Goal: Task Accomplishment & Management: Manage account settings

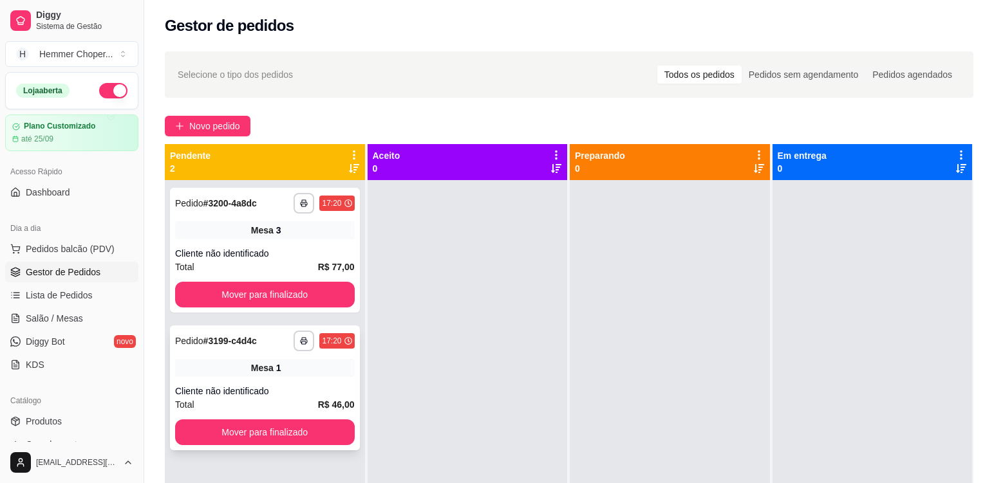
drag, startPoint x: 0, startPoint y: 0, endPoint x: 305, endPoint y: 384, distance: 490.7
click at [305, 384] on div "**********" at bounding box center [265, 388] width 190 height 125
click at [305, 382] on div "**********" at bounding box center [265, 388] width 190 height 125
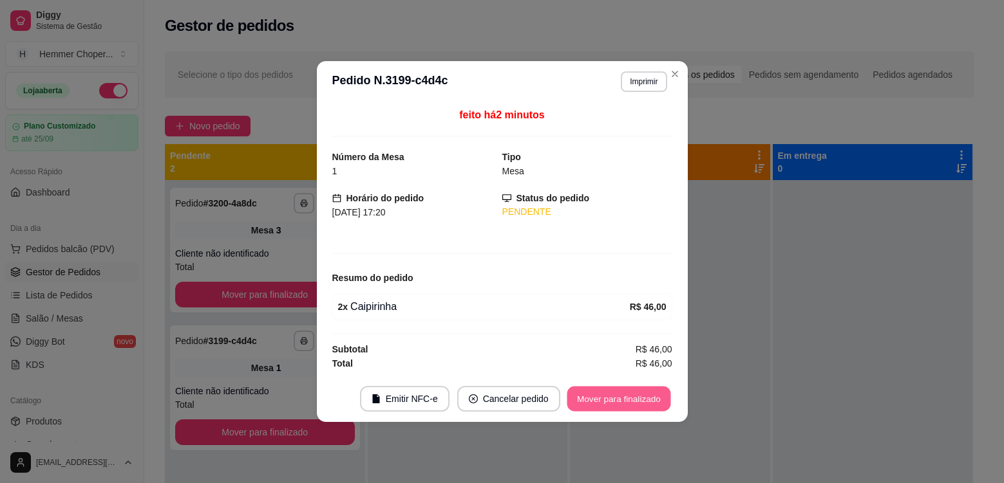
click at [621, 400] on button "Mover para finalizado" at bounding box center [618, 399] width 104 height 25
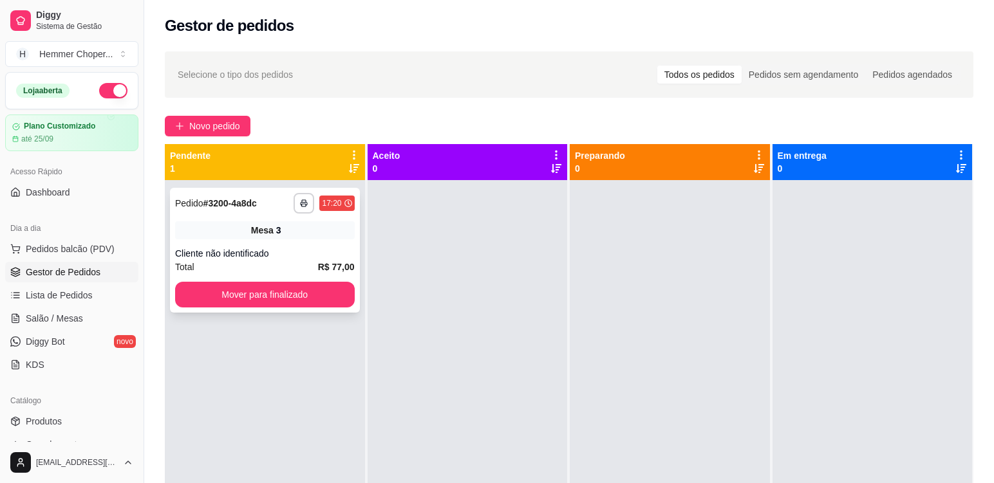
click at [296, 245] on div "**********" at bounding box center [265, 250] width 190 height 125
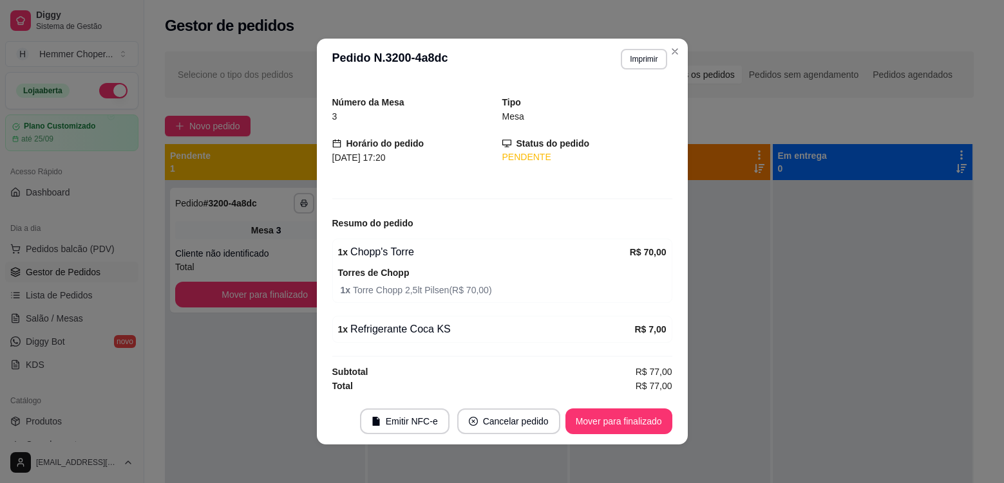
scroll to position [3, 0]
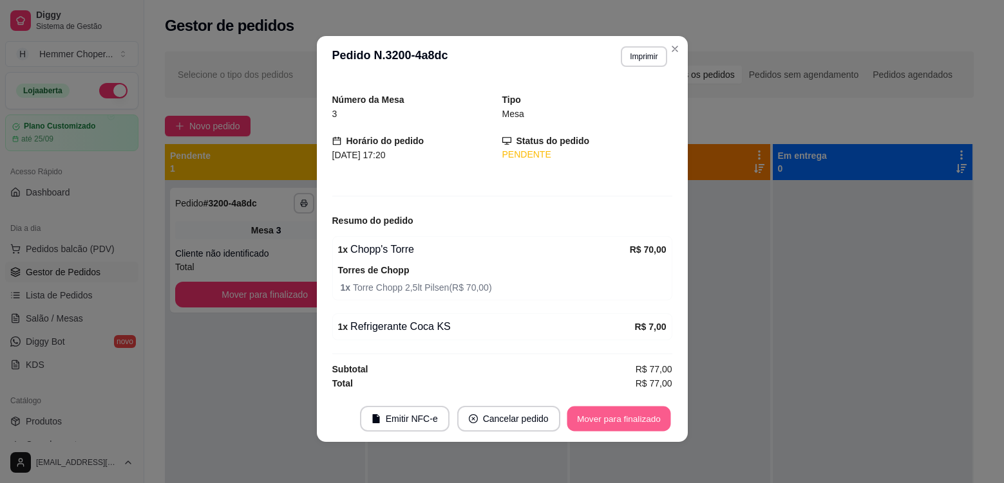
click at [587, 415] on button "Mover para finalizado" at bounding box center [618, 419] width 104 height 25
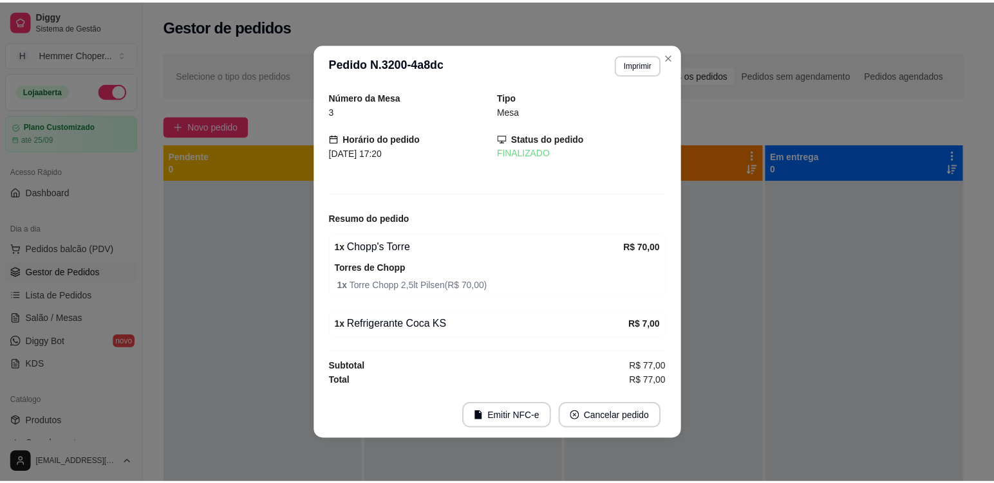
scroll to position [0, 0]
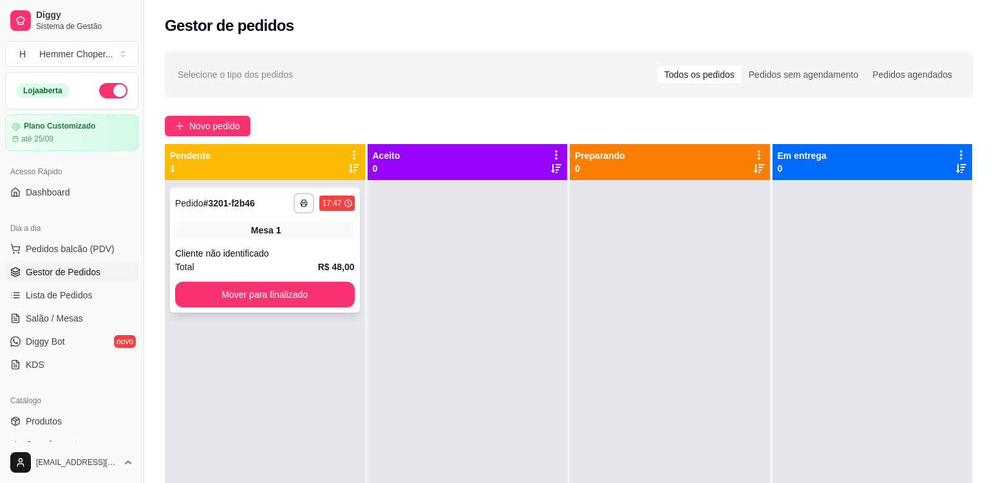
click at [283, 258] on div "Cliente não identificado" at bounding box center [265, 253] width 180 height 13
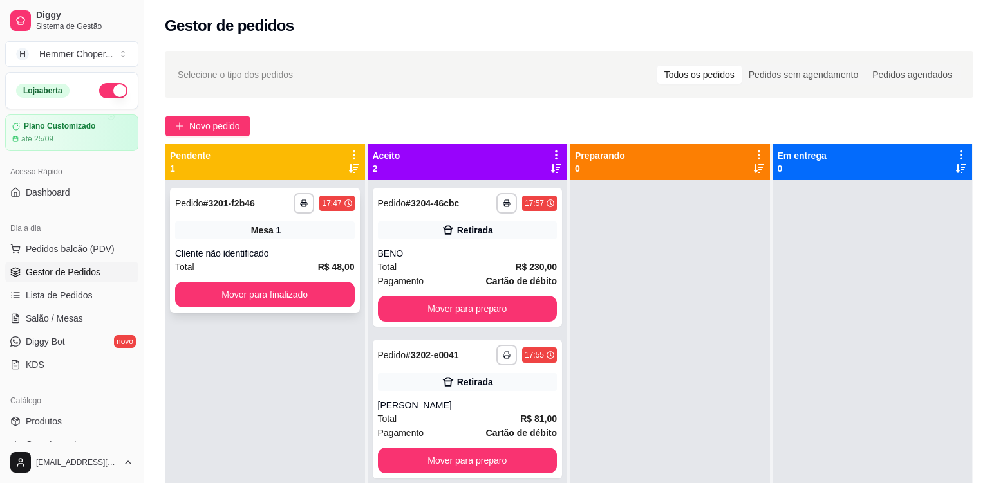
click at [300, 245] on div "**********" at bounding box center [265, 250] width 190 height 125
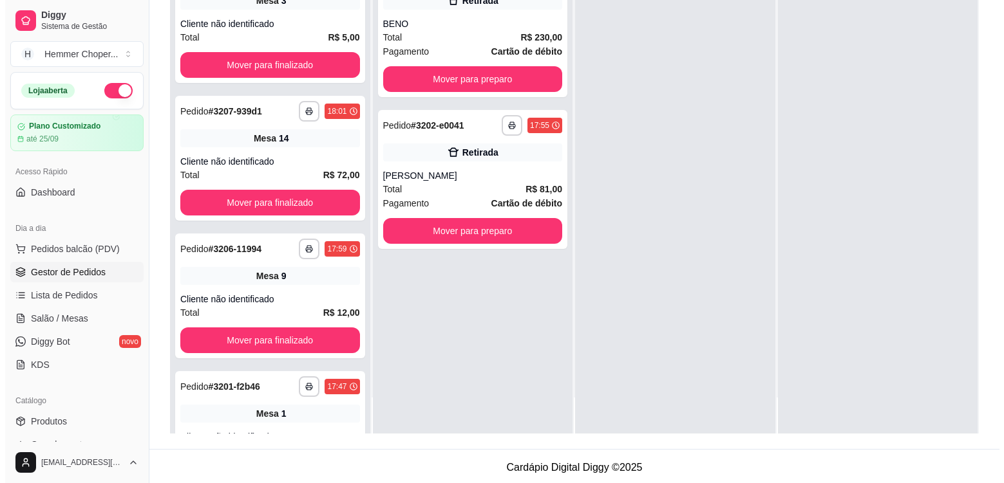
scroll to position [196, 0]
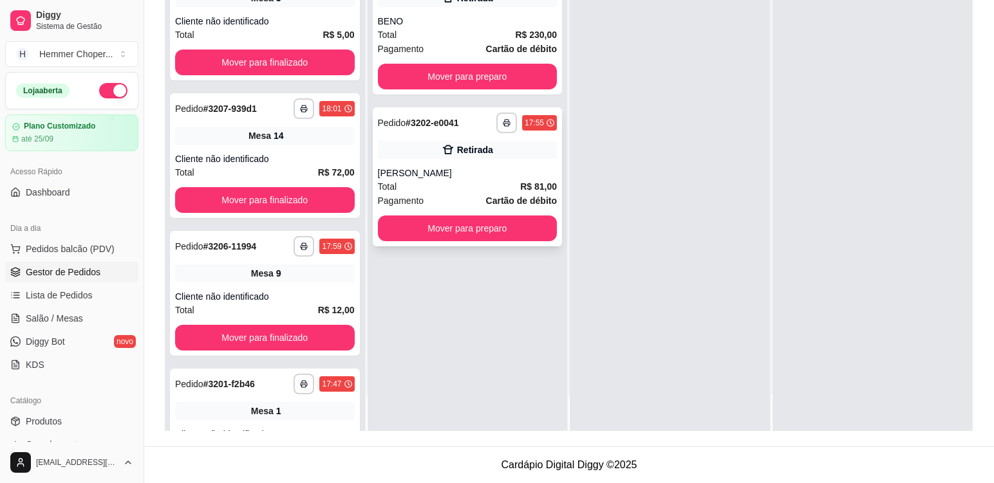
click at [449, 183] on div "Total R$ 81,00" at bounding box center [468, 187] width 180 height 14
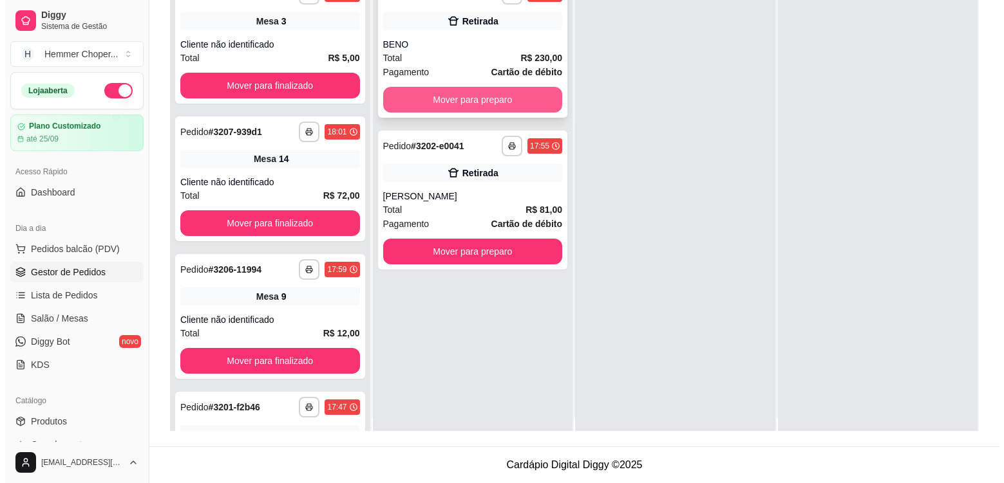
scroll to position [0, 0]
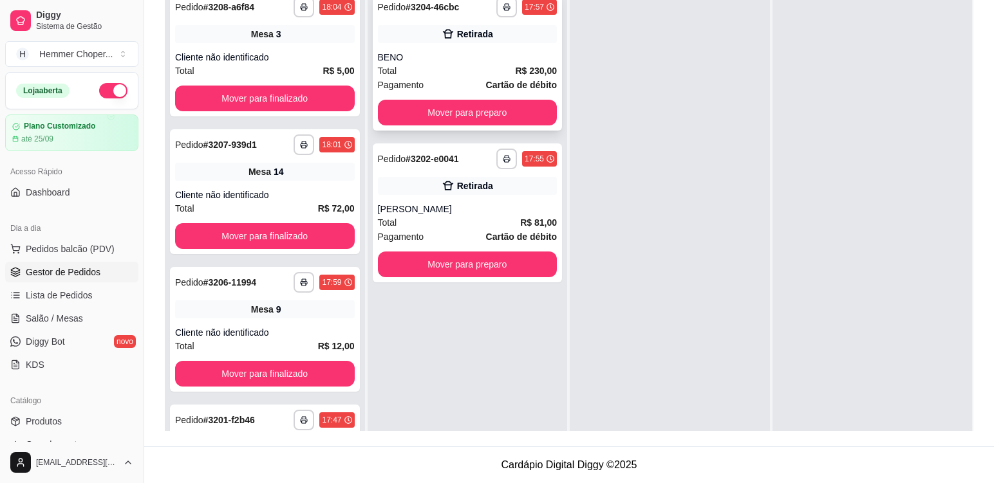
click at [462, 69] on div "Total R$ 230,00" at bounding box center [468, 71] width 180 height 14
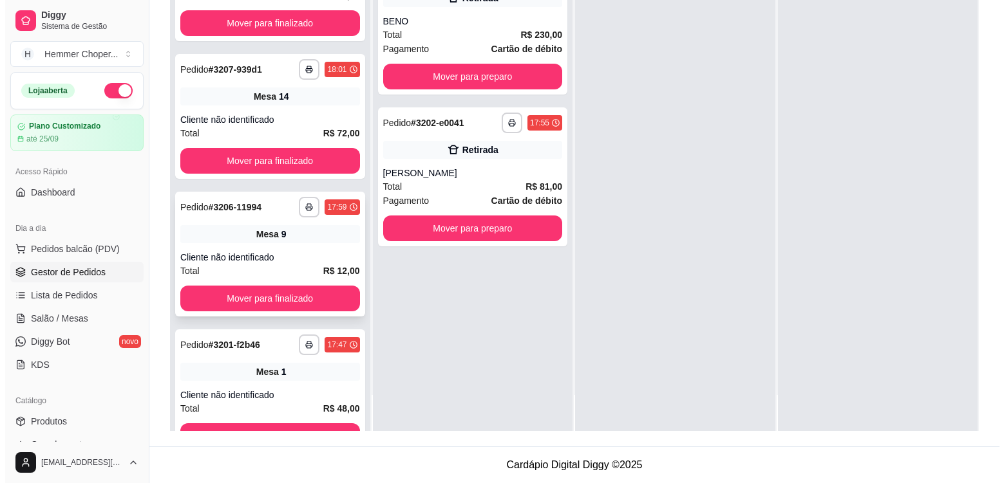
scroll to position [80, 0]
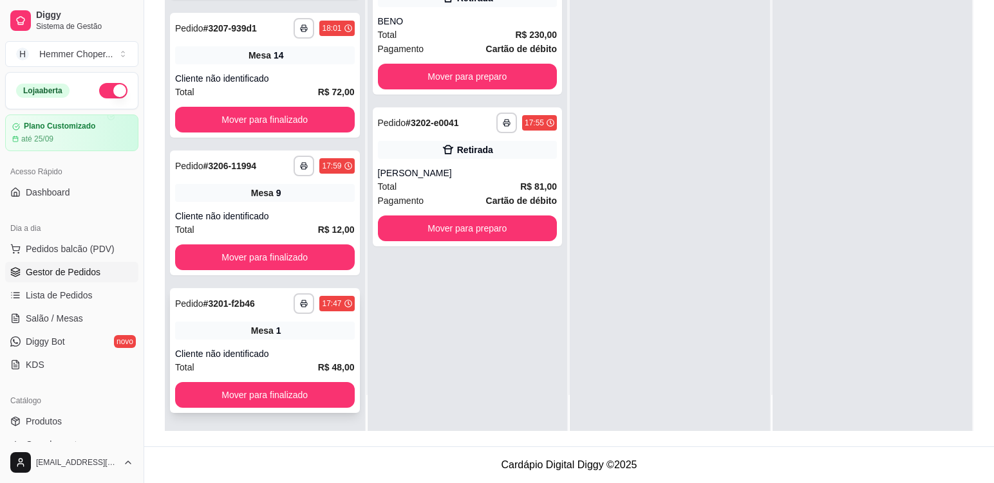
click at [296, 345] on div "**********" at bounding box center [265, 350] width 190 height 125
click at [293, 212] on div "Cliente não identificado" at bounding box center [265, 216] width 180 height 13
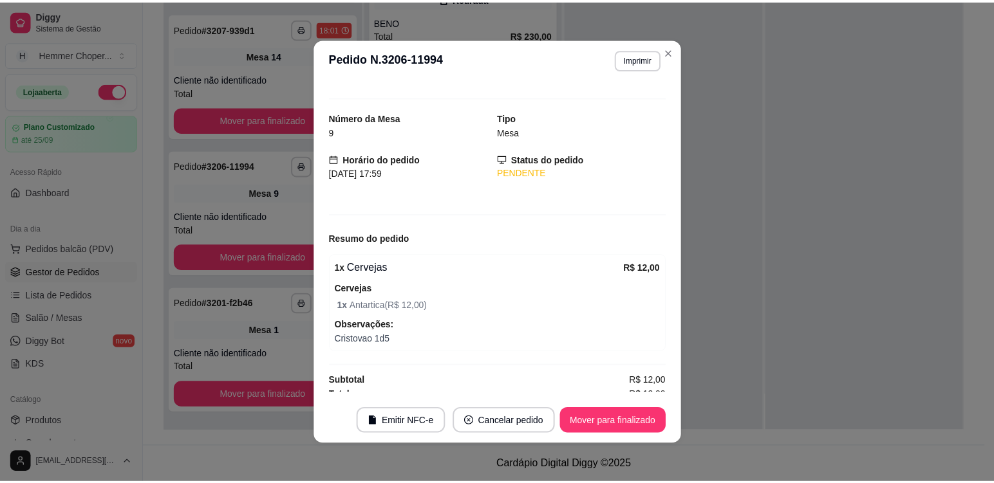
scroll to position [26, 0]
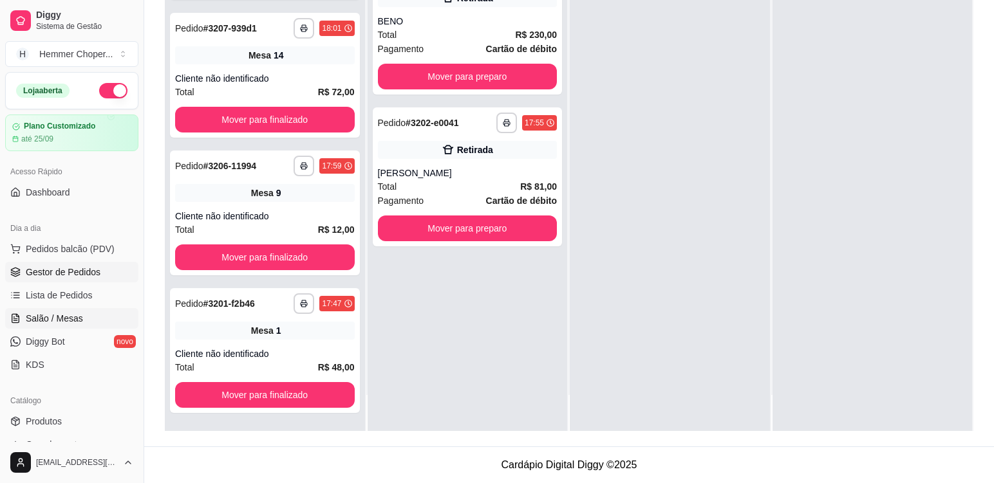
click at [67, 315] on span "Salão / Mesas" at bounding box center [54, 318] width 57 height 13
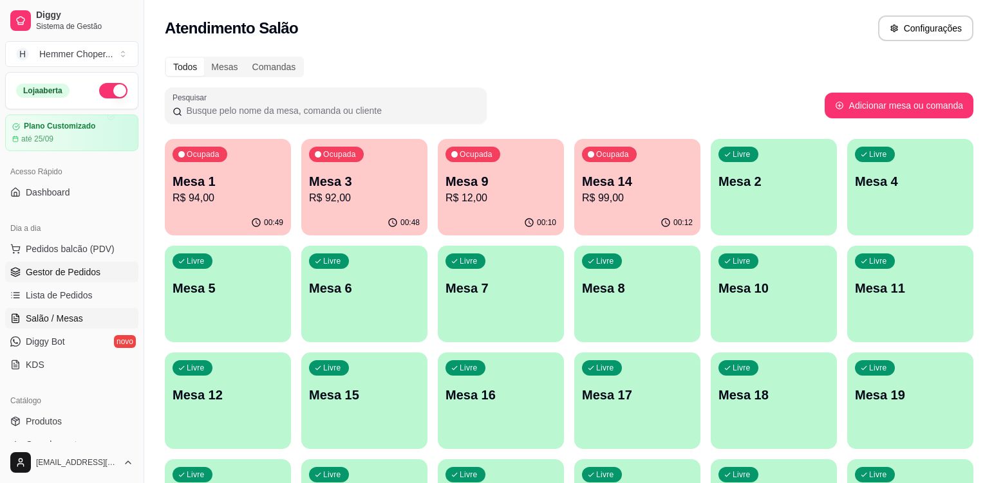
click at [58, 272] on span "Gestor de Pedidos" at bounding box center [63, 272] width 75 height 13
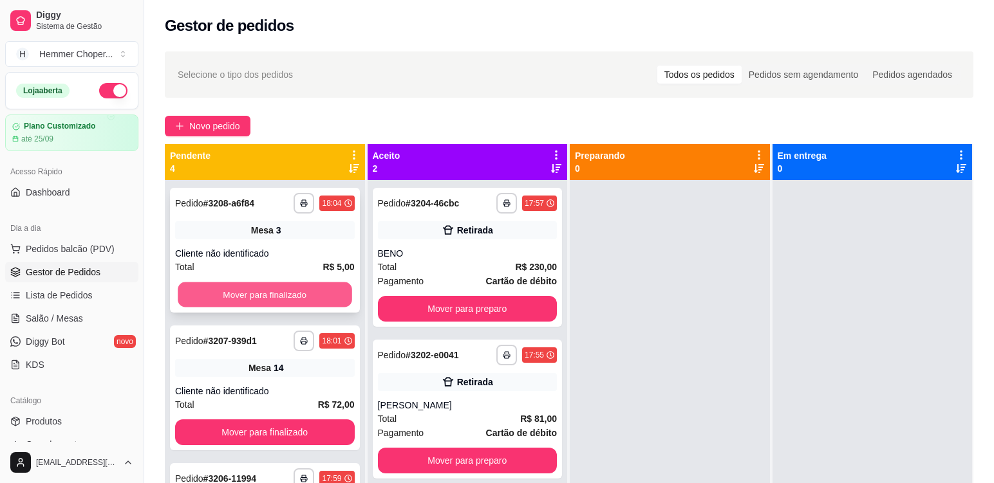
click at [301, 287] on button "Mover para finalizado" at bounding box center [265, 295] width 174 height 25
click at [291, 236] on div "Mesa 14" at bounding box center [265, 230] width 180 height 18
click at [252, 382] on div "**********" at bounding box center [265, 388] width 190 height 125
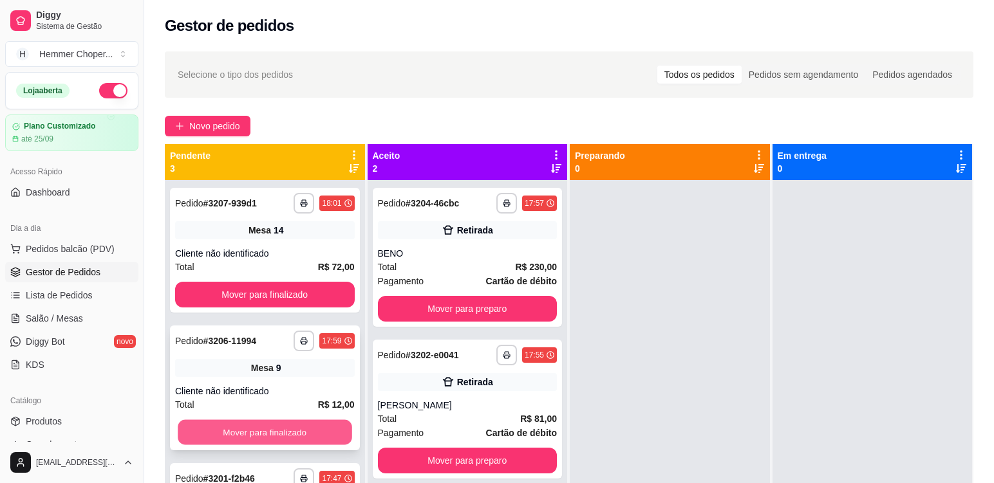
click at [238, 430] on button "Mover para finalizado" at bounding box center [265, 432] width 174 height 25
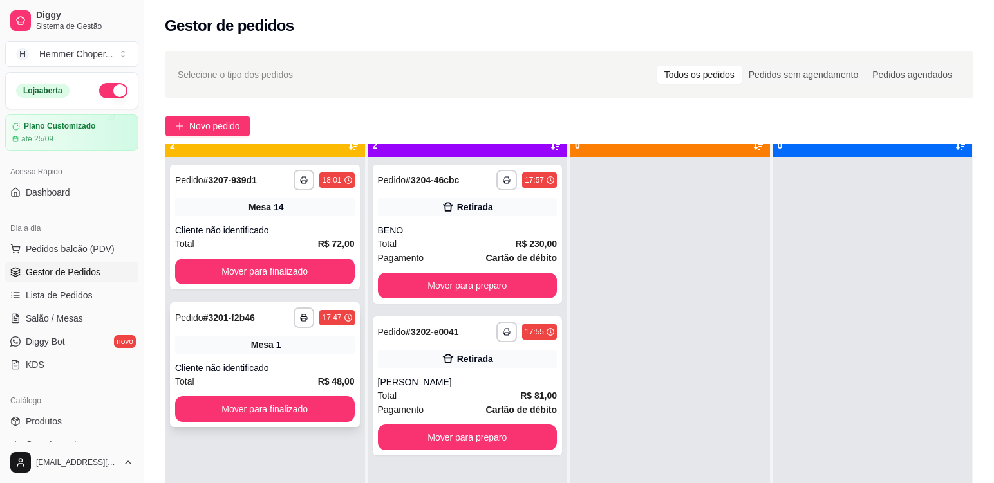
scroll to position [36, 0]
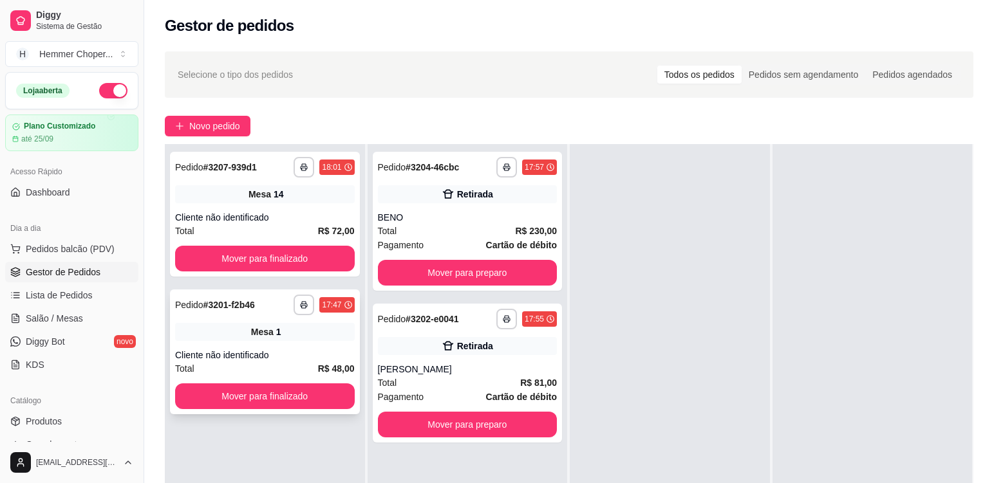
click at [279, 358] on div "Cliente não identificado" at bounding box center [265, 355] width 180 height 13
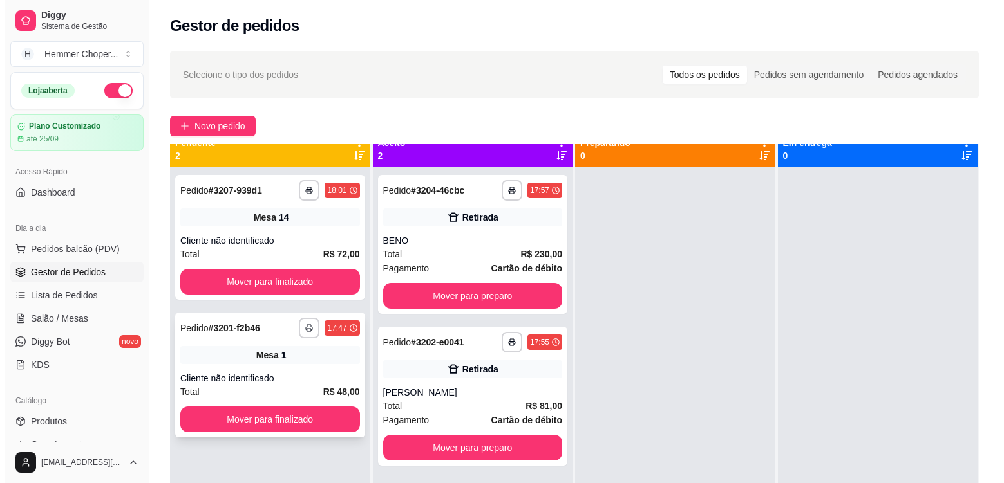
scroll to position [0, 0]
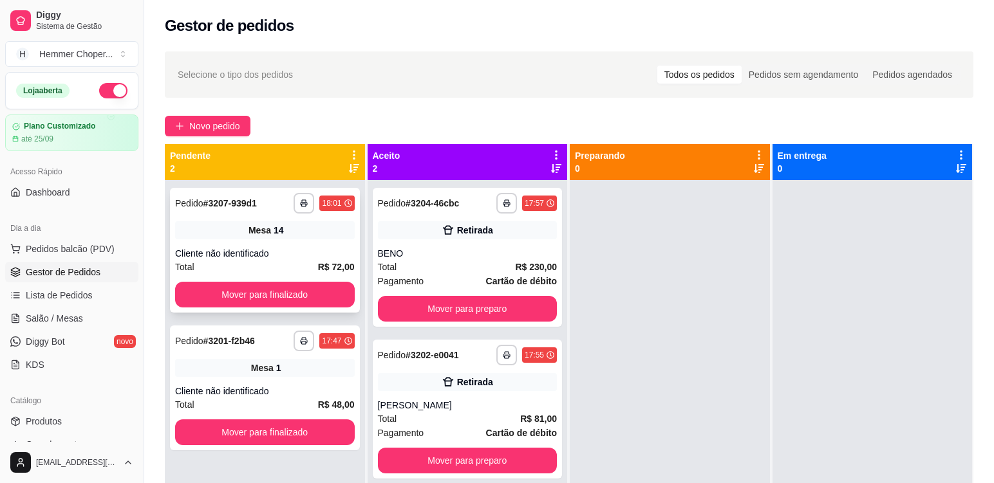
click at [314, 229] on div "Mesa 14" at bounding box center [265, 230] width 180 height 18
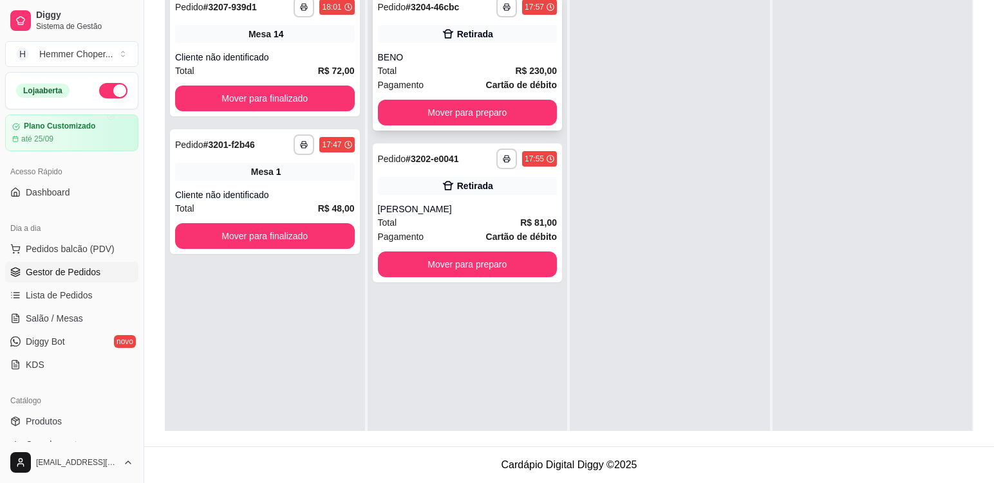
click at [433, 64] on div "Total R$ 230,00" at bounding box center [468, 71] width 180 height 14
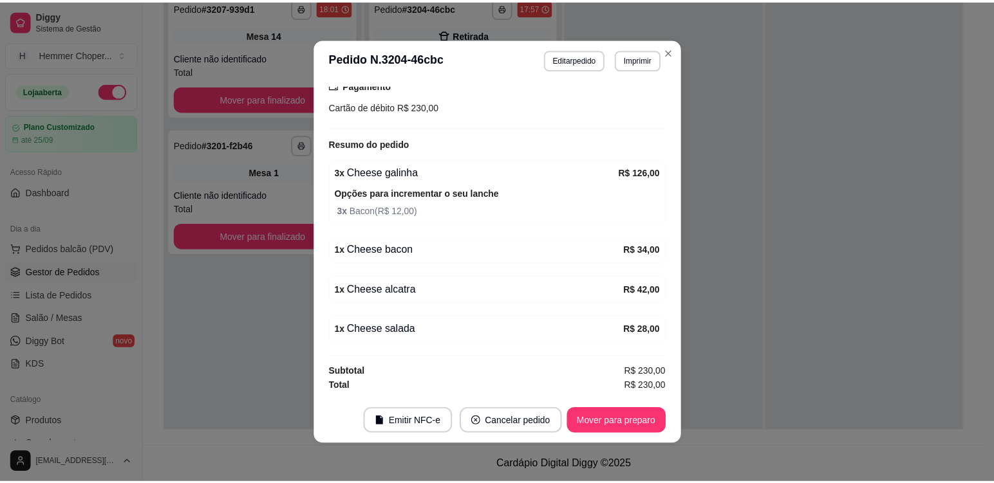
scroll to position [17, 0]
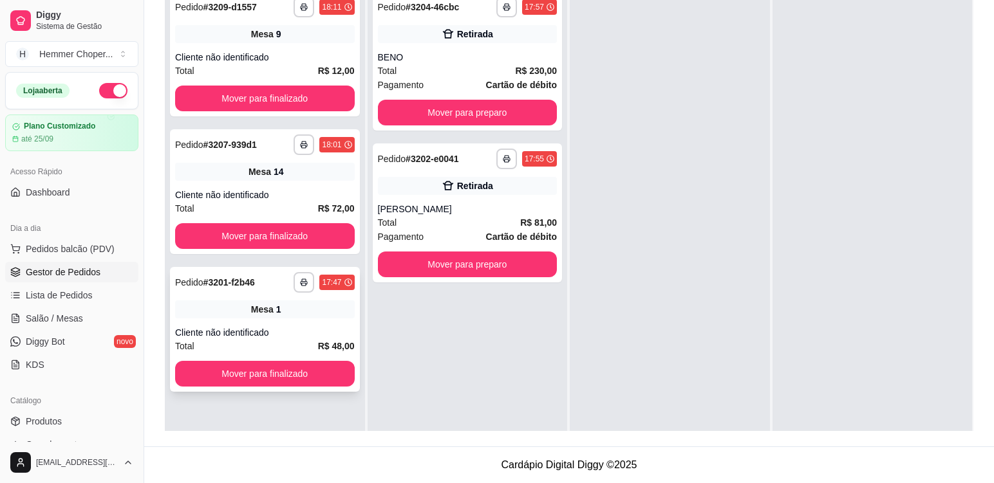
drag, startPoint x: 663, startPoint y: 72, endPoint x: 312, endPoint y: 318, distance: 428.4
click at [312, 318] on div "Mesa 1" at bounding box center [265, 310] width 180 height 18
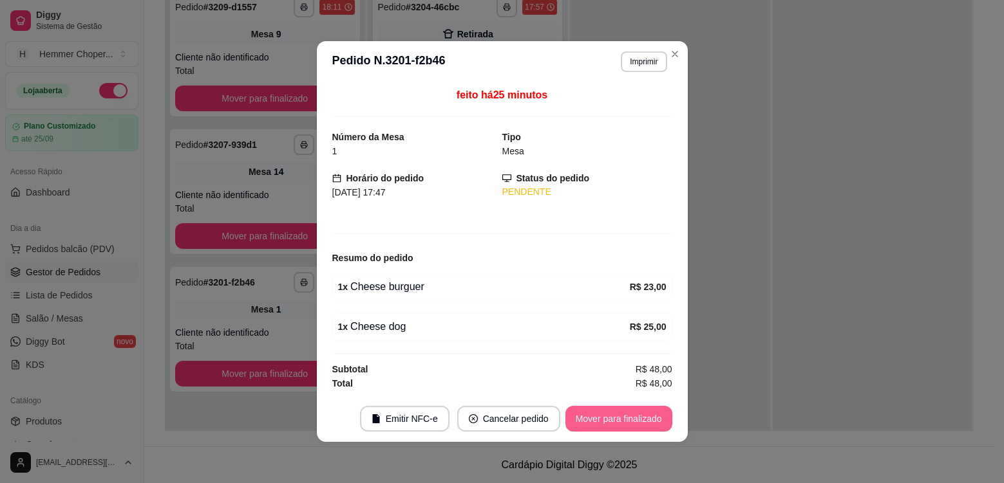
click at [606, 425] on button "Mover para finalizado" at bounding box center [618, 419] width 107 height 26
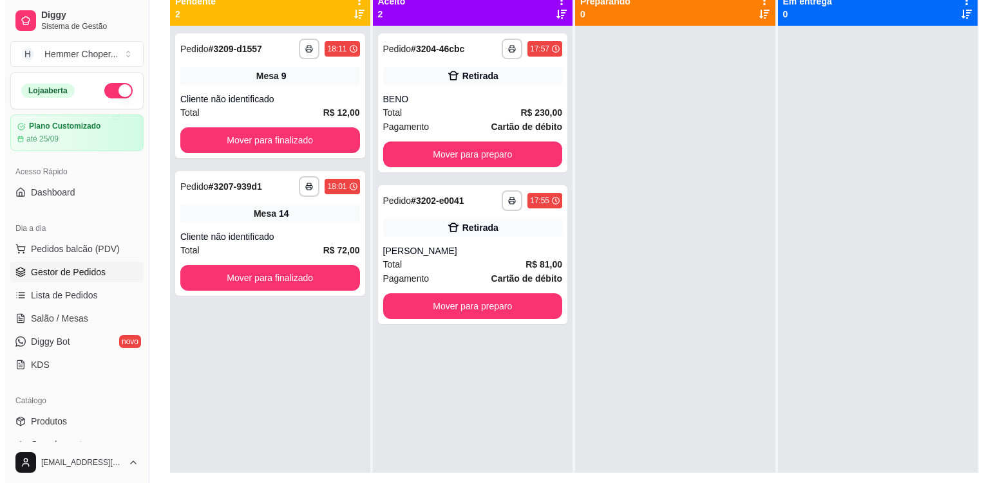
scroll to position [0, 0]
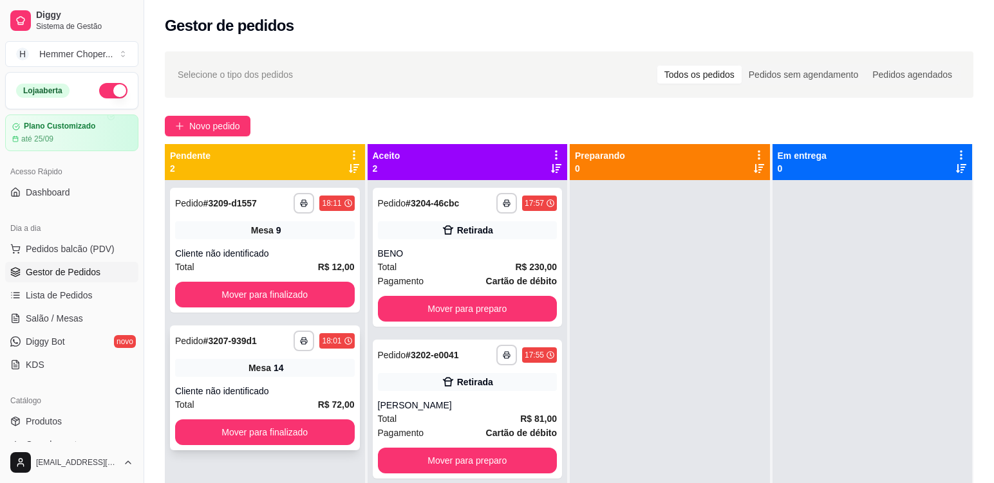
click at [304, 381] on div "**********" at bounding box center [265, 388] width 190 height 125
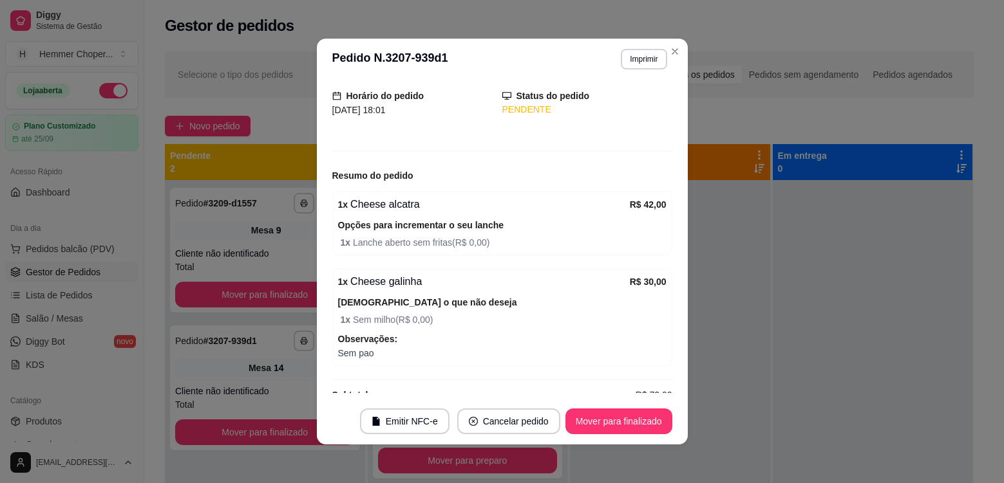
scroll to position [103, 0]
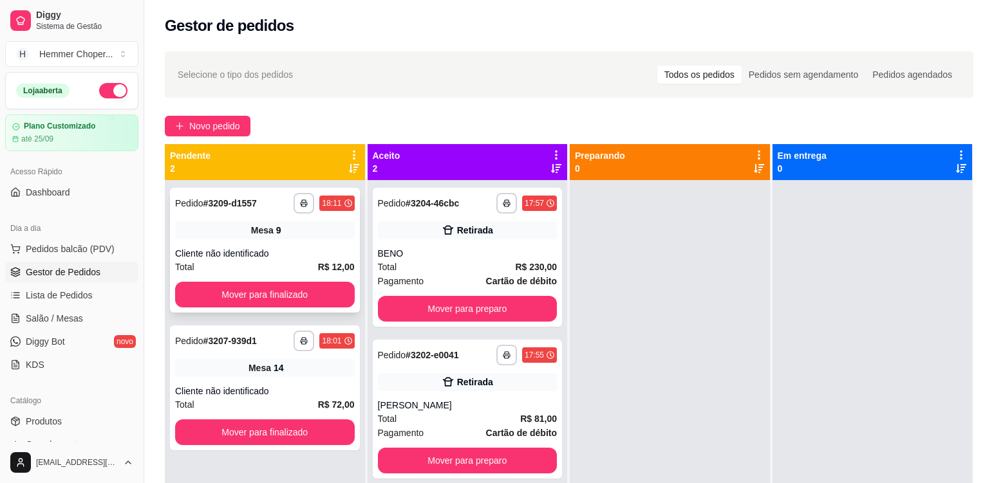
click at [290, 253] on div "Cliente não identificado" at bounding box center [265, 253] width 180 height 13
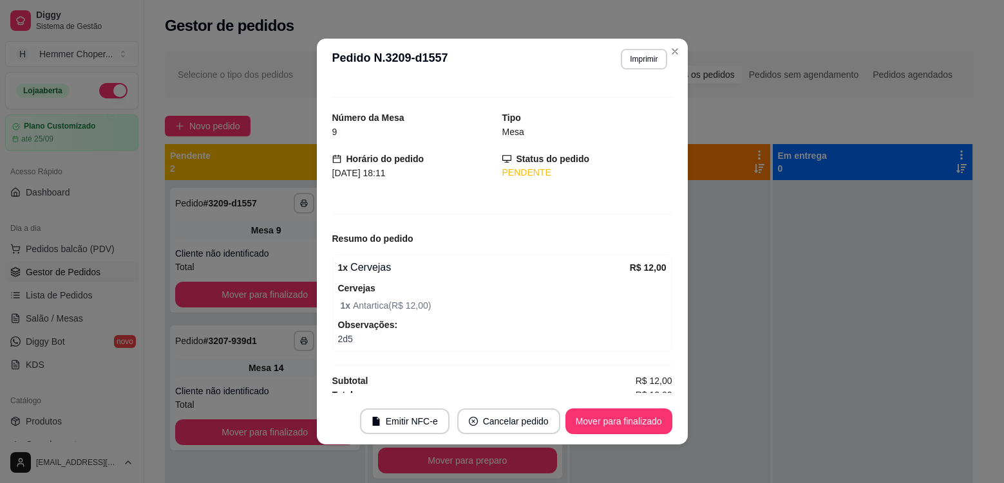
scroll to position [26, 0]
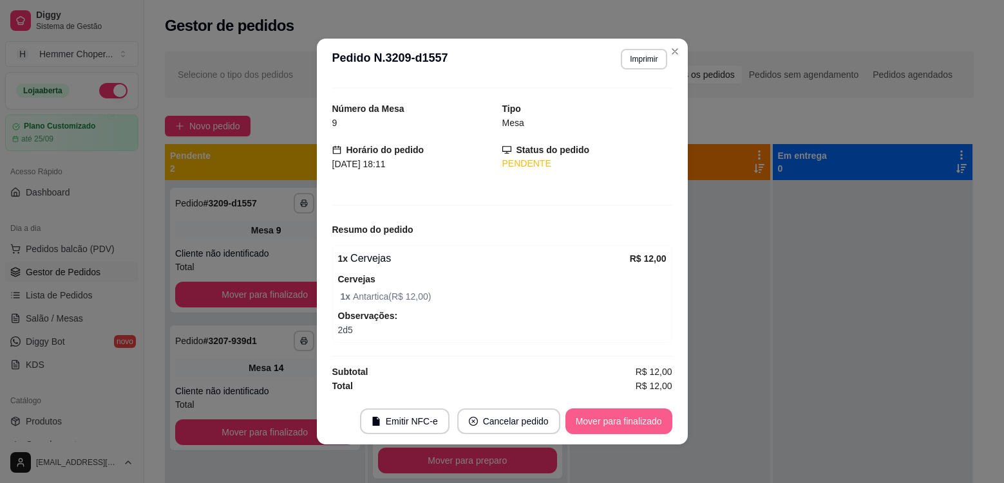
click at [599, 428] on button "Mover para finalizado" at bounding box center [618, 422] width 107 height 26
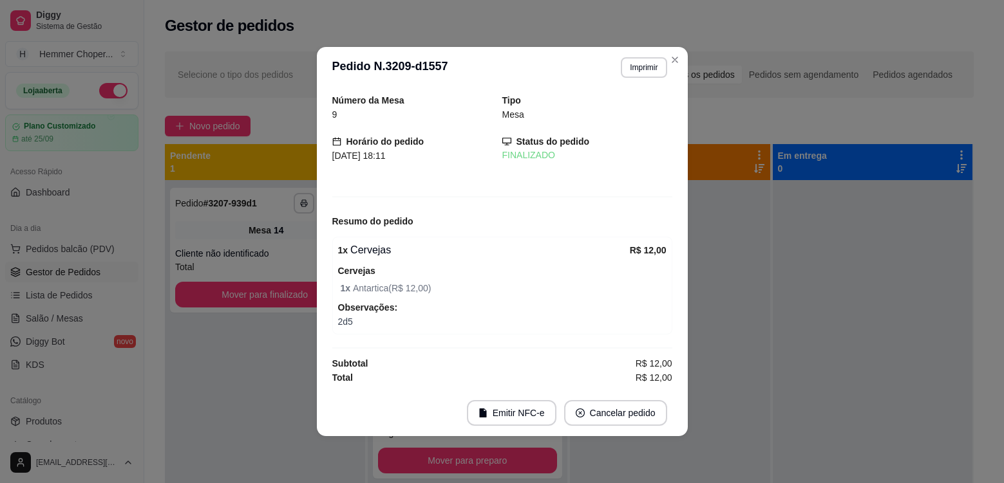
scroll to position [0, 0]
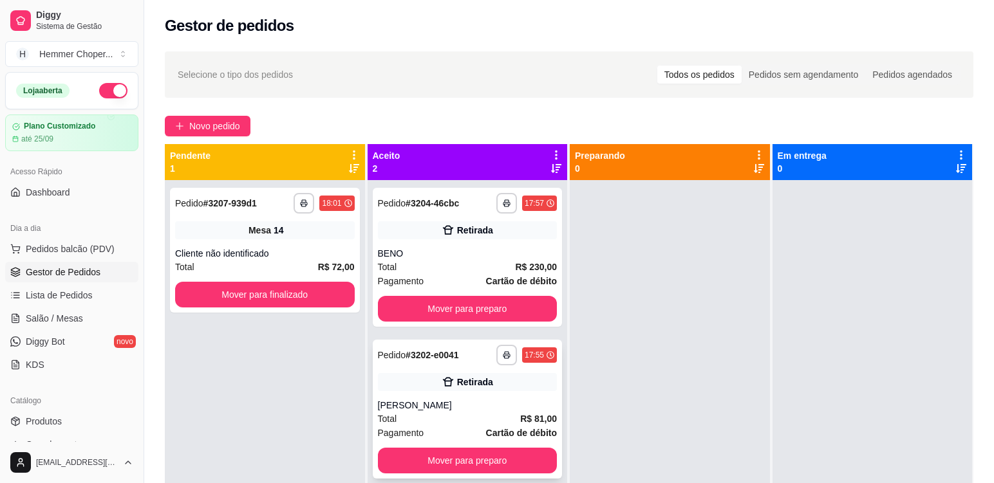
click at [481, 402] on div "[PERSON_NAME]" at bounding box center [468, 405] width 180 height 13
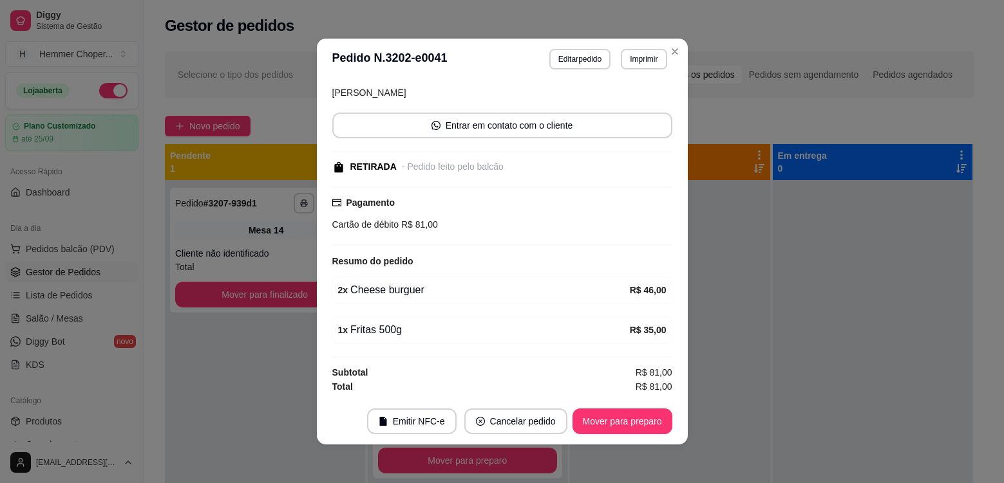
scroll to position [93, 0]
click at [606, 417] on button "Mover para preparo" at bounding box center [622, 422] width 100 height 26
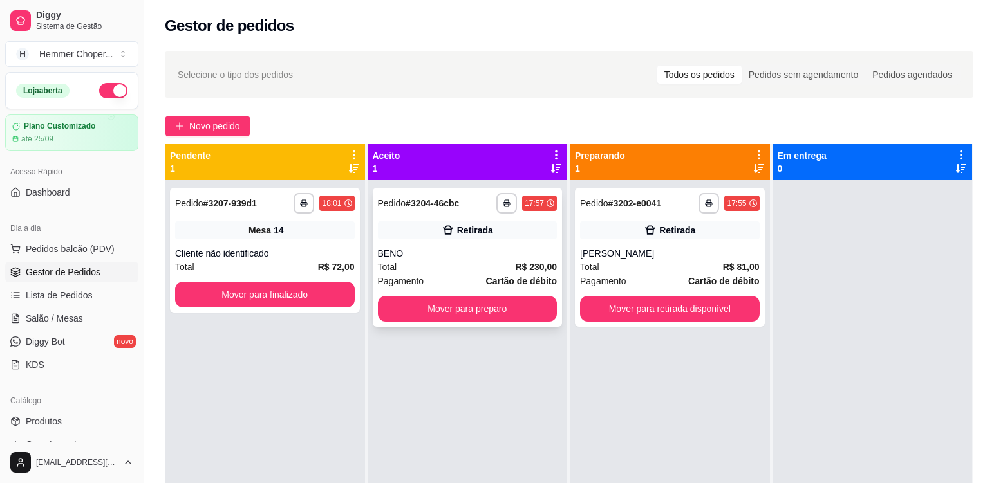
click at [433, 274] on div "Pagamento Cartão de débito" at bounding box center [468, 281] width 180 height 14
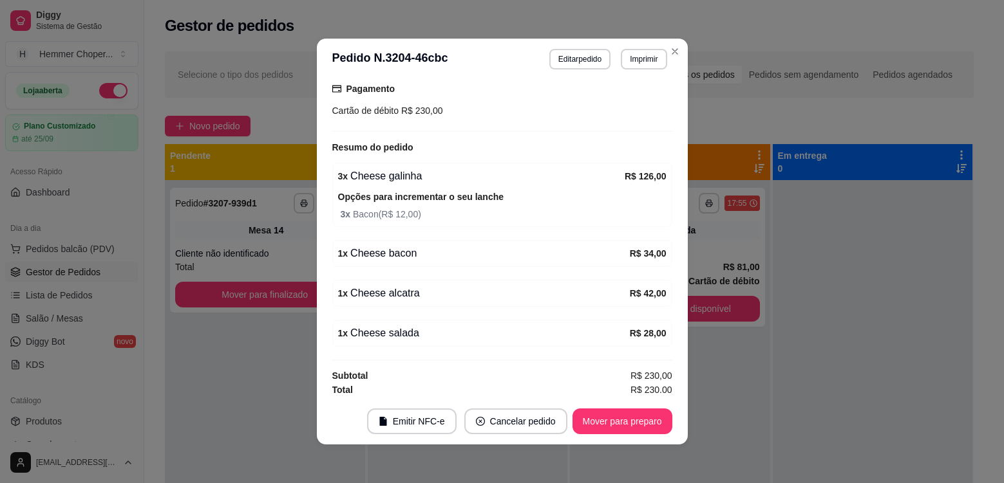
scroll to position [210, 0]
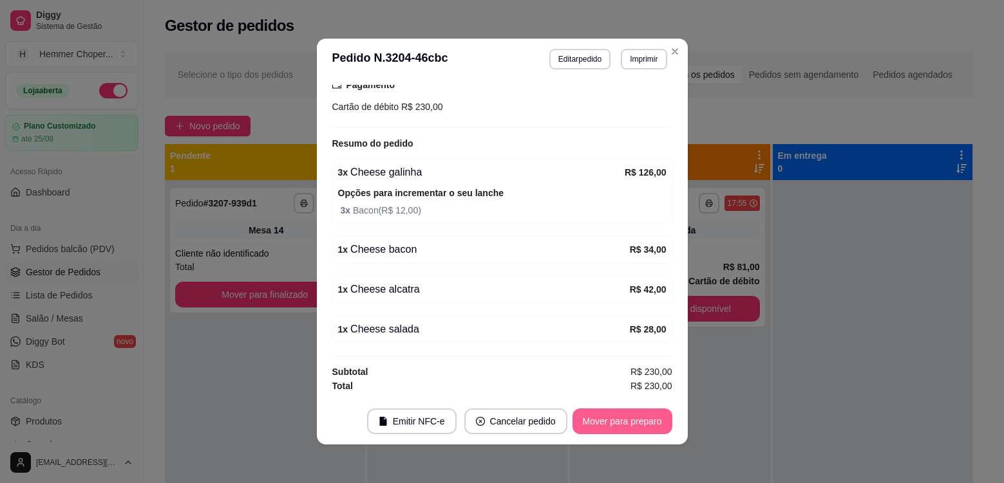
click at [596, 424] on button "Mover para preparo" at bounding box center [622, 422] width 100 height 26
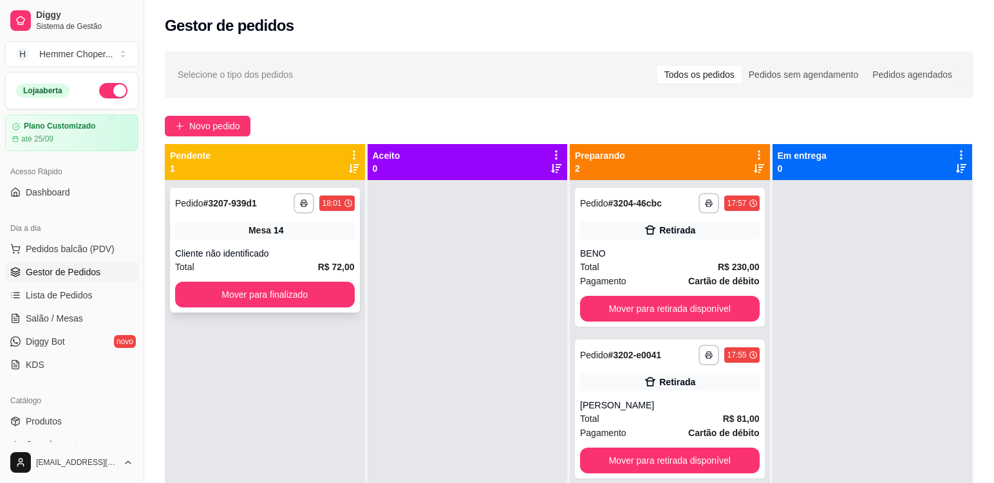
click at [301, 248] on div "Cliente não identificado" at bounding box center [265, 253] width 180 height 13
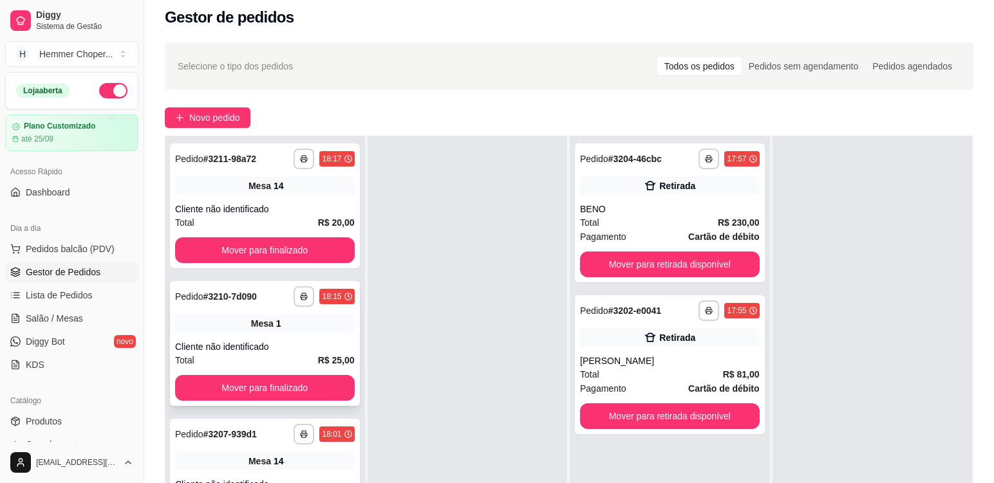
scroll to position [193, 0]
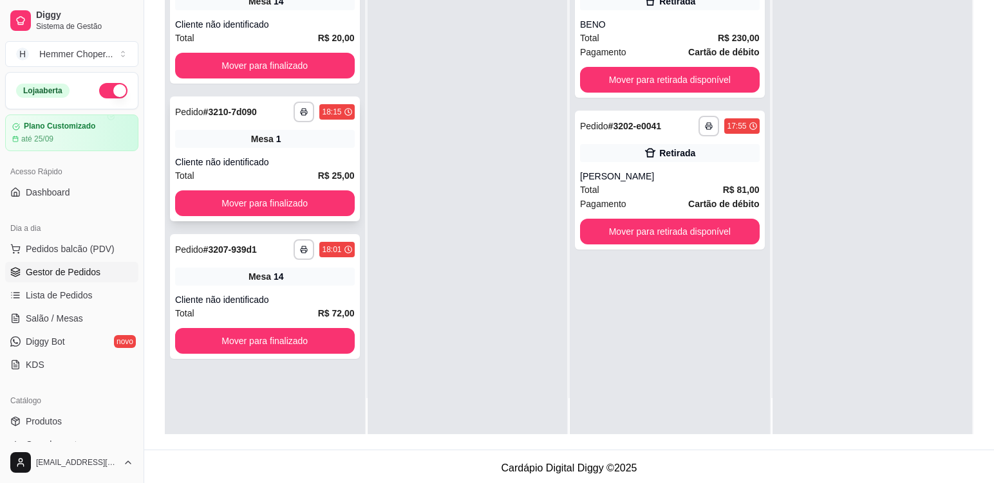
click at [295, 156] on div "Cliente não identificado" at bounding box center [265, 162] width 180 height 13
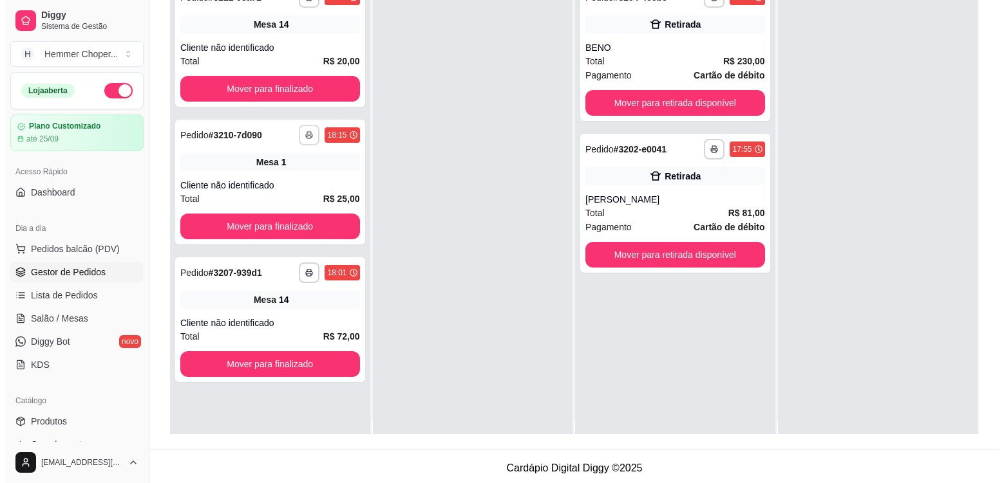
scroll to position [0, 0]
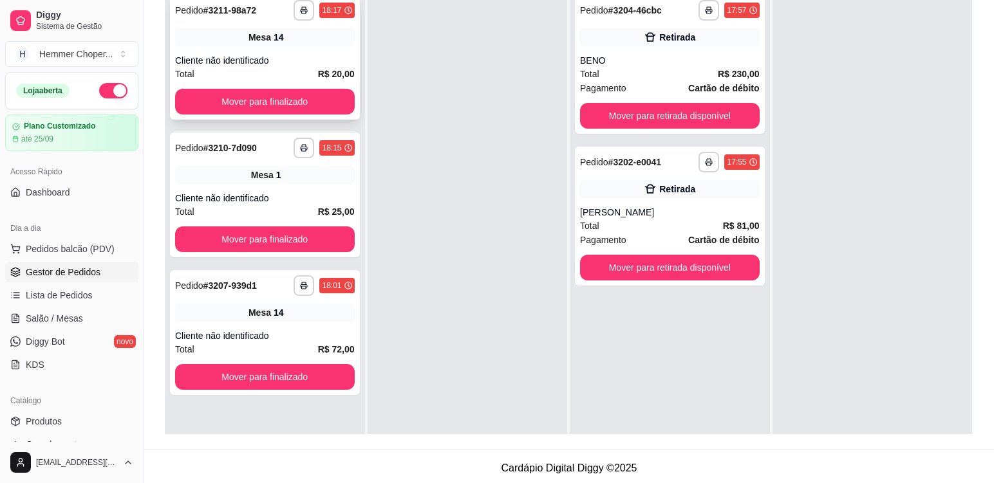
click at [301, 55] on div "Cliente não identificado" at bounding box center [265, 60] width 180 height 13
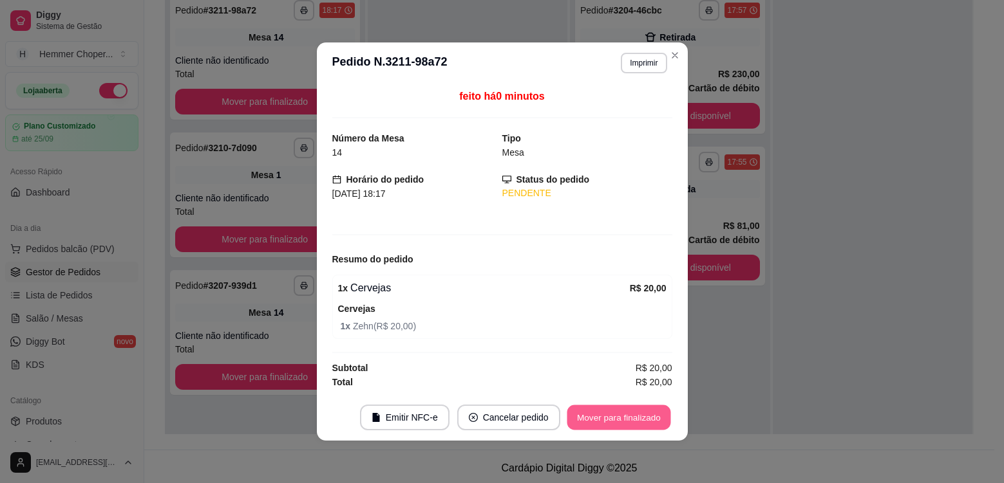
click at [604, 423] on button "Mover para finalizado" at bounding box center [618, 418] width 104 height 25
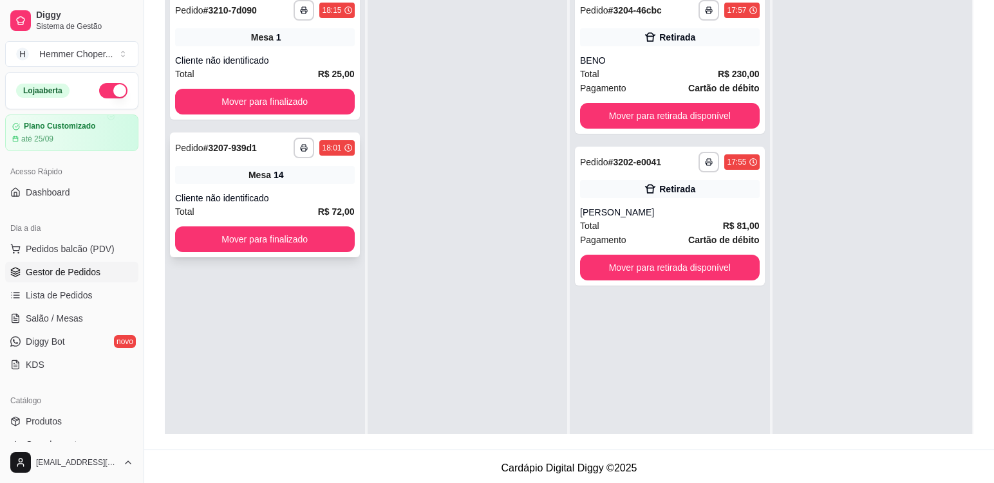
click at [291, 200] on div "Cliente não identificado" at bounding box center [265, 198] width 180 height 13
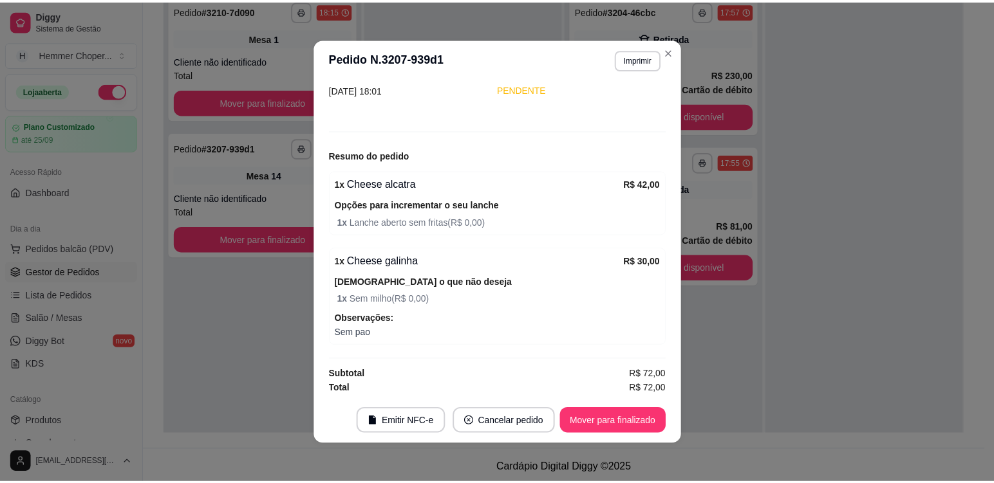
scroll to position [103, 0]
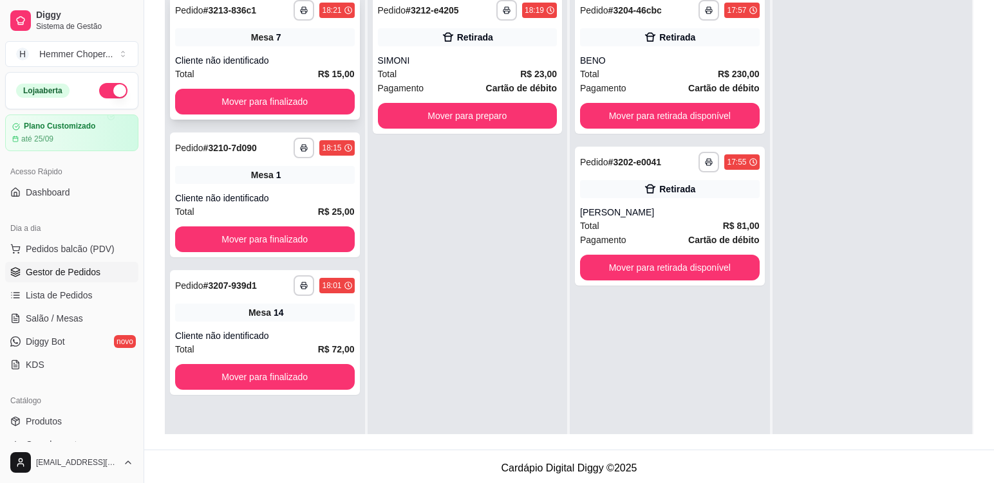
click at [307, 44] on div "Mesa 7" at bounding box center [265, 37] width 180 height 18
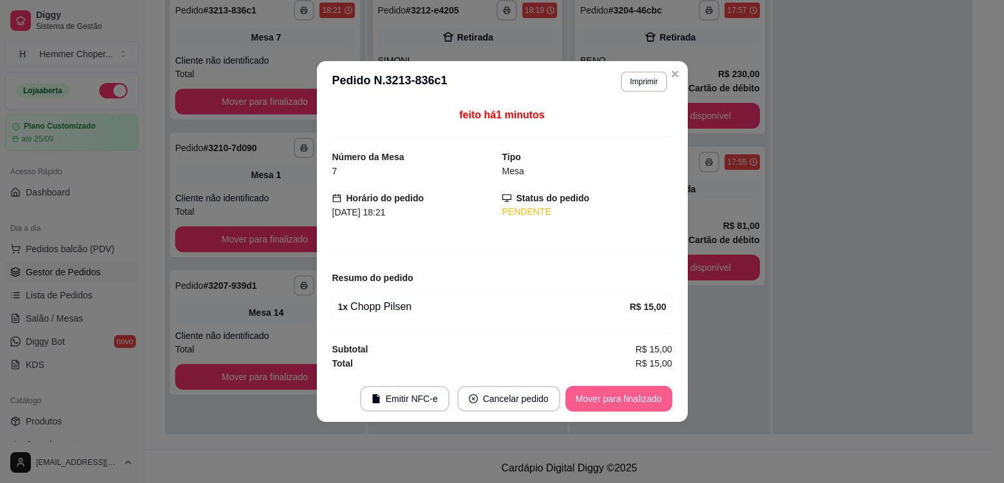
click at [594, 403] on button "Mover para finalizado" at bounding box center [618, 399] width 107 height 26
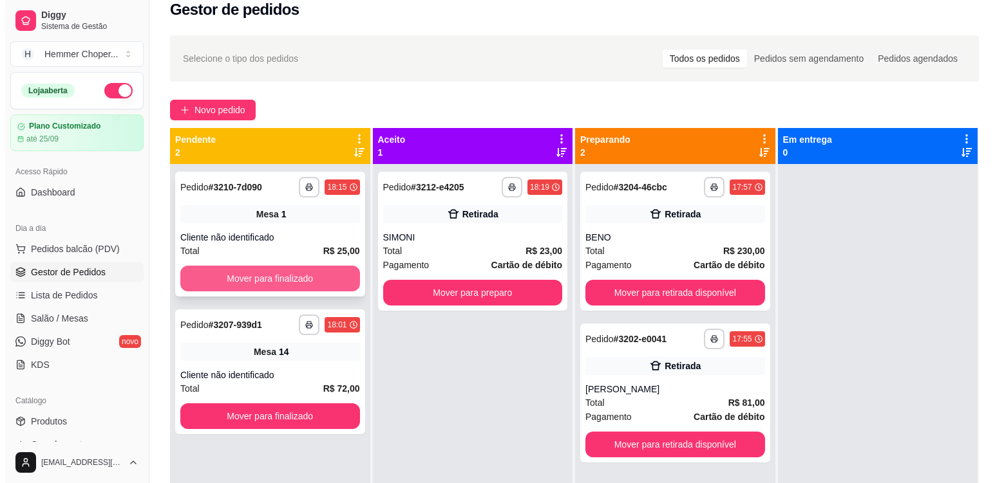
scroll to position [0, 0]
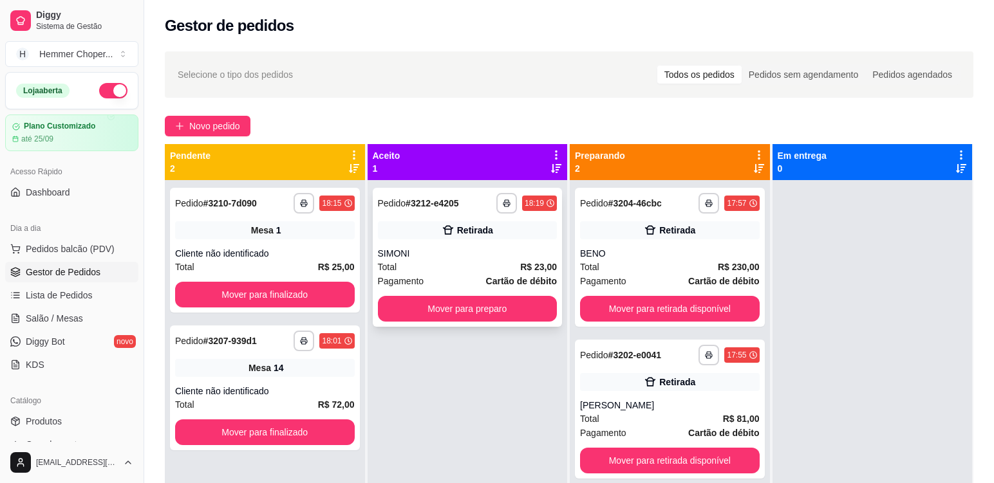
click at [438, 268] on div "Total R$ 23,00" at bounding box center [468, 267] width 180 height 14
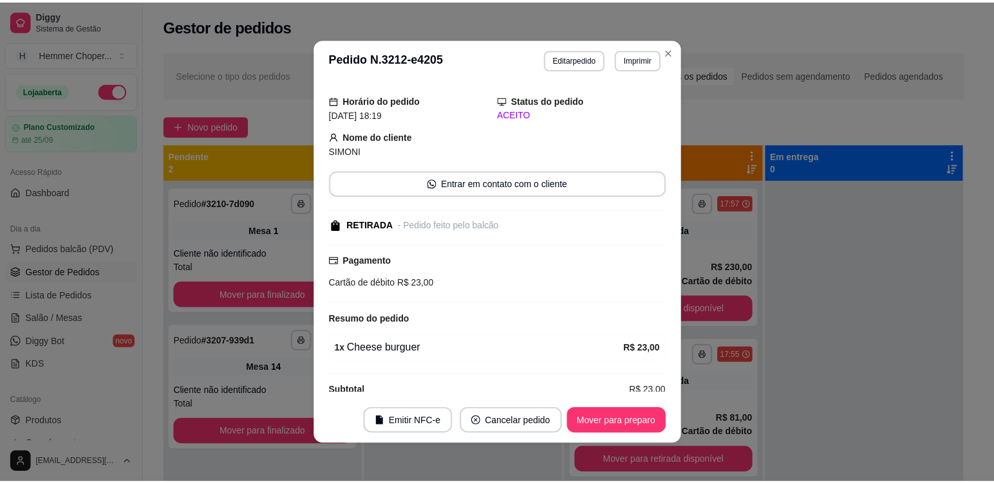
scroll to position [53, 0]
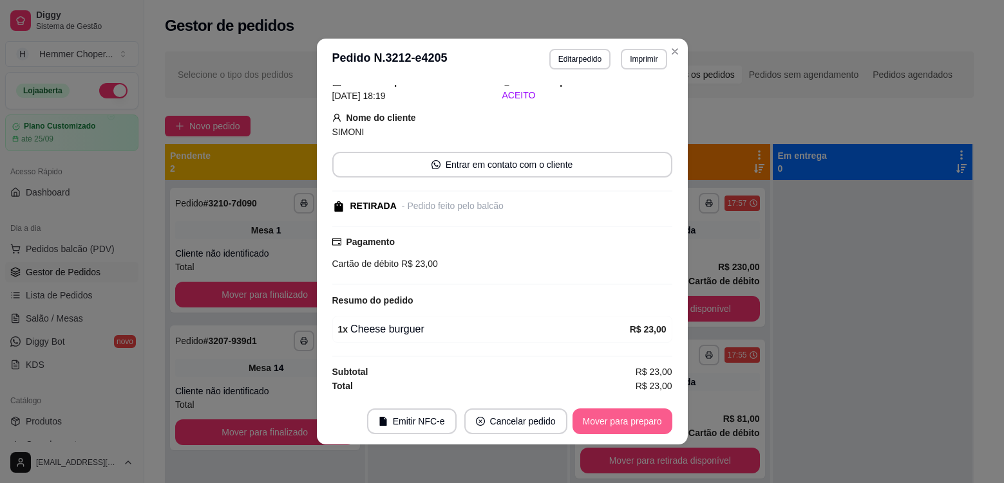
click at [617, 428] on button "Mover para preparo" at bounding box center [622, 422] width 100 height 26
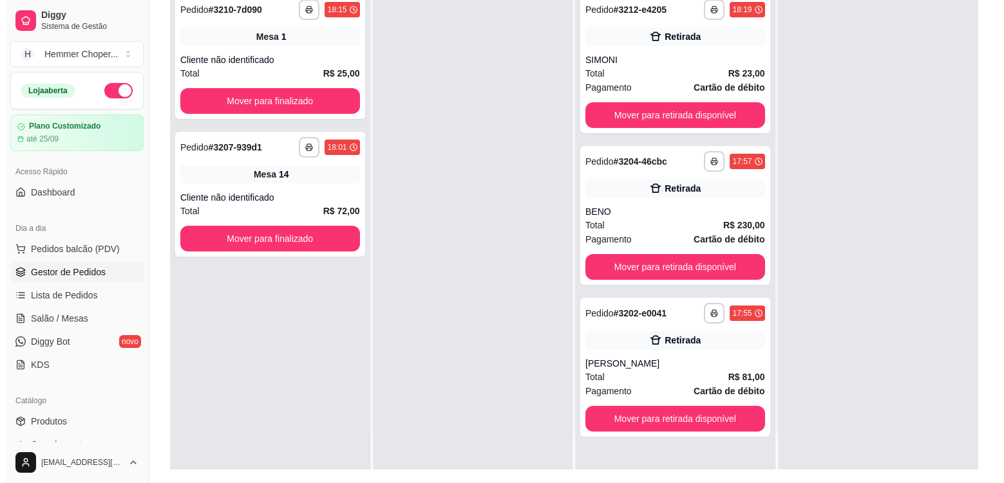
scroll to position [196, 0]
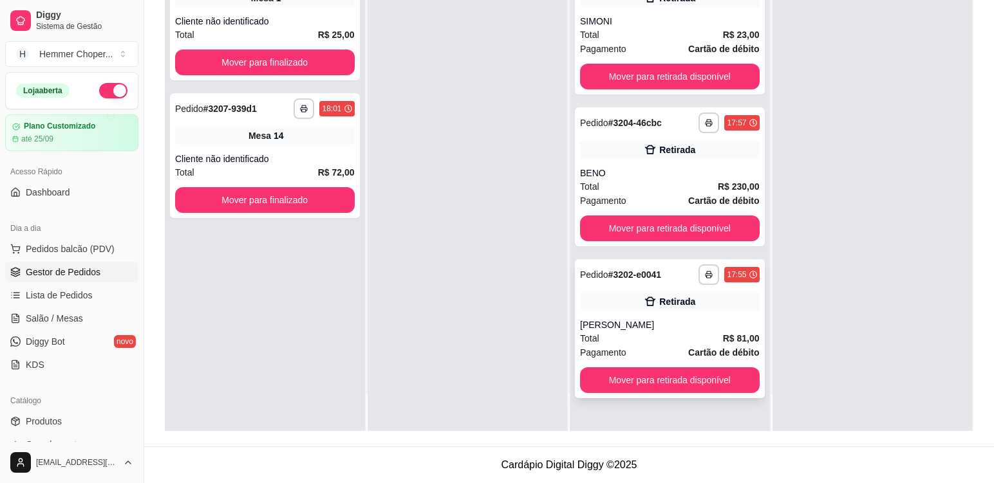
click at [639, 340] on div "Total R$ 81,00" at bounding box center [670, 339] width 180 height 14
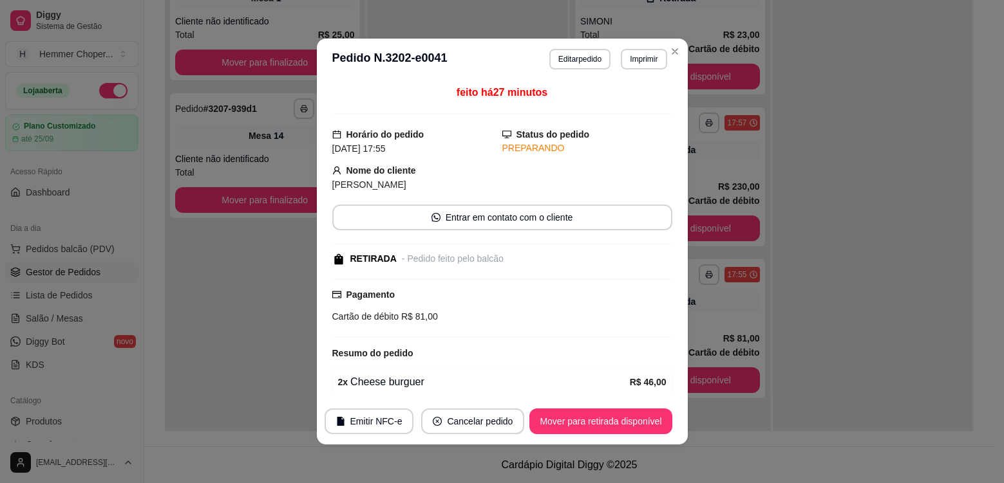
scroll to position [93, 0]
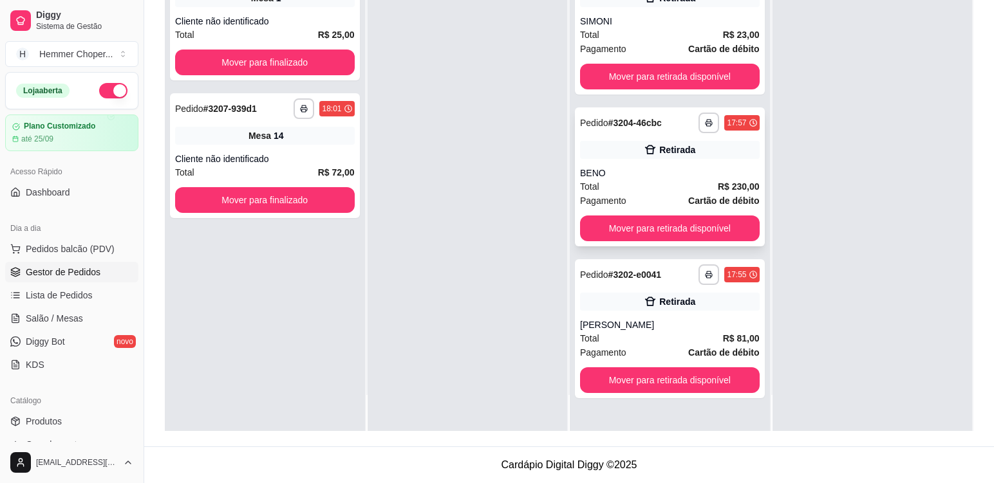
click at [660, 182] on div "Total R$ 230,00" at bounding box center [670, 187] width 180 height 14
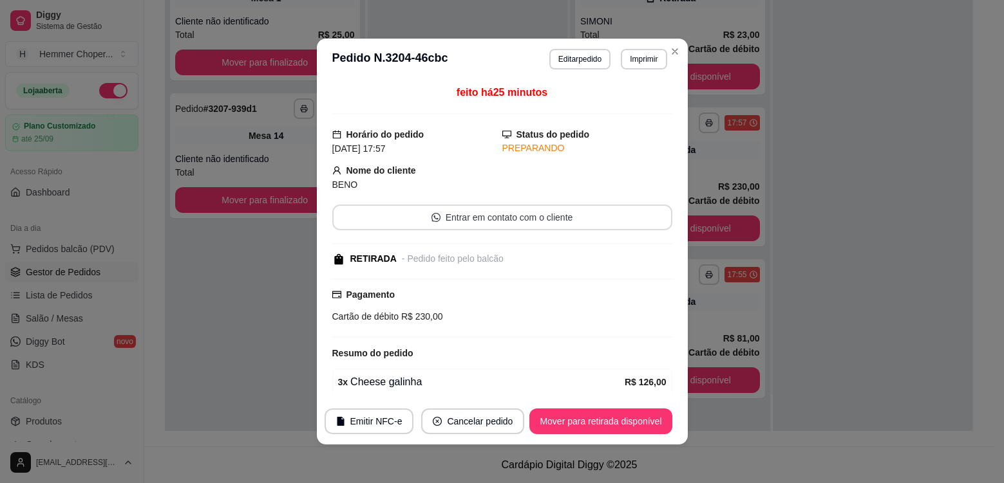
scroll to position [210, 0]
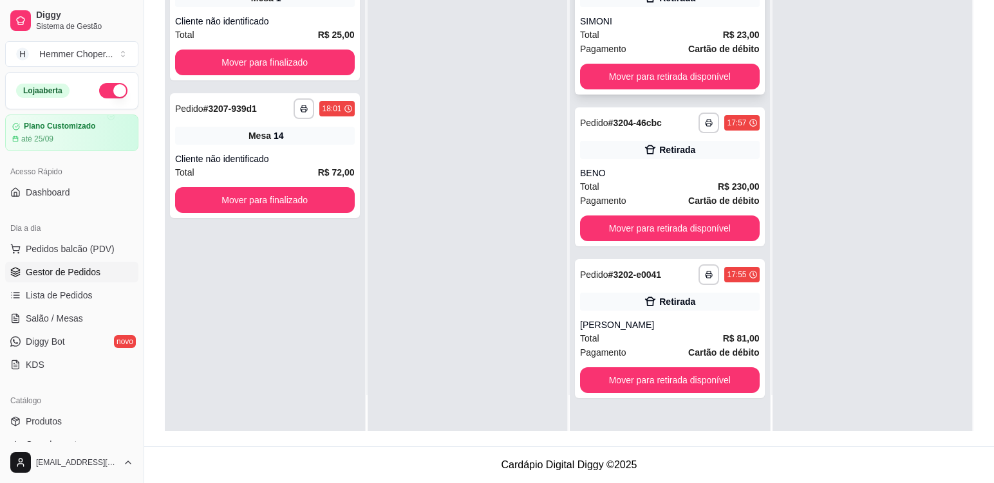
click at [660, 39] on div "Total R$ 23,00" at bounding box center [670, 35] width 180 height 14
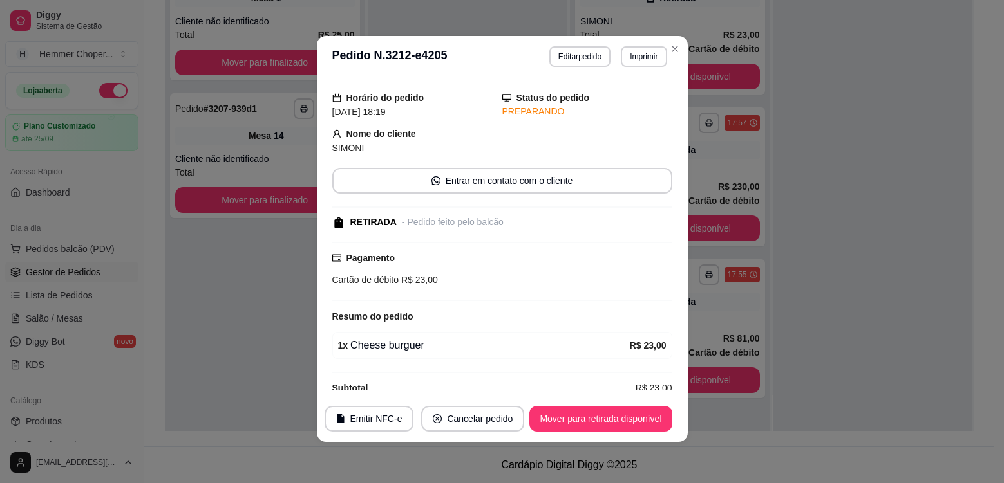
scroll to position [53, 0]
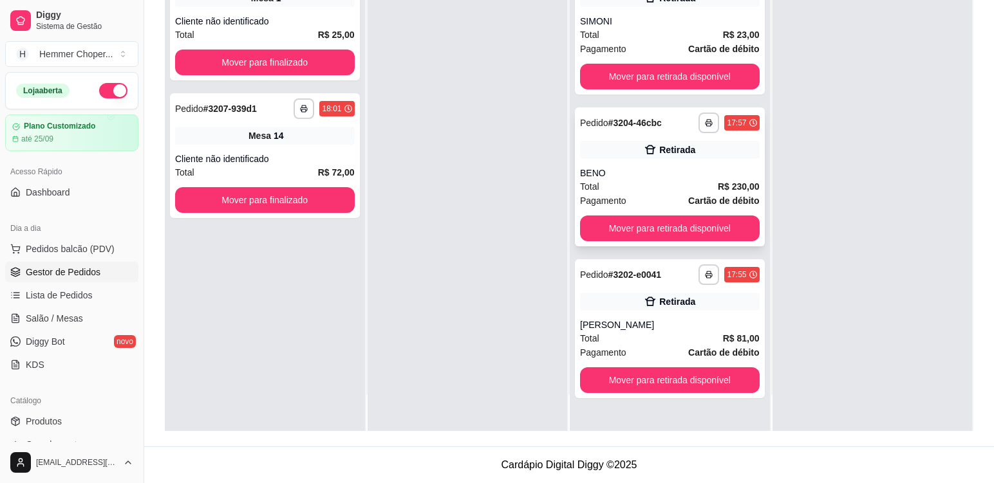
click at [666, 167] on div "BENO" at bounding box center [670, 173] width 180 height 13
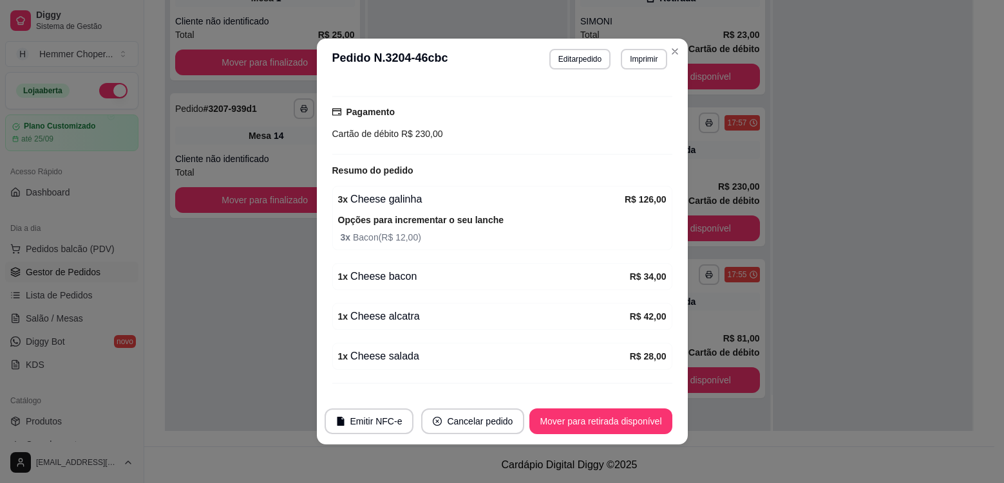
scroll to position [210, 0]
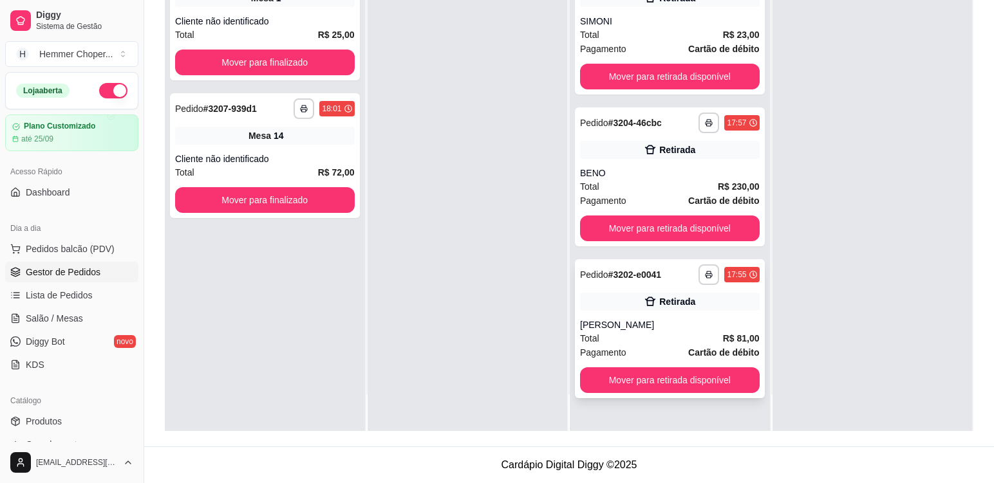
click at [623, 341] on div "Total R$ 81,00" at bounding box center [670, 339] width 180 height 14
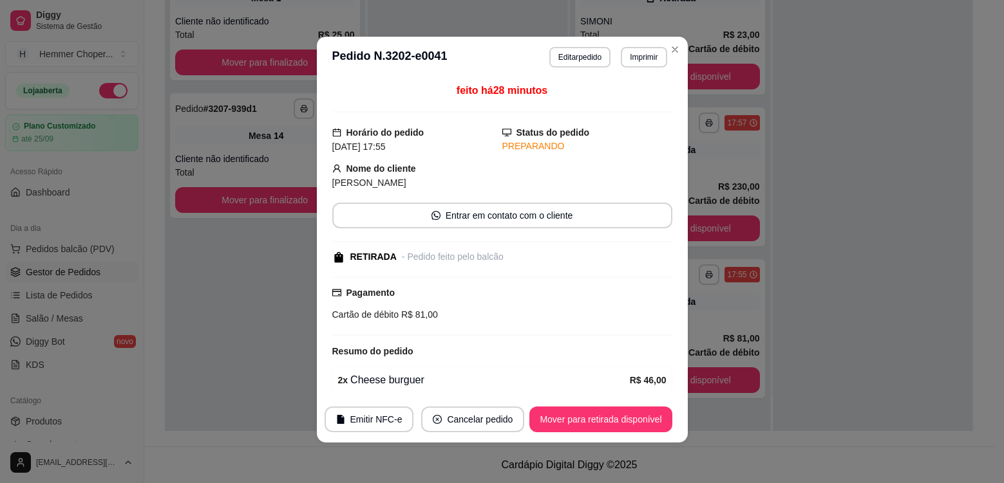
scroll to position [3, 0]
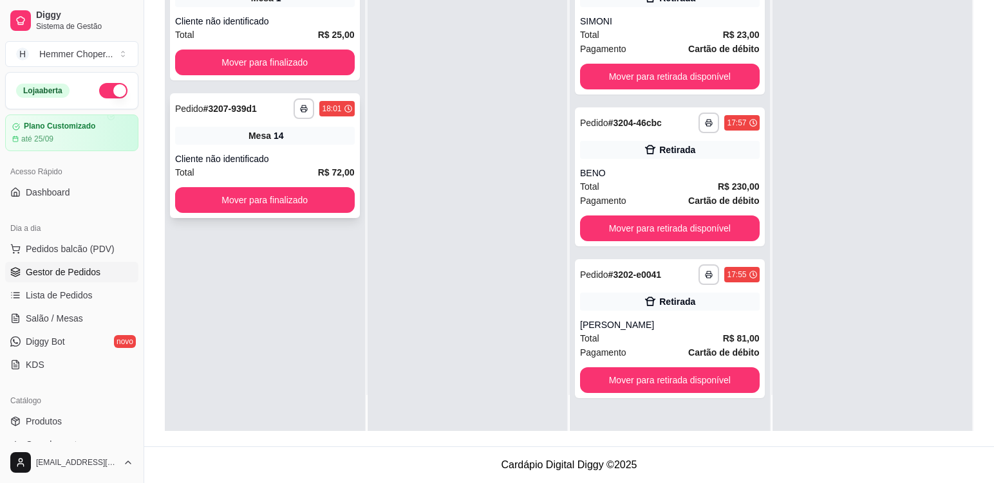
click at [294, 167] on div "Total R$ 72,00" at bounding box center [265, 172] width 180 height 14
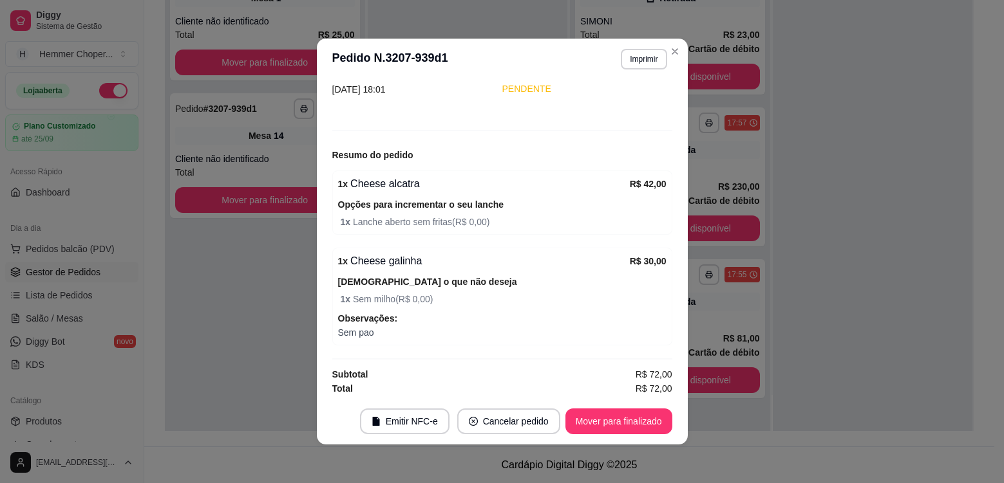
scroll to position [103, 0]
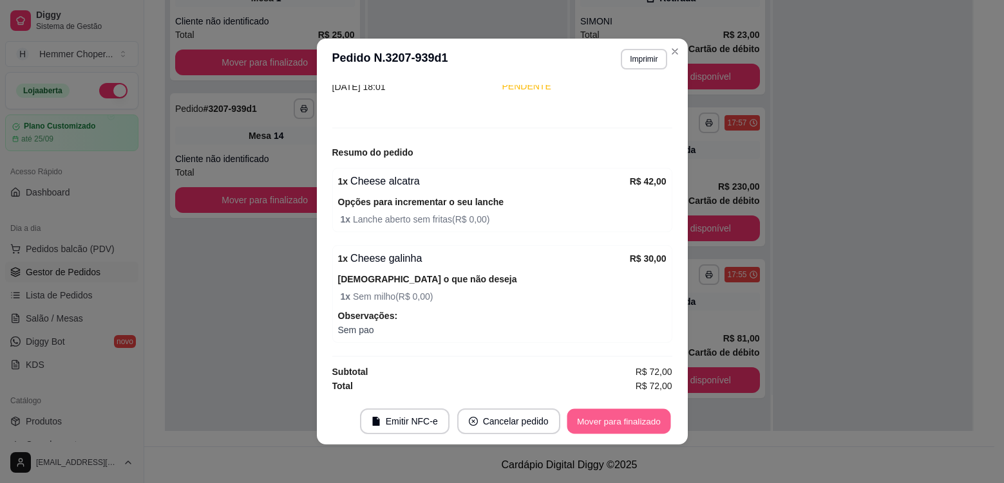
click at [592, 423] on button "Mover para finalizado" at bounding box center [618, 421] width 104 height 25
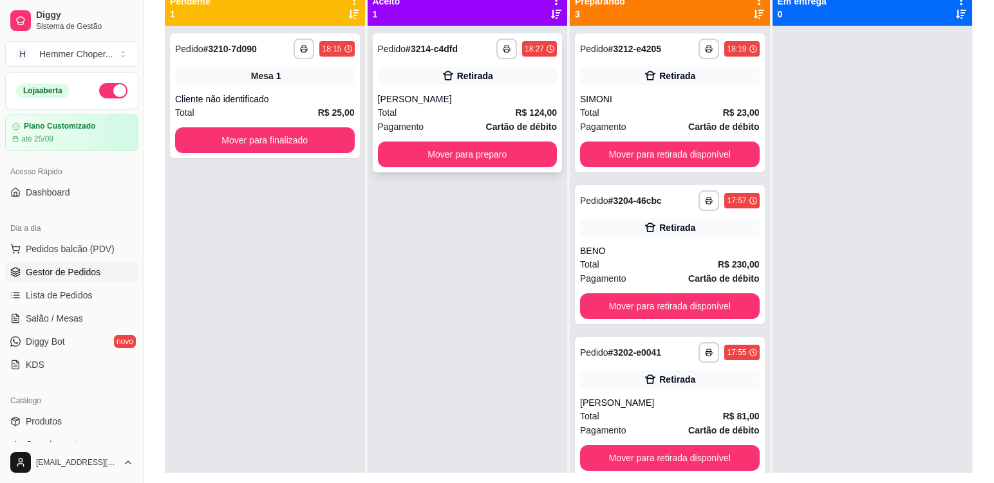
scroll to position [132, 0]
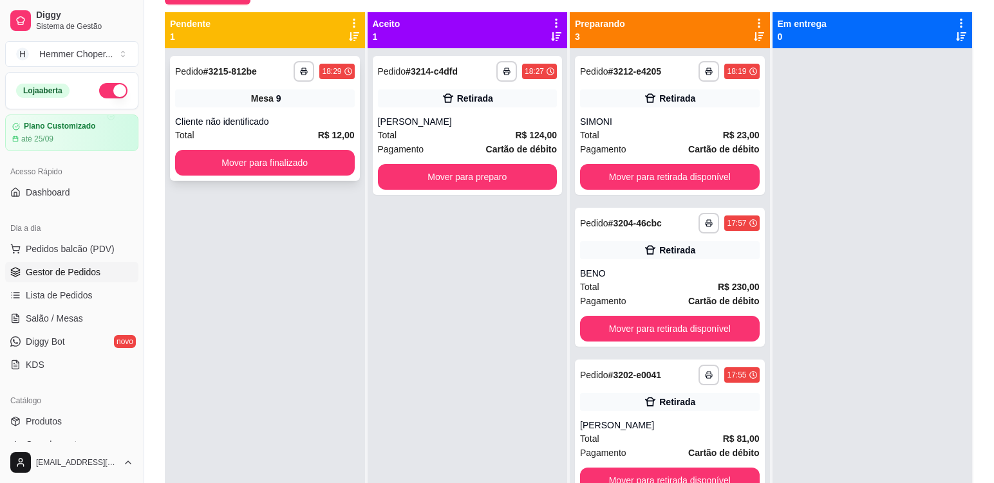
click at [288, 141] on div "Total R$ 12,00" at bounding box center [265, 135] width 180 height 14
click at [319, 106] on div "Mesa 9" at bounding box center [265, 98] width 180 height 18
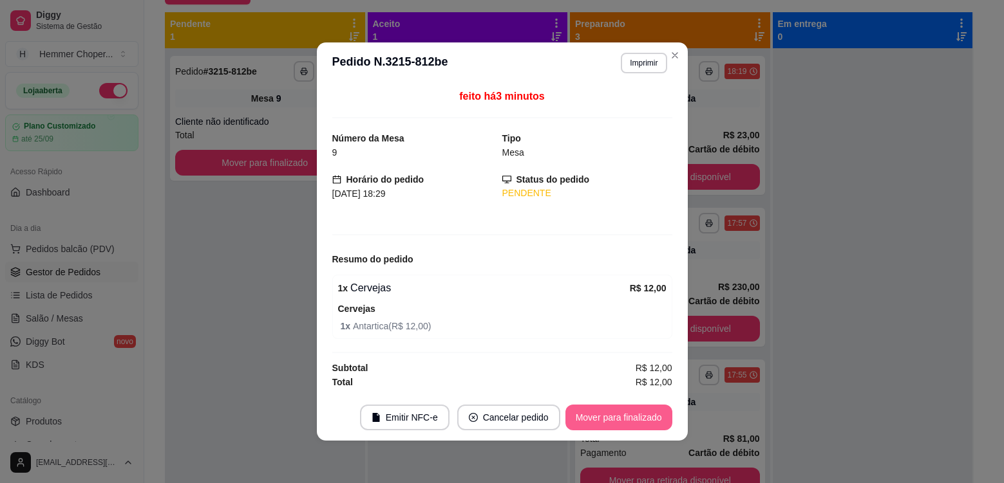
click at [597, 418] on button "Mover para finalizado" at bounding box center [618, 418] width 107 height 26
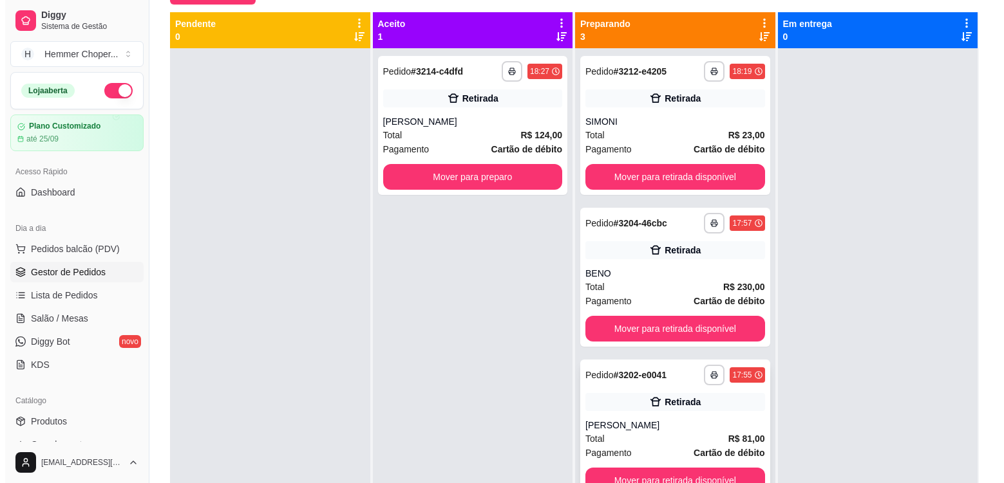
scroll to position [36, 0]
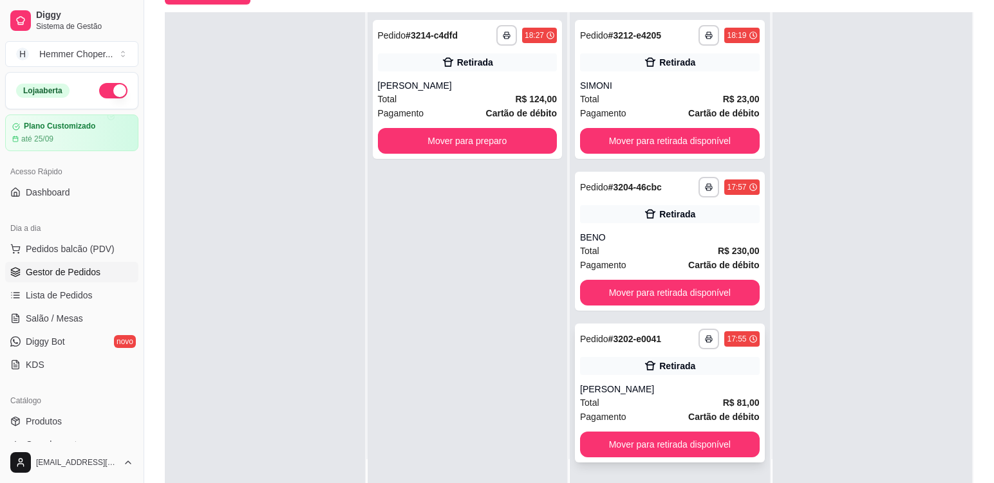
click at [673, 400] on div "Total R$ 81,00" at bounding box center [670, 403] width 180 height 14
click at [671, 447] on button "Mover para retirada disponível" at bounding box center [670, 445] width 180 height 26
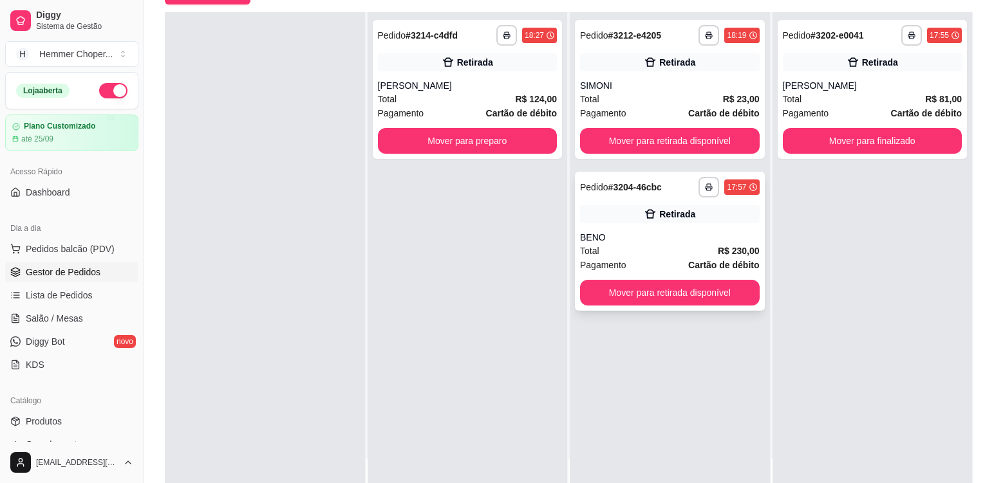
click at [650, 250] on div "Total R$ 230,00" at bounding box center [670, 251] width 180 height 14
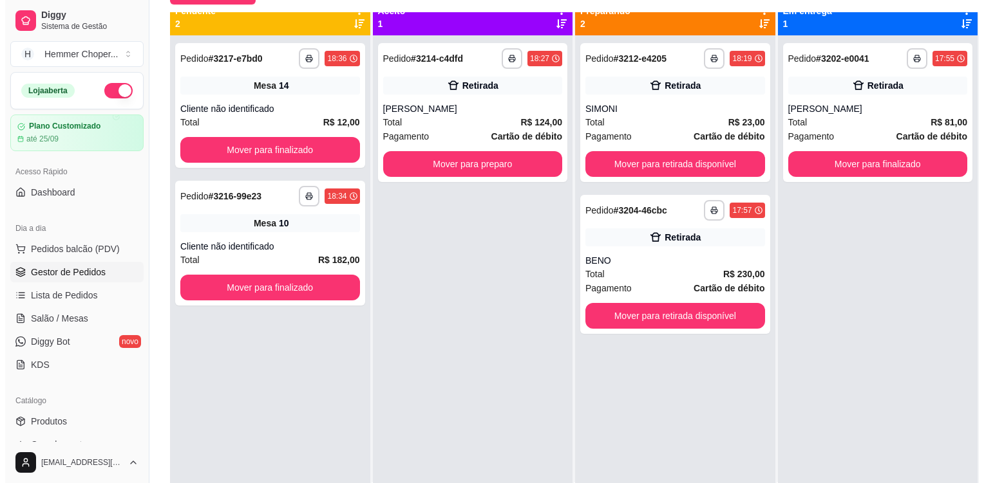
scroll to position [0, 0]
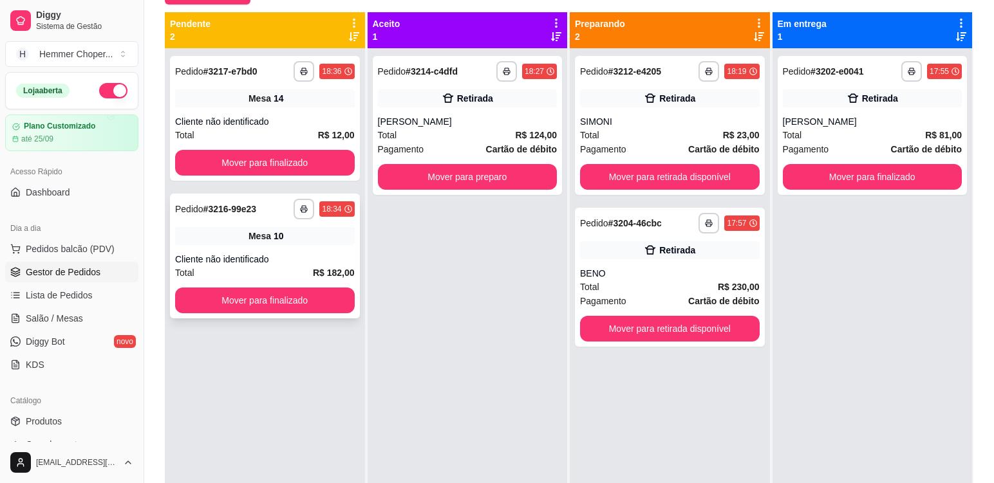
click at [286, 245] on div "**********" at bounding box center [265, 256] width 190 height 125
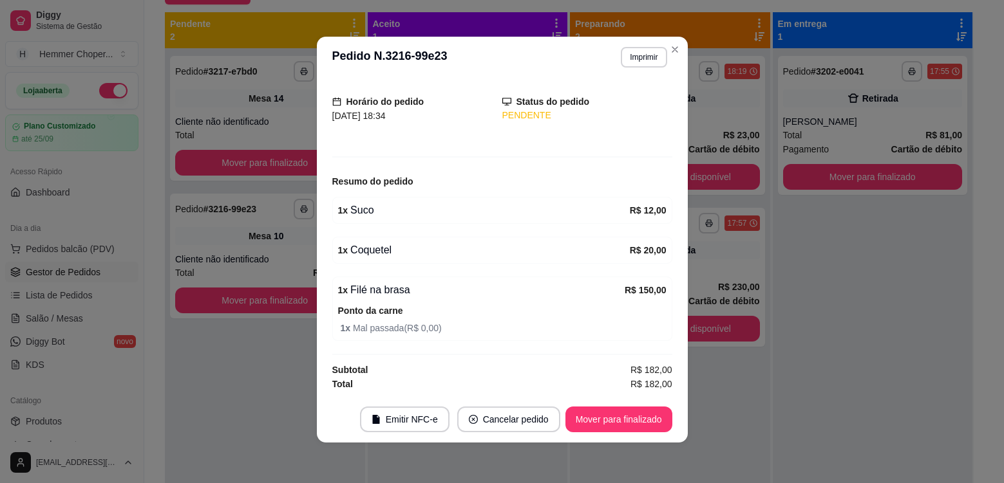
scroll to position [3, 0]
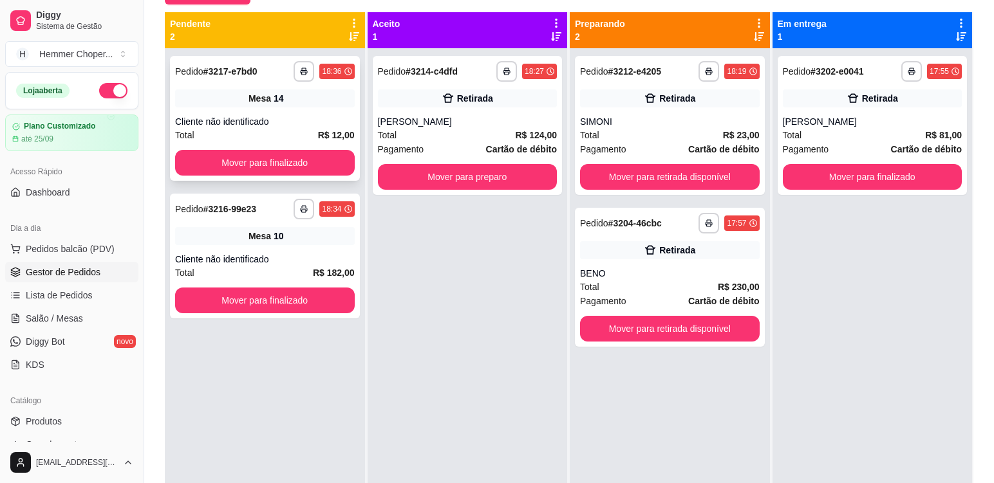
click at [321, 102] on div "Mesa 14" at bounding box center [265, 98] width 180 height 18
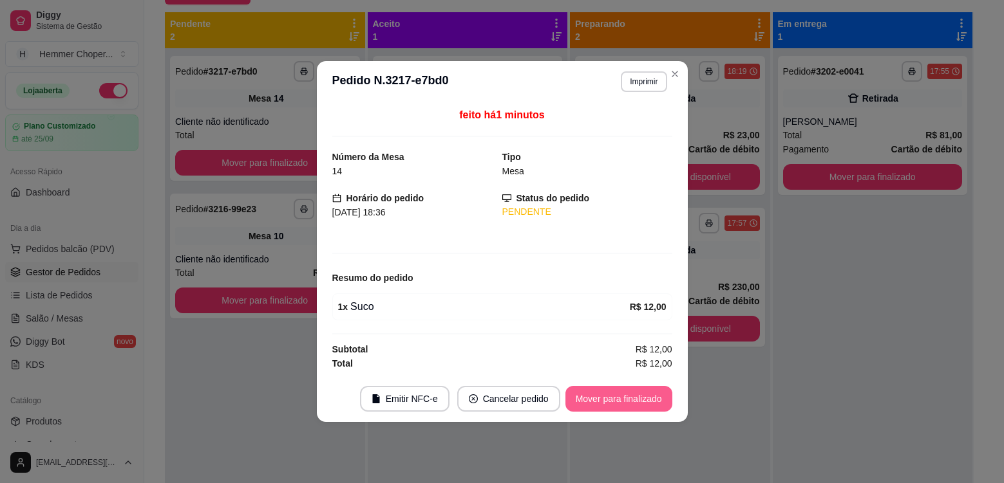
click at [606, 396] on button "Mover para finalizado" at bounding box center [618, 399] width 107 height 26
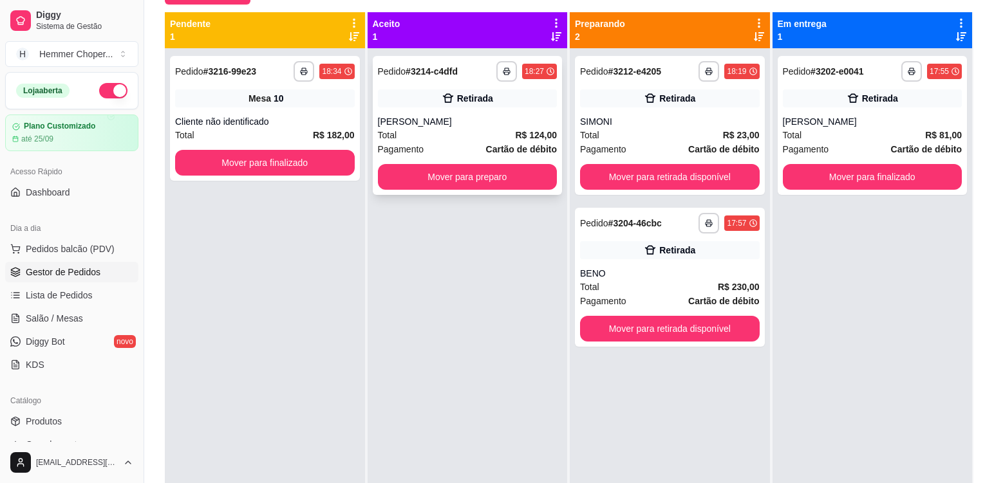
click at [433, 131] on div "Total R$ 124,00" at bounding box center [468, 135] width 180 height 14
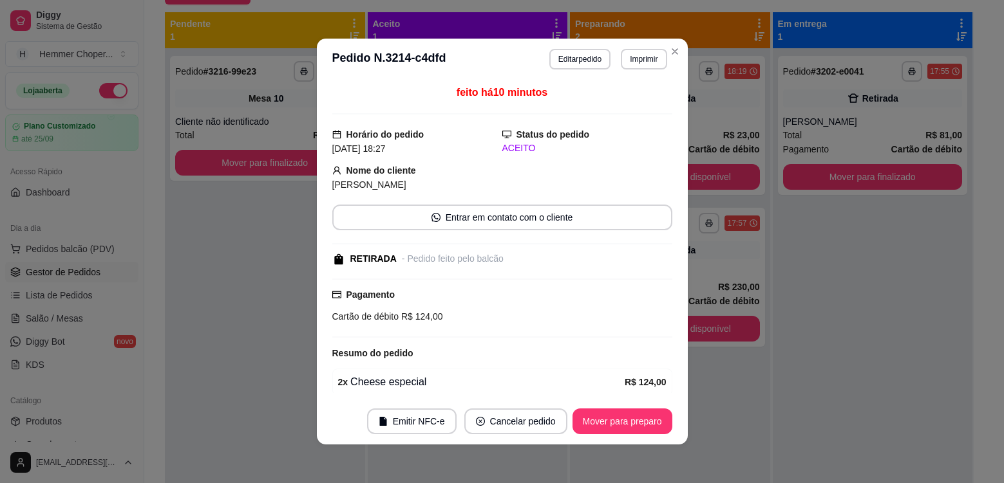
click at [674, 61] on header "**********" at bounding box center [502, 59] width 371 height 41
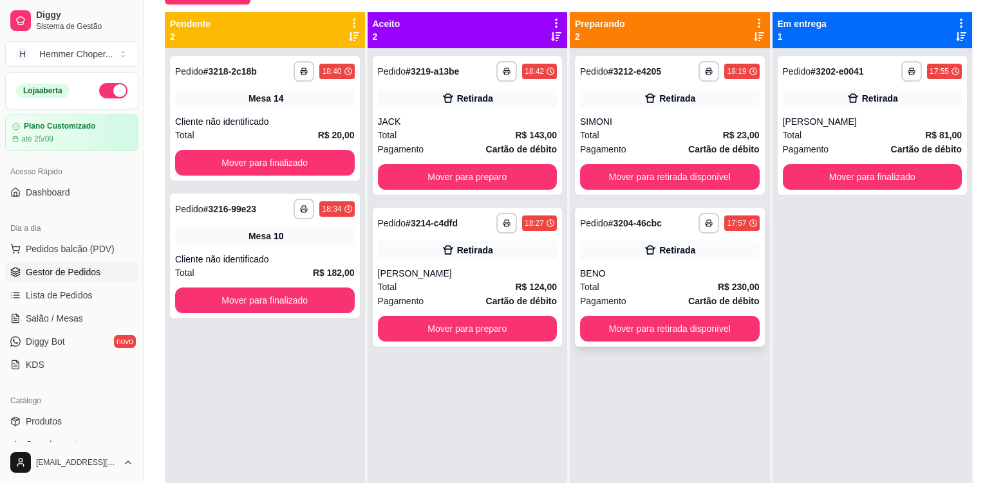
click at [664, 277] on div "BENO" at bounding box center [670, 273] width 180 height 13
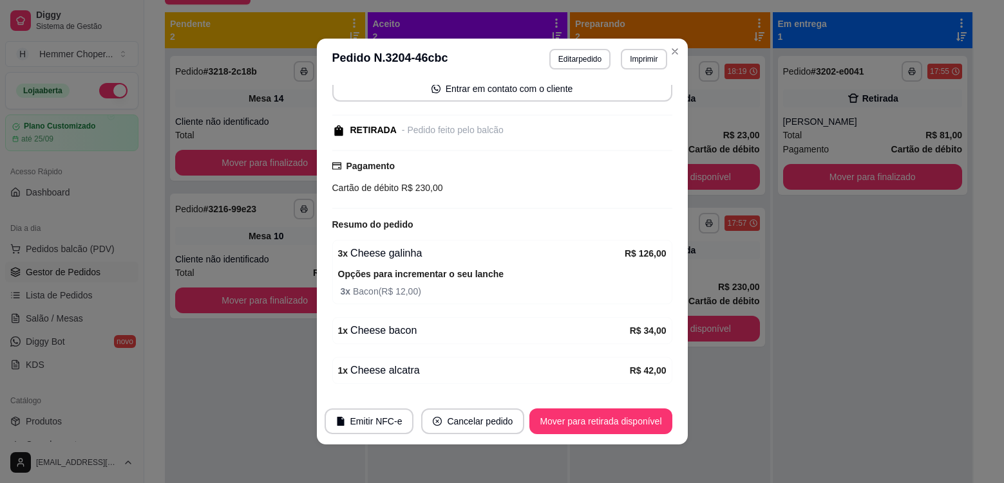
scroll to position [193, 0]
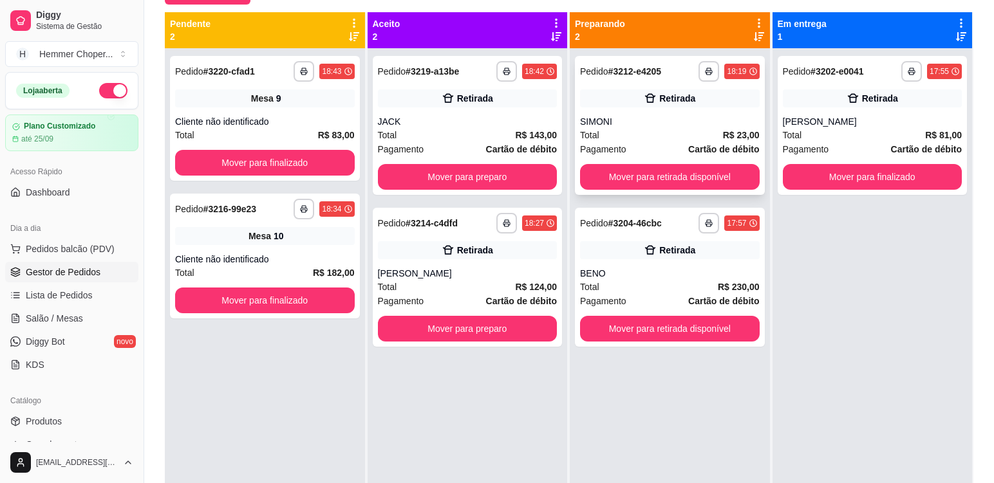
click at [666, 123] on div "SIMONI" at bounding box center [670, 121] width 180 height 13
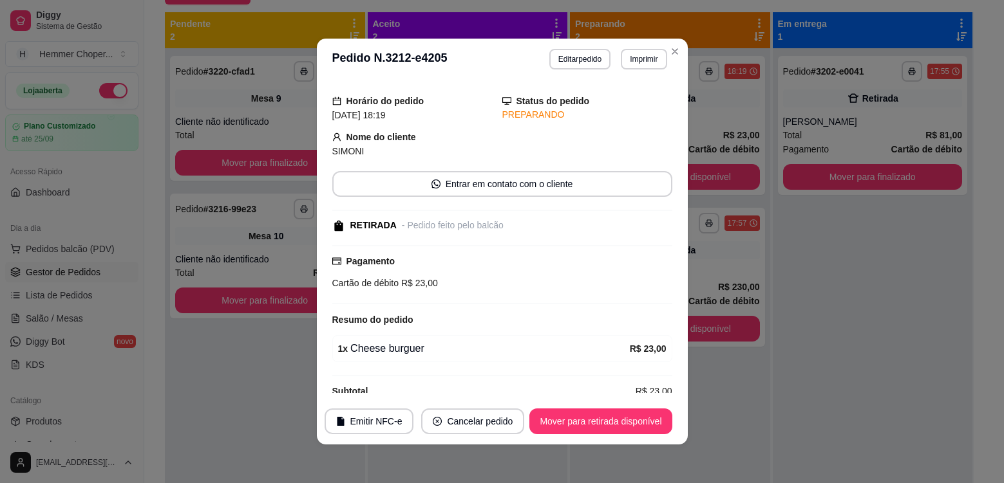
scroll to position [0, 0]
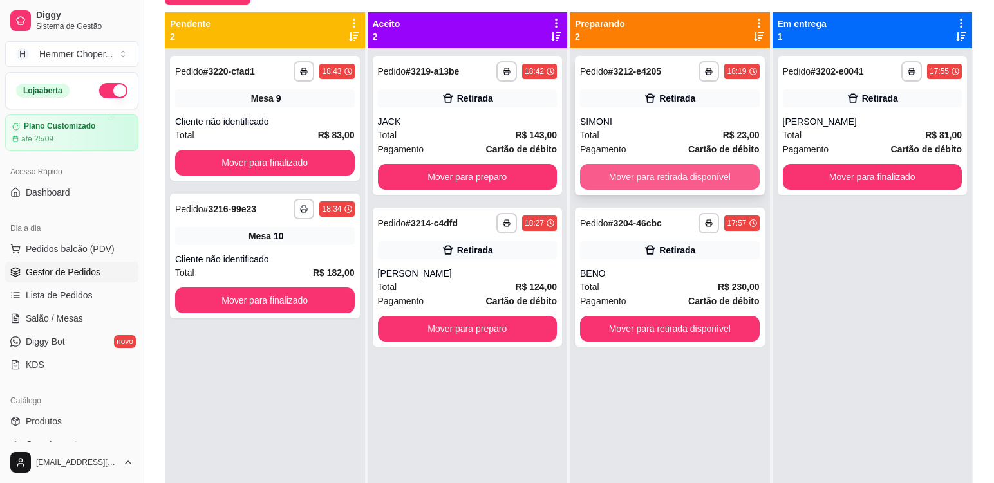
click at [673, 178] on button "Mover para retirada disponível" at bounding box center [670, 177] width 180 height 26
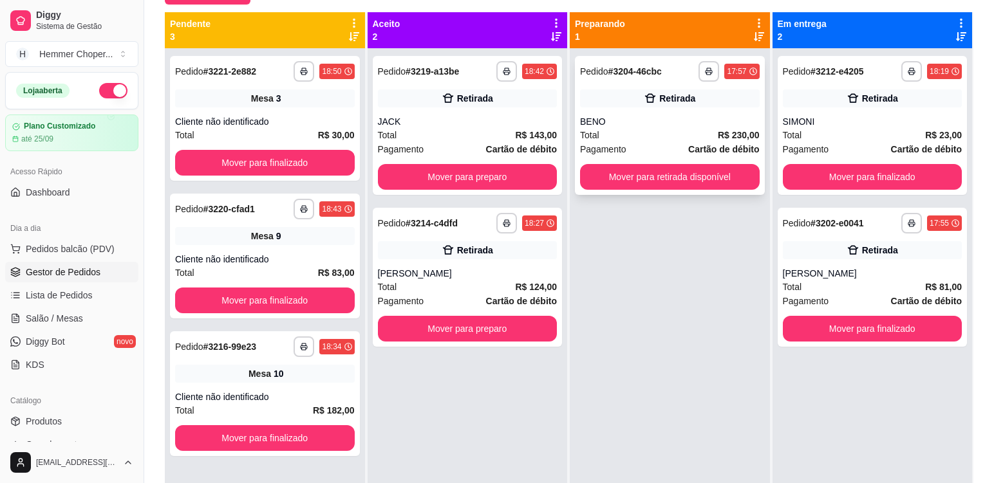
click at [639, 137] on div "Total R$ 230,00" at bounding box center [670, 135] width 180 height 14
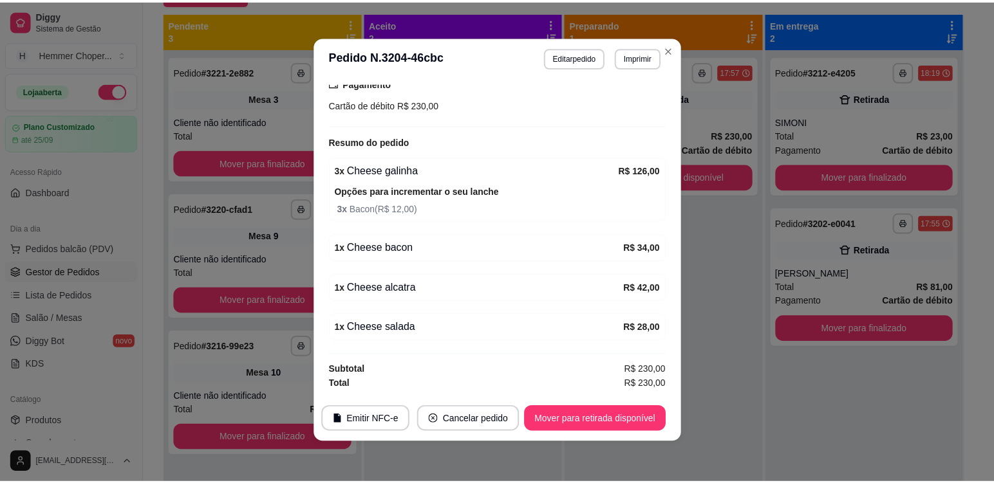
scroll to position [3, 0]
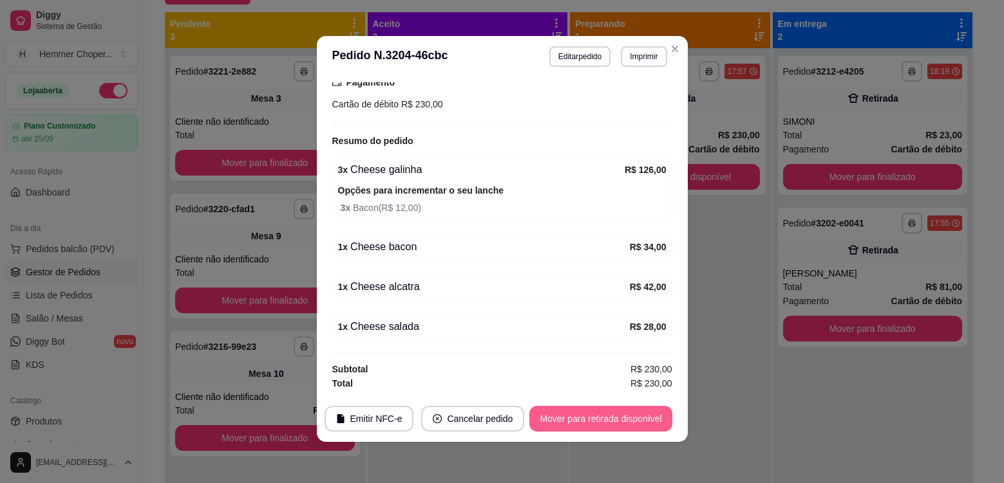
click at [571, 422] on button "Mover para retirada disponível" at bounding box center [600, 419] width 142 height 26
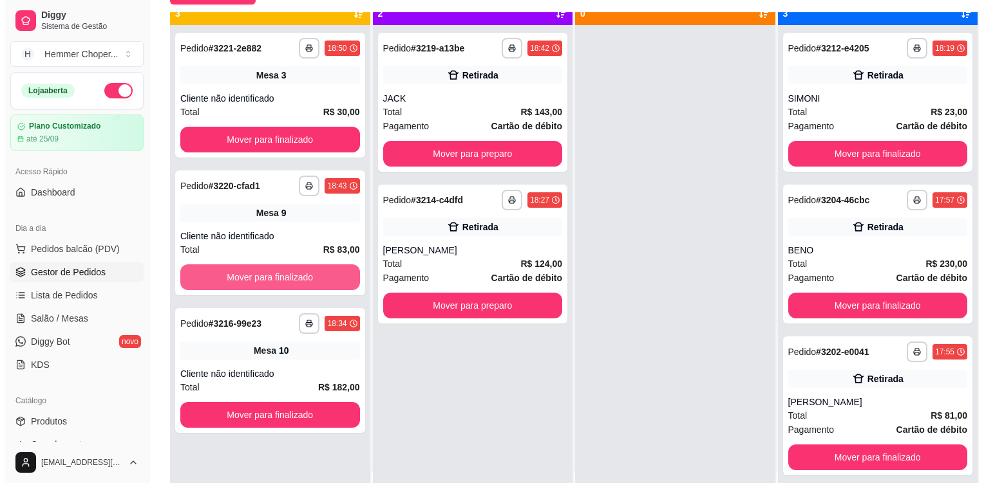
scroll to position [36, 0]
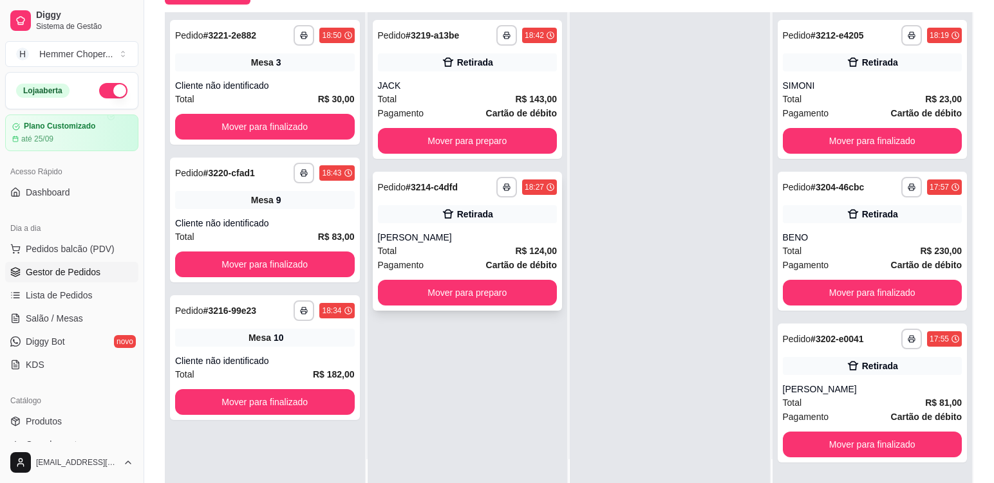
click at [461, 252] on div "Total R$ 124,00" at bounding box center [468, 251] width 180 height 14
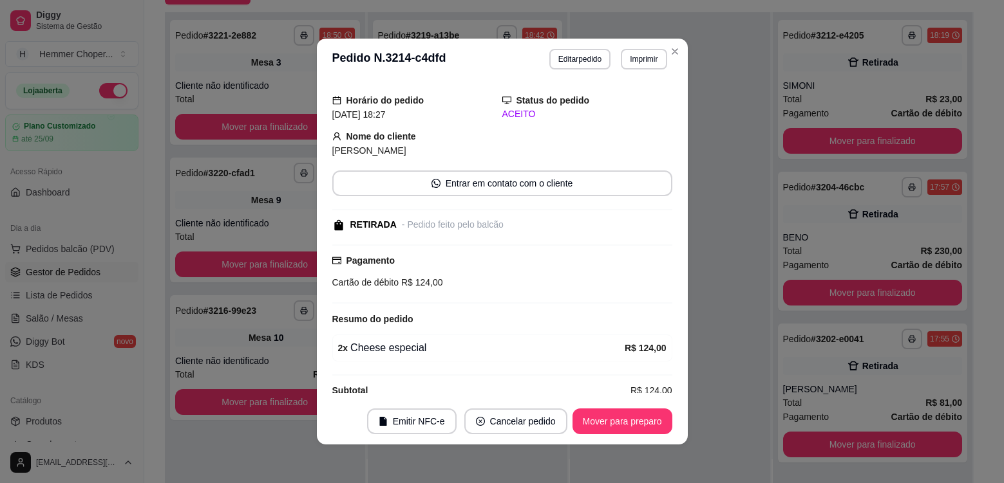
scroll to position [53, 0]
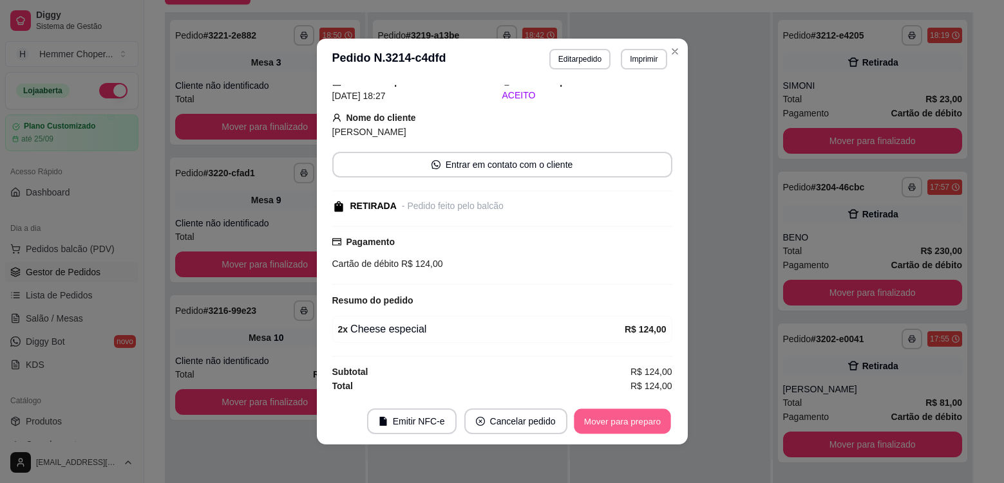
click at [596, 417] on button "Mover para preparo" at bounding box center [622, 421] width 97 height 25
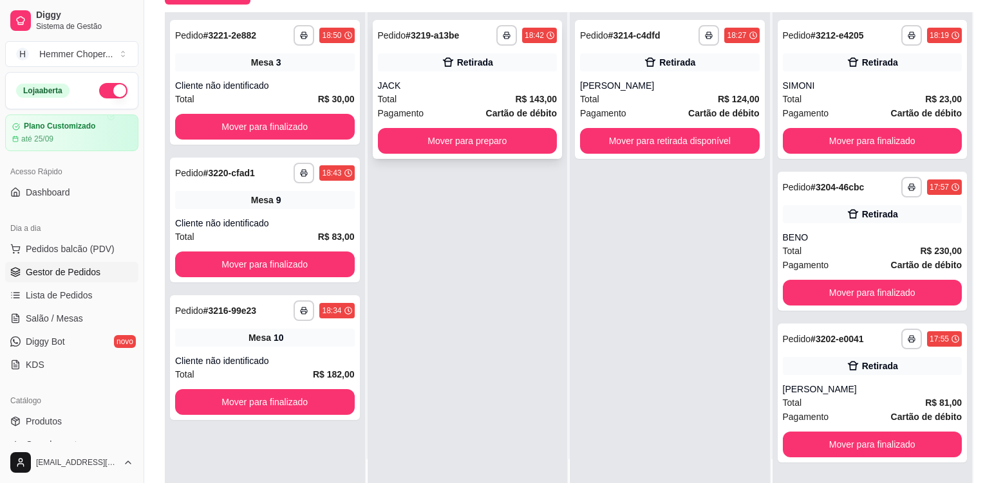
click at [446, 98] on div "Total R$ 143,00" at bounding box center [468, 99] width 180 height 14
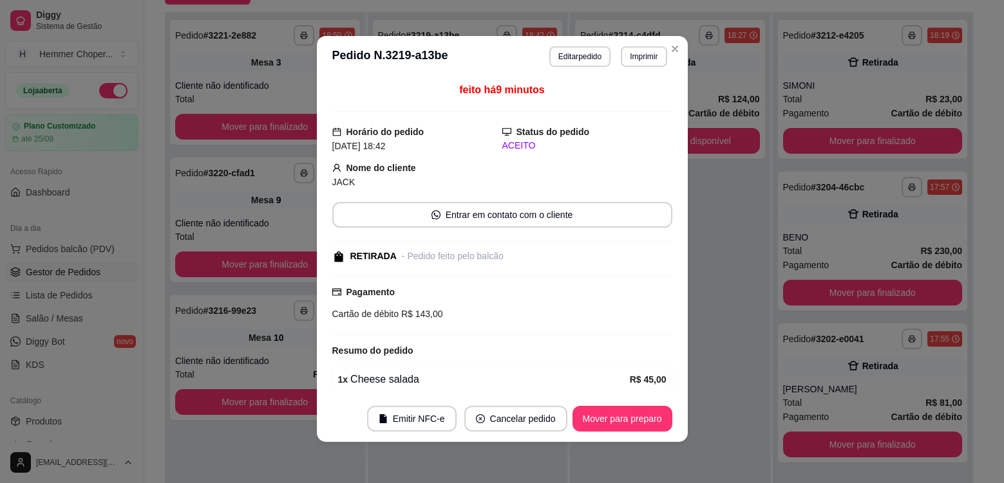
scroll to position [0, 0]
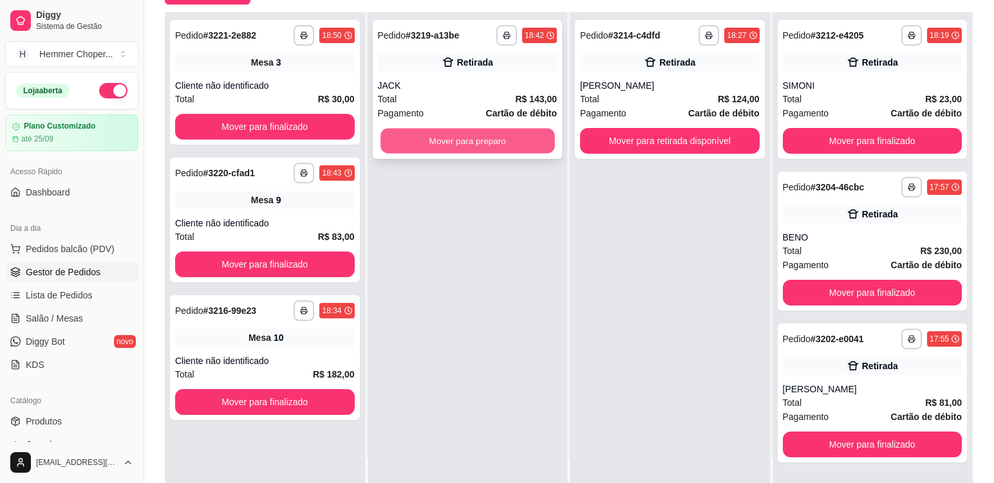
click at [482, 144] on button "Mover para preparo" at bounding box center [467, 141] width 174 height 25
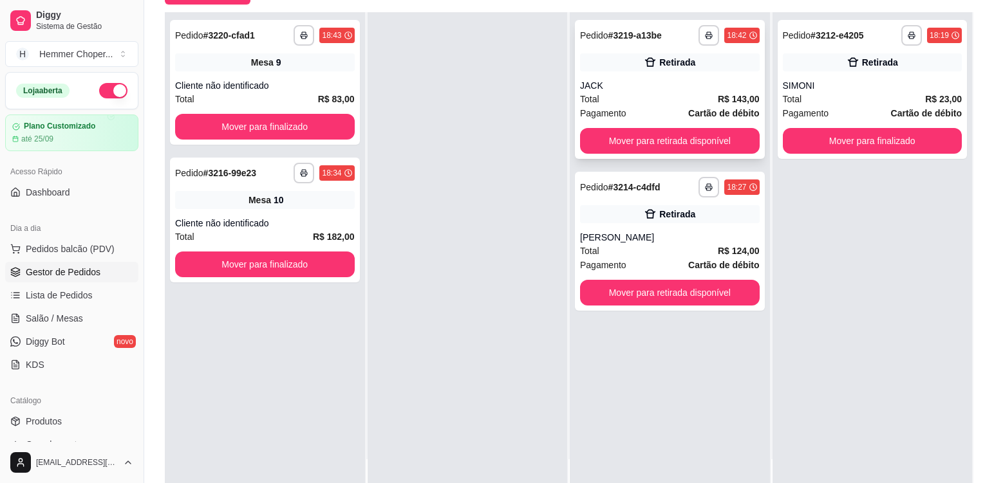
click at [637, 93] on div "Total R$ 143,00" at bounding box center [670, 99] width 180 height 14
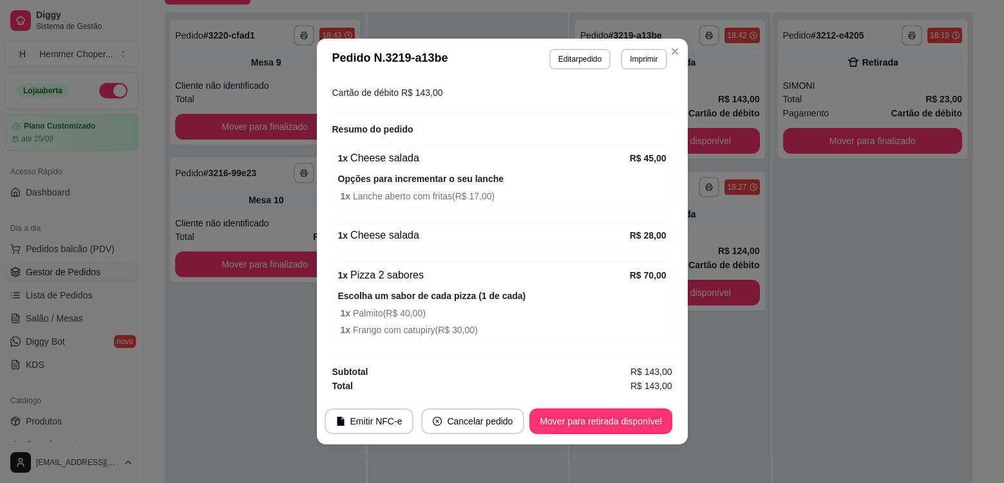
scroll to position [3, 0]
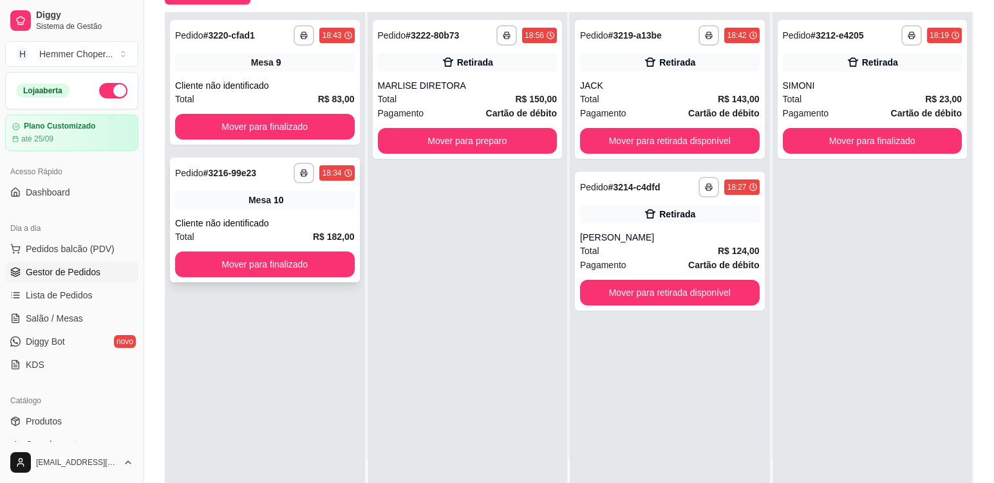
click at [326, 205] on div "Mesa 10" at bounding box center [265, 200] width 180 height 18
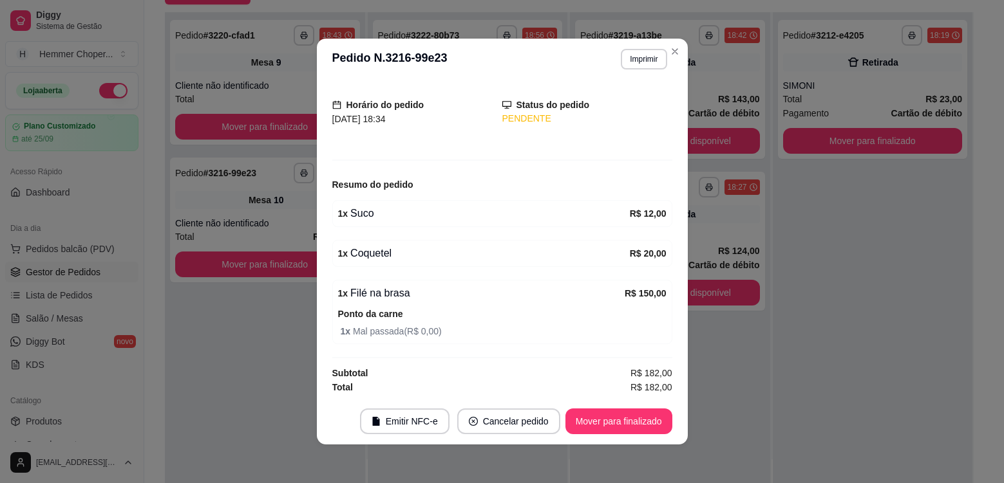
scroll to position [72, 0]
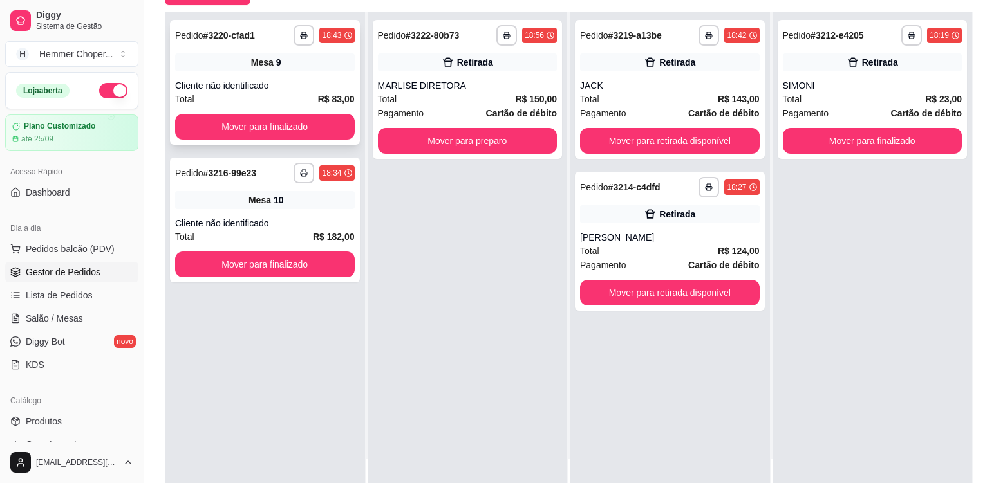
click at [299, 84] on div "Cliente não identificado" at bounding box center [265, 85] width 180 height 13
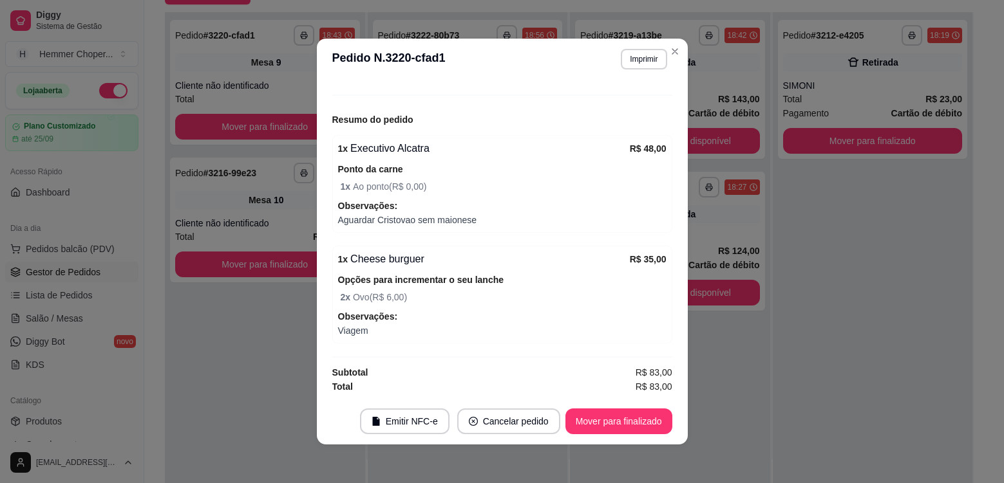
scroll to position [136, 0]
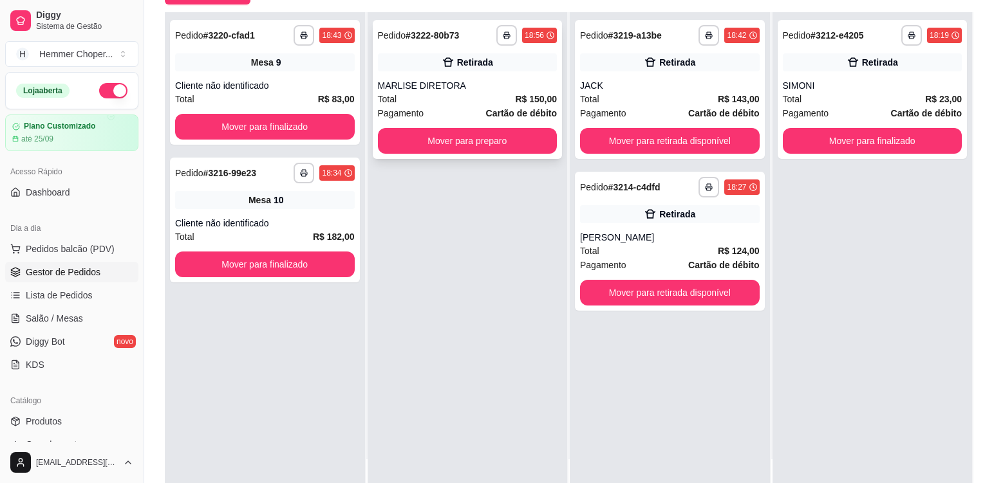
click at [462, 106] on div "Pagamento Cartão de débito" at bounding box center [468, 113] width 180 height 14
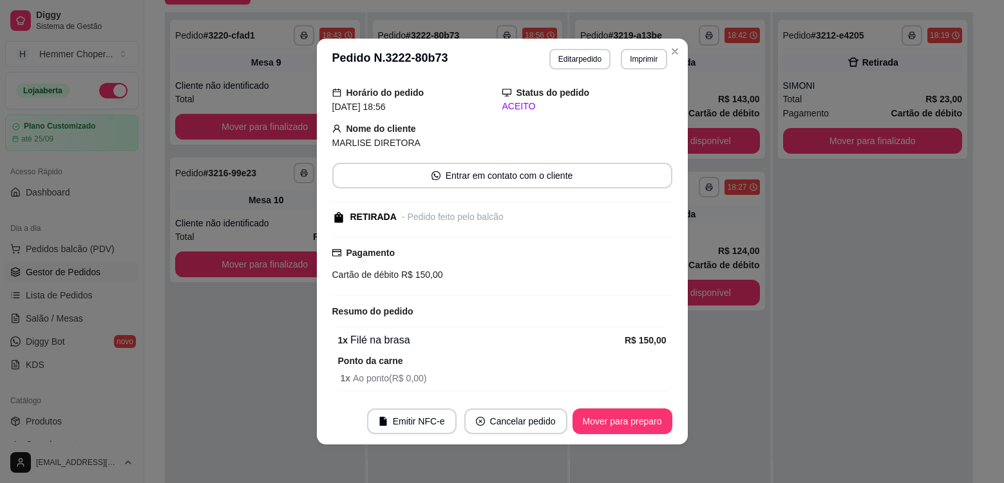
scroll to position [90, 0]
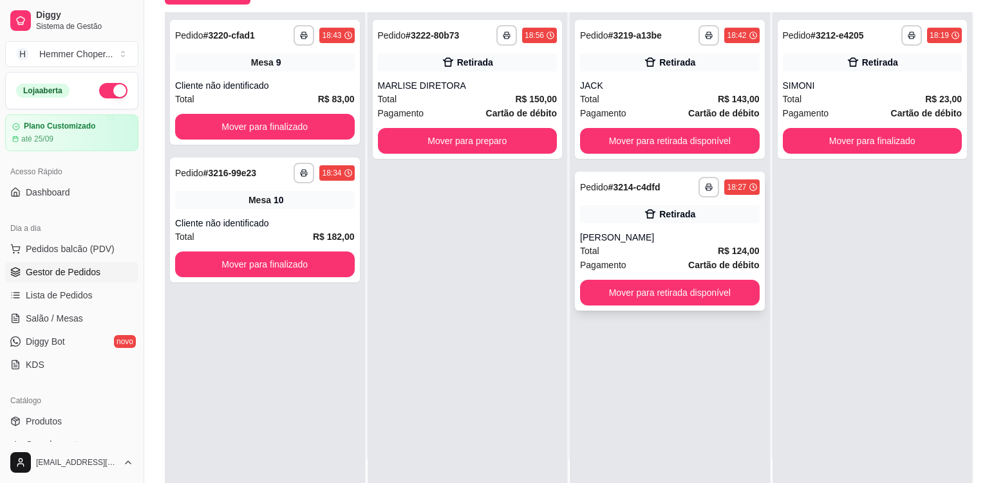
click at [624, 241] on div "[PERSON_NAME]" at bounding box center [670, 237] width 180 height 13
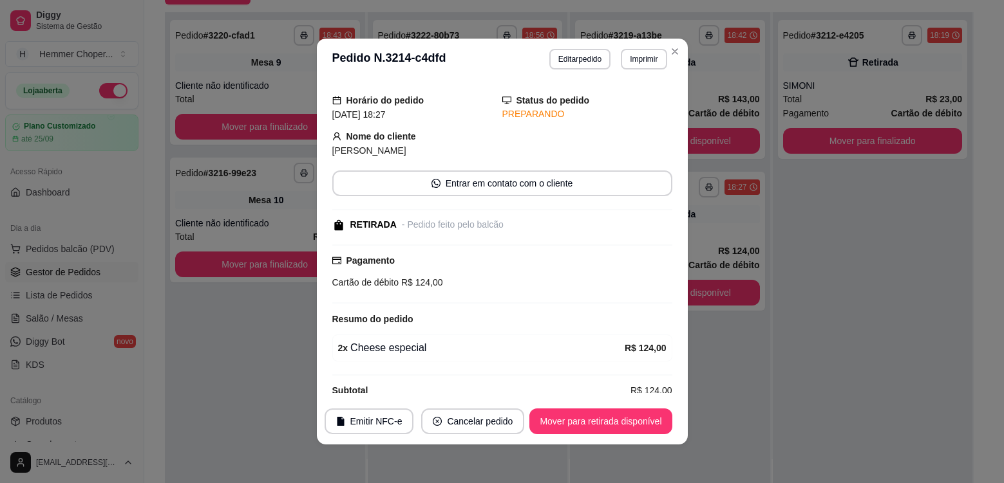
scroll to position [53, 0]
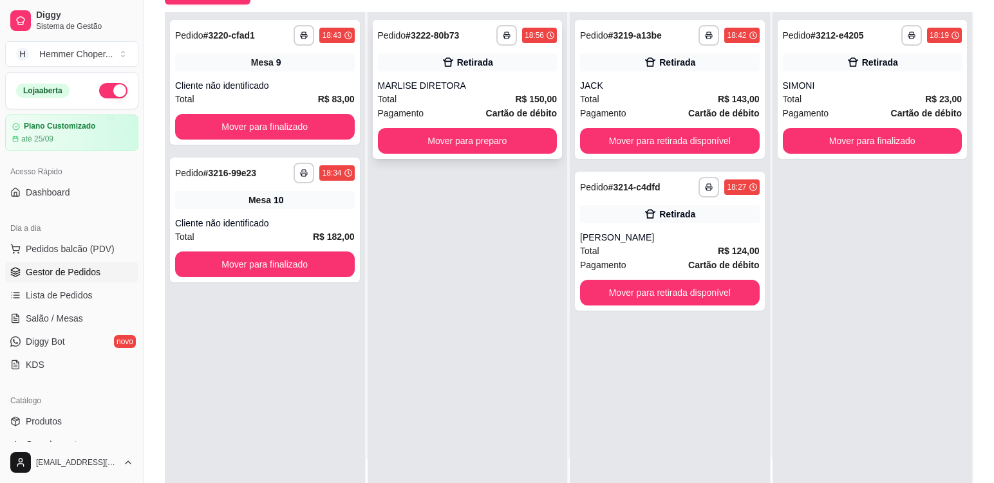
click at [497, 93] on div "Total R$ 150,00" at bounding box center [468, 99] width 180 height 14
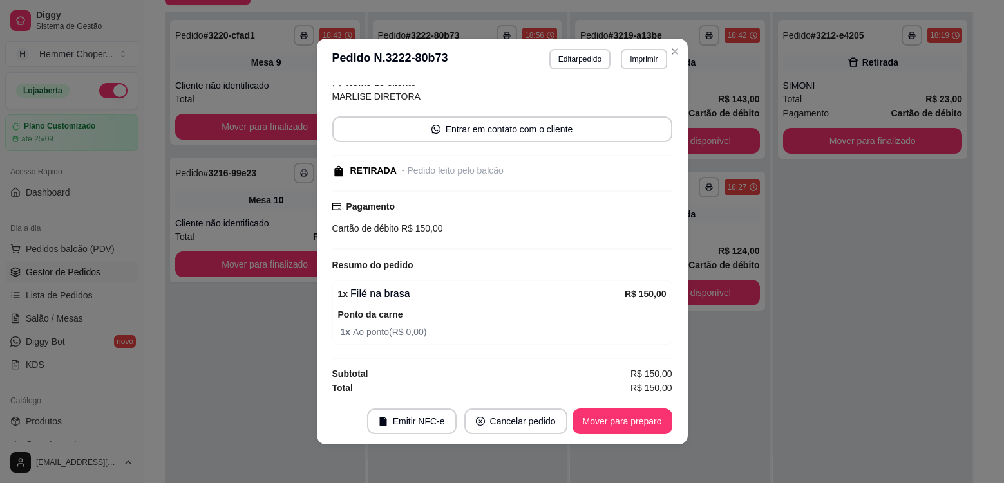
scroll to position [90, 0]
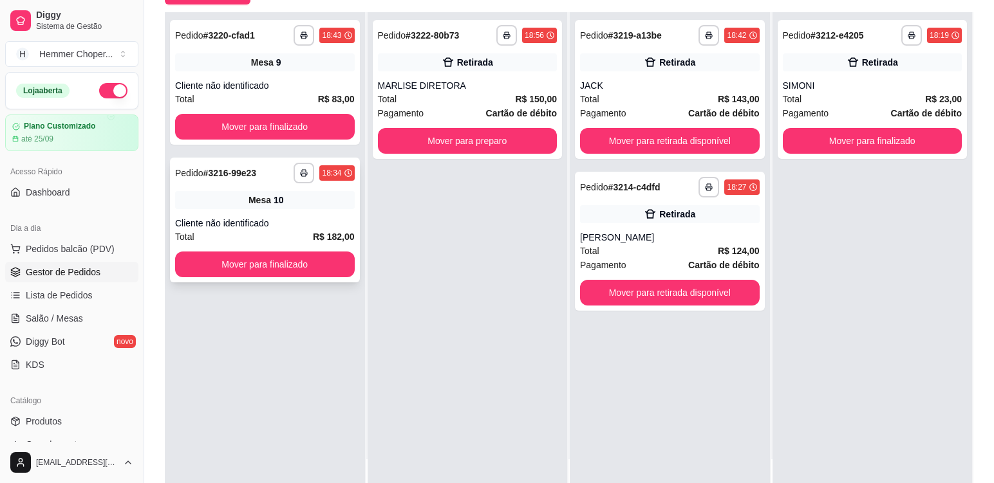
click at [226, 209] on div "**********" at bounding box center [265, 220] width 190 height 125
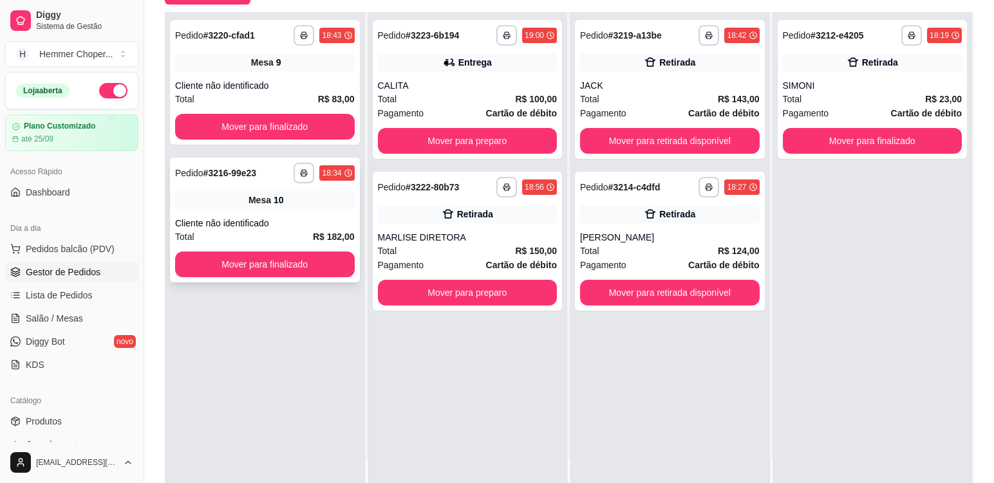
click at [313, 212] on div "**********" at bounding box center [265, 220] width 190 height 125
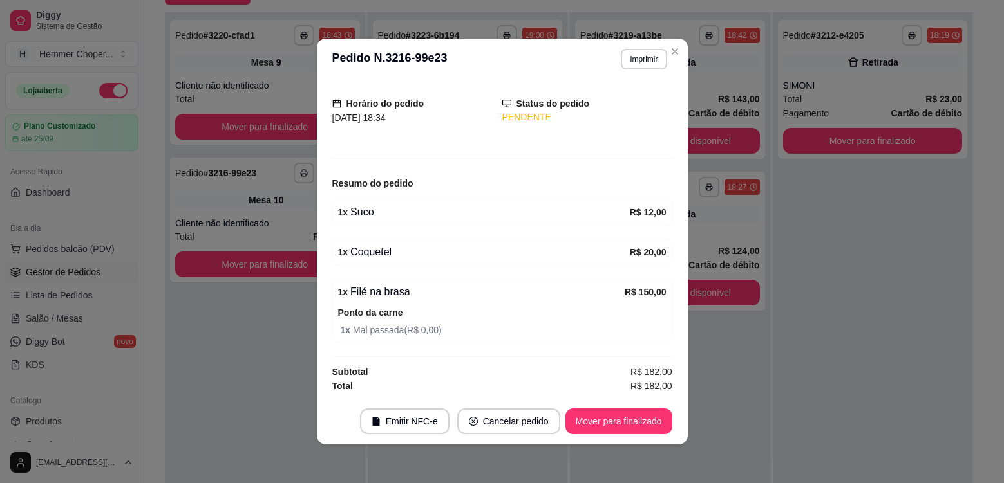
scroll to position [3, 0]
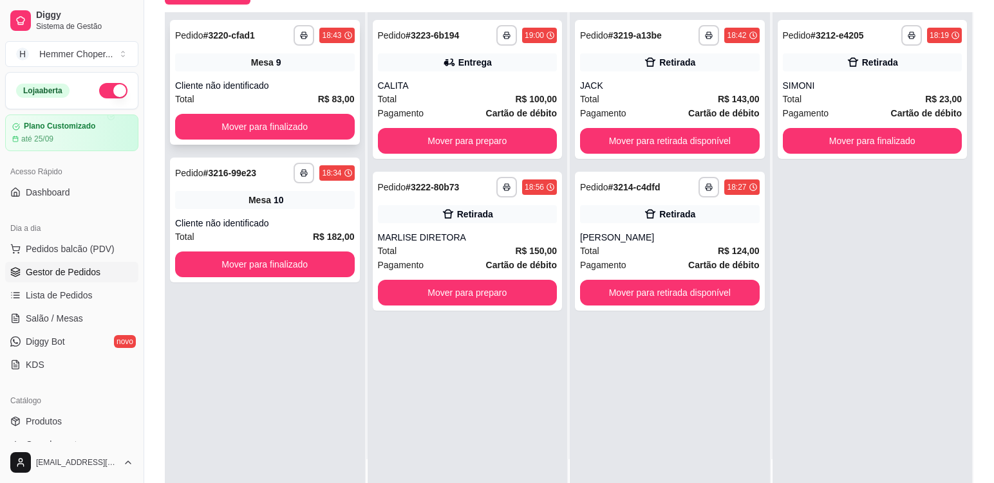
click at [322, 82] on div "Cliente não identificado" at bounding box center [265, 85] width 180 height 13
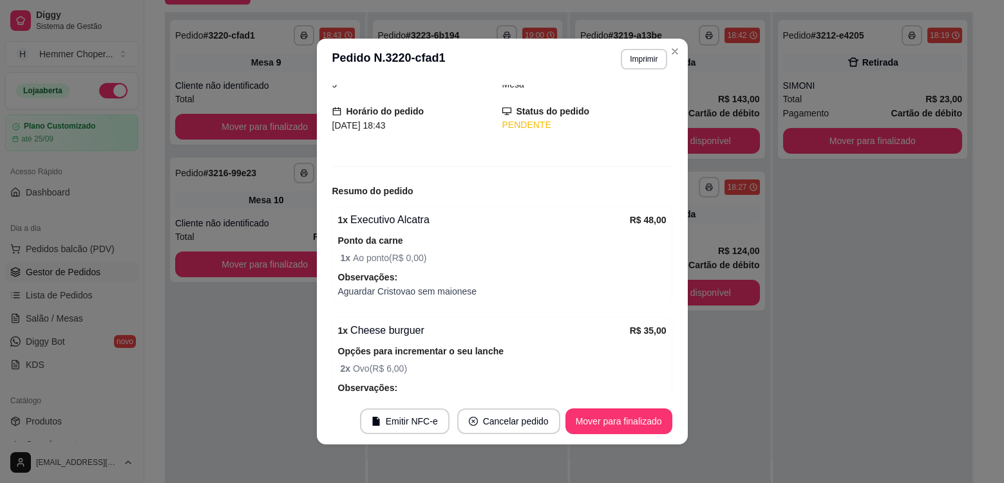
scroll to position [136, 0]
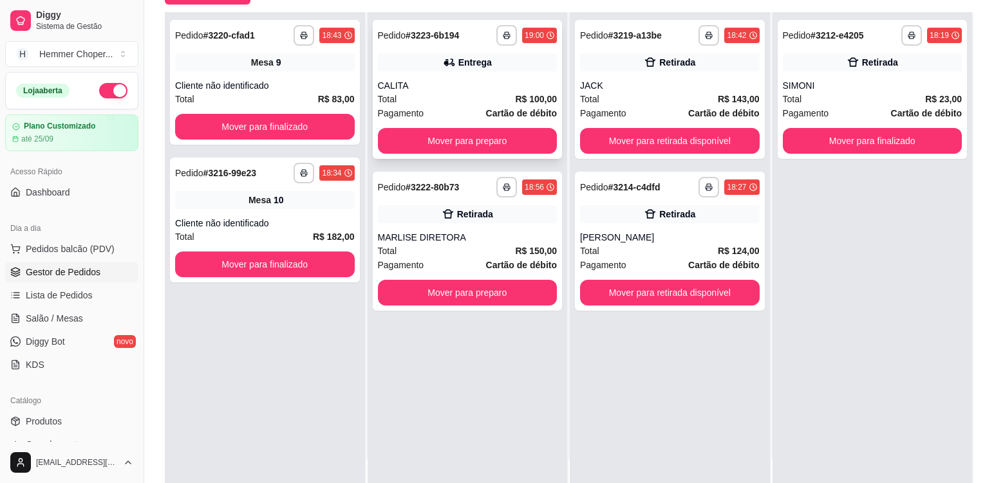
click at [439, 89] on div "CALITA" at bounding box center [468, 85] width 180 height 13
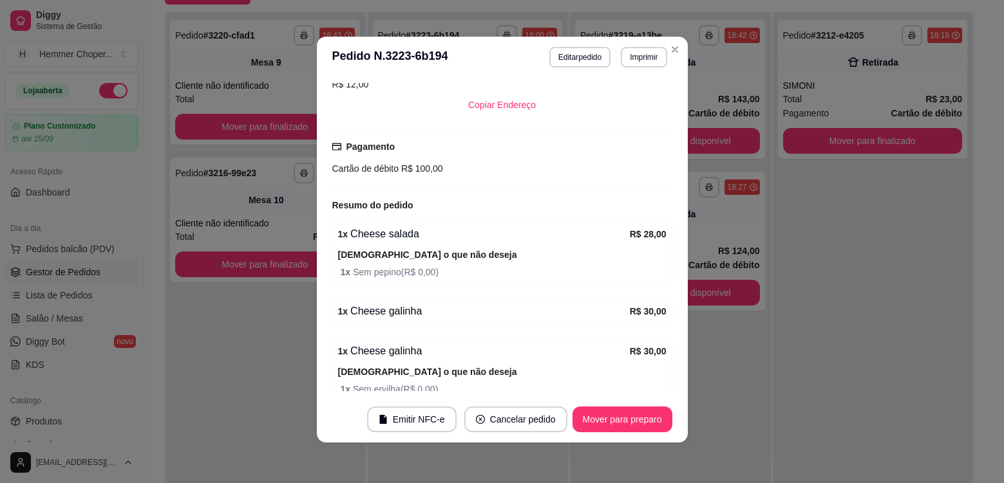
scroll to position [3, 0]
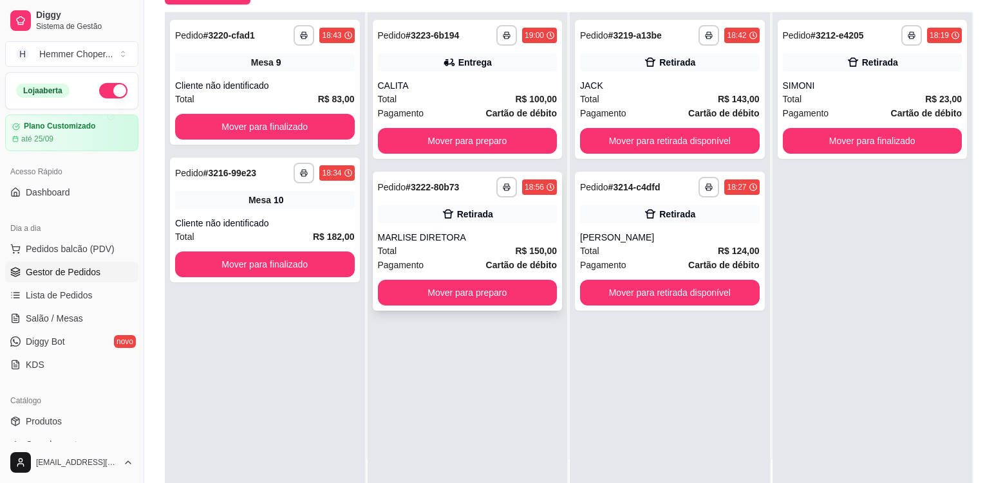
click at [471, 250] on div "Total R$ 150,00" at bounding box center [468, 251] width 180 height 14
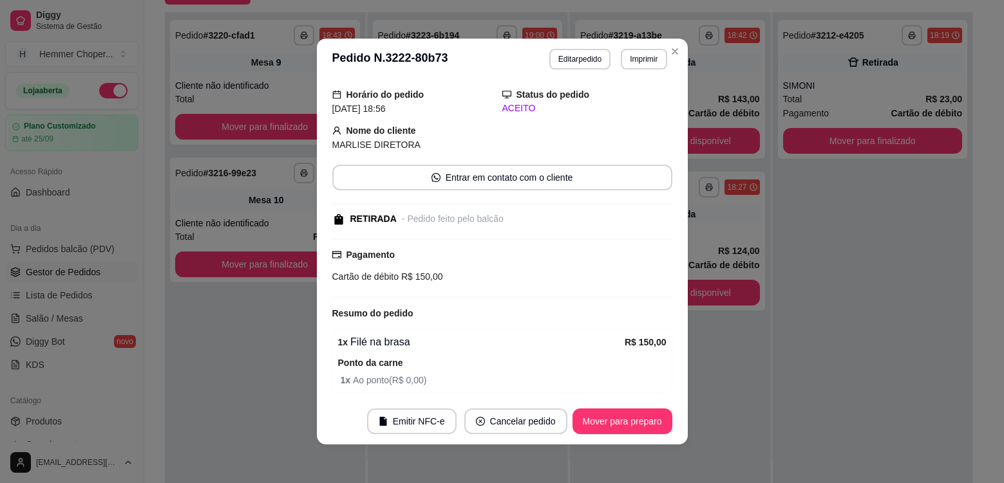
scroll to position [90, 0]
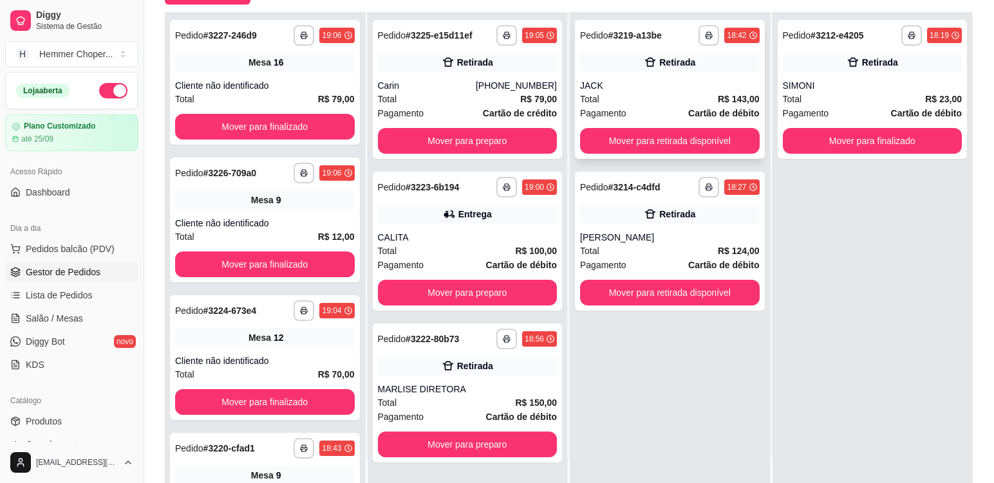
drag, startPoint x: 599, startPoint y: 259, endPoint x: 595, endPoint y: 63, distance: 196.4
click at [595, 63] on div "Retirada" at bounding box center [670, 62] width 180 height 18
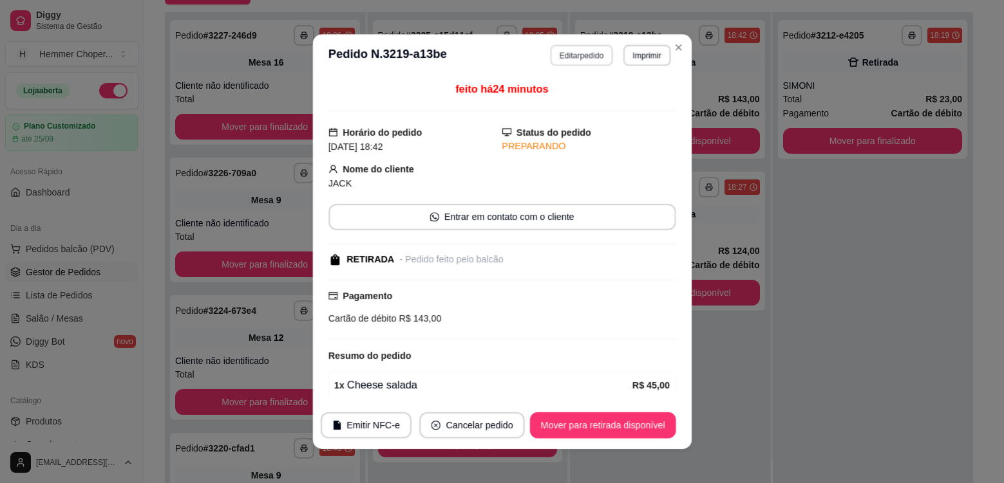
click at [595, 62] on button "Editar pedido" at bounding box center [581, 55] width 62 height 21
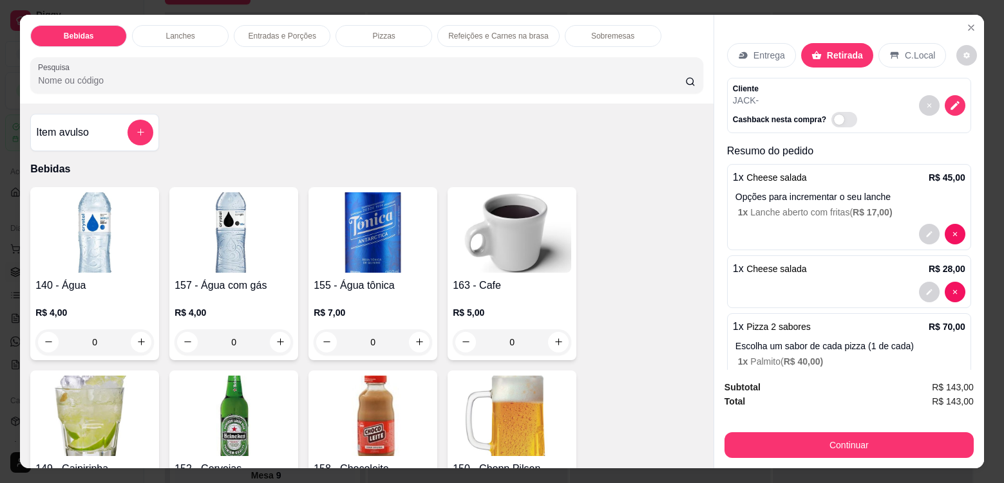
scroll to position [257, 0]
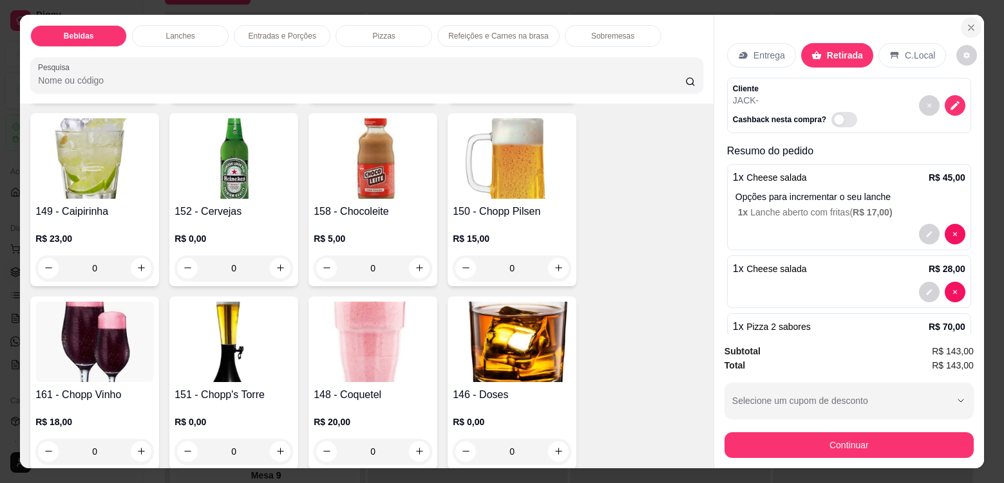
click at [967, 24] on icon "Close" at bounding box center [971, 28] width 10 height 10
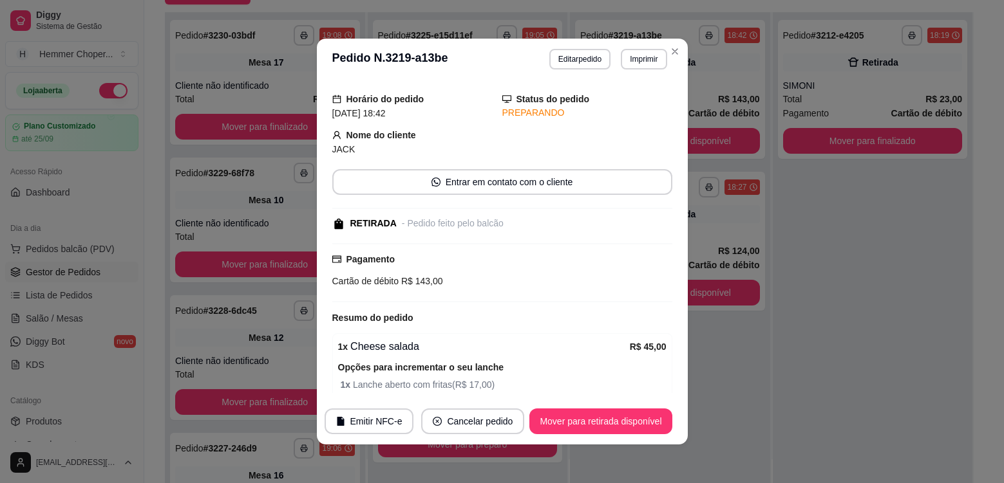
scroll to position [31, 0]
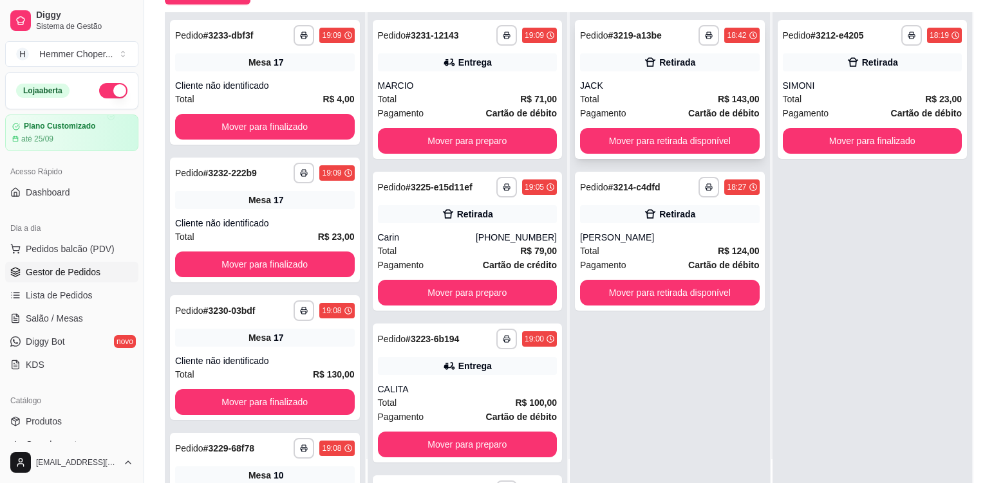
click at [630, 94] on div "Total R$ 143,00" at bounding box center [670, 99] width 180 height 14
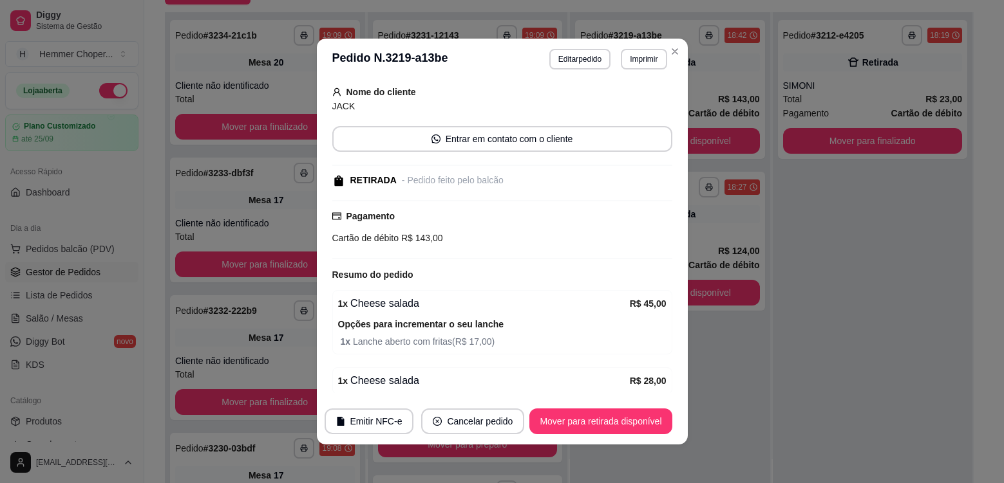
scroll to position [224, 0]
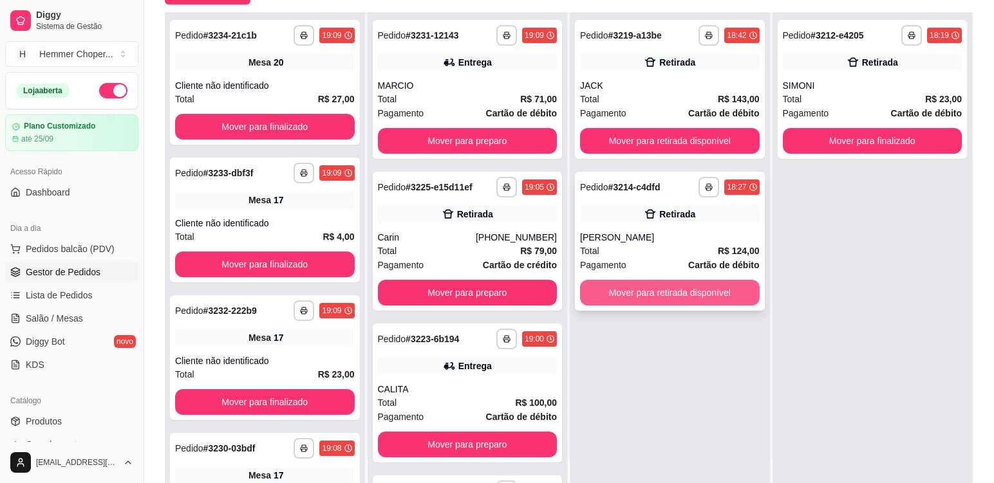
click at [664, 294] on button "Mover para retirada disponível" at bounding box center [670, 293] width 180 height 26
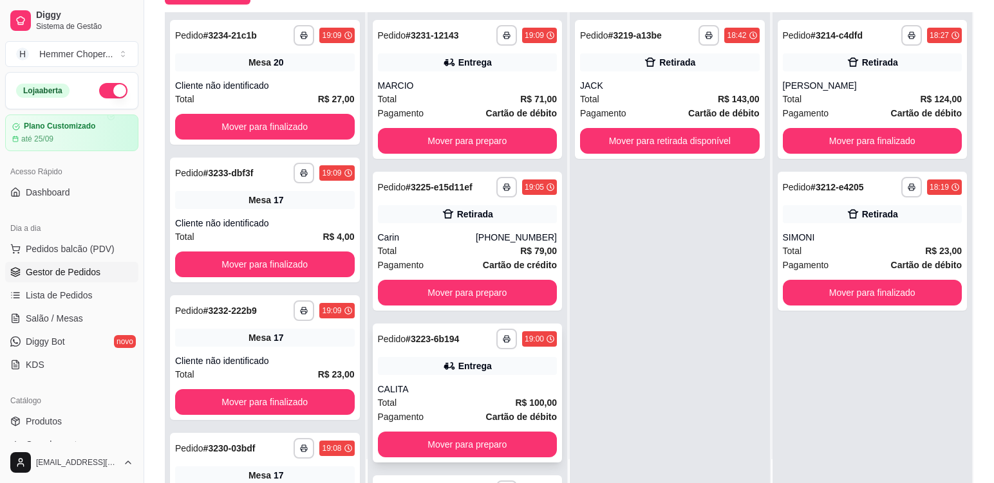
click at [446, 379] on div "**********" at bounding box center [468, 393] width 190 height 139
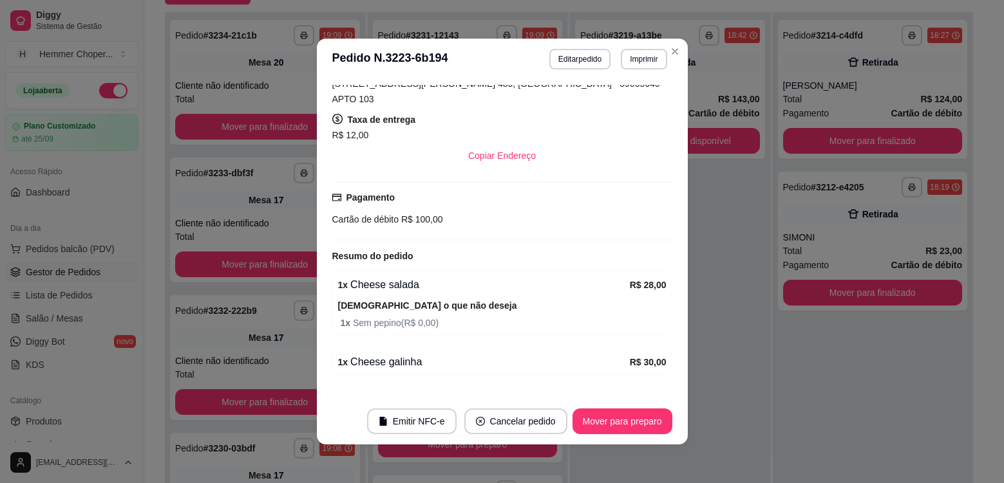
scroll to position [371, 0]
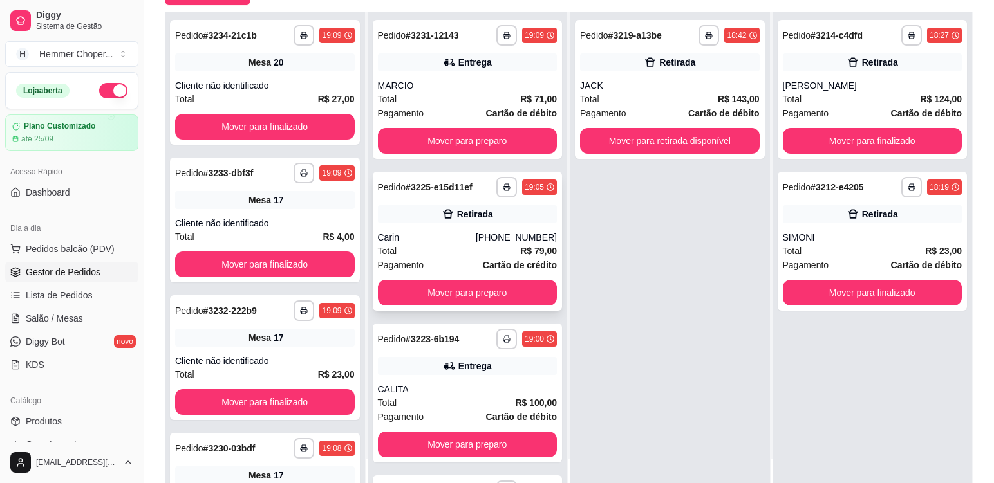
click at [444, 250] on div "Total R$ 79,00" at bounding box center [468, 251] width 180 height 14
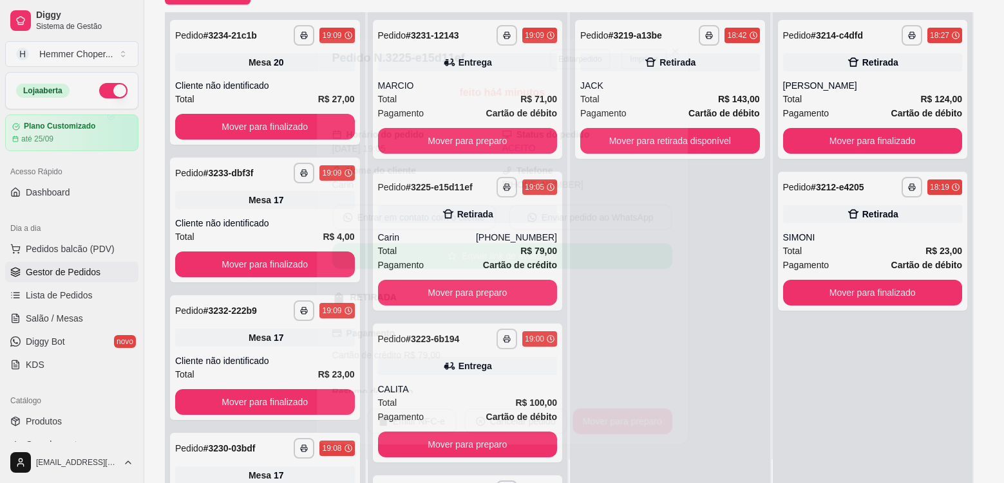
scroll to position [131, 0]
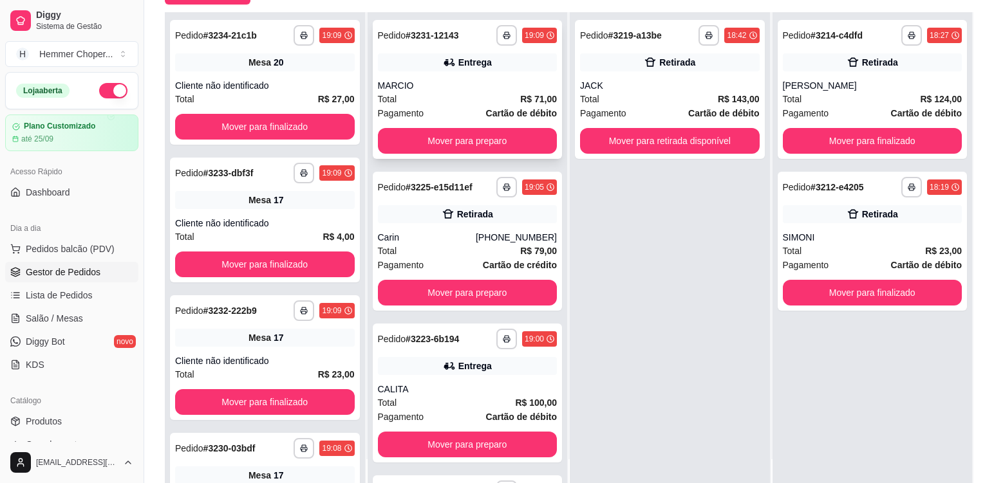
click at [445, 90] on div "MARCIO" at bounding box center [468, 85] width 180 height 13
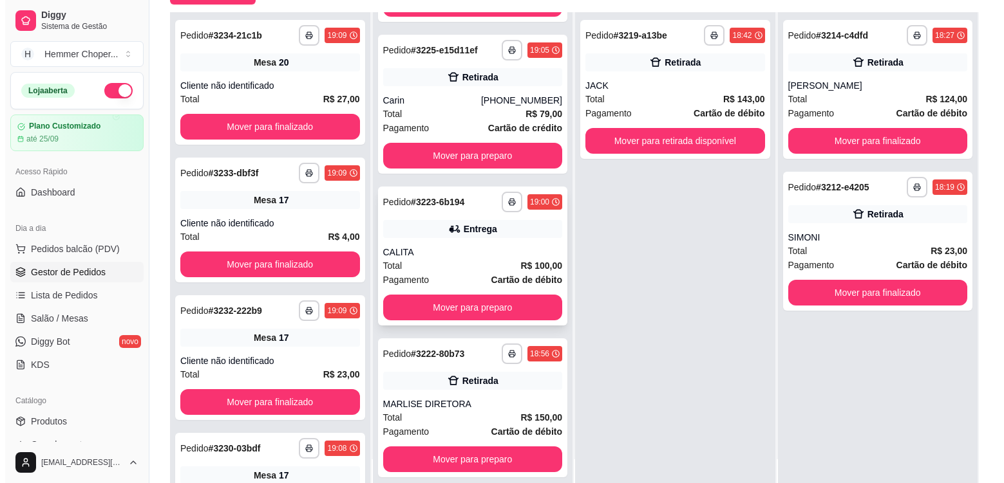
scroll to position [196, 0]
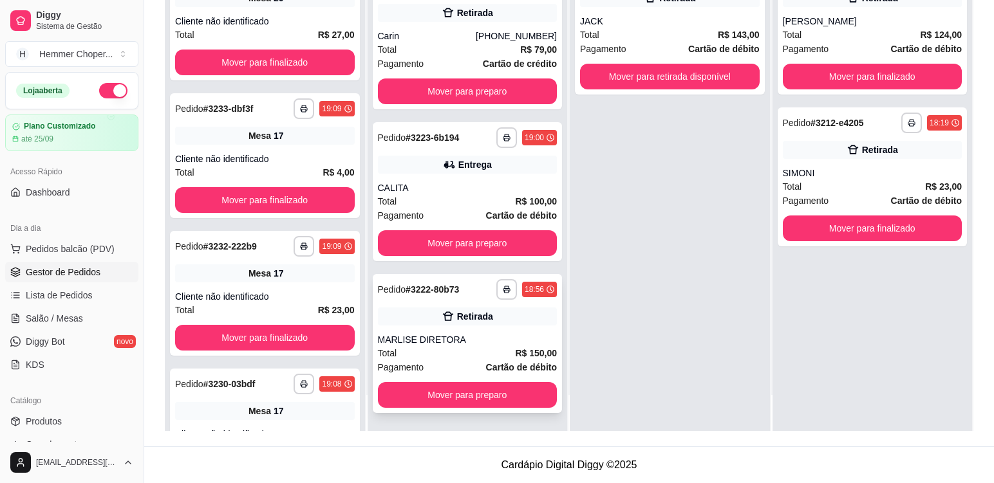
click at [460, 353] on div "Total R$ 150,00" at bounding box center [468, 353] width 180 height 14
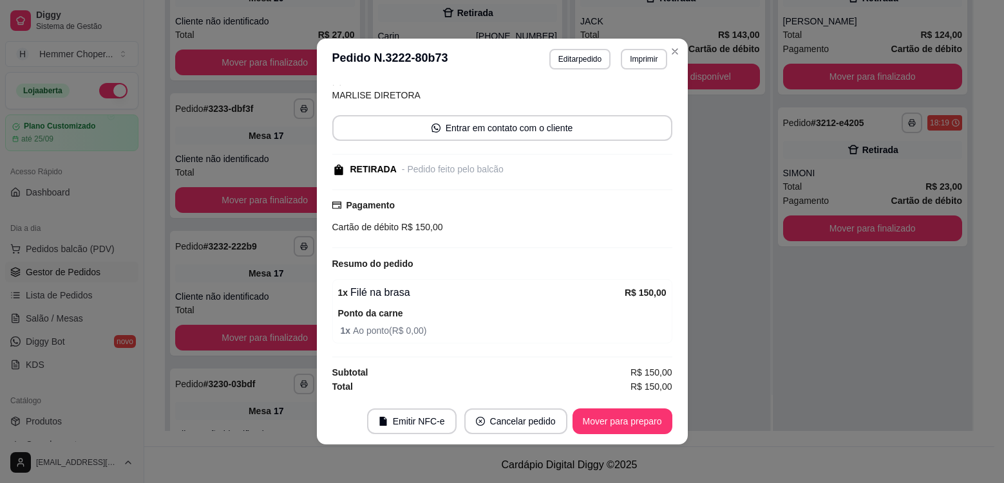
scroll to position [90, 0]
click at [605, 424] on button "Mover para preparo" at bounding box center [622, 422] width 100 height 26
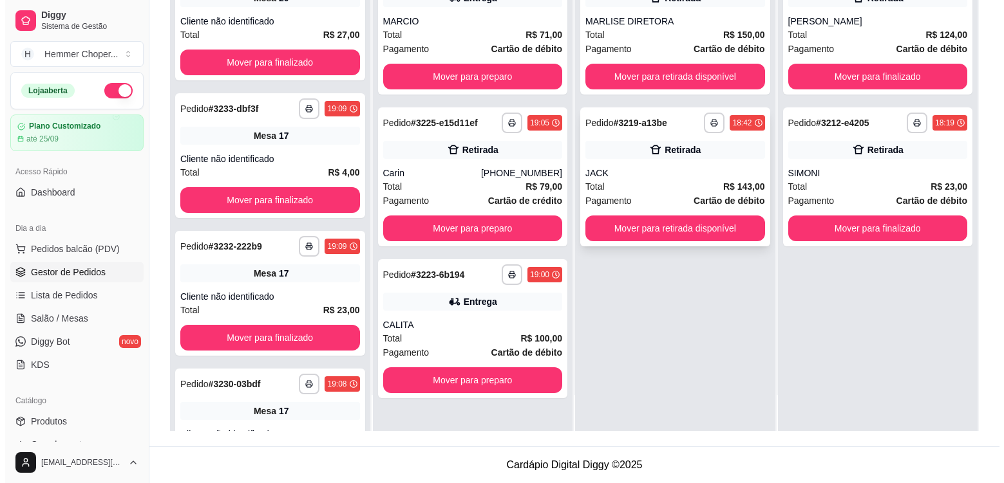
scroll to position [0, 0]
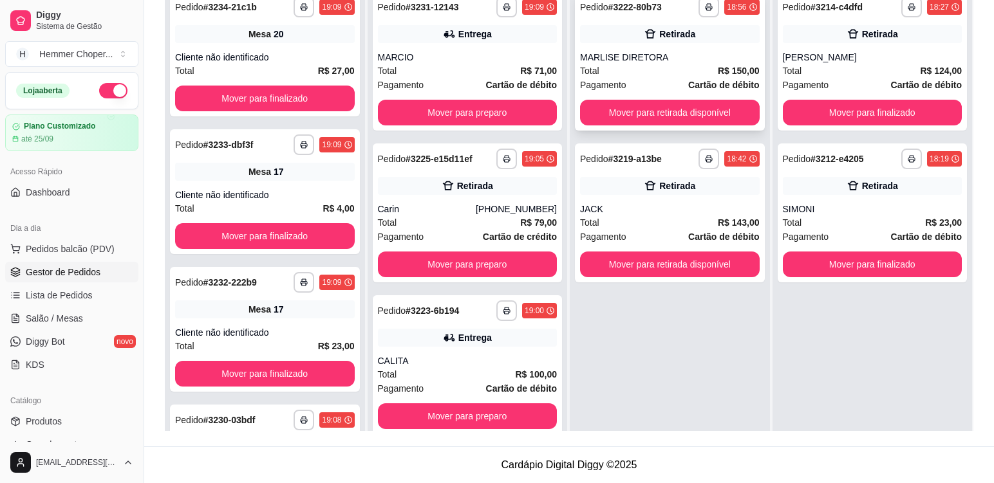
click at [644, 71] on div "Total R$ 150,00" at bounding box center [670, 71] width 180 height 14
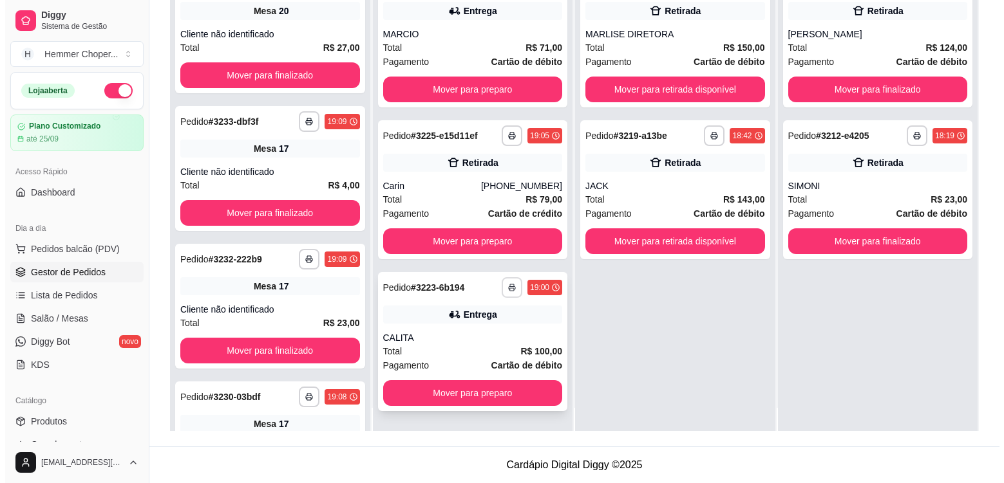
scroll to position [36, 0]
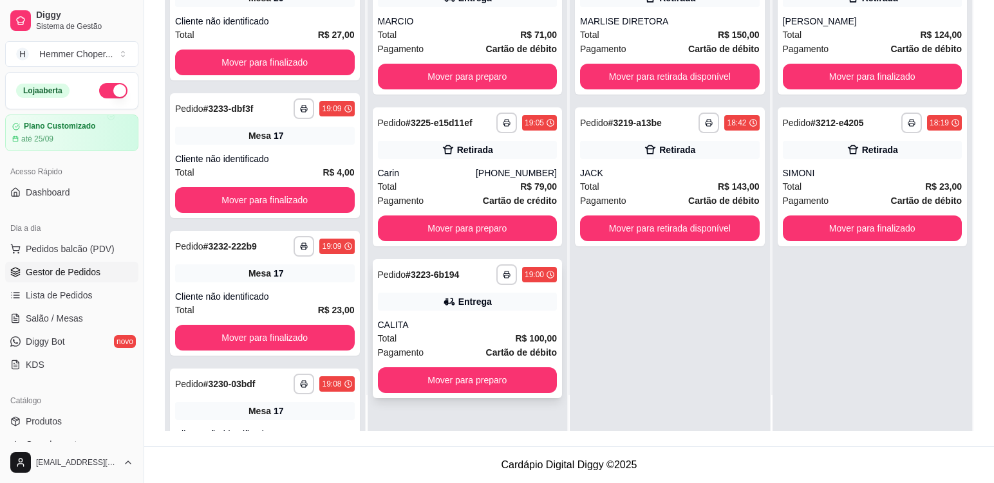
click at [429, 339] on div "Total R$ 100,00" at bounding box center [468, 339] width 180 height 14
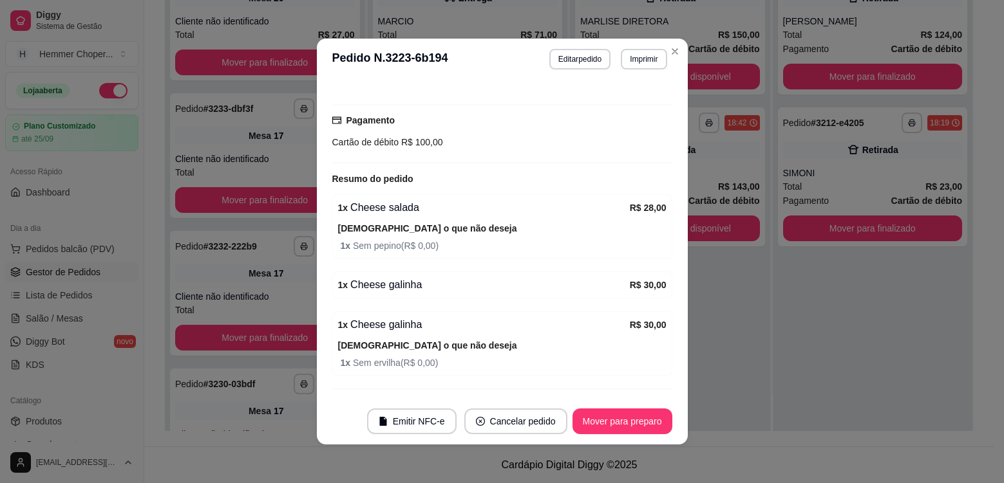
scroll to position [371, 0]
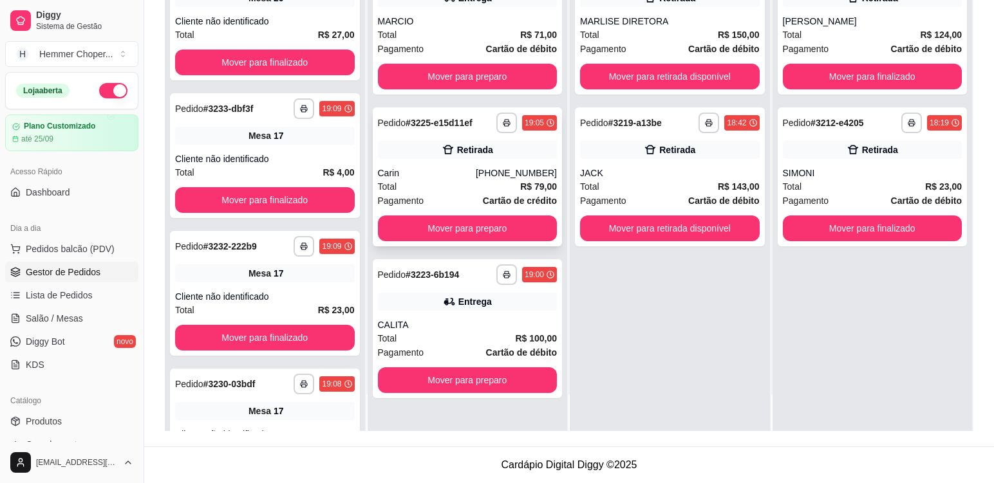
click at [445, 181] on div "Total R$ 79,00" at bounding box center [468, 187] width 180 height 14
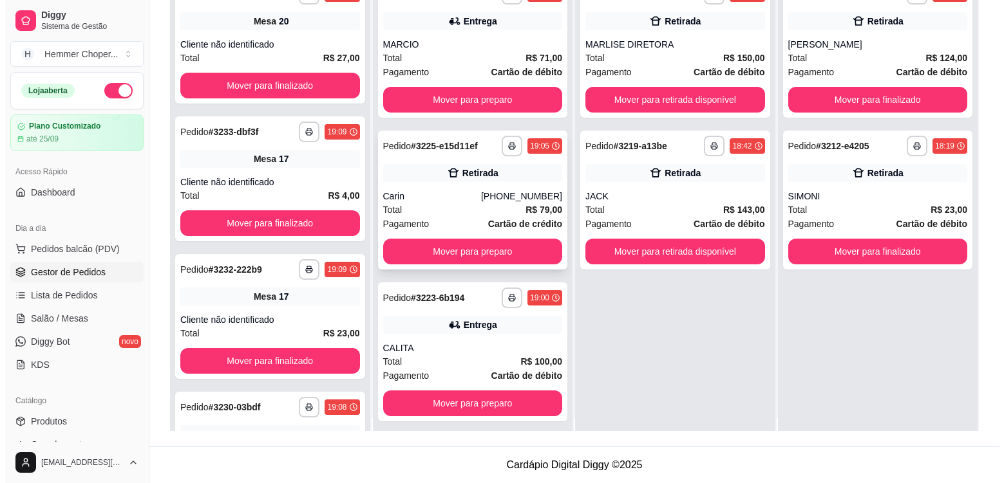
scroll to position [0, 0]
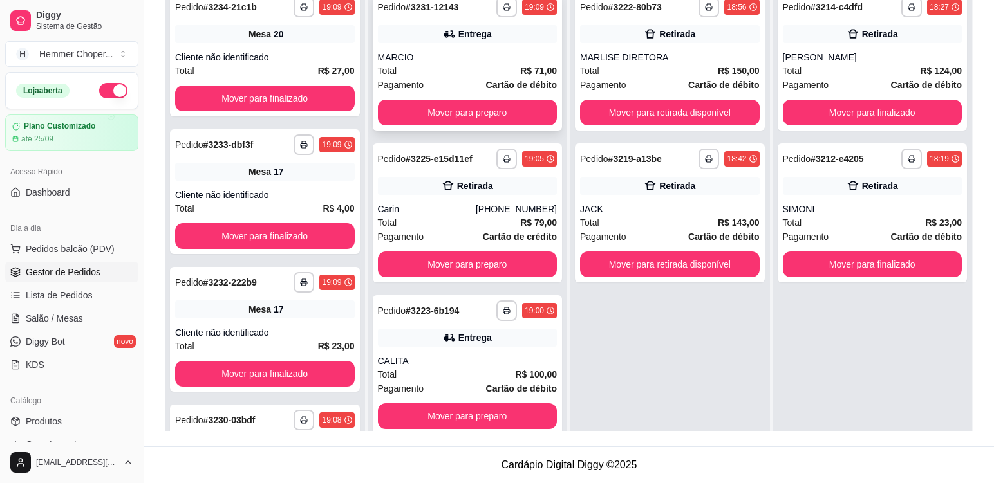
click at [451, 71] on div "Total R$ 71,00" at bounding box center [468, 71] width 180 height 14
click at [454, 77] on div "Total R$ 71,00" at bounding box center [468, 71] width 180 height 14
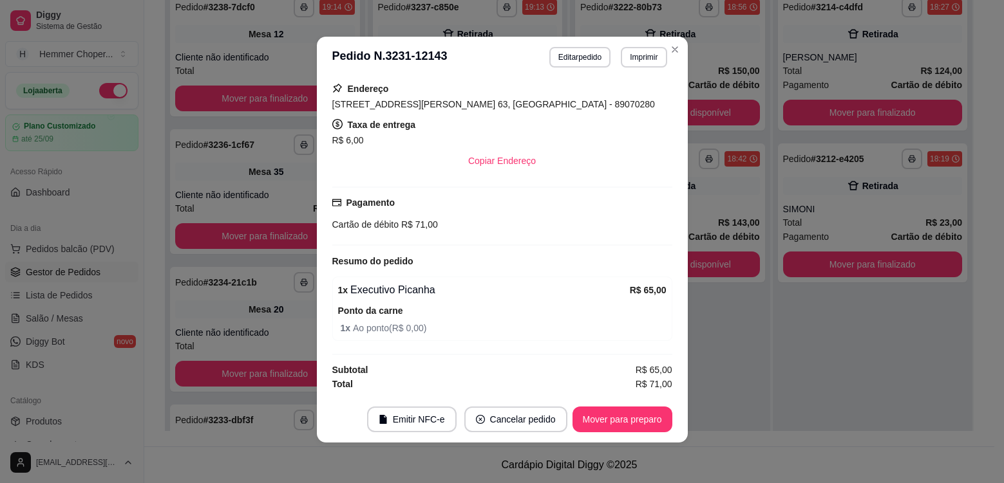
scroll to position [3, 0]
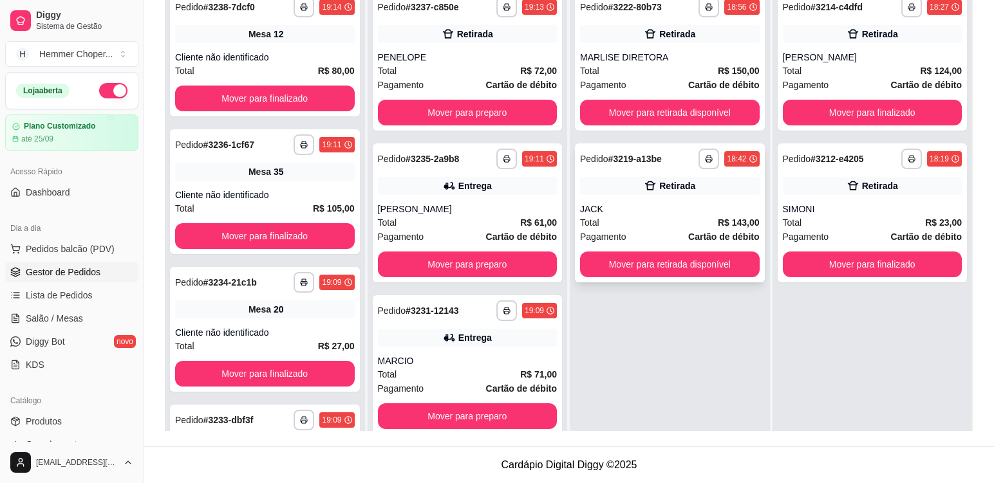
click at [641, 205] on div "JACK" at bounding box center [670, 209] width 180 height 13
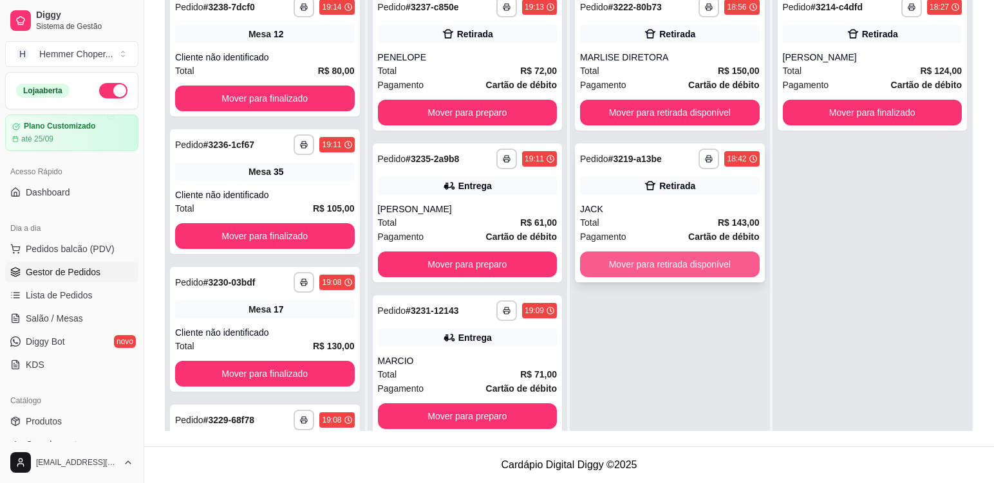
click at [653, 262] on button "Mover para retirada disponível" at bounding box center [670, 265] width 180 height 26
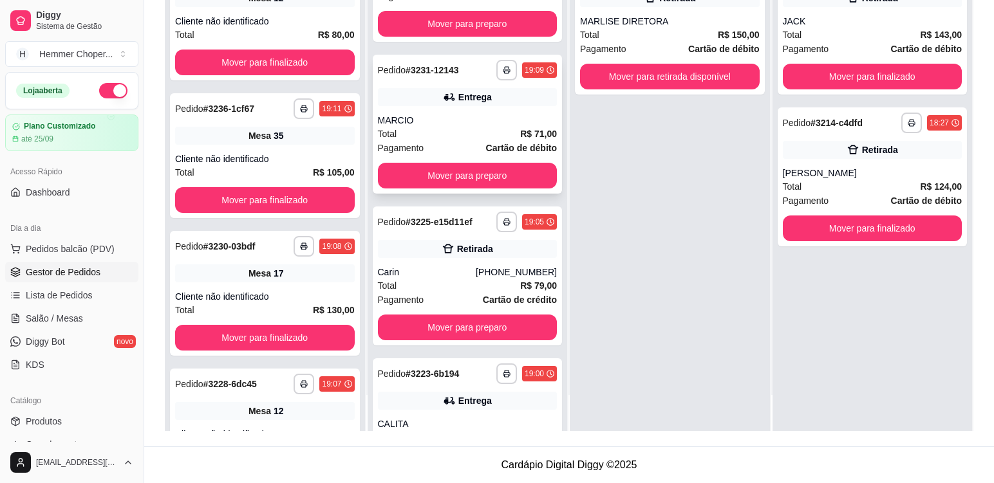
scroll to position [96, 0]
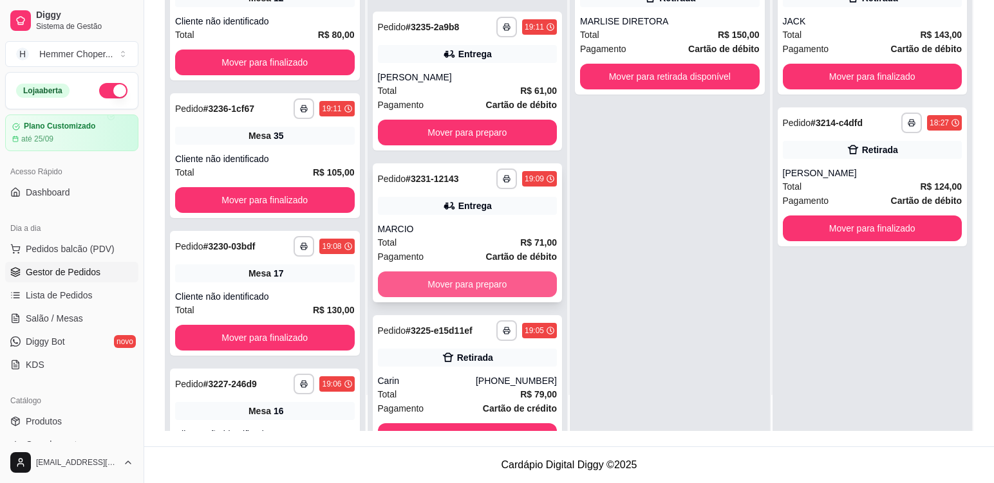
click at [445, 284] on button "Mover para preparo" at bounding box center [468, 285] width 180 height 26
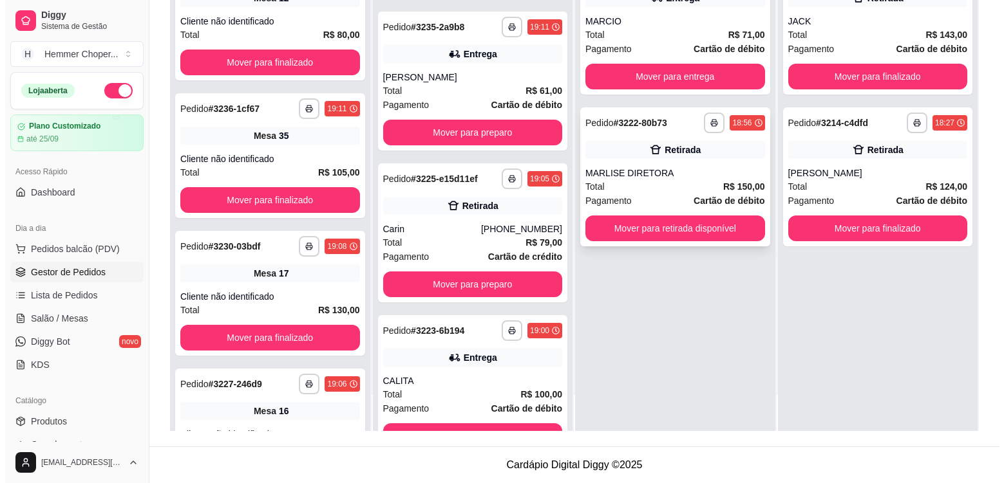
scroll to position [0, 0]
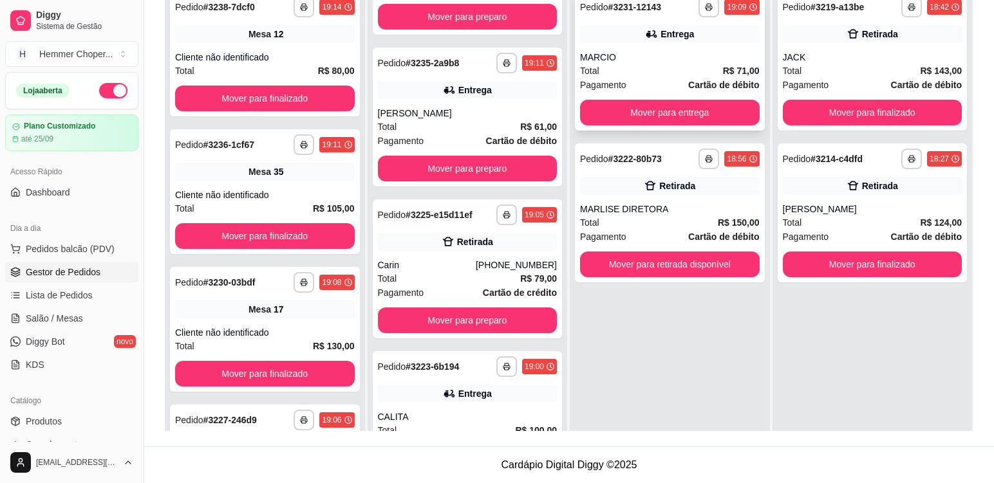
click at [662, 62] on div "MARCIO" at bounding box center [670, 57] width 180 height 13
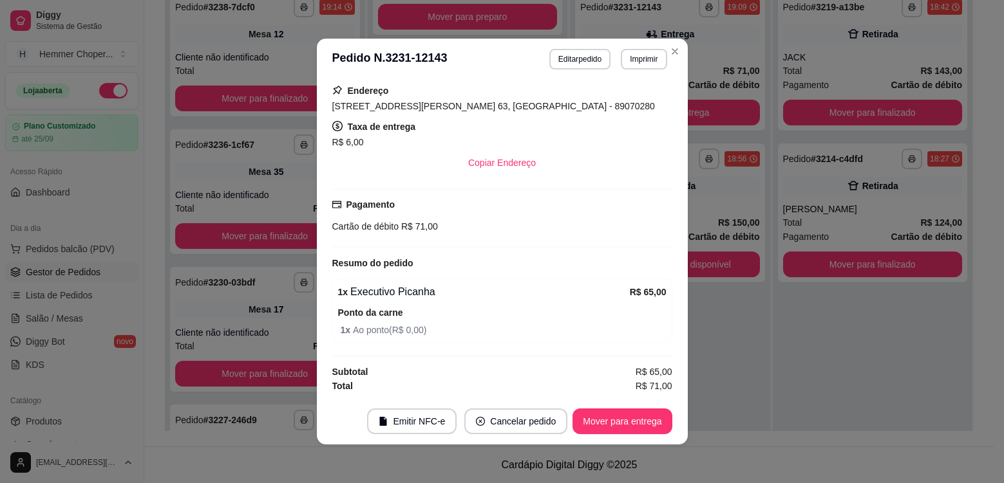
scroll to position [3, 0]
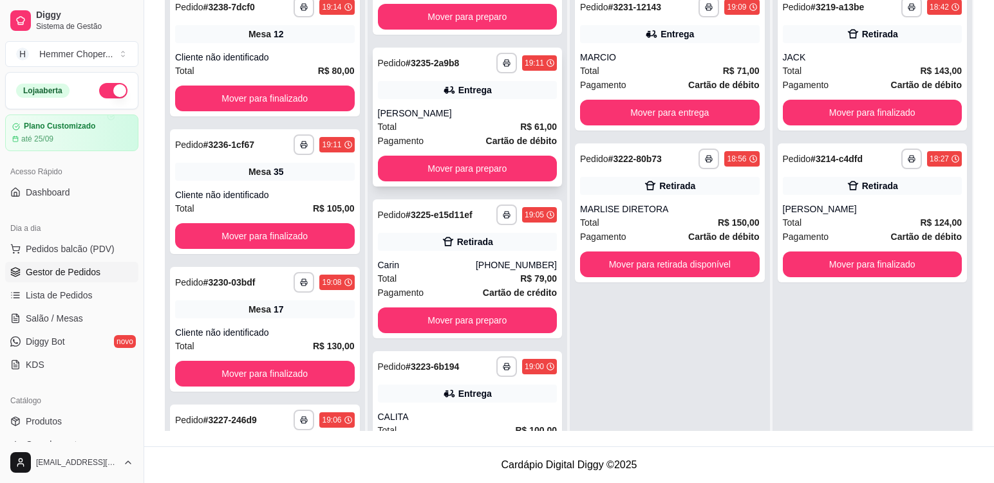
click at [444, 124] on div "Total R$ 61,00" at bounding box center [468, 127] width 180 height 14
click at [660, 232] on div "Pagamento Cartão de débito" at bounding box center [670, 237] width 180 height 14
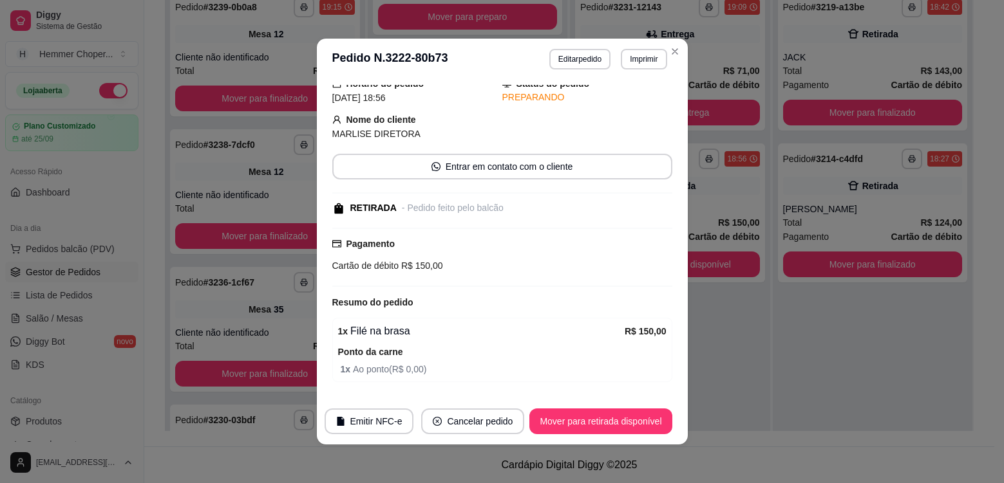
scroll to position [90, 0]
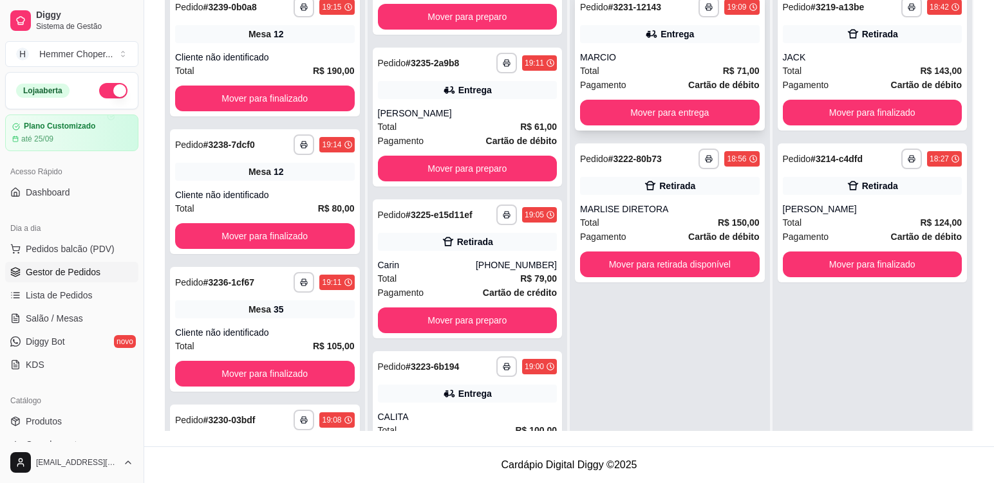
click at [631, 70] on div "Total R$ 71,00" at bounding box center [670, 71] width 180 height 14
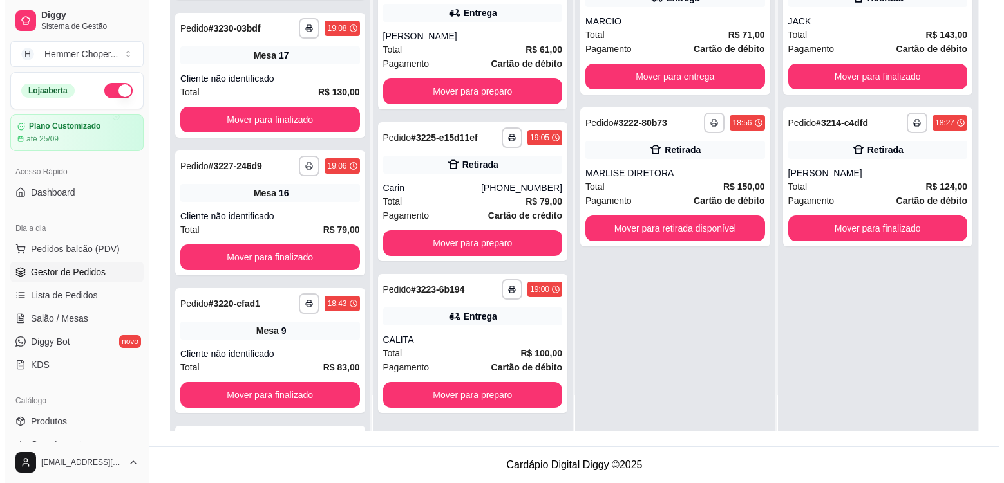
scroll to position [631, 0]
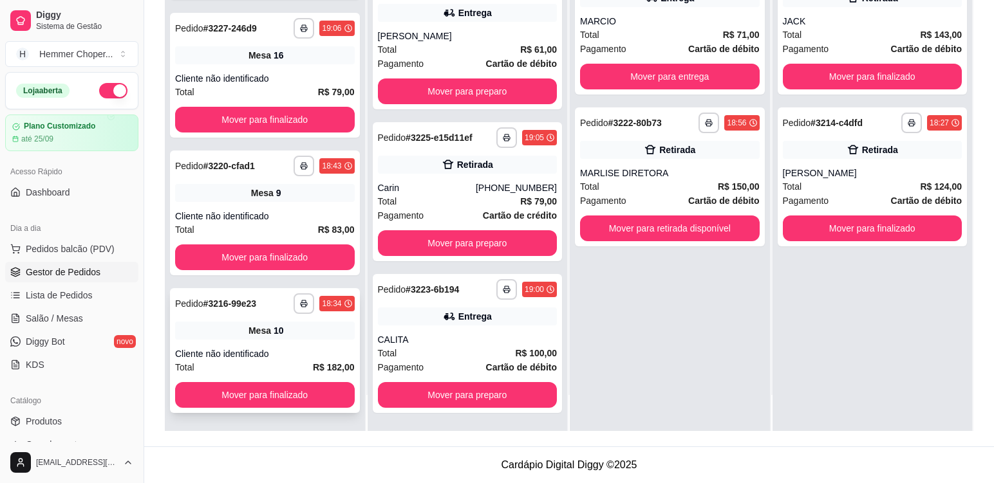
click at [290, 341] on div "**********" at bounding box center [265, 350] width 190 height 125
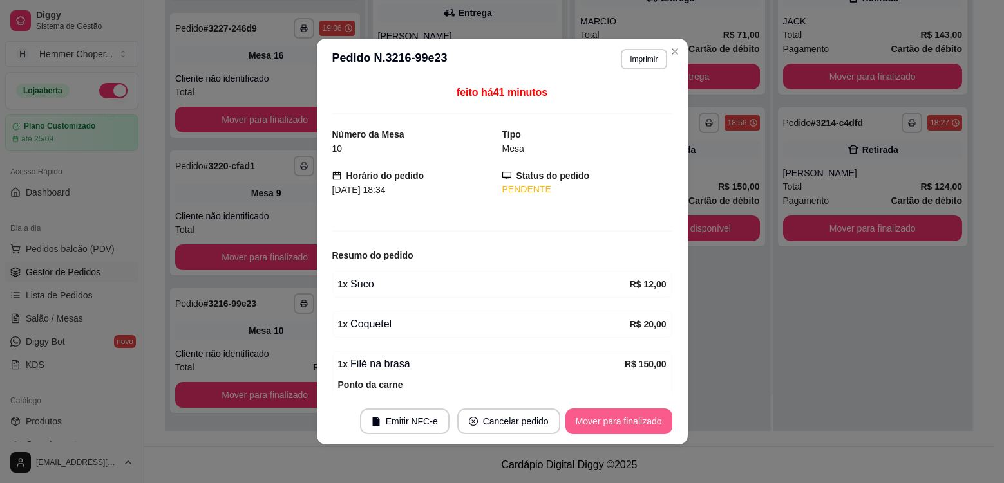
click at [585, 424] on button "Mover para finalizado" at bounding box center [618, 422] width 107 height 26
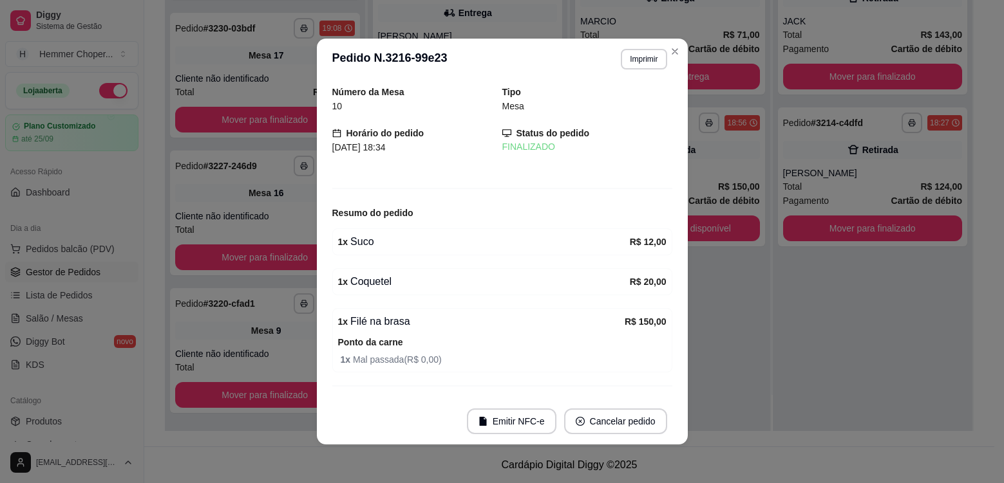
scroll to position [494, 0]
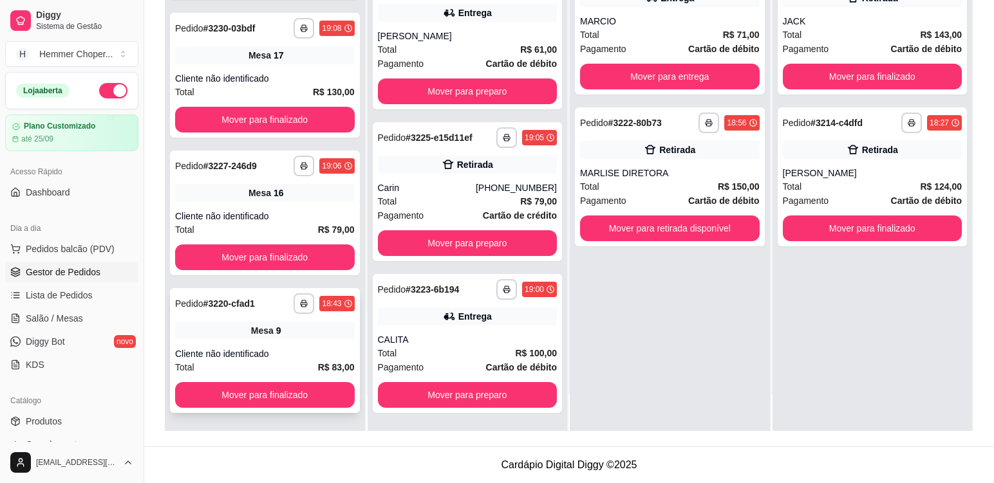
click at [287, 351] on div "Cliente não identificado" at bounding box center [265, 354] width 180 height 13
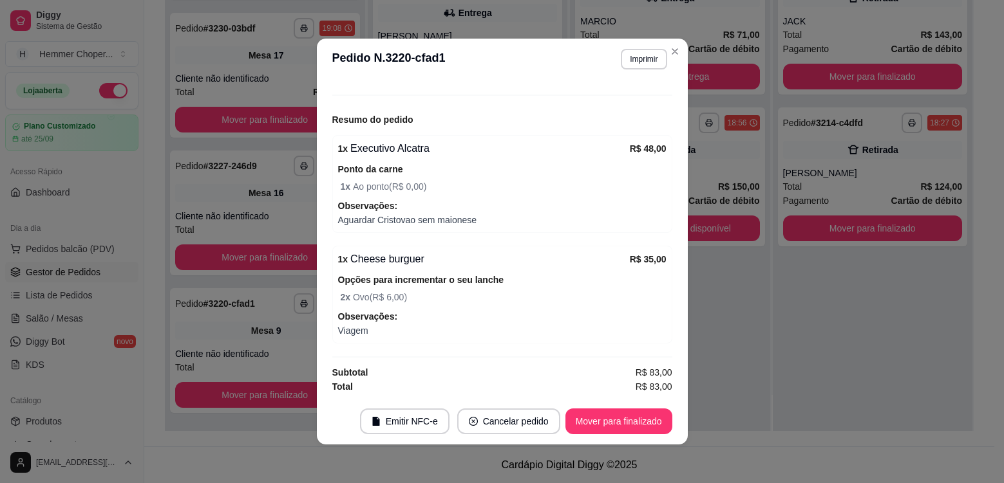
scroll to position [136, 0]
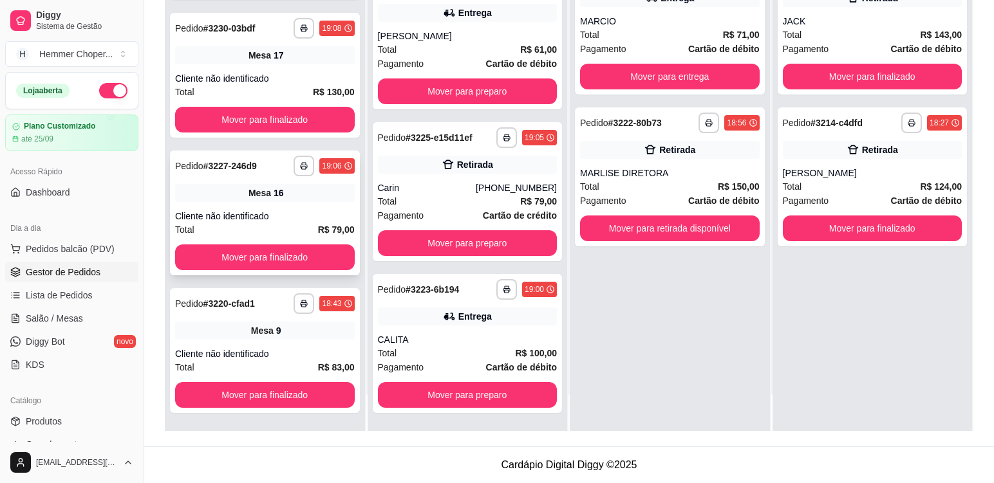
click at [281, 214] on div "Cliente não identificado" at bounding box center [265, 216] width 180 height 13
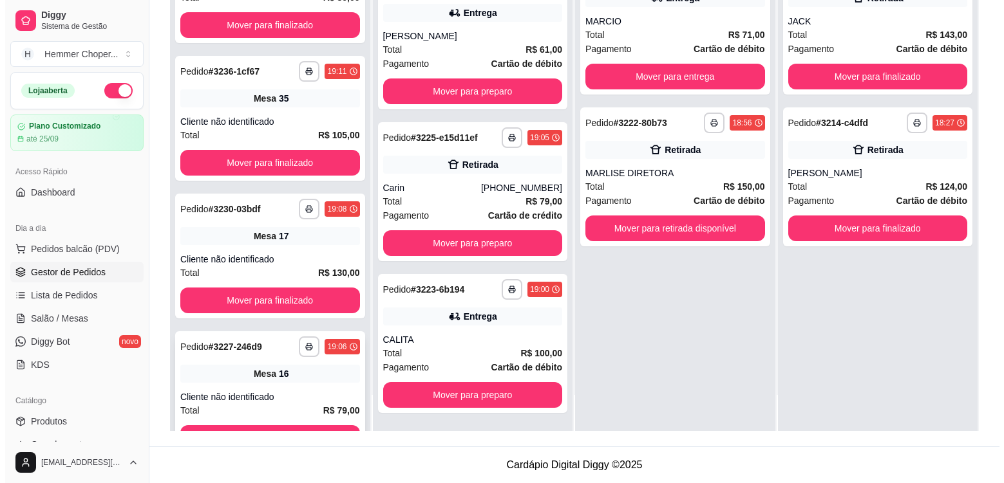
scroll to position [301, 0]
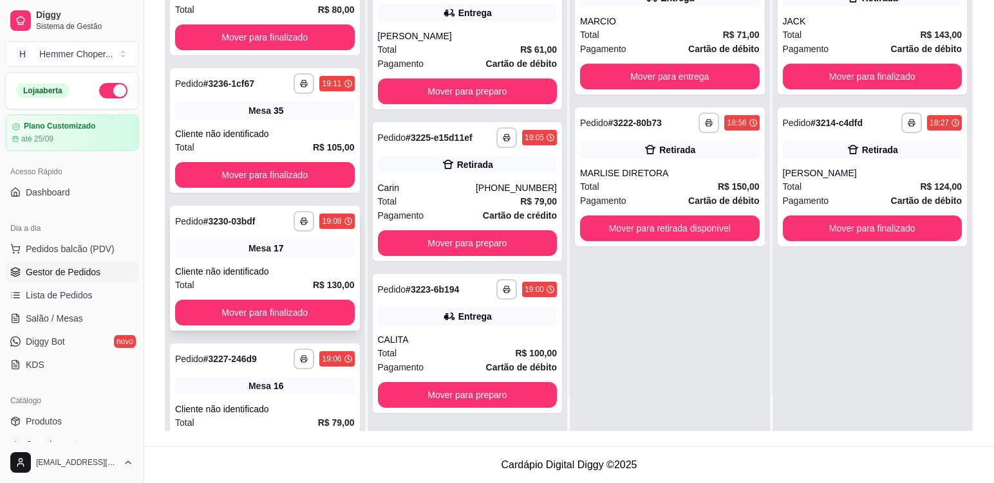
click at [306, 250] on div "Mesa 17" at bounding box center [265, 248] width 180 height 18
click at [293, 130] on div "Cliente não identificado" at bounding box center [265, 133] width 180 height 13
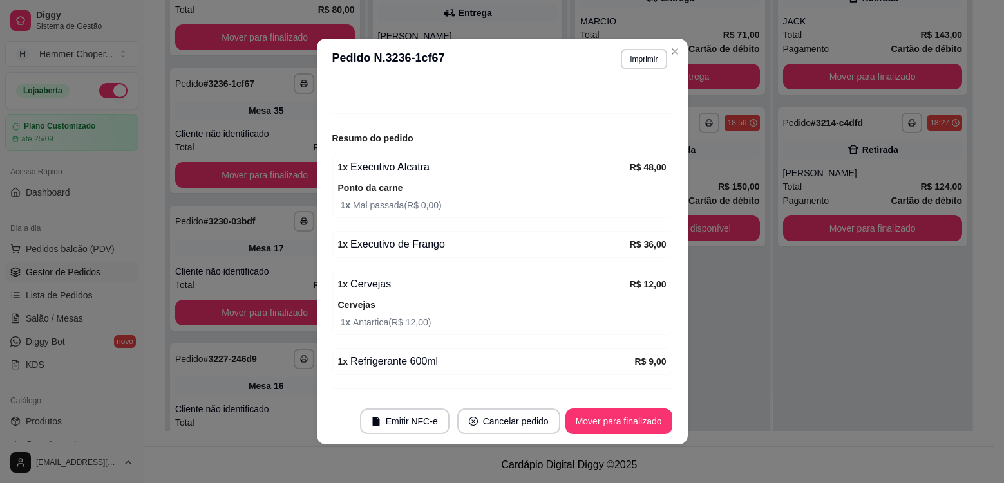
scroll to position [129, 0]
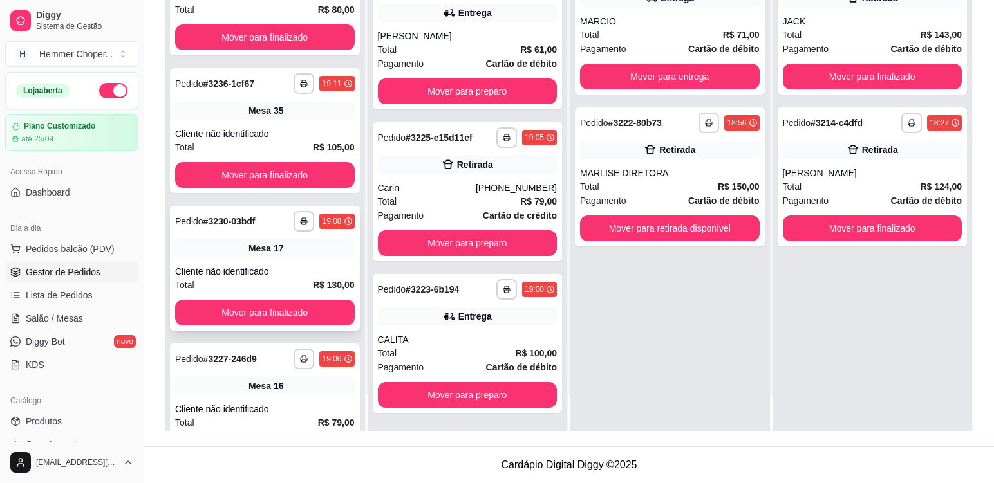
click at [294, 257] on div "**********" at bounding box center [265, 268] width 190 height 125
click at [287, 135] on div "Cliente não identificado" at bounding box center [265, 133] width 180 height 13
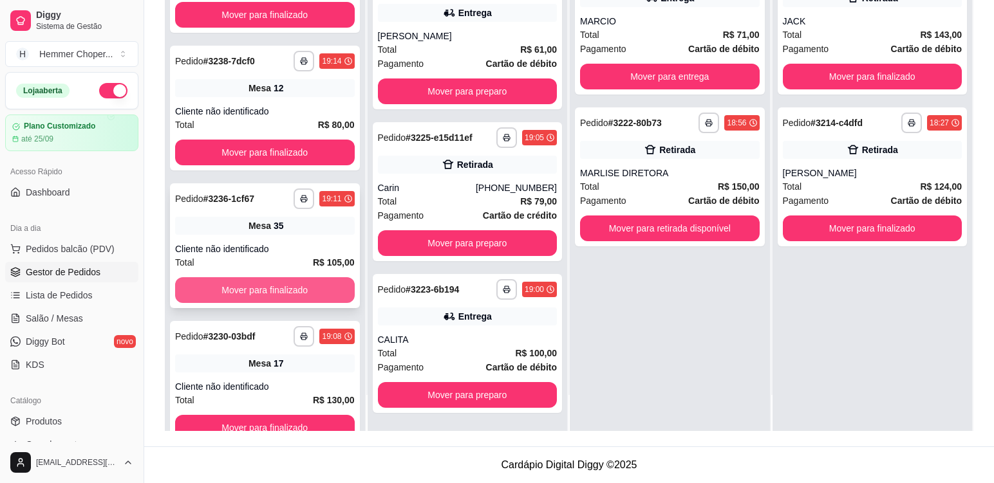
scroll to position [172, 0]
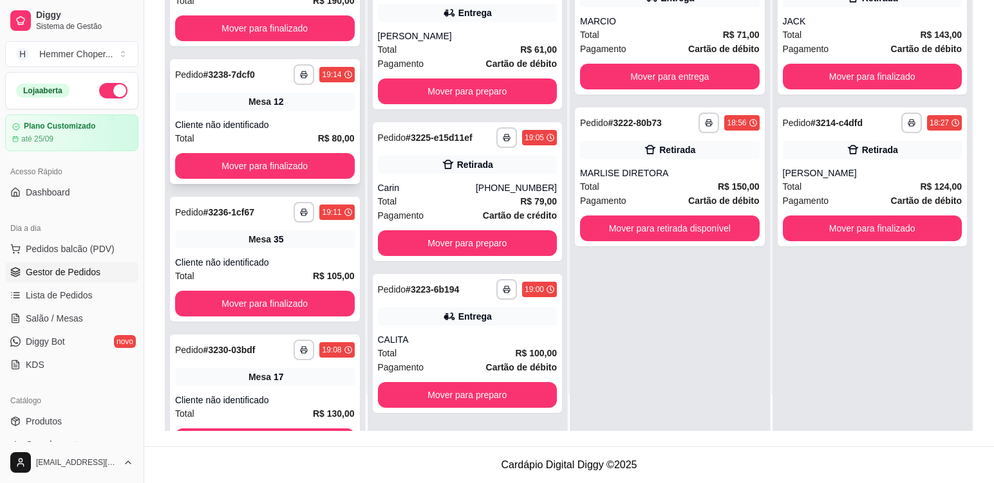
click at [286, 122] on div "Cliente não identificado" at bounding box center [265, 124] width 180 height 13
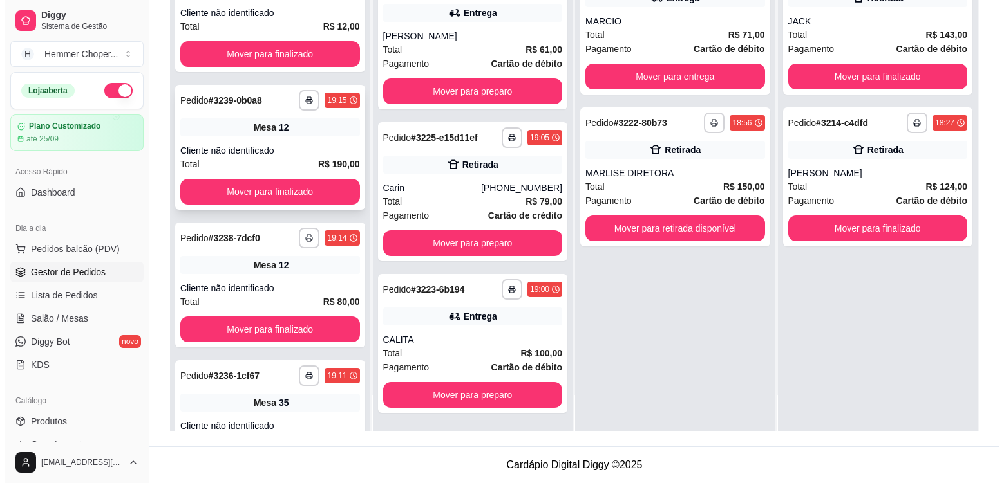
scroll to position [0, 0]
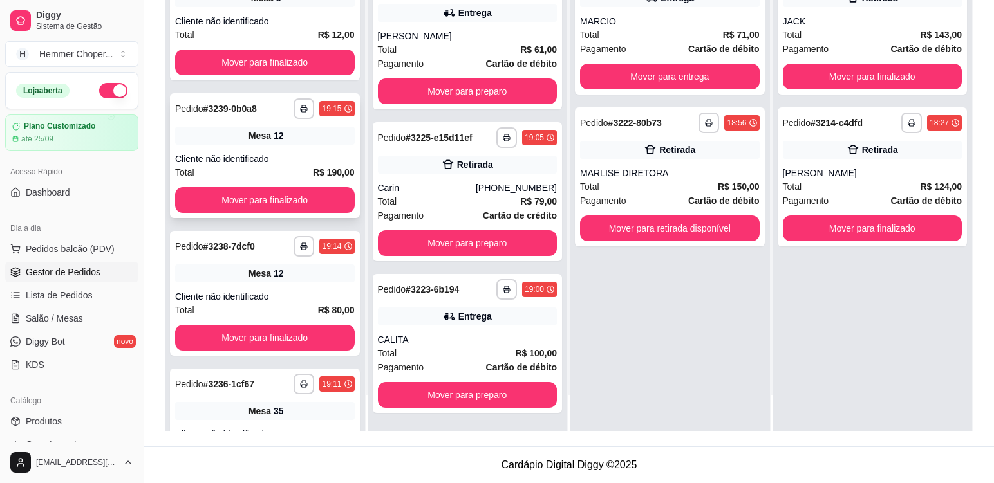
click at [300, 139] on div "Mesa 12" at bounding box center [265, 136] width 180 height 18
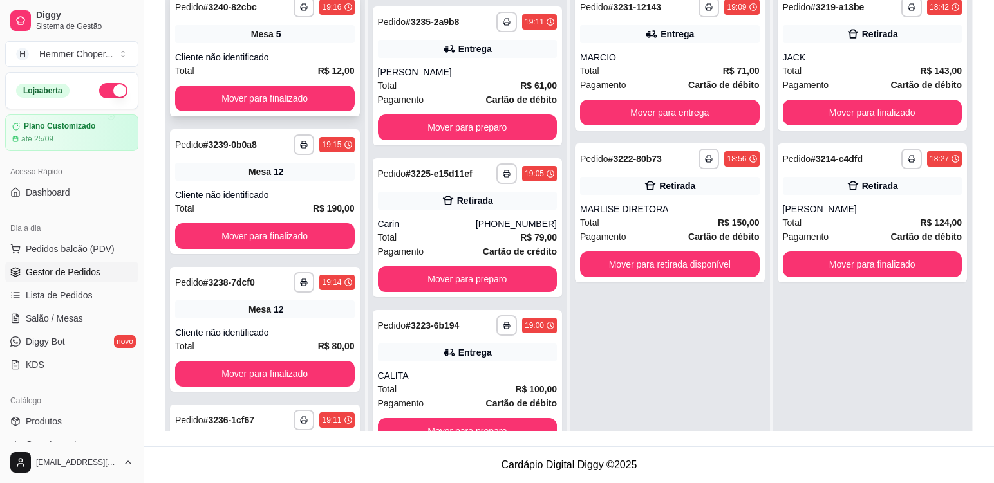
click at [292, 57] on div "Cliente não identificado" at bounding box center [265, 57] width 180 height 13
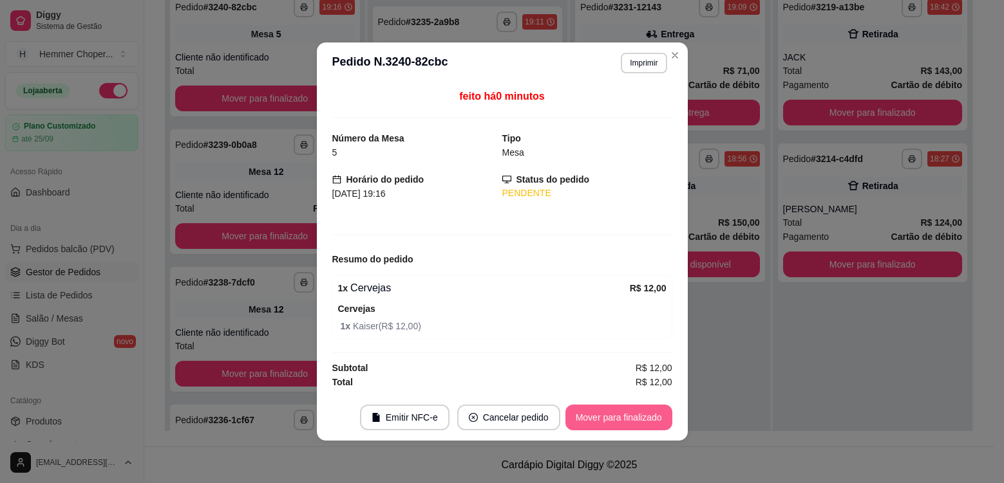
click at [590, 418] on button "Mover para finalizado" at bounding box center [618, 418] width 107 height 26
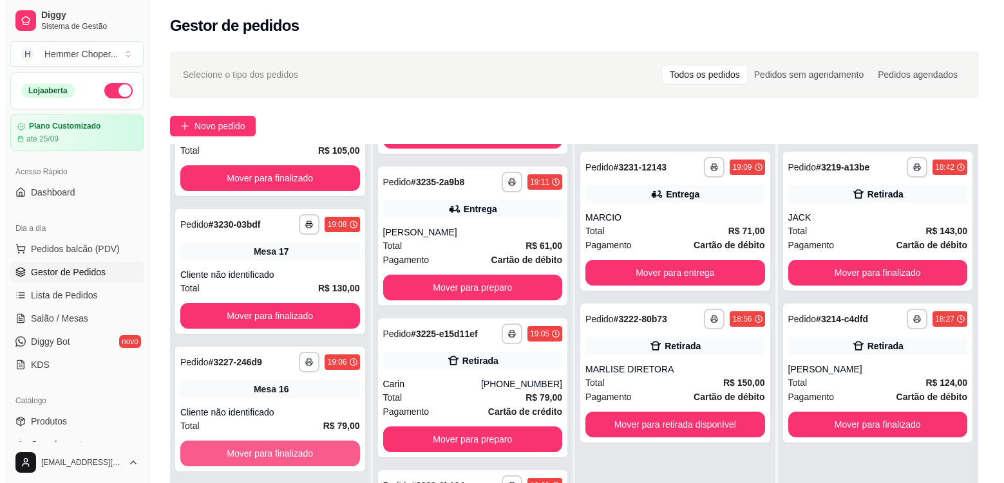
scroll to position [196, 0]
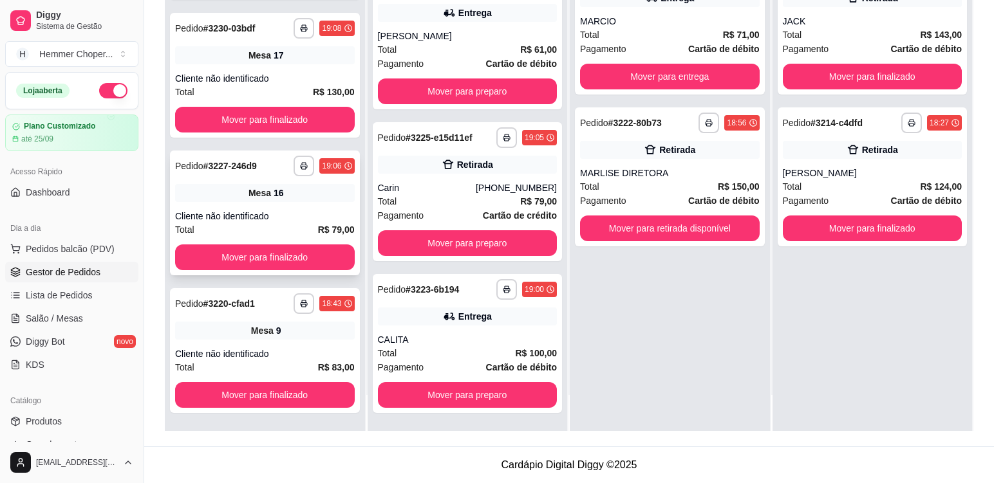
click at [302, 212] on div "Cliente não identificado" at bounding box center [265, 216] width 180 height 13
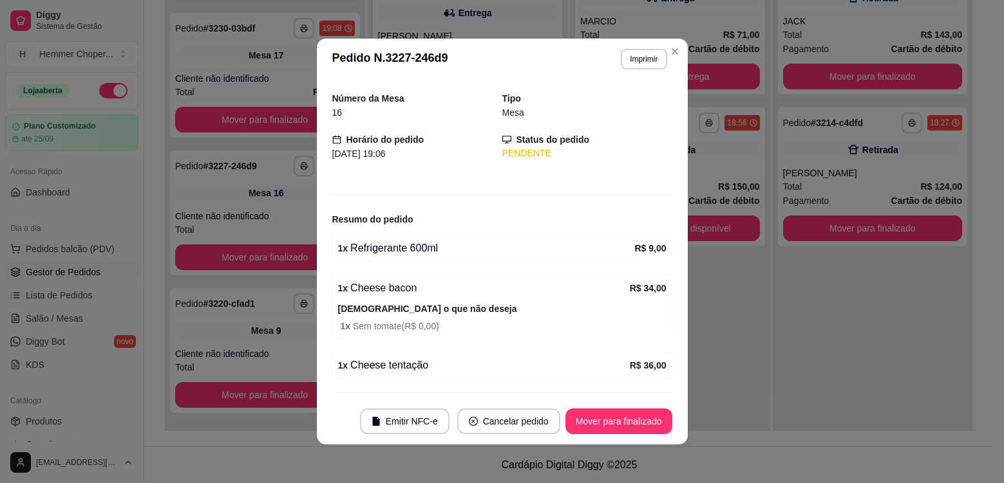
scroll to position [72, 0]
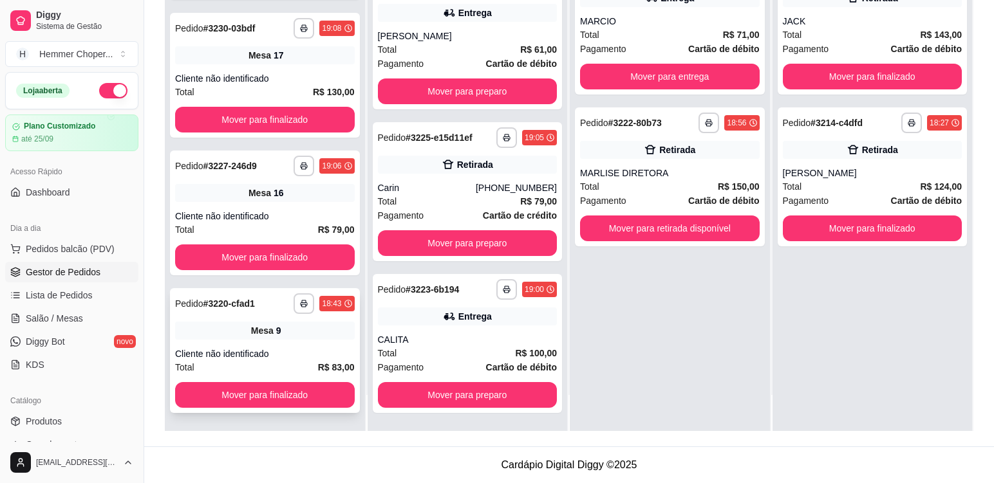
click at [306, 341] on div "**********" at bounding box center [265, 350] width 190 height 125
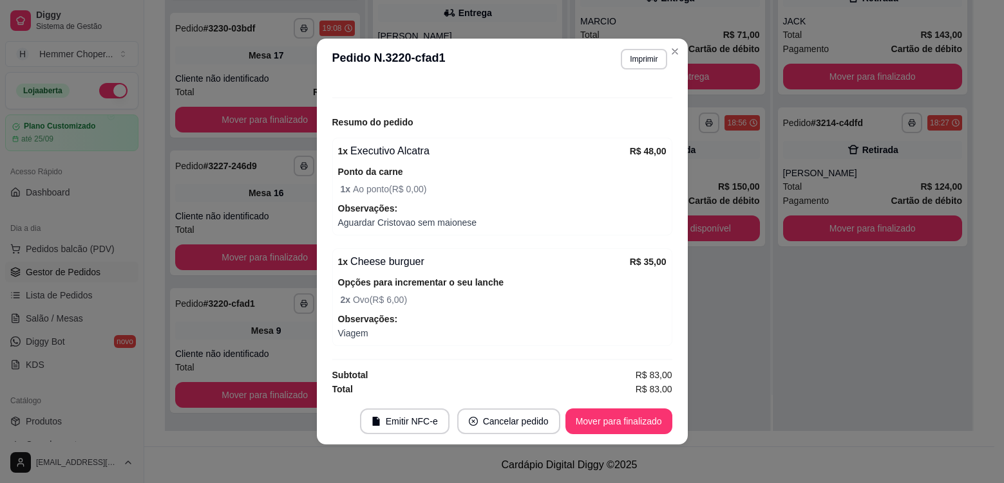
scroll to position [136, 0]
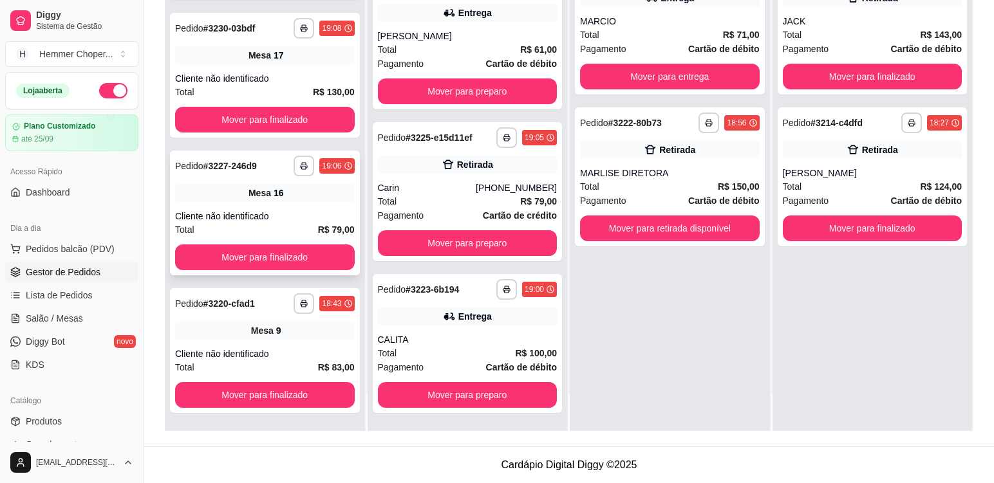
click at [299, 203] on div "**********" at bounding box center [265, 213] width 190 height 125
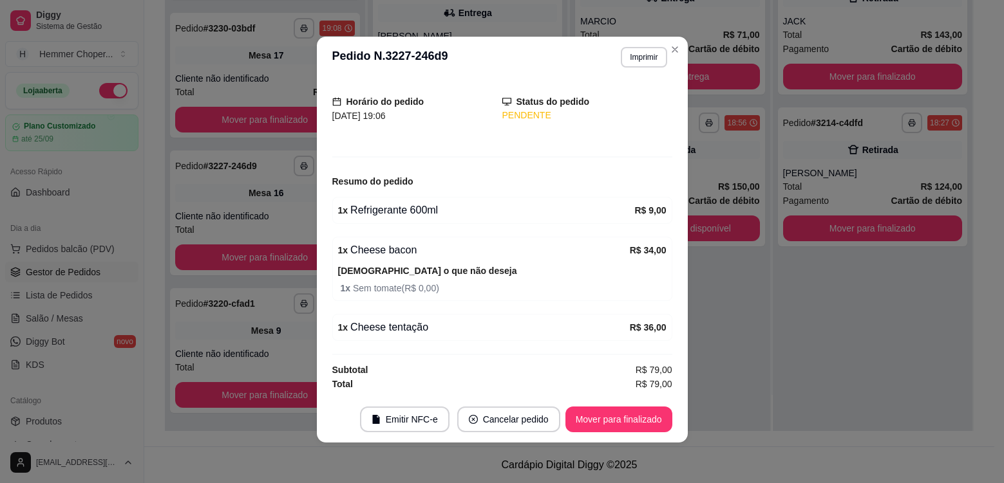
scroll to position [3, 0]
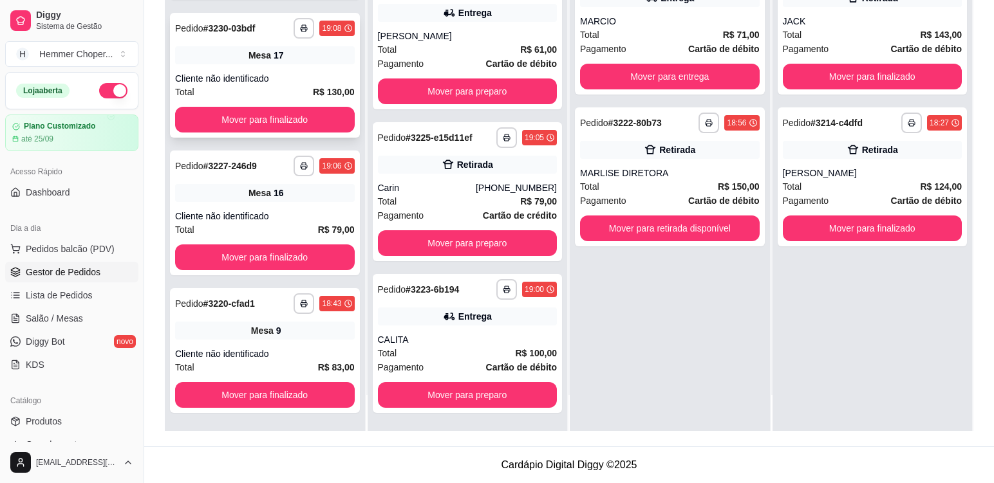
click at [303, 68] on div "**********" at bounding box center [265, 75] width 190 height 125
click at [312, 341] on div "**********" at bounding box center [265, 350] width 190 height 125
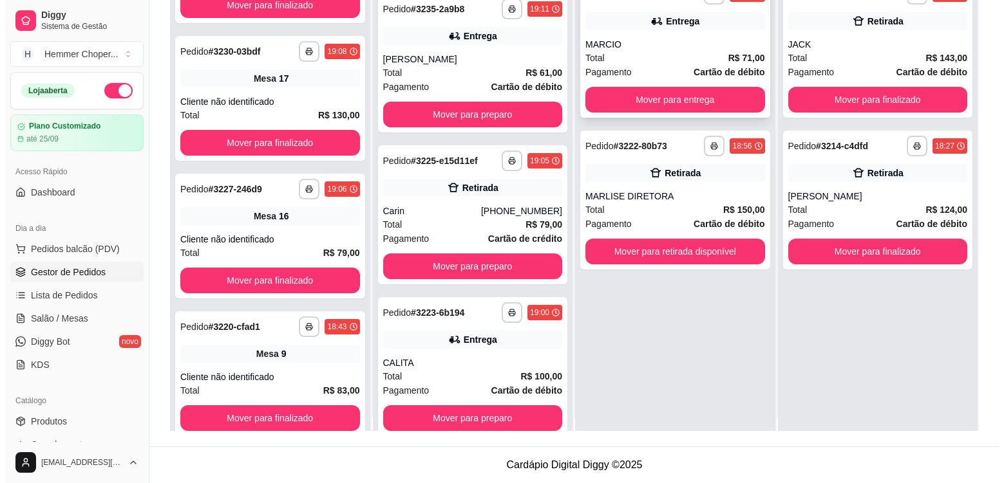
scroll to position [0, 0]
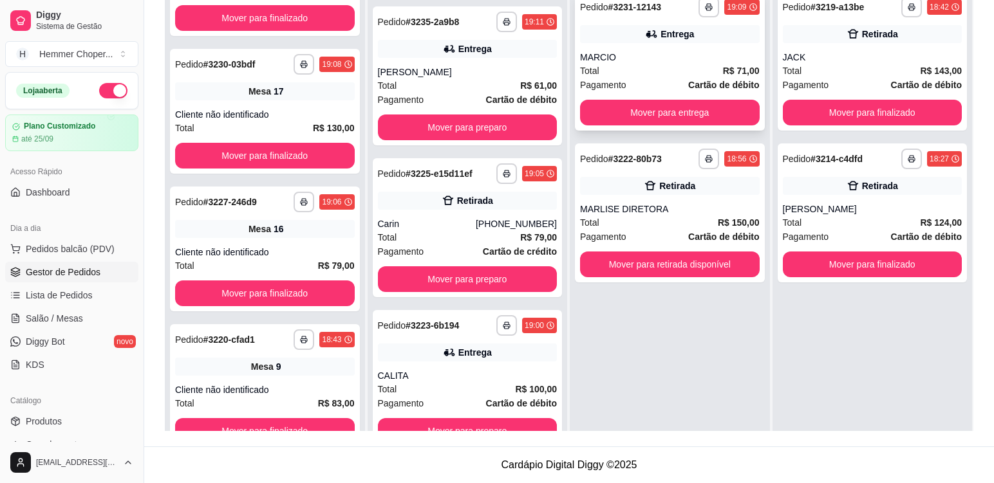
click at [672, 62] on div "MARCIO" at bounding box center [670, 57] width 180 height 13
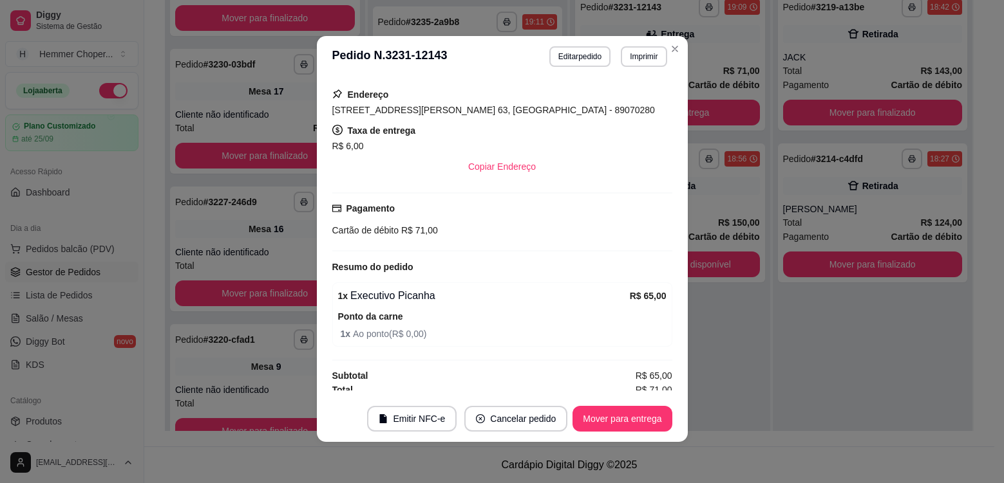
scroll to position [254, 0]
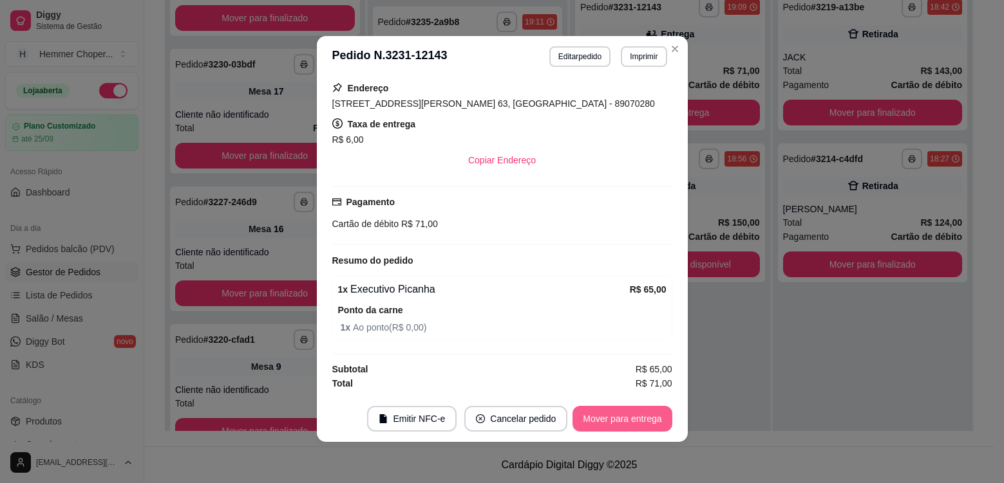
click at [607, 422] on button "Mover para entrega" at bounding box center [621, 419] width 99 height 26
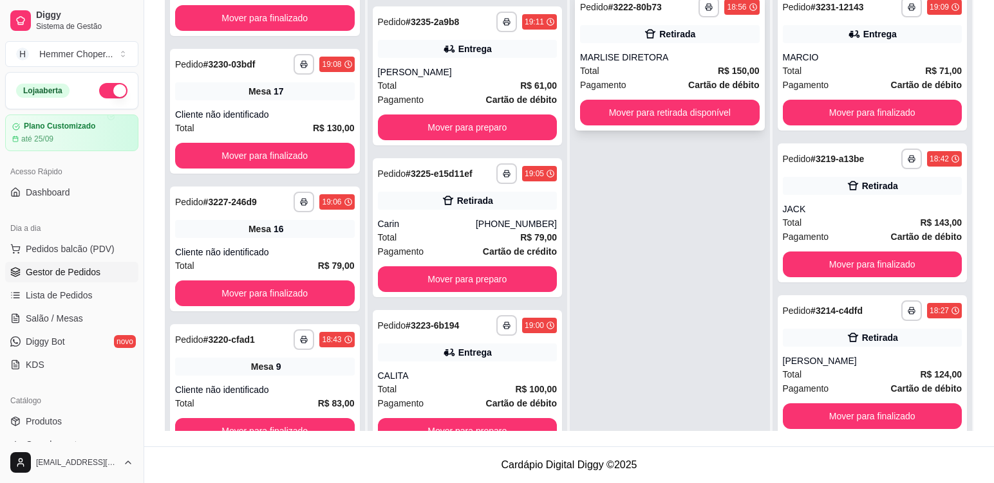
click at [675, 75] on div "Total R$ 150,00" at bounding box center [670, 71] width 180 height 14
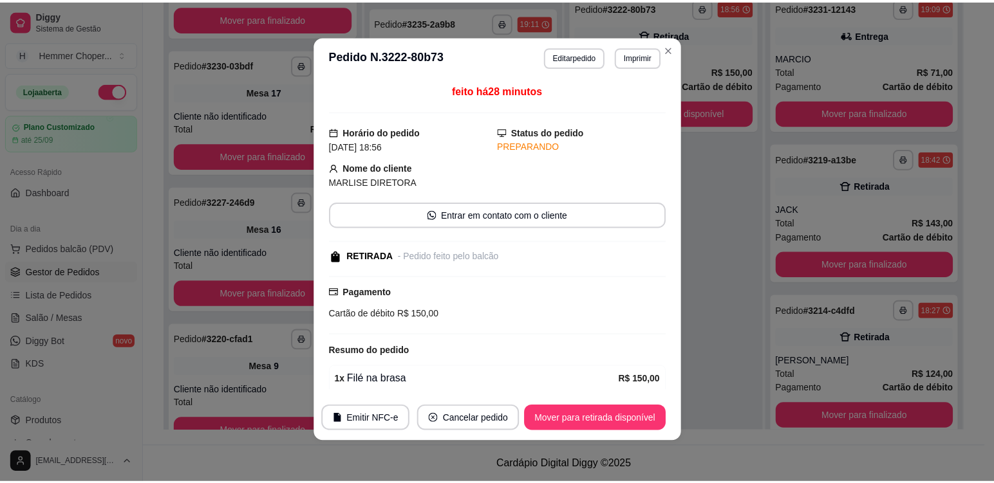
scroll to position [90, 0]
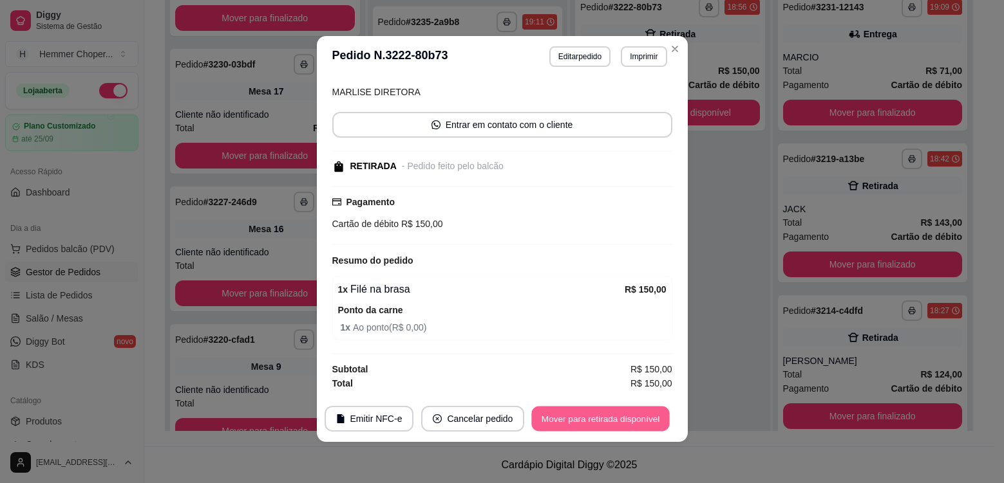
click at [617, 424] on button "Mover para retirada disponível" at bounding box center [601, 419] width 138 height 25
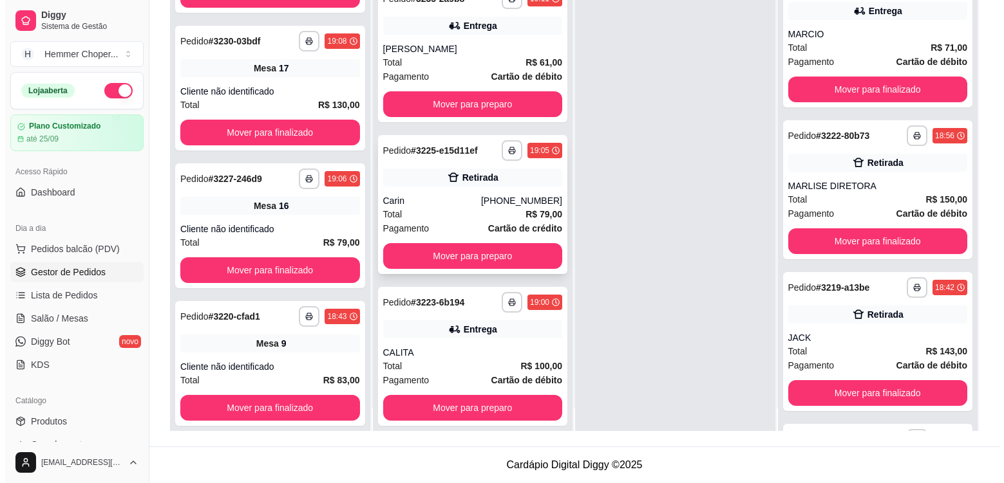
scroll to position [36, 0]
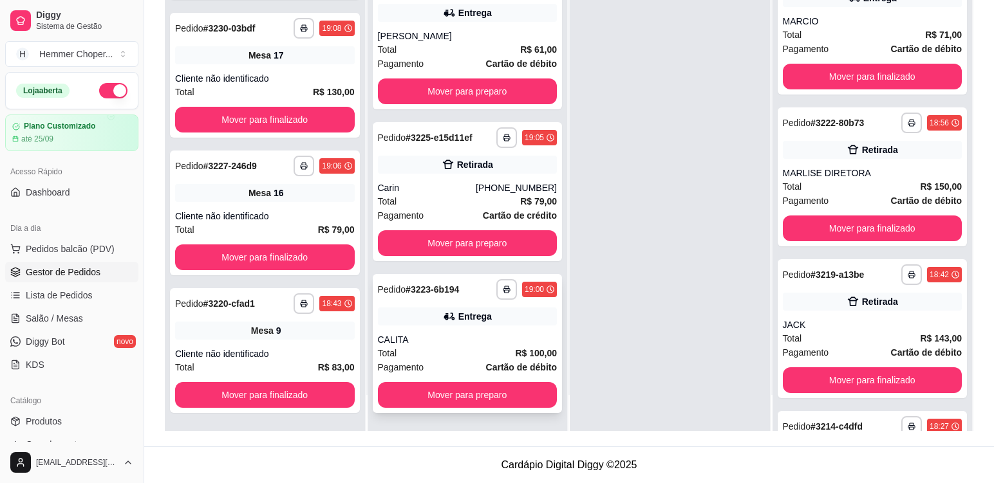
click at [441, 341] on div "CALITA" at bounding box center [468, 339] width 180 height 13
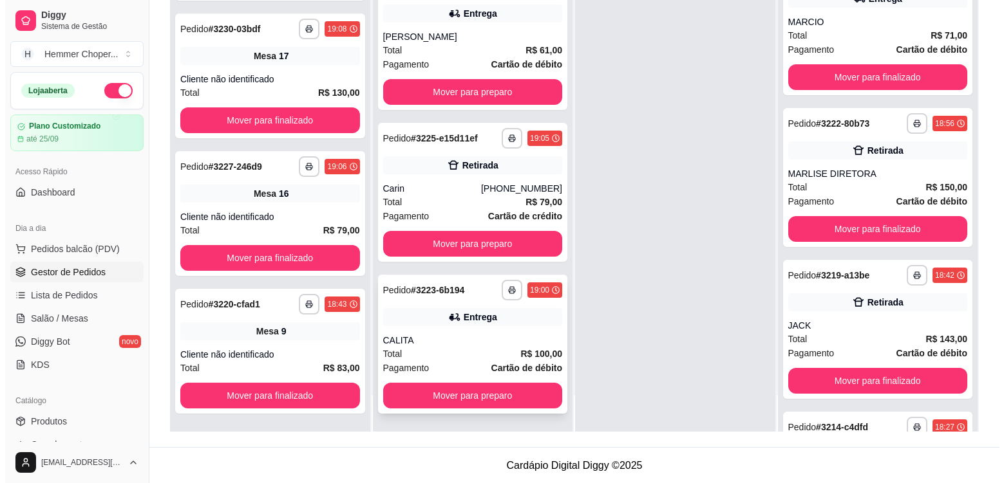
scroll to position [196, 0]
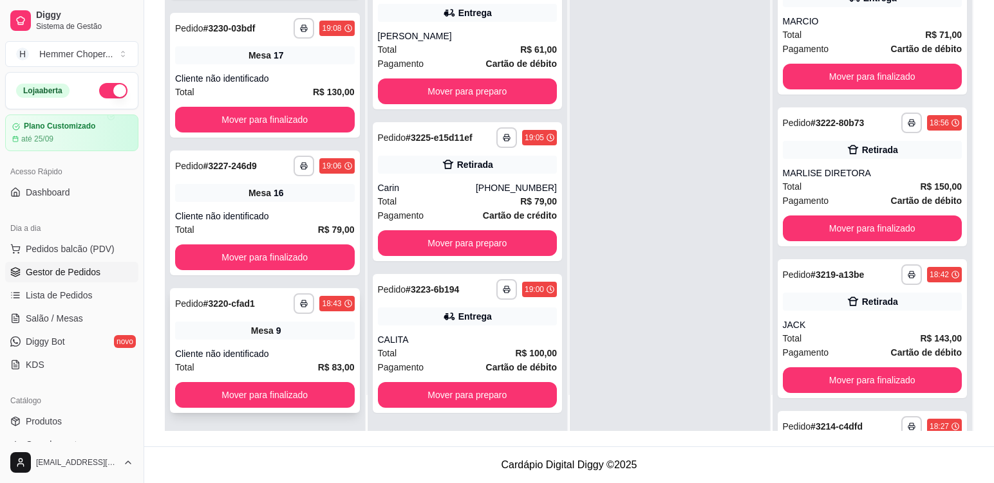
click at [321, 341] on div "**********" at bounding box center [265, 350] width 190 height 125
click at [303, 205] on div "**********" at bounding box center [265, 213] width 190 height 125
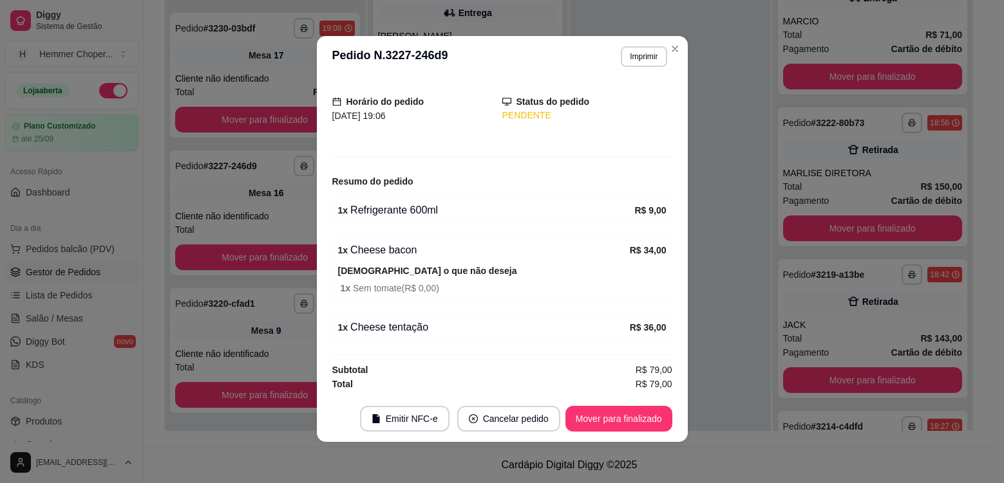
scroll to position [72, 0]
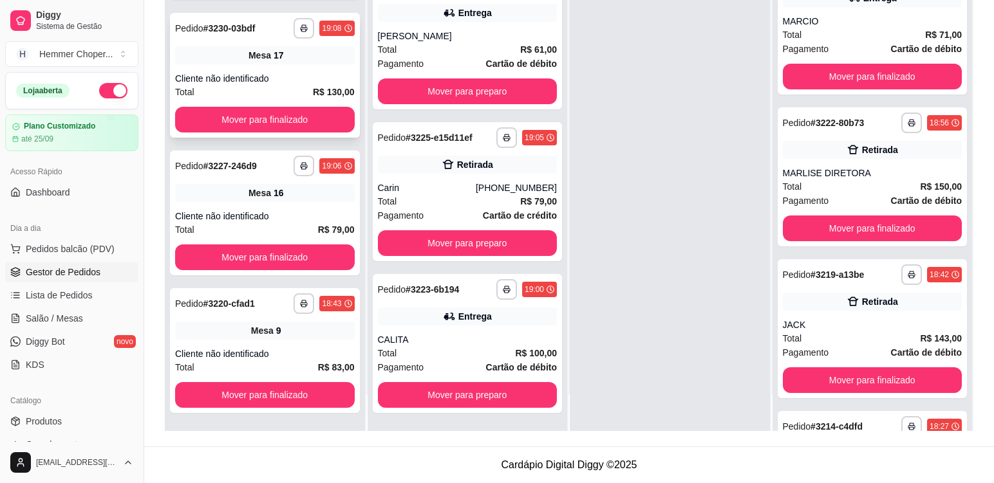
click at [298, 72] on div "Cliente não identificado" at bounding box center [265, 78] width 180 height 13
click at [430, 348] on div "Total R$ 100,00" at bounding box center [468, 353] width 180 height 14
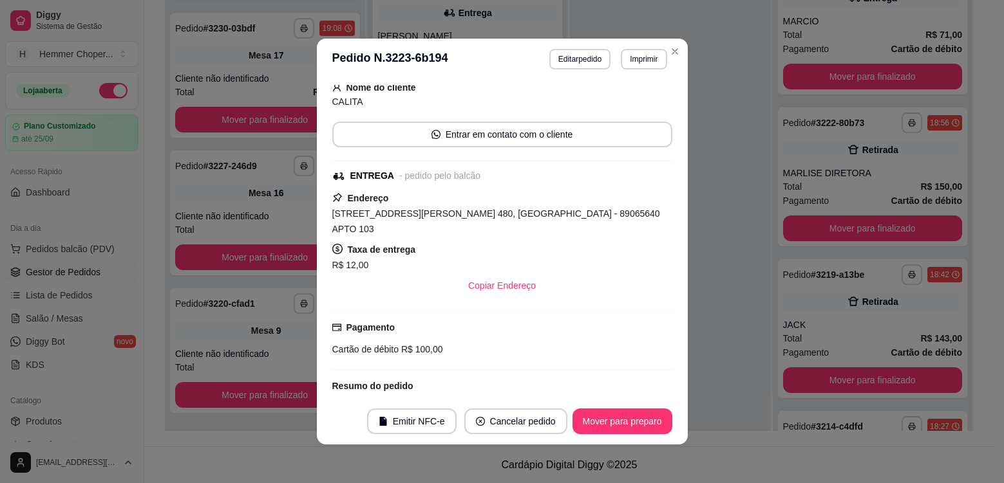
scroll to position [322, 0]
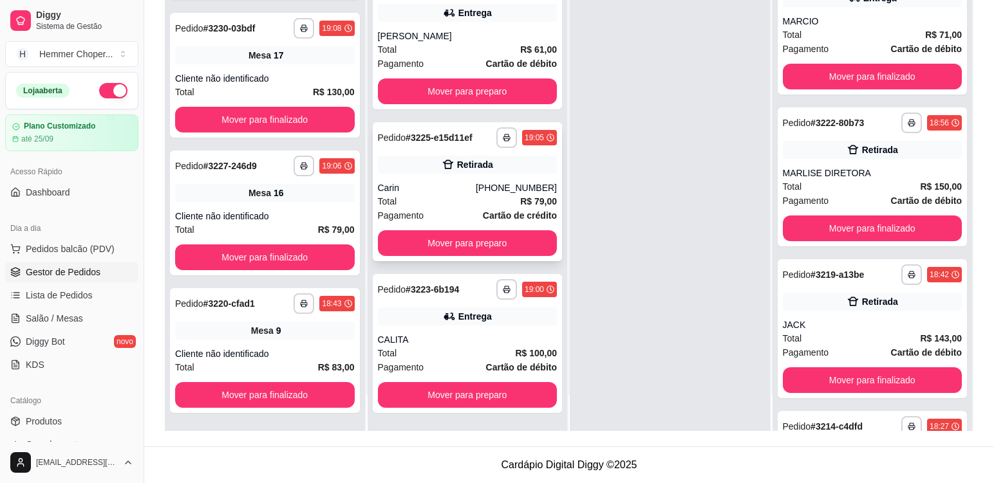
click at [431, 190] on div "Carin" at bounding box center [427, 188] width 98 height 13
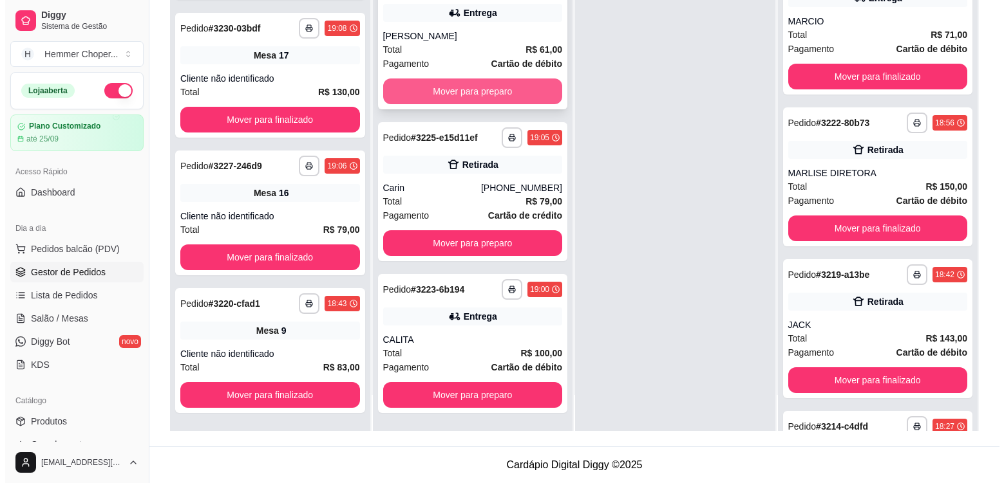
scroll to position [73, 0]
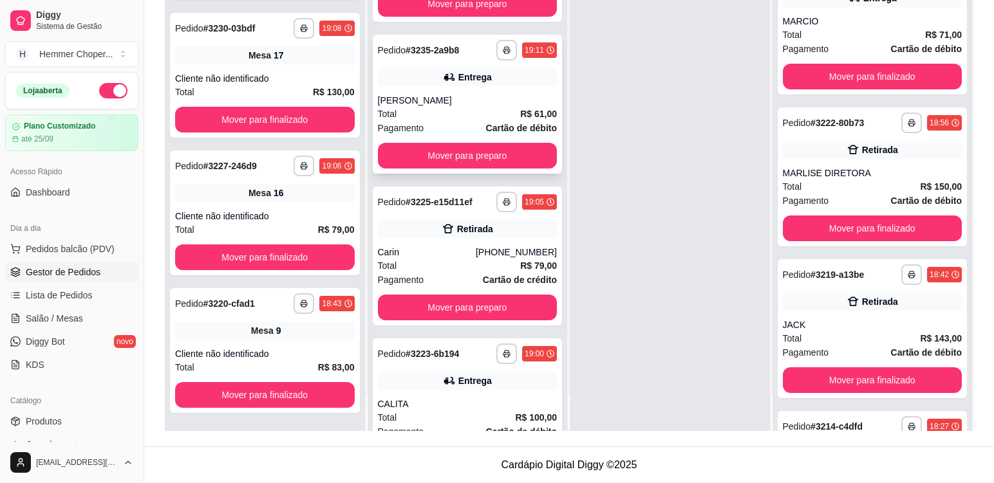
click at [443, 100] on div "[PERSON_NAME]" at bounding box center [468, 100] width 180 height 13
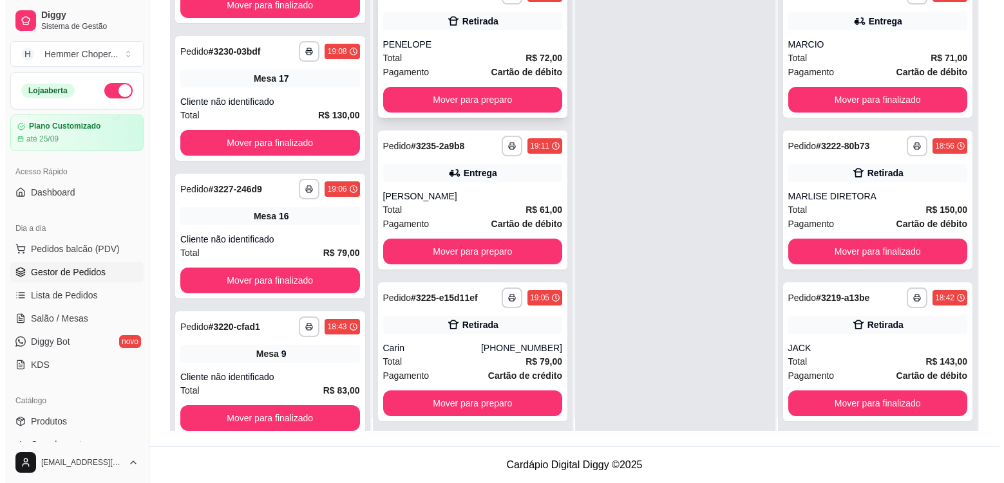
scroll to position [0, 0]
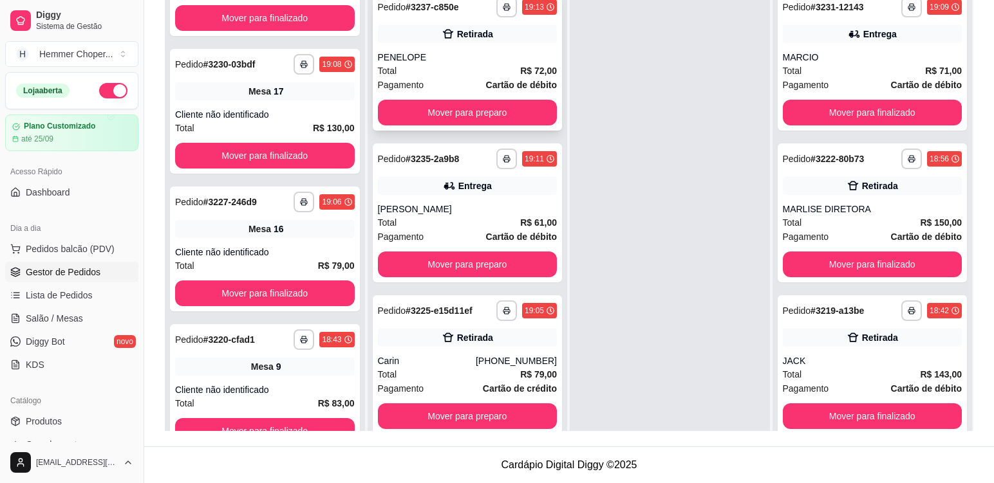
click at [454, 64] on div "Total R$ 72,00" at bounding box center [468, 71] width 180 height 14
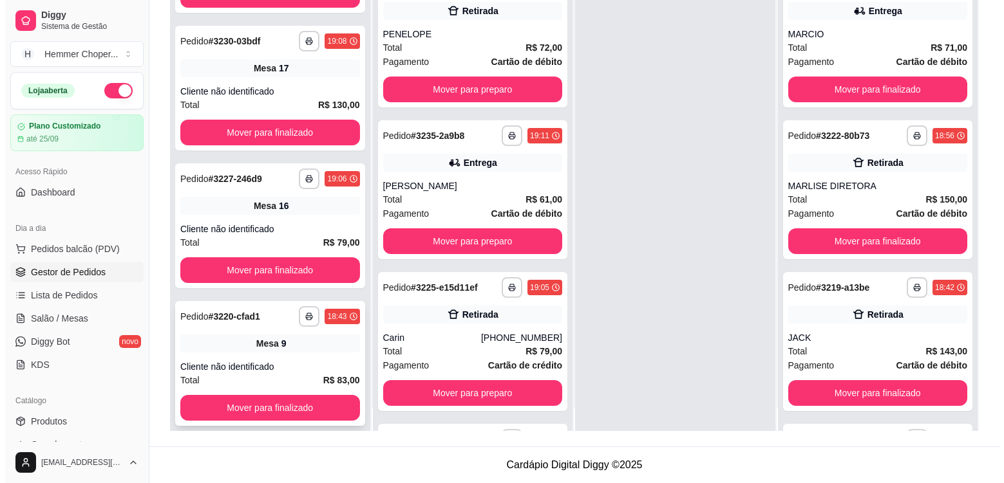
scroll to position [36, 0]
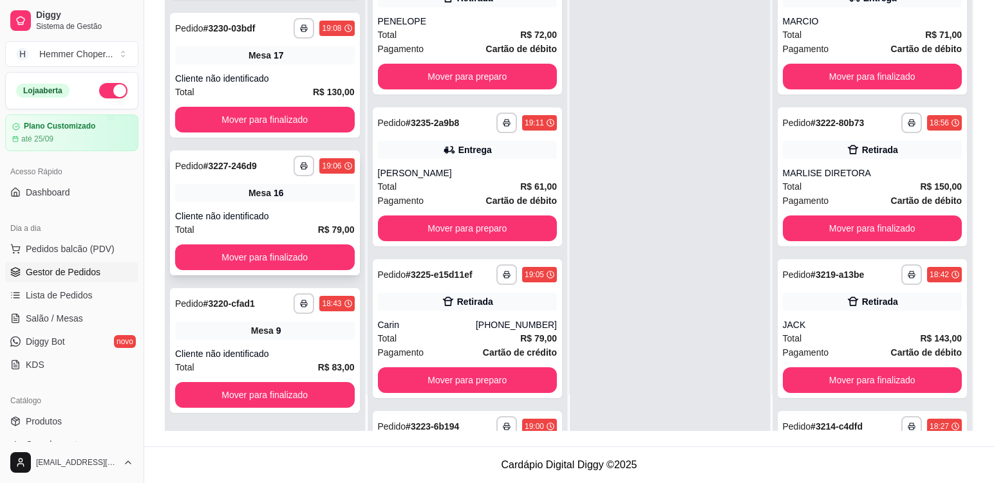
click at [283, 211] on div "Cliente não identificado" at bounding box center [265, 216] width 180 height 13
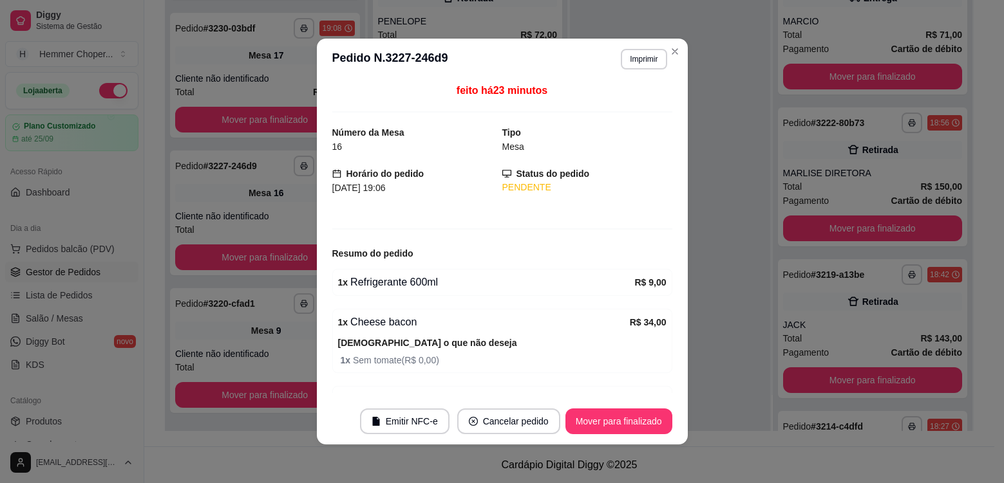
scroll to position [0, 0]
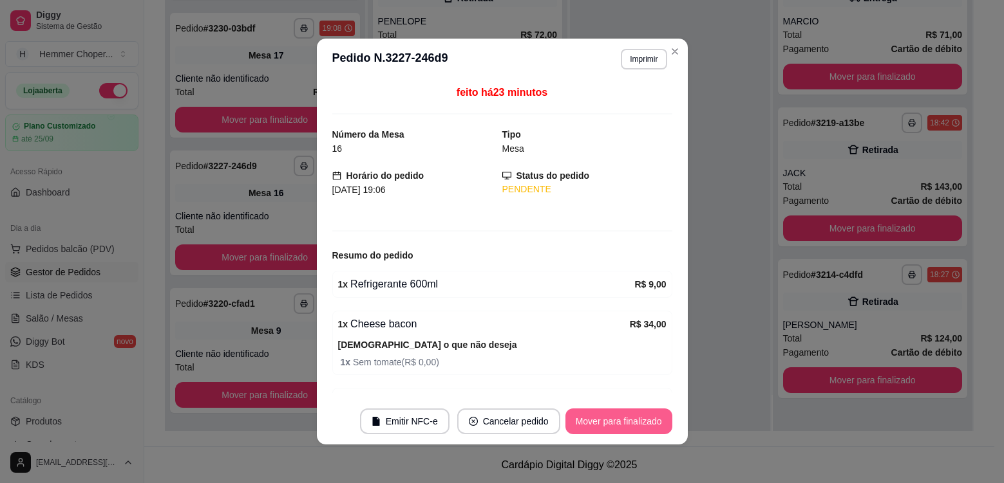
click at [618, 426] on button "Mover para finalizado" at bounding box center [618, 422] width 107 height 26
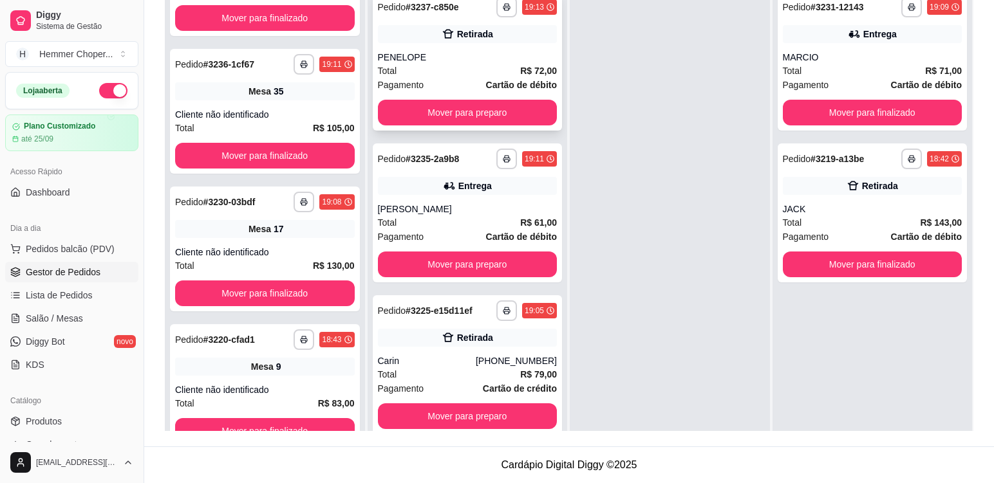
click at [447, 57] on div "PENELOPE" at bounding box center [468, 57] width 180 height 13
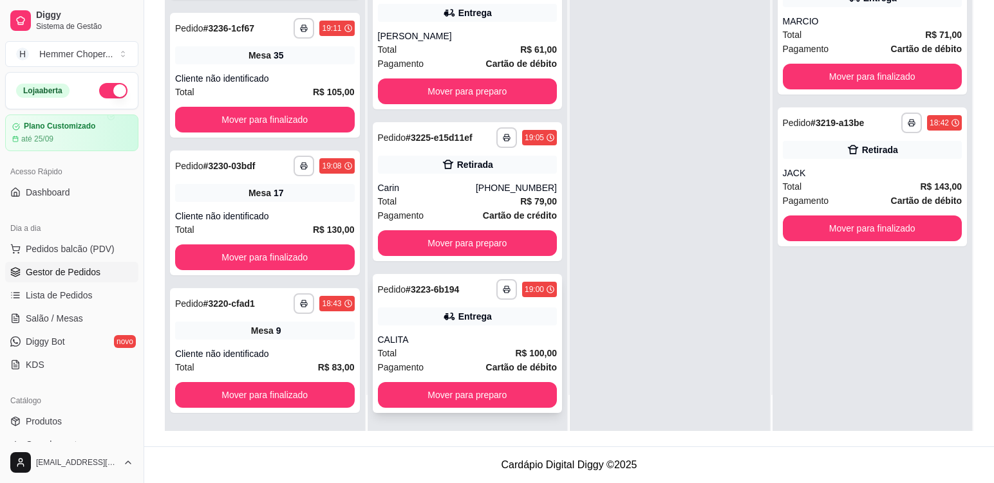
scroll to position [1045, 0]
click at [447, 398] on button "Mover para preparo" at bounding box center [468, 395] width 180 height 26
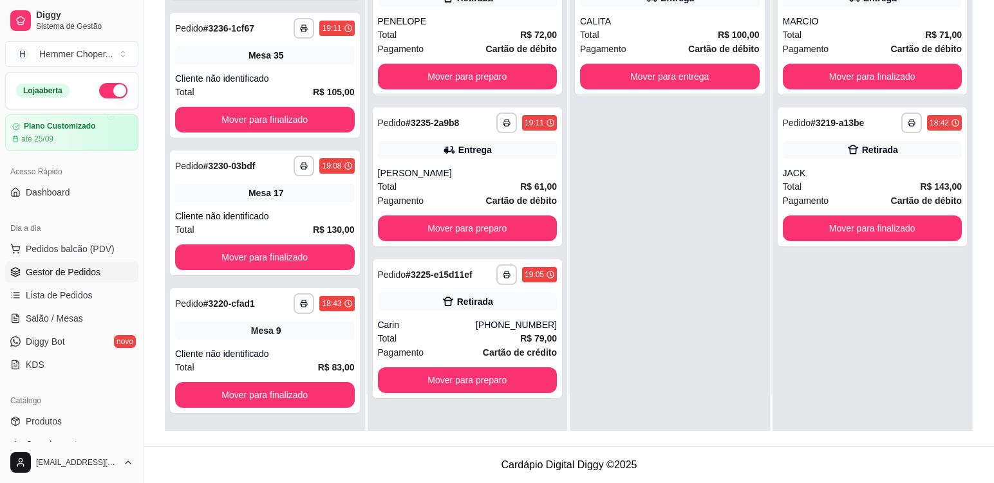
scroll to position [907, 0]
click at [467, 384] on button "Mover para preparo" at bounding box center [468, 381] width 180 height 26
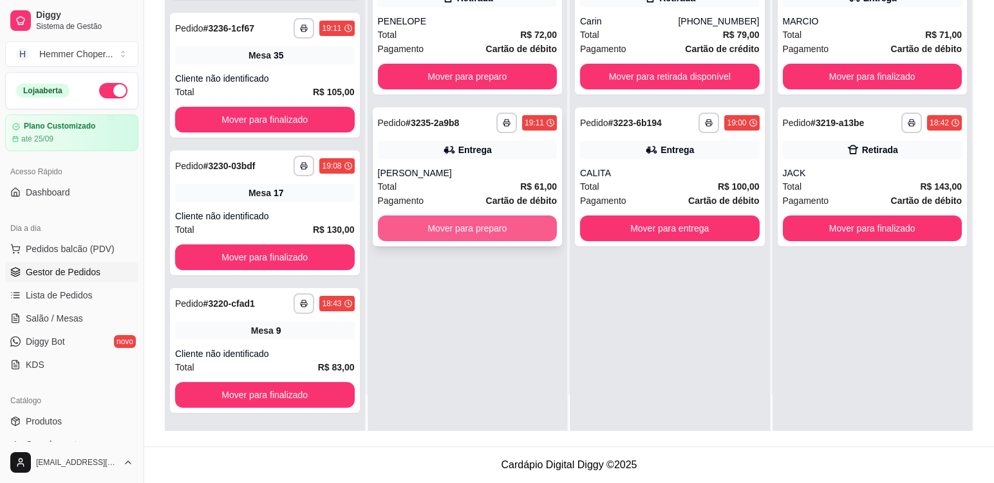
click at [462, 229] on button "Mover para preparo" at bounding box center [468, 229] width 180 height 26
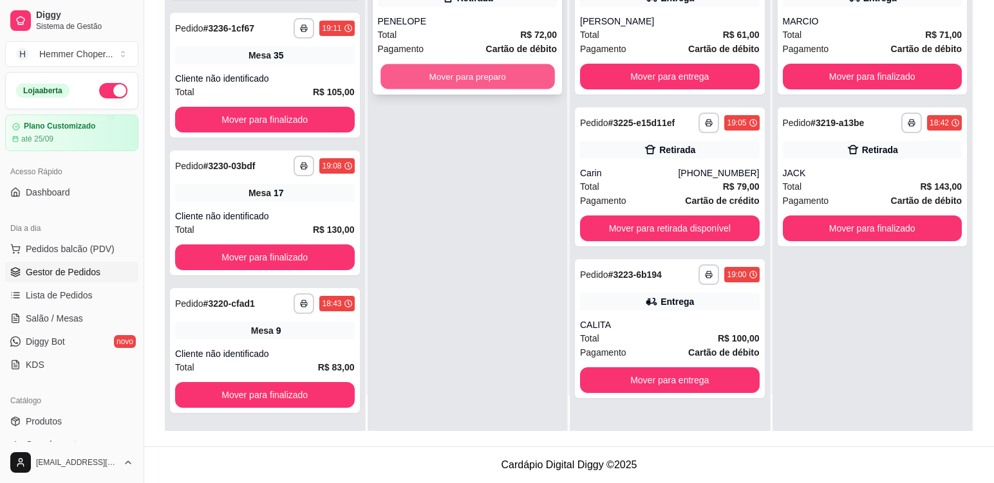
click at [485, 82] on button "Mover para preparo" at bounding box center [467, 76] width 174 height 25
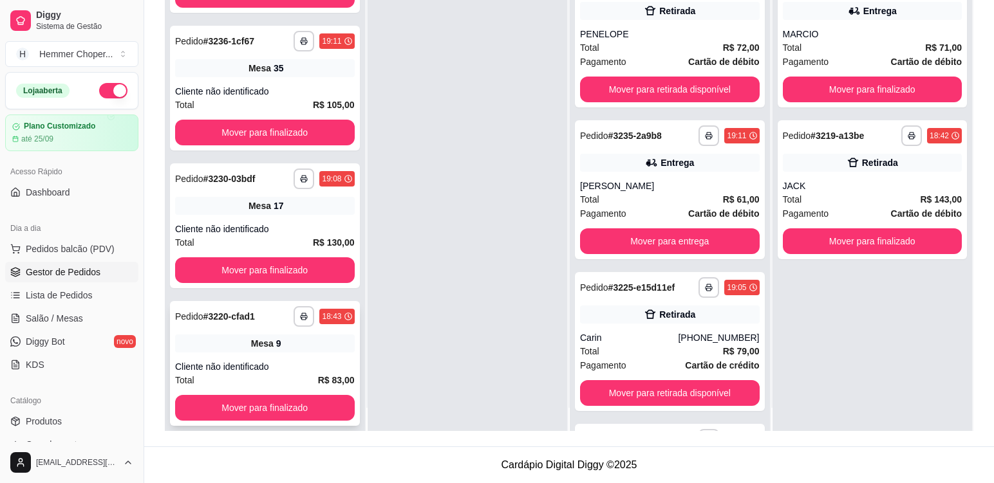
scroll to position [36, 0]
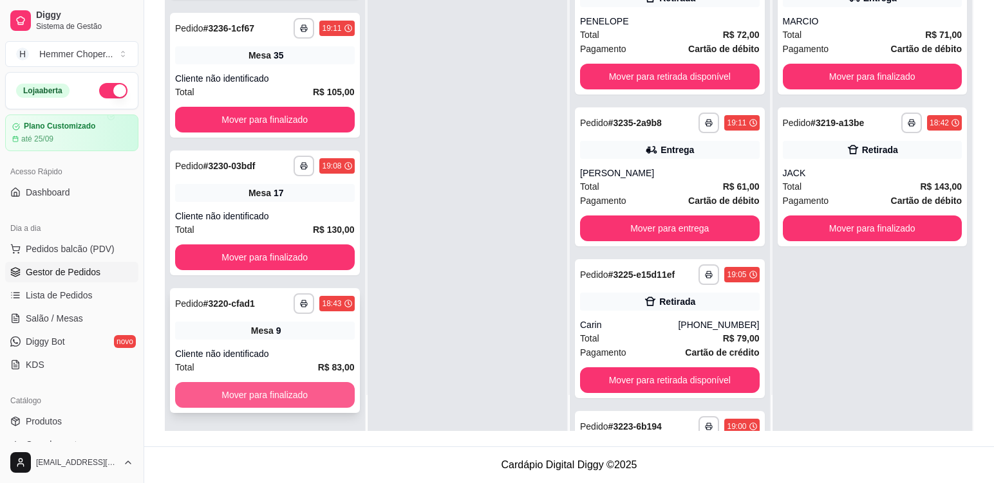
click at [301, 393] on button "Mover para finalizado" at bounding box center [265, 395] width 180 height 26
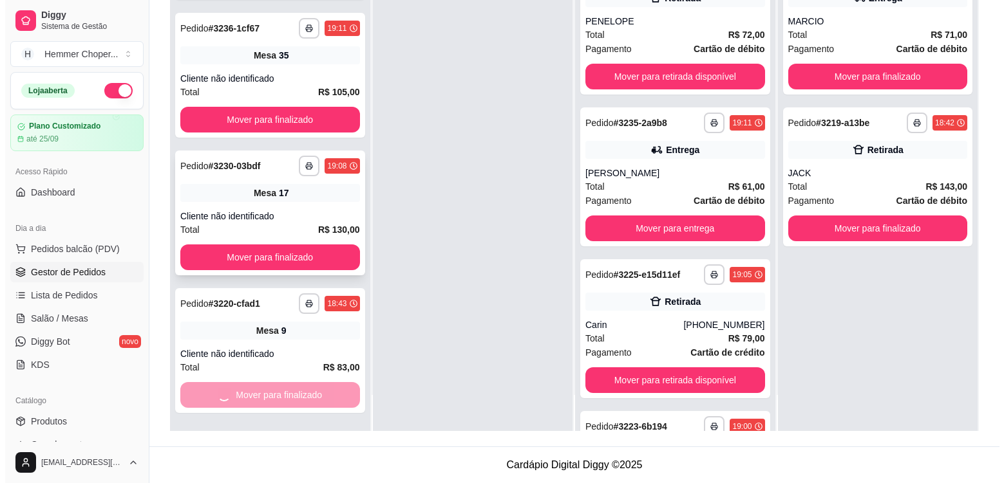
scroll to position [769, 0]
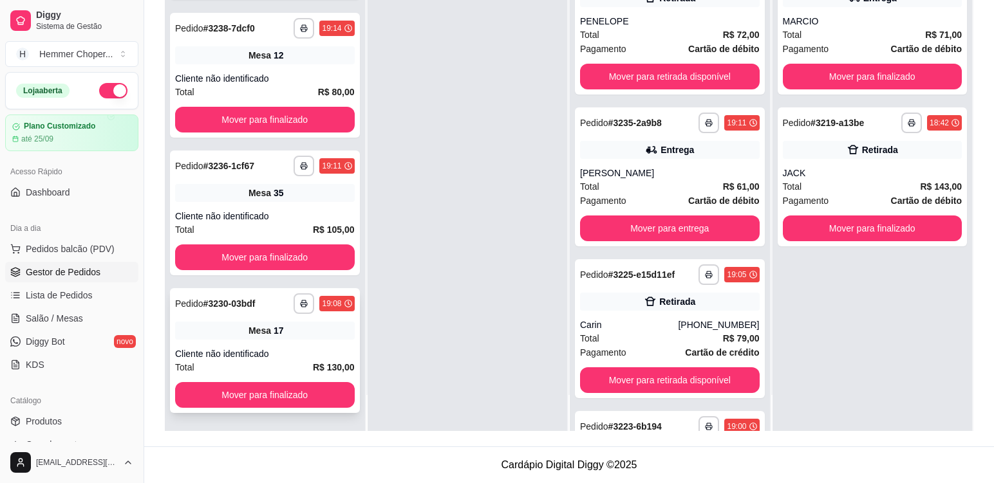
click at [297, 342] on div "**********" at bounding box center [265, 350] width 190 height 125
click at [288, 207] on div "**********" at bounding box center [265, 213] width 190 height 125
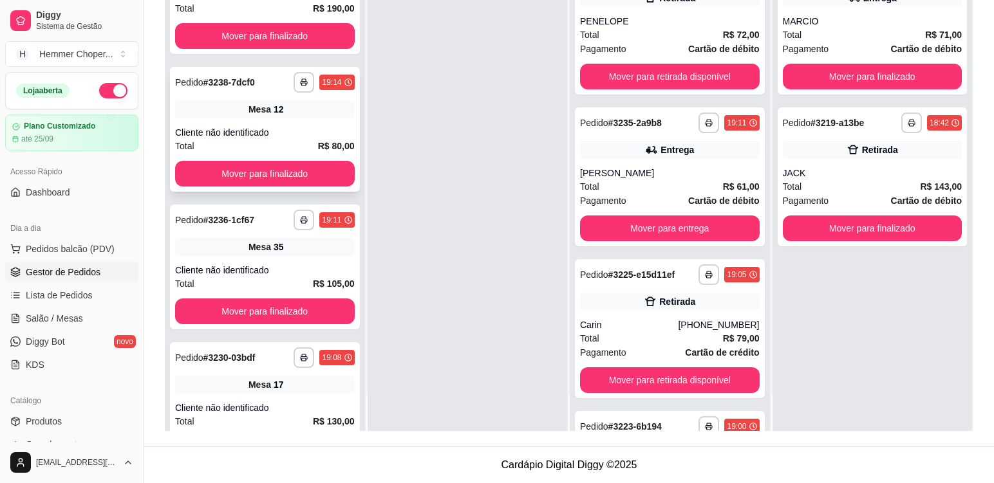
scroll to position [778, 0]
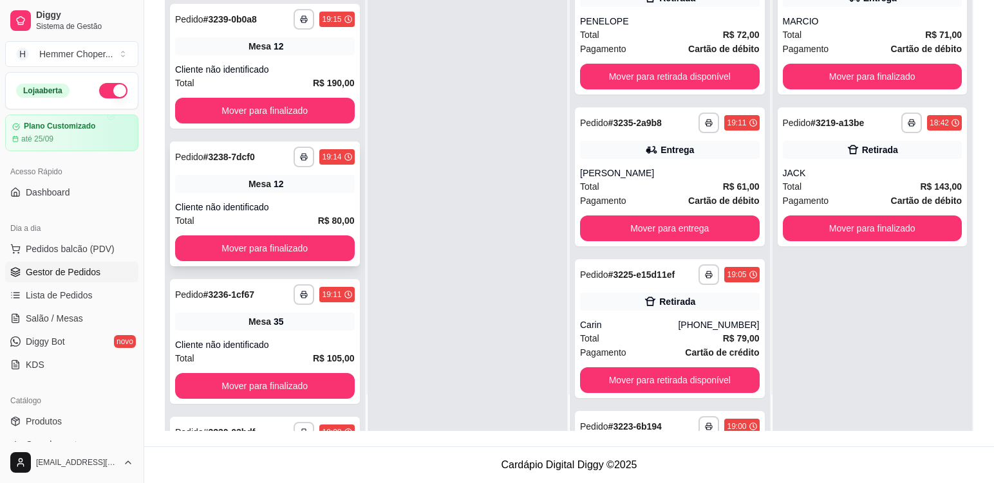
click at [293, 190] on div "Mesa 12" at bounding box center [265, 184] width 180 height 18
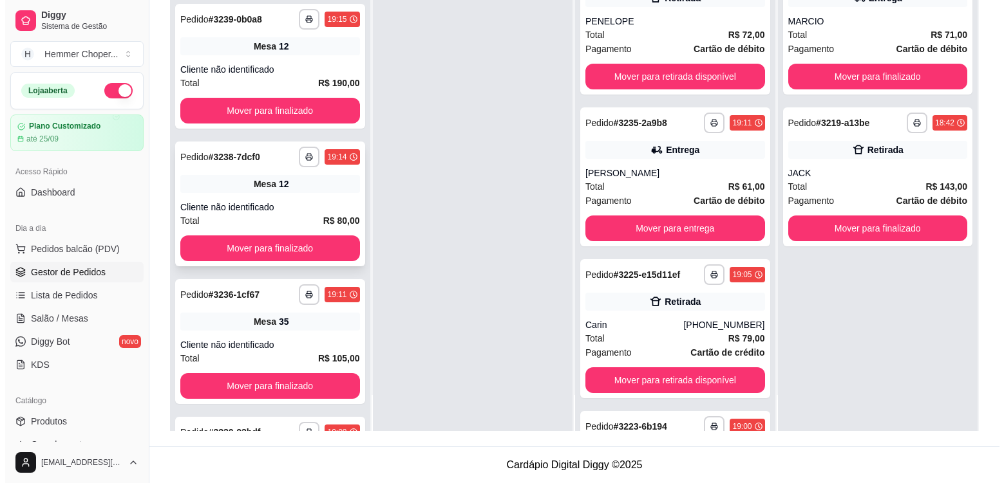
scroll to position [650, 0]
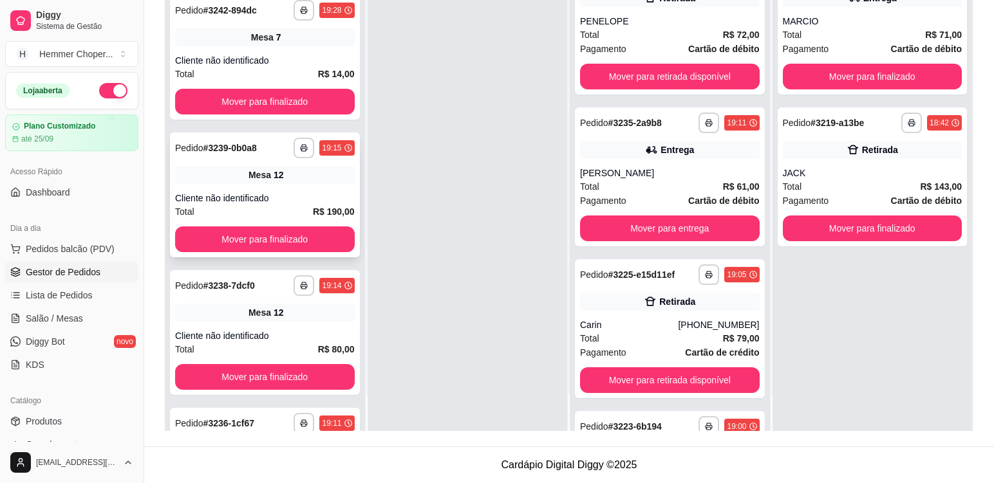
click at [280, 194] on div "Cliente não identificado" at bounding box center [265, 198] width 180 height 13
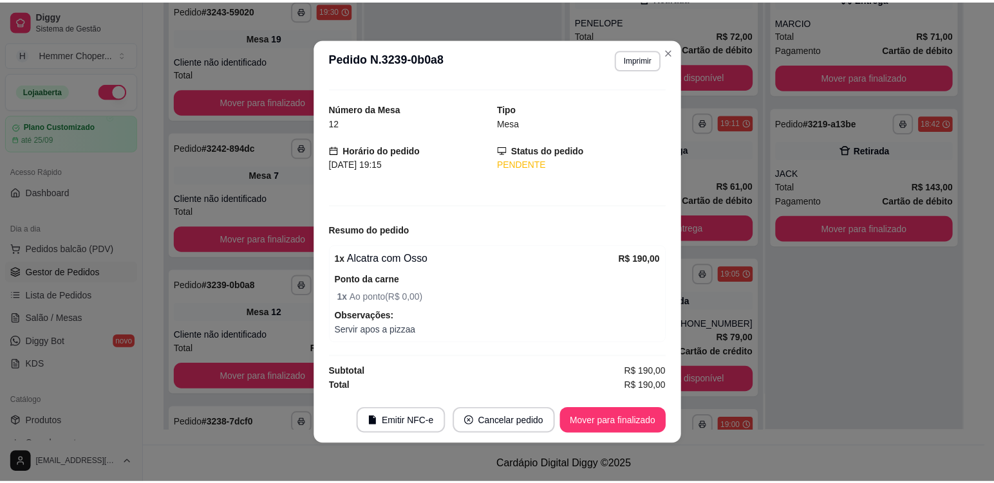
scroll to position [787, 0]
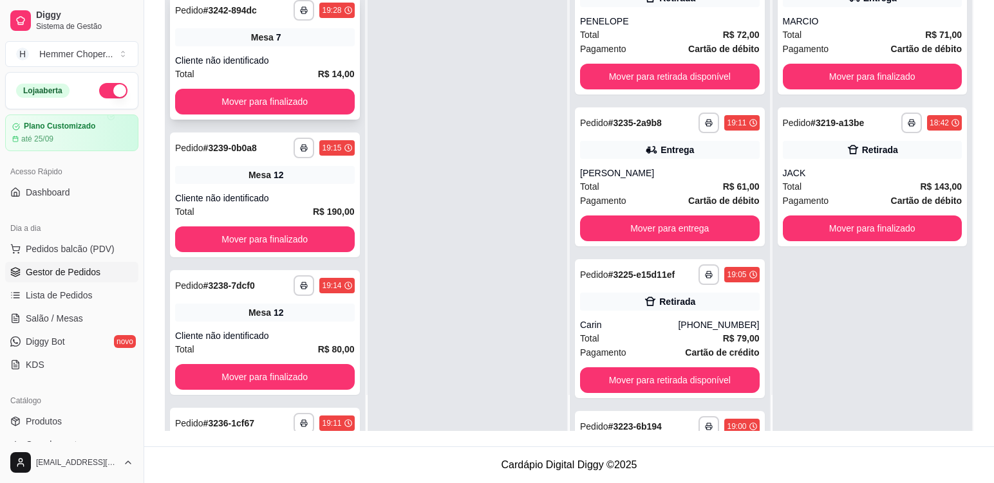
click at [292, 46] on div "**********" at bounding box center [265, 57] width 190 height 125
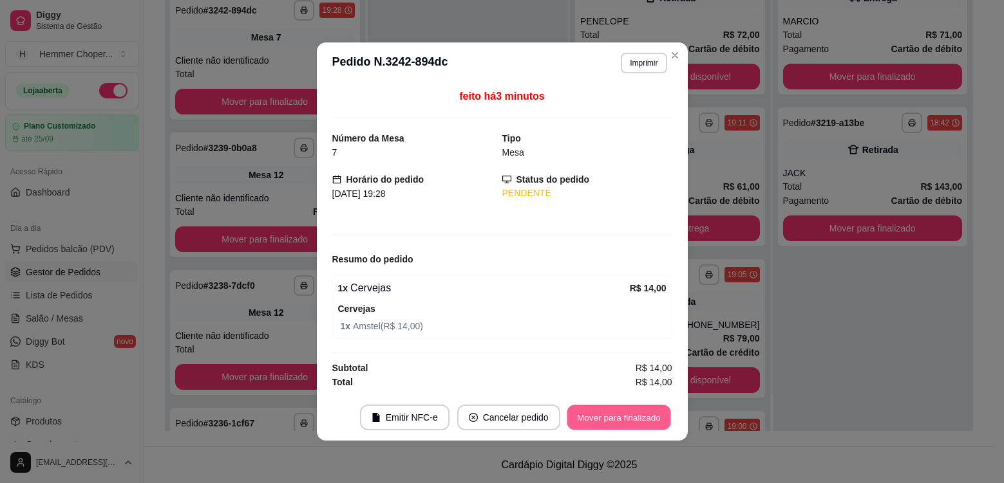
click at [586, 411] on button "Mover para finalizado" at bounding box center [618, 418] width 104 height 25
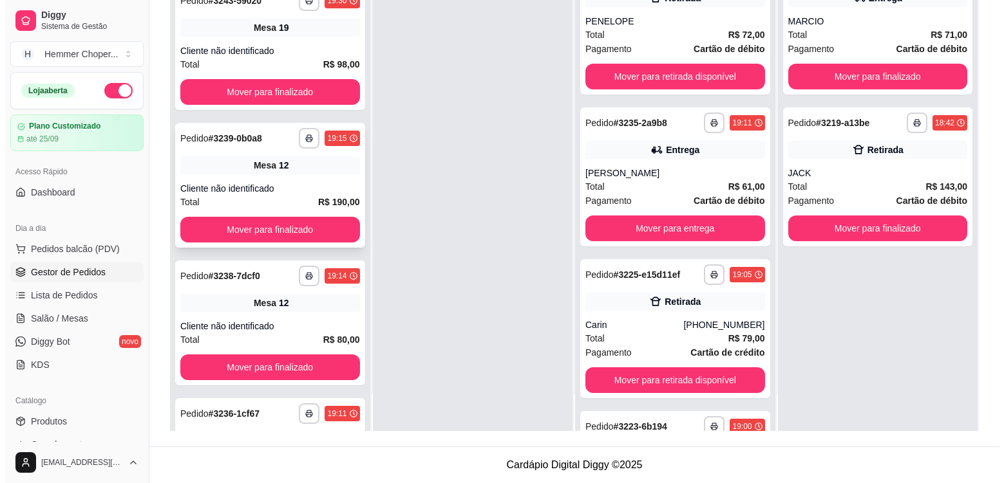
scroll to position [659, 0]
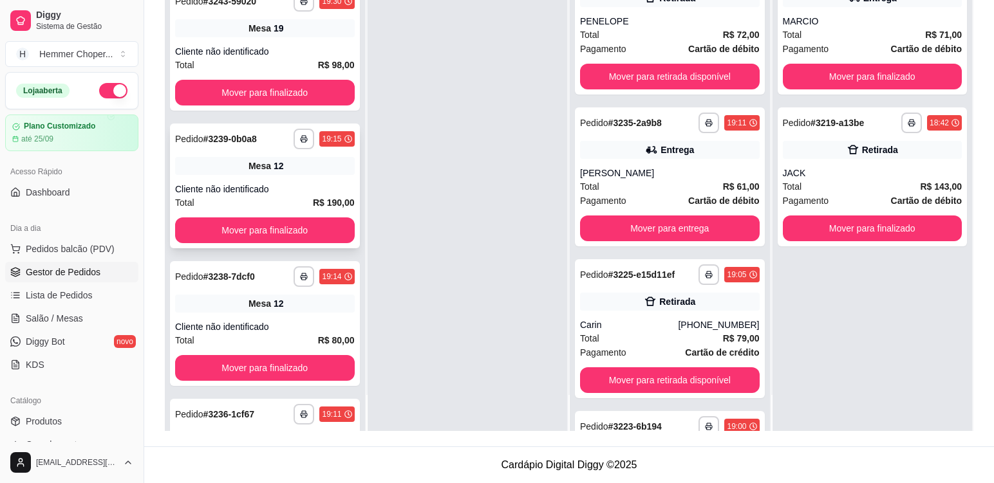
click at [301, 176] on div "**********" at bounding box center [265, 186] width 190 height 125
click at [280, 43] on div "**********" at bounding box center [265, 48] width 190 height 125
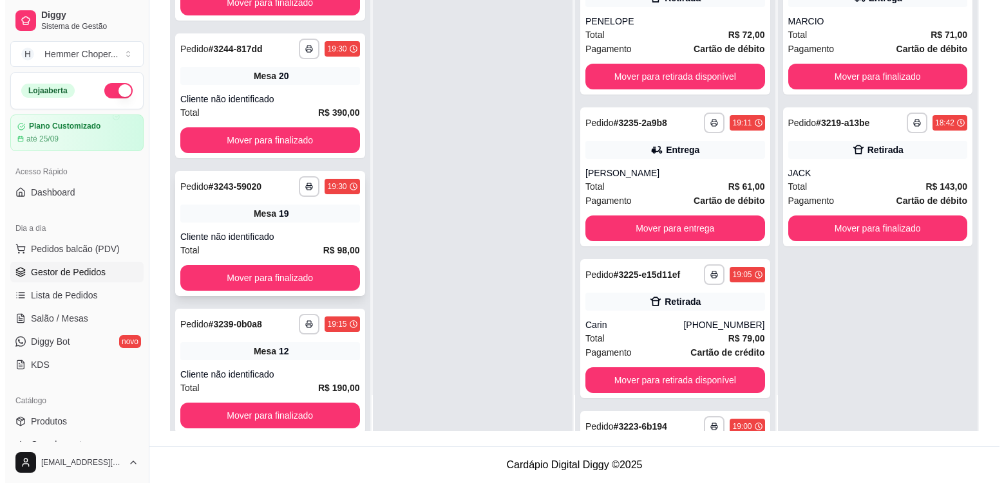
scroll to position [465, 0]
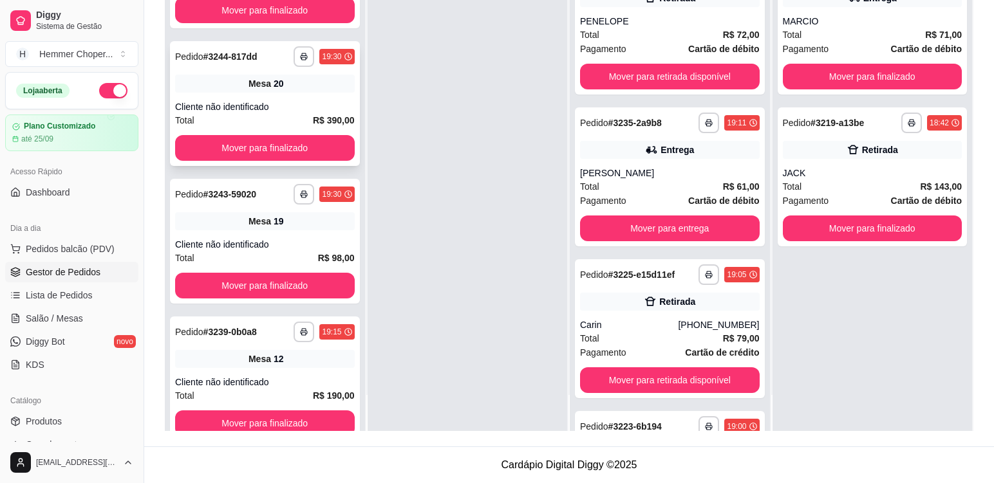
click at [290, 107] on div "Cliente não identificado" at bounding box center [265, 106] width 180 height 13
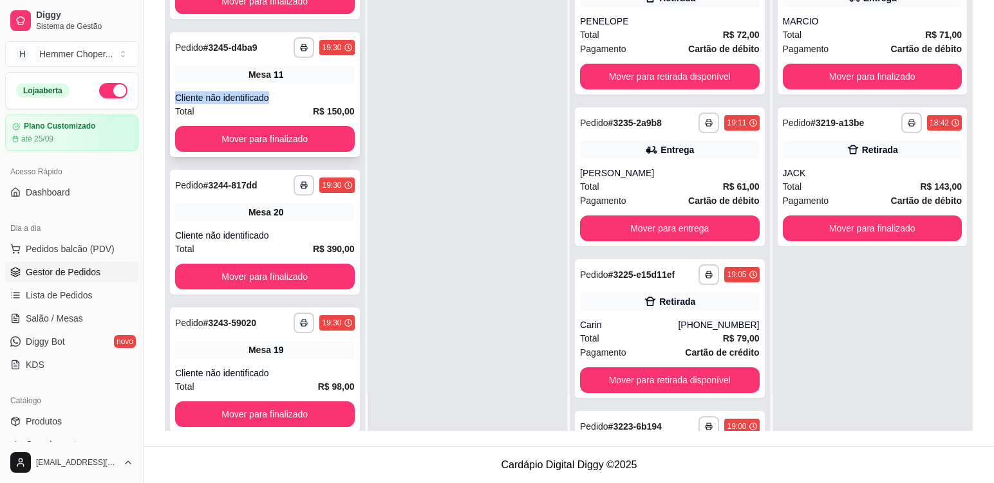
click at [283, 84] on div "**********" at bounding box center [265, 94] width 190 height 125
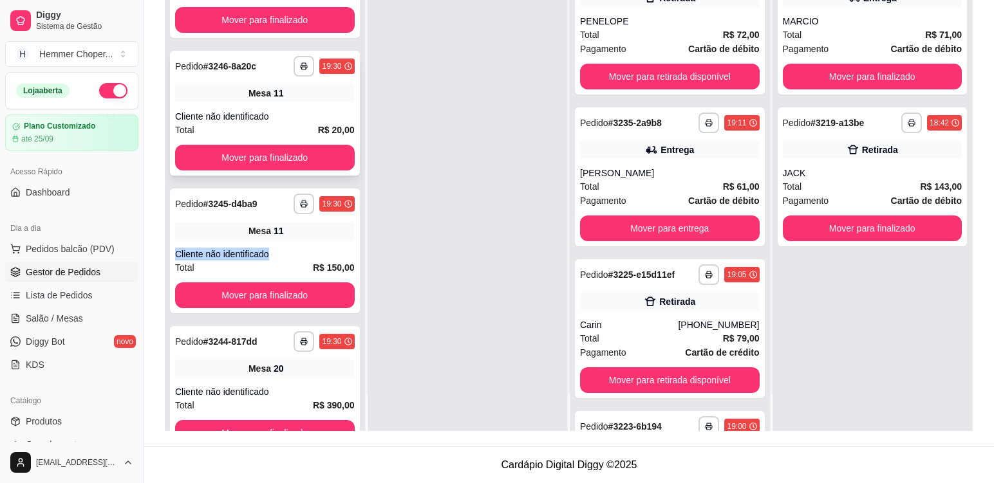
scroll to position [144, 0]
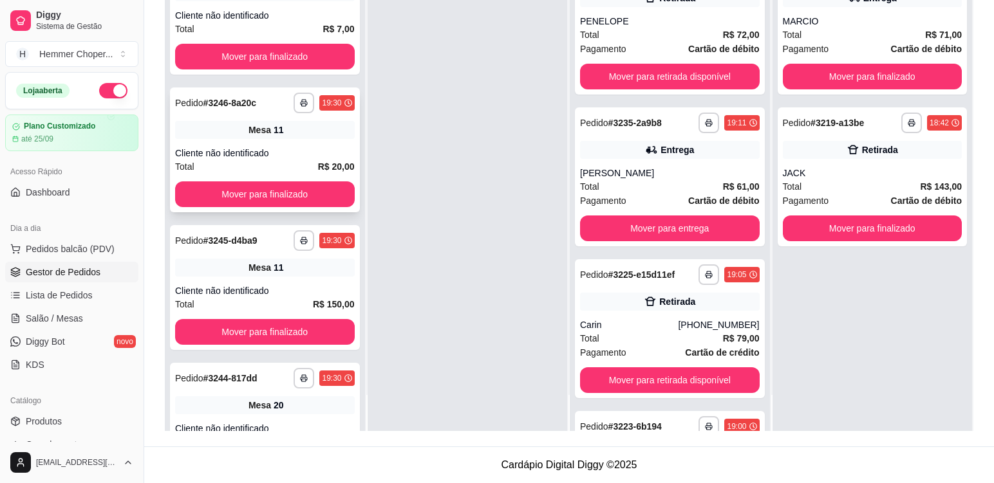
click at [297, 142] on div "**********" at bounding box center [265, 150] width 190 height 125
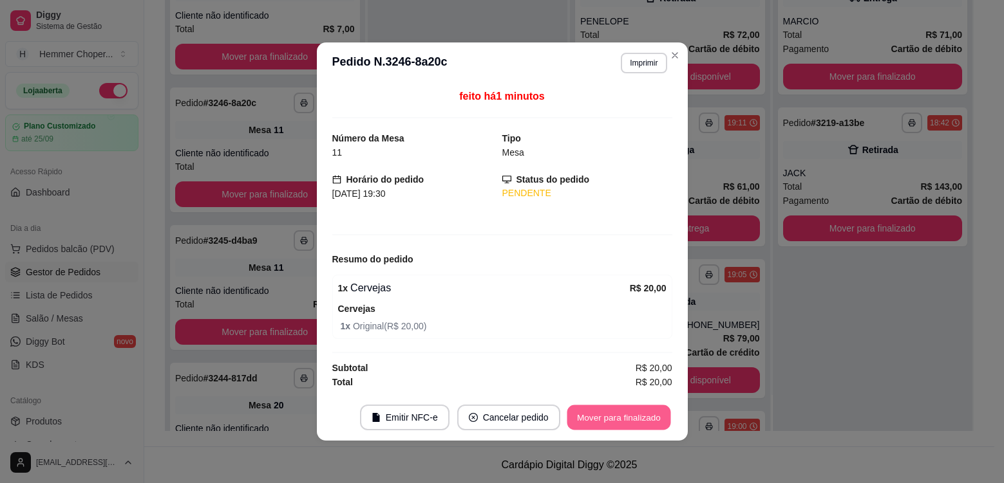
click at [610, 420] on button "Mover para finalizado" at bounding box center [618, 418] width 104 height 25
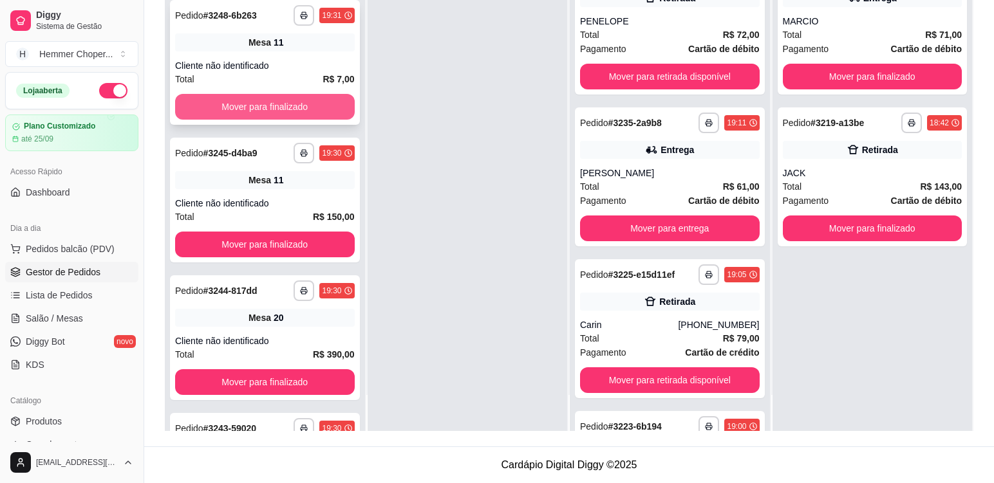
scroll to position [15, 0]
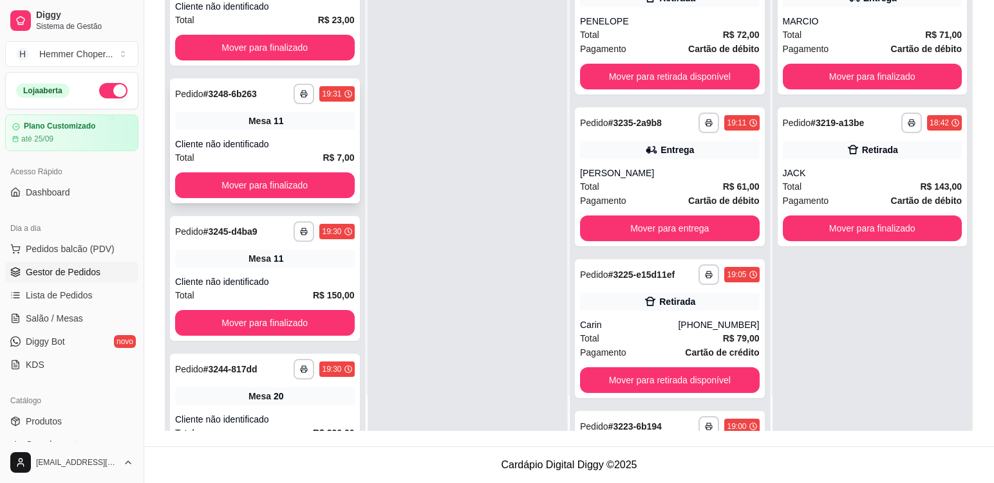
click at [285, 131] on div "**********" at bounding box center [265, 141] width 190 height 125
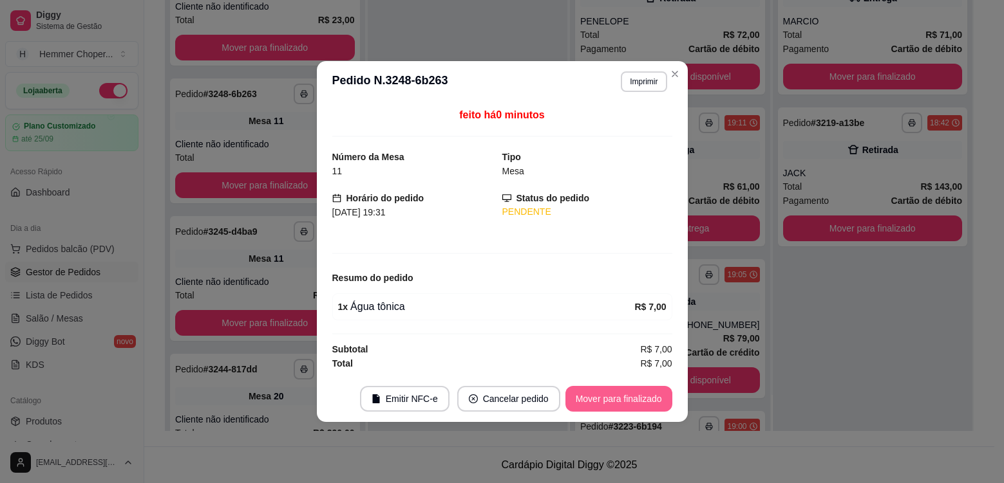
click at [612, 404] on button "Mover para finalizado" at bounding box center [618, 399] width 107 height 26
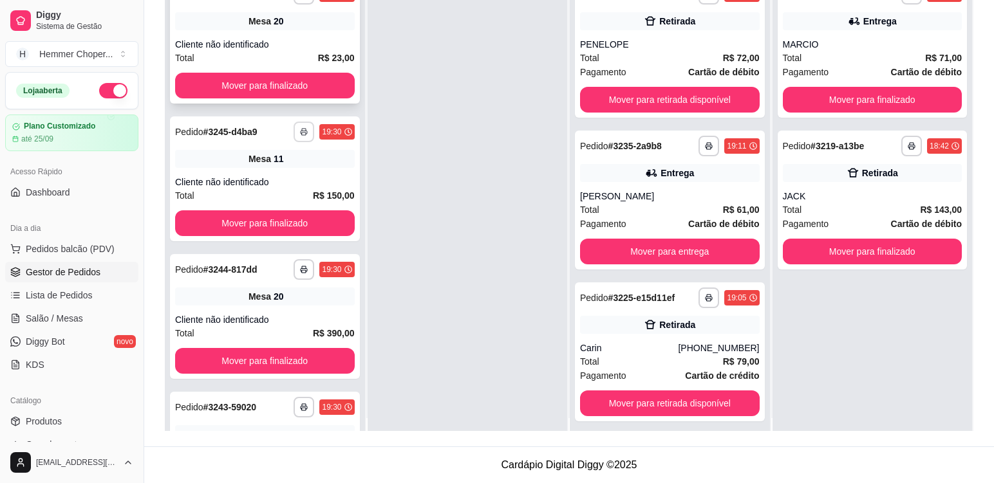
scroll to position [0, 0]
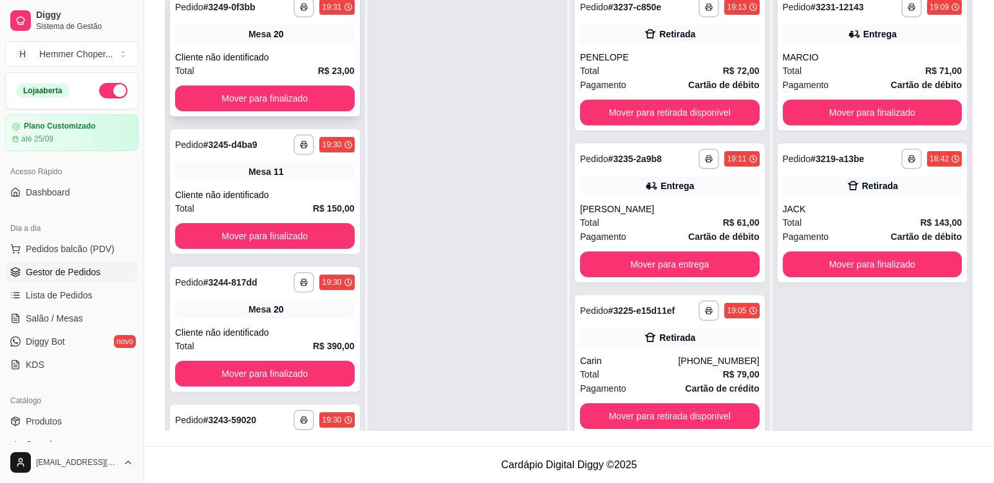
click at [298, 55] on div "Cliente não identificado" at bounding box center [265, 57] width 180 height 13
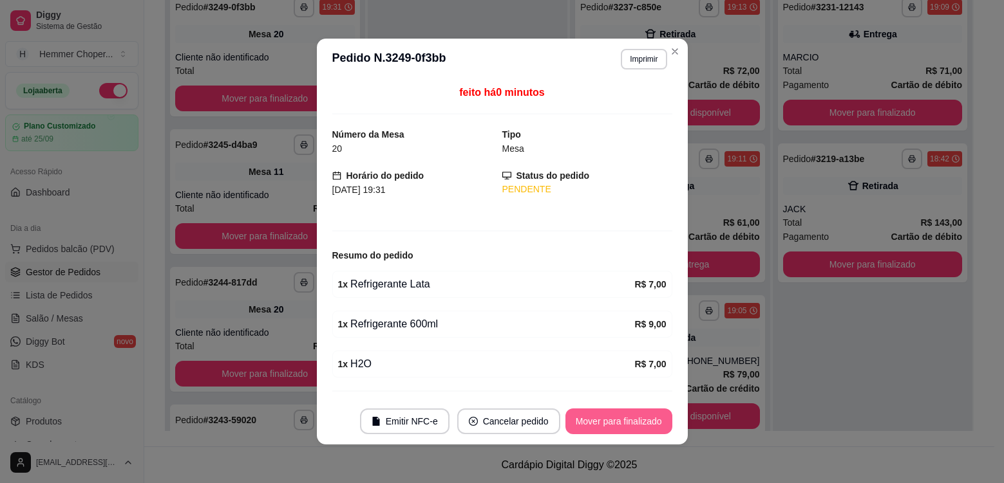
click at [612, 423] on button "Mover para finalizado" at bounding box center [618, 422] width 107 height 26
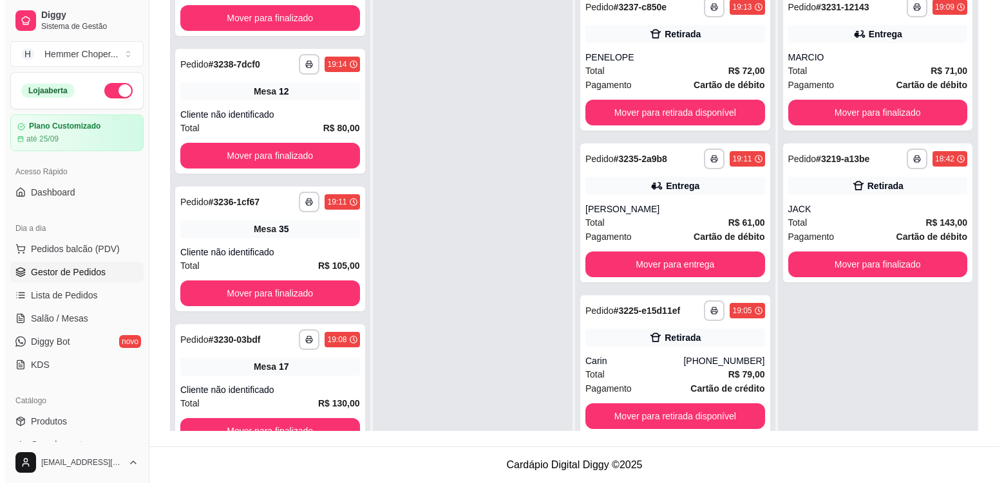
scroll to position [36, 0]
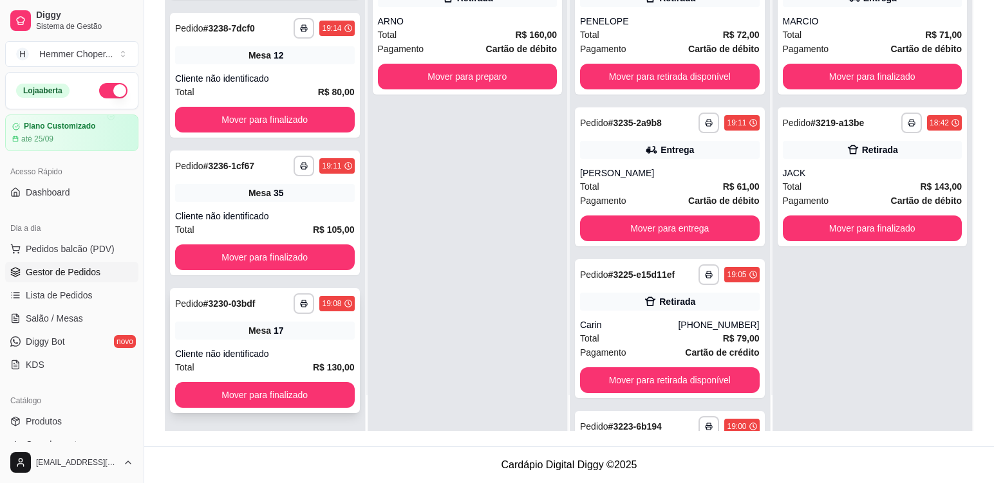
click at [312, 341] on div "**********" at bounding box center [265, 350] width 190 height 125
click at [274, 208] on div "**********" at bounding box center [265, 213] width 190 height 125
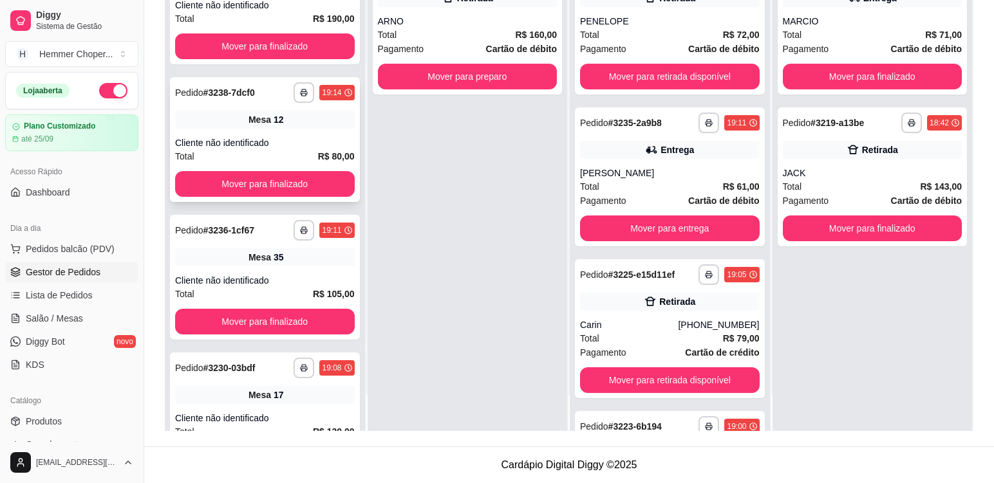
click at [303, 136] on div "Cliente não identificado" at bounding box center [265, 142] width 180 height 13
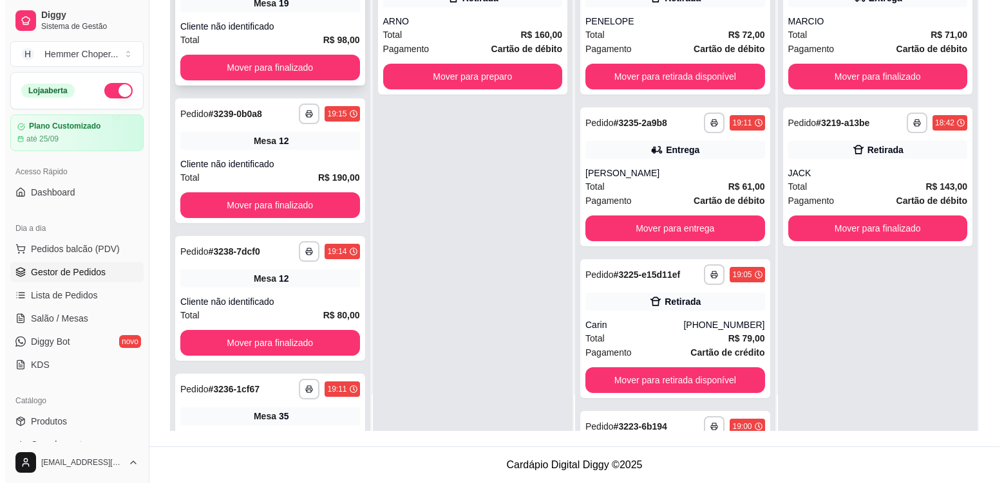
scroll to position [236, 0]
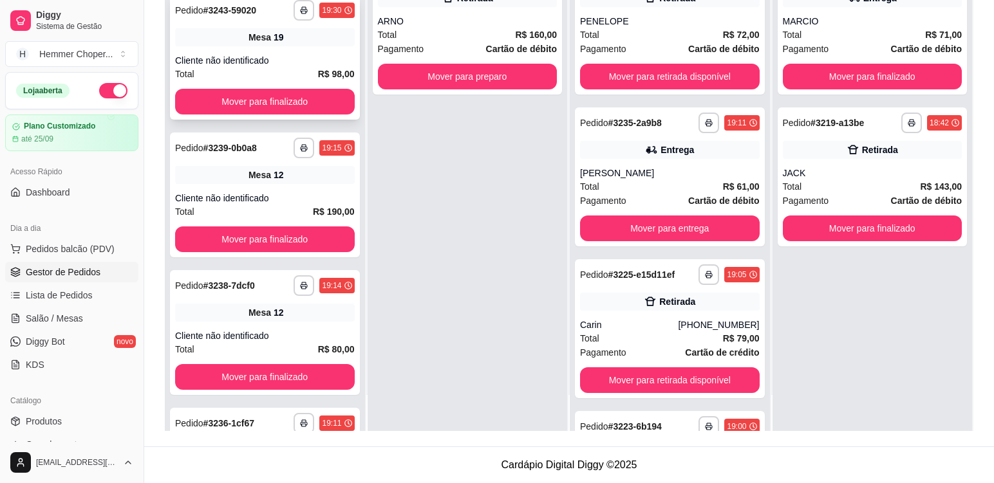
click at [293, 46] on div "**********" at bounding box center [265, 57] width 190 height 125
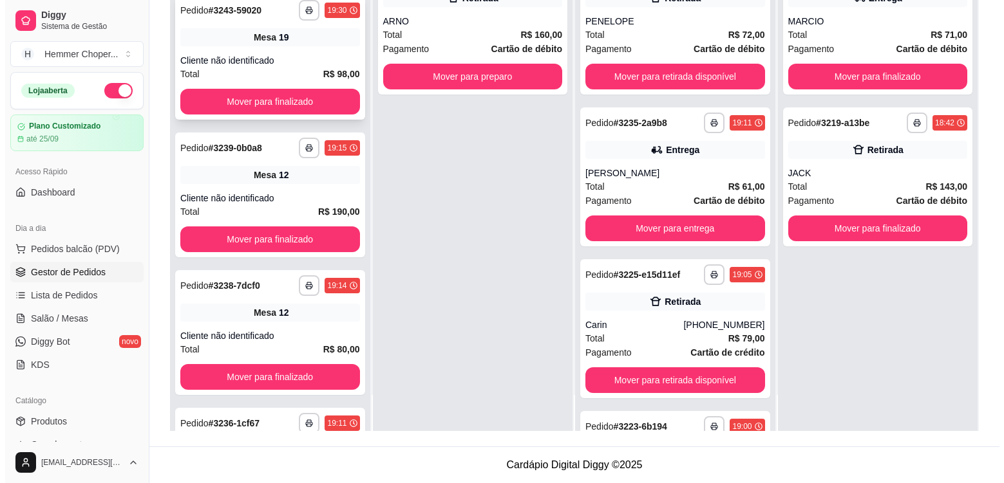
scroll to position [107, 0]
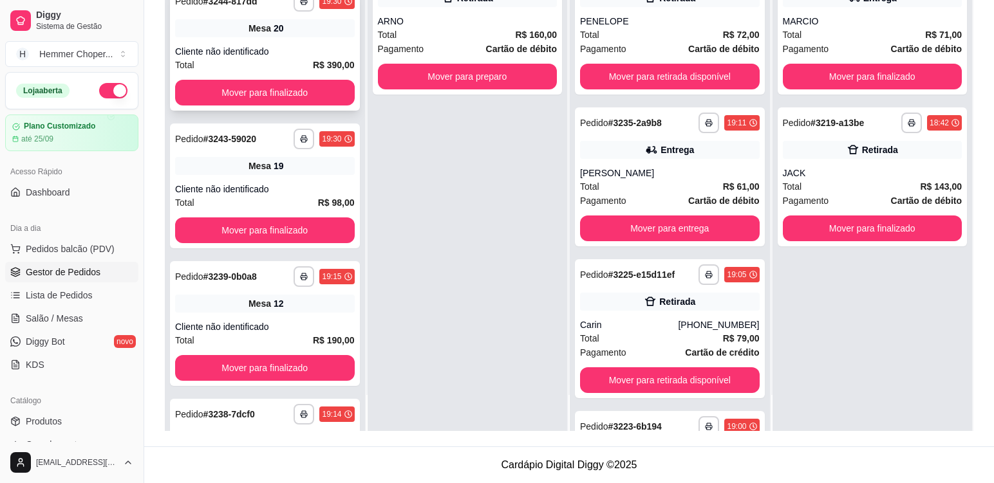
click at [297, 43] on div "**********" at bounding box center [265, 48] width 190 height 125
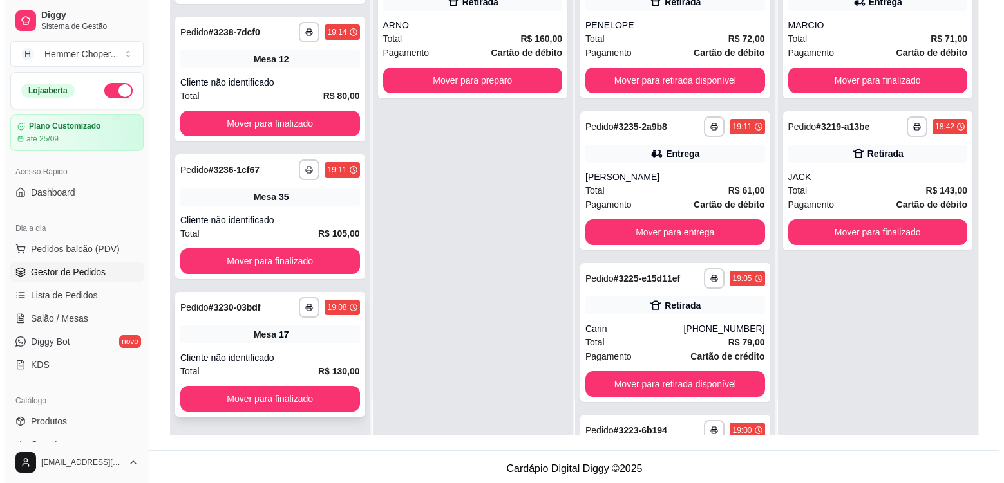
scroll to position [193, 0]
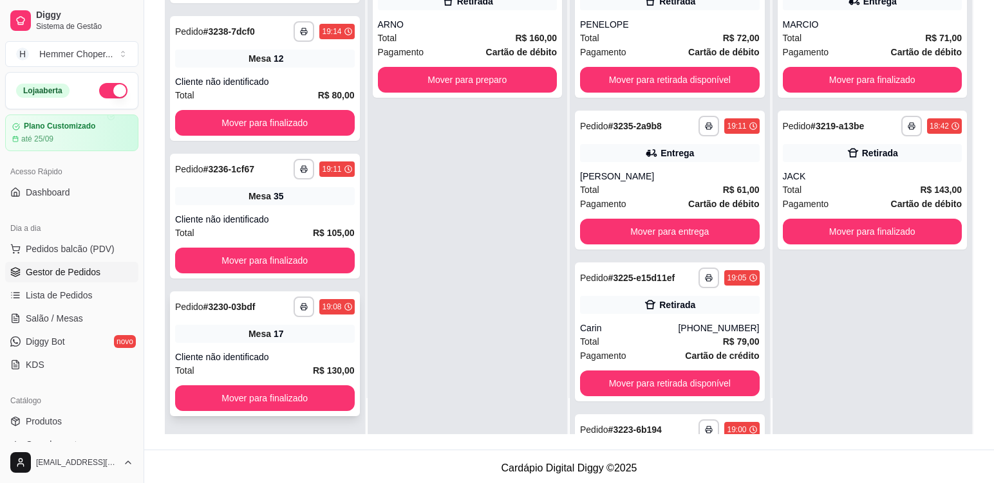
click at [283, 338] on div "Mesa 17" at bounding box center [265, 334] width 180 height 18
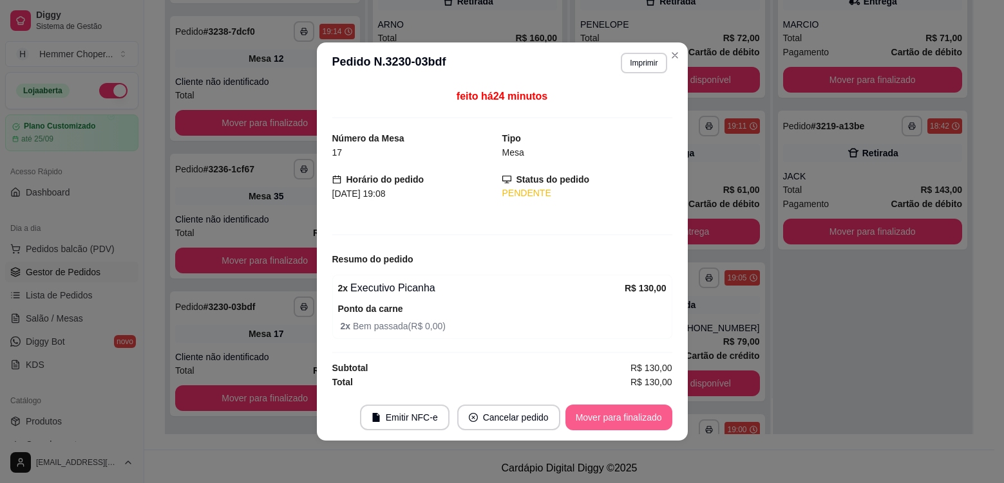
click at [644, 414] on button "Mover para finalizado" at bounding box center [618, 418] width 107 height 26
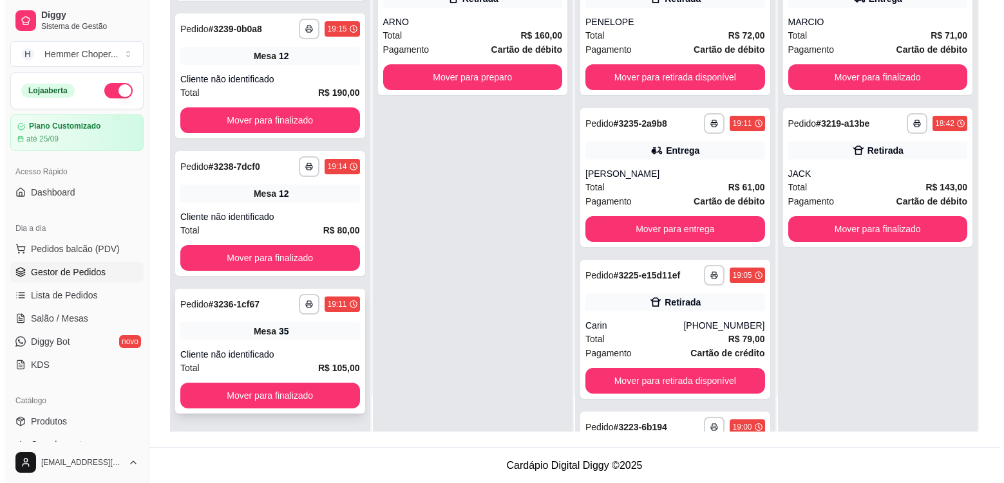
scroll to position [196, 0]
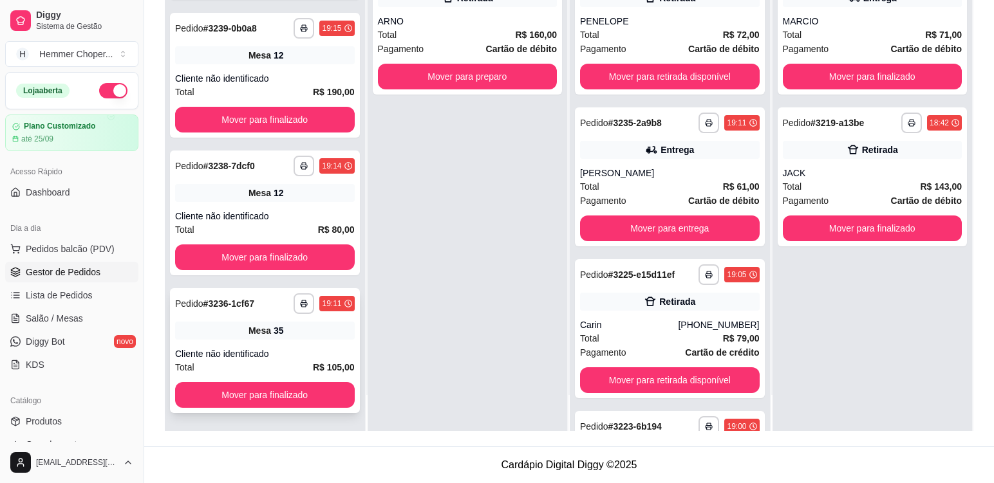
click at [305, 347] on div "**********" at bounding box center [265, 350] width 190 height 125
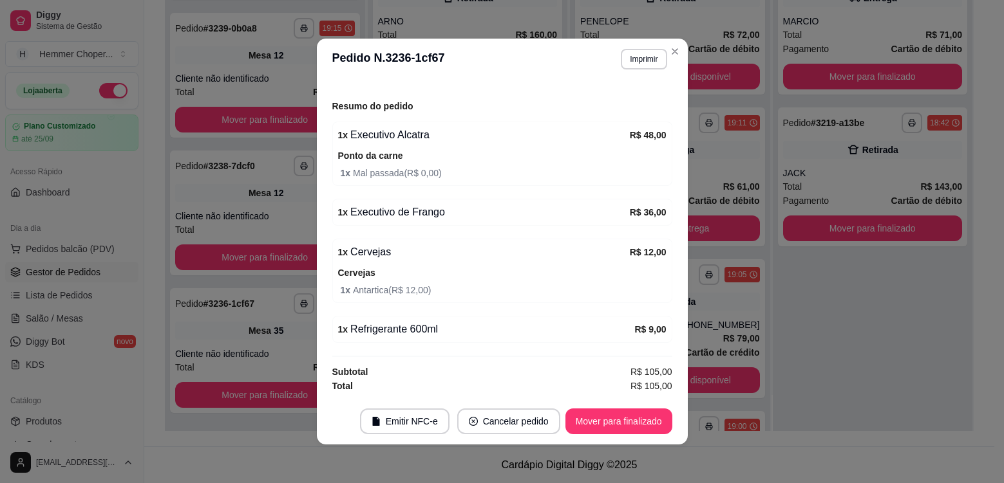
scroll to position [3, 0]
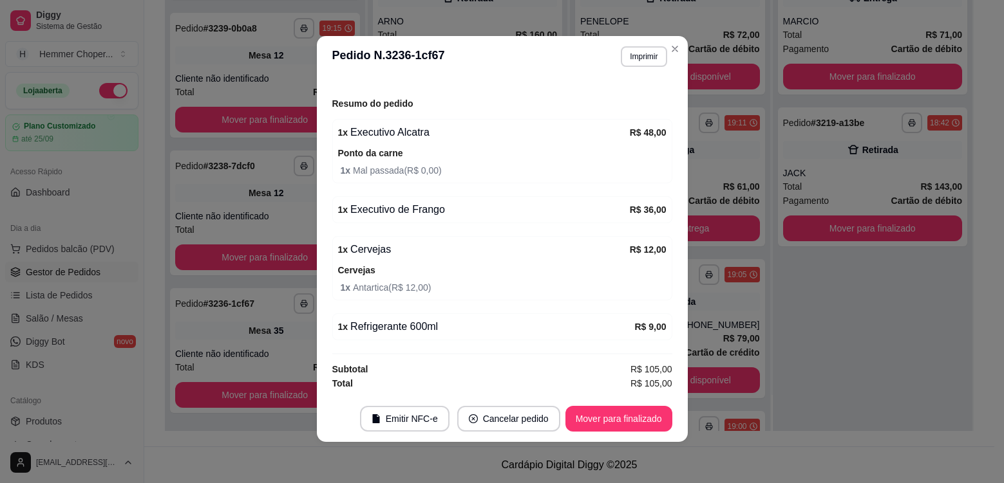
click at [679, 53] on header "**********" at bounding box center [502, 56] width 371 height 41
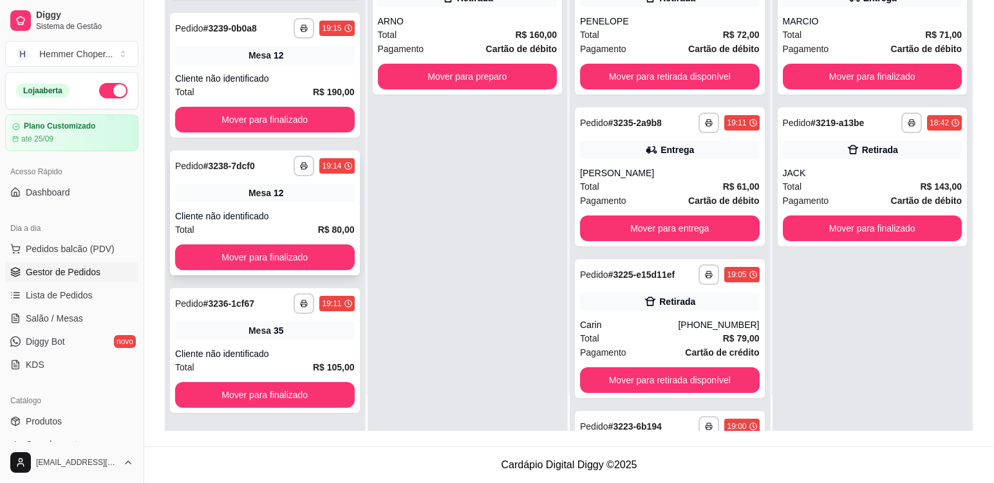
click at [294, 205] on div "**********" at bounding box center [265, 213] width 190 height 125
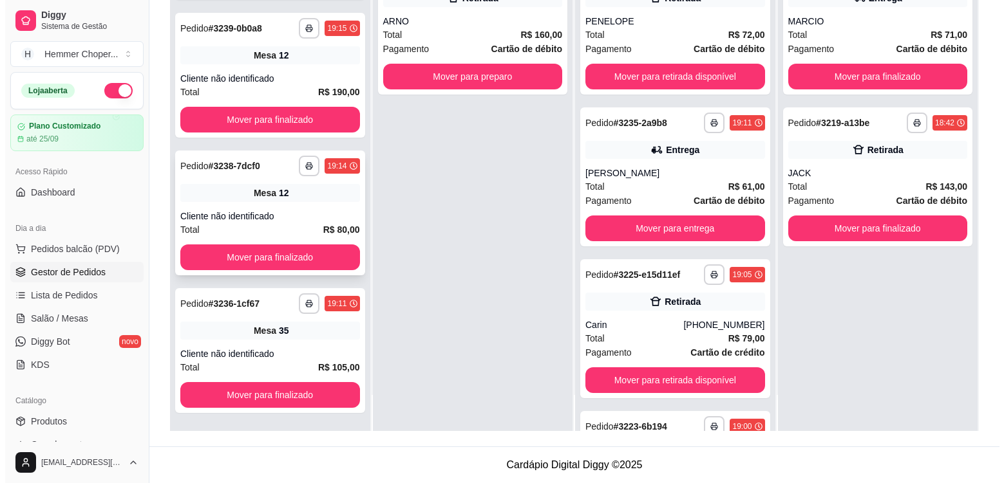
scroll to position [503, 0]
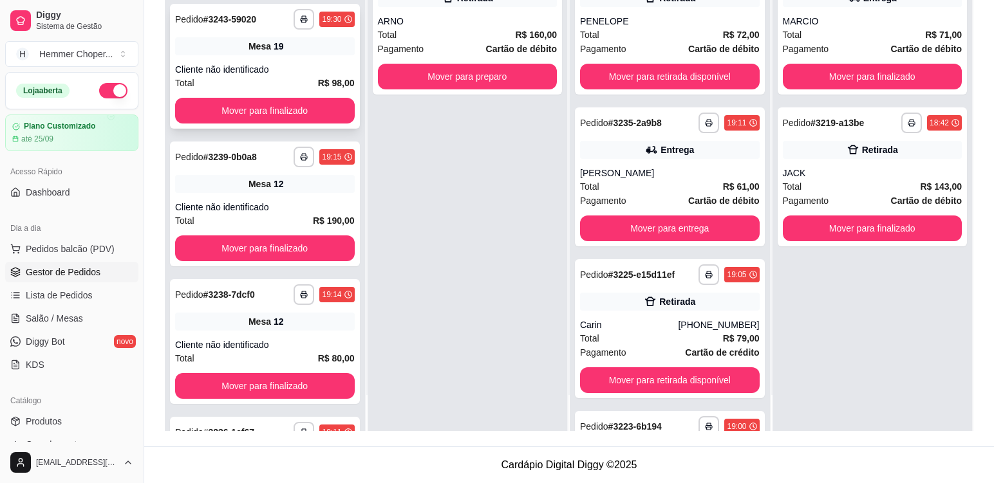
click at [295, 59] on div "**********" at bounding box center [265, 66] width 190 height 125
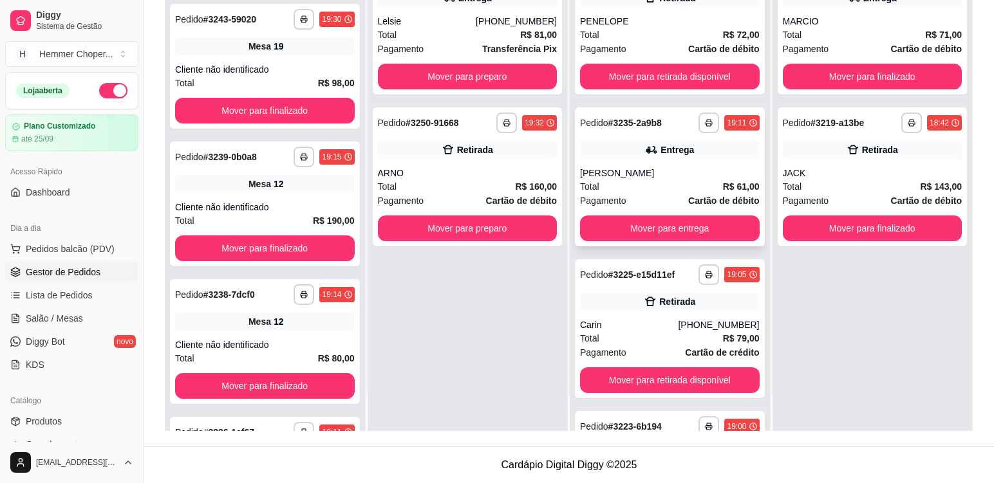
click at [654, 180] on div "Total R$ 61,00" at bounding box center [670, 187] width 180 height 14
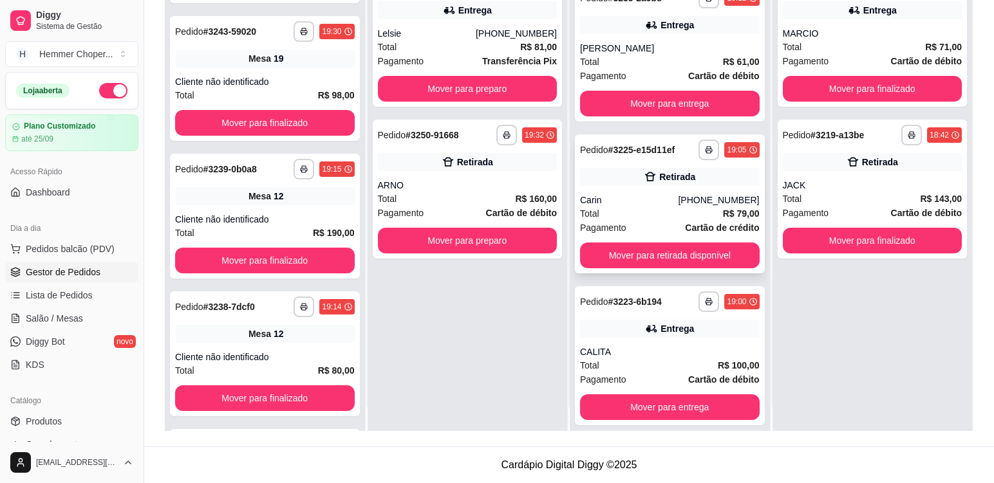
scroll to position [36, 0]
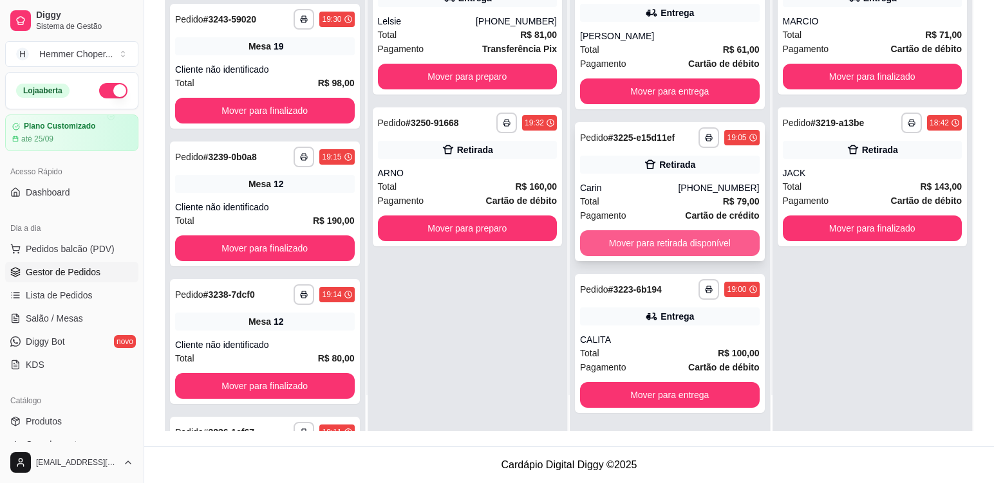
click at [696, 244] on button "Mover para retirada disponível" at bounding box center [670, 243] width 180 height 26
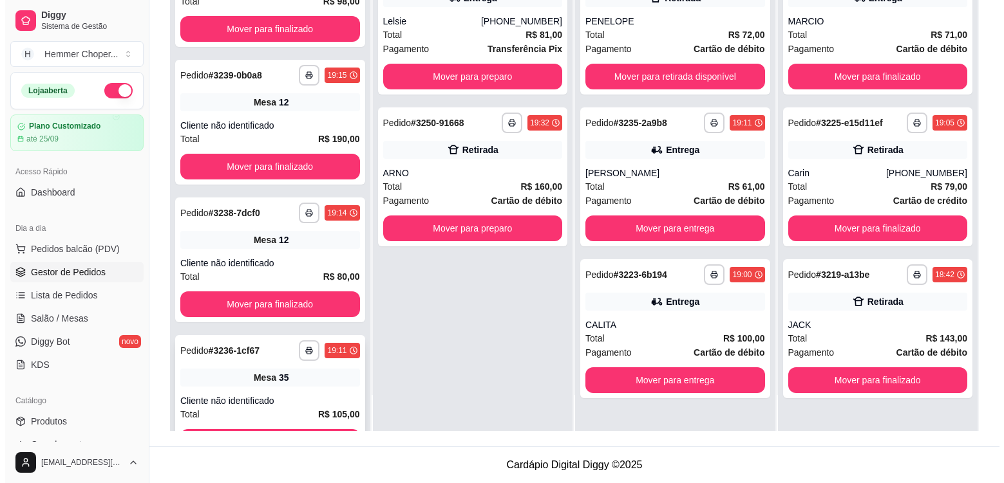
scroll to position [769, 0]
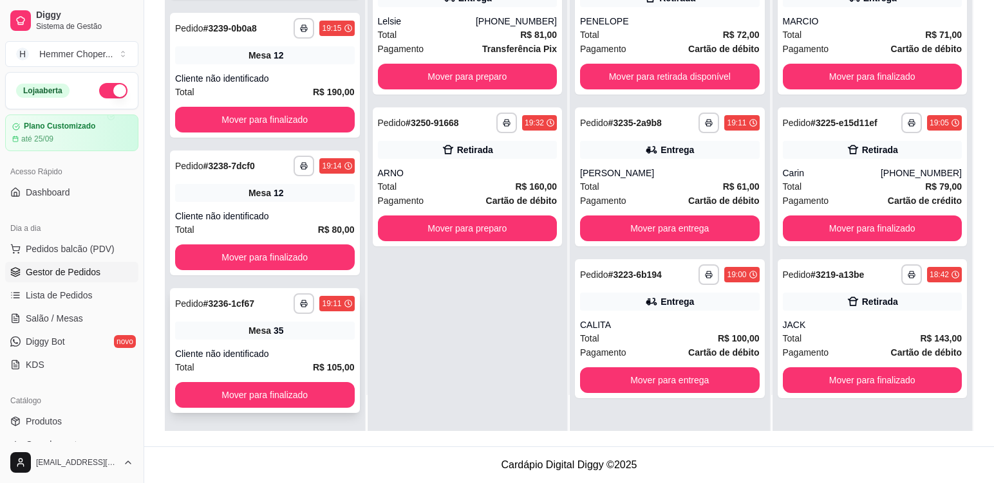
click at [309, 343] on div "**********" at bounding box center [265, 350] width 190 height 125
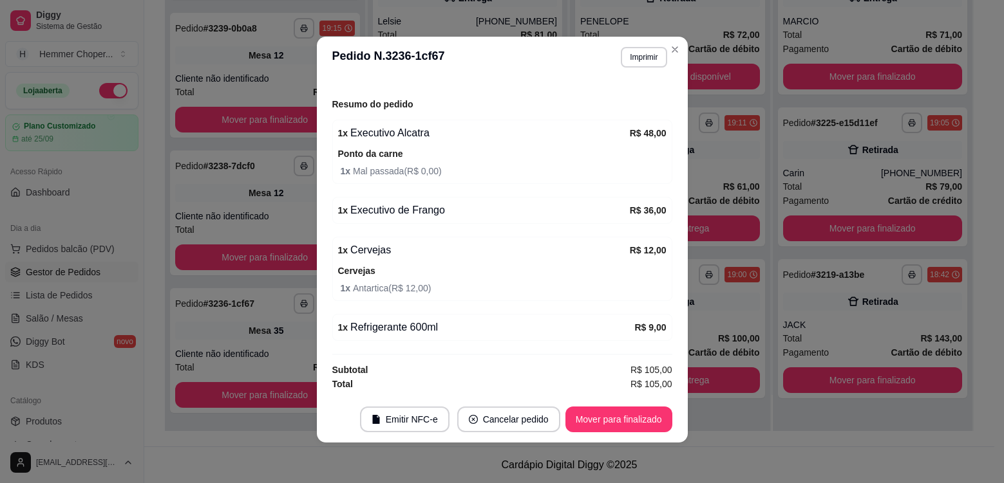
scroll to position [3, 0]
click at [595, 420] on button "Mover para finalizado" at bounding box center [618, 419] width 104 height 25
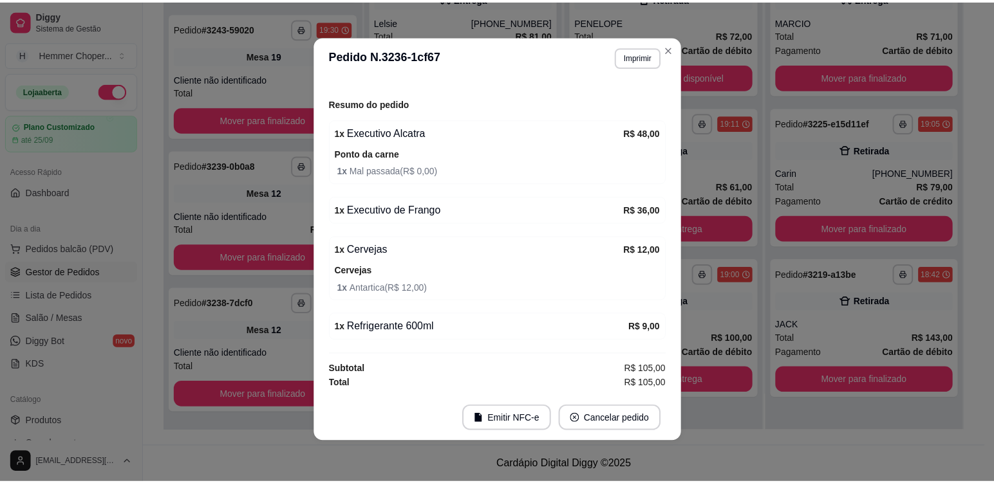
scroll to position [107, 0]
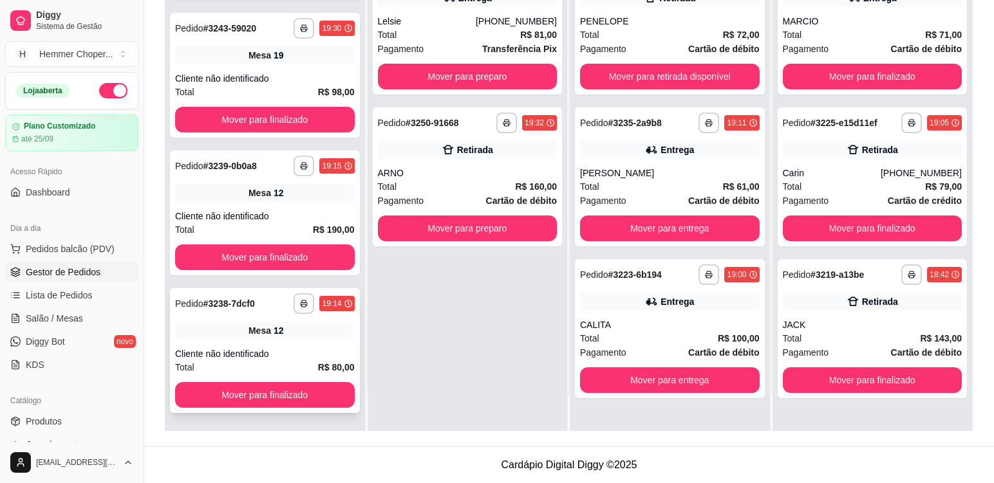
click at [303, 343] on div "**********" at bounding box center [265, 350] width 190 height 125
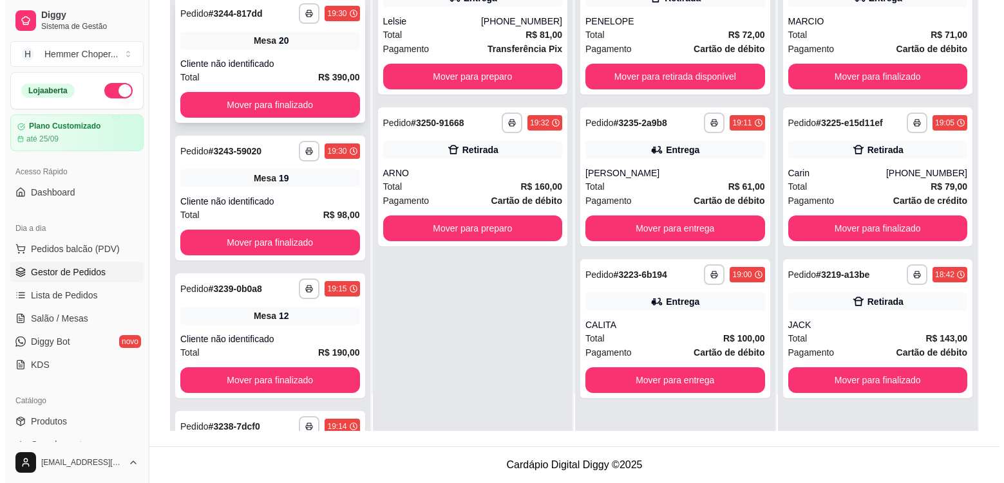
scroll to position [640, 0]
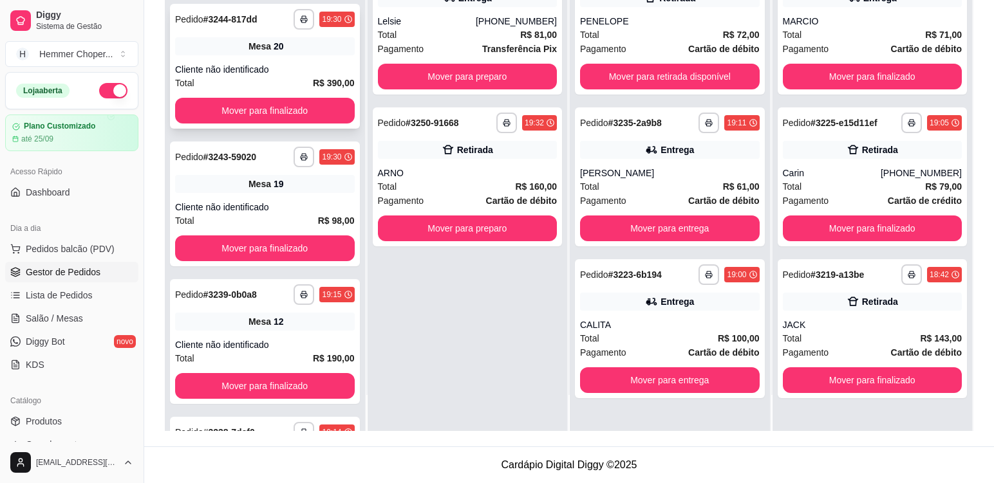
click at [288, 54] on div "Mesa 20" at bounding box center [265, 46] width 180 height 18
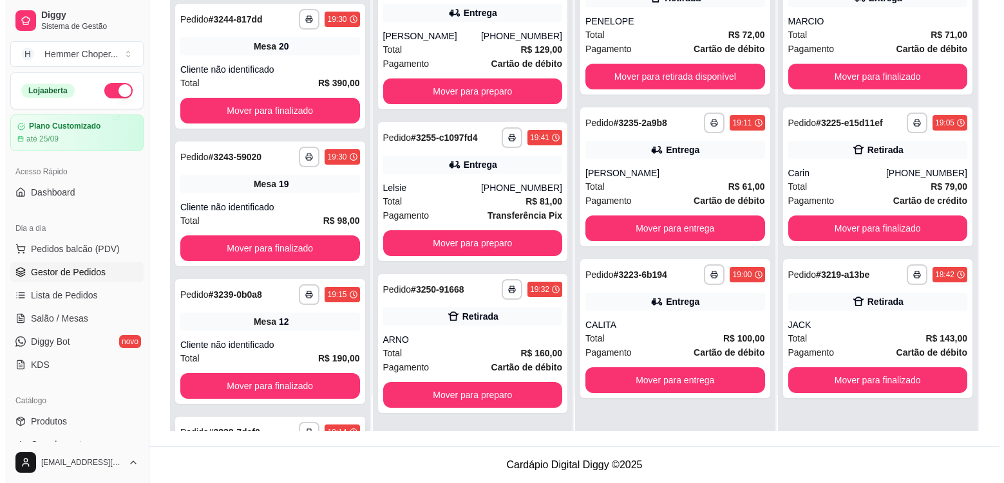
scroll to position [1320, 0]
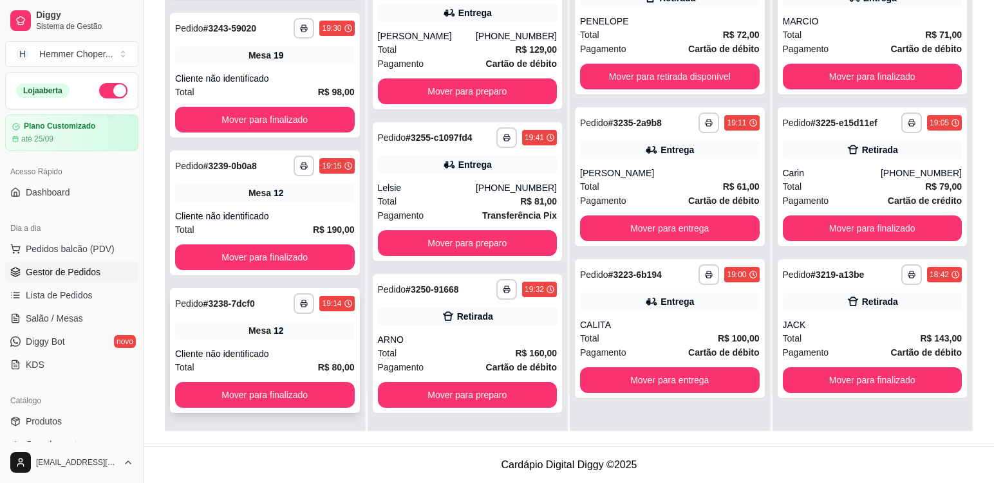
click at [205, 332] on div "Mesa 12" at bounding box center [265, 331] width 180 height 18
click at [283, 203] on div "**********" at bounding box center [265, 213] width 190 height 125
click at [297, 208] on div "**********" at bounding box center [265, 213] width 190 height 125
click at [277, 71] on div "**********" at bounding box center [265, 75] width 190 height 125
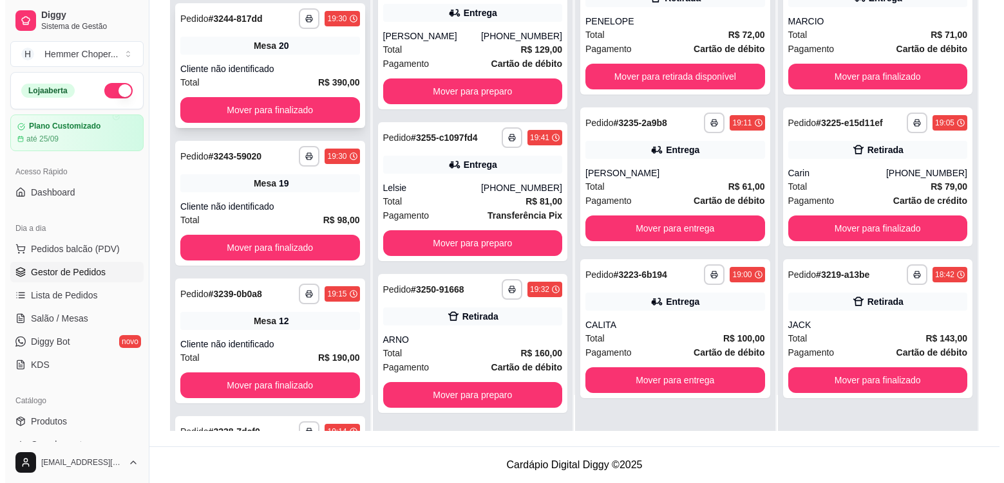
scroll to position [1192, 0]
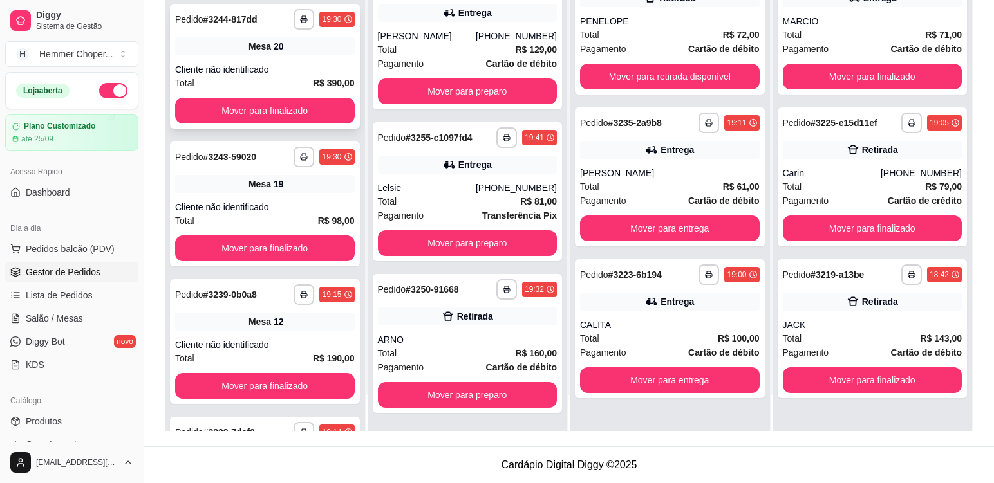
click at [288, 66] on div "Cliente não identificado" at bounding box center [265, 69] width 180 height 13
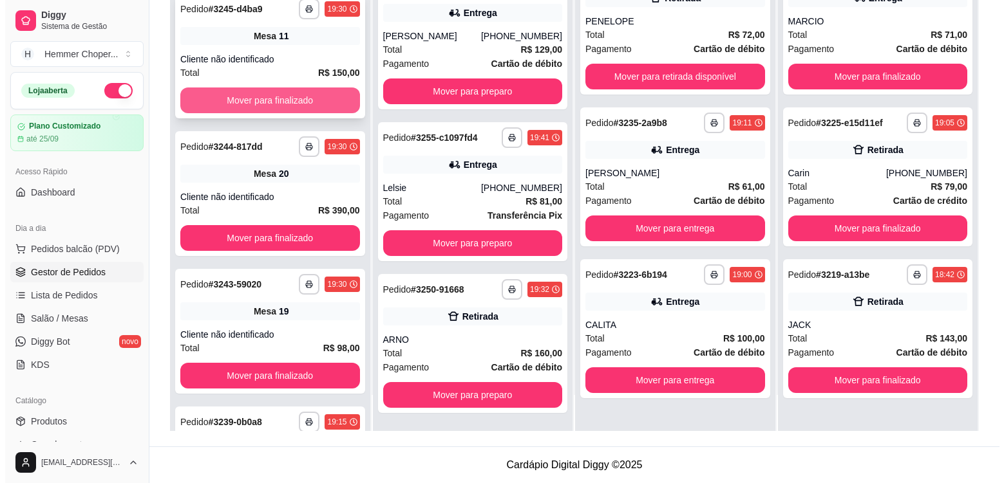
scroll to position [1063, 0]
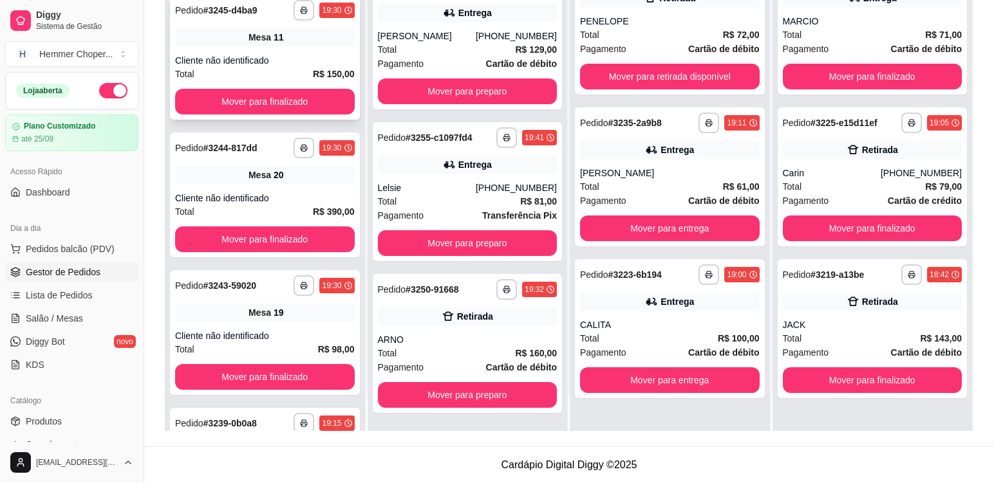
click at [294, 52] on div "**********" at bounding box center [265, 57] width 190 height 125
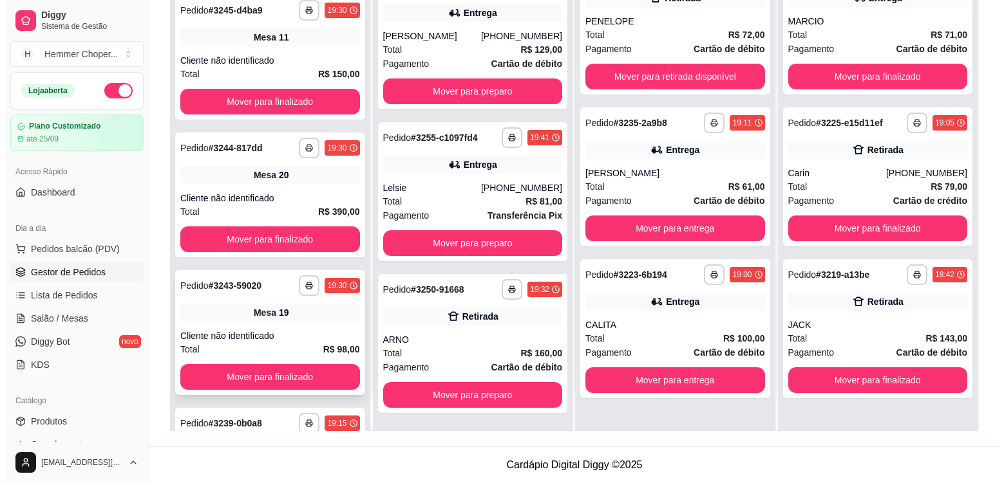
scroll to position [1458, 0]
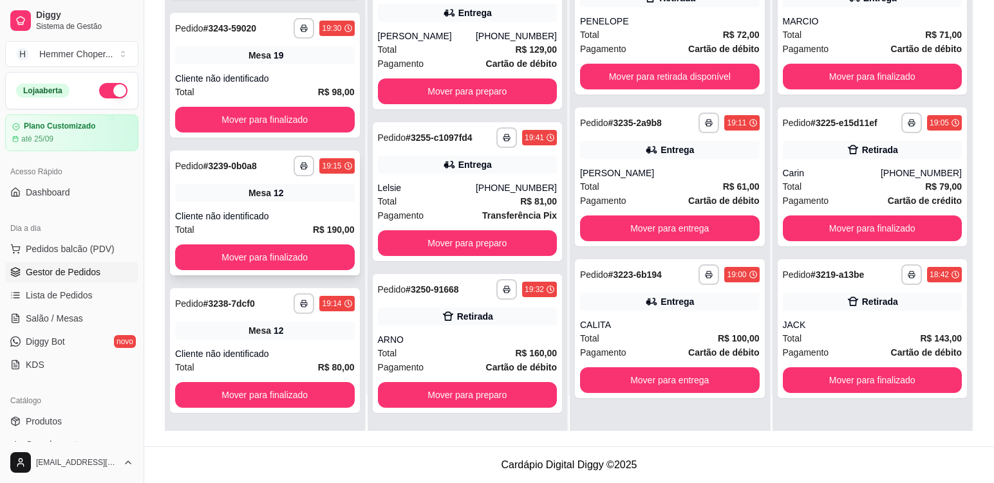
click at [282, 207] on div "**********" at bounding box center [265, 213] width 190 height 125
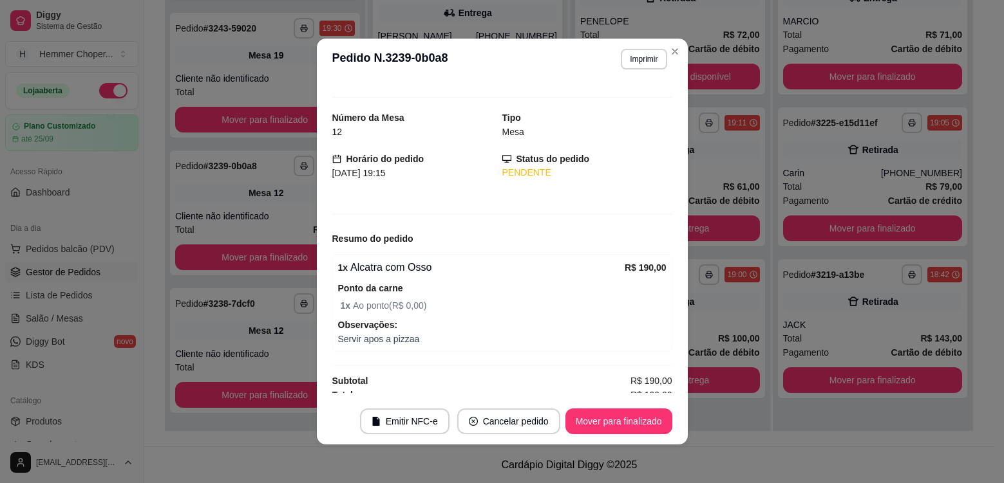
scroll to position [26, 0]
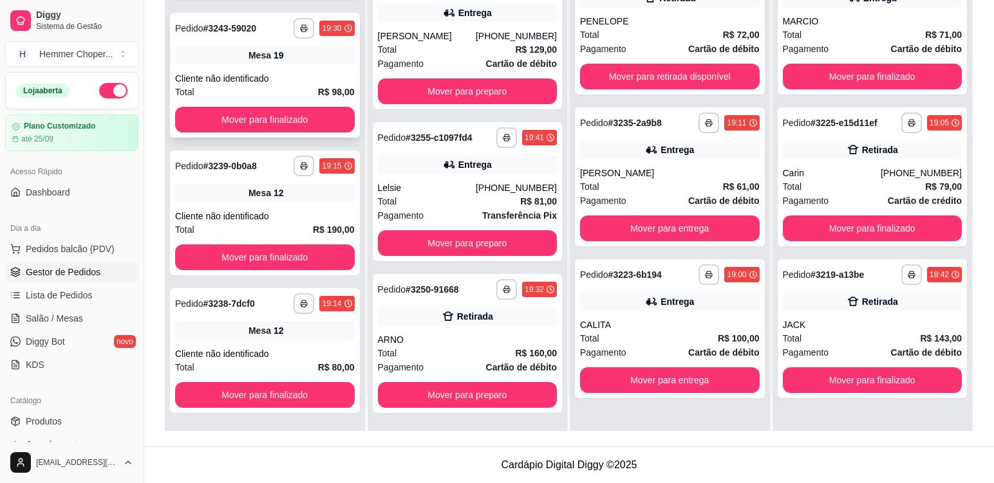
click at [285, 78] on div "Cliente não identificado" at bounding box center [265, 78] width 180 height 13
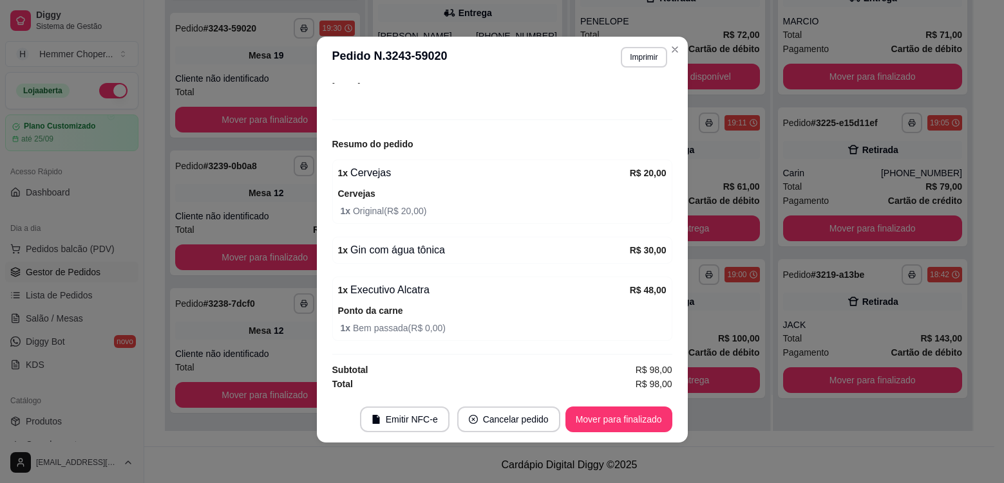
scroll to position [3, 0]
click at [626, 417] on button "Mover para finalizado" at bounding box center [618, 419] width 107 height 26
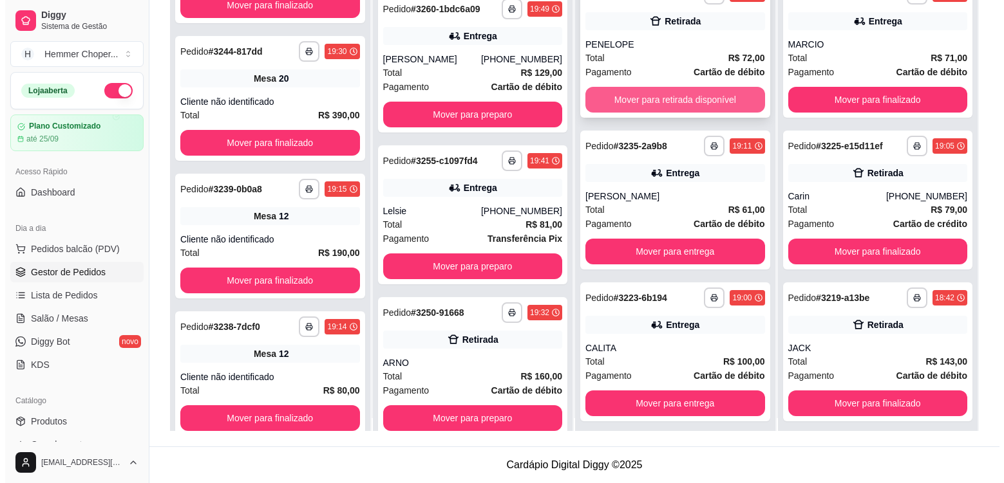
scroll to position [0, 0]
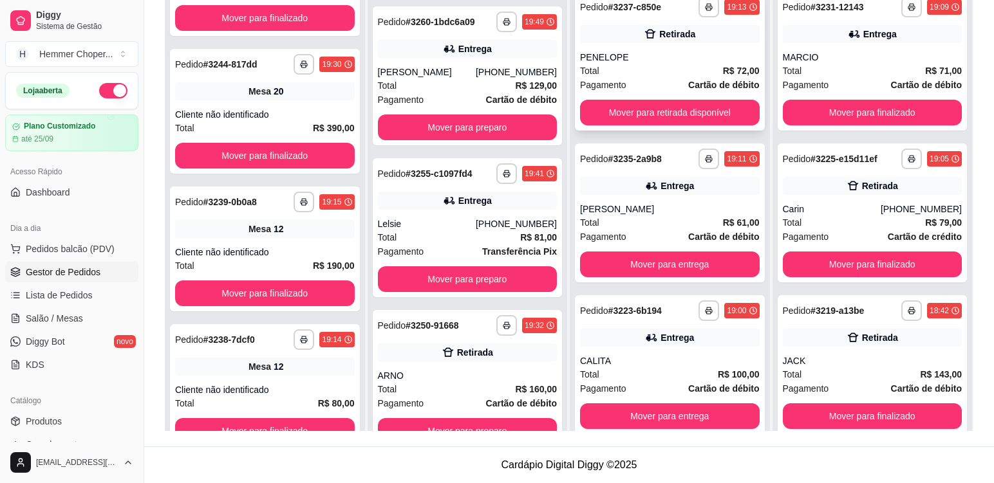
click at [642, 74] on div "Total R$ 72,00" at bounding box center [670, 71] width 180 height 14
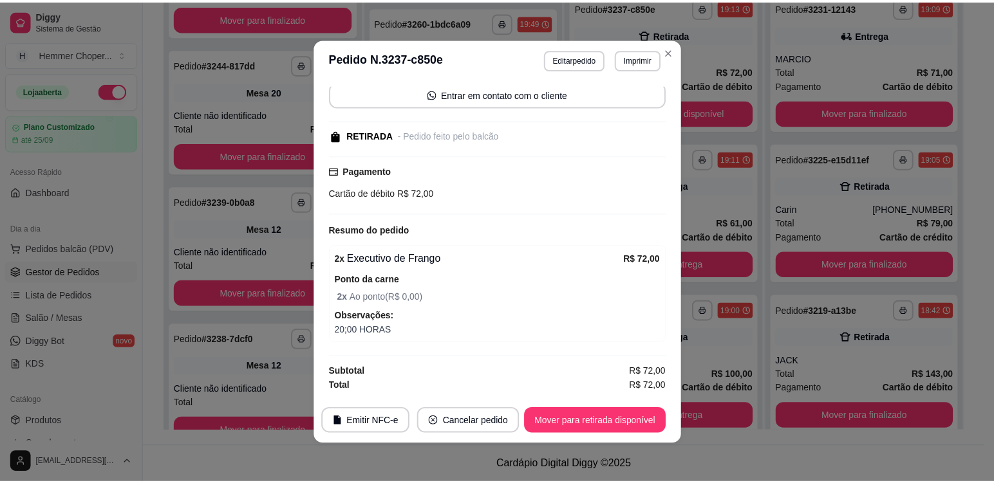
scroll to position [3, 0]
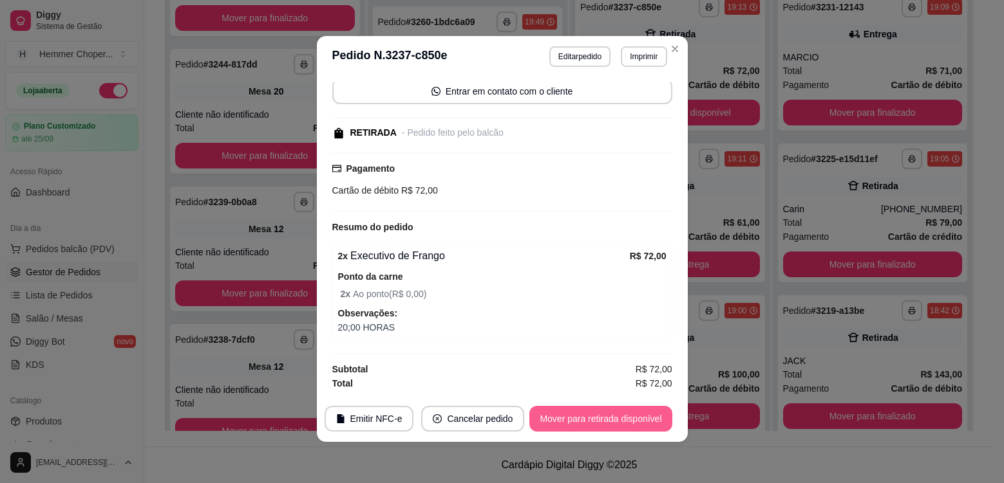
click at [604, 421] on button "Mover para retirada disponível" at bounding box center [600, 419] width 142 height 26
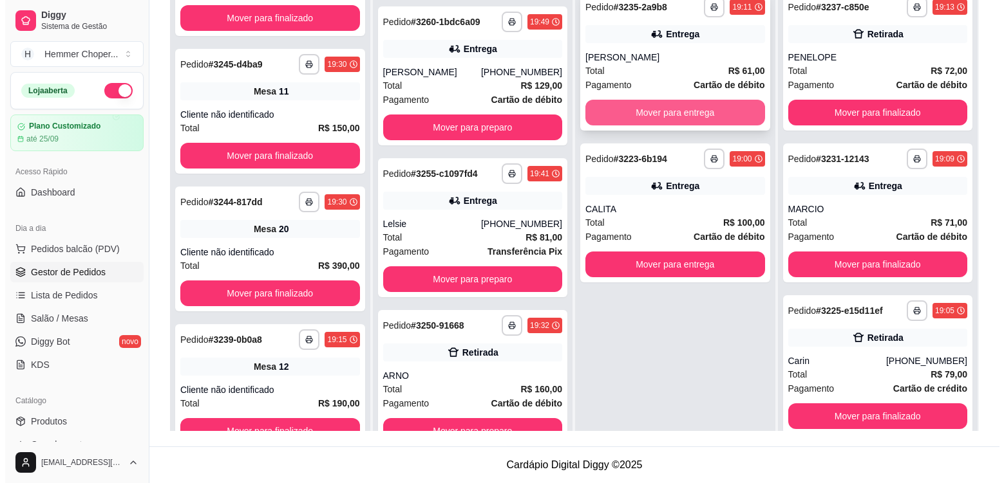
scroll to position [1458, 0]
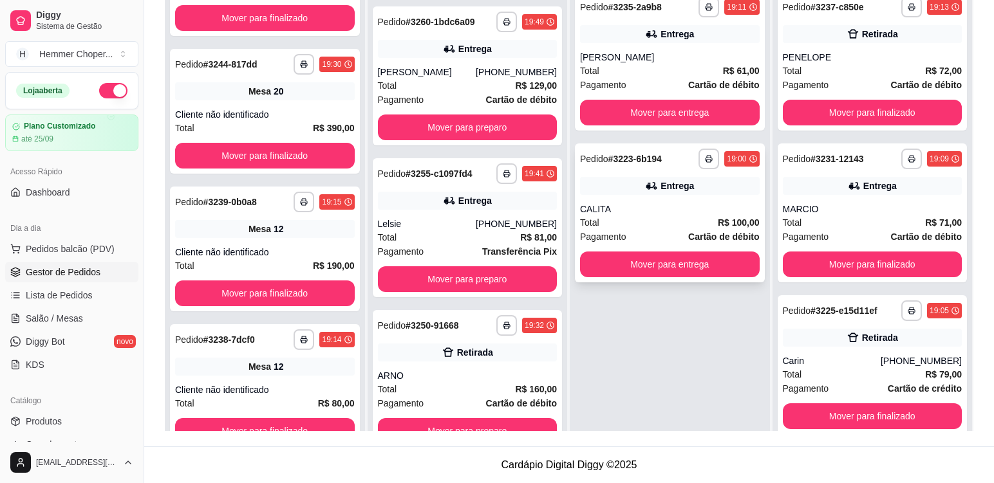
click at [653, 221] on div "Total R$ 100,00" at bounding box center [670, 223] width 180 height 14
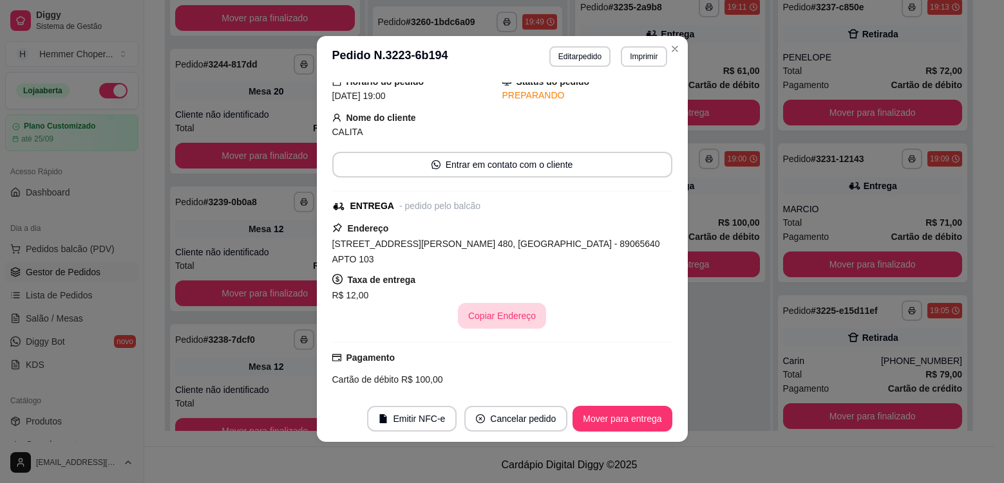
scroll to position [0, 0]
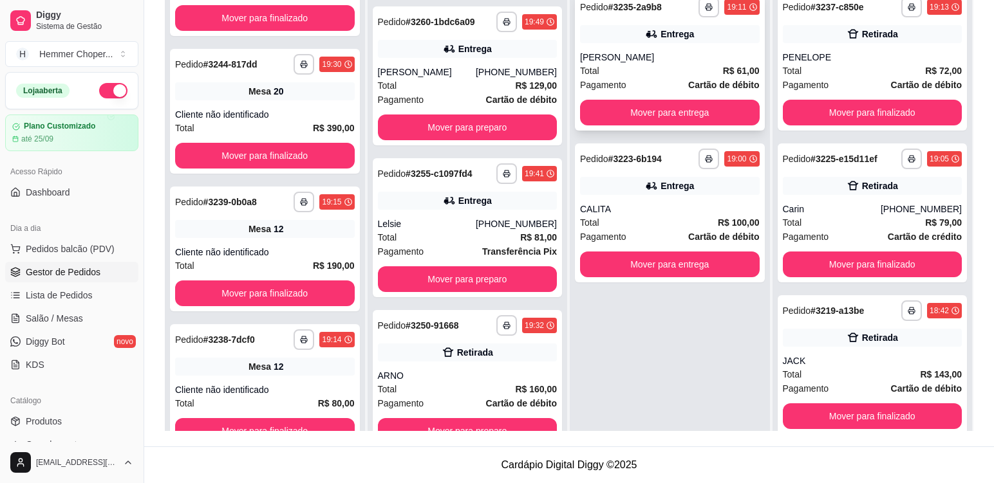
click at [666, 64] on div "Total R$ 61,00" at bounding box center [670, 71] width 180 height 14
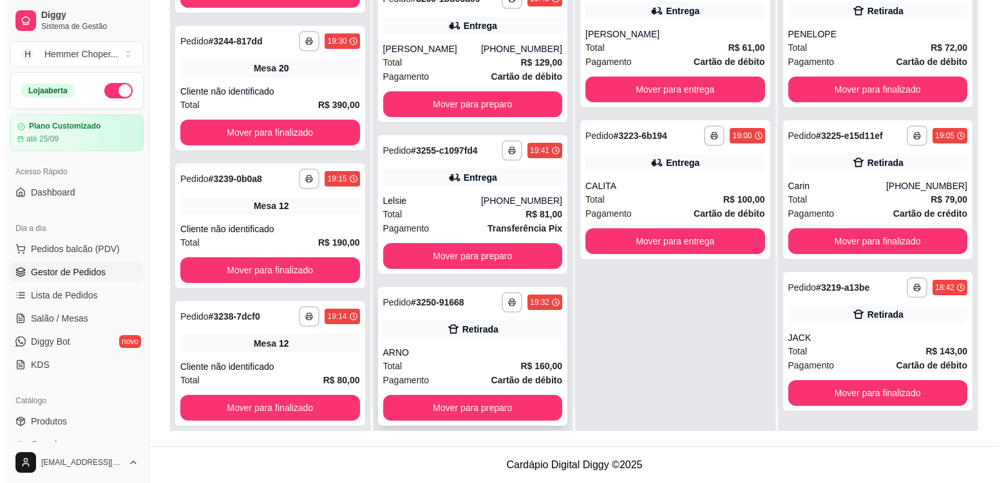
scroll to position [36, 0]
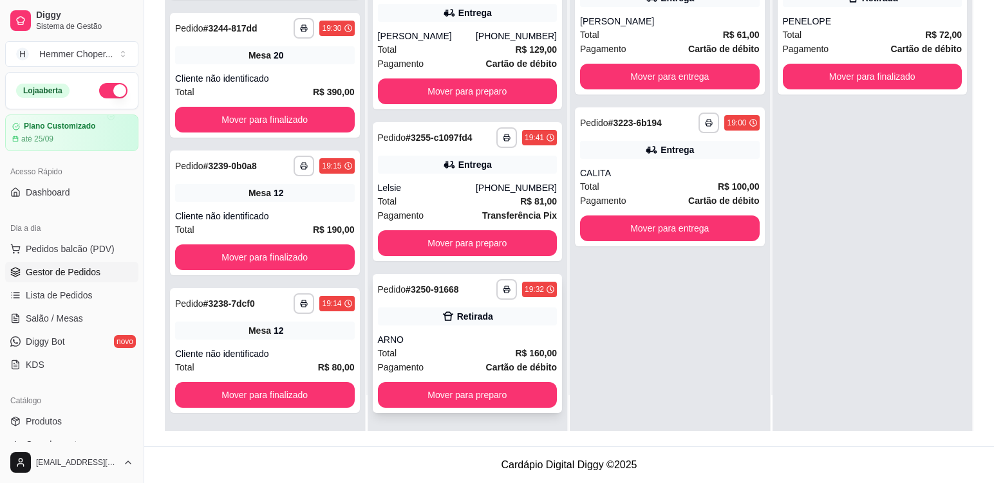
click at [440, 344] on div "ARNO" at bounding box center [468, 339] width 180 height 13
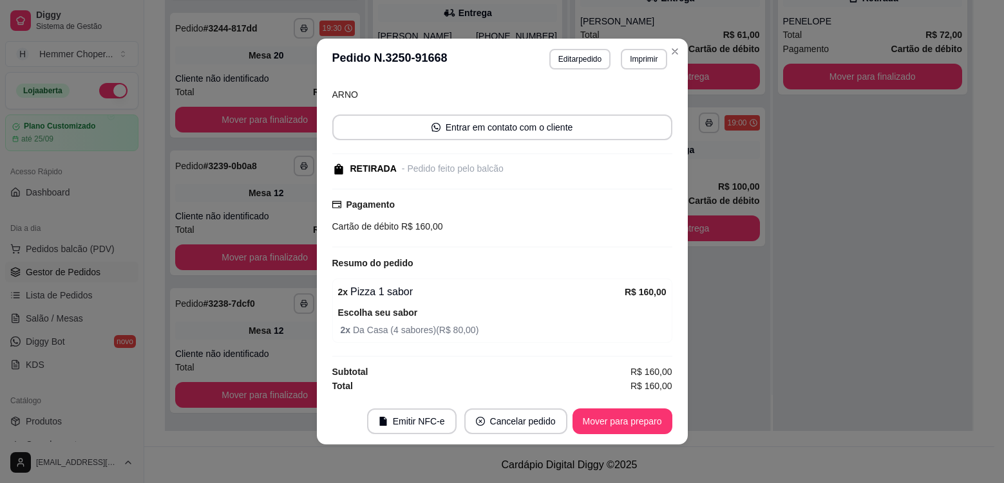
scroll to position [3, 0]
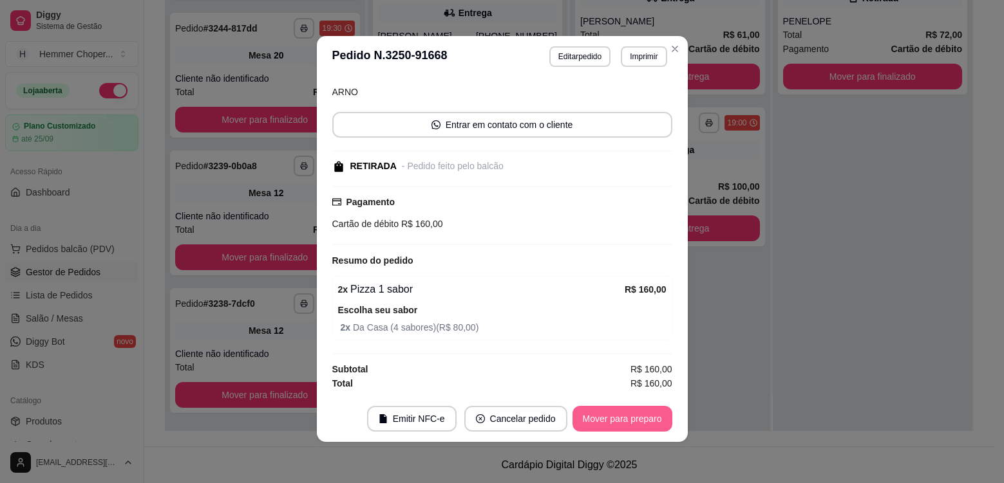
click at [616, 418] on button "Mover para preparo" at bounding box center [622, 419] width 100 height 26
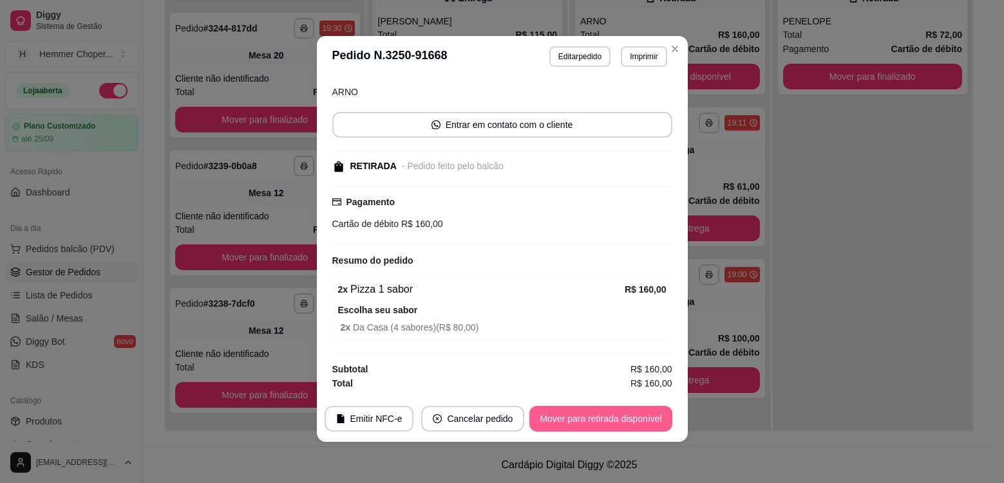
scroll to position [0, 0]
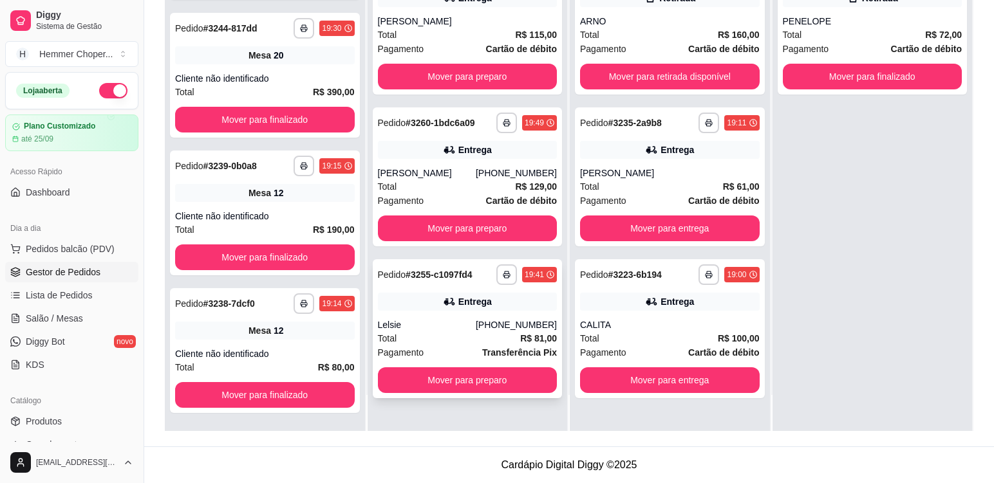
click at [440, 324] on div "Lelsie" at bounding box center [427, 325] width 98 height 13
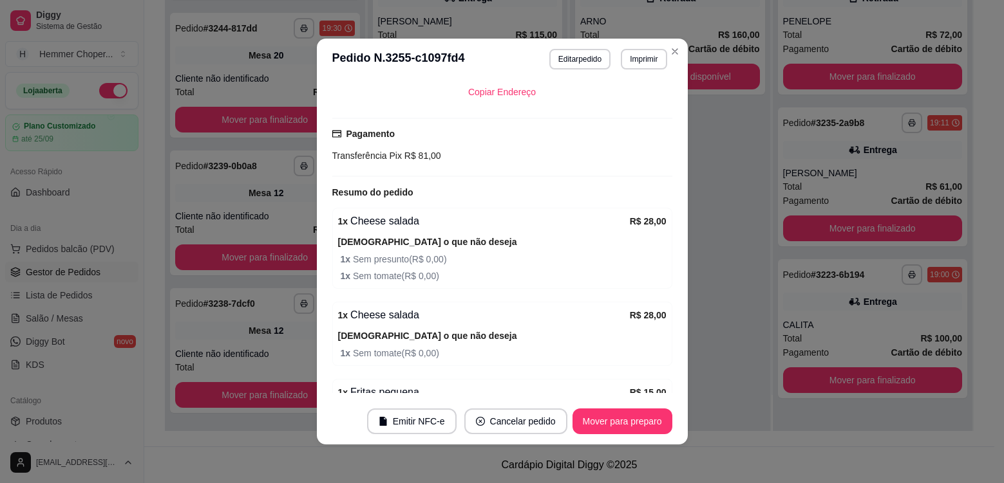
scroll to position [426, 0]
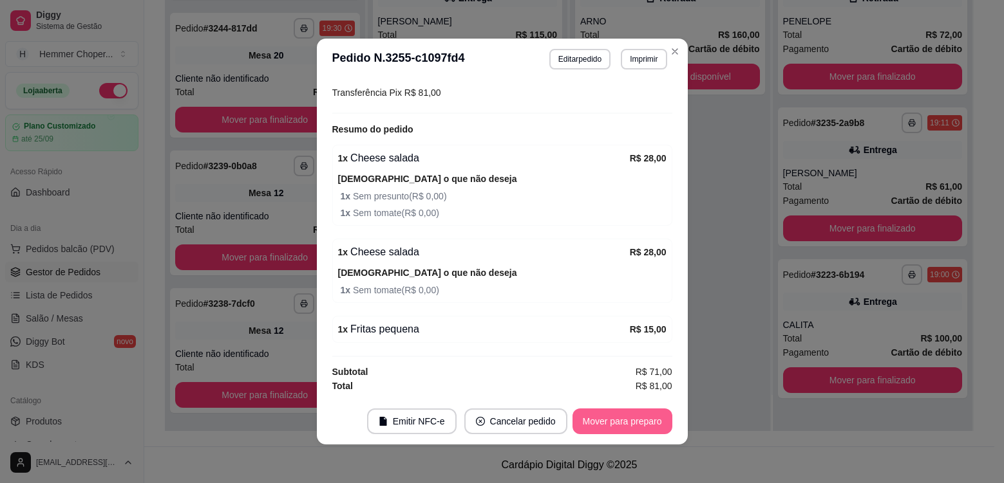
click at [617, 427] on button "Mover para preparo" at bounding box center [622, 422] width 100 height 26
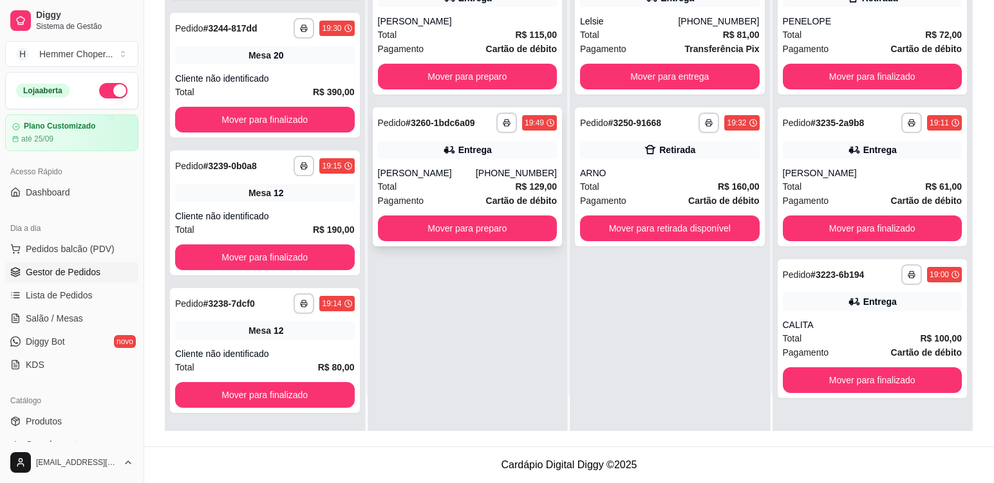
click at [433, 176] on div "[PERSON_NAME]" at bounding box center [427, 173] width 98 height 13
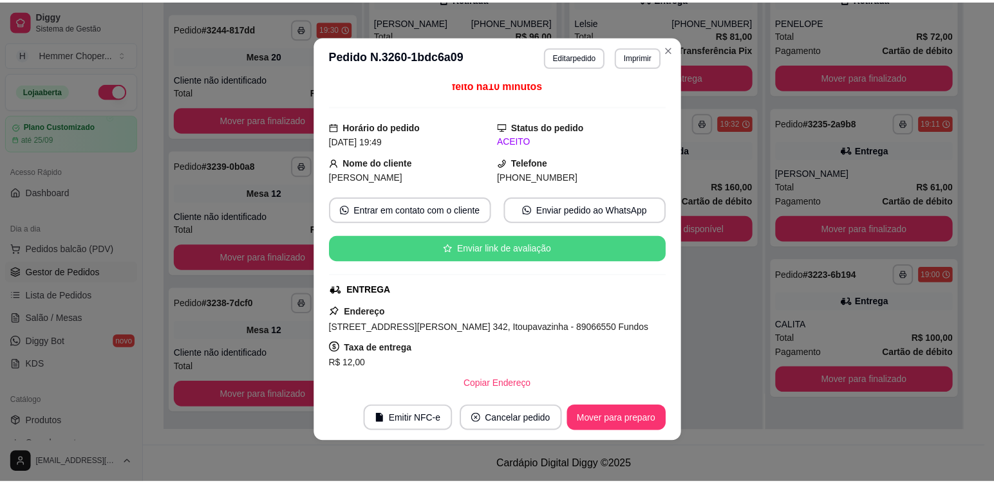
scroll to position [0, 0]
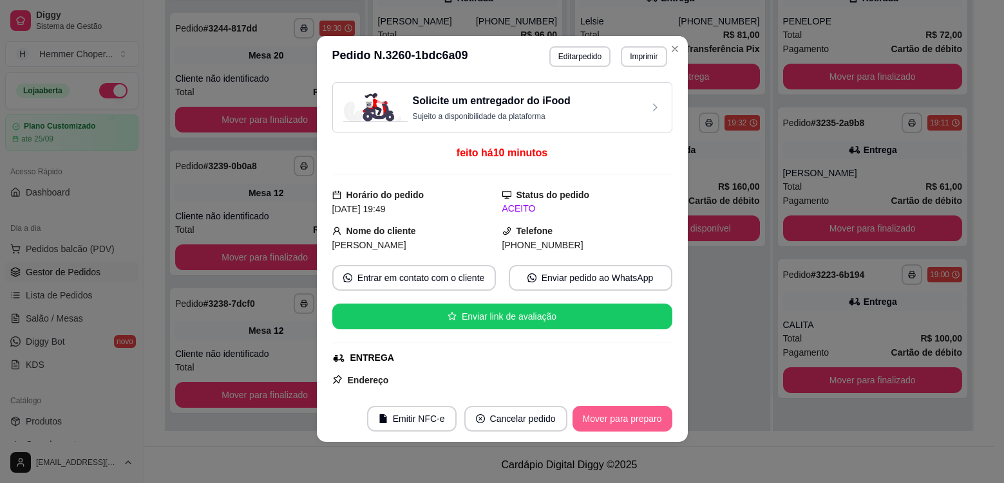
click at [625, 420] on button "Mover para preparo" at bounding box center [622, 419] width 100 height 26
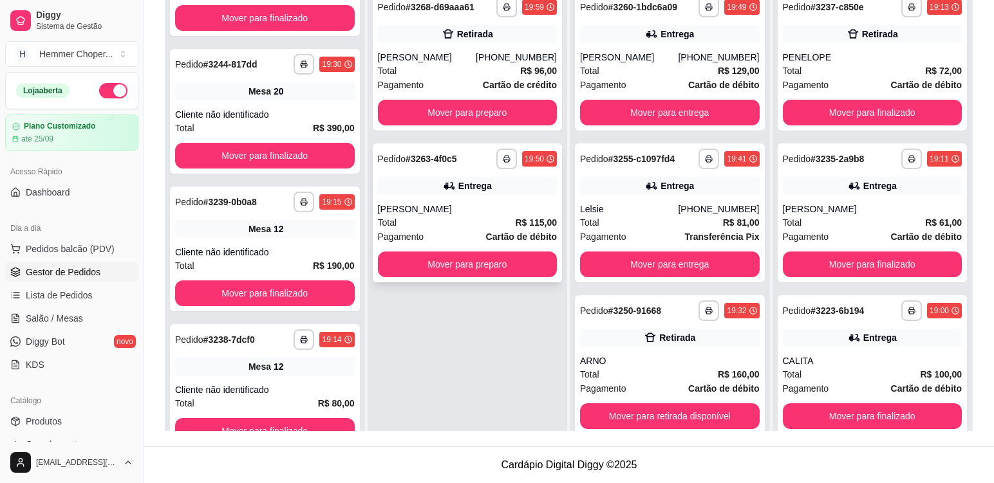
click at [458, 212] on div "[PERSON_NAME]" at bounding box center [468, 209] width 180 height 13
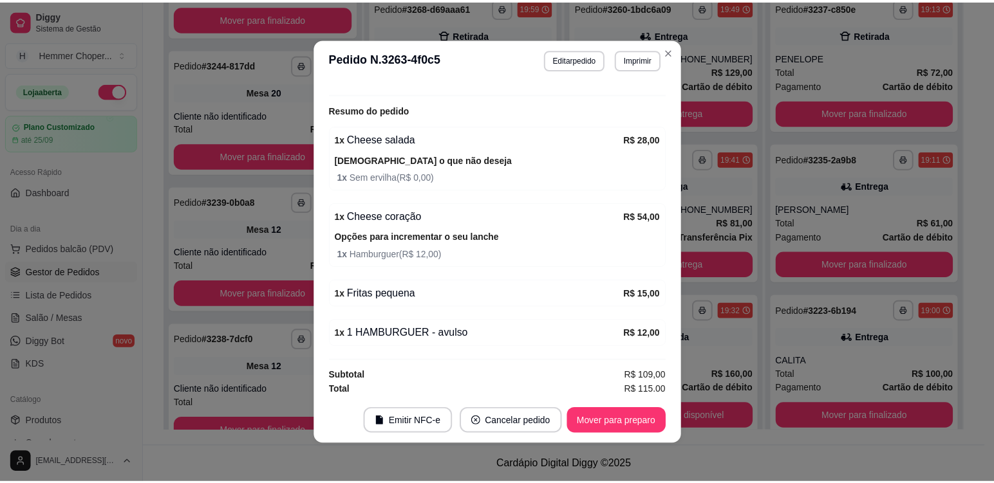
scroll to position [411, 0]
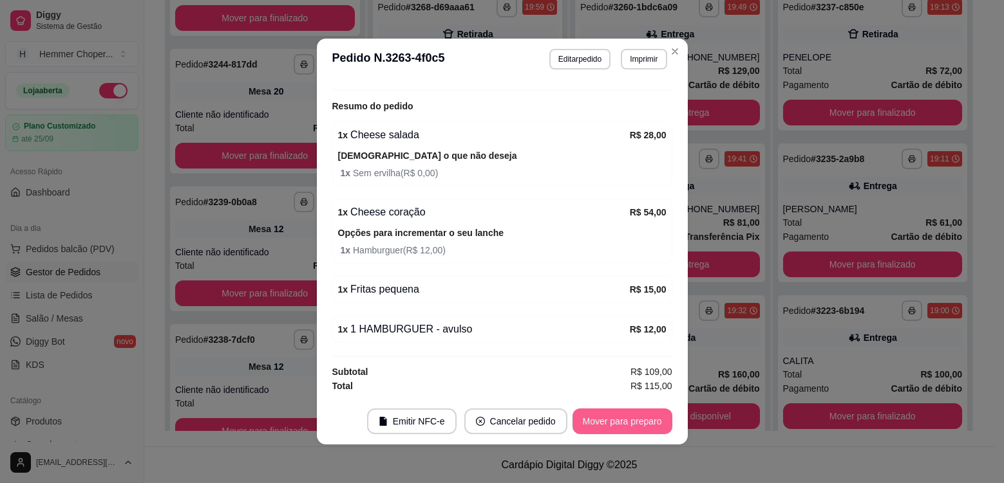
click at [628, 429] on button "Mover para preparo" at bounding box center [622, 422] width 100 height 26
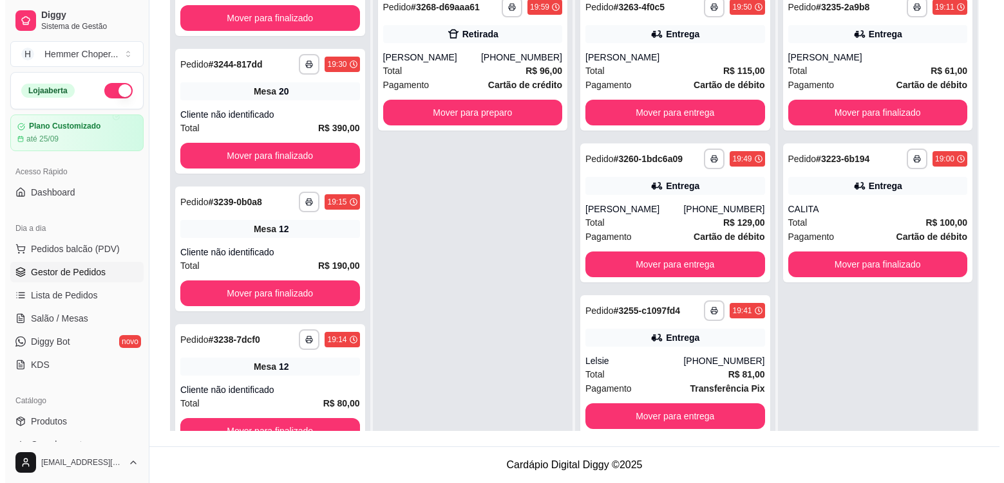
scroll to position [631, 0]
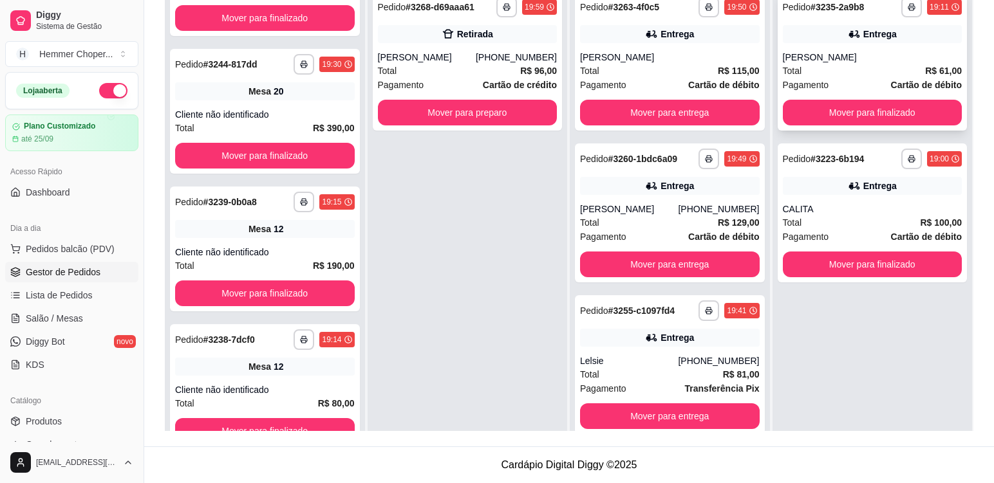
click at [834, 64] on div "Total R$ 61,00" at bounding box center [873, 71] width 180 height 14
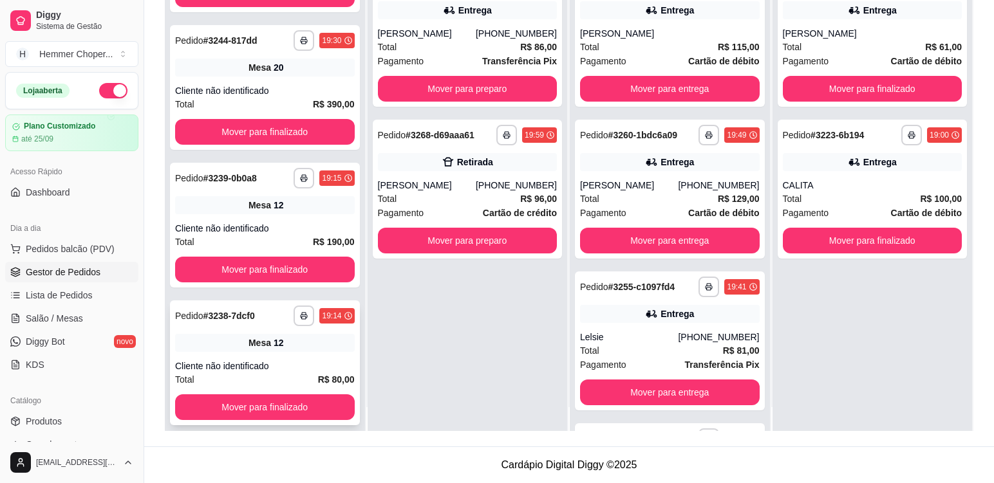
scroll to position [36, 0]
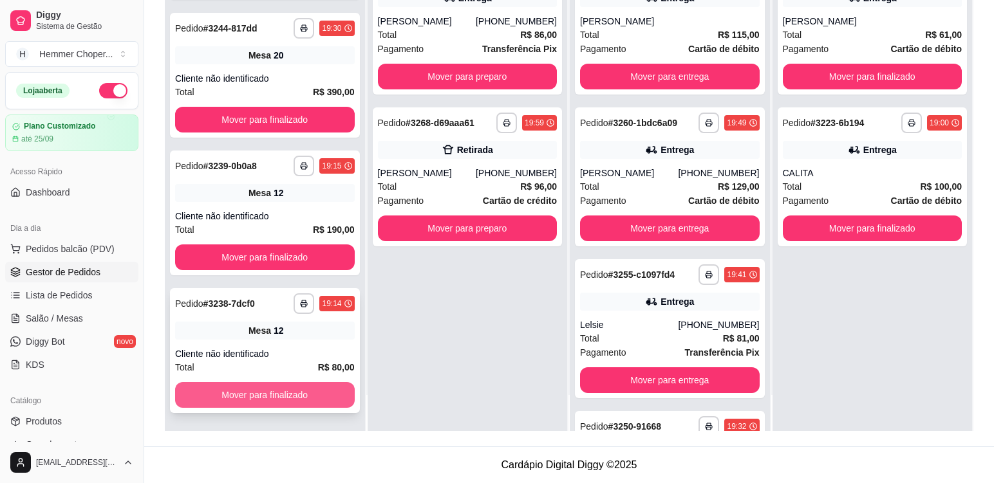
click at [254, 398] on button "Mover para finalizado" at bounding box center [265, 395] width 180 height 26
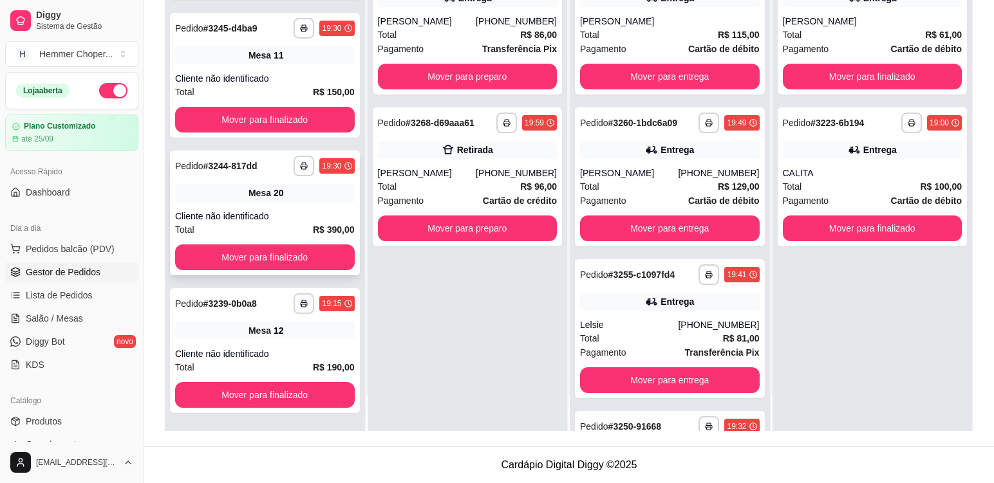
scroll to position [769, 0]
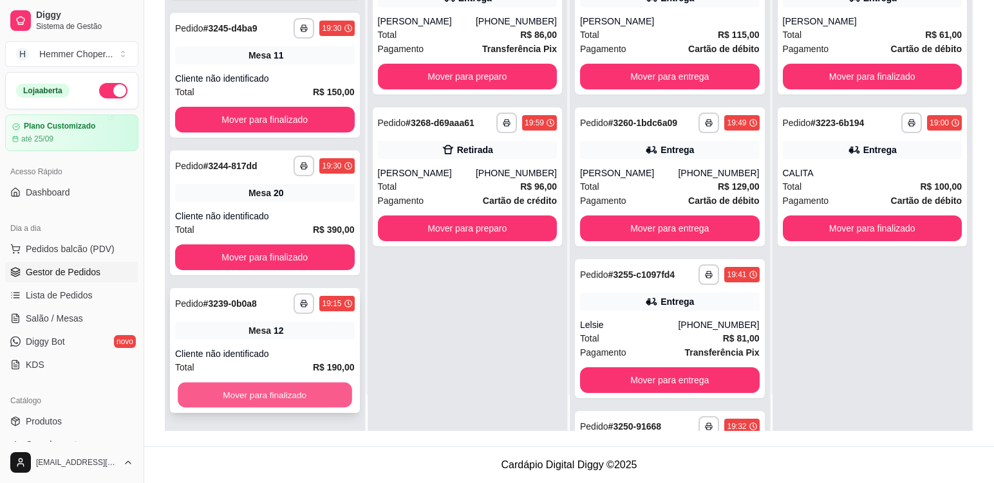
click at [274, 396] on button "Mover para finalizado" at bounding box center [265, 395] width 174 height 25
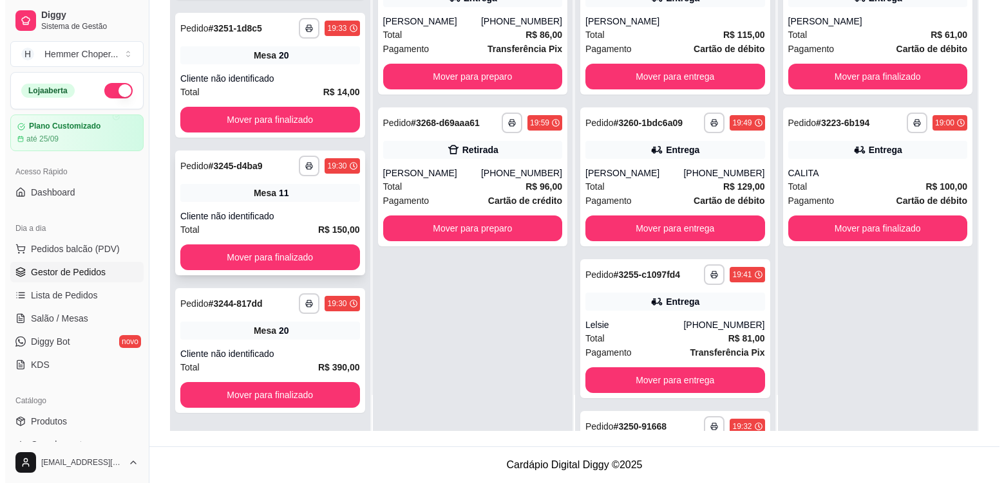
scroll to position [631, 0]
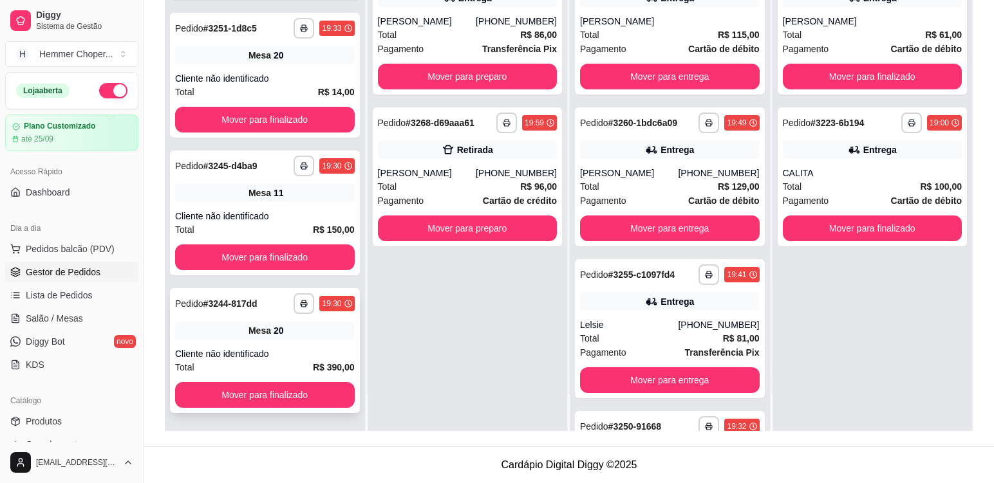
click at [289, 359] on div "Cliente não identificado" at bounding box center [265, 354] width 180 height 13
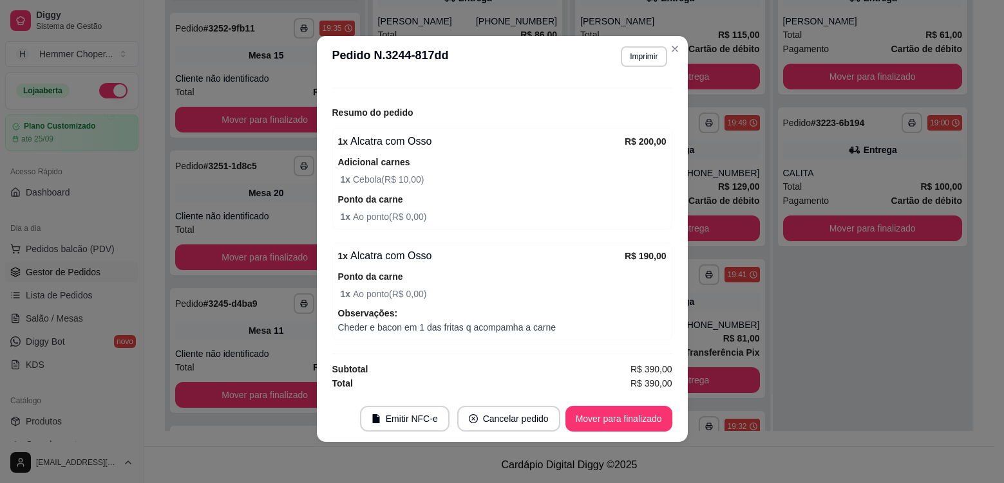
scroll to position [1458, 0]
click at [599, 422] on button "Mover para finalizado" at bounding box center [618, 419] width 107 height 26
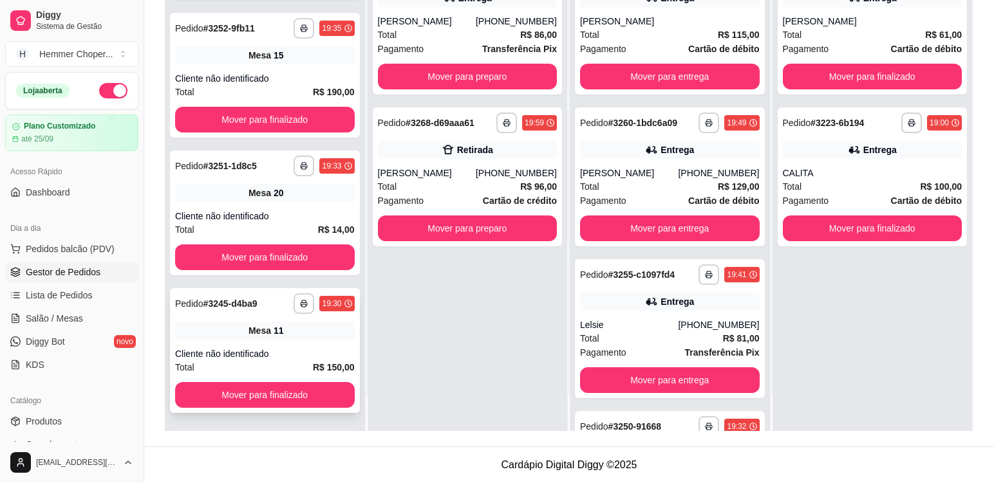
click at [285, 348] on div "Cliente não identificado" at bounding box center [265, 354] width 180 height 13
click at [295, 210] on div "Cliente não identificado" at bounding box center [265, 216] width 180 height 13
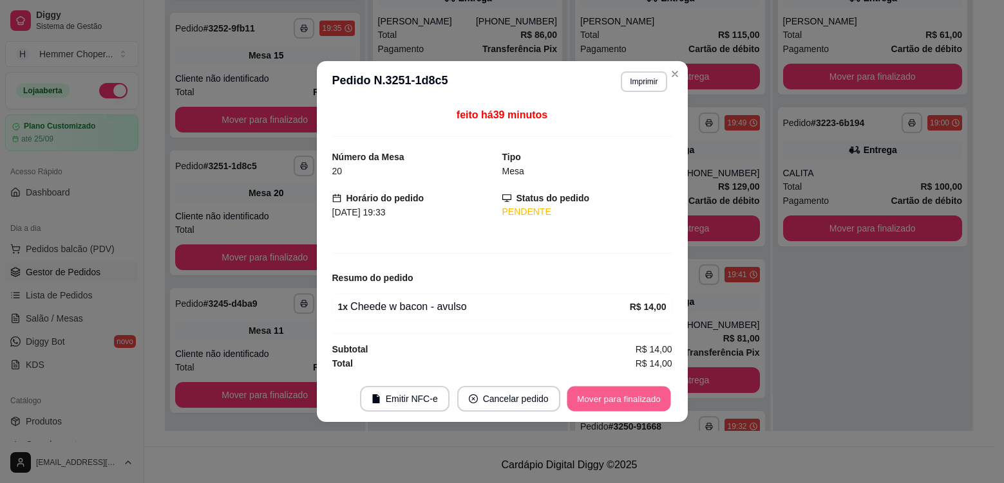
click at [590, 401] on button "Mover para finalizado" at bounding box center [618, 399] width 104 height 25
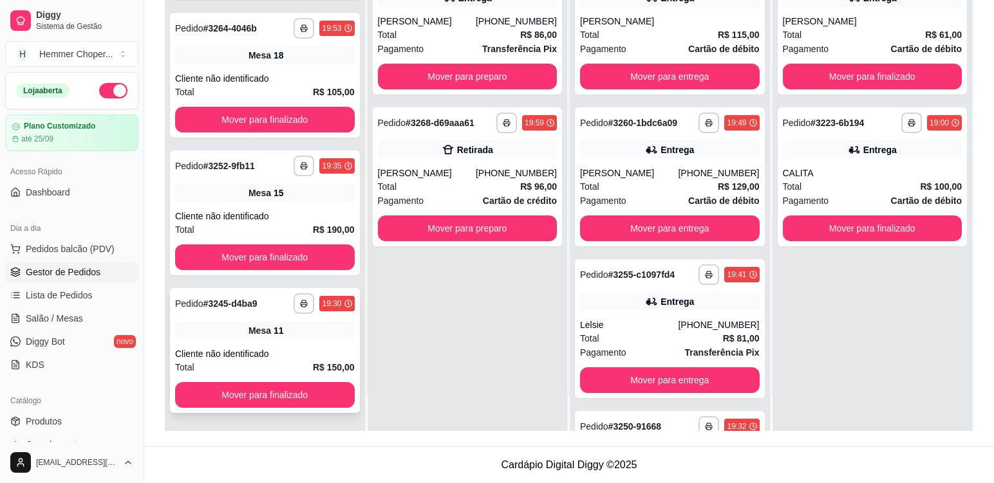
click at [295, 350] on div "Cliente não identificado" at bounding box center [265, 354] width 180 height 13
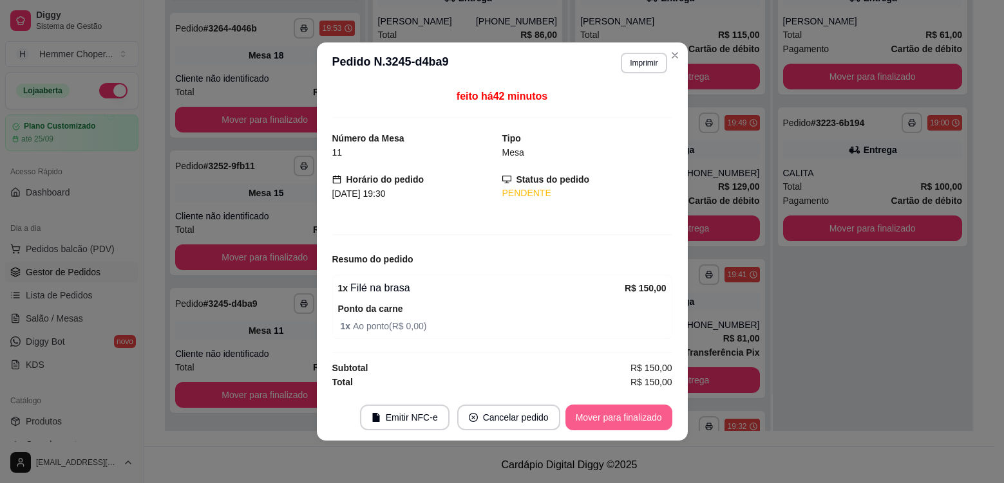
click at [640, 415] on button "Mover para finalizado" at bounding box center [618, 418] width 107 height 26
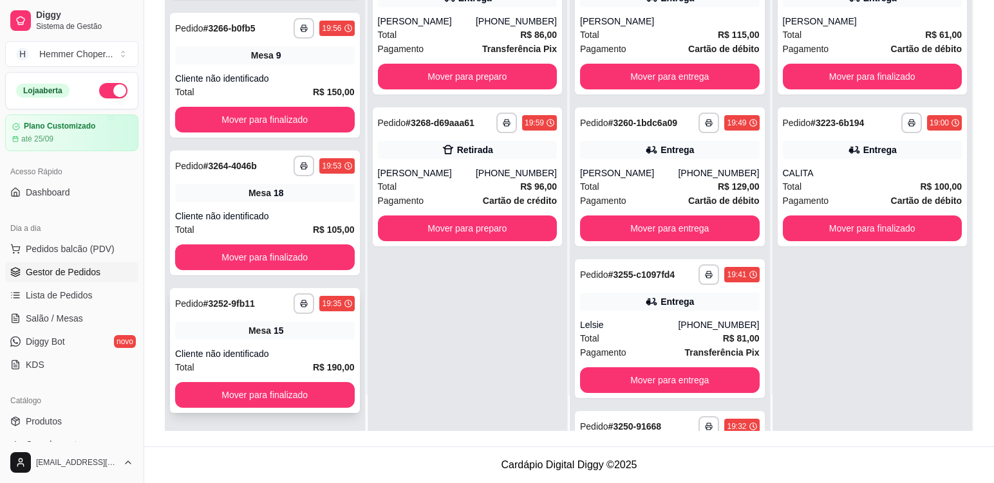
click at [295, 338] on div "Mesa 15" at bounding box center [265, 331] width 180 height 18
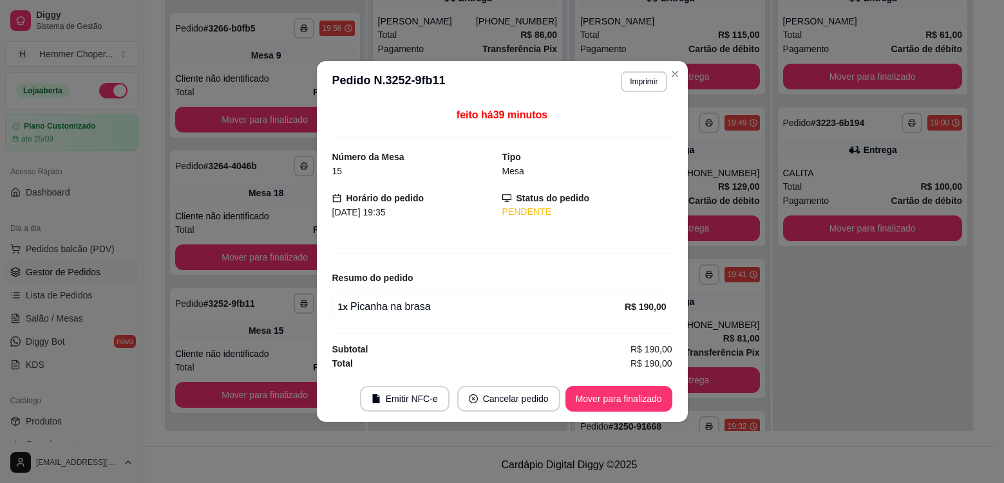
scroll to position [1458, 0]
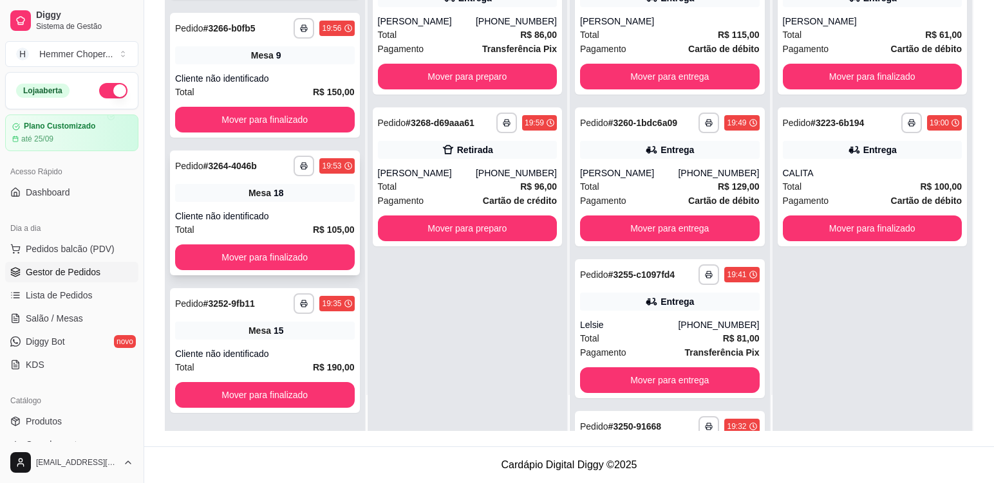
click at [295, 198] on div "Mesa 18" at bounding box center [265, 193] width 180 height 18
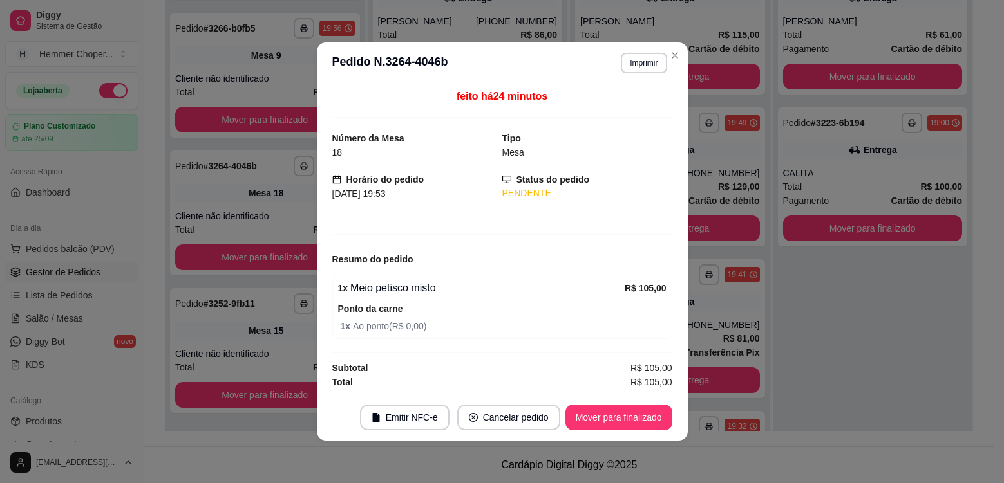
scroll to position [1320, 0]
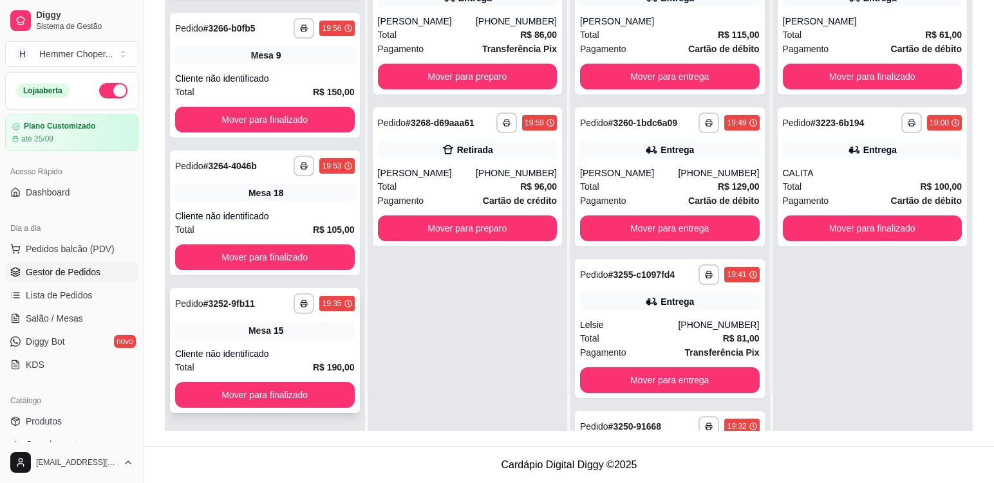
click at [298, 344] on div "**********" at bounding box center [265, 350] width 190 height 125
click at [297, 75] on div "Cliente não identificado" at bounding box center [265, 78] width 180 height 13
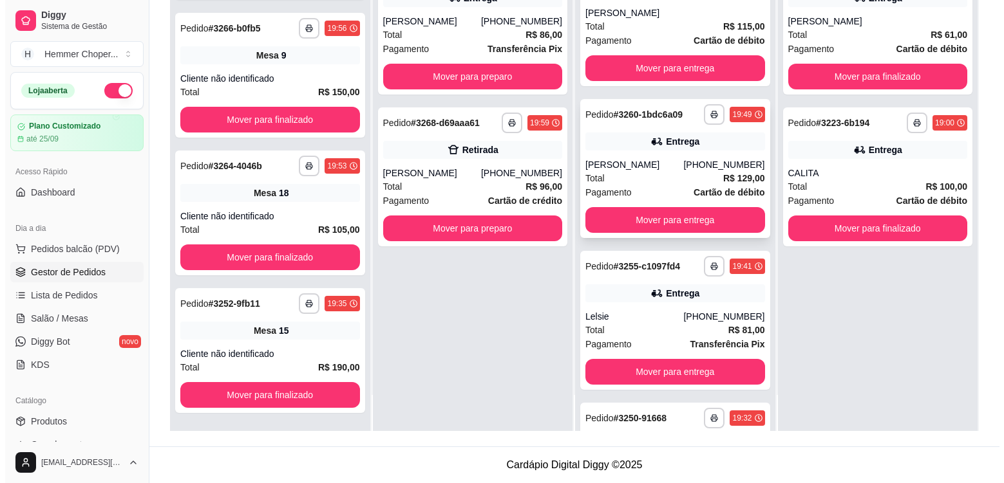
scroll to position [0, 0]
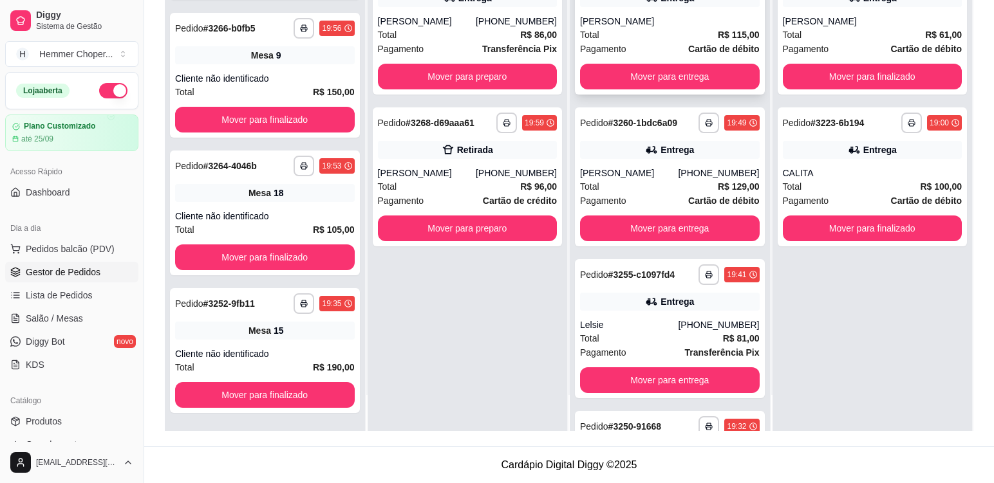
click at [651, 21] on div "[PERSON_NAME]" at bounding box center [670, 21] width 180 height 13
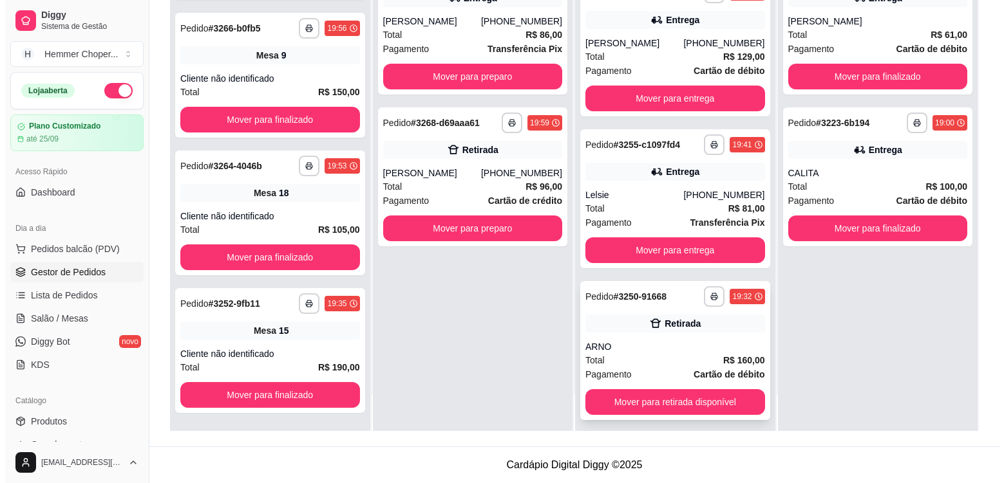
scroll to position [137, 0]
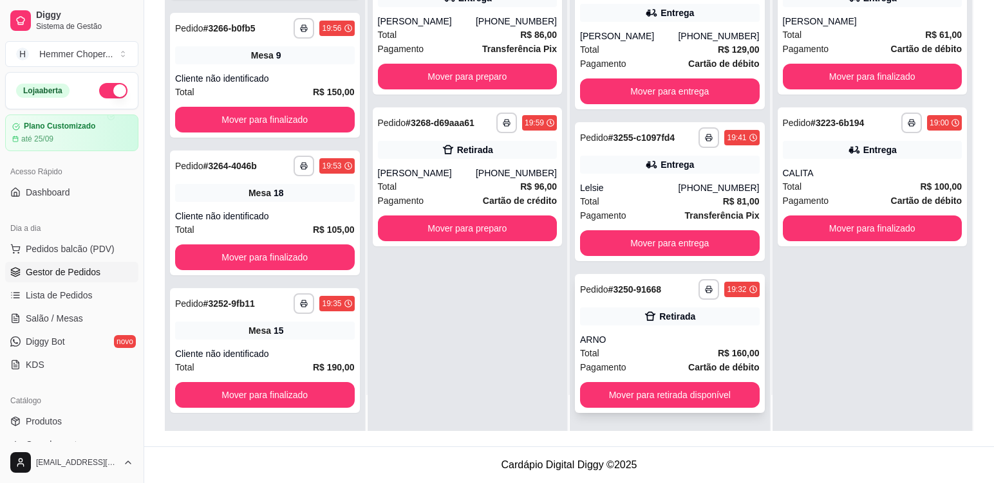
click at [648, 342] on div "ARNO" at bounding box center [670, 339] width 180 height 13
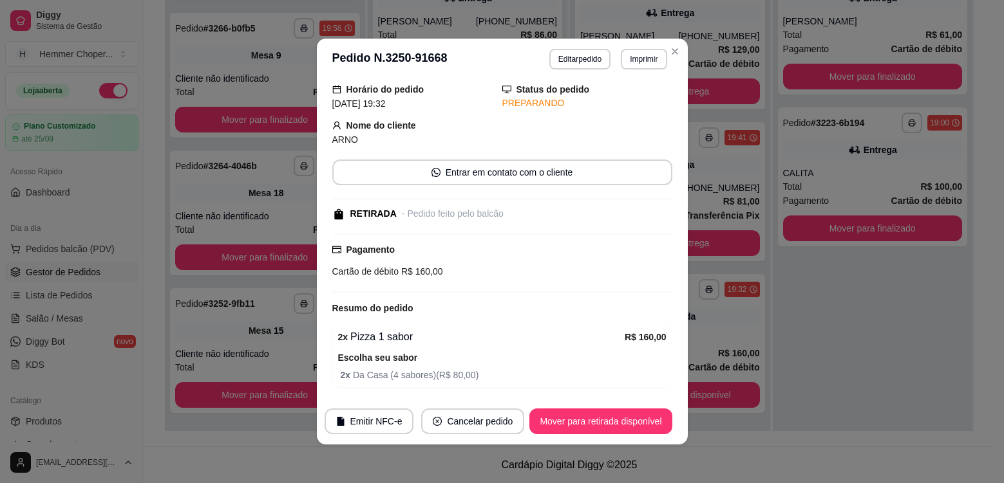
scroll to position [0, 0]
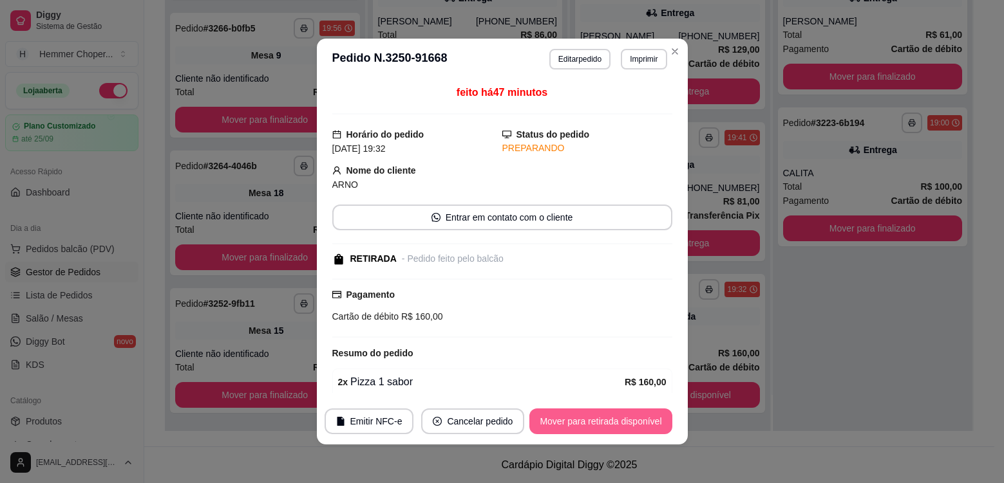
click at [593, 426] on button "Mover para retirada disponível" at bounding box center [600, 422] width 142 height 26
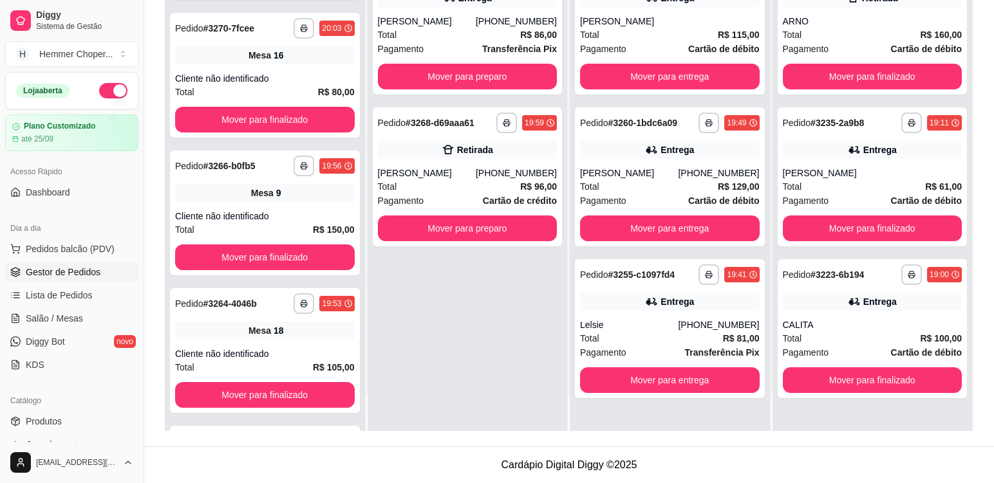
scroll to position [1734, 0]
click at [295, 203] on div "**********" at bounding box center [265, 213] width 190 height 125
click at [276, 76] on div "Cliente não identificado" at bounding box center [265, 78] width 180 height 13
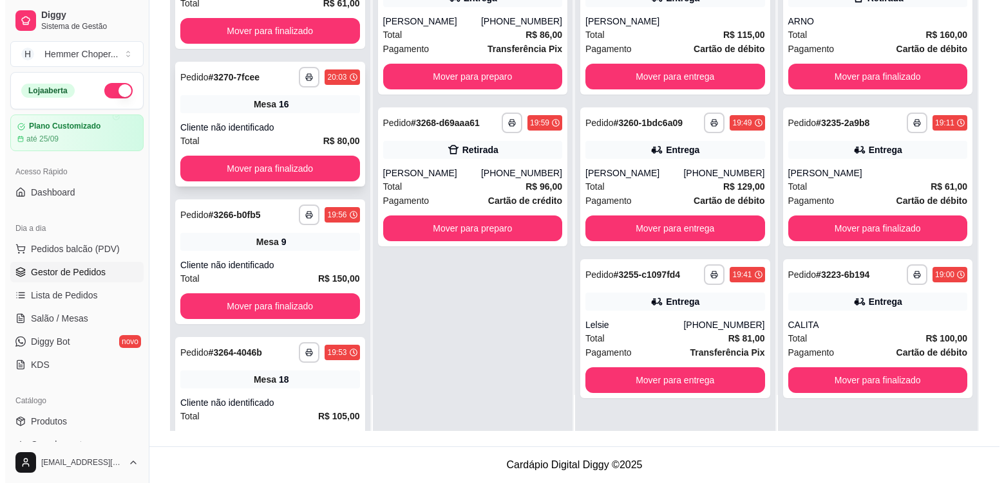
scroll to position [1540, 0]
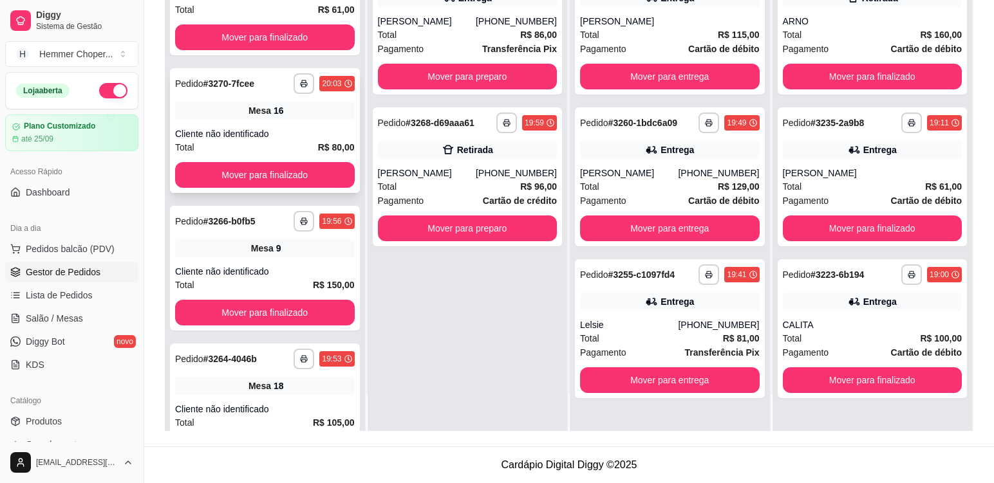
click at [290, 127] on div "Cliente não identificado" at bounding box center [265, 133] width 180 height 13
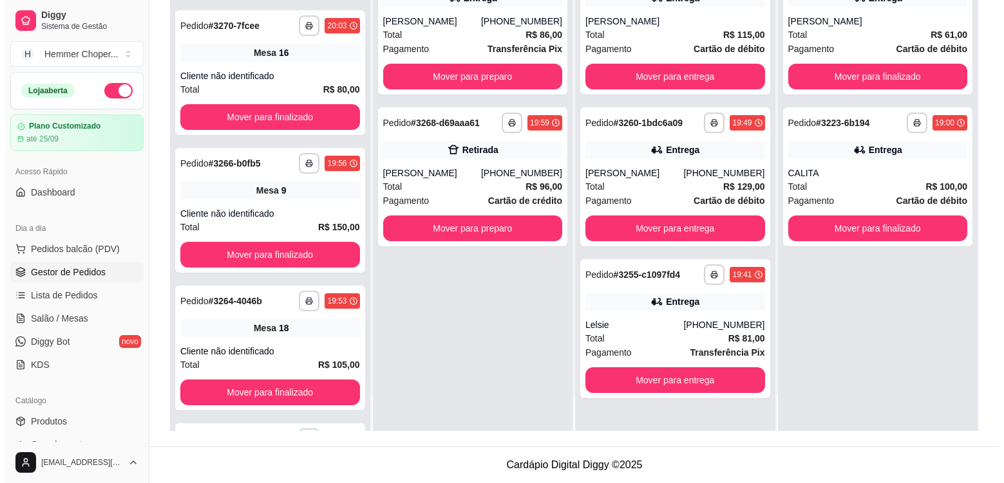
scroll to position [1045, 0]
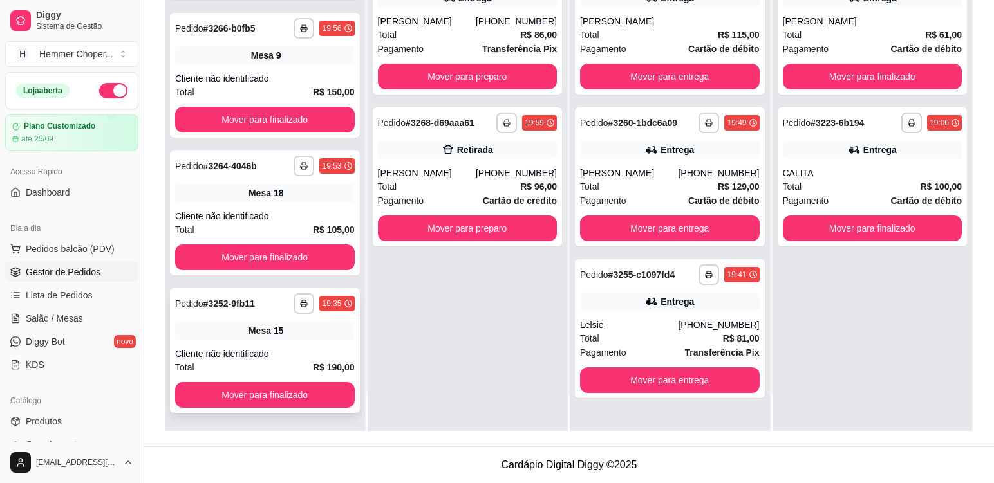
click at [279, 341] on div "**********" at bounding box center [265, 350] width 190 height 125
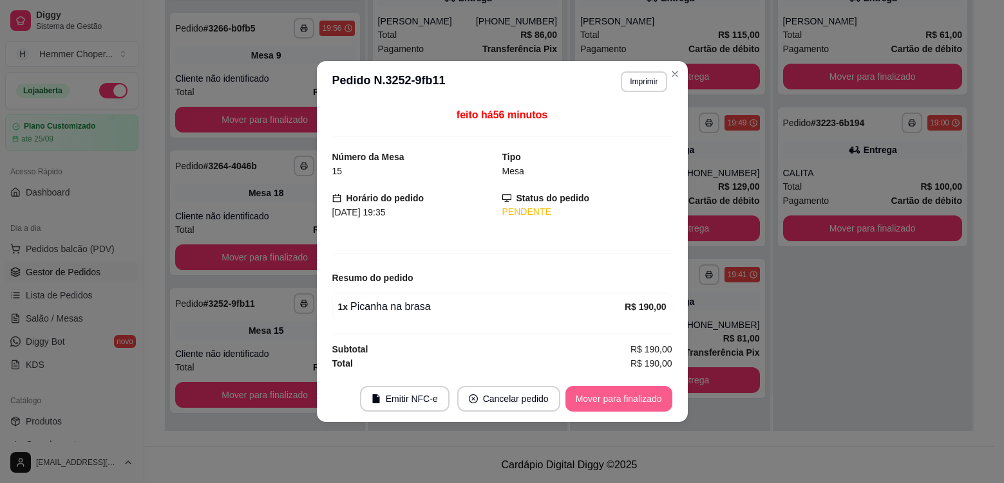
click at [598, 403] on button "Mover para finalizado" at bounding box center [618, 399] width 107 height 26
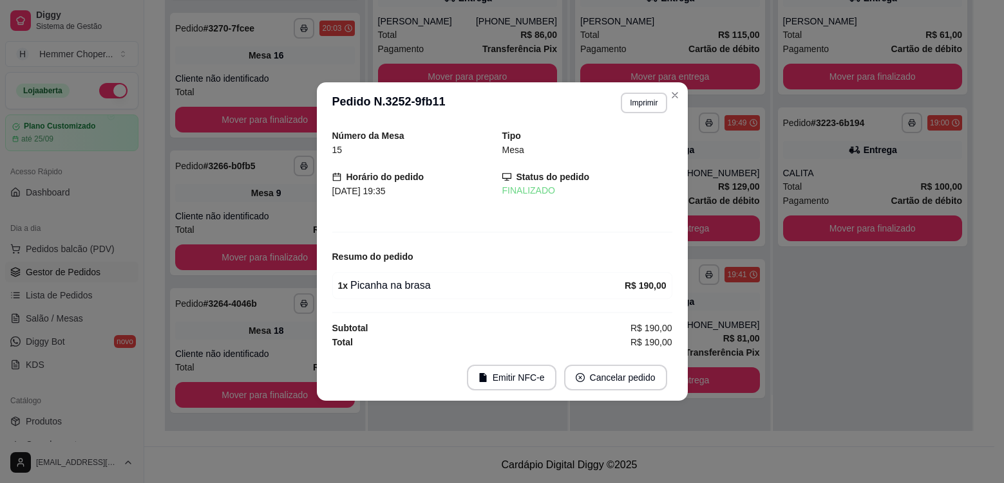
scroll to position [907, 0]
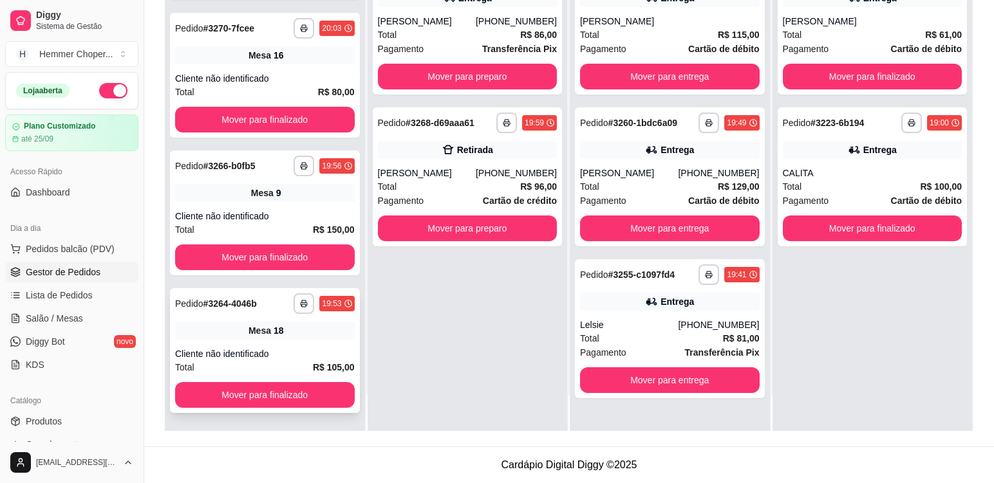
click at [304, 337] on div "Mesa 18" at bounding box center [265, 331] width 180 height 18
click at [294, 205] on div "**********" at bounding box center [265, 213] width 190 height 125
click at [285, 70] on div "**********" at bounding box center [265, 75] width 190 height 125
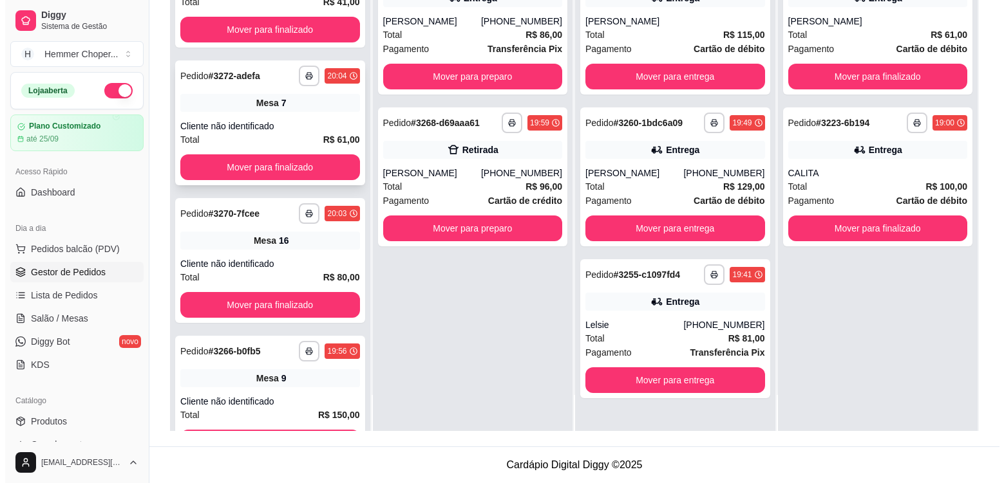
scroll to position [714, 0]
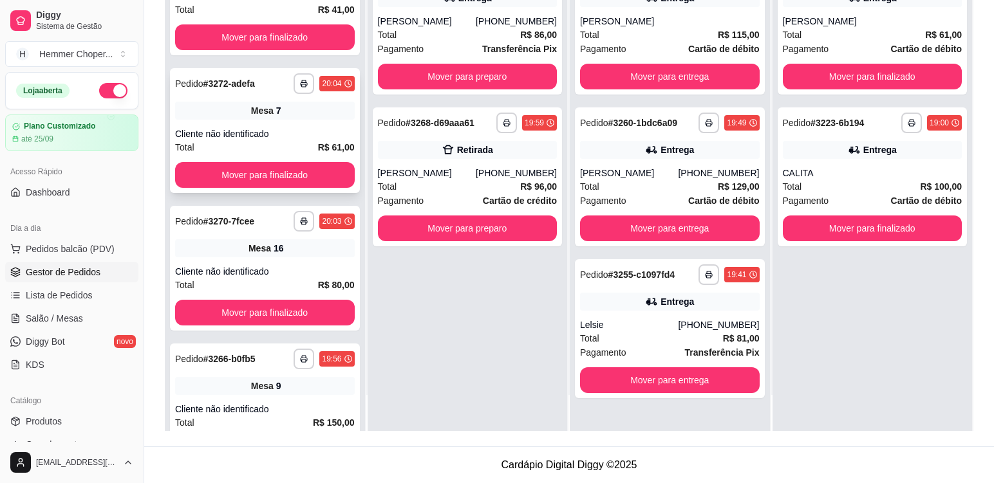
click at [292, 120] on div "**********" at bounding box center [265, 130] width 190 height 125
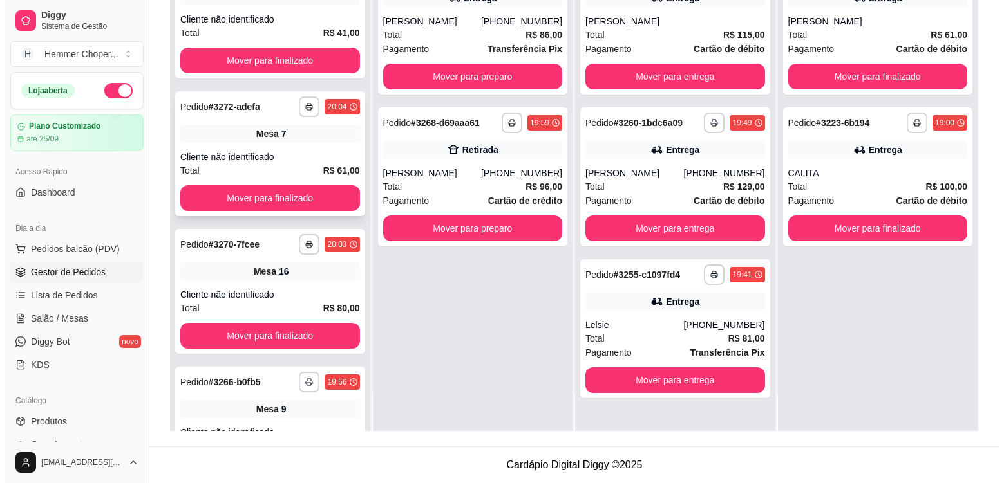
scroll to position [1063, 0]
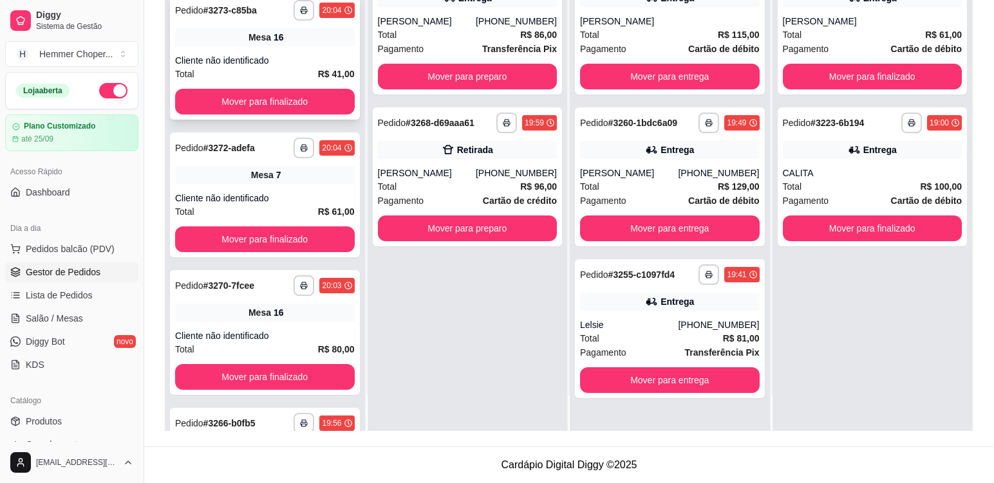
click at [289, 59] on div "Cliente não identificado" at bounding box center [265, 60] width 180 height 13
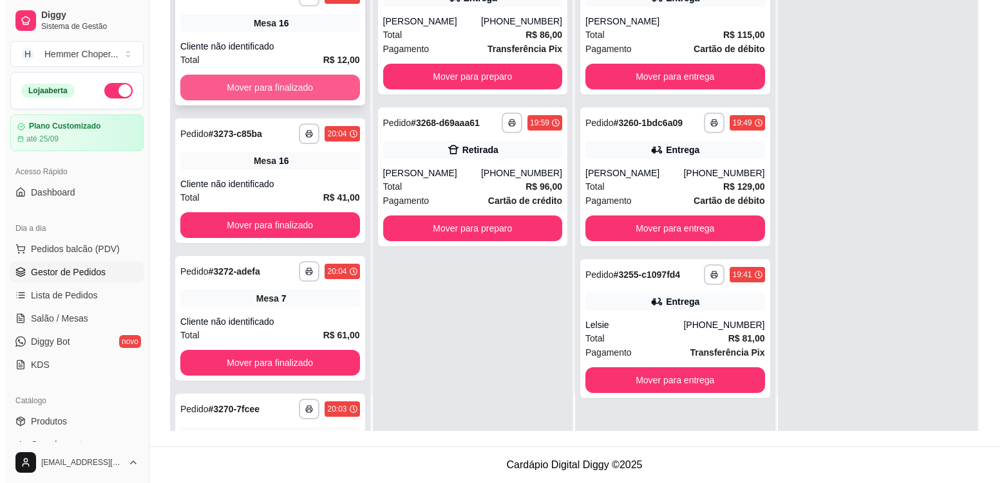
scroll to position [796, 0]
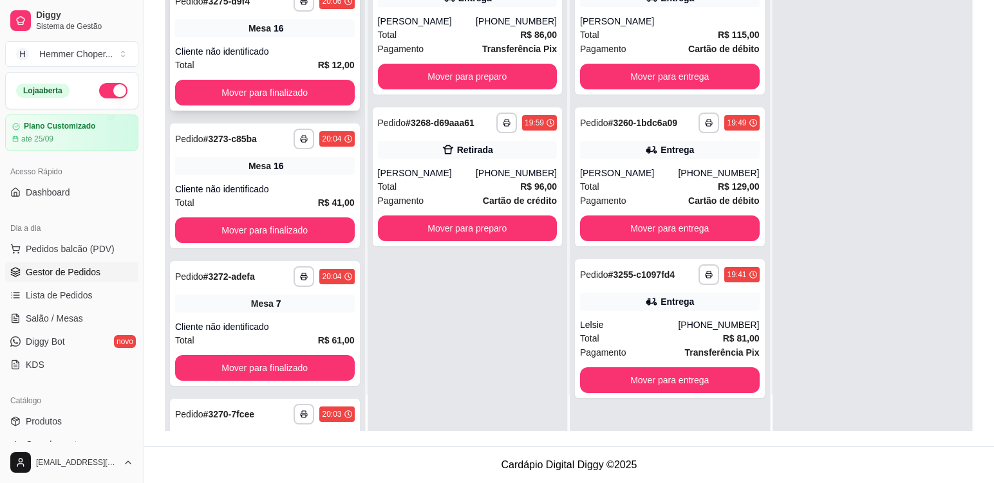
click at [302, 42] on div "**********" at bounding box center [265, 48] width 190 height 125
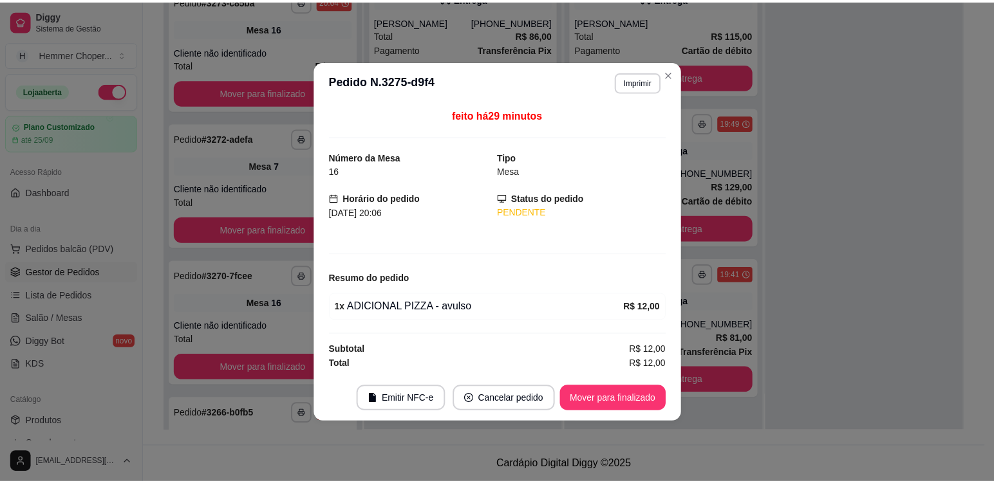
scroll to position [659, 0]
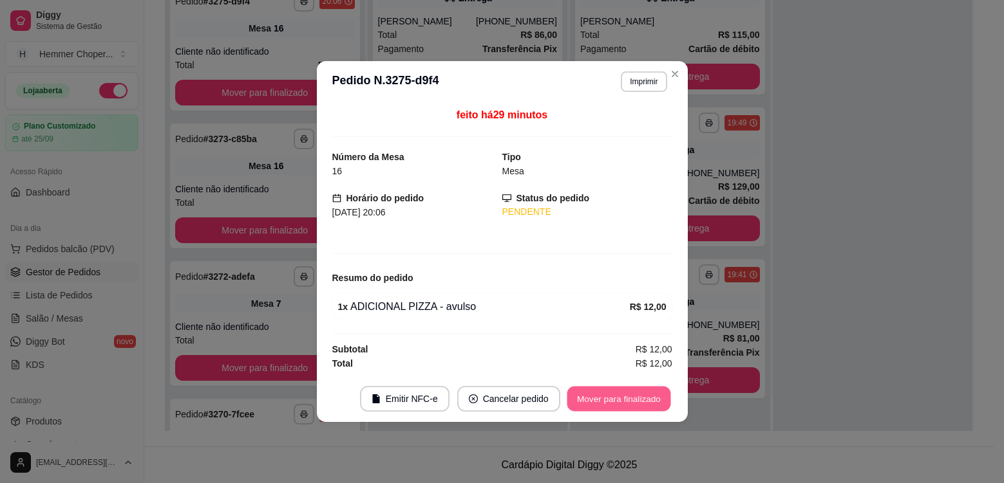
click at [599, 401] on button "Mover para finalizado" at bounding box center [618, 399] width 104 height 25
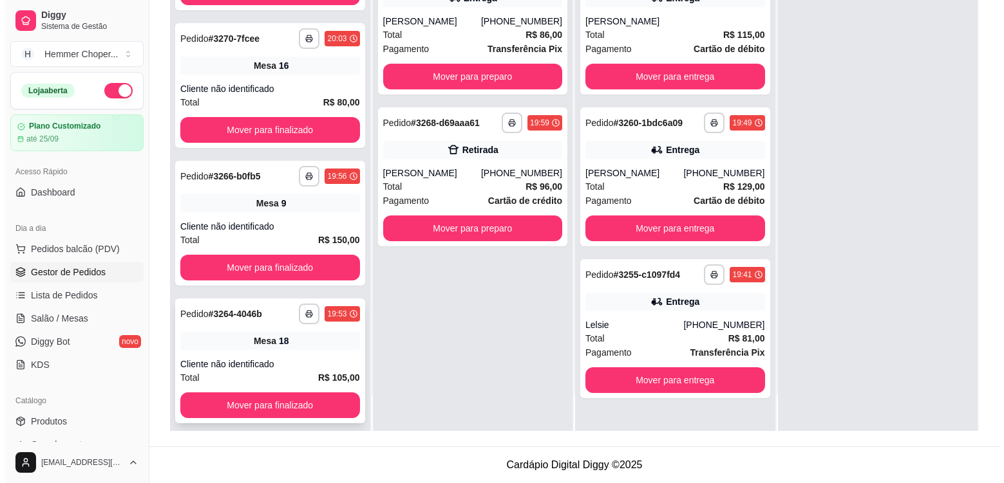
scroll to position [907, 0]
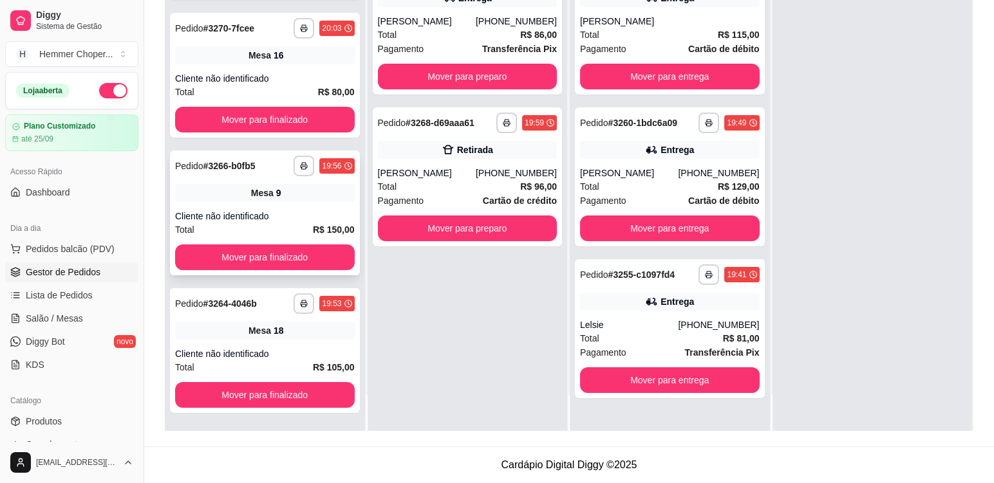
click at [298, 213] on div "Cliente não identificado" at bounding box center [265, 216] width 180 height 13
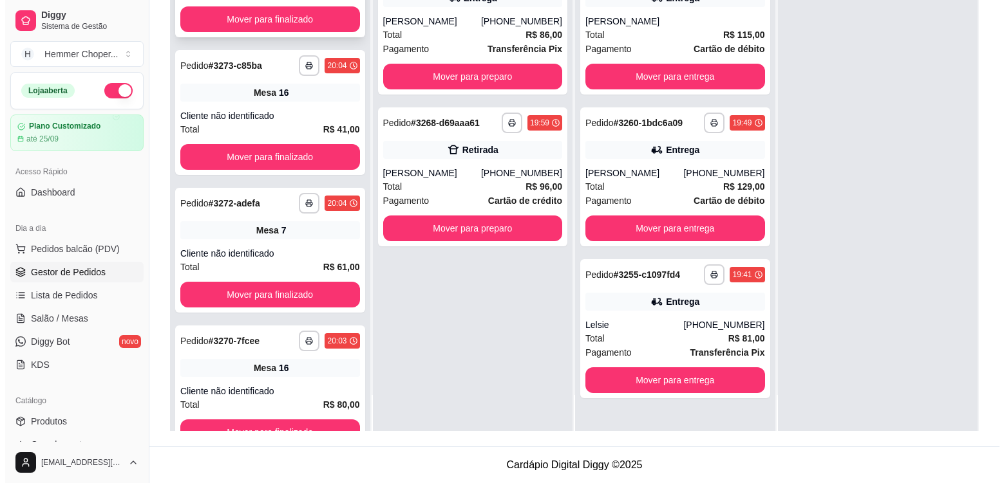
scroll to position [181, 0]
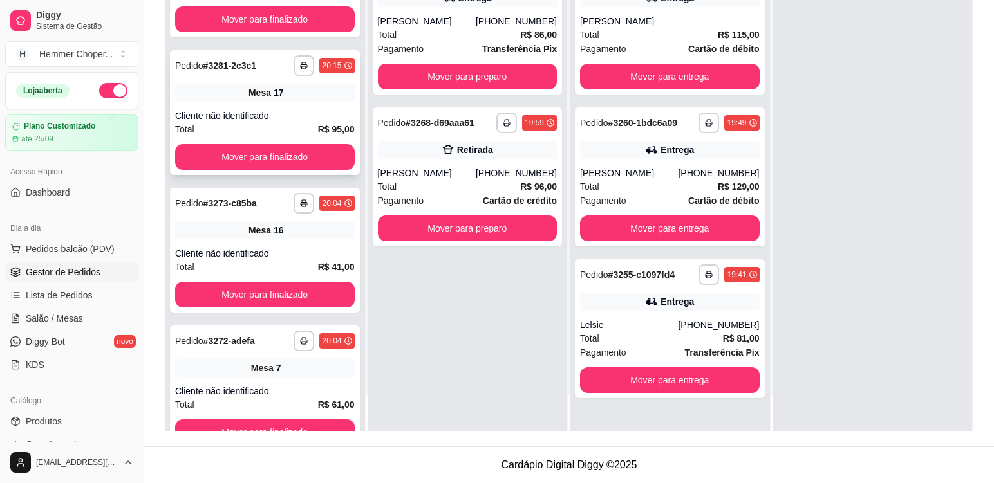
click at [286, 93] on div "Mesa 17" at bounding box center [265, 93] width 180 height 18
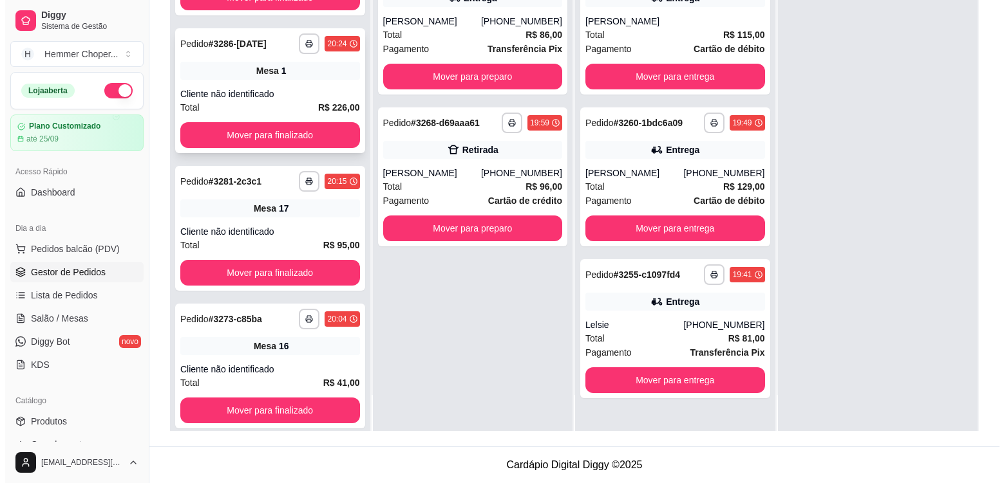
scroll to position [52, 0]
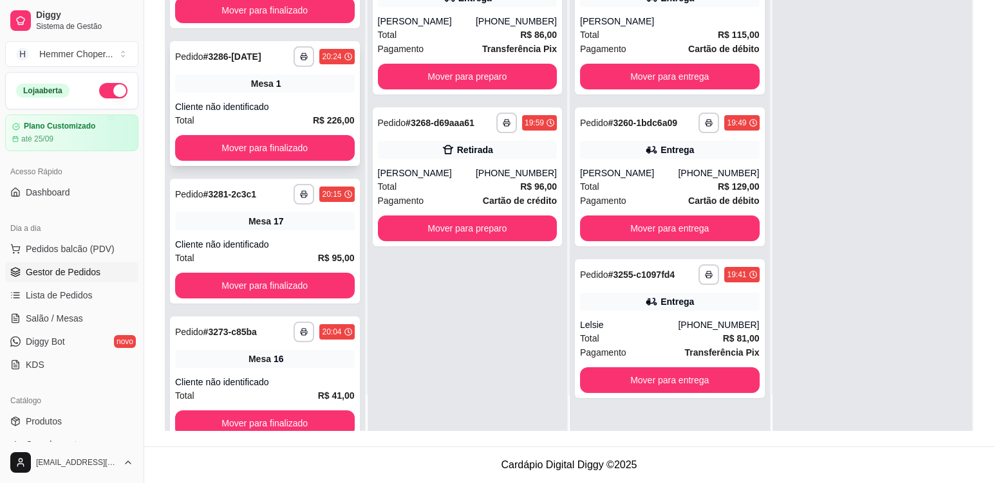
click at [301, 89] on div "Mesa 1" at bounding box center [265, 84] width 180 height 18
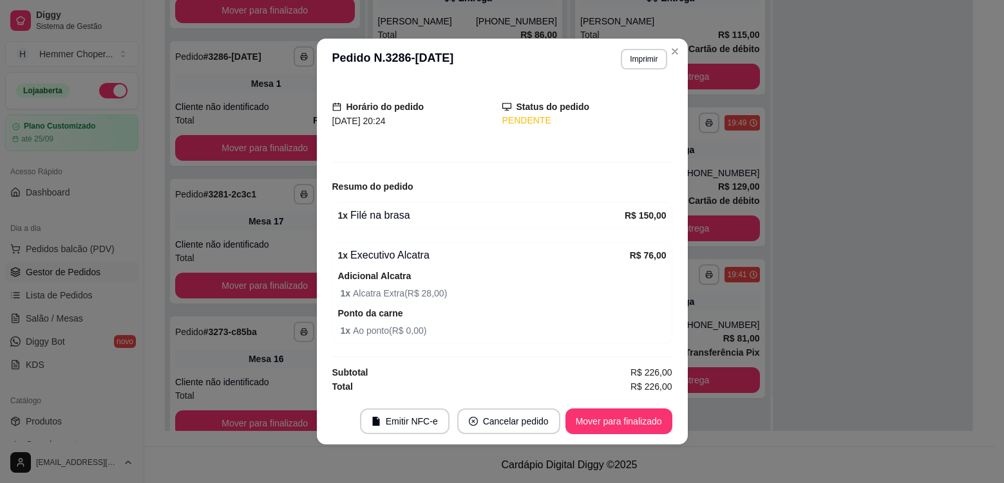
scroll to position [70, 0]
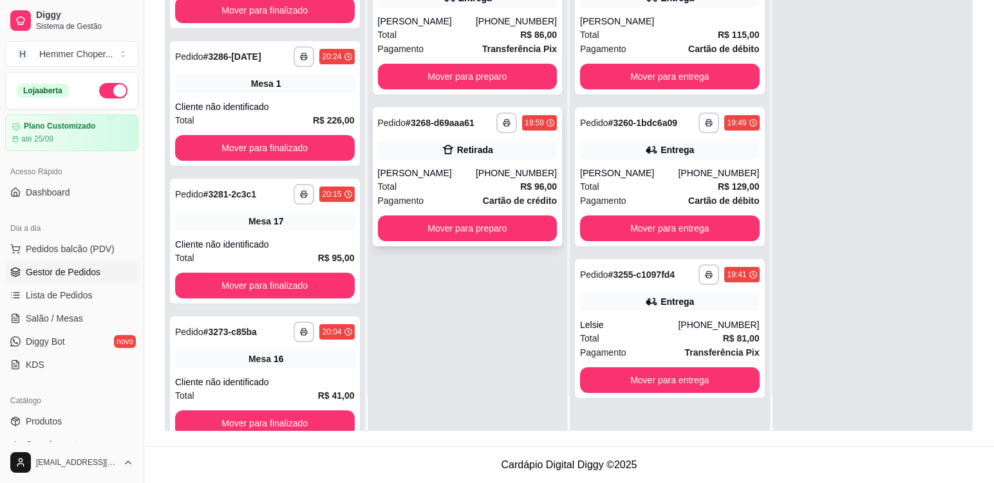
click at [466, 182] on div "Total R$ 96,00" at bounding box center [468, 187] width 180 height 14
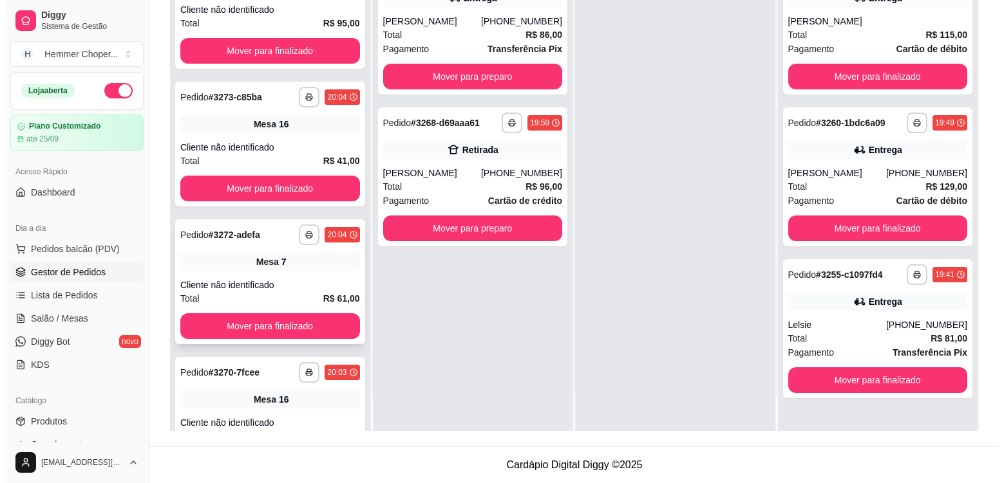
scroll to position [310, 0]
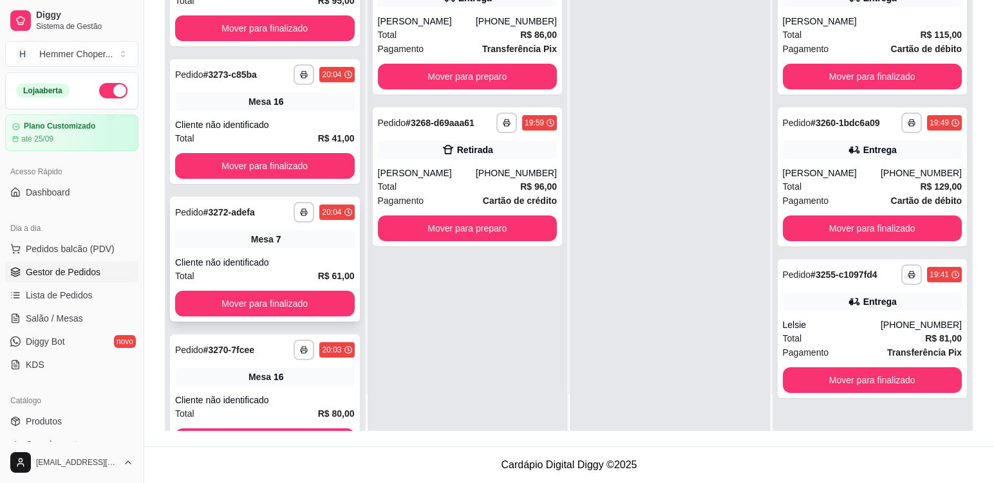
click at [301, 240] on div "Mesa 7" at bounding box center [265, 239] width 180 height 18
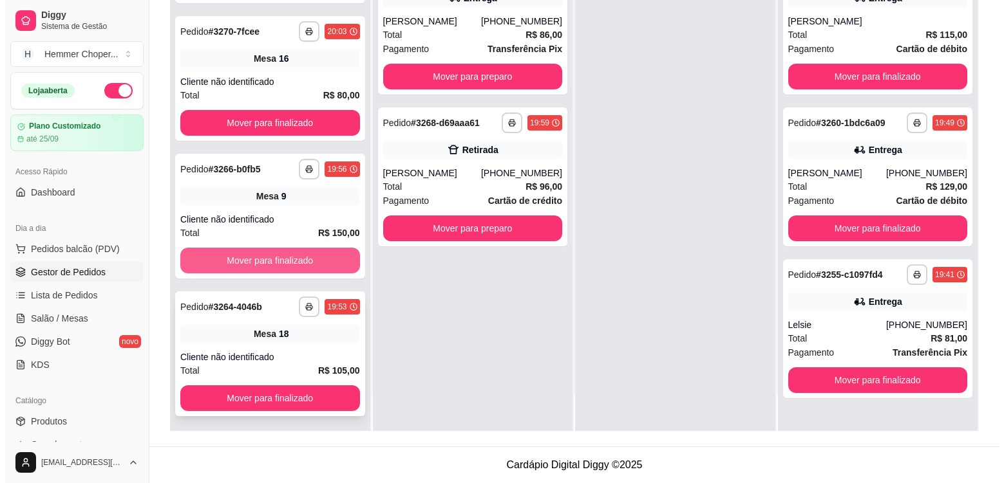
scroll to position [1045, 0]
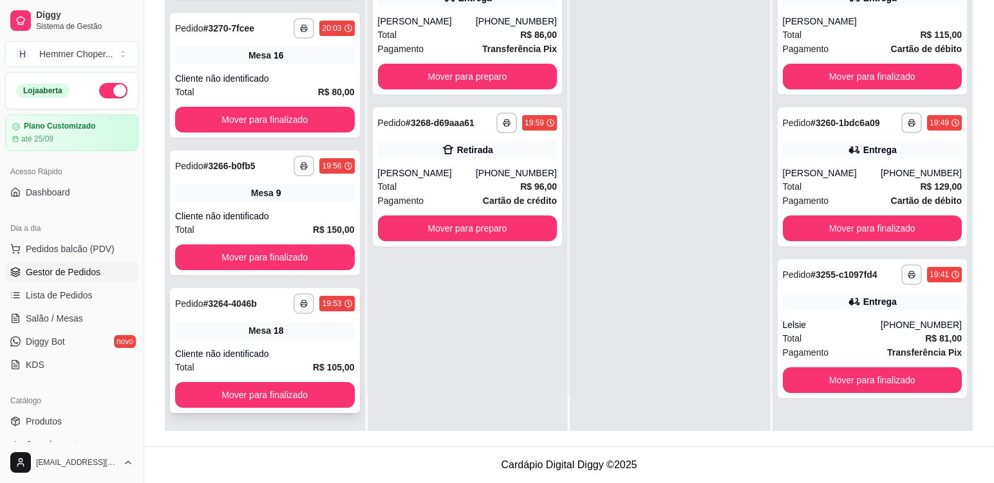
click at [310, 346] on div "**********" at bounding box center [265, 350] width 190 height 125
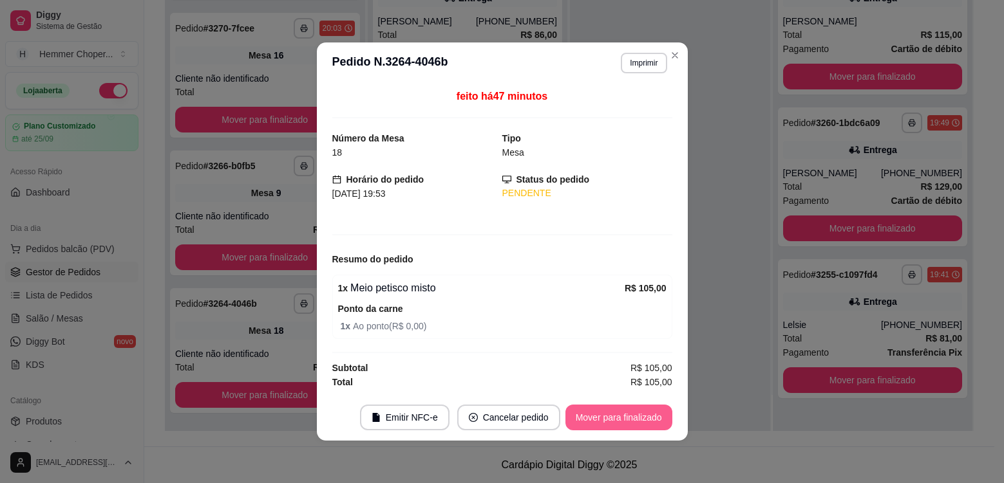
click at [615, 423] on button "Mover para finalizado" at bounding box center [618, 418] width 107 height 26
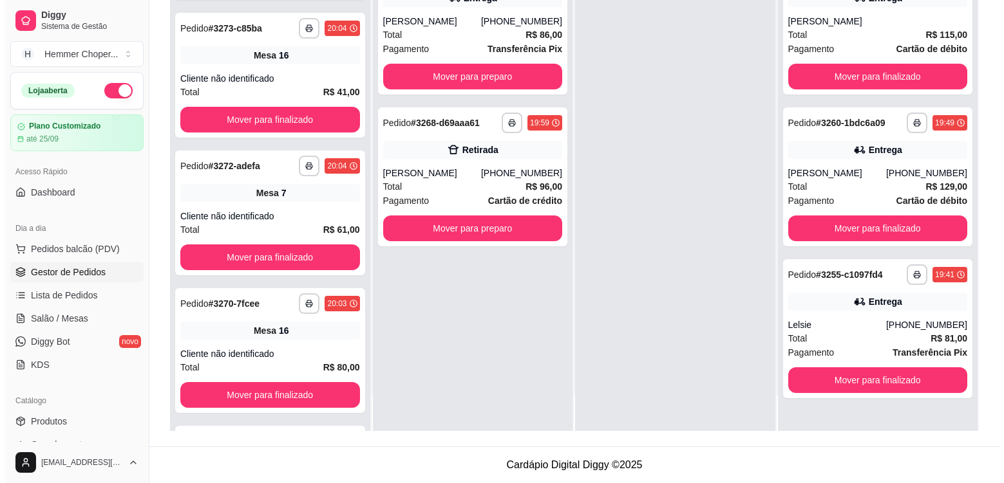
scroll to position [1182, 0]
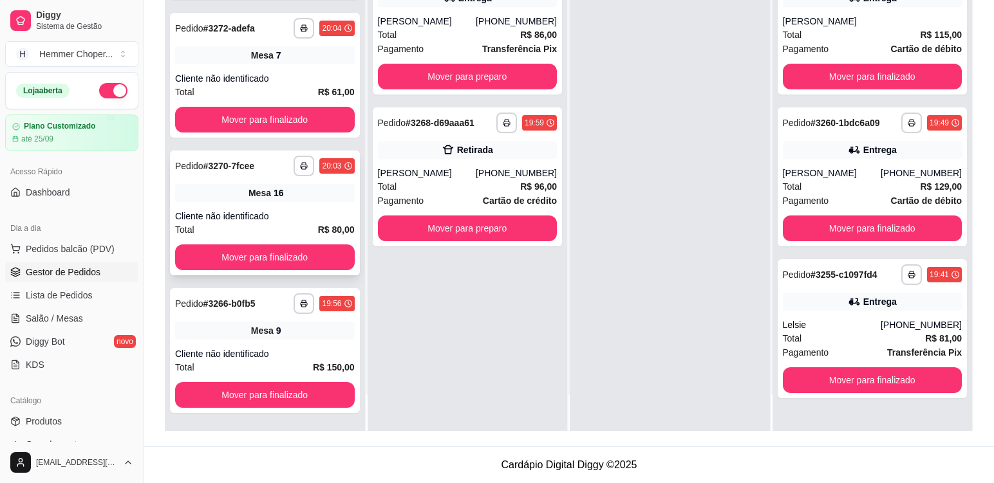
click at [287, 216] on div "Cliente não identificado" at bounding box center [265, 216] width 180 height 13
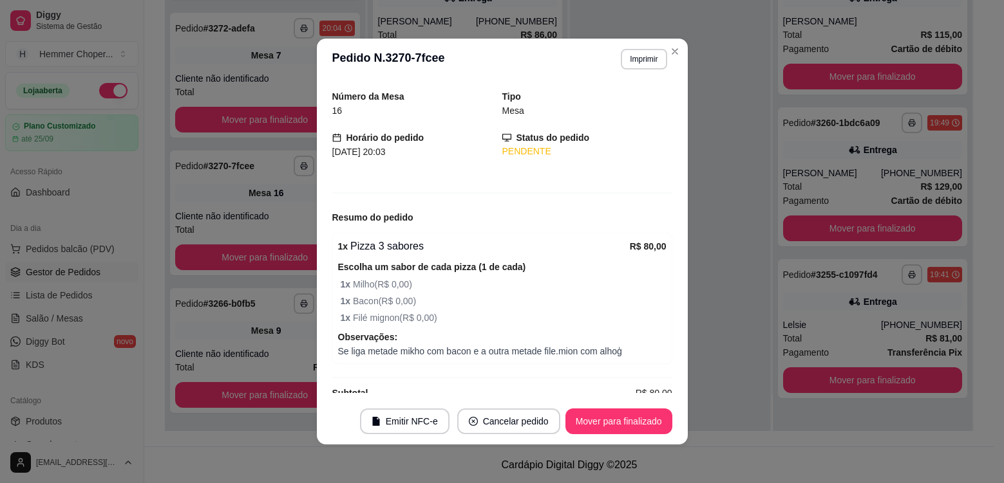
scroll to position [59, 0]
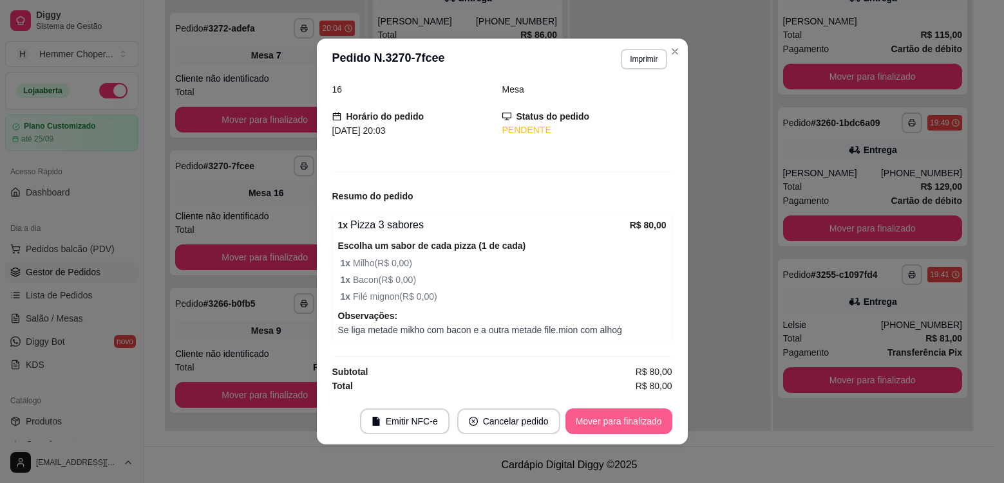
click at [621, 422] on button "Mover para finalizado" at bounding box center [618, 422] width 107 height 26
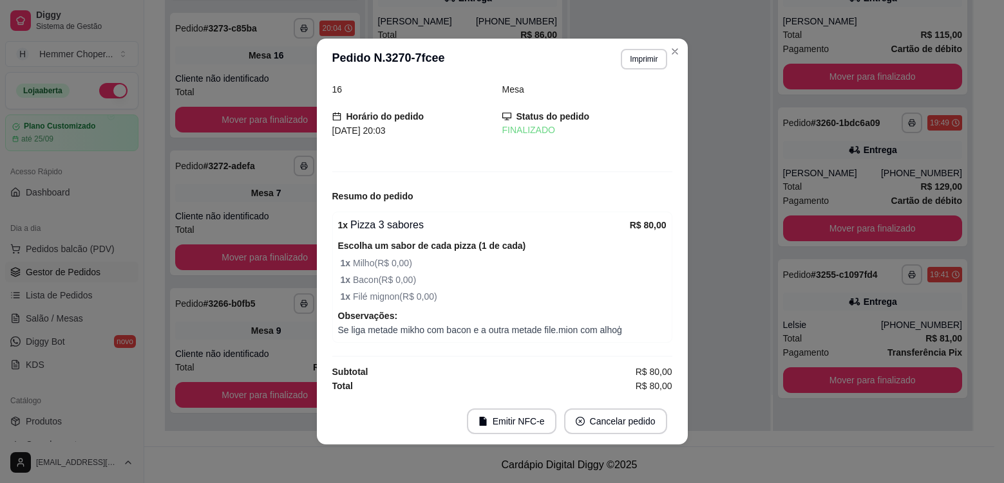
scroll to position [17, 0]
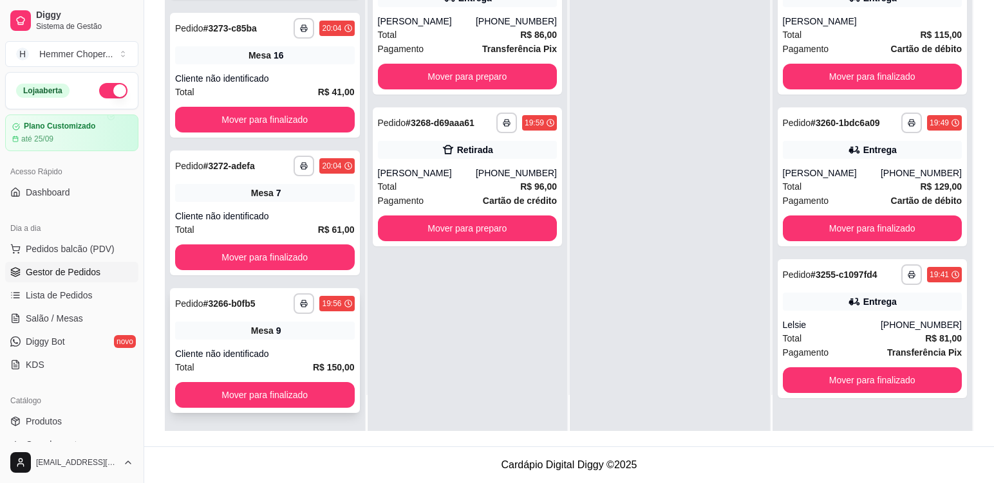
click at [287, 347] on div "**********" at bounding box center [265, 350] width 190 height 125
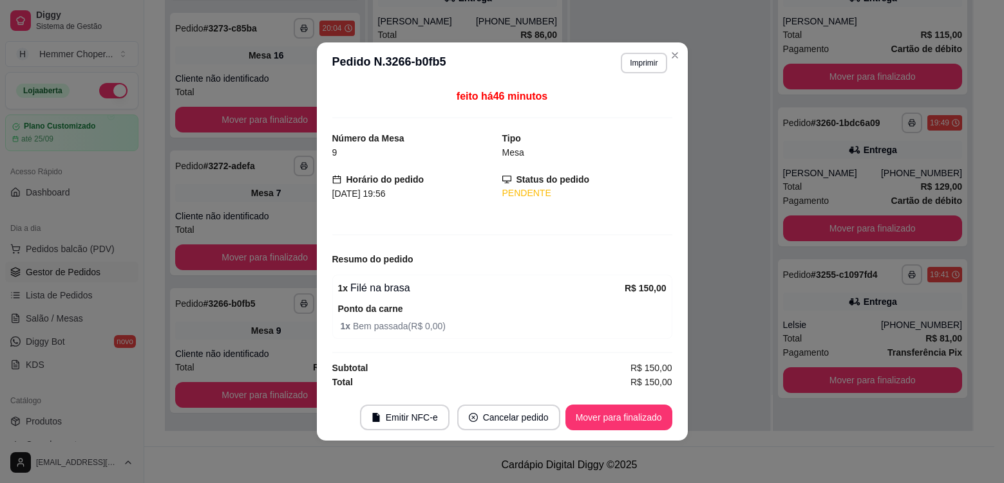
scroll to position [1182, 0]
click at [635, 422] on button "Mover para finalizado" at bounding box center [618, 418] width 107 height 26
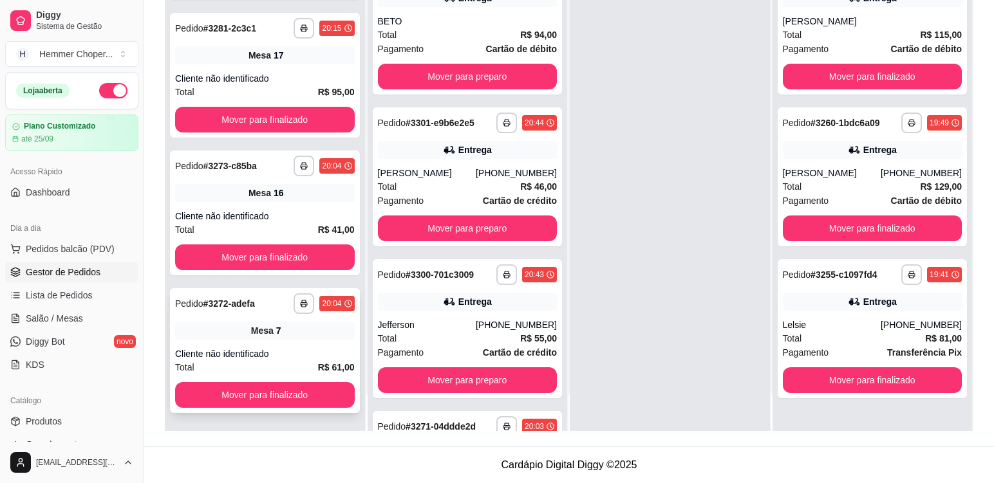
click at [294, 353] on div "Cliente não identificado" at bounding box center [265, 354] width 180 height 13
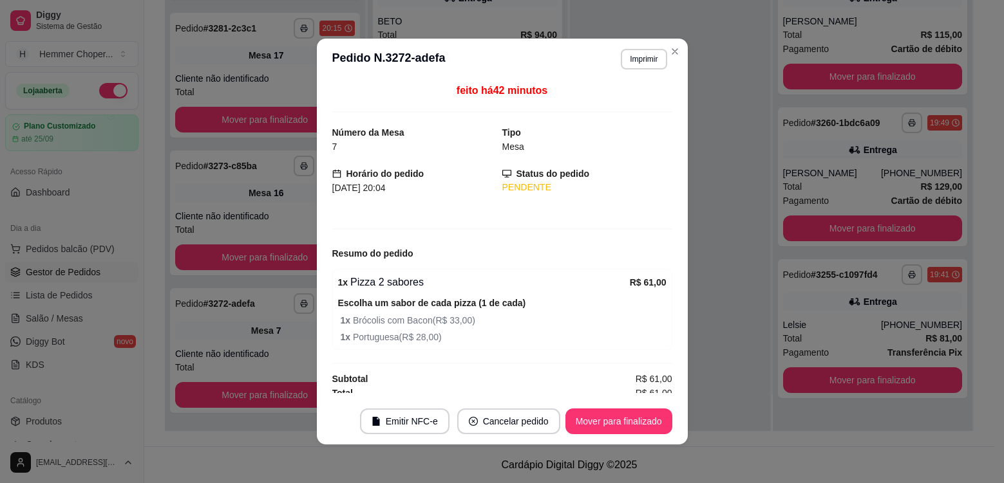
scroll to position [0, 0]
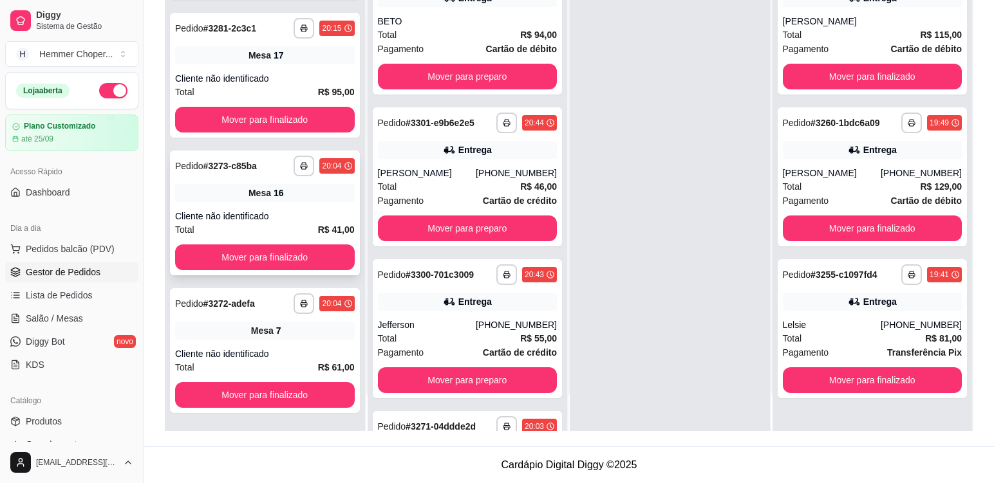
click at [294, 216] on div "Cliente não identificado" at bounding box center [265, 216] width 180 height 13
click at [281, 58] on div "Mesa 17" at bounding box center [265, 55] width 180 height 18
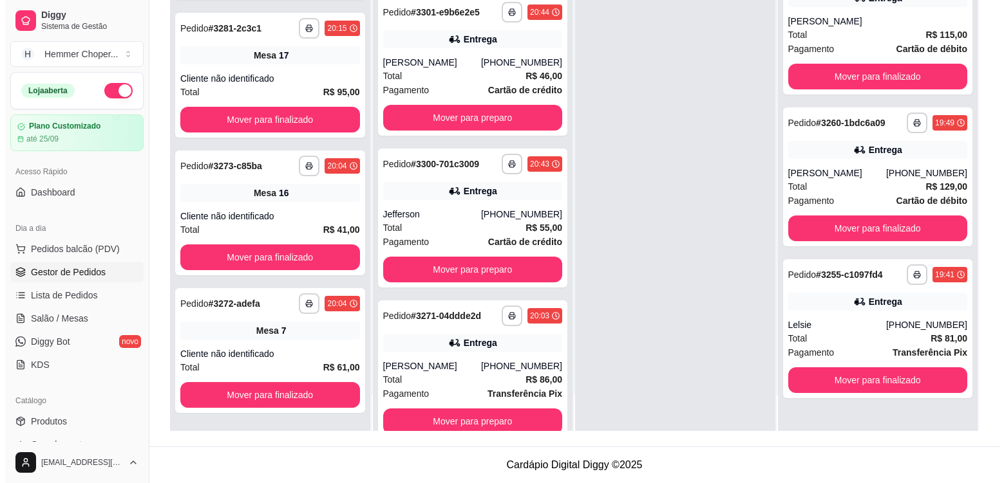
scroll to position [289, 0]
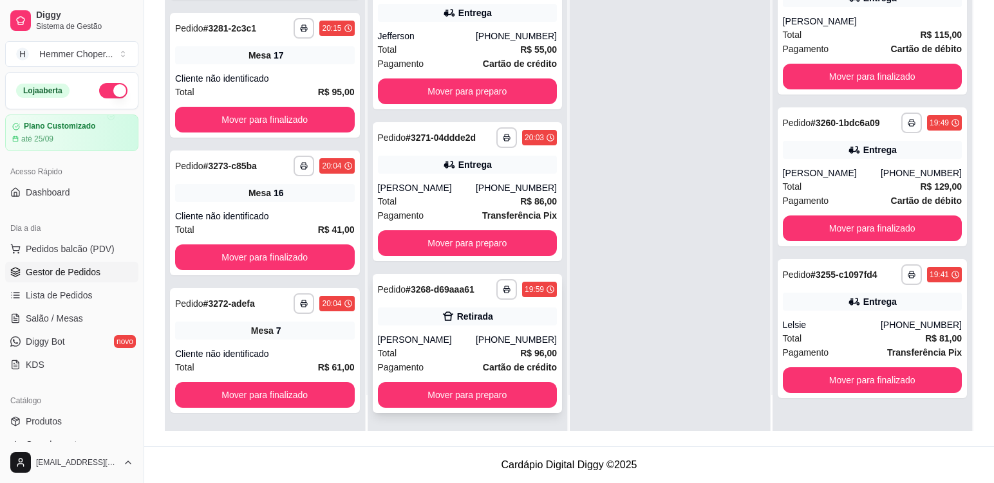
click at [443, 346] on div "[PERSON_NAME]" at bounding box center [427, 339] width 98 height 13
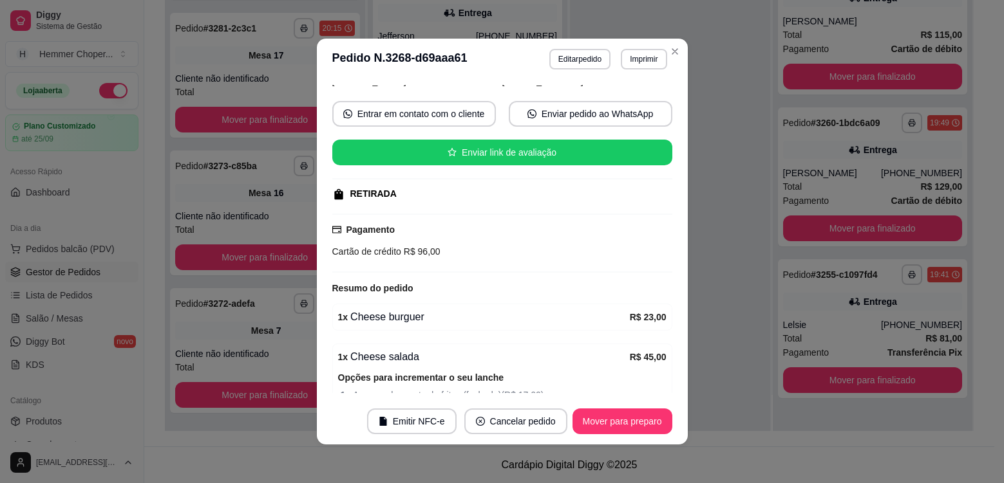
scroll to position [193, 0]
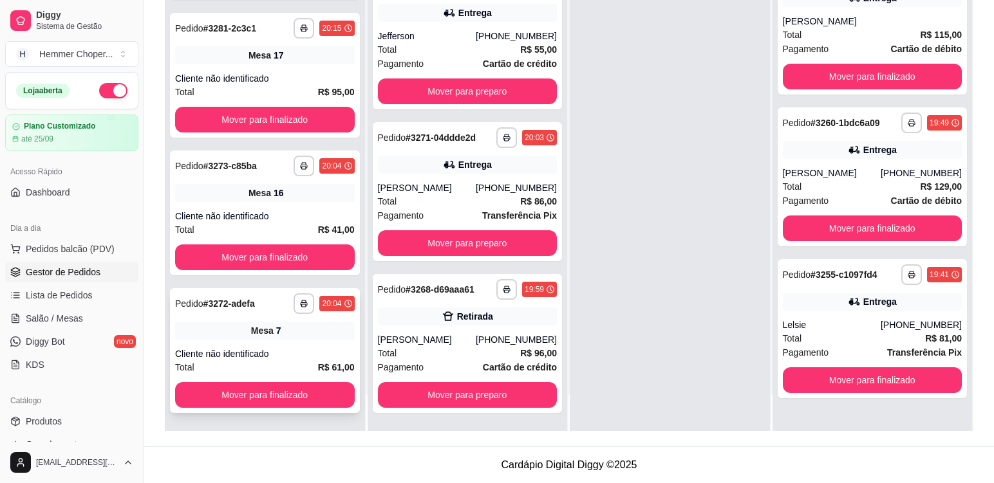
click at [289, 342] on div "**********" at bounding box center [265, 350] width 190 height 125
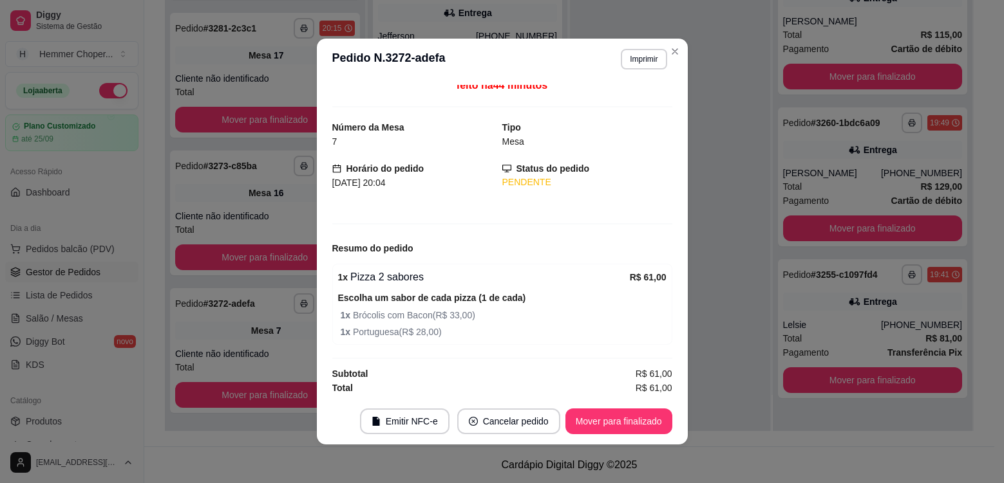
scroll to position [9, 0]
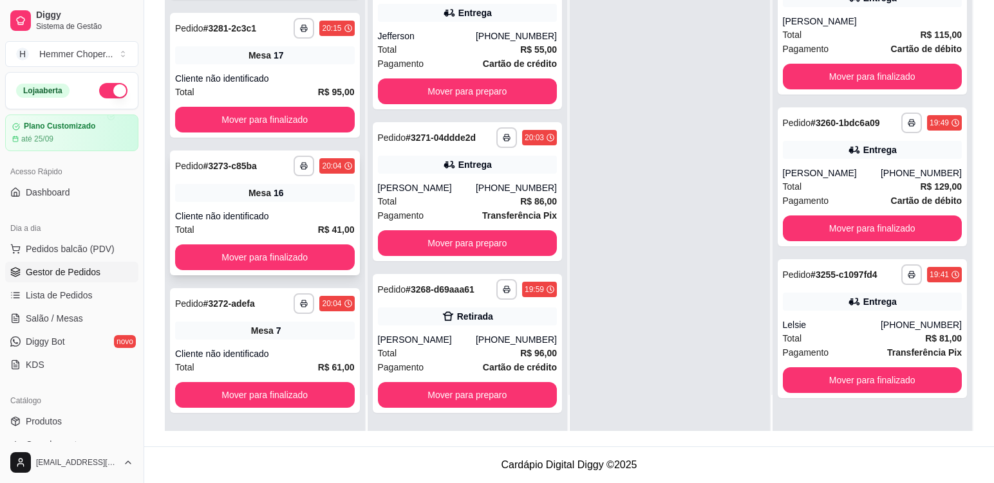
click at [268, 209] on div "**********" at bounding box center [265, 213] width 190 height 125
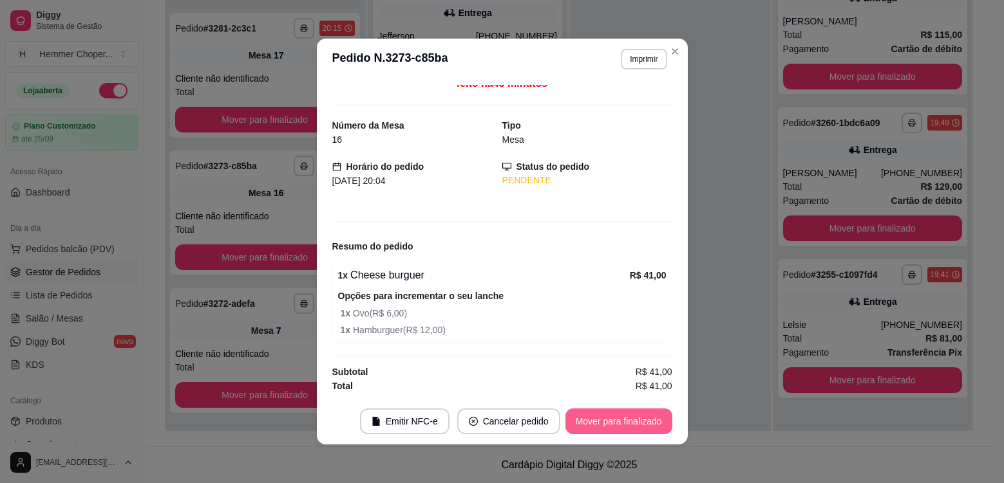
click at [607, 425] on button "Mover para finalizado" at bounding box center [618, 422] width 107 height 26
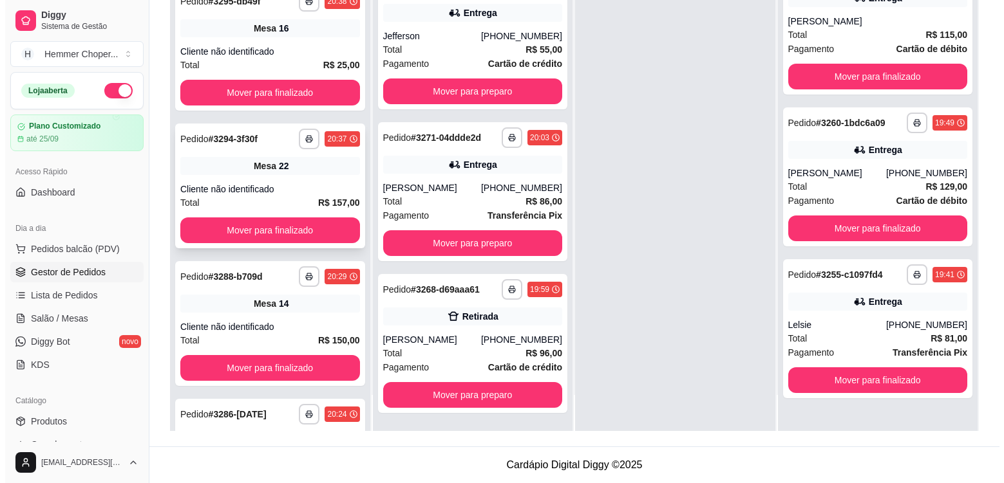
scroll to position [530, 0]
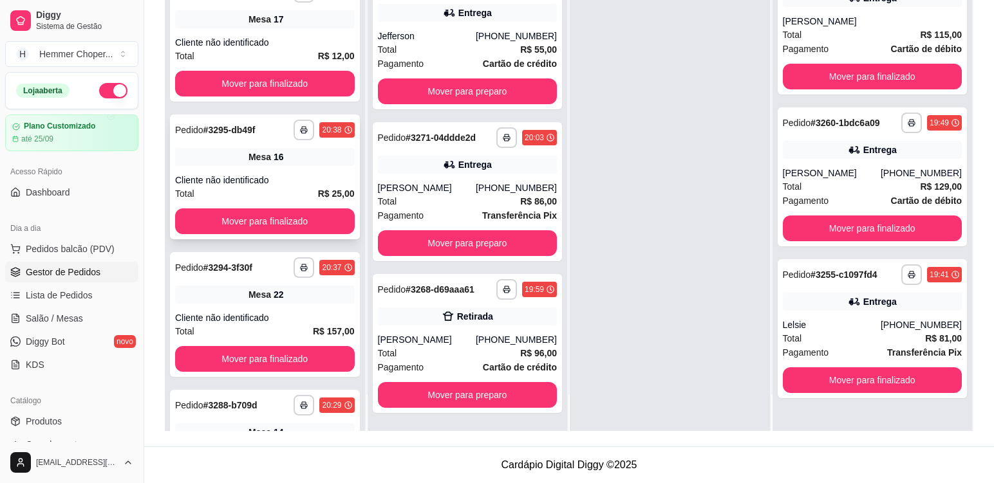
click at [295, 160] on div "Mesa 16" at bounding box center [265, 157] width 180 height 18
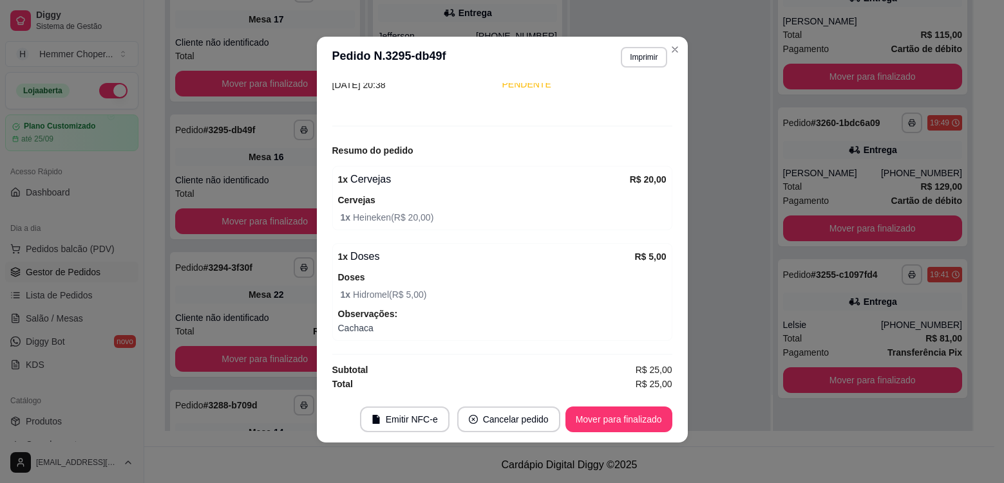
scroll to position [3, 0]
click at [608, 418] on button "Mover para finalizado" at bounding box center [618, 419] width 107 height 26
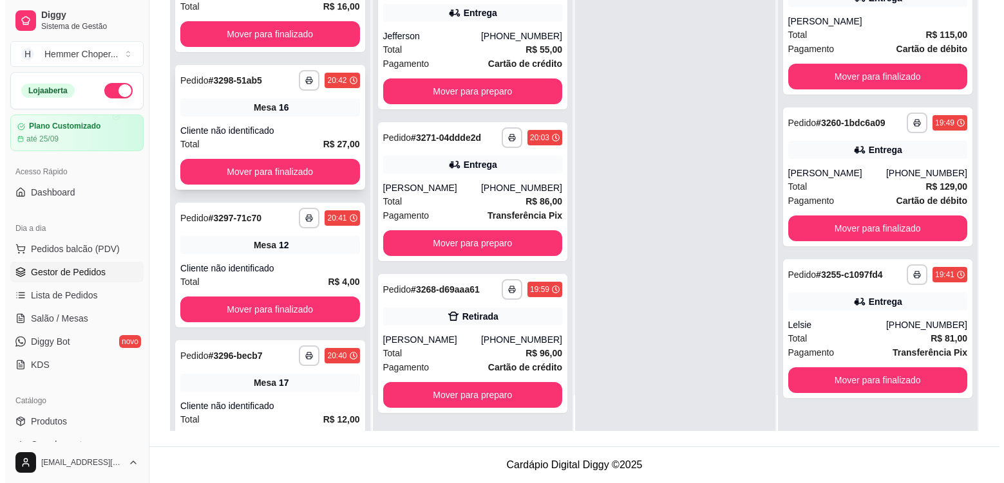
scroll to position [144, 0]
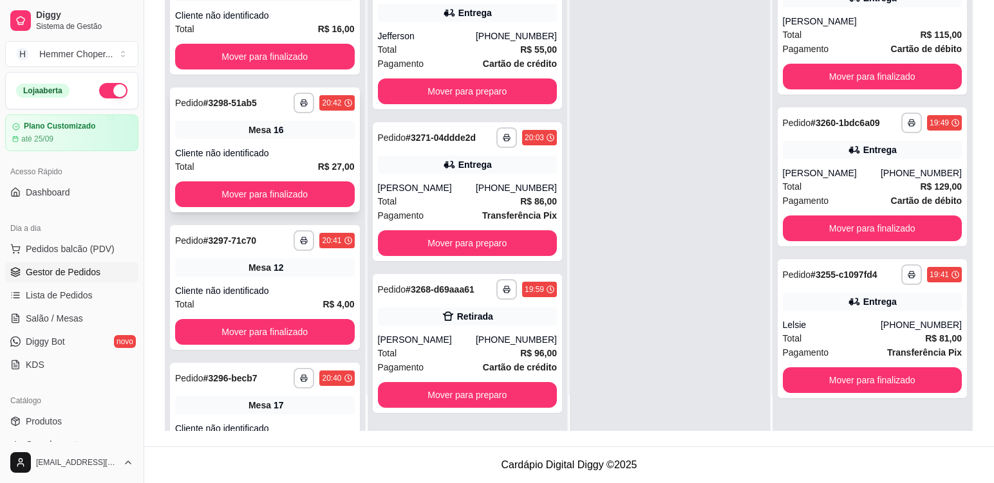
click at [283, 138] on div "Mesa 16" at bounding box center [265, 130] width 180 height 18
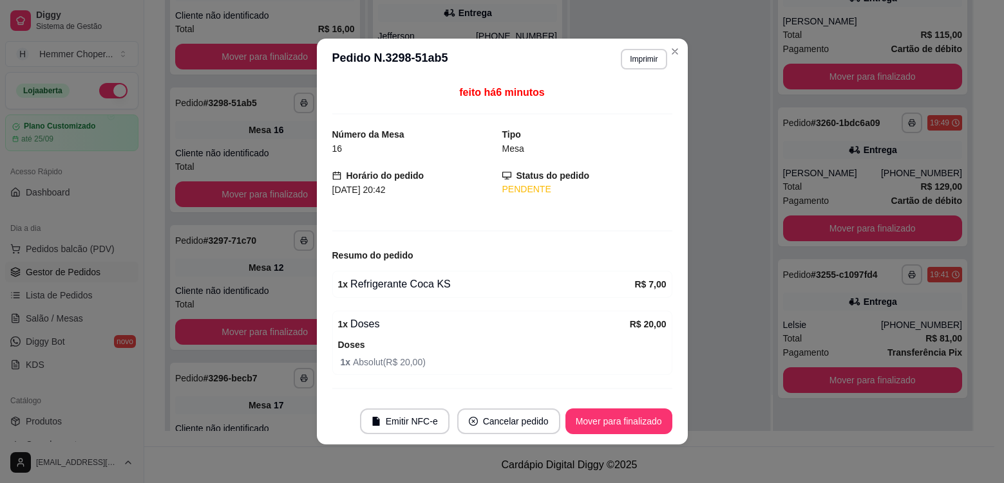
scroll to position [32, 0]
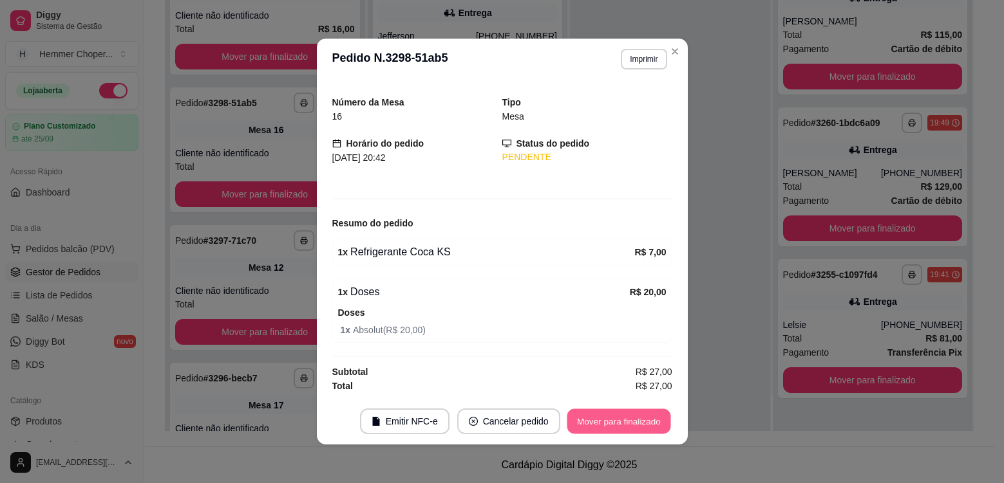
click at [609, 420] on button "Mover para finalizado" at bounding box center [618, 421] width 104 height 25
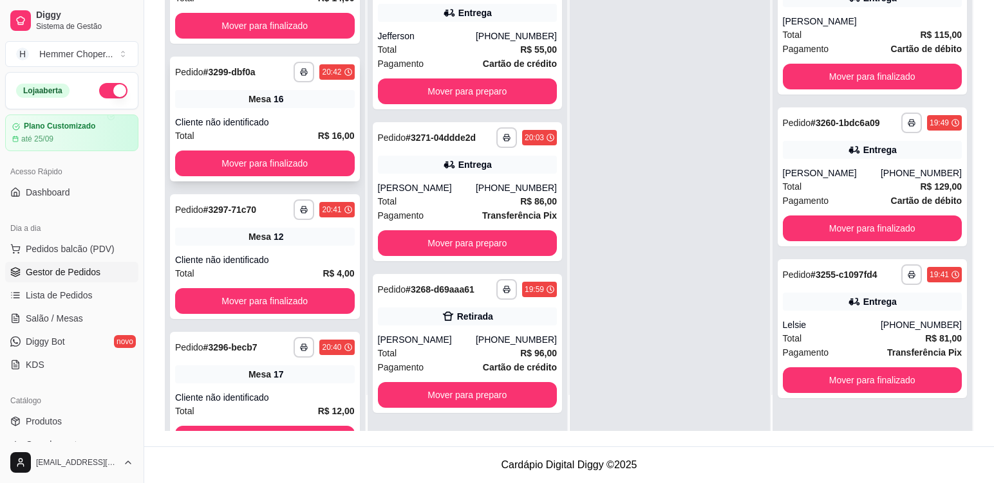
scroll to position [153, 0]
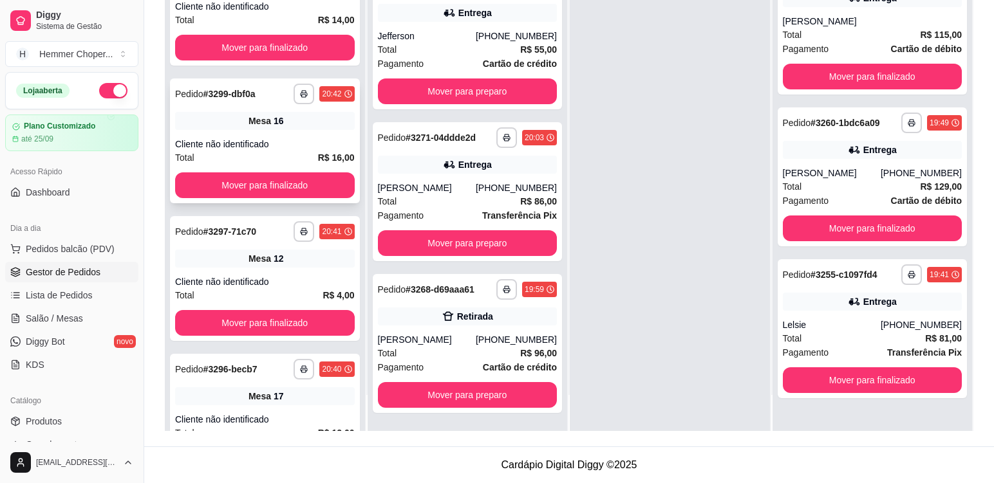
click at [292, 132] on div "**********" at bounding box center [265, 141] width 190 height 125
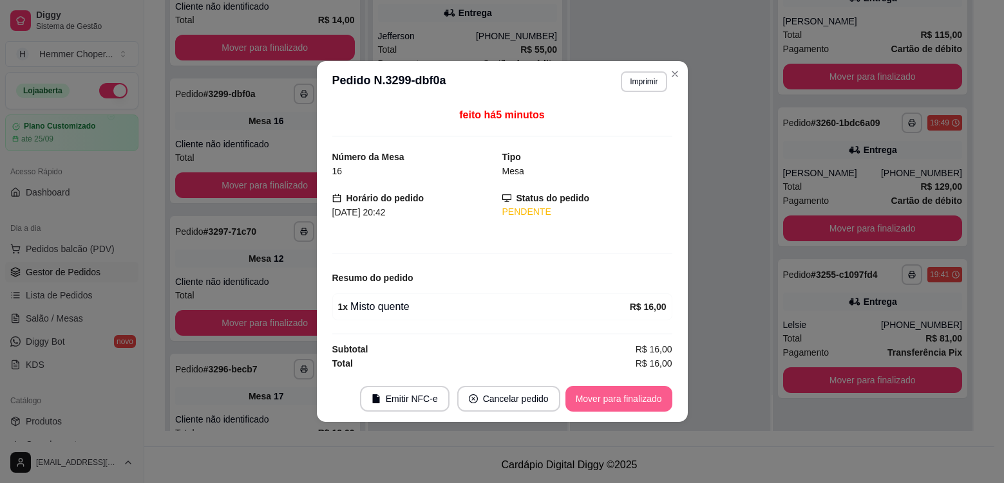
click at [613, 400] on button "Mover para finalizado" at bounding box center [618, 399] width 107 height 26
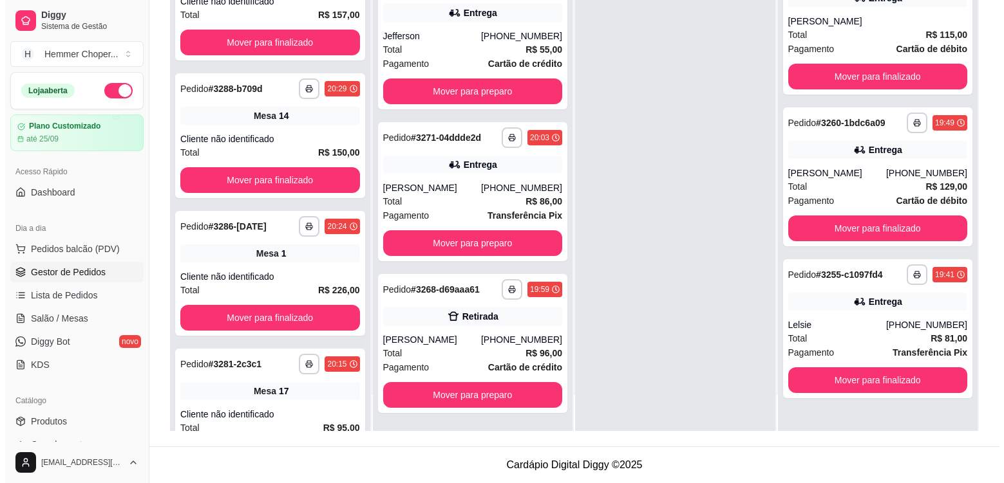
scroll to position [769, 0]
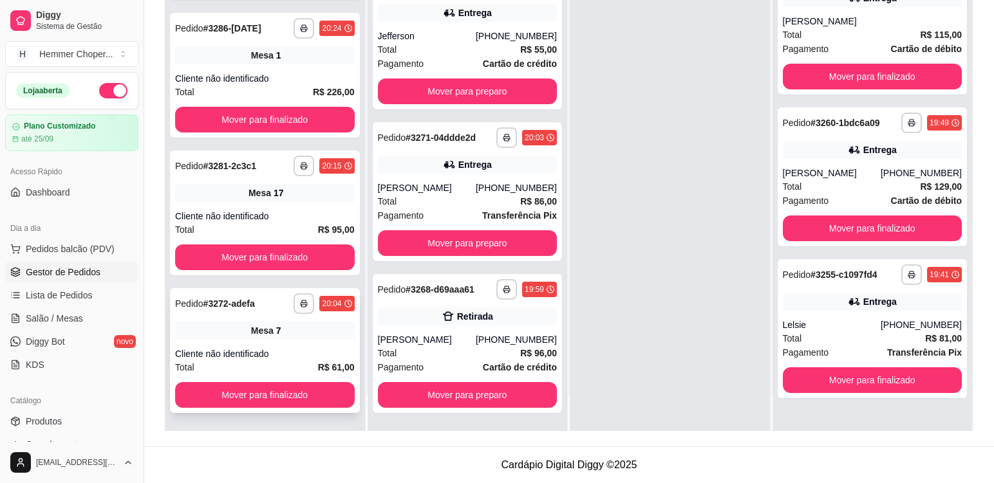
click at [293, 339] on div "Mesa 7" at bounding box center [265, 331] width 180 height 18
click at [290, 222] on div "Cliente não identificado" at bounding box center [265, 216] width 180 height 13
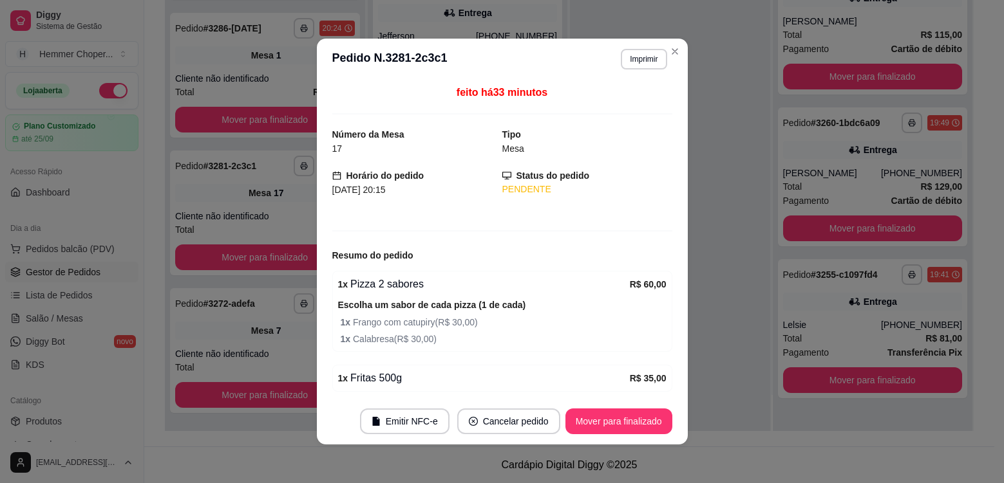
scroll to position [49, 0]
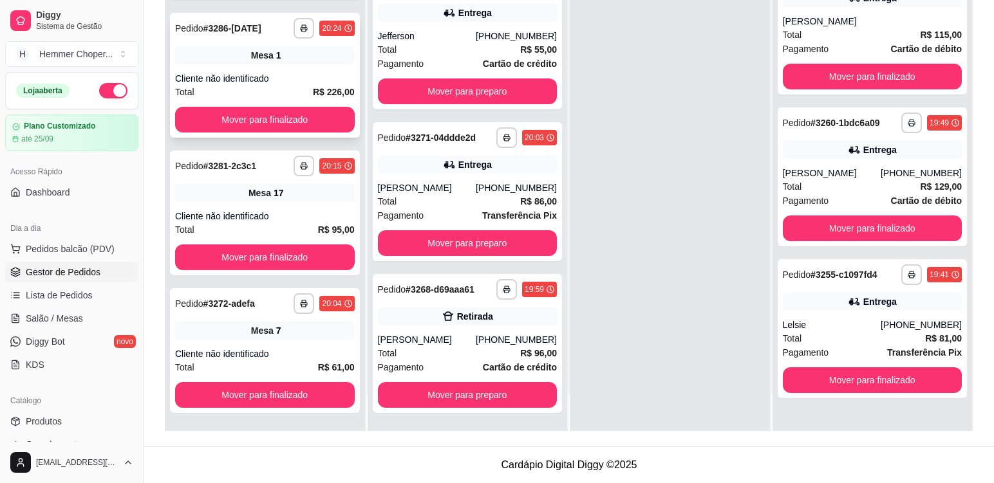
click at [304, 67] on div "**********" at bounding box center [265, 75] width 190 height 125
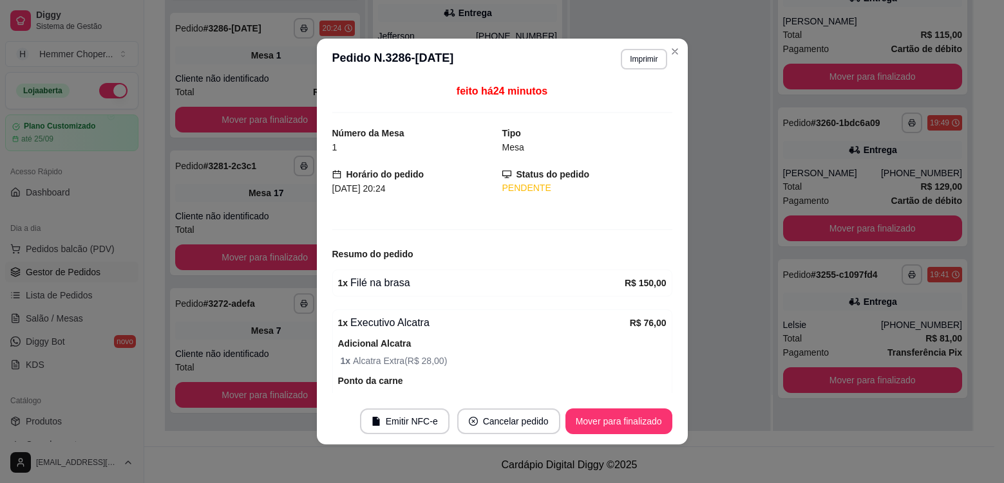
scroll to position [0, 0]
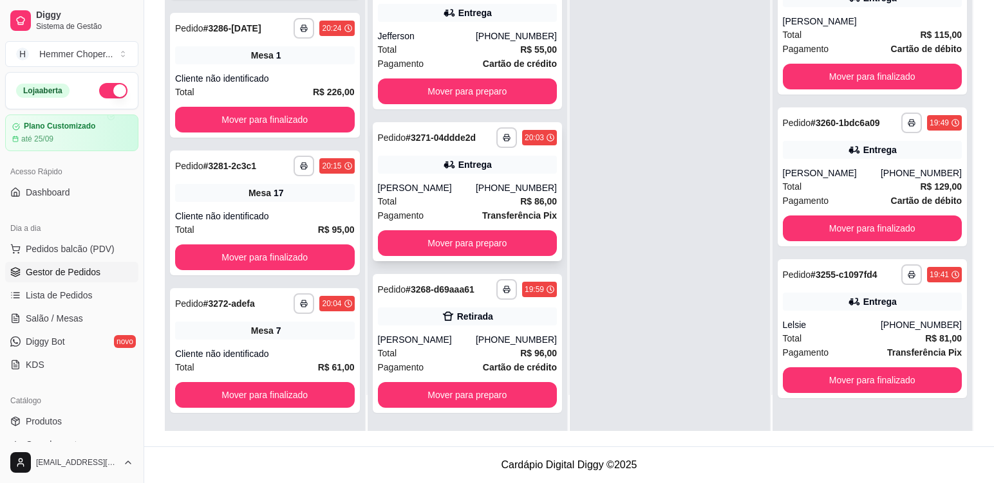
click at [446, 203] on div "Total R$ 86,00" at bounding box center [468, 201] width 180 height 14
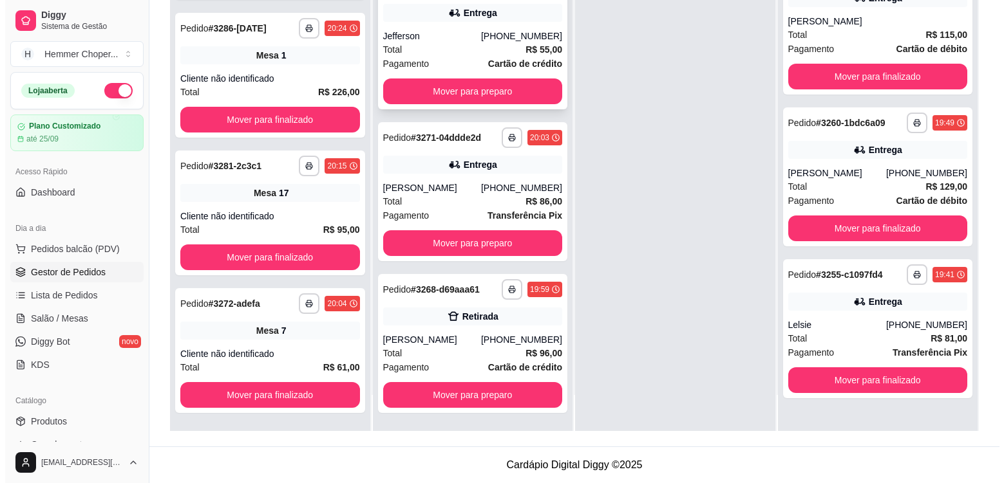
scroll to position [494, 0]
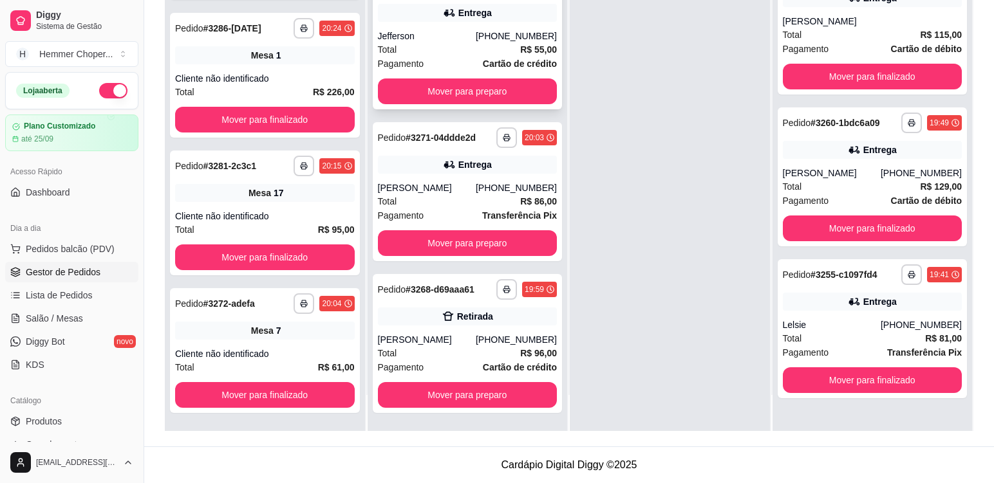
click at [441, 54] on div "Total R$ 55,00" at bounding box center [468, 49] width 180 height 14
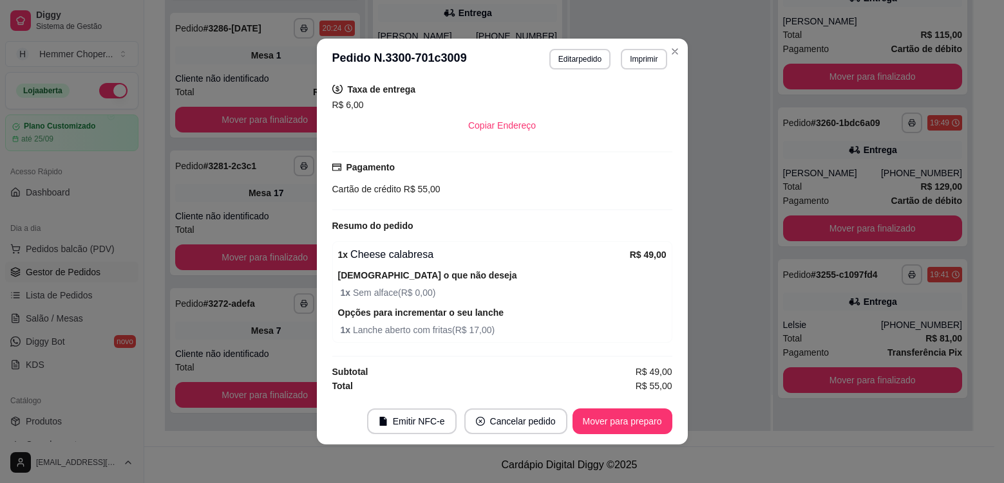
scroll to position [441, 0]
click at [621, 425] on button "Mover para preparo" at bounding box center [622, 422] width 100 height 26
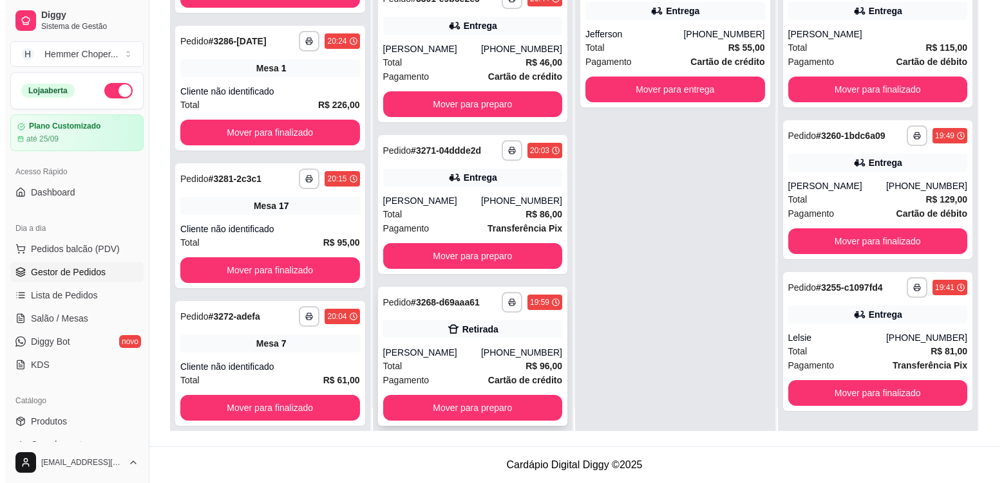
scroll to position [36, 0]
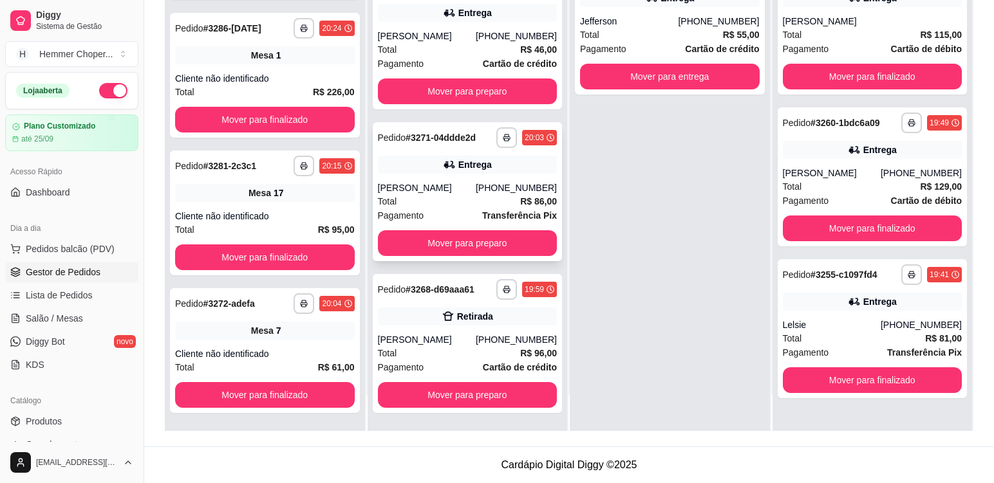
click at [453, 208] on div "Total R$ 86,00" at bounding box center [468, 201] width 180 height 14
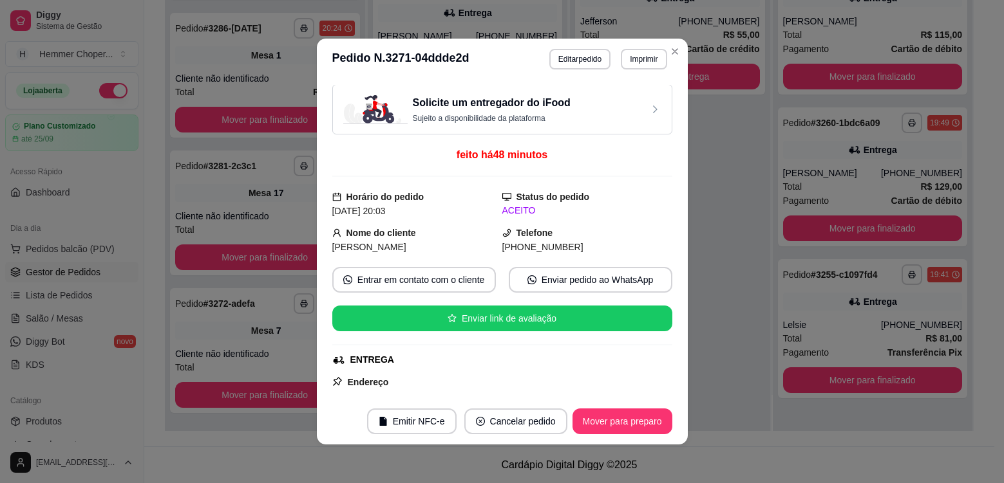
scroll to position [0, 0]
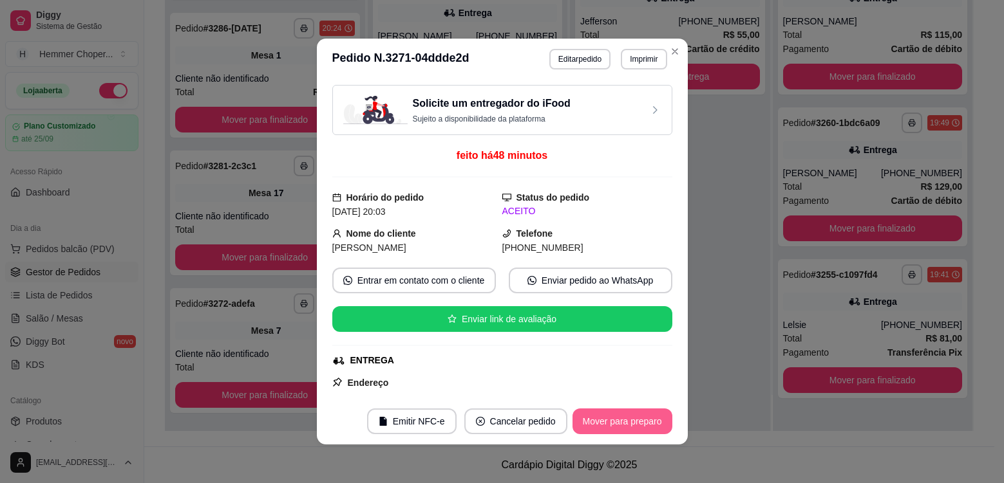
click at [593, 420] on button "Mover para preparo" at bounding box center [622, 422] width 100 height 26
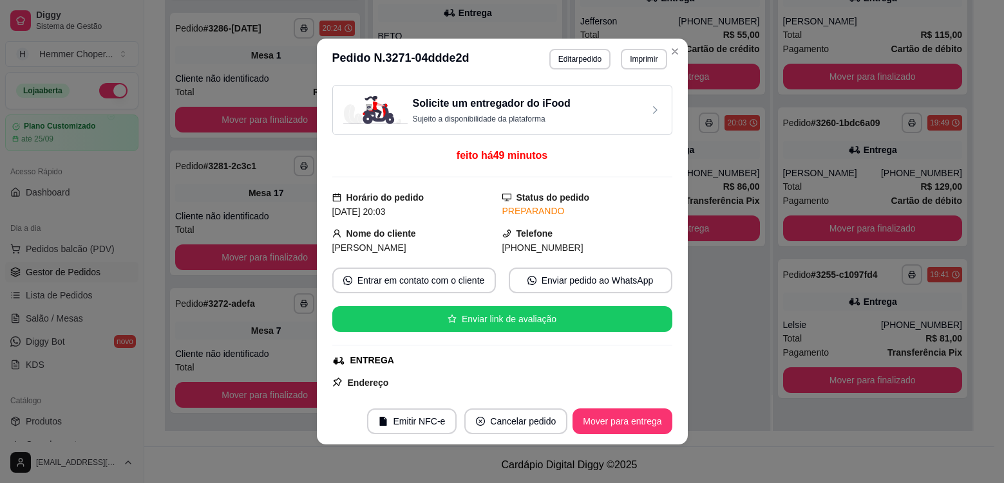
scroll to position [137, 0]
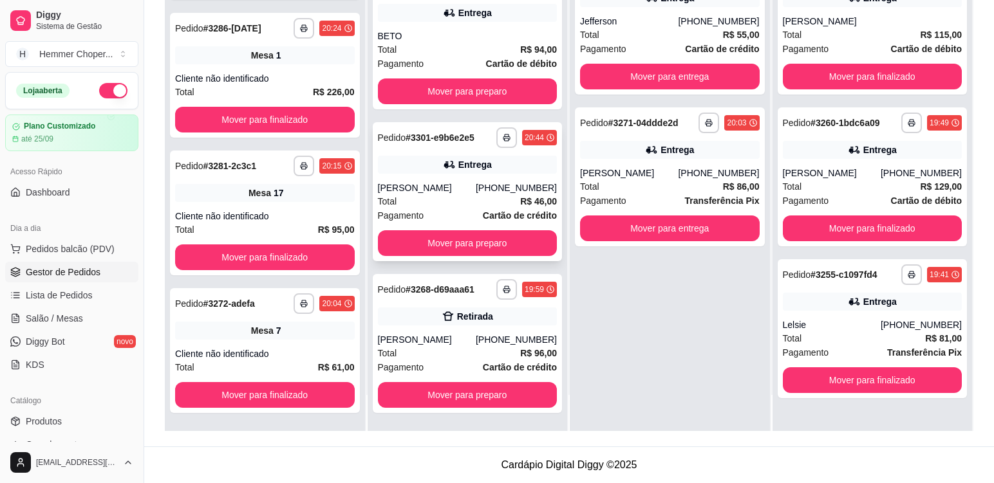
click at [442, 200] on div "Total R$ 46,00" at bounding box center [468, 201] width 180 height 14
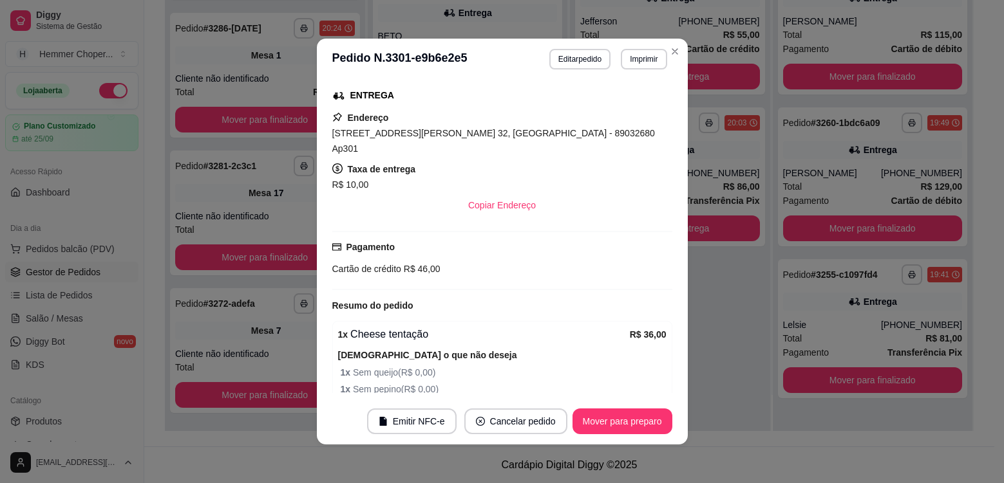
scroll to position [102, 0]
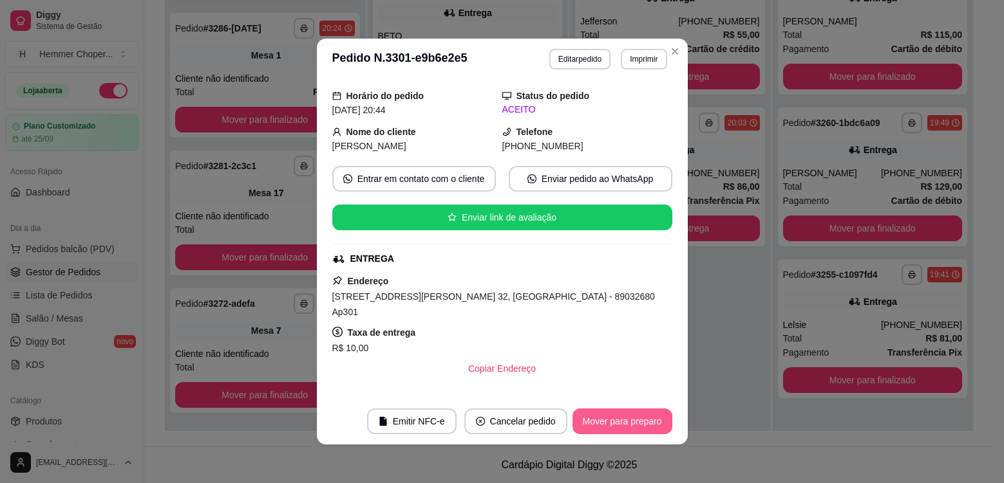
click at [620, 427] on button "Mover para preparo" at bounding box center [622, 422] width 100 height 26
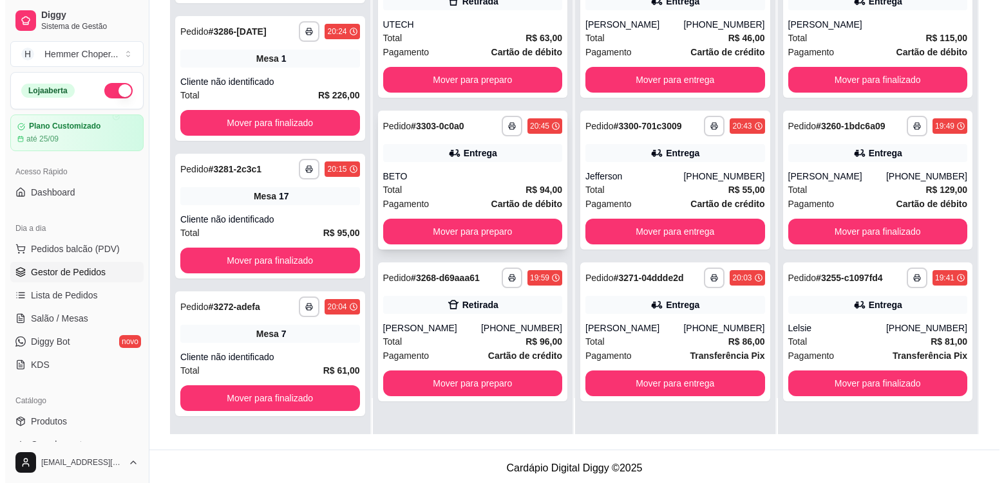
scroll to position [196, 0]
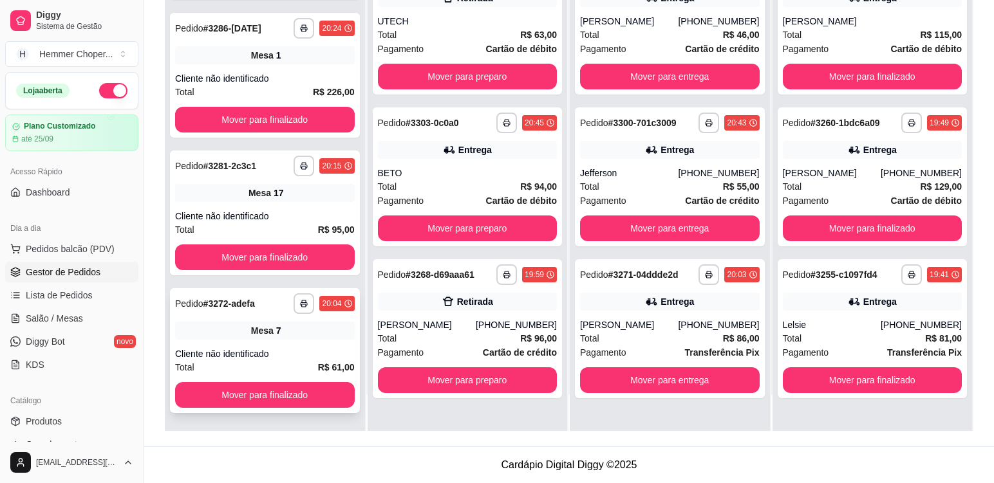
click at [281, 352] on div "Cliente não identificado" at bounding box center [265, 354] width 180 height 13
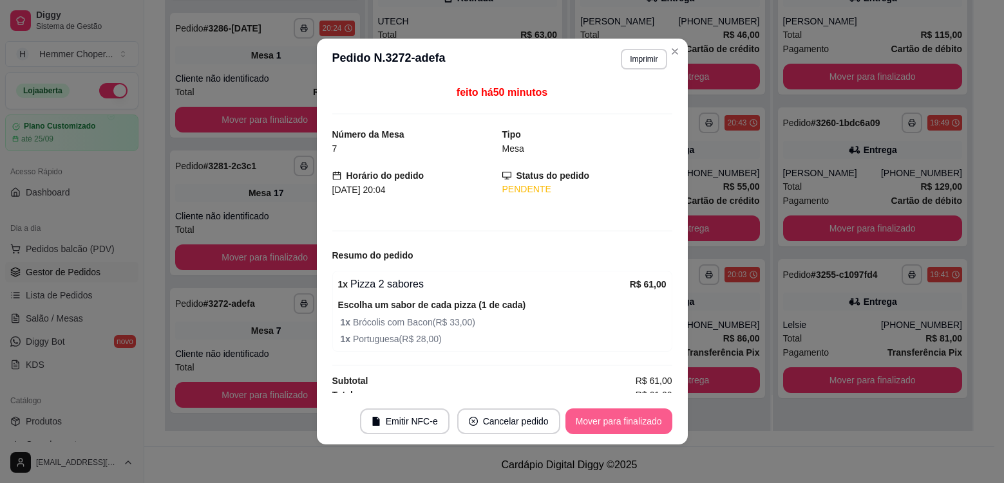
click at [623, 425] on button "Mover para finalizado" at bounding box center [618, 422] width 107 height 26
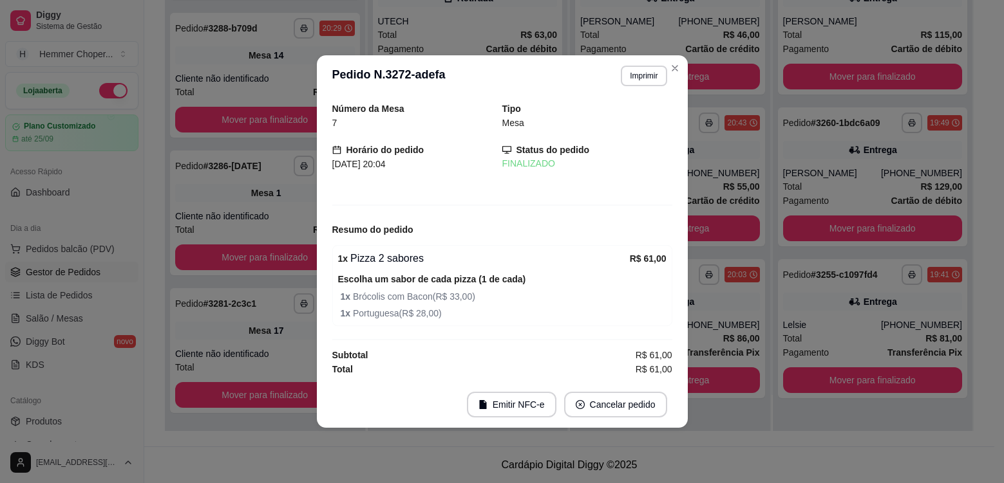
scroll to position [80, 0]
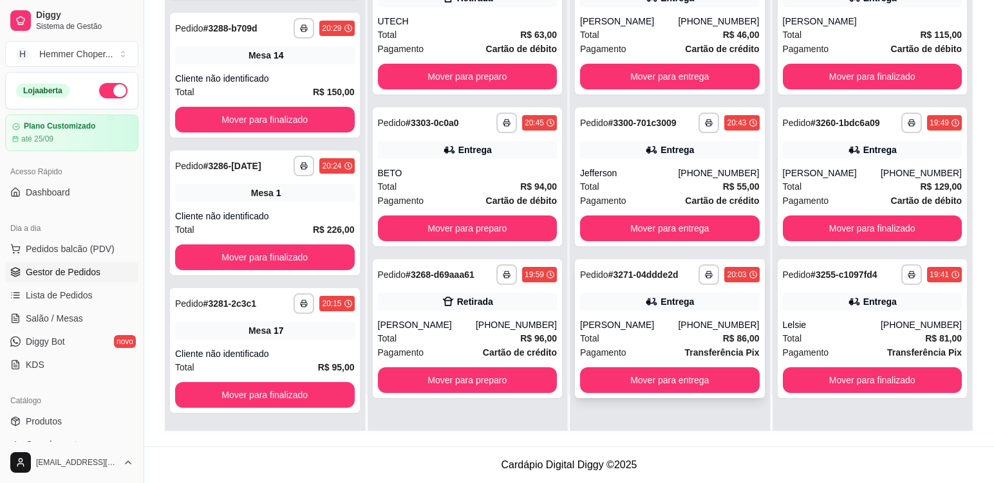
click at [646, 337] on div "Total R$ 86,00" at bounding box center [670, 339] width 180 height 14
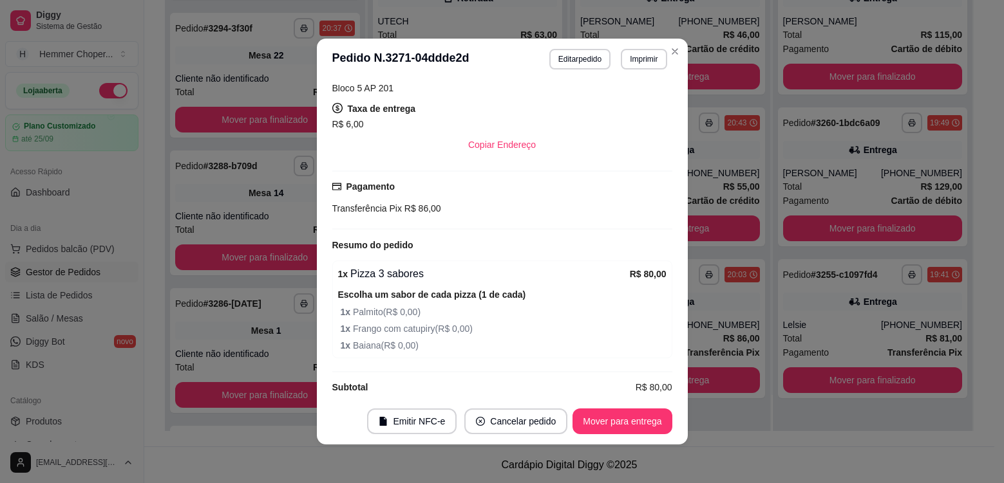
scroll to position [218, 0]
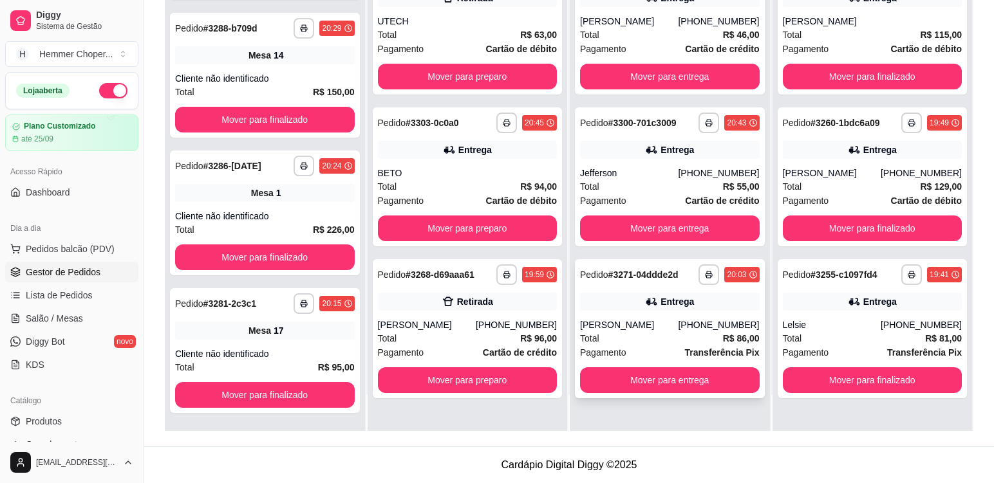
click at [668, 326] on div "[PERSON_NAME]" at bounding box center [629, 325] width 98 height 13
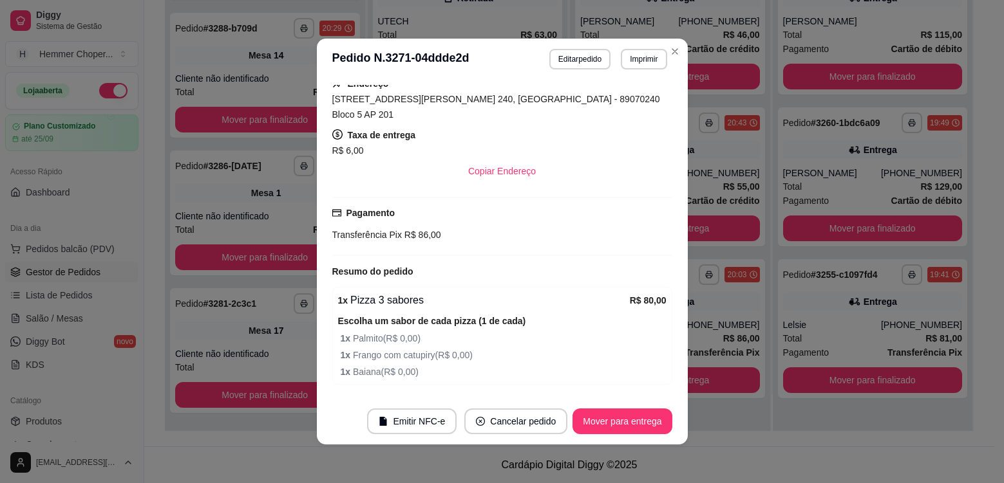
scroll to position [322, 0]
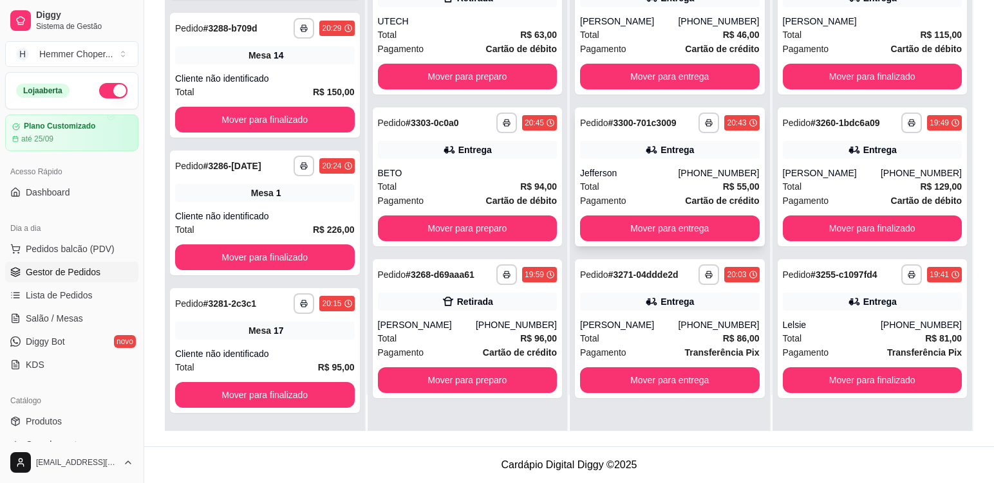
click at [704, 153] on div "Entrega" at bounding box center [670, 150] width 180 height 18
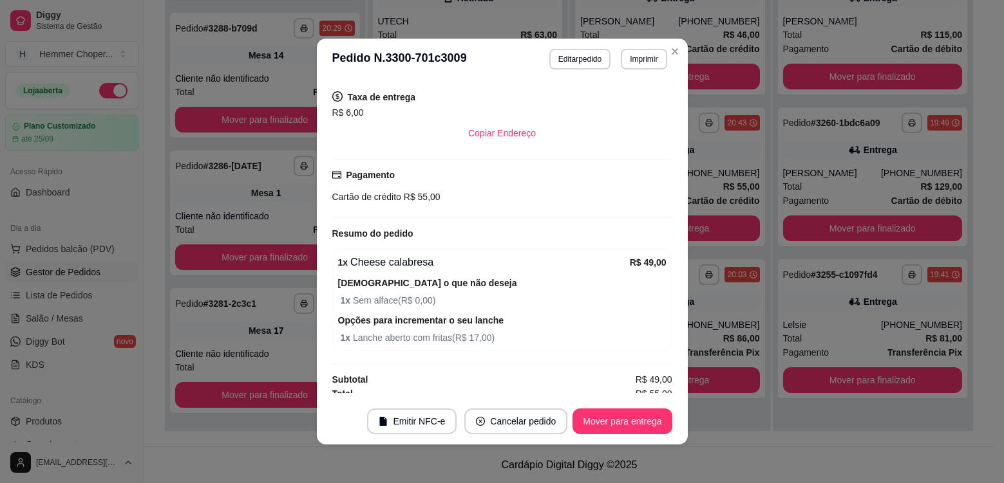
scroll to position [330, 0]
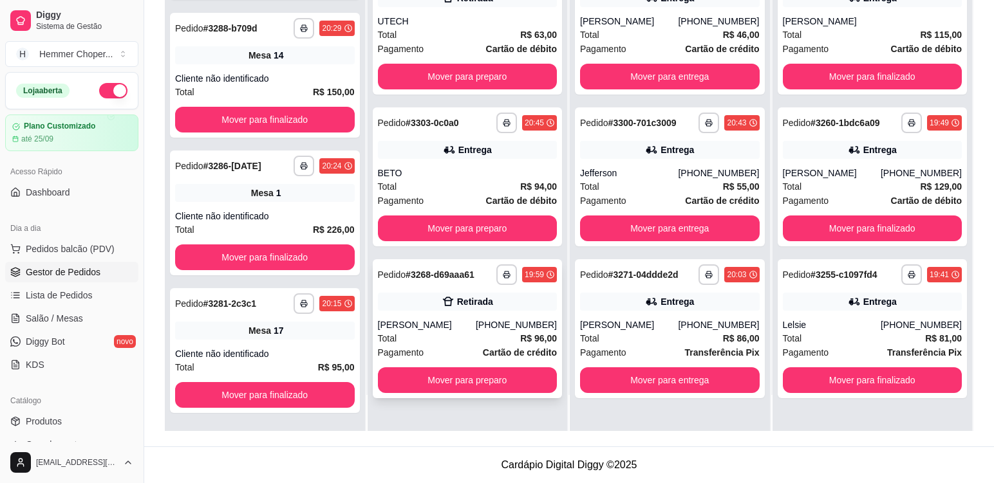
click at [514, 318] on div "**********" at bounding box center [468, 328] width 190 height 139
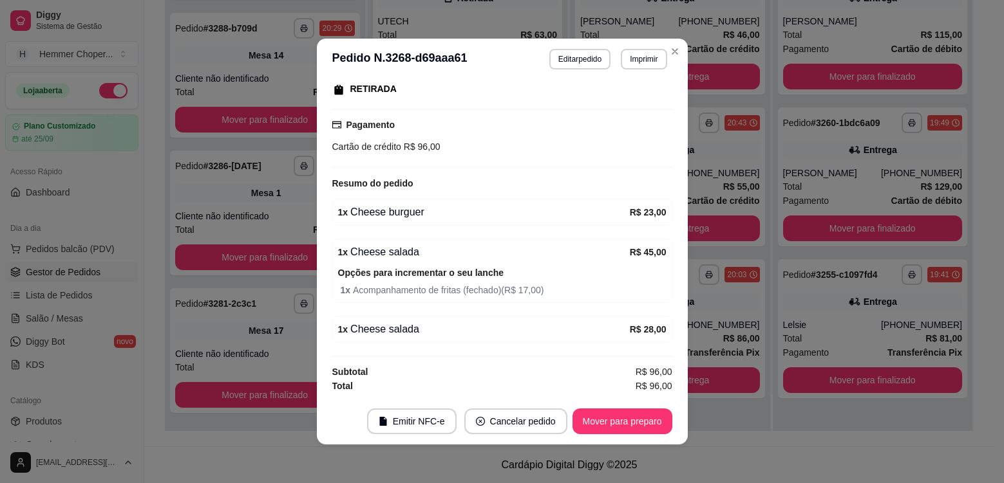
scroll to position [3, 0]
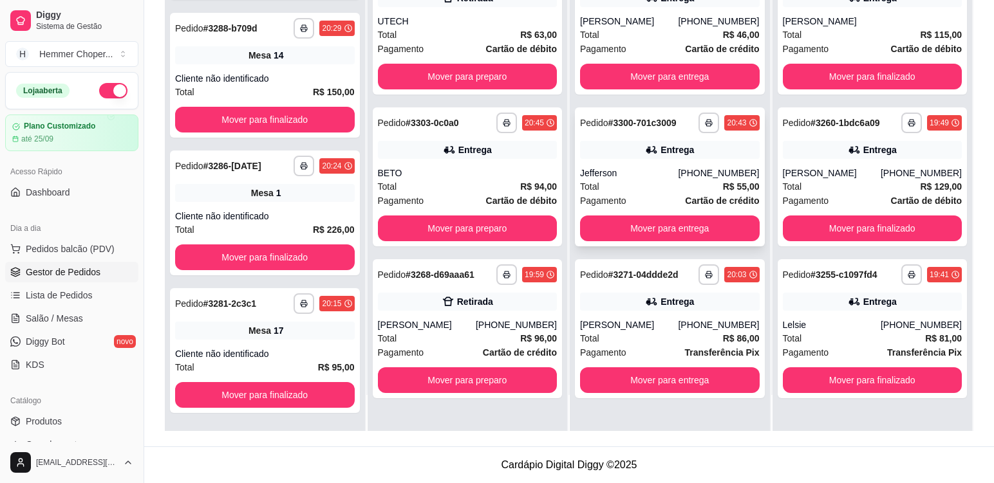
click at [638, 187] on div "Total R$ 55,00" at bounding box center [670, 187] width 180 height 14
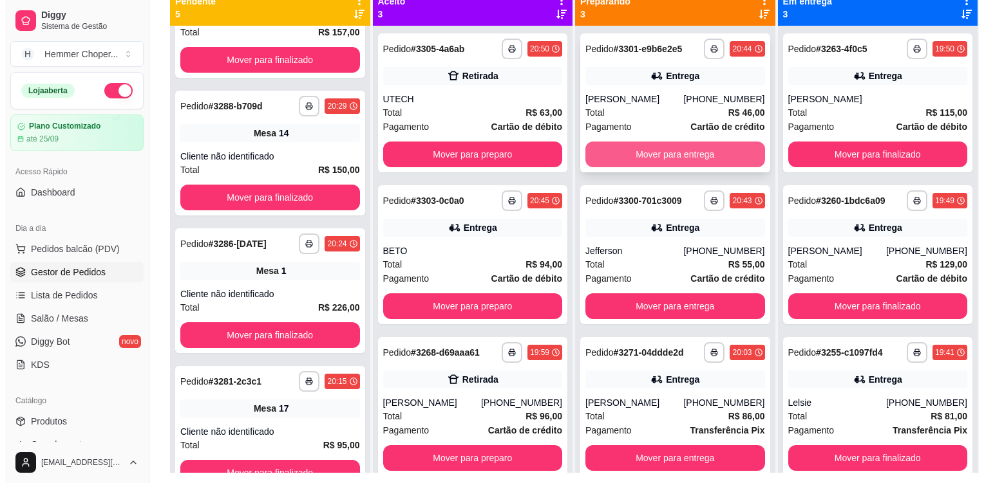
scroll to position [132, 0]
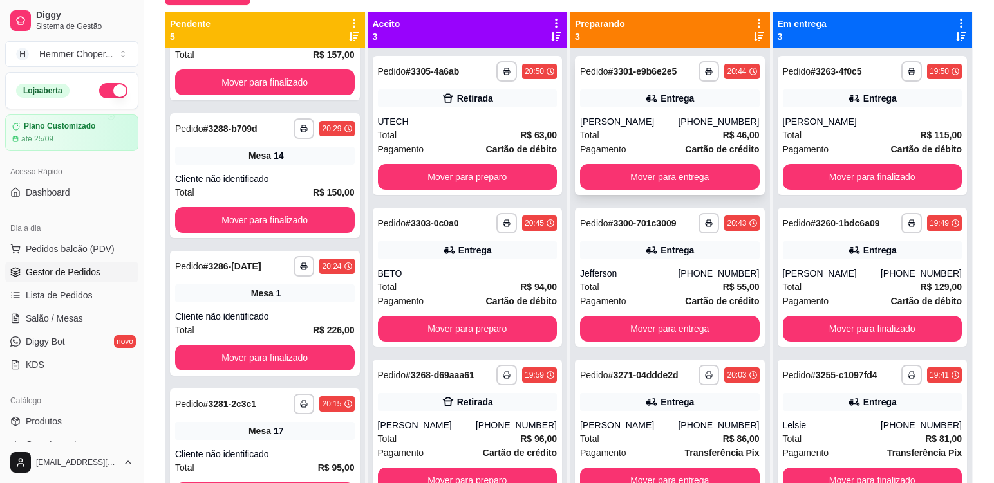
click at [612, 99] on div "Entrega" at bounding box center [670, 98] width 180 height 18
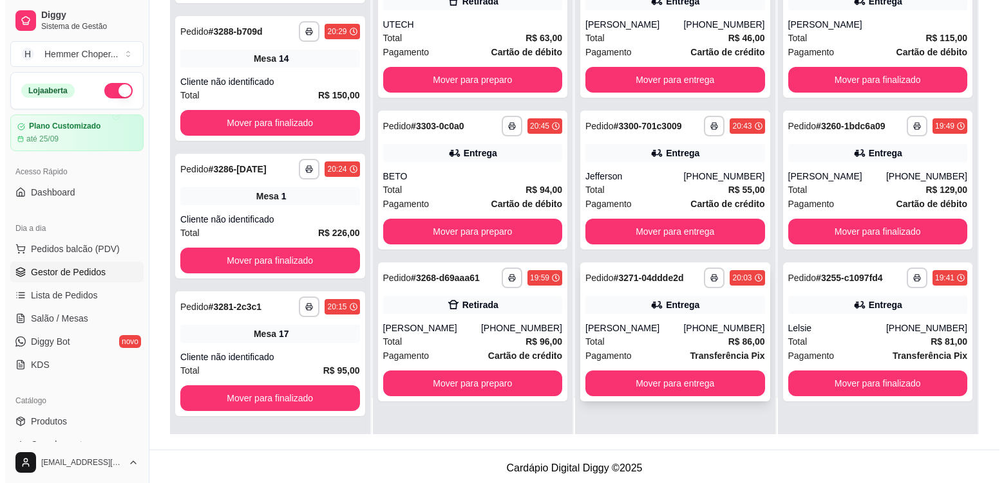
scroll to position [196, 0]
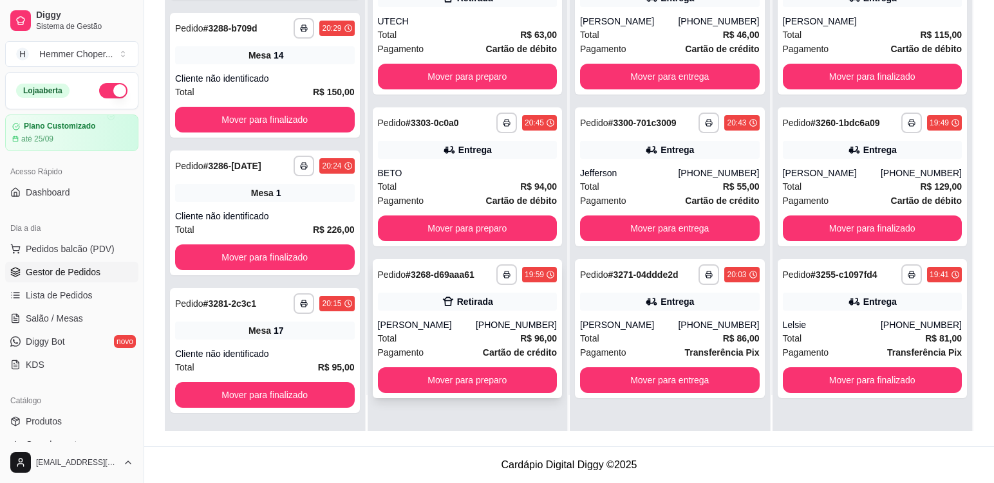
click at [459, 324] on div "[PERSON_NAME]" at bounding box center [427, 325] width 98 height 13
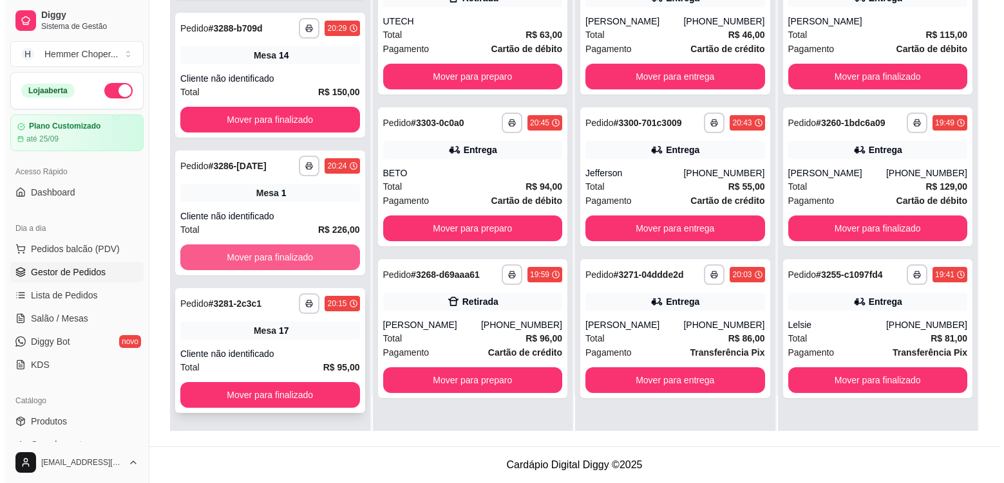
scroll to position [356, 0]
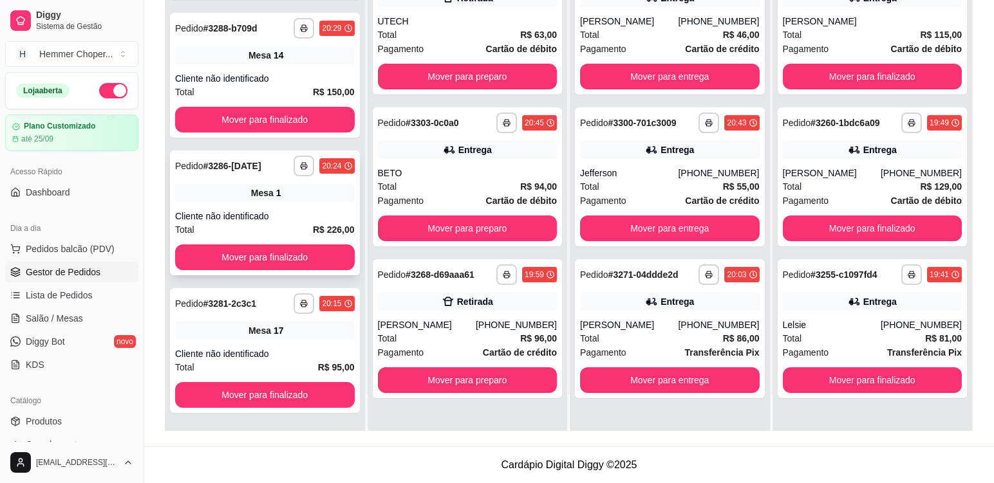
click at [295, 210] on div "Cliente não identificado" at bounding box center [265, 216] width 180 height 13
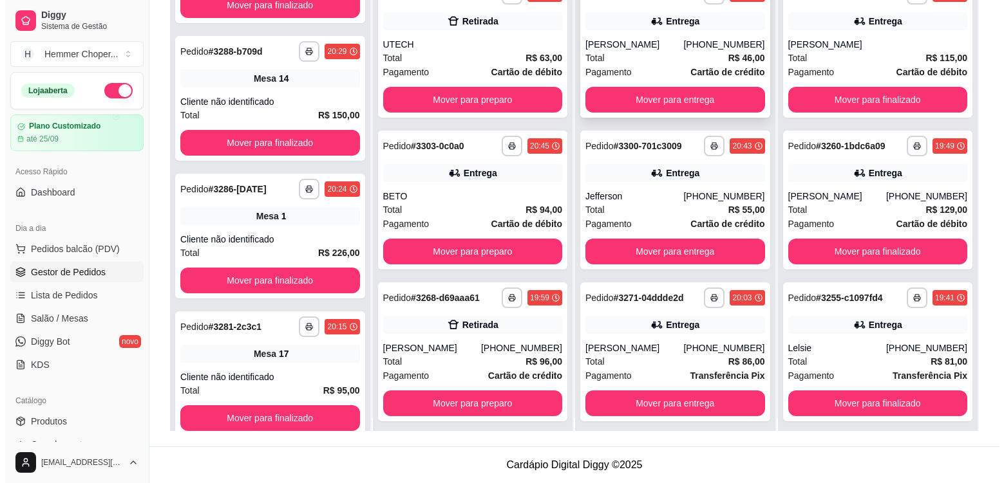
scroll to position [0, 0]
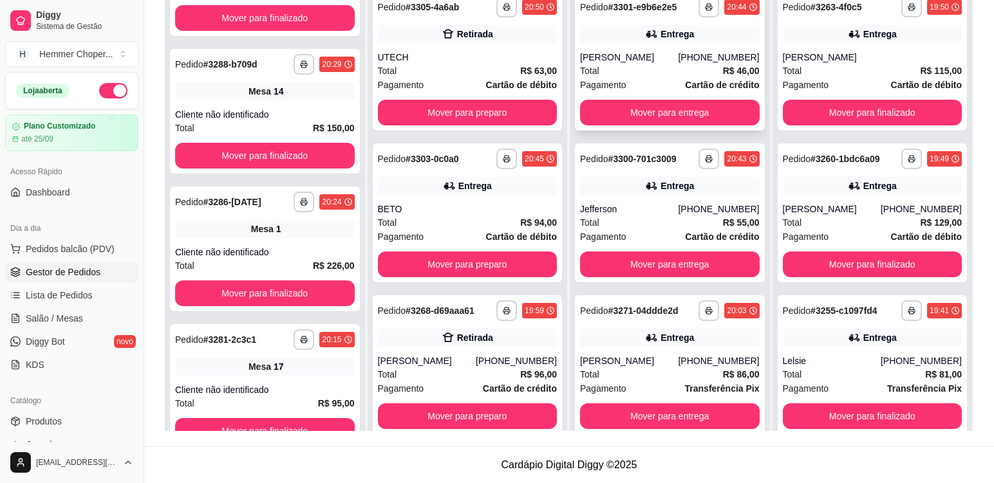
click at [657, 73] on div "Total R$ 46,00" at bounding box center [670, 71] width 180 height 14
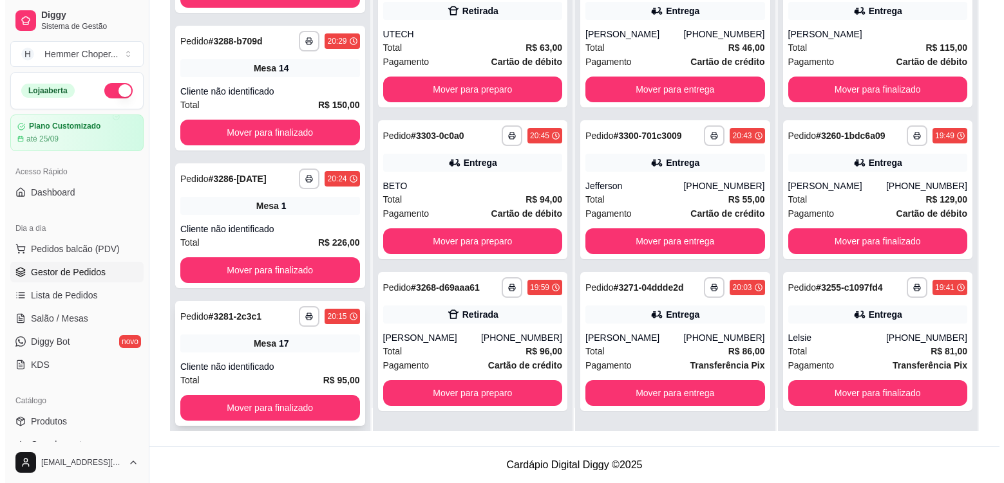
scroll to position [36, 0]
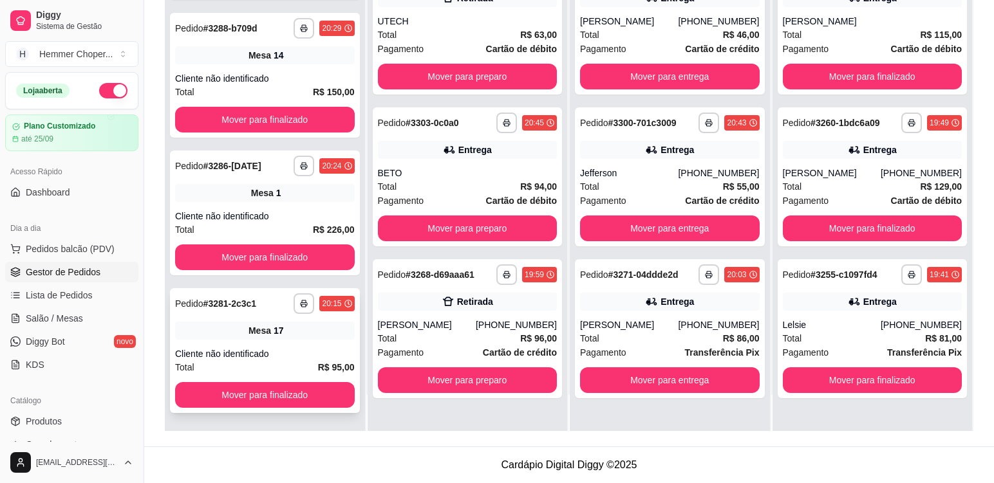
click at [290, 342] on div "**********" at bounding box center [265, 350] width 190 height 125
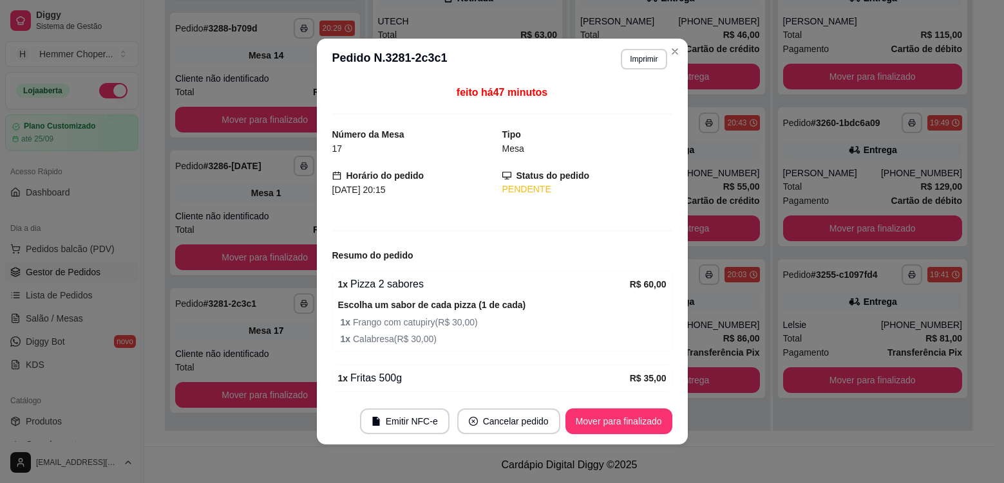
scroll to position [49, 0]
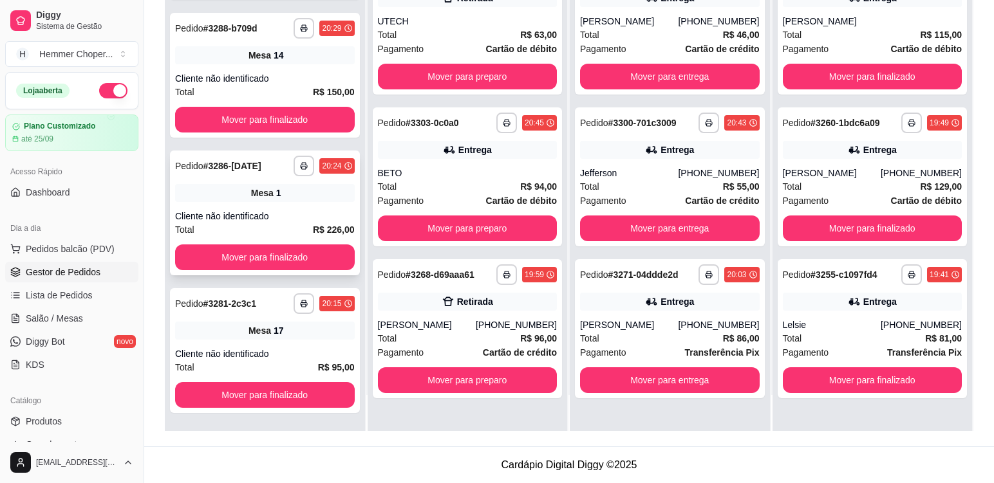
click at [297, 209] on div "**********" at bounding box center [265, 213] width 190 height 125
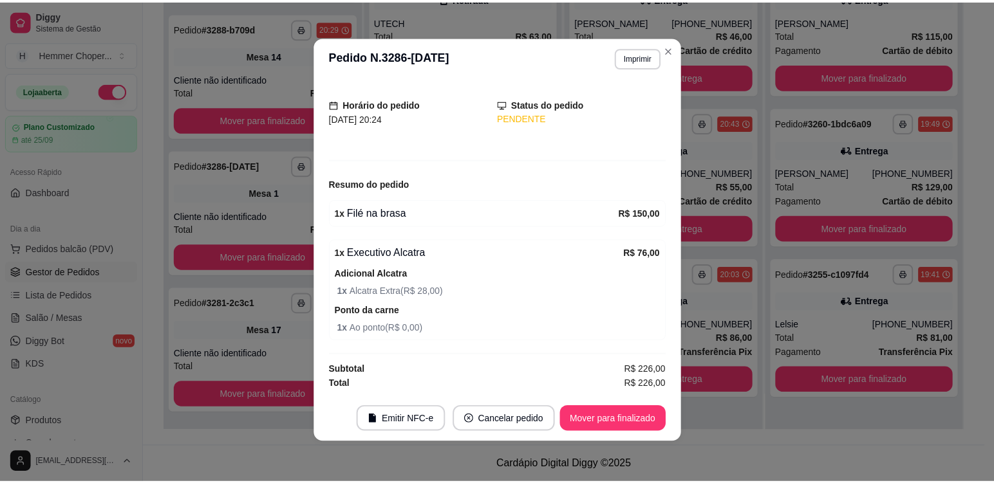
scroll to position [3, 0]
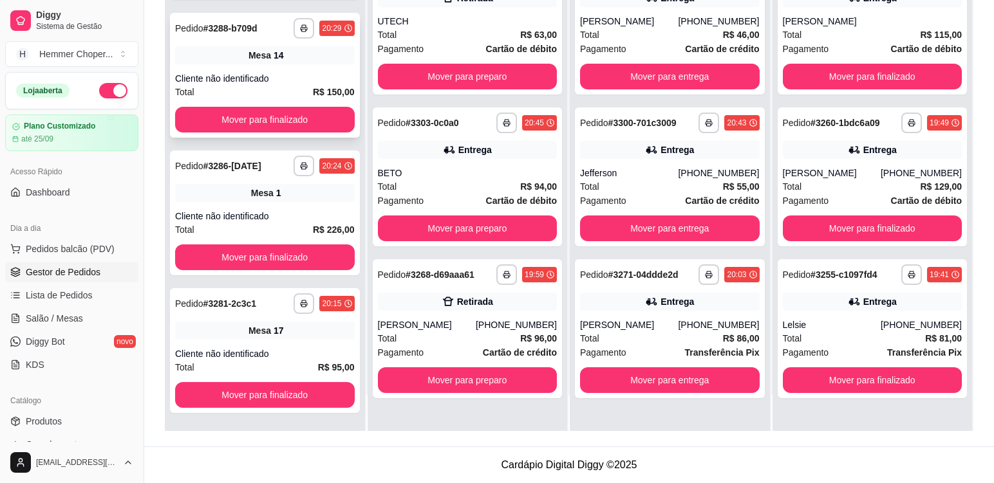
click at [287, 74] on div "Cliente não identificado" at bounding box center [265, 78] width 180 height 13
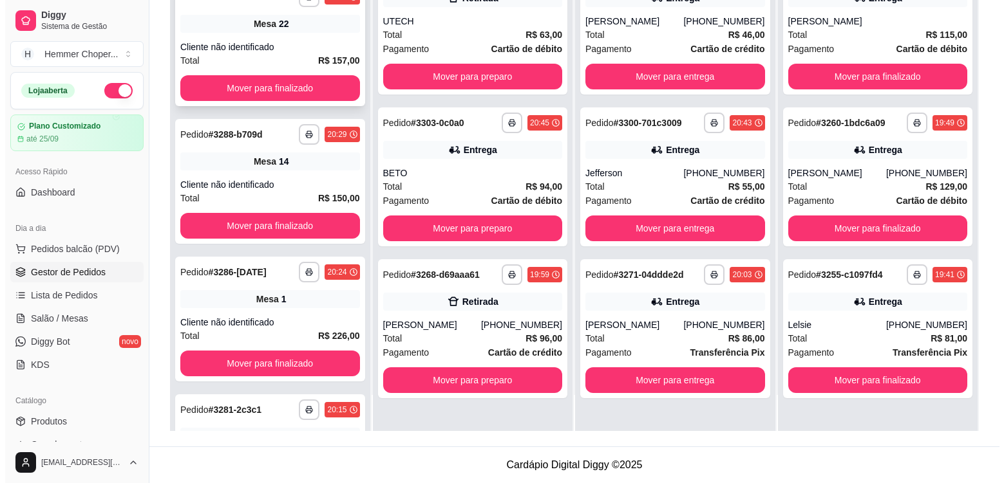
scroll to position [365, 0]
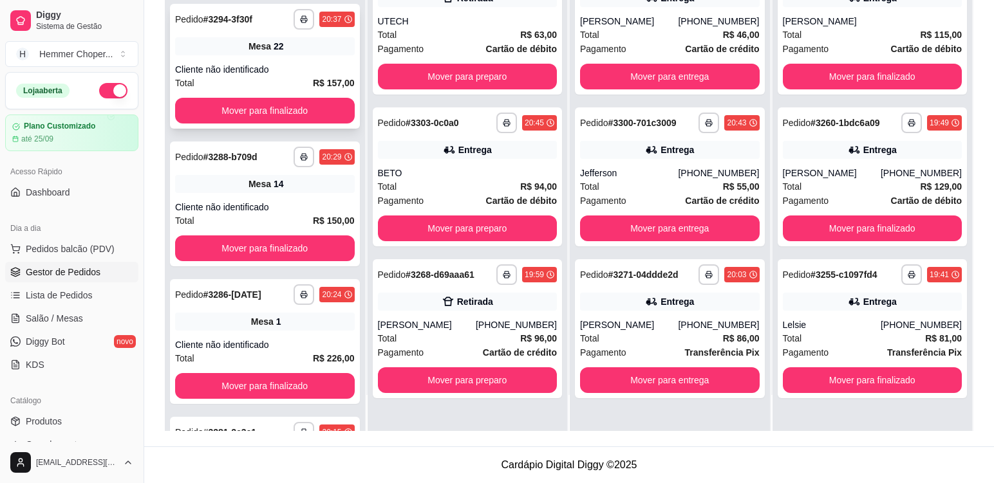
click at [281, 51] on div "Mesa 22" at bounding box center [265, 46] width 180 height 18
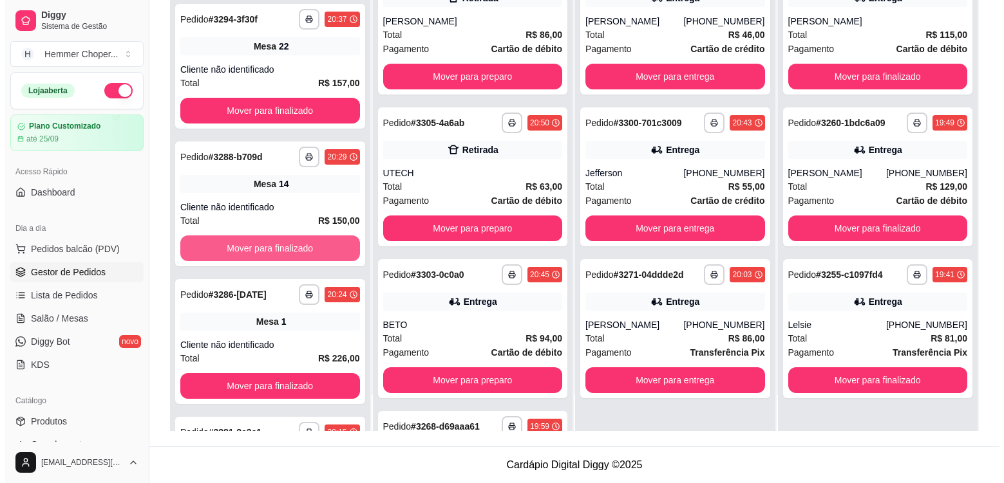
scroll to position [218, 0]
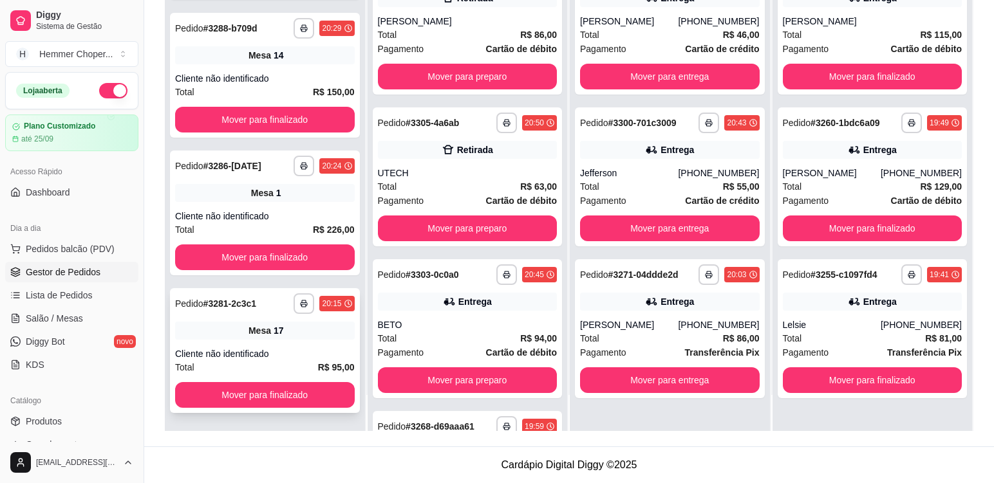
click at [283, 349] on div "Cliente não identificado" at bounding box center [265, 354] width 180 height 13
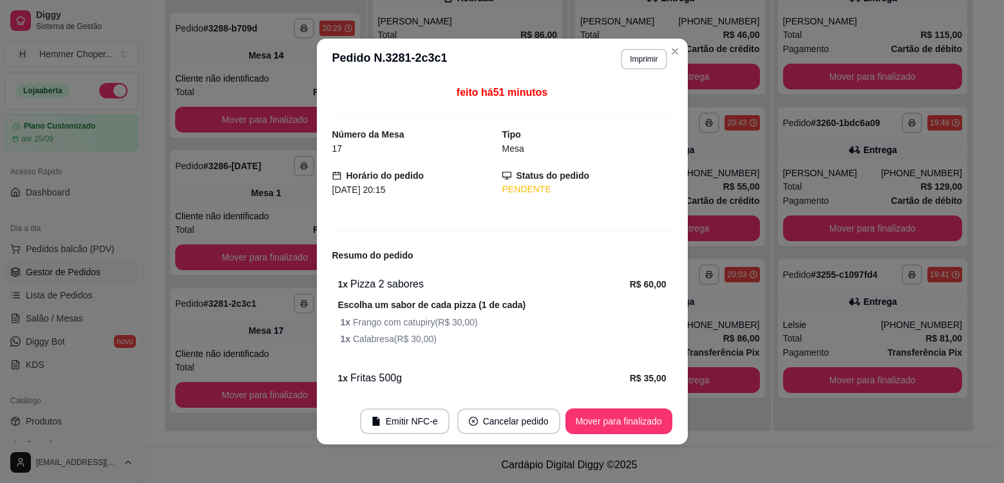
scroll to position [49, 0]
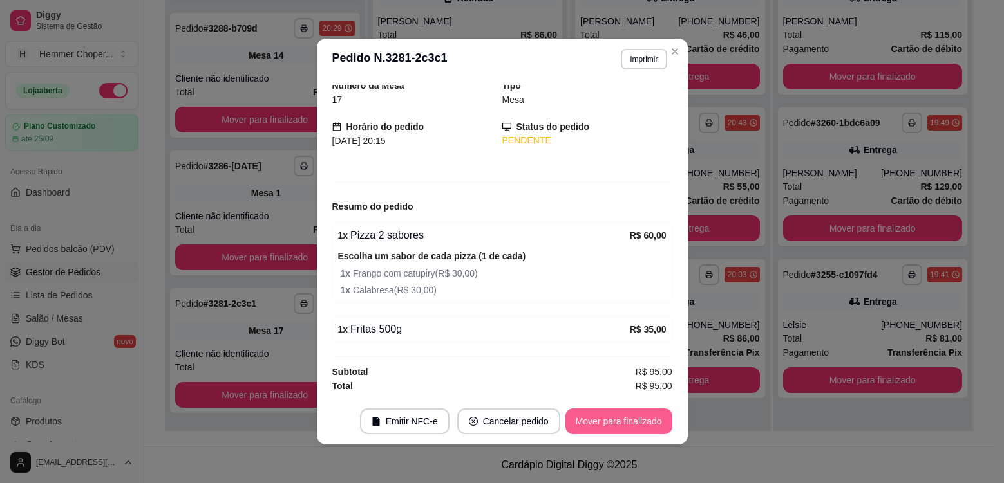
click at [606, 425] on button "Mover para finalizado" at bounding box center [618, 422] width 107 height 26
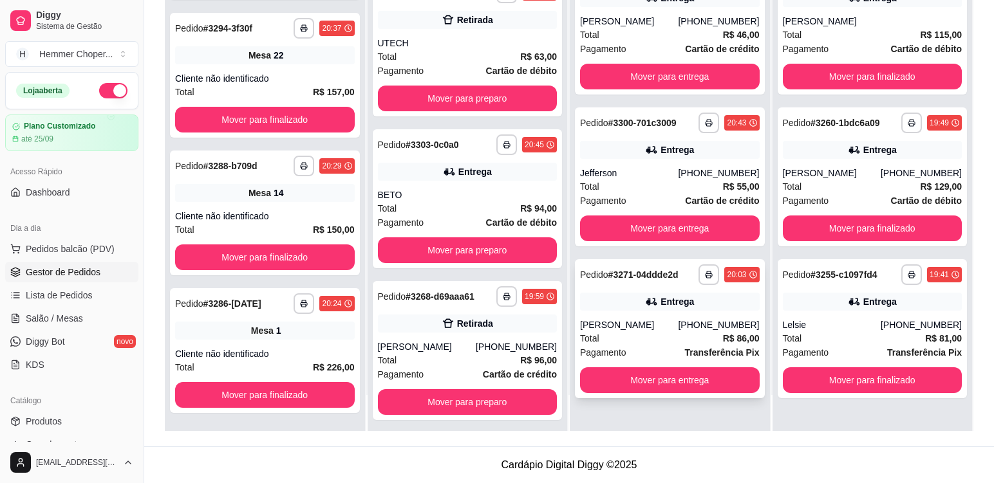
scroll to position [137, 0]
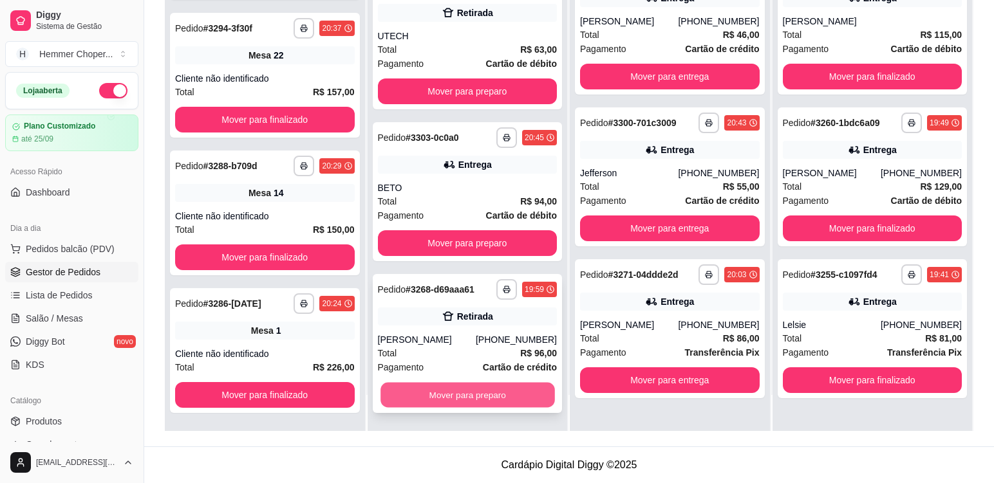
click at [453, 398] on button "Mover para preparo" at bounding box center [467, 395] width 174 height 25
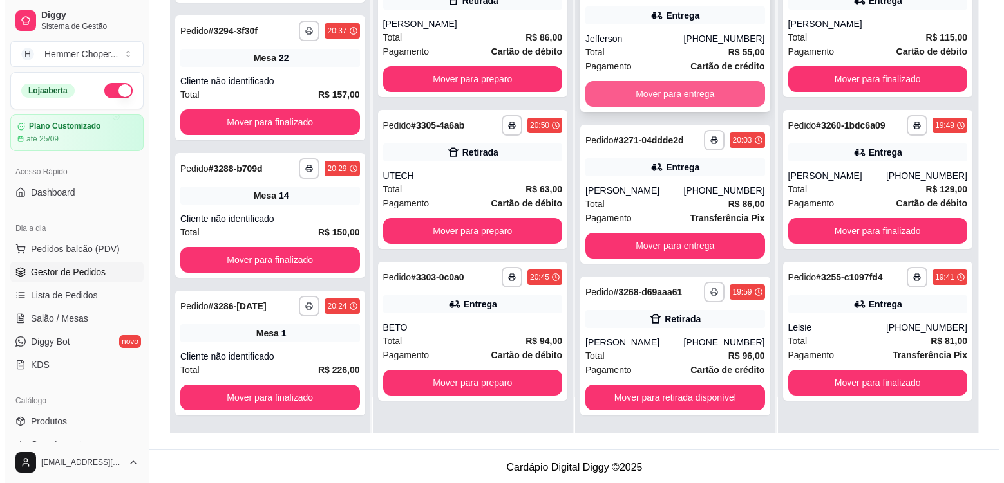
scroll to position [196, 0]
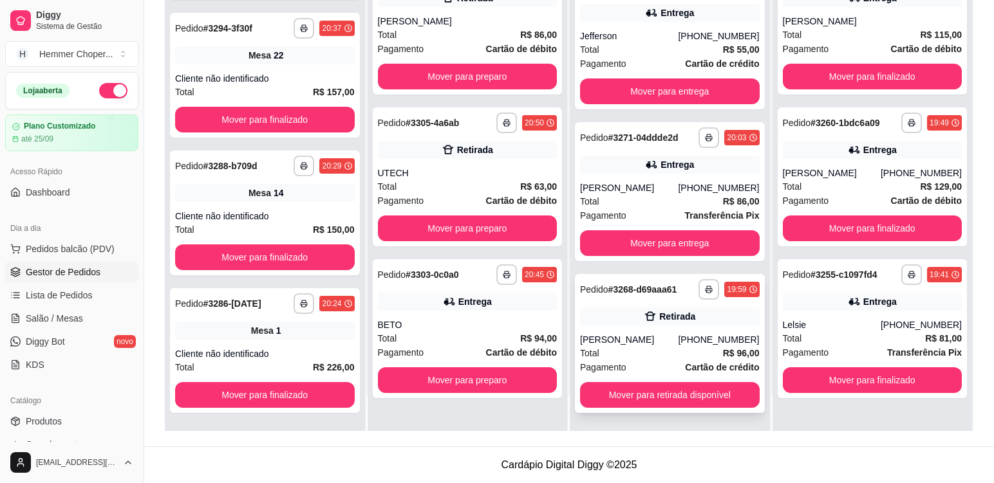
click at [657, 345] on div "[PERSON_NAME]" at bounding box center [629, 339] width 98 height 13
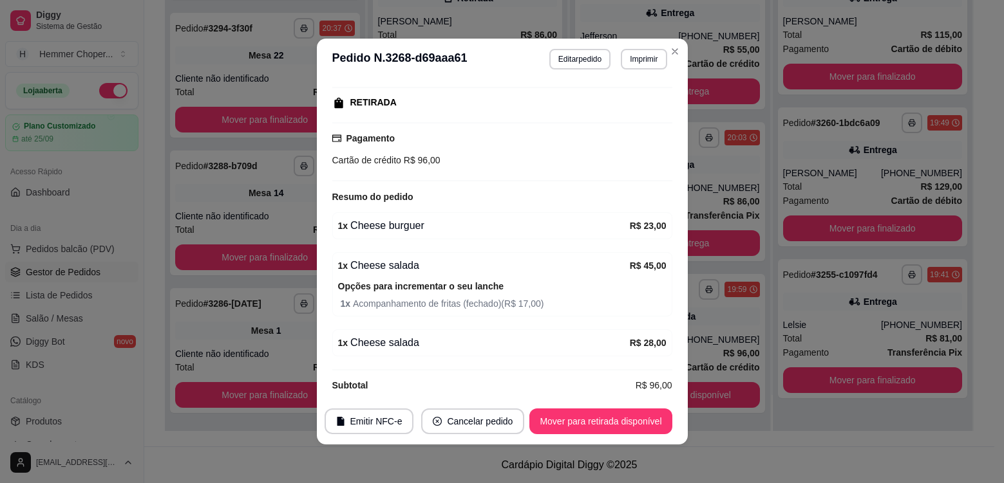
scroll to position [209, 0]
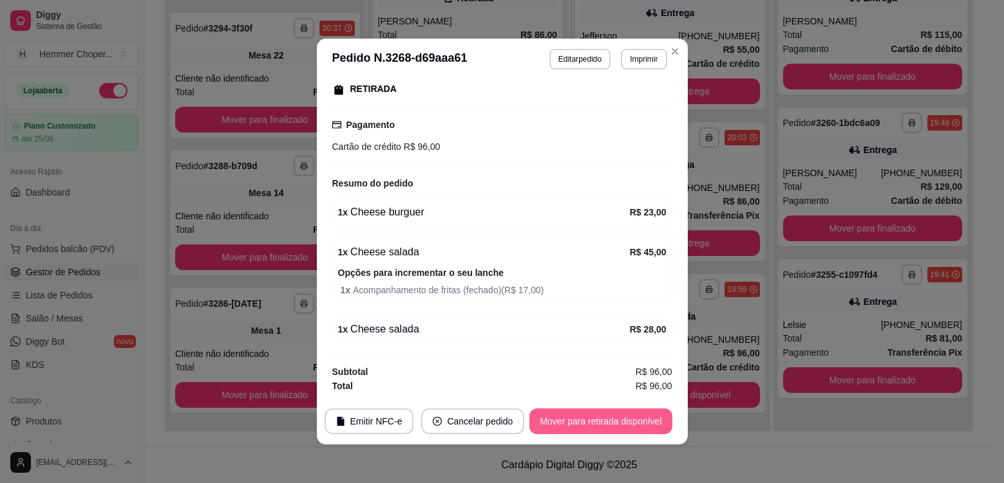
click at [632, 419] on button "Mover para retirada disponível" at bounding box center [600, 422] width 142 height 26
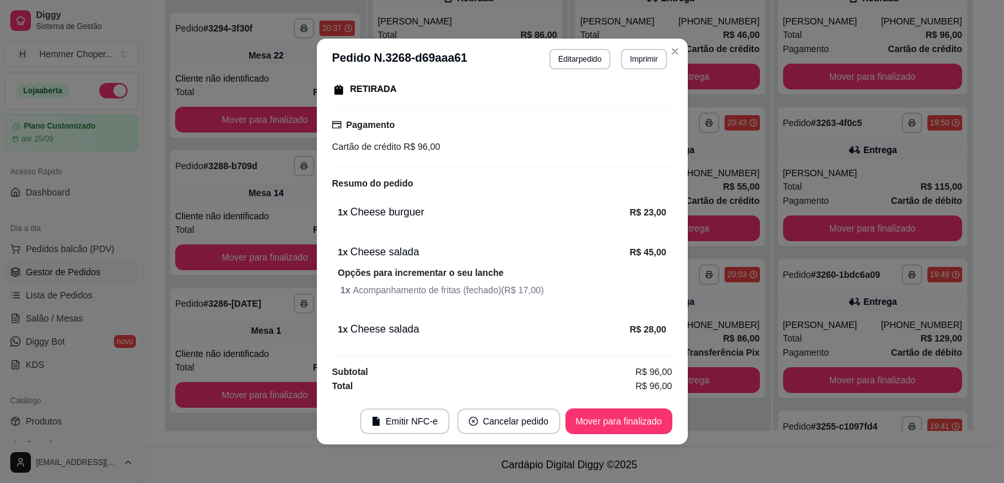
scroll to position [0, 0]
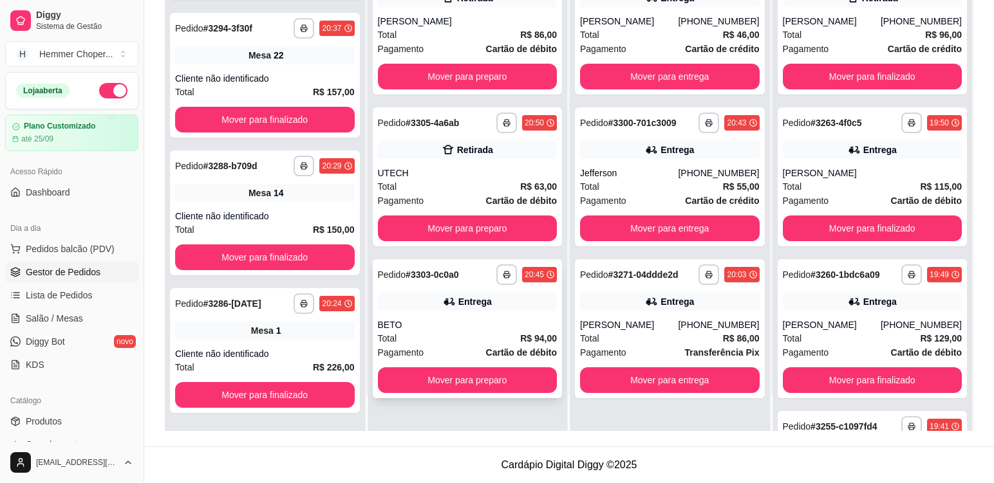
click at [438, 338] on div "Total R$ 94,00" at bounding box center [468, 339] width 180 height 14
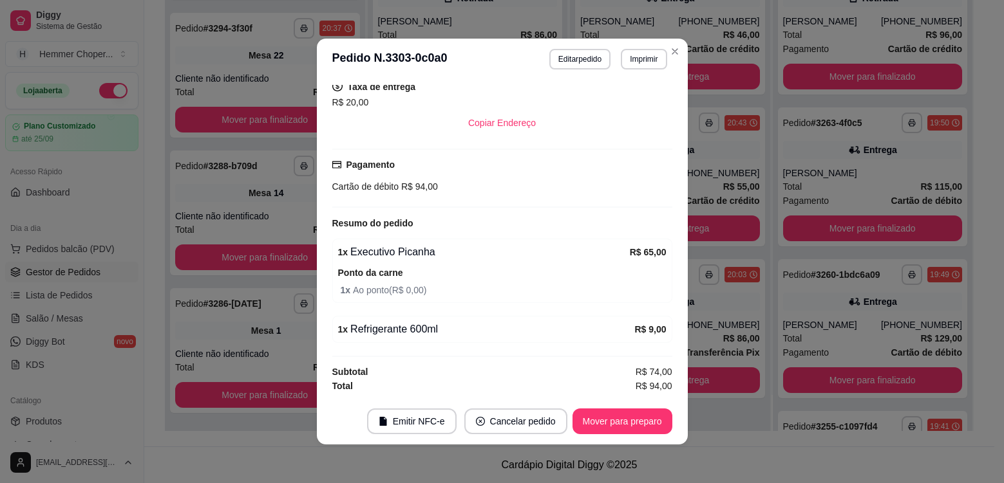
scroll to position [80, 0]
click at [637, 427] on button "Mover para preparo" at bounding box center [622, 421] width 97 height 25
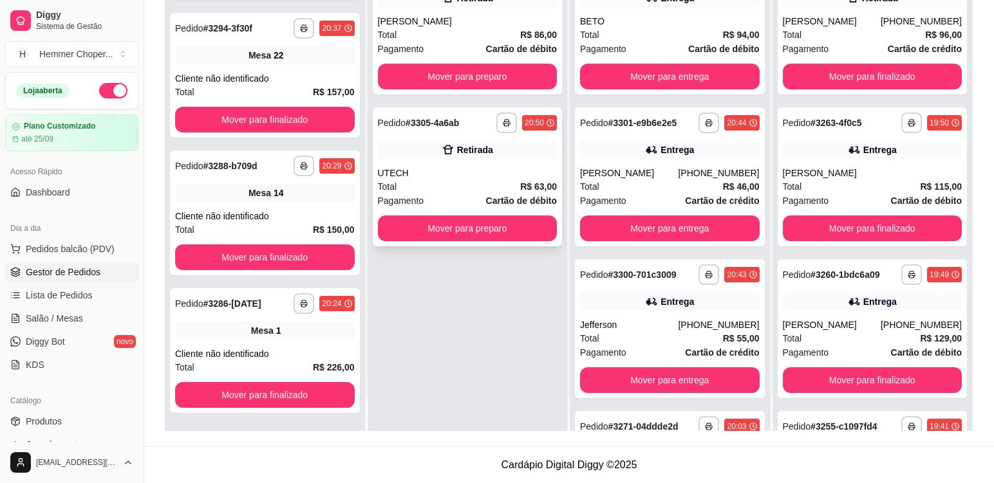
click at [445, 165] on div "**********" at bounding box center [468, 176] width 190 height 139
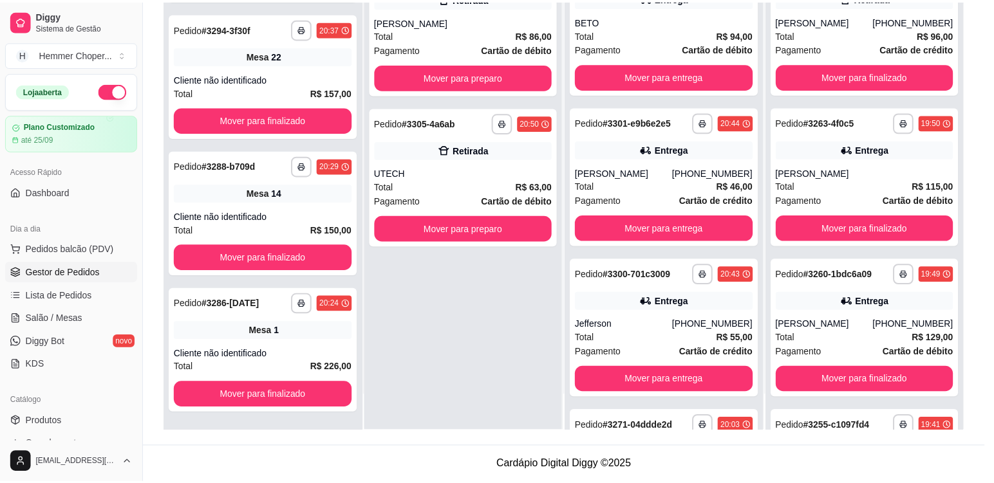
scroll to position [124, 0]
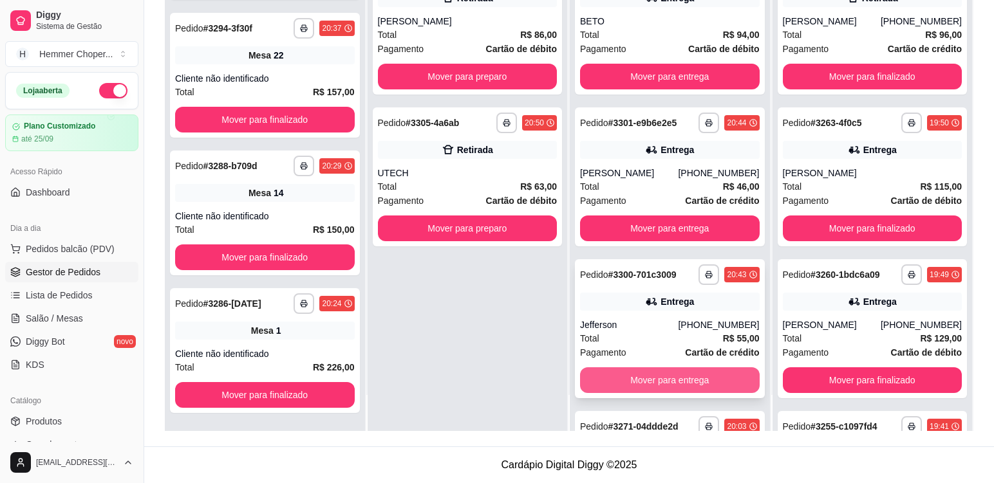
click at [666, 382] on button "Mover para entrega" at bounding box center [670, 381] width 180 height 26
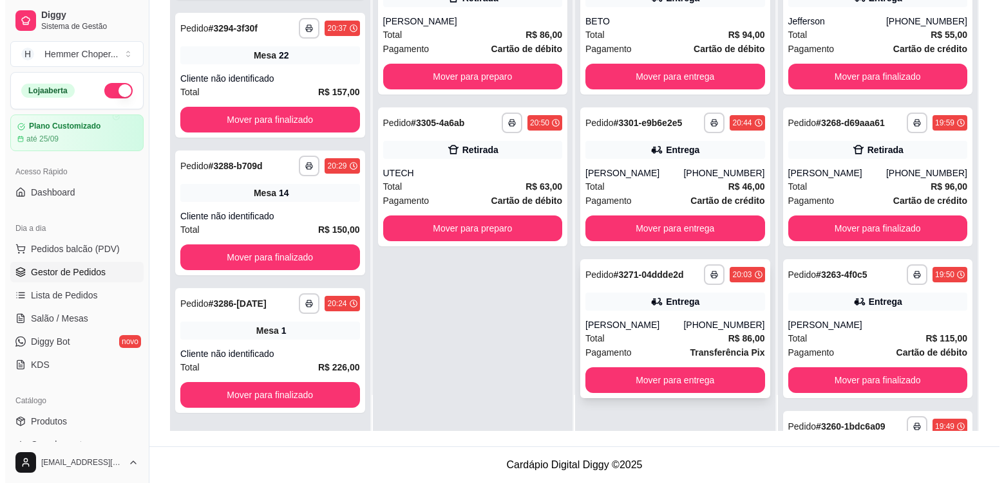
scroll to position [0, 0]
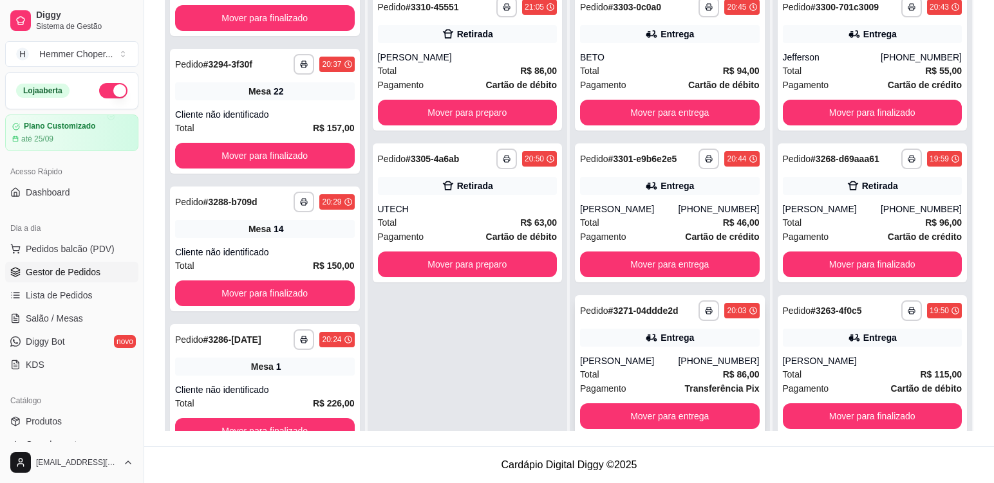
click at [648, 371] on div "Total R$ 86,00" at bounding box center [670, 375] width 180 height 14
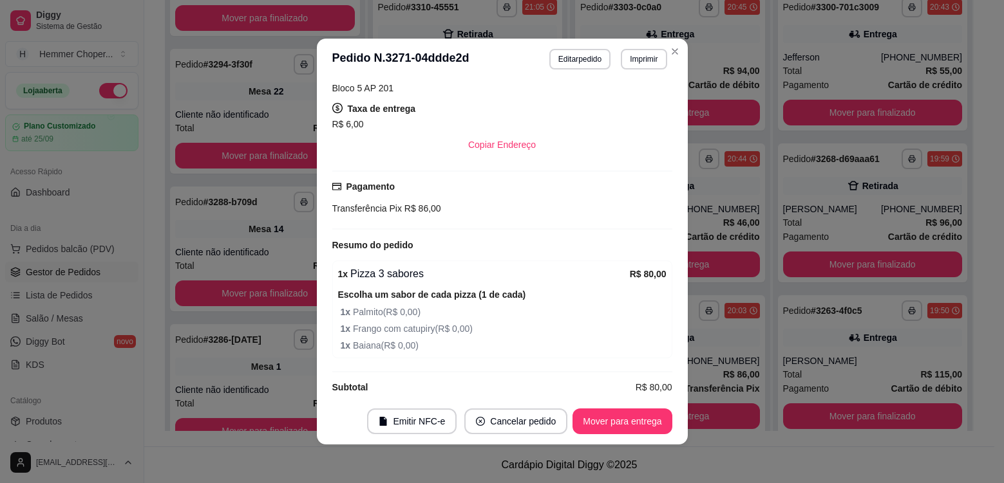
scroll to position [3, 0]
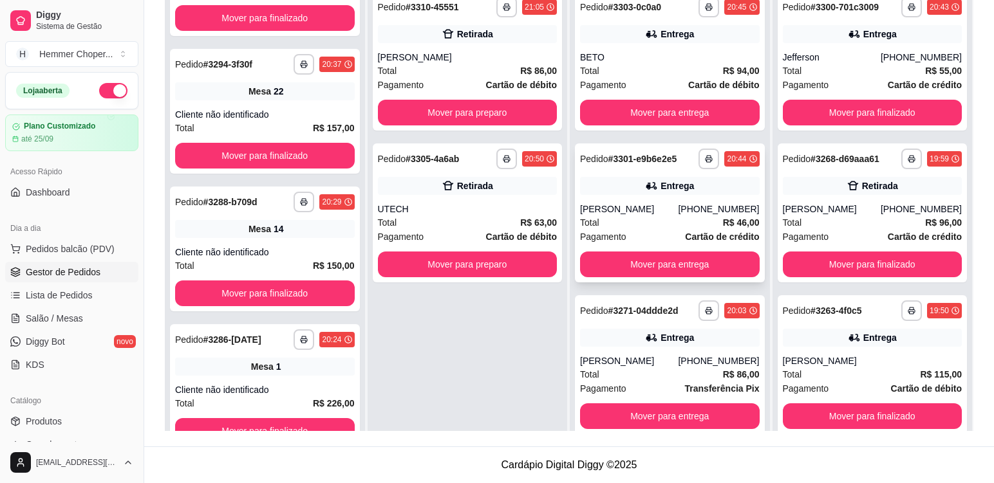
click at [640, 212] on div "[PERSON_NAME]" at bounding box center [629, 209] width 98 height 13
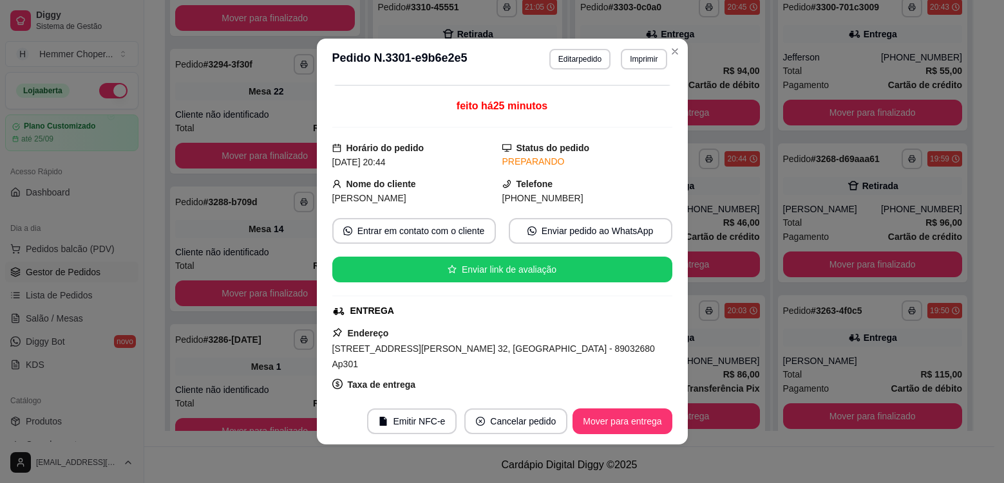
scroll to position [37, 0]
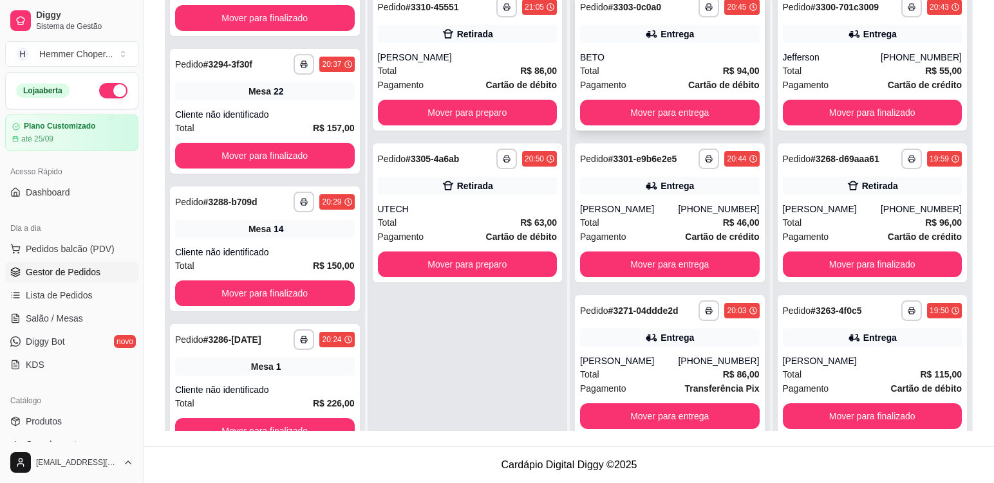
click at [632, 69] on div "Total R$ 94,00" at bounding box center [670, 71] width 180 height 14
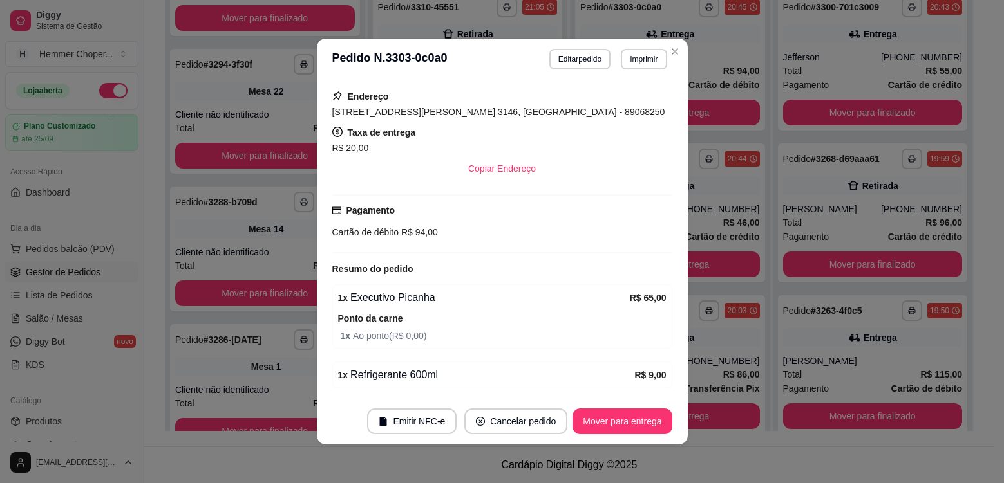
scroll to position [257, 0]
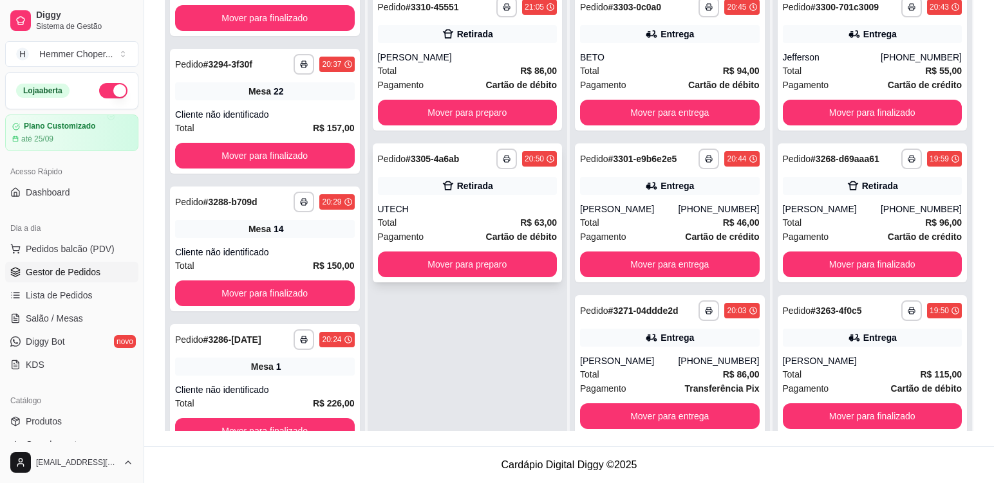
click at [448, 202] on div "**********" at bounding box center [468, 213] width 190 height 139
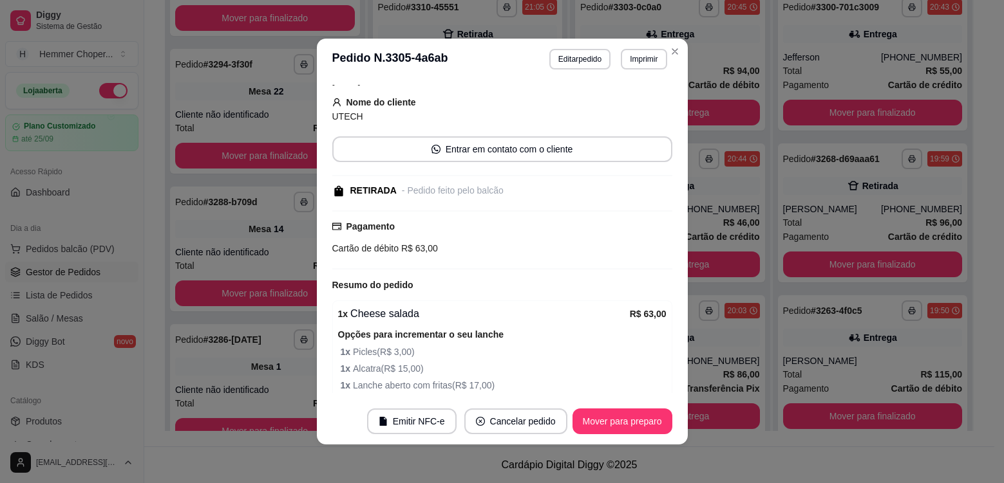
scroll to position [124, 0]
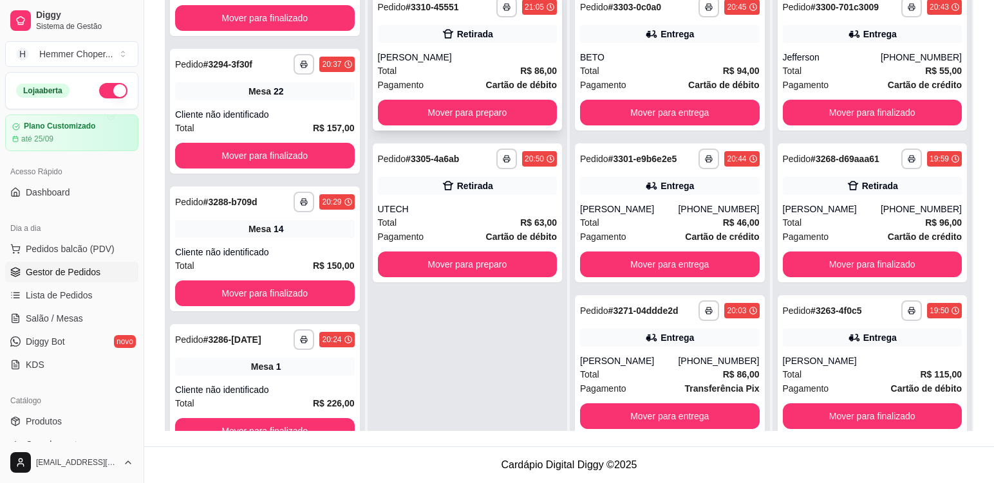
click at [435, 68] on div "Total R$ 86,00" at bounding box center [468, 71] width 180 height 14
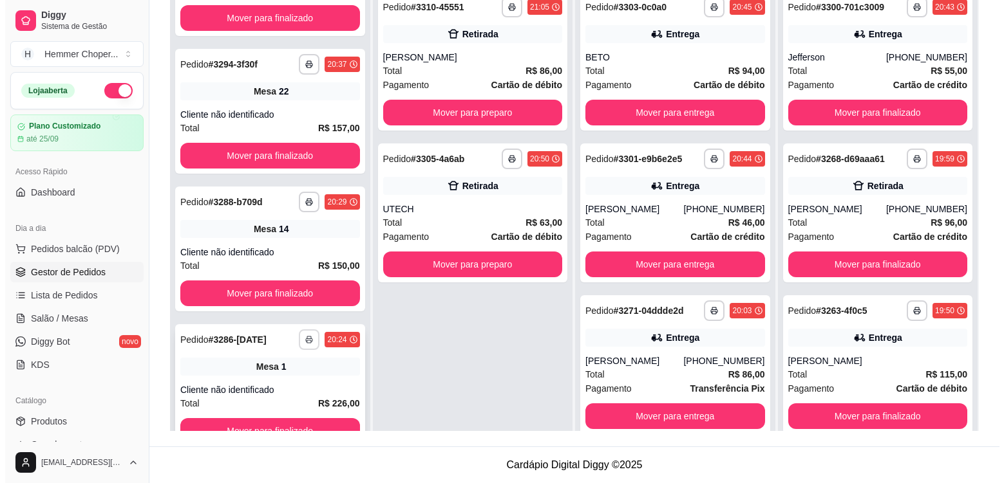
scroll to position [36, 0]
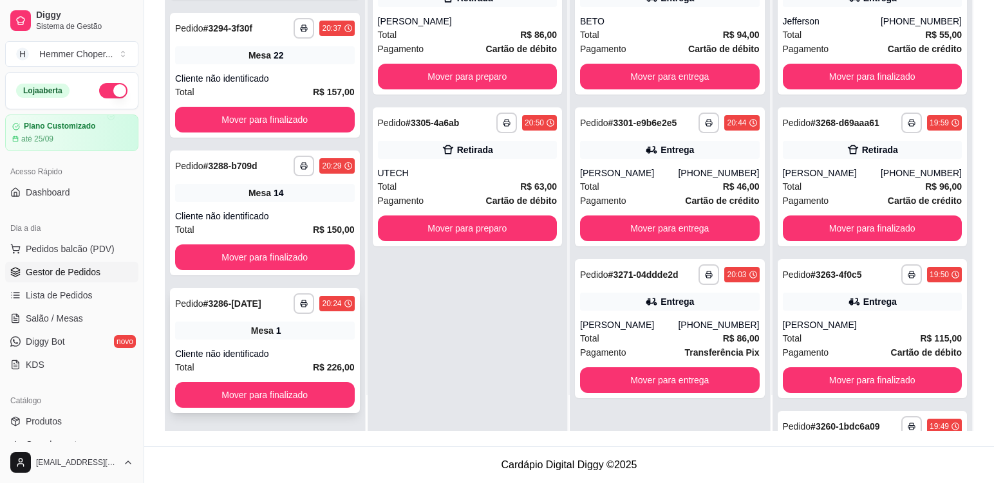
click at [285, 346] on div "**********" at bounding box center [265, 350] width 190 height 125
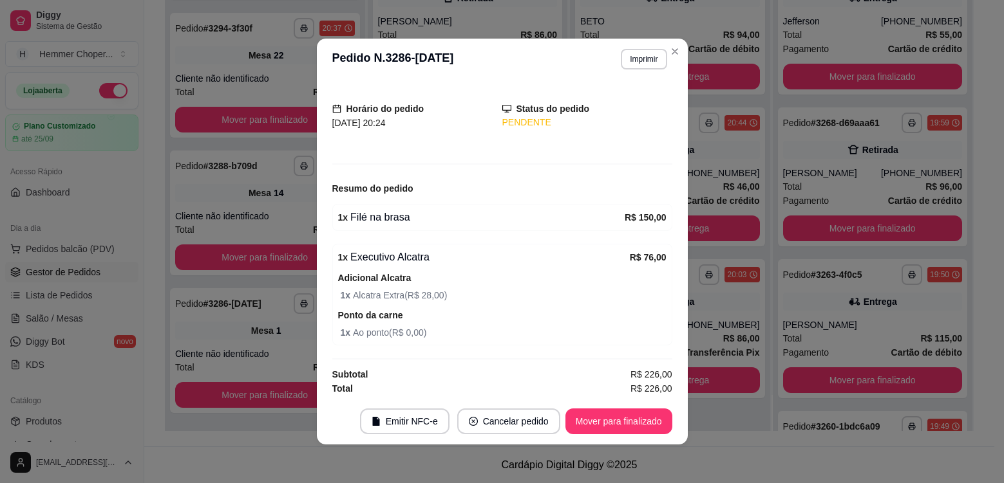
scroll to position [70, 0]
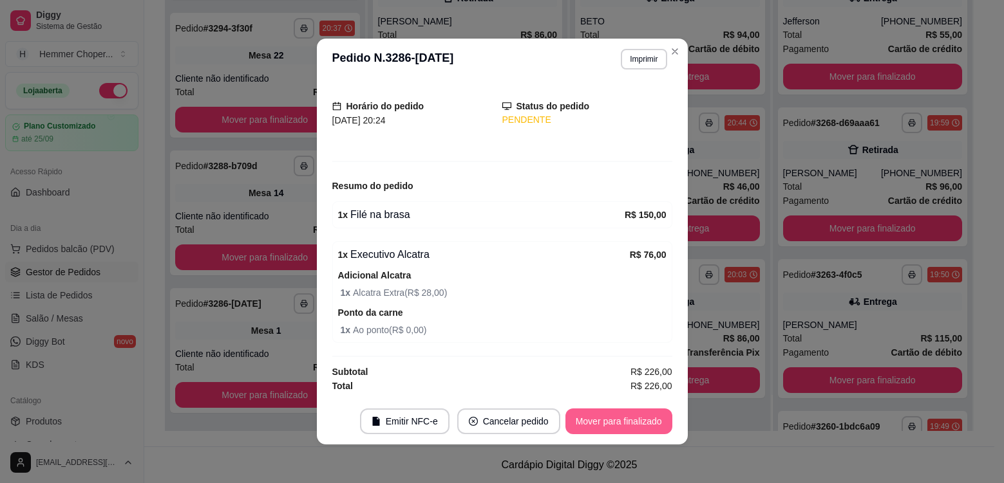
click at [613, 425] on button "Mover para finalizado" at bounding box center [618, 422] width 107 height 26
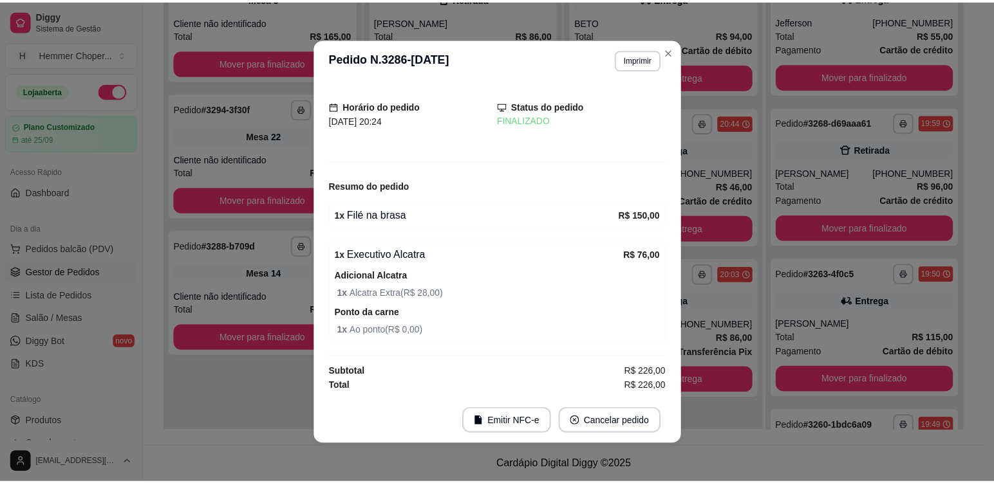
scroll to position [27, 0]
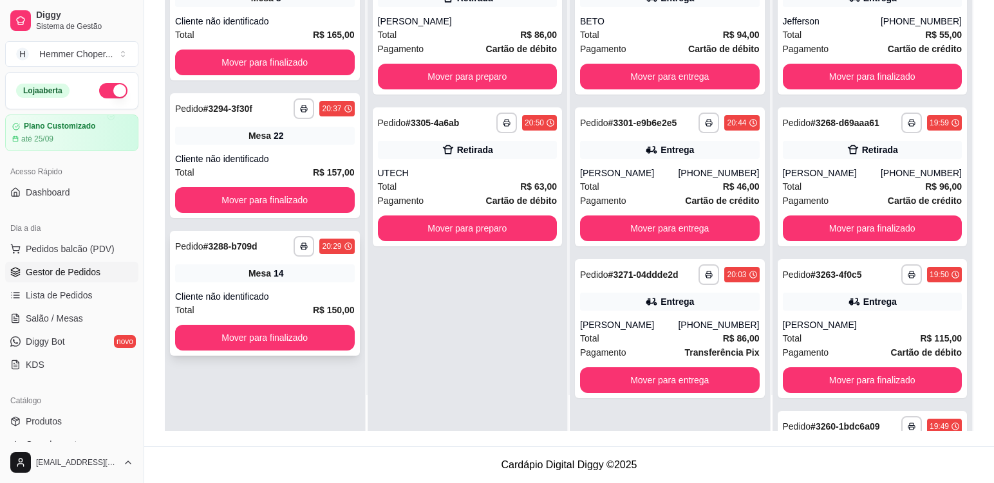
click at [304, 284] on div "**********" at bounding box center [265, 293] width 190 height 125
click at [322, 153] on div "Cliente não identificado" at bounding box center [265, 159] width 180 height 13
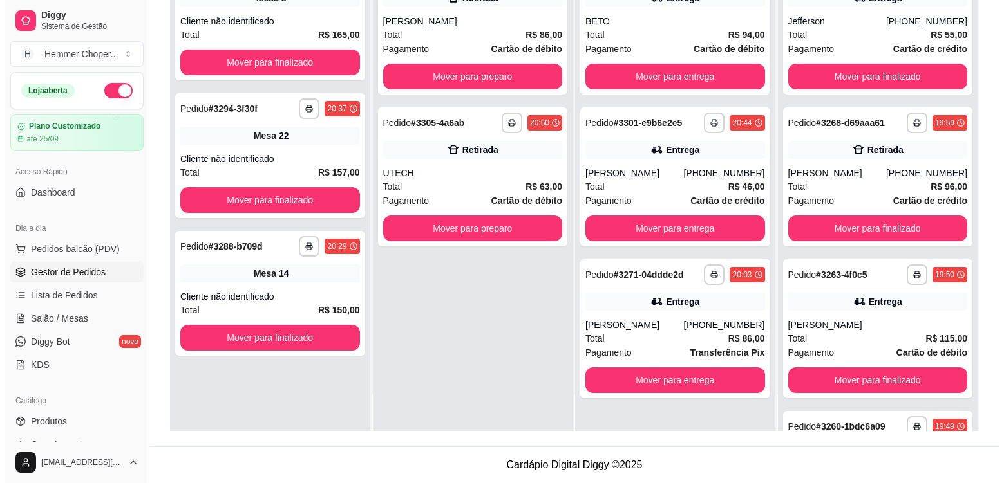
scroll to position [0, 0]
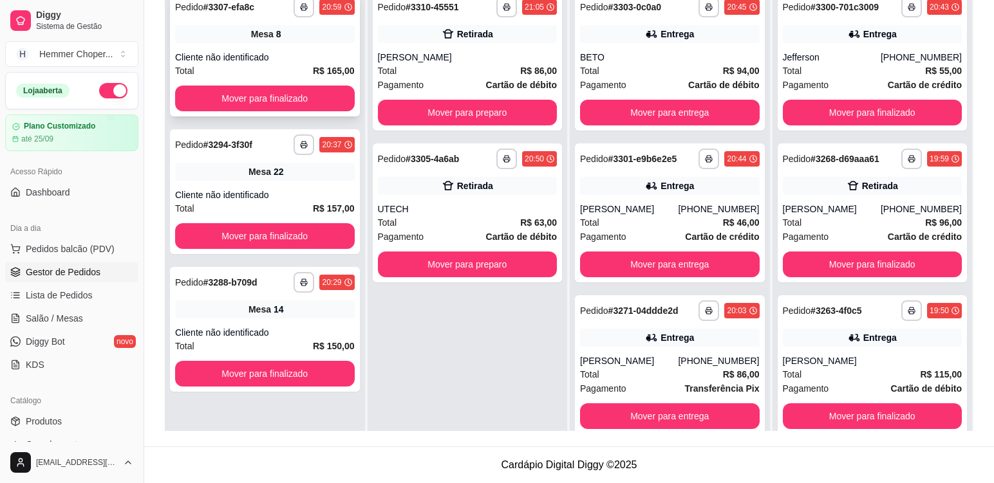
click at [315, 48] on div "**********" at bounding box center [265, 54] width 190 height 125
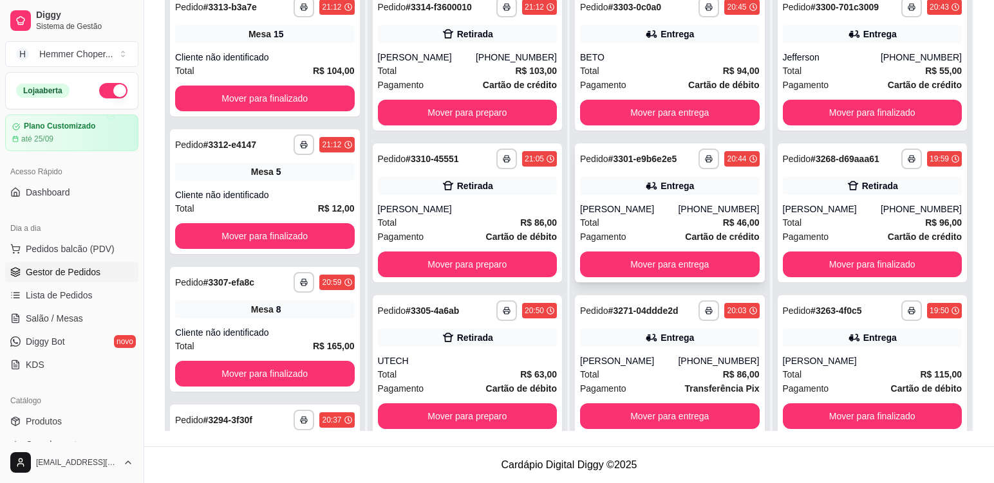
click at [624, 225] on div "Total R$ 46,00" at bounding box center [670, 223] width 180 height 14
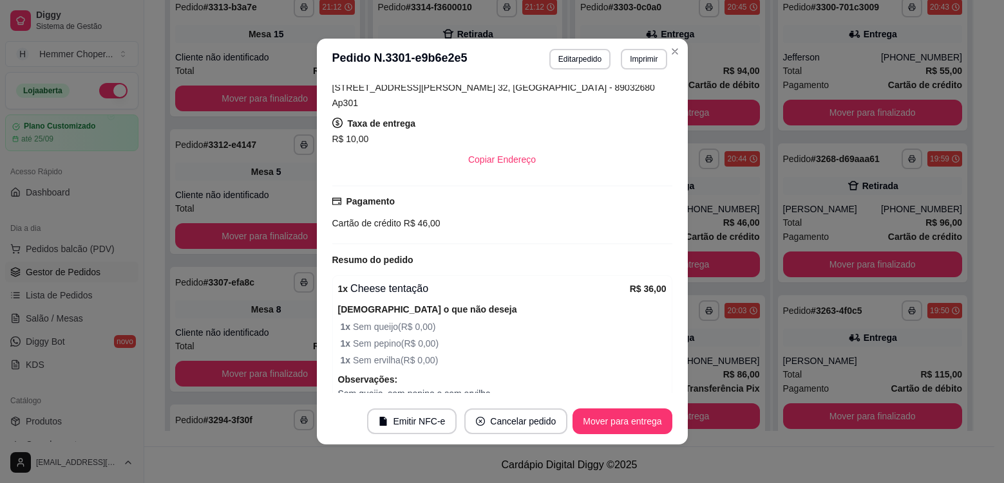
scroll to position [359, 0]
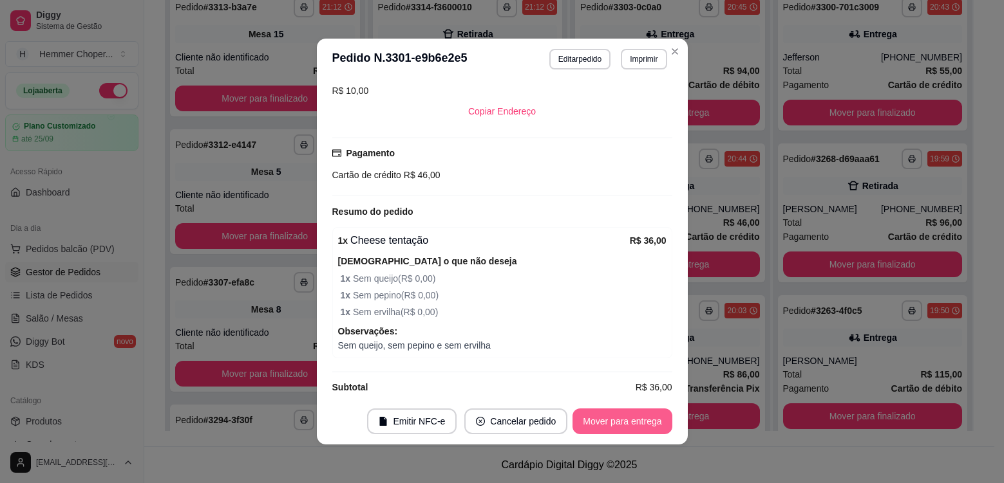
click at [611, 420] on button "Mover para entrega" at bounding box center [621, 422] width 99 height 26
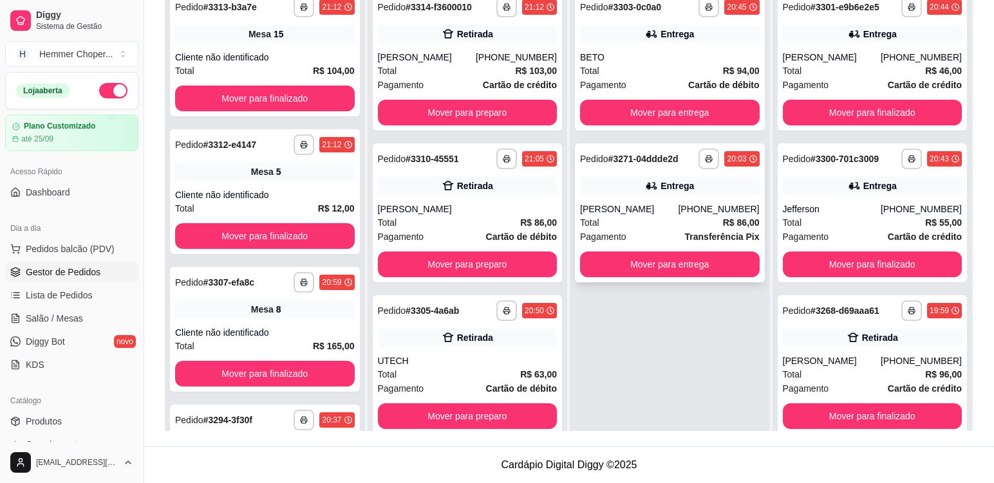
click at [642, 223] on div "Total R$ 86,00" at bounding box center [670, 223] width 180 height 14
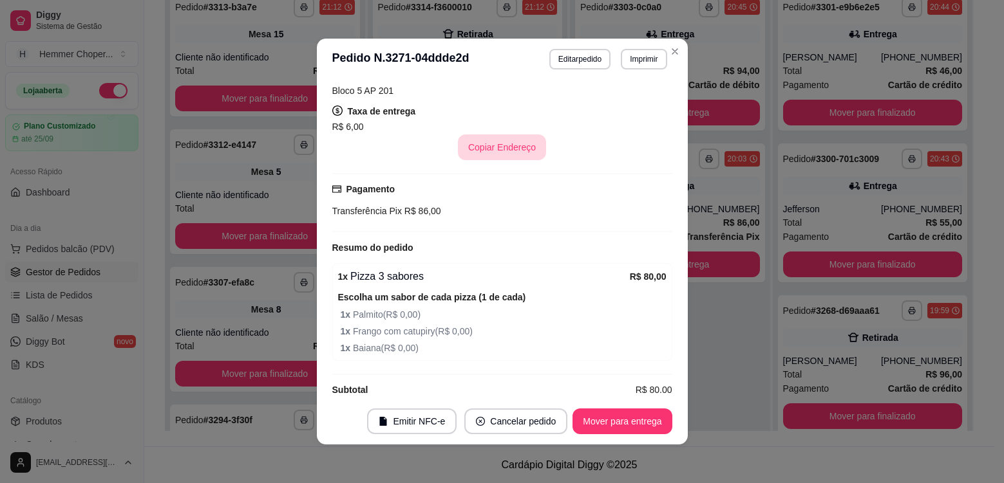
scroll to position [326, 0]
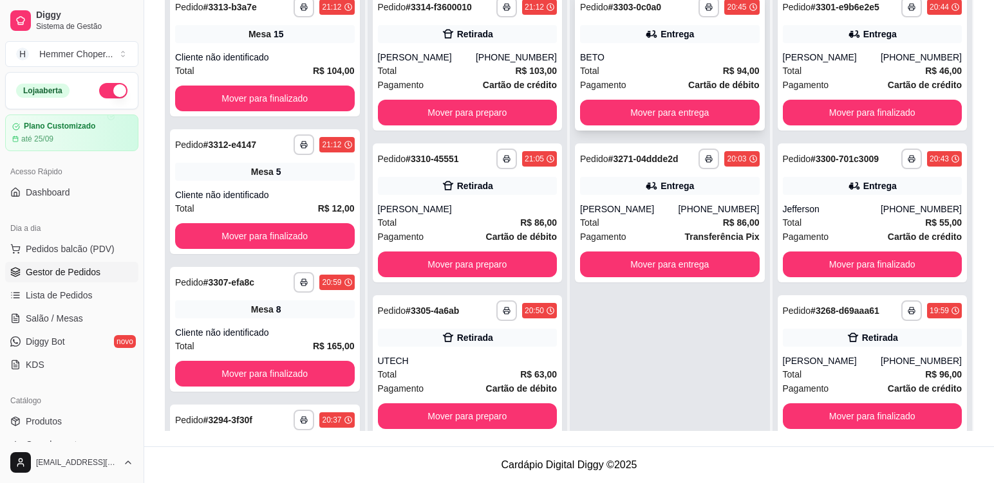
click at [640, 64] on div "Total R$ 94,00" at bounding box center [670, 71] width 180 height 14
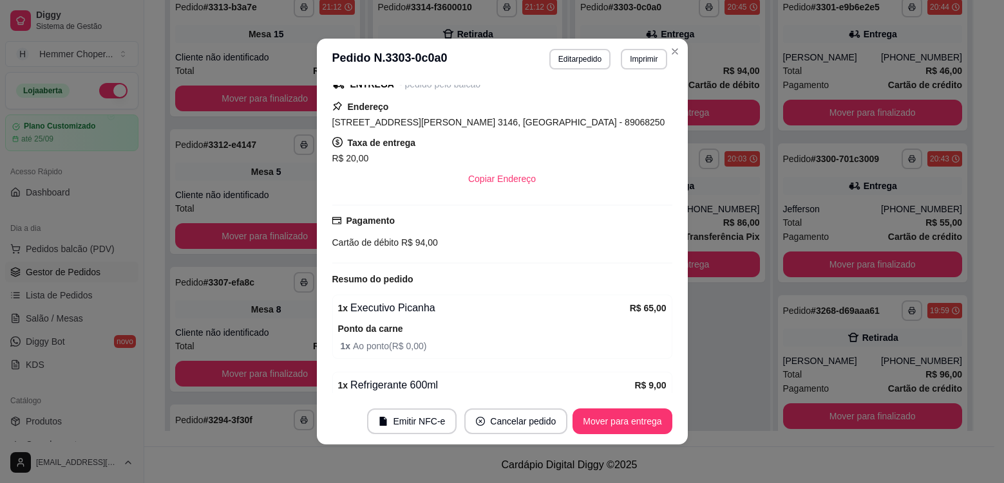
scroll to position [294, 0]
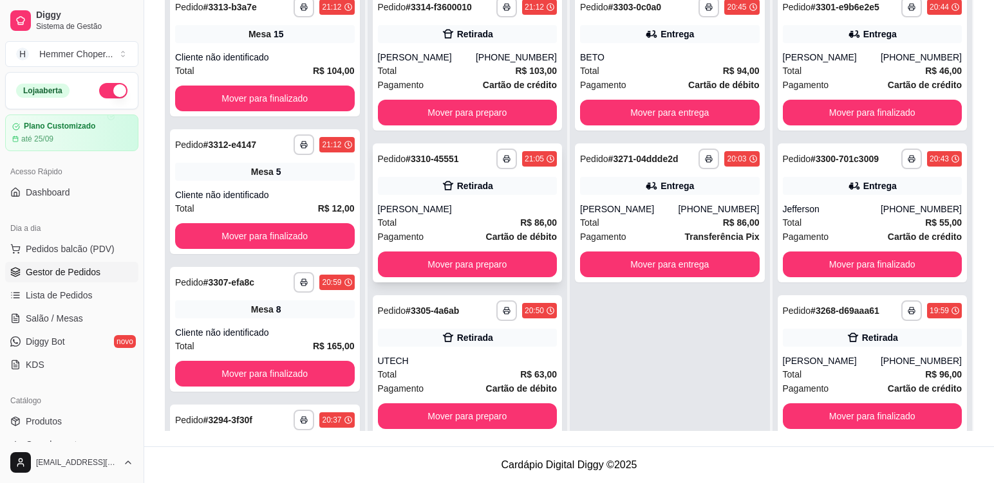
click at [435, 214] on div "[PERSON_NAME]" at bounding box center [468, 209] width 180 height 13
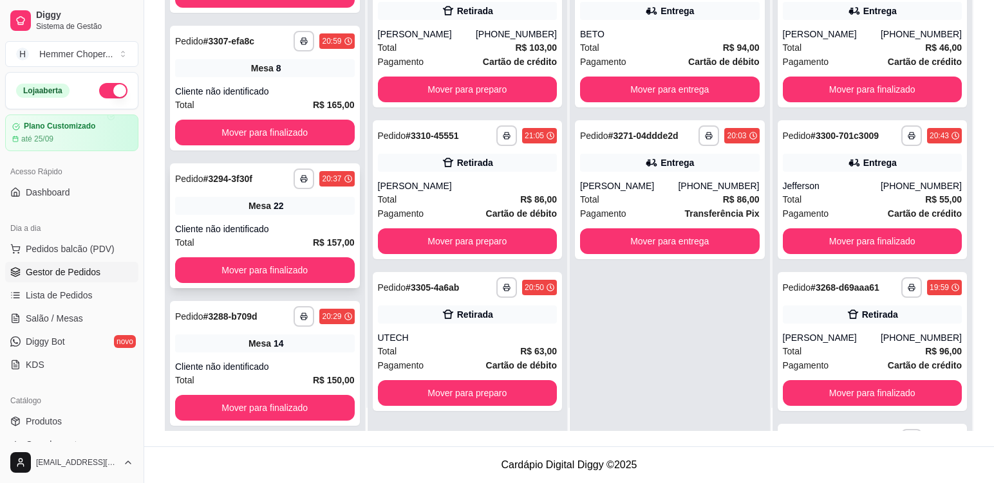
scroll to position [36, 0]
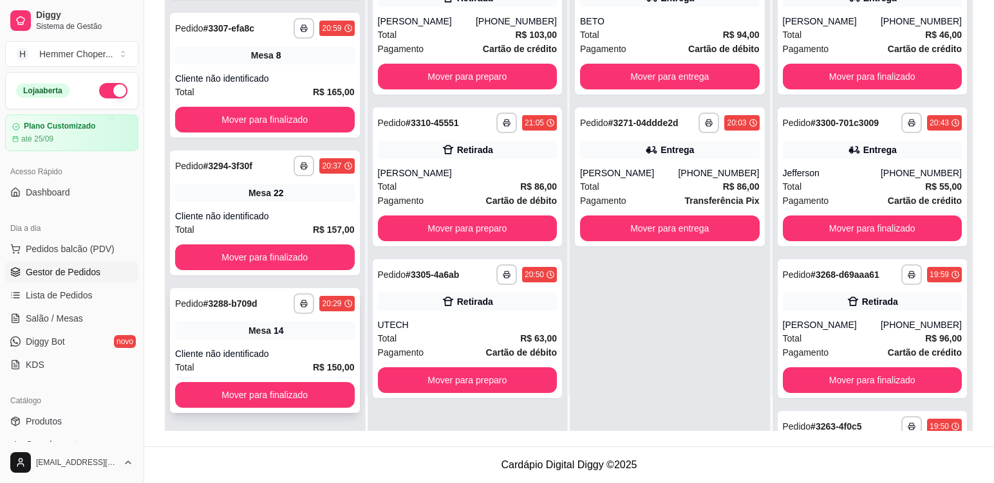
click at [305, 346] on div "**********" at bounding box center [265, 350] width 190 height 125
click at [297, 202] on div "**********" at bounding box center [265, 213] width 190 height 125
click at [297, 69] on div "**********" at bounding box center [265, 75] width 190 height 125
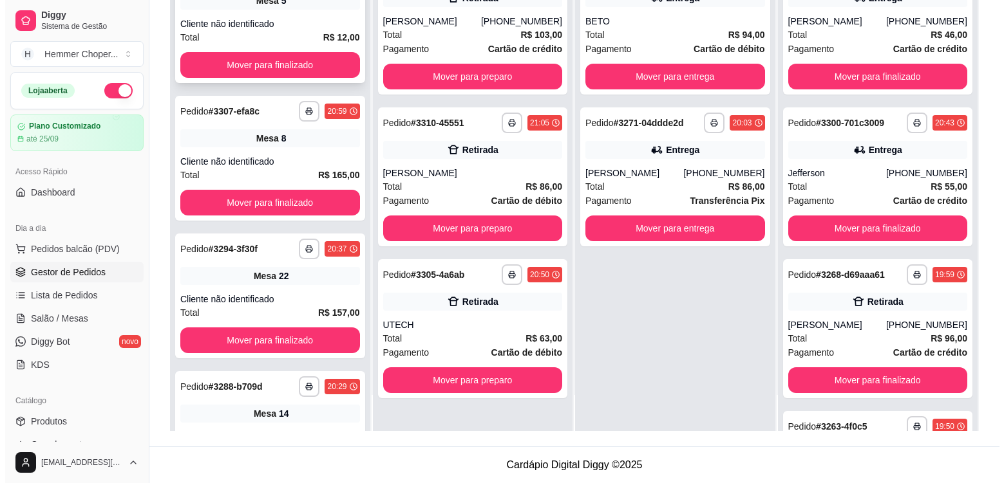
scroll to position [227, 0]
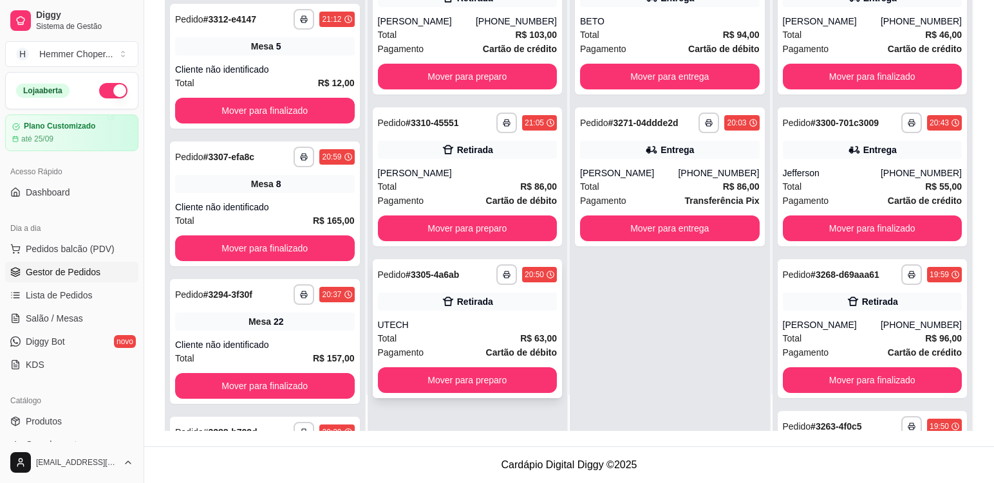
click at [436, 334] on div "Total R$ 63,00" at bounding box center [468, 339] width 180 height 14
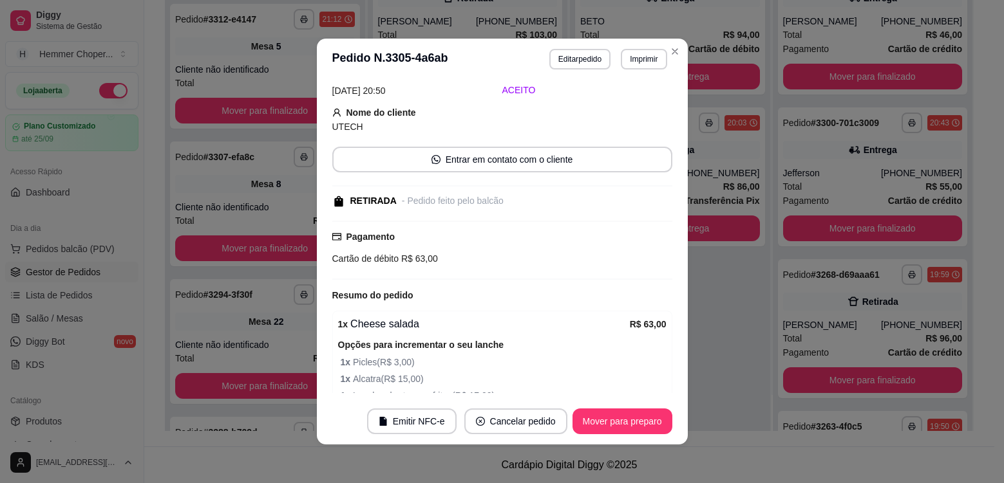
scroll to position [124, 0]
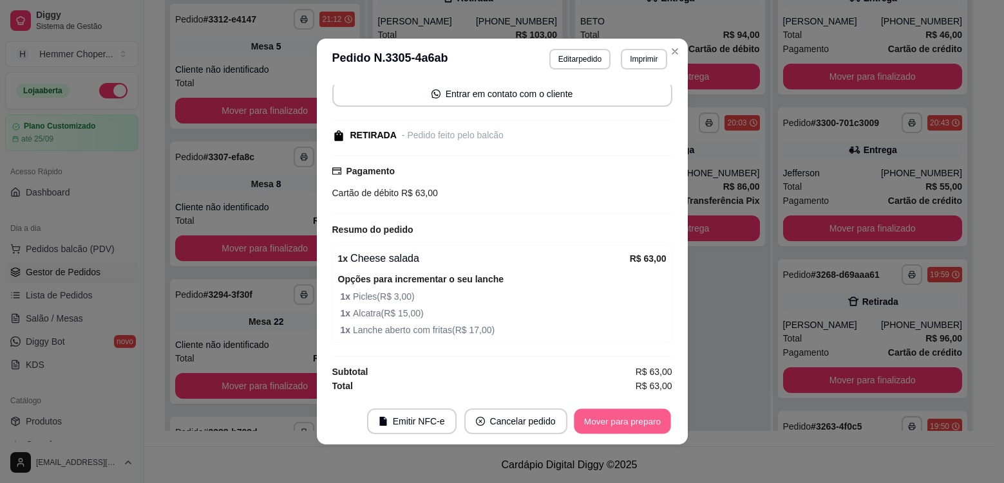
click at [643, 429] on button "Mover para preparo" at bounding box center [622, 421] width 97 height 25
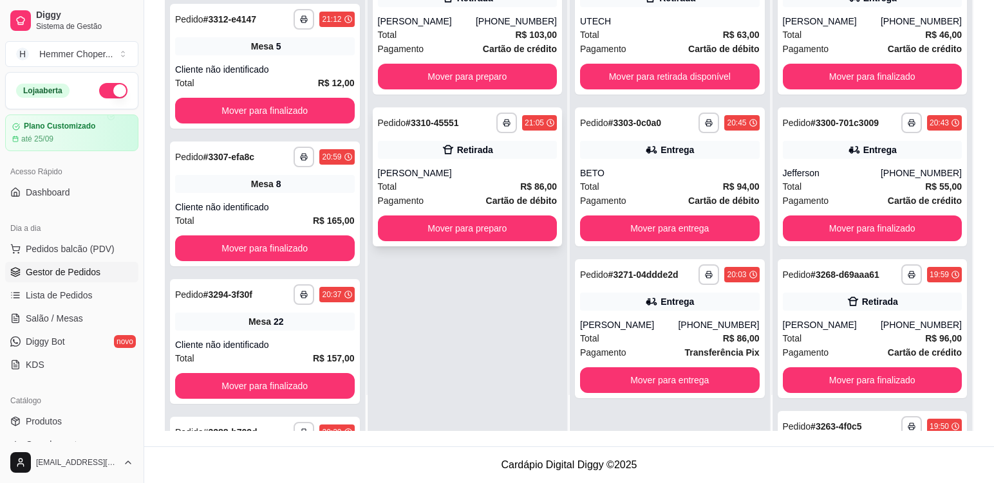
click at [427, 177] on div "[PERSON_NAME]" at bounding box center [468, 173] width 180 height 13
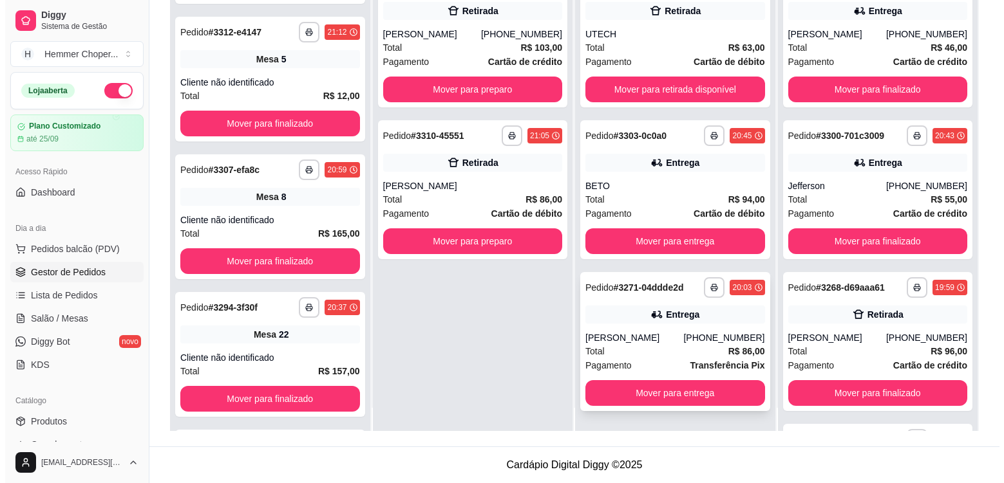
scroll to position [36, 0]
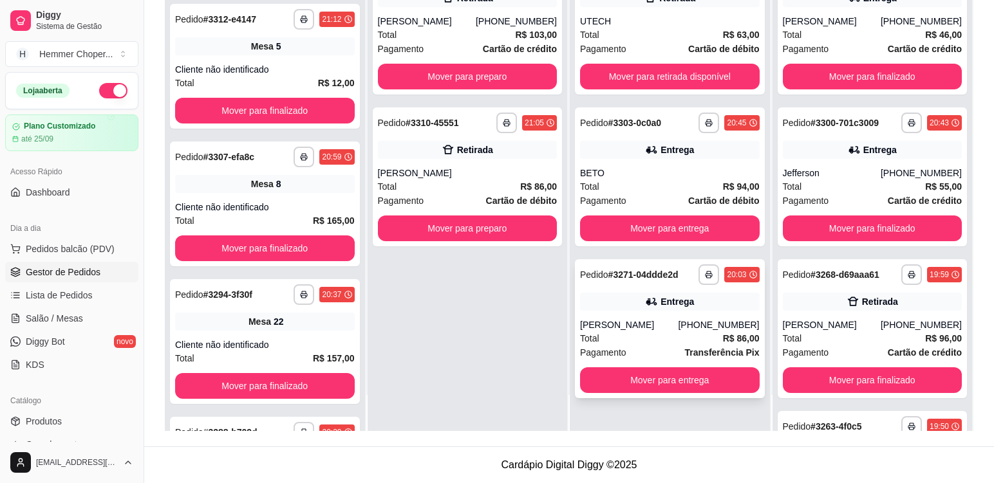
click at [668, 333] on div "Total R$ 86,00" at bounding box center [670, 339] width 180 height 14
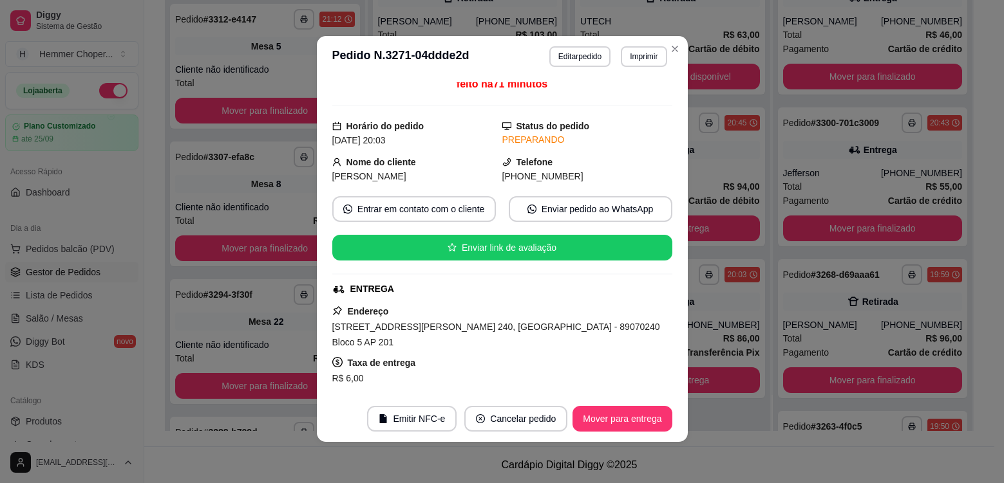
scroll to position [68, 0]
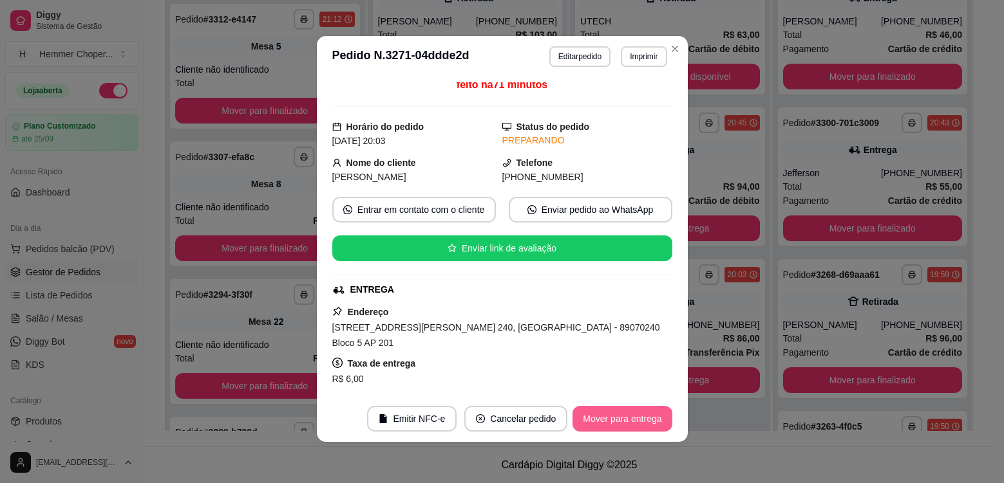
click at [619, 420] on button "Mover para entrega" at bounding box center [621, 419] width 99 height 26
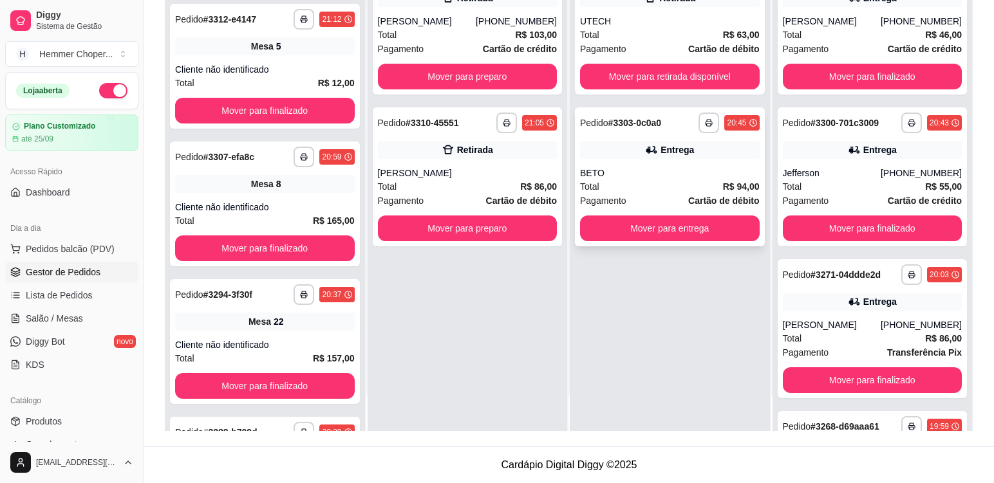
click at [647, 180] on div "Total R$ 94,00" at bounding box center [670, 187] width 180 height 14
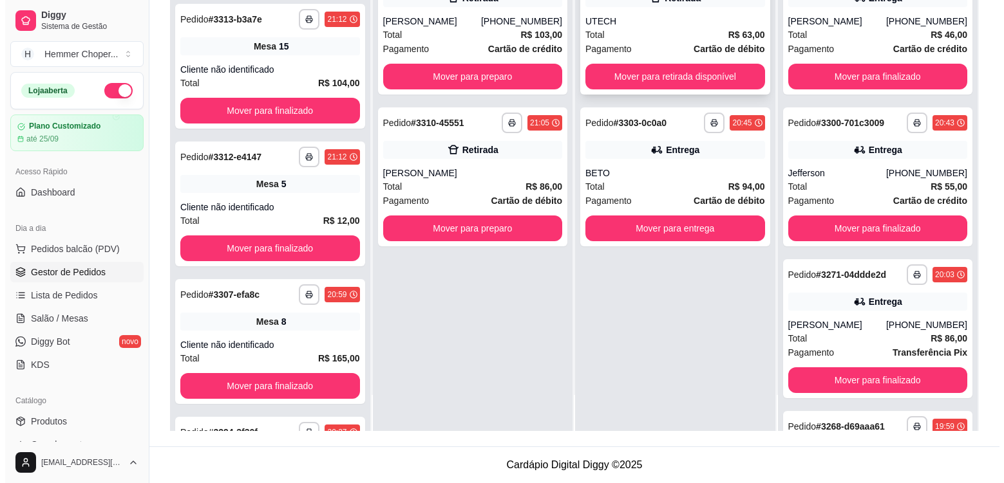
scroll to position [365, 0]
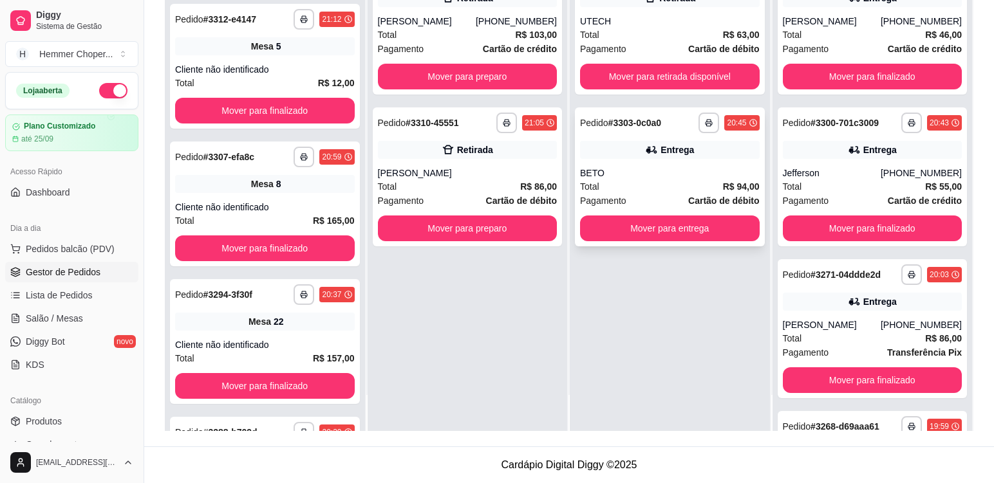
click at [634, 178] on div "BETO" at bounding box center [670, 173] width 180 height 13
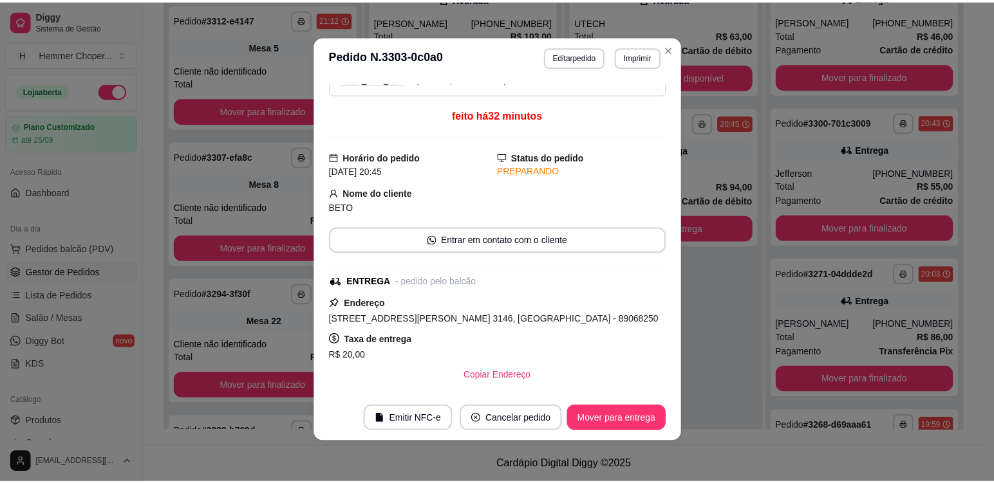
scroll to position [36, 0]
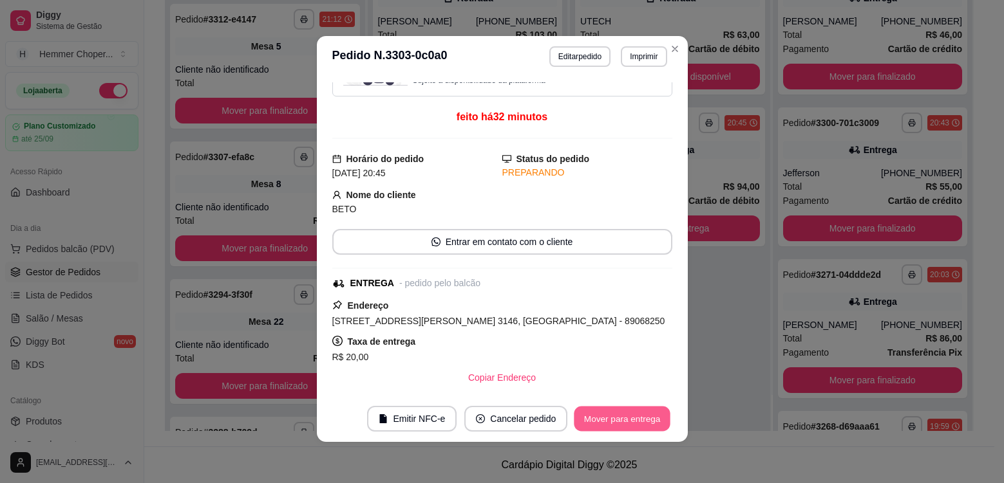
click at [603, 415] on button "Mover para entrega" at bounding box center [622, 419] width 97 height 25
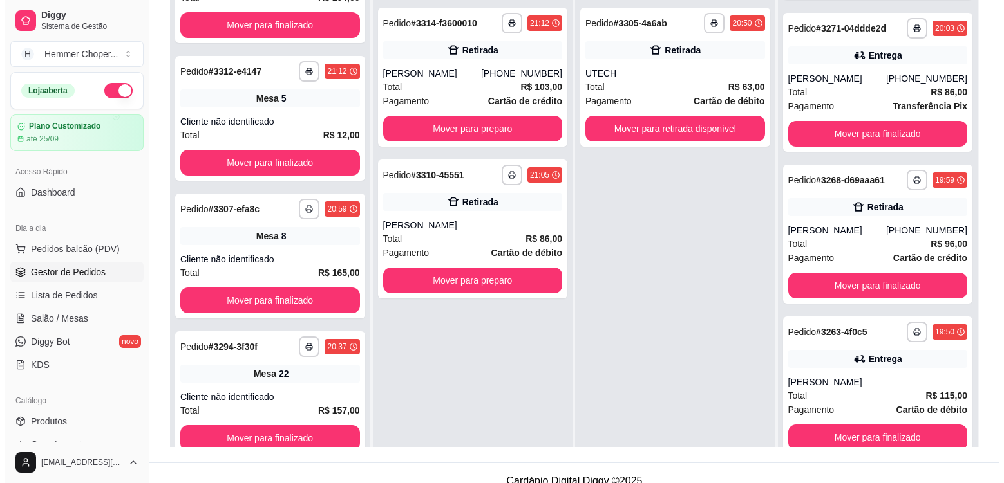
scroll to position [68, 0]
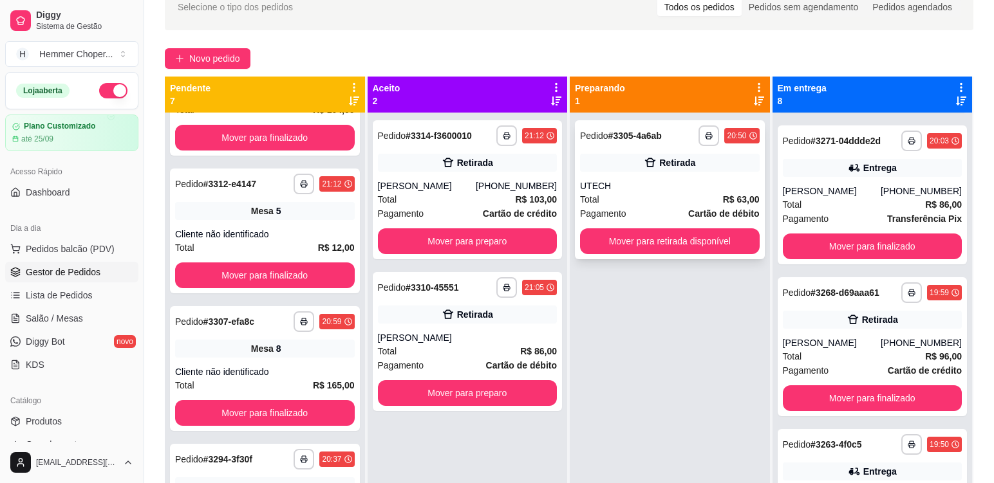
click at [644, 188] on div "UTECH" at bounding box center [670, 186] width 180 height 13
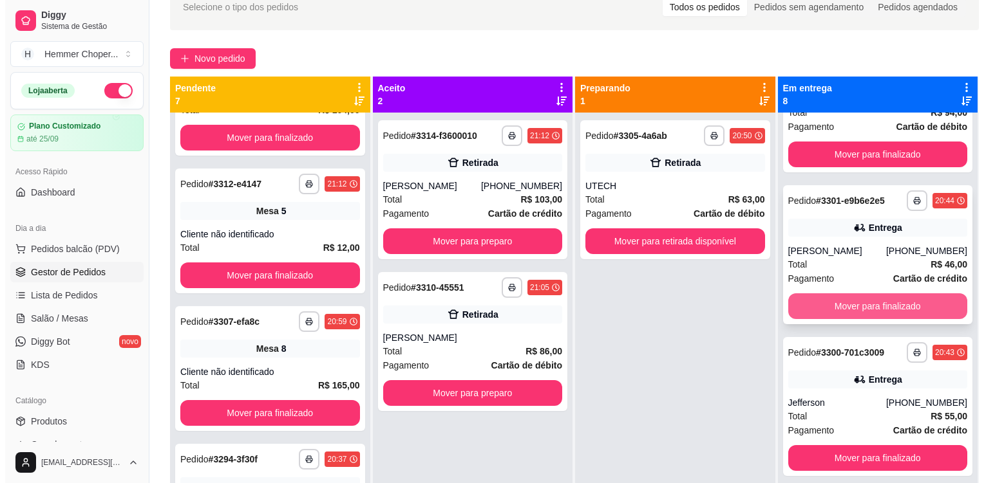
scroll to position [64, 0]
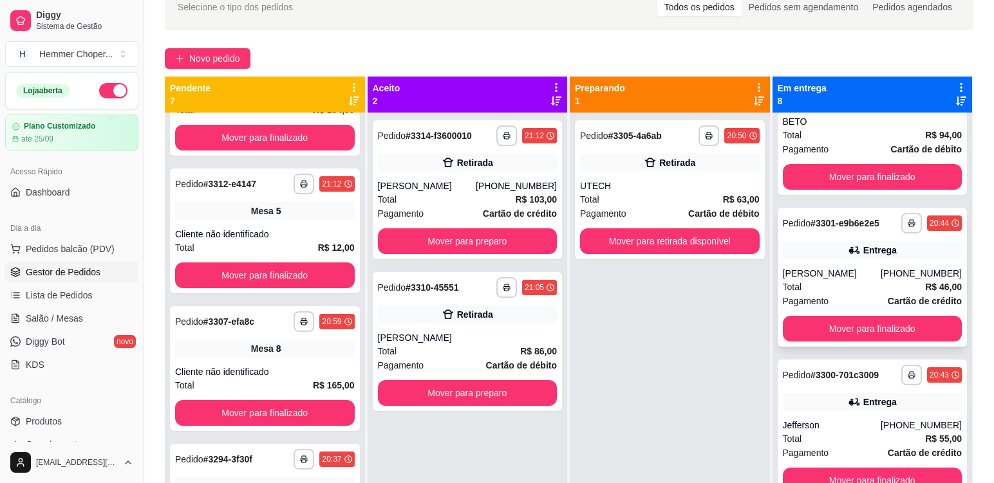
click at [862, 268] on div "[PERSON_NAME]" at bounding box center [832, 273] width 98 height 13
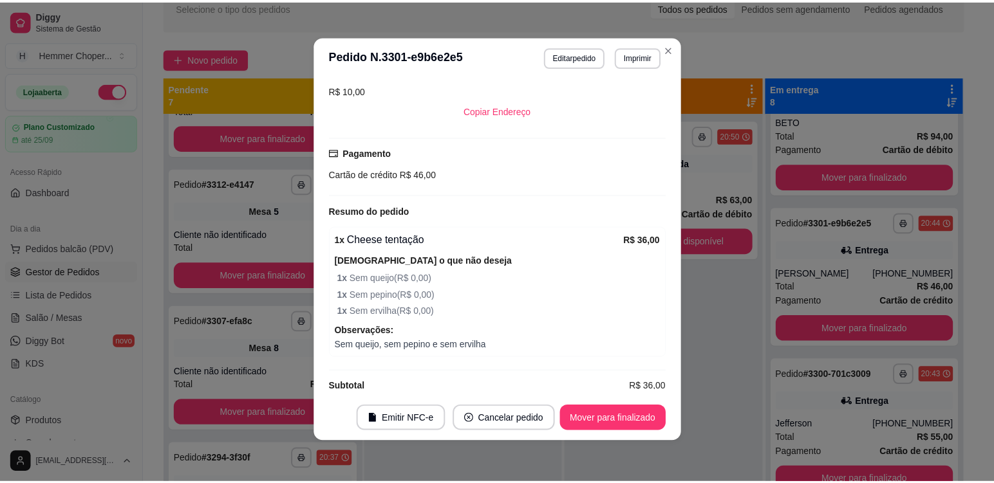
scroll to position [359, 0]
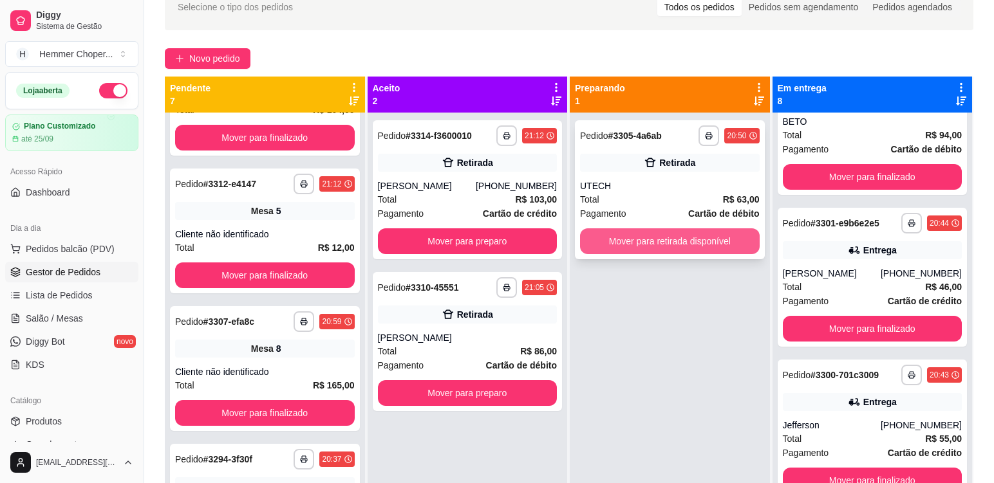
click at [646, 241] on button "Mover para retirada disponível" at bounding box center [670, 242] width 180 height 26
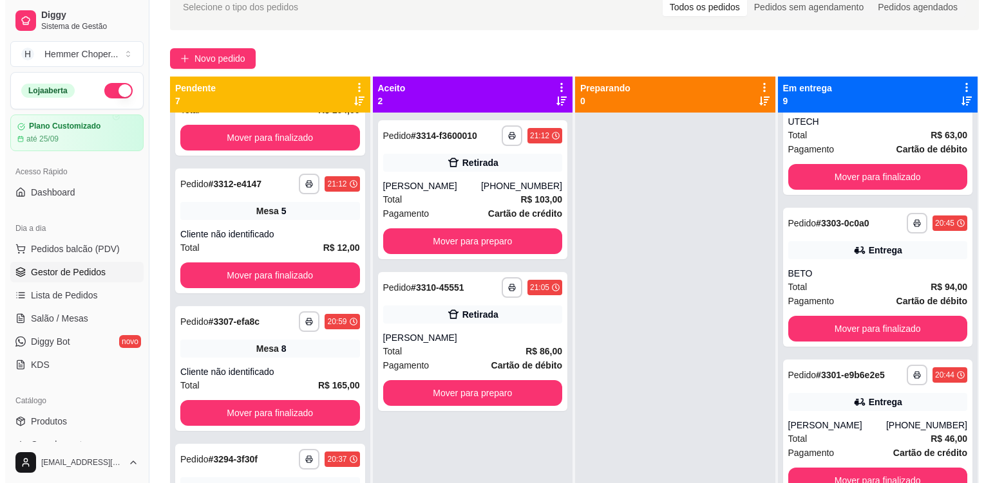
scroll to position [216, 0]
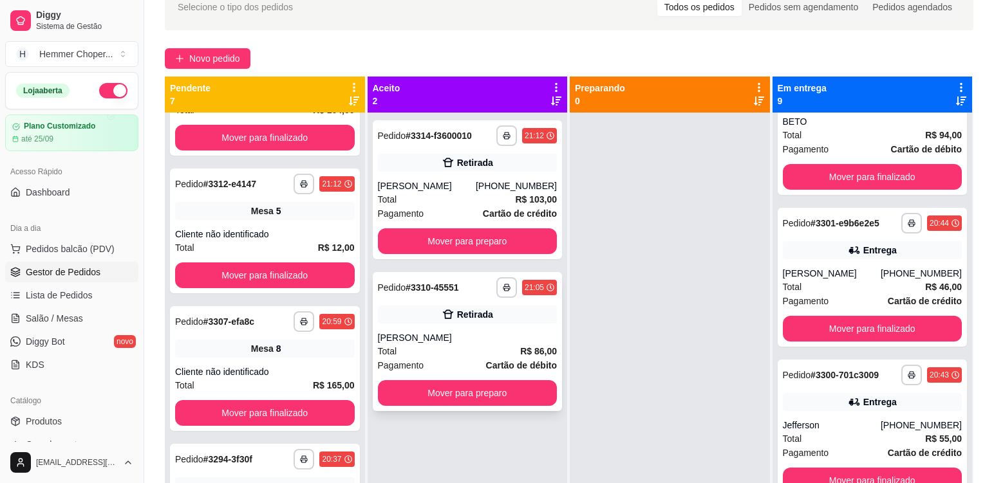
click at [455, 338] on div "[PERSON_NAME]" at bounding box center [468, 338] width 180 height 13
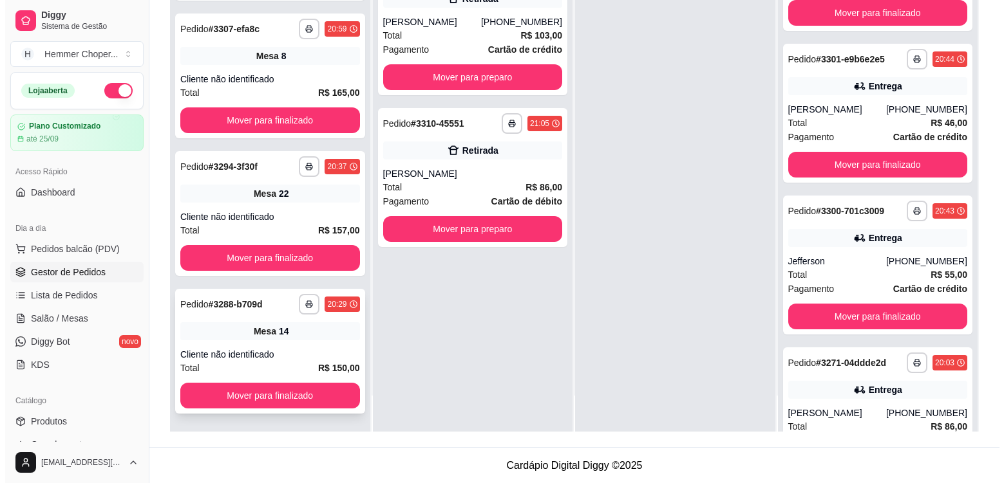
scroll to position [196, 0]
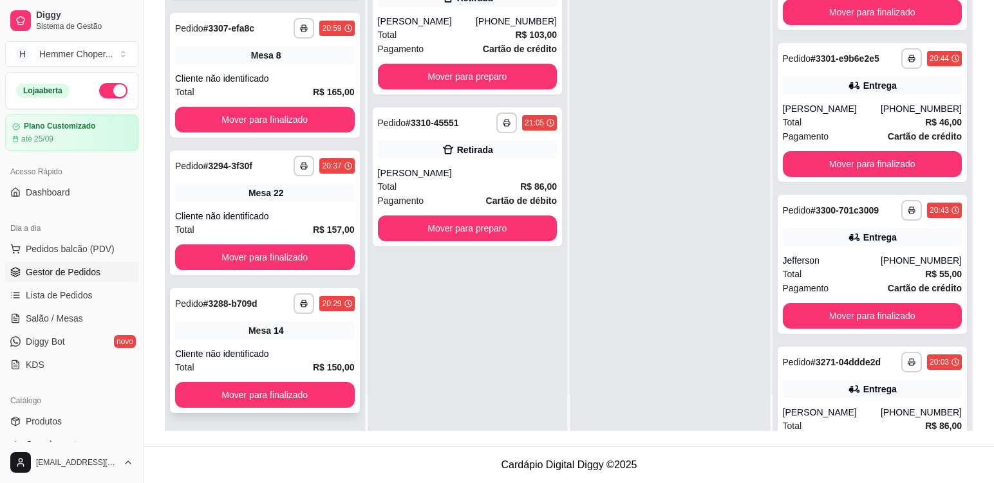
click at [303, 340] on div "**********" at bounding box center [265, 350] width 190 height 125
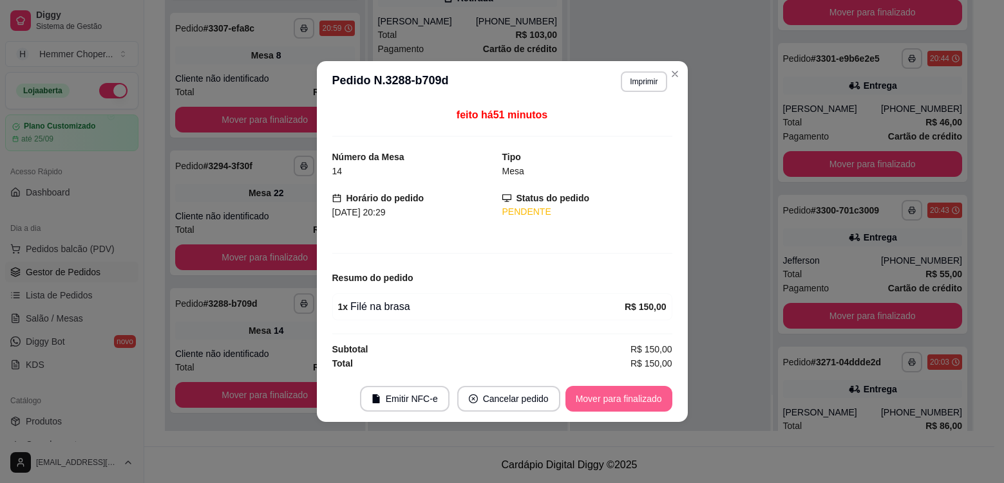
click at [634, 399] on button "Mover para finalizado" at bounding box center [618, 399] width 107 height 26
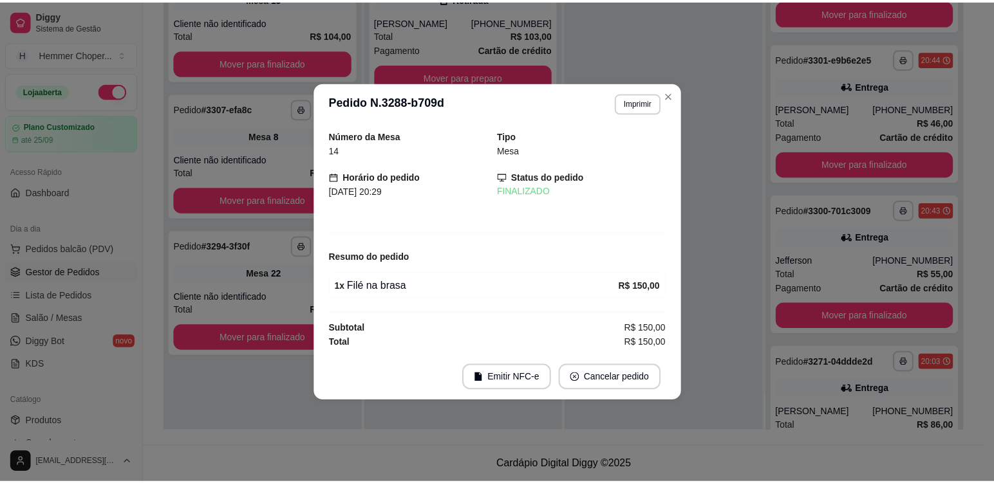
scroll to position [0, 0]
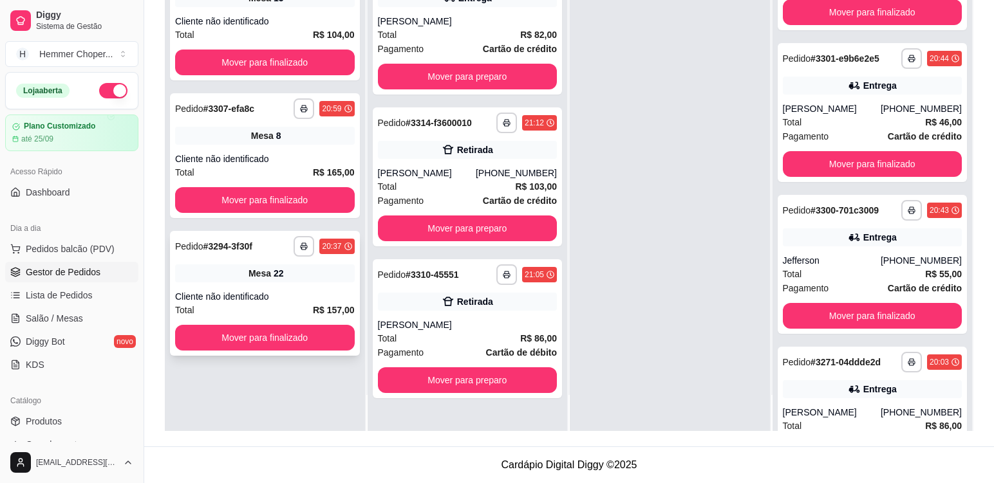
click at [326, 286] on div "**********" at bounding box center [265, 293] width 190 height 125
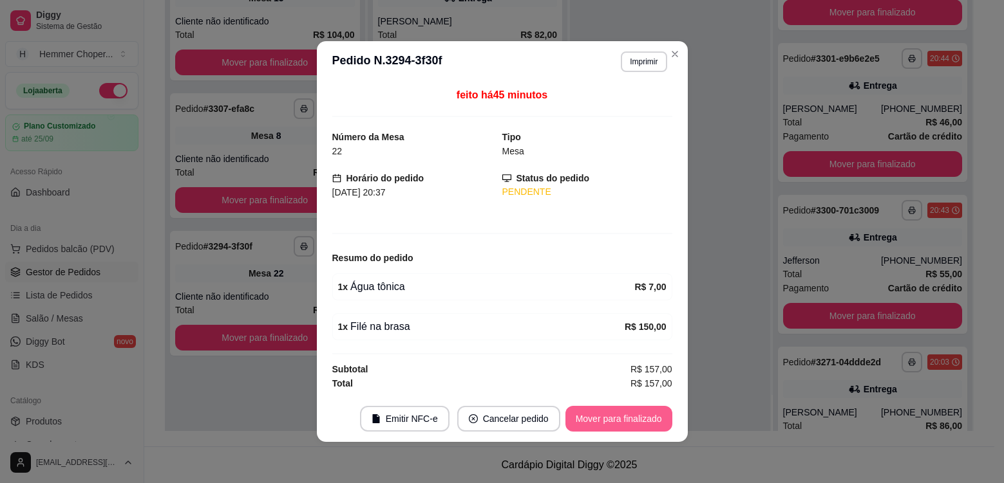
click at [631, 422] on button "Mover para finalizado" at bounding box center [618, 419] width 107 height 26
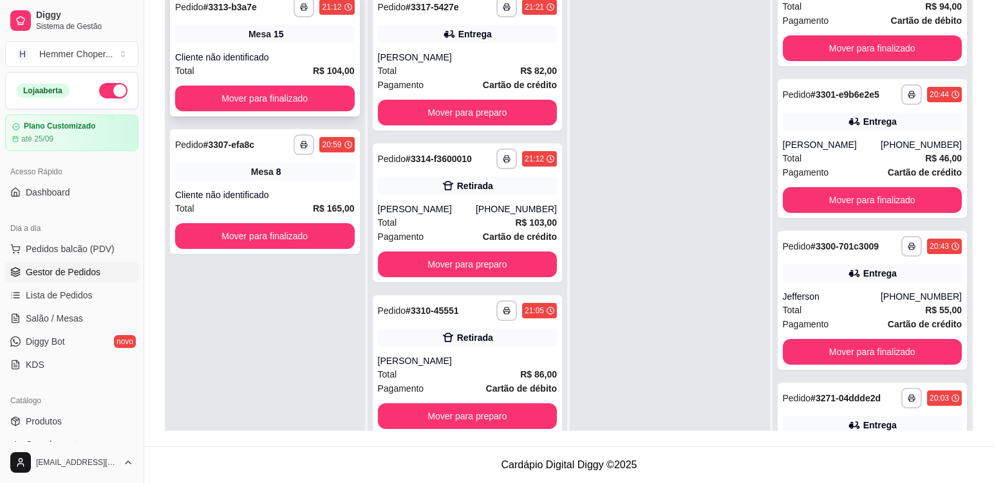
click at [304, 51] on div "Cliente não identificado" at bounding box center [265, 57] width 180 height 13
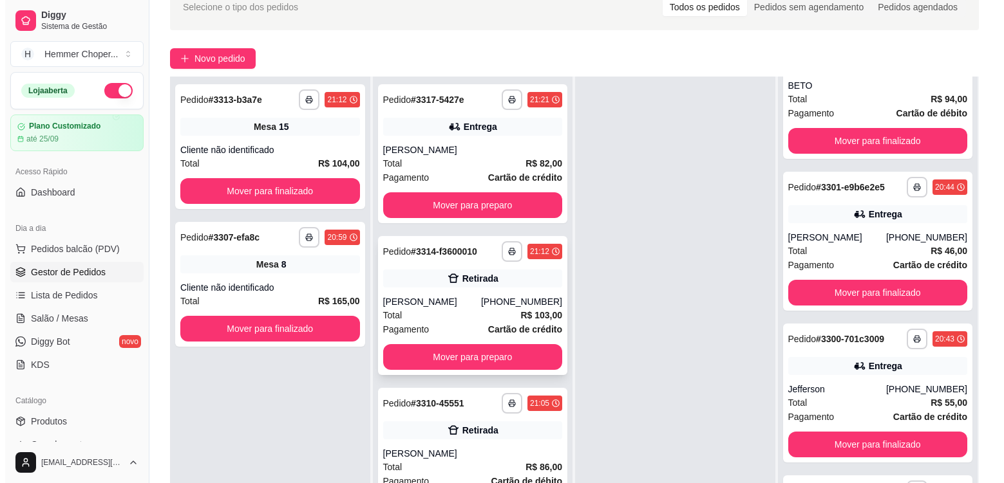
scroll to position [196, 0]
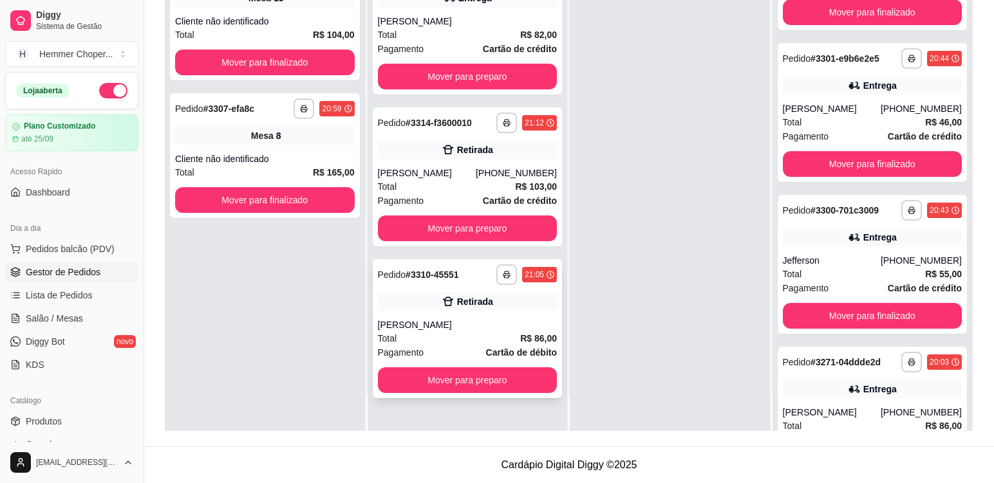
click at [442, 328] on div "[PERSON_NAME]" at bounding box center [468, 325] width 180 height 13
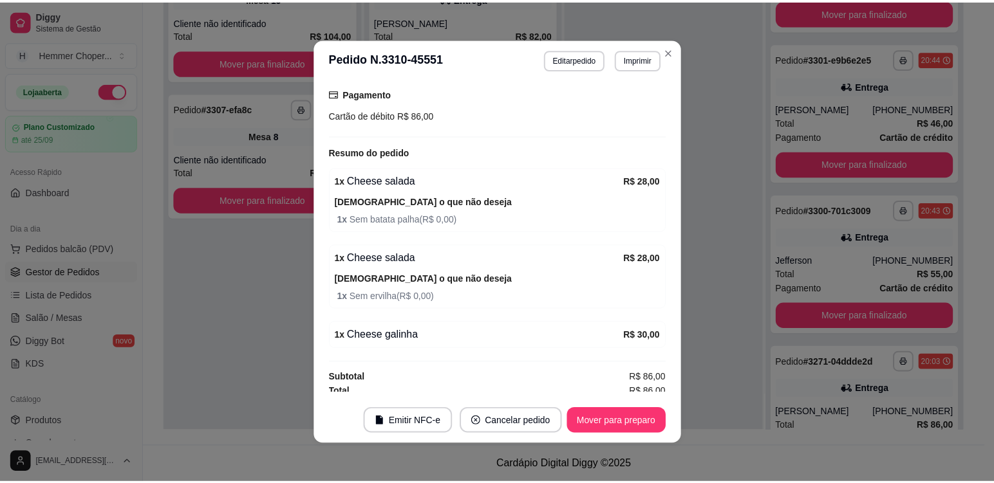
scroll to position [207, 0]
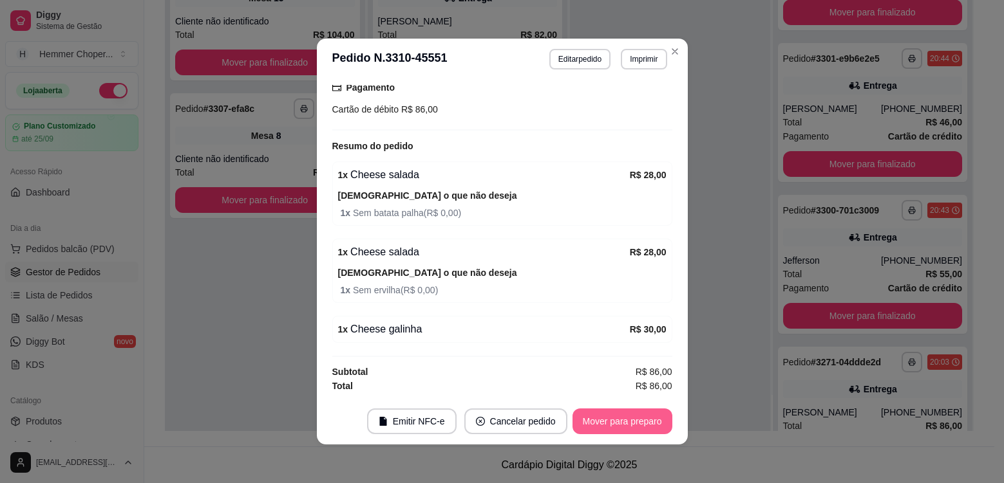
click at [650, 427] on button "Mover para preparo" at bounding box center [622, 422] width 100 height 26
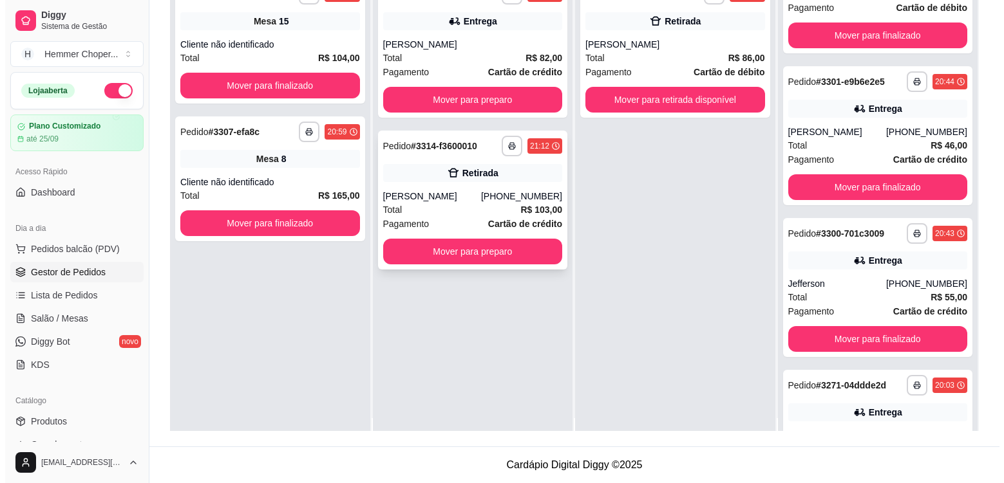
scroll to position [0, 0]
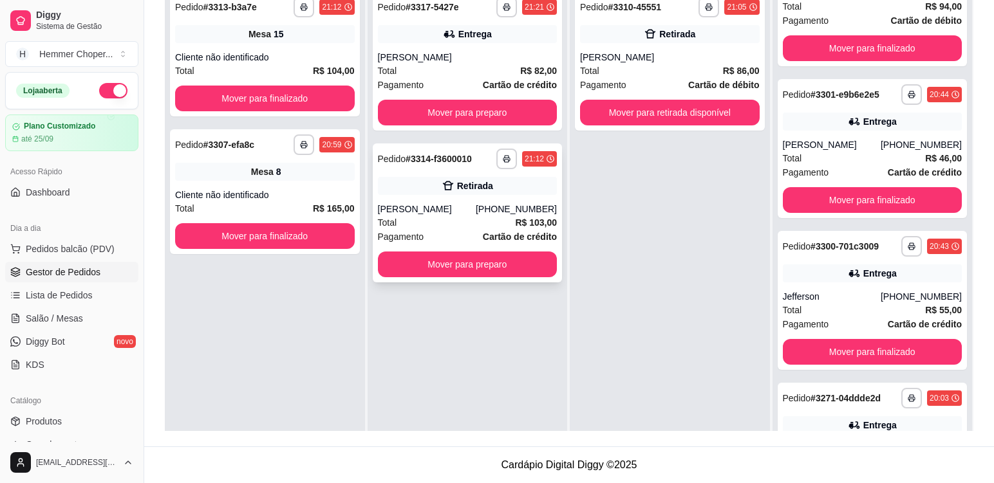
click at [445, 207] on div "[PERSON_NAME]" at bounding box center [427, 209] width 98 height 13
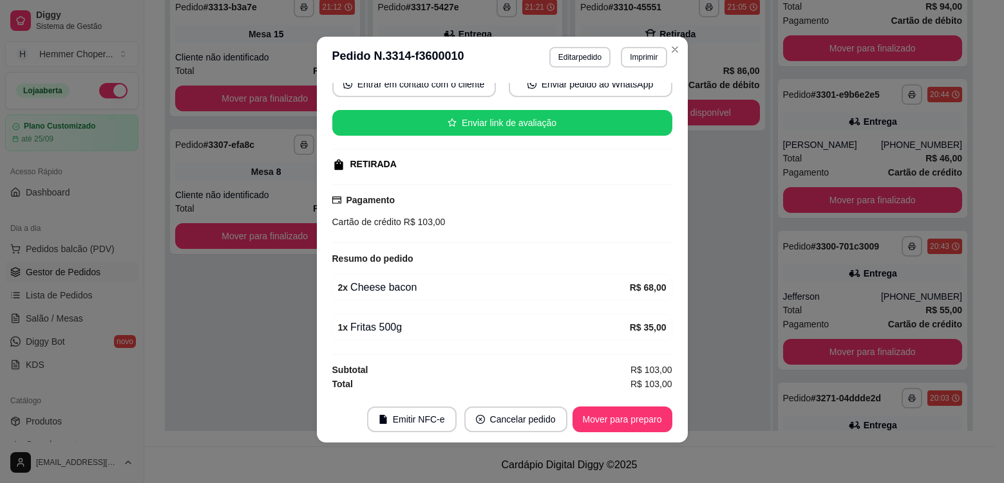
scroll to position [3, 0]
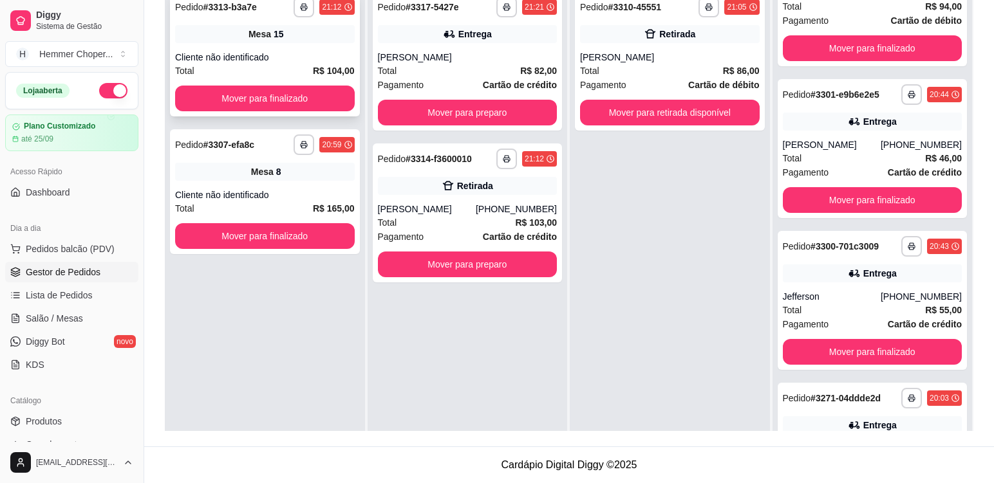
click at [275, 48] on div "**********" at bounding box center [265, 54] width 190 height 125
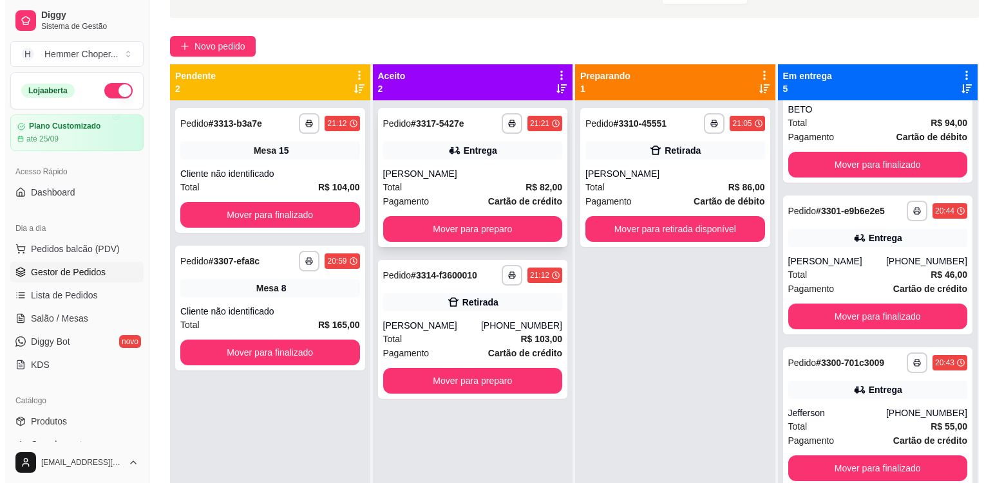
scroll to position [68, 0]
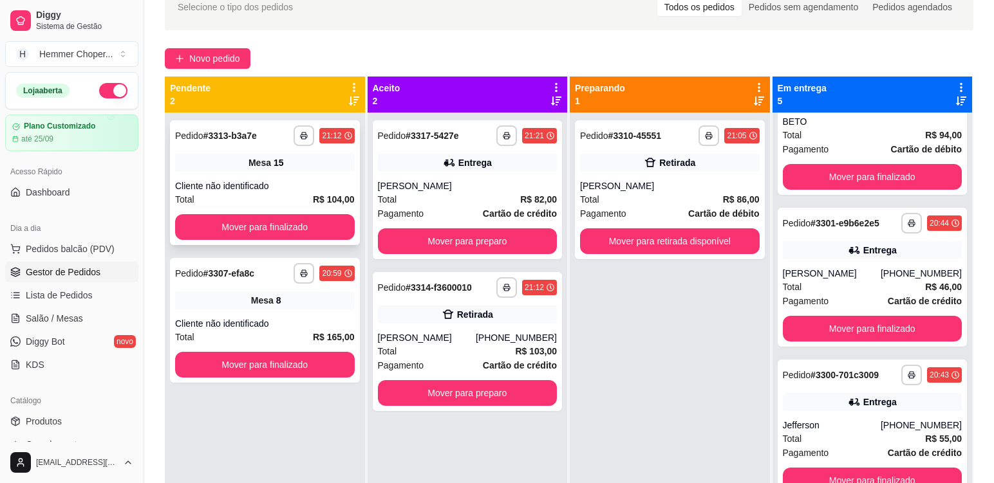
click at [303, 173] on div "**********" at bounding box center [265, 182] width 190 height 125
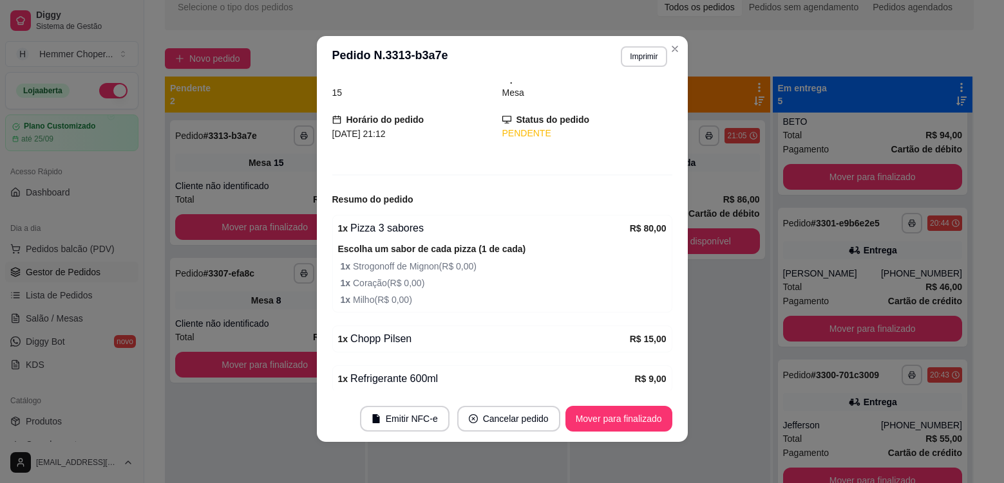
scroll to position [0, 0]
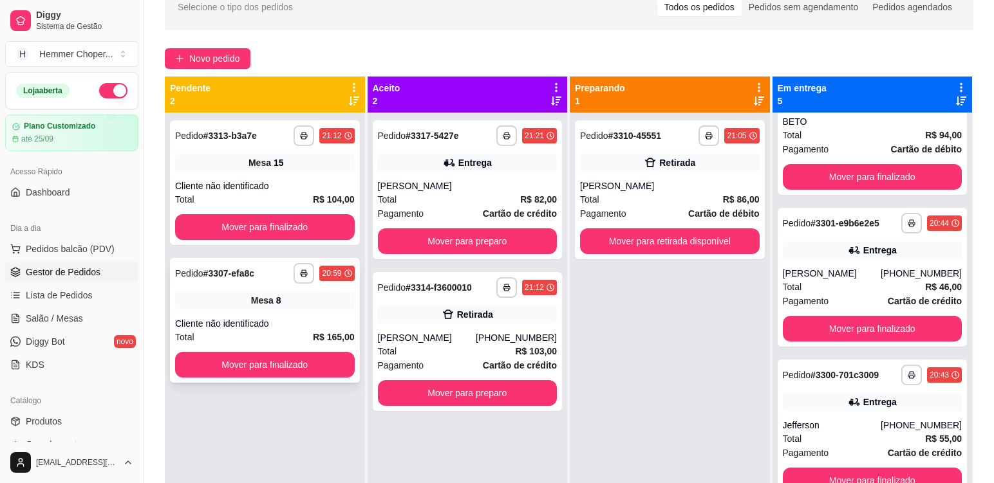
click at [284, 317] on div "Cliente não identificado" at bounding box center [265, 323] width 180 height 13
click at [330, 308] on div "Mesa 8" at bounding box center [265, 301] width 180 height 18
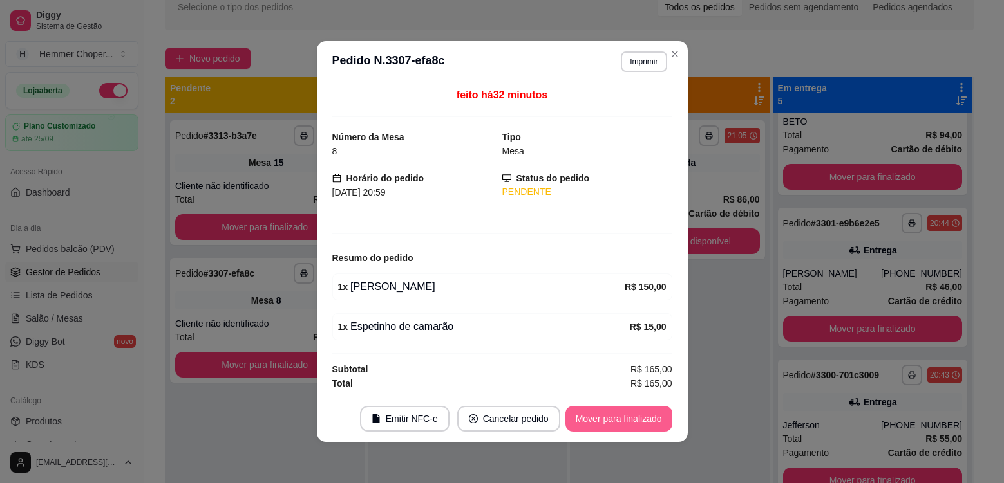
click at [619, 423] on button "Mover para finalizado" at bounding box center [618, 419] width 107 height 26
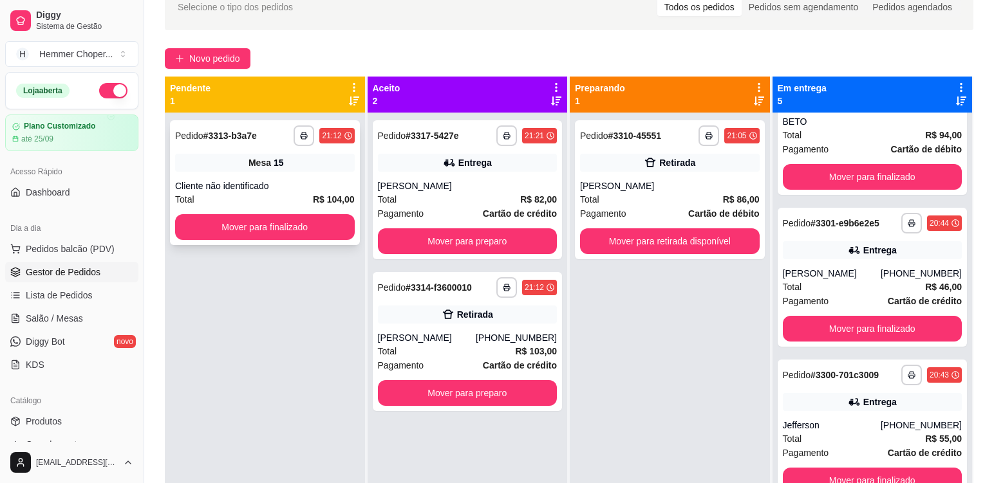
click at [277, 181] on div "Cliente não identificado" at bounding box center [265, 186] width 180 height 13
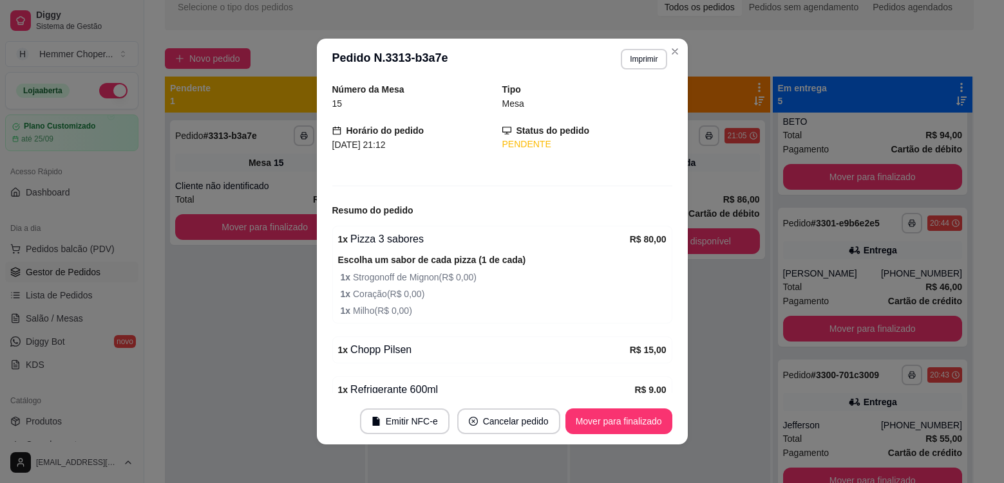
scroll to position [106, 0]
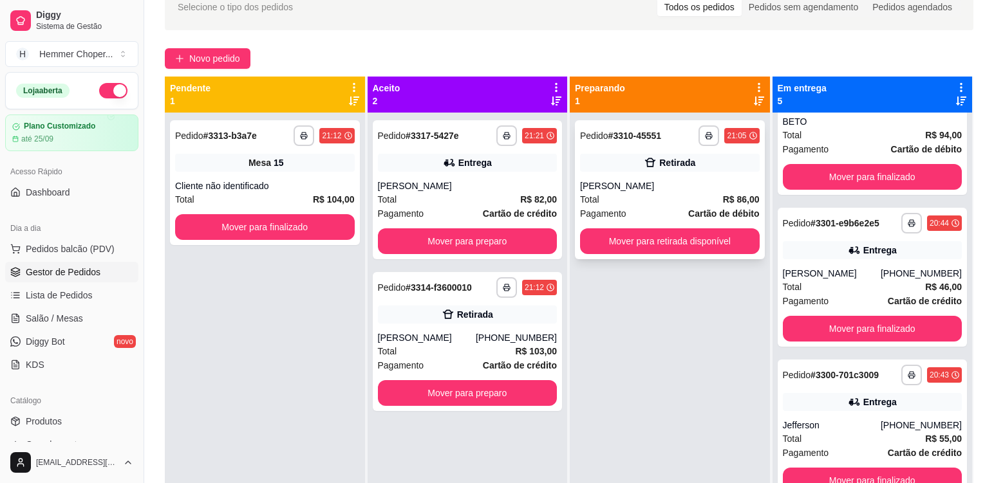
click at [649, 199] on div "Total R$ 86,00" at bounding box center [670, 199] width 180 height 14
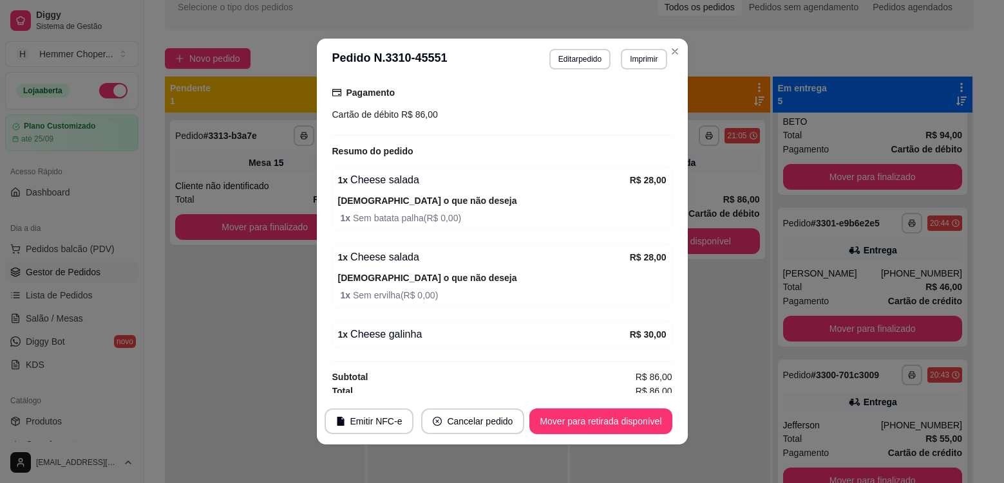
scroll to position [207, 0]
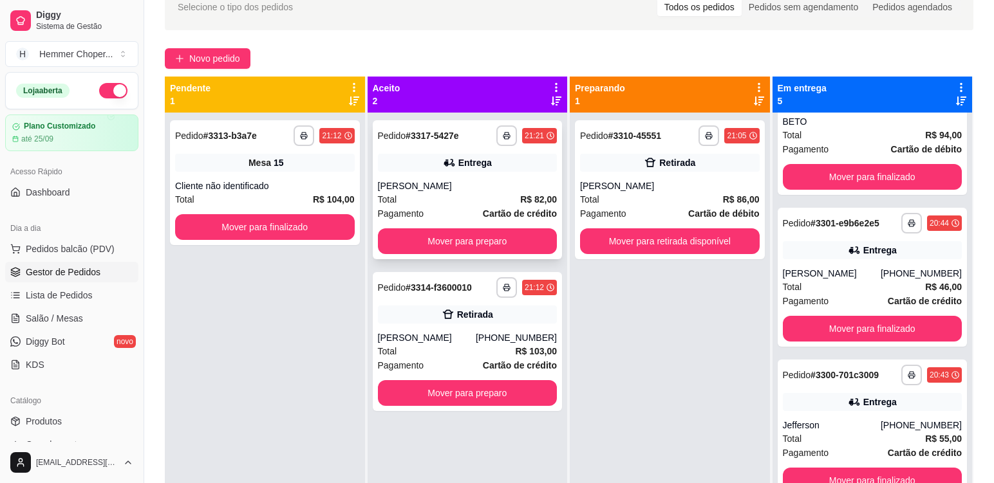
click at [433, 190] on div "[PERSON_NAME]" at bounding box center [468, 186] width 180 height 13
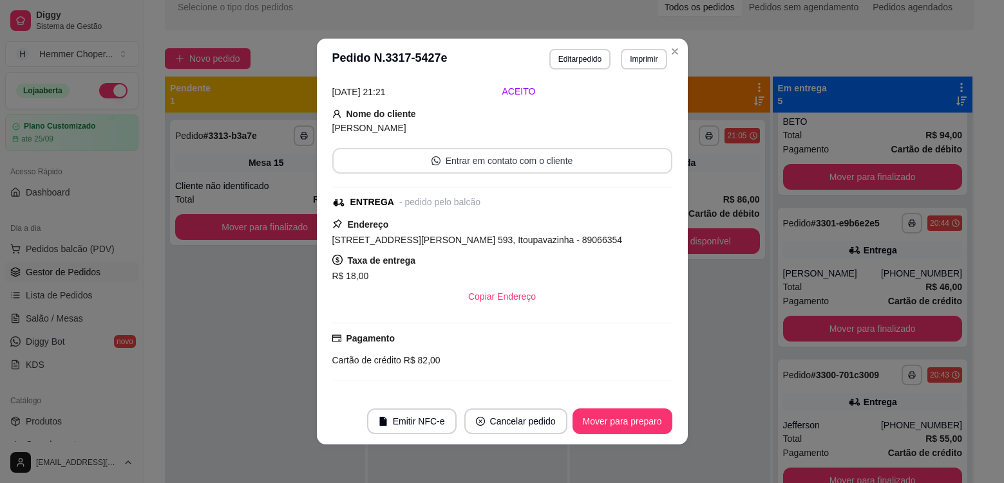
scroll to position [294, 0]
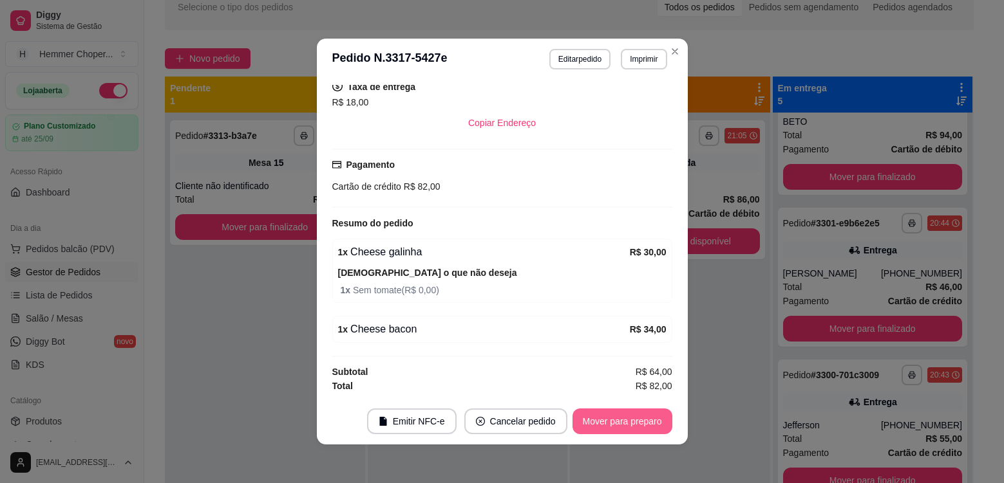
click at [617, 421] on button "Mover para preparo" at bounding box center [622, 422] width 100 height 26
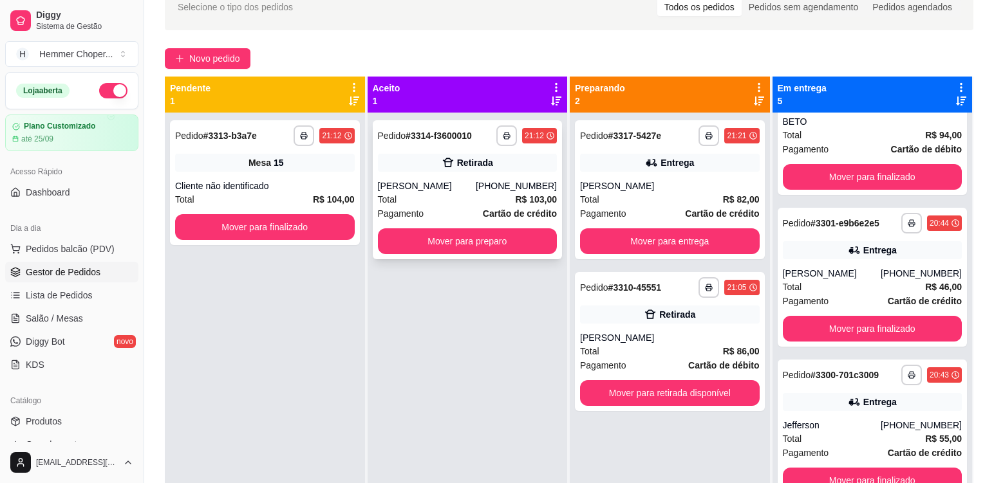
click at [450, 198] on div "Total R$ 103,00" at bounding box center [468, 199] width 180 height 14
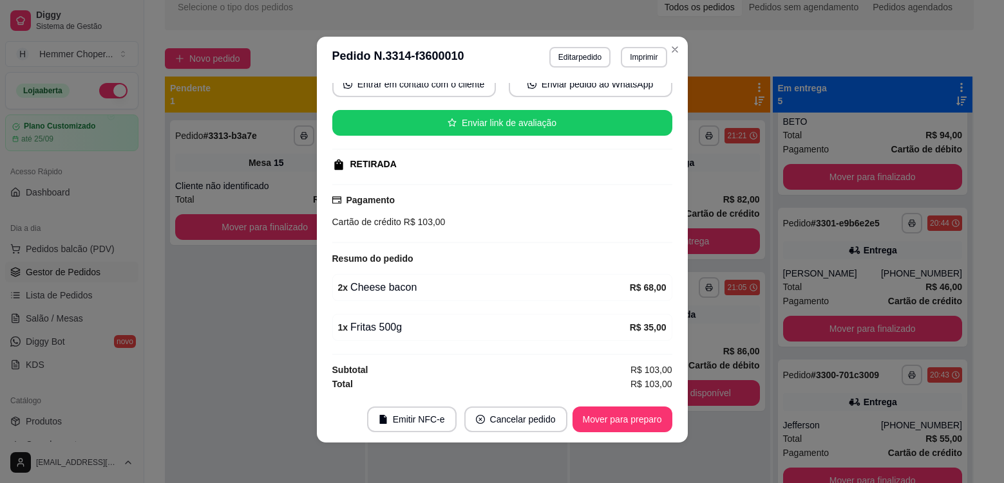
scroll to position [3, 0]
click at [612, 418] on button "Mover para preparo" at bounding box center [622, 419] width 100 height 26
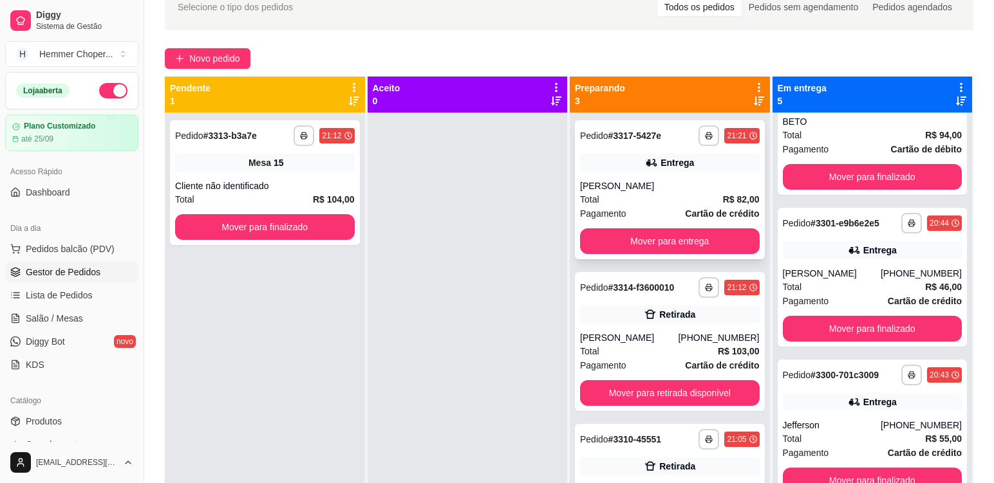
click at [643, 203] on div "Total R$ 82,00" at bounding box center [670, 199] width 180 height 14
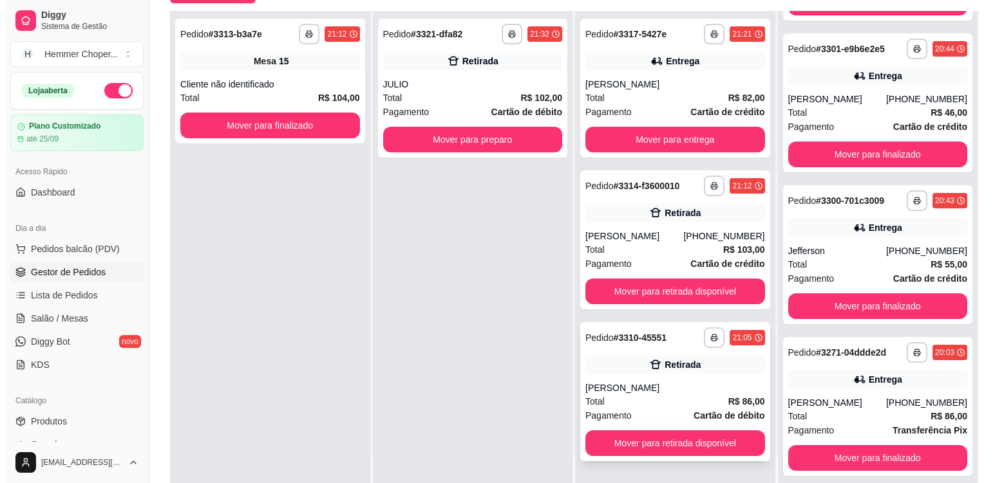
scroll to position [196, 0]
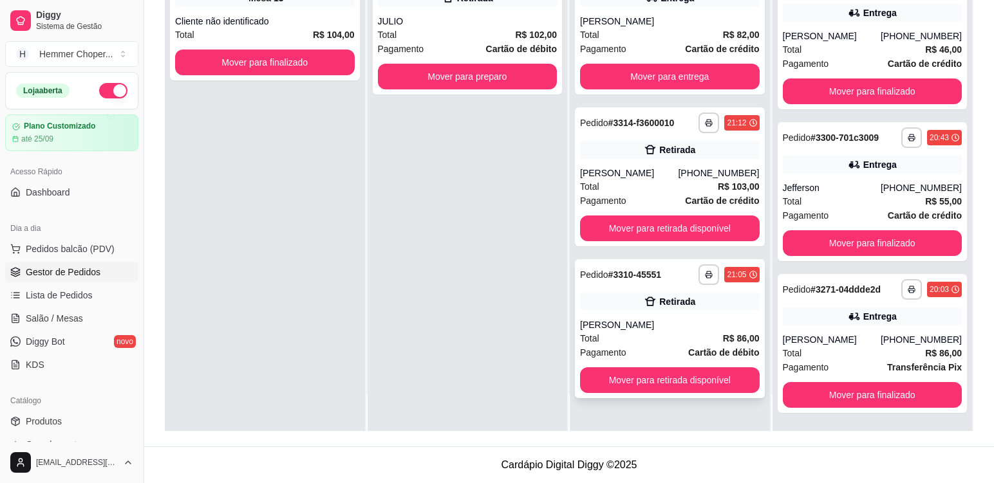
click at [669, 330] on div "[PERSON_NAME]" at bounding box center [670, 325] width 180 height 13
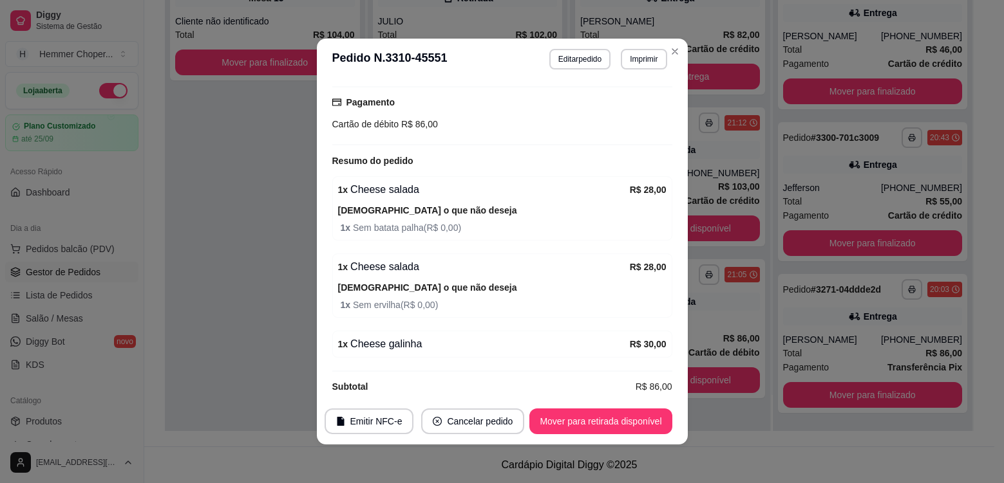
scroll to position [207, 0]
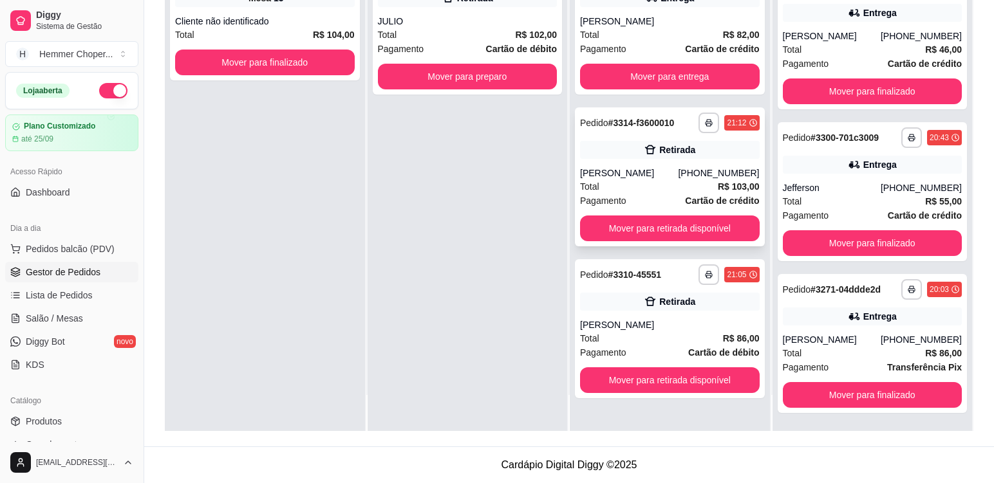
click at [646, 189] on div "Total R$ 103,00" at bounding box center [670, 187] width 180 height 14
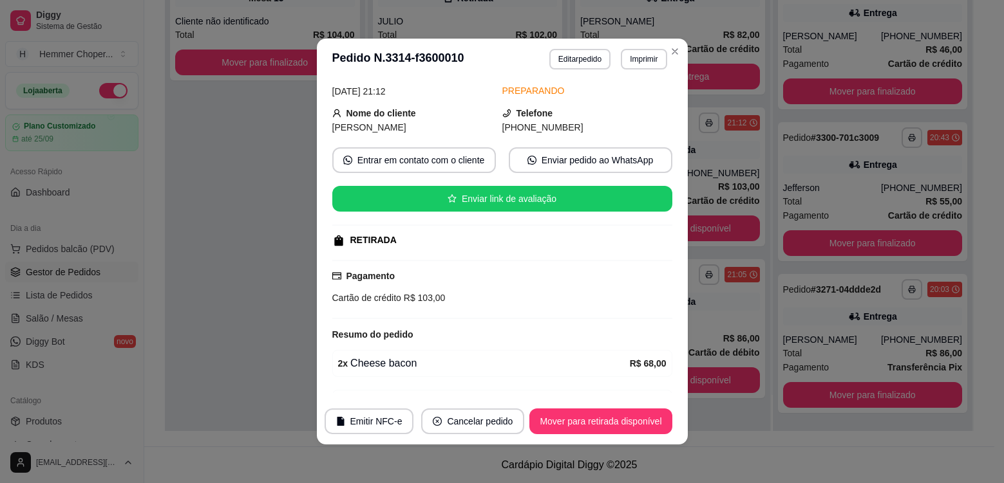
scroll to position [131, 0]
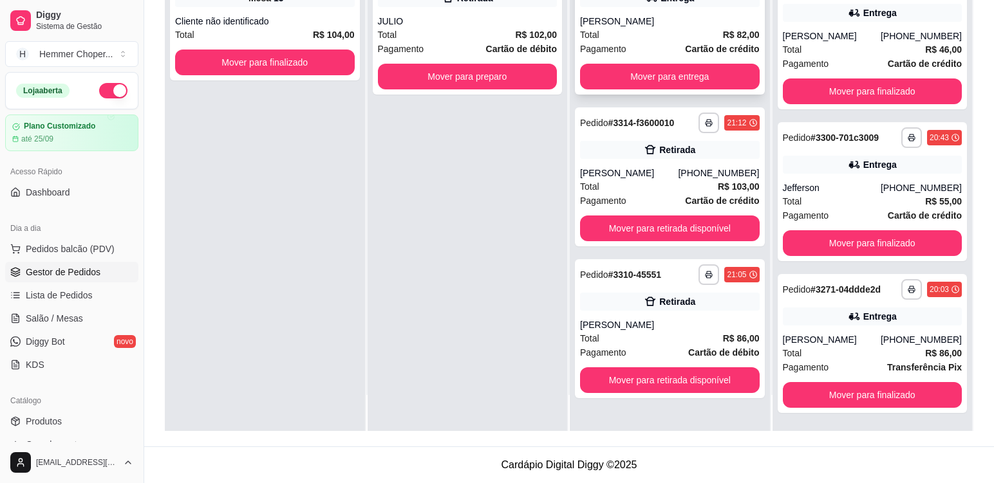
click at [644, 17] on div "[PERSON_NAME]" at bounding box center [670, 21] width 180 height 13
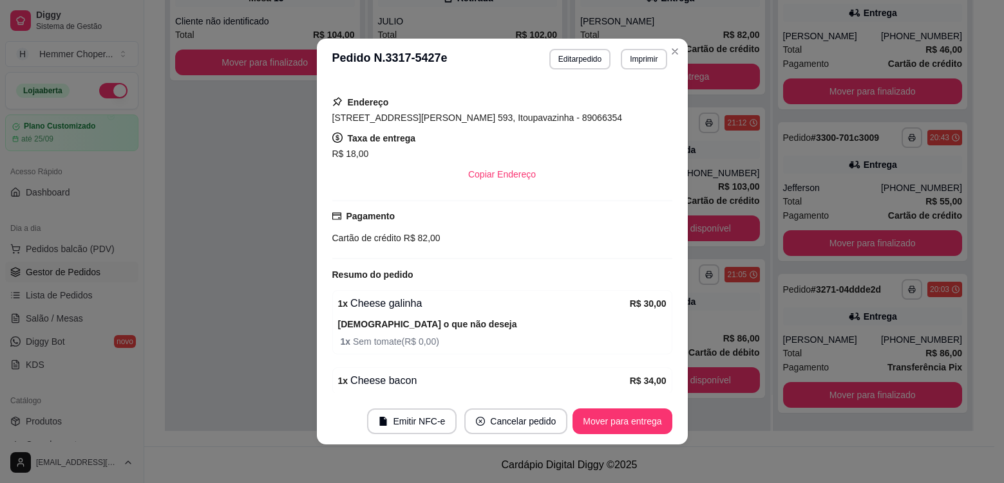
scroll to position [294, 0]
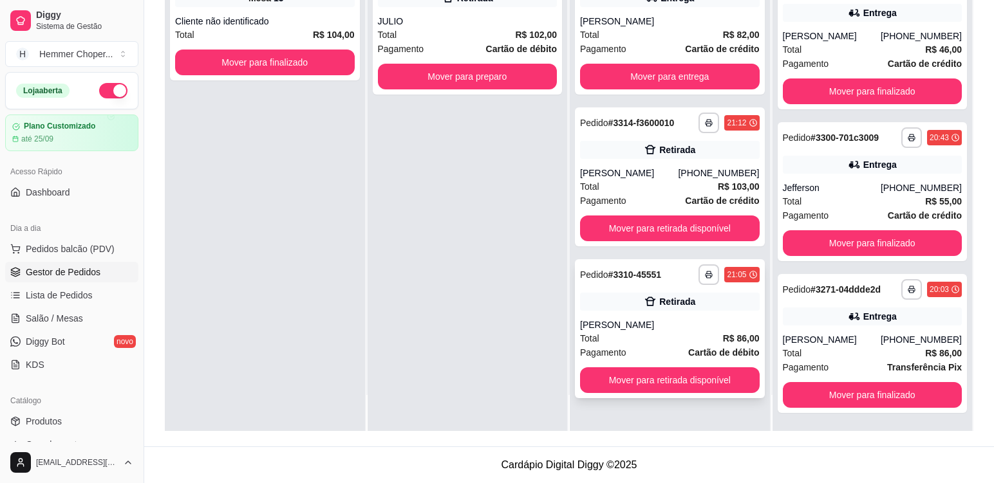
click at [641, 323] on div "[PERSON_NAME]" at bounding box center [670, 325] width 180 height 13
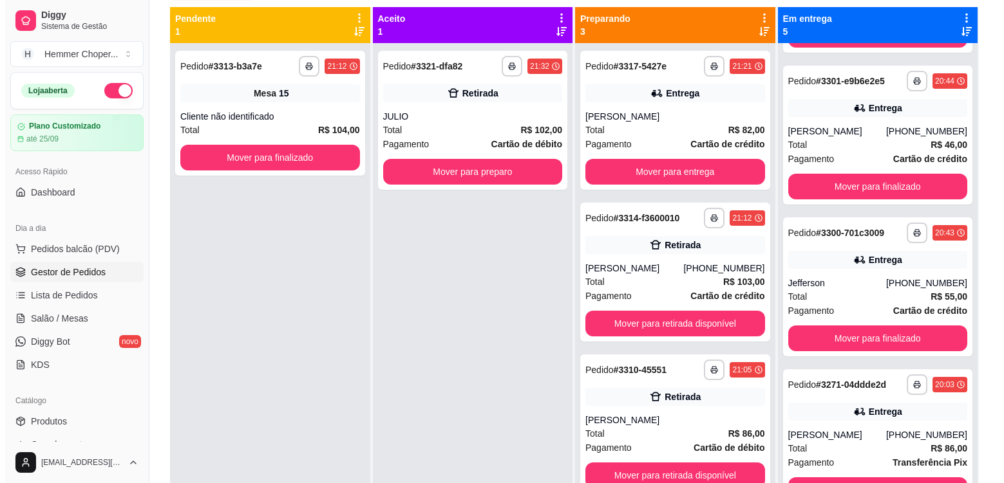
scroll to position [68, 0]
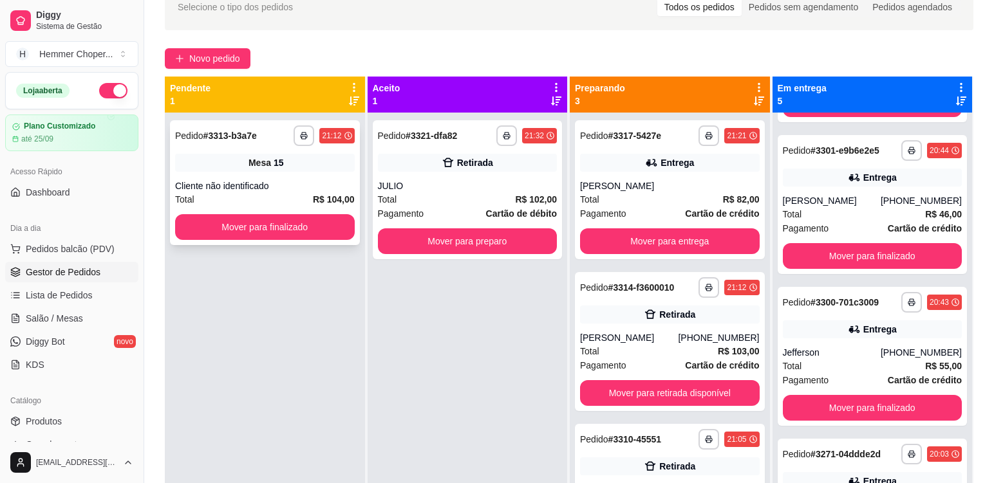
click at [311, 167] on div "Mesa 15" at bounding box center [265, 163] width 180 height 18
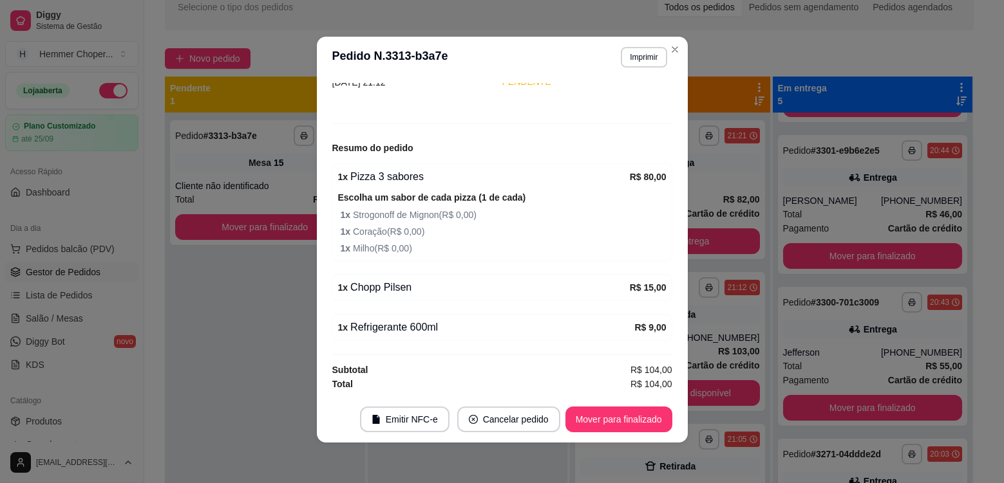
scroll to position [3, 0]
click at [627, 417] on button "Mover para finalizado" at bounding box center [618, 419] width 107 height 26
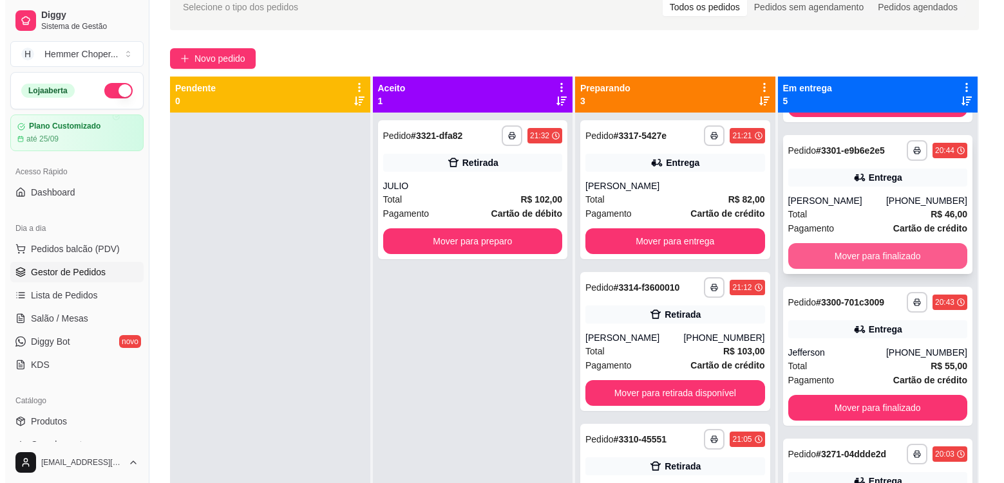
scroll to position [36, 0]
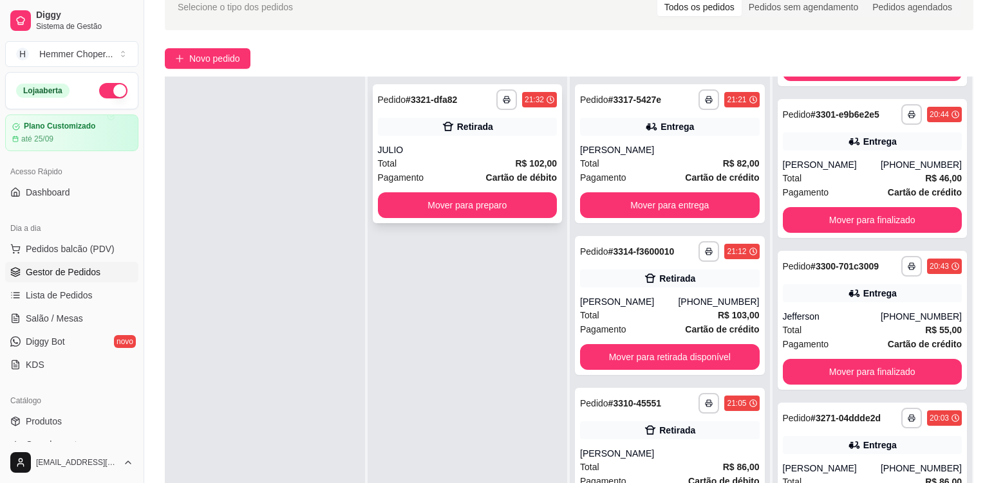
click at [463, 147] on div "JULIO" at bounding box center [468, 150] width 180 height 13
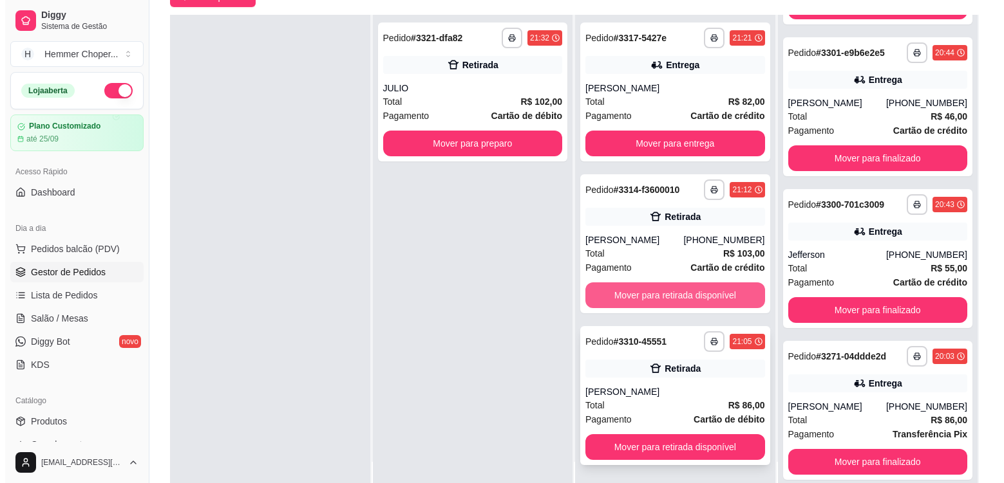
scroll to position [196, 0]
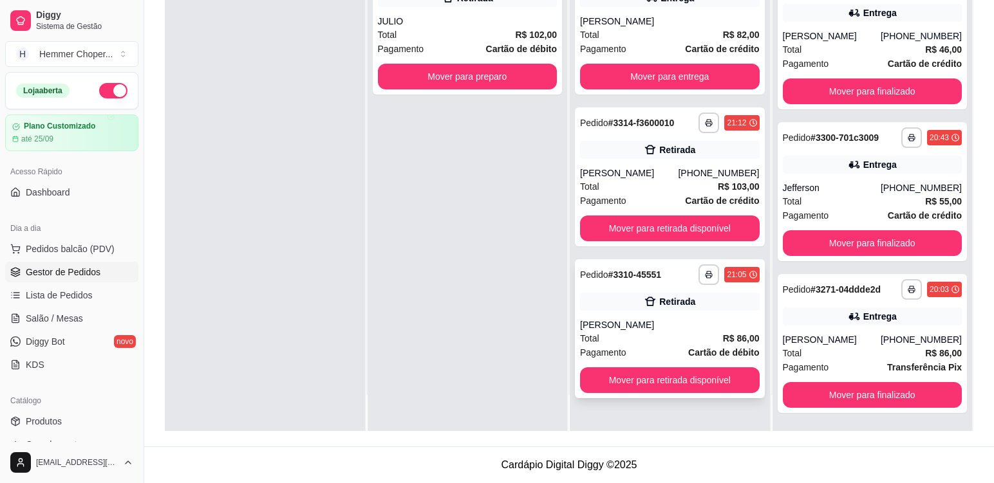
click at [644, 332] on div "Total R$ 86,00" at bounding box center [670, 339] width 180 height 14
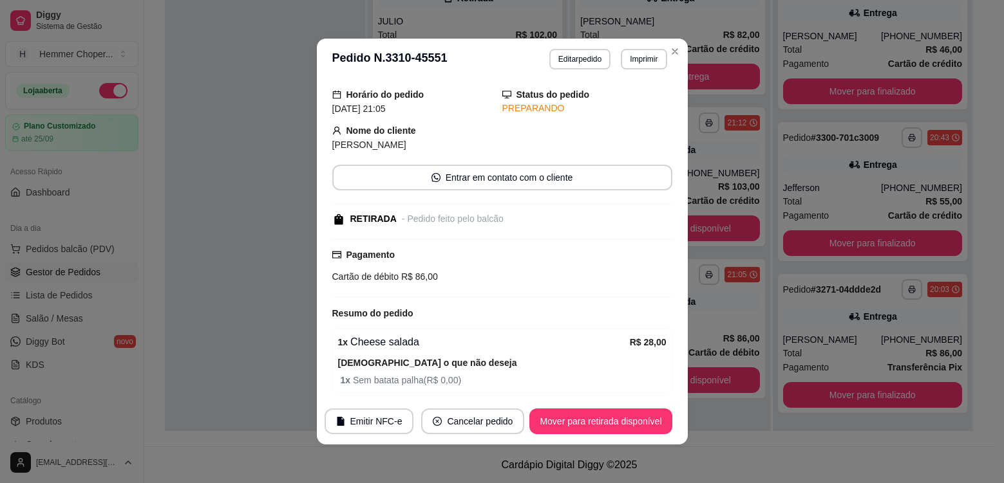
scroll to position [14, 0]
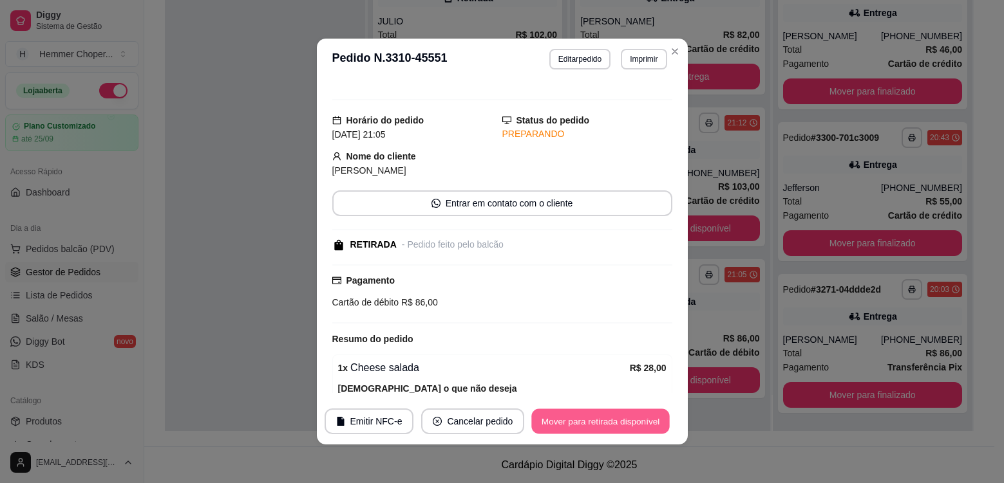
click at [635, 424] on button "Mover para retirada disponível" at bounding box center [601, 421] width 138 height 25
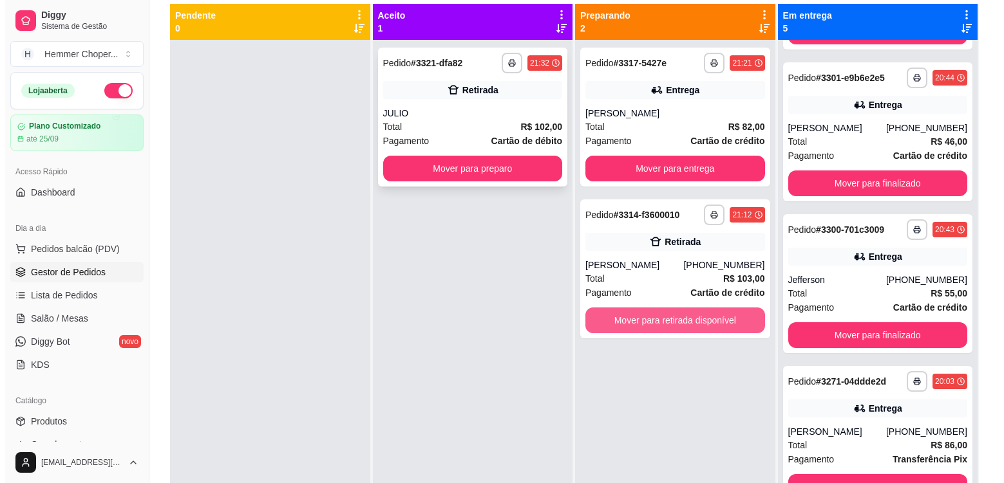
scroll to position [68, 0]
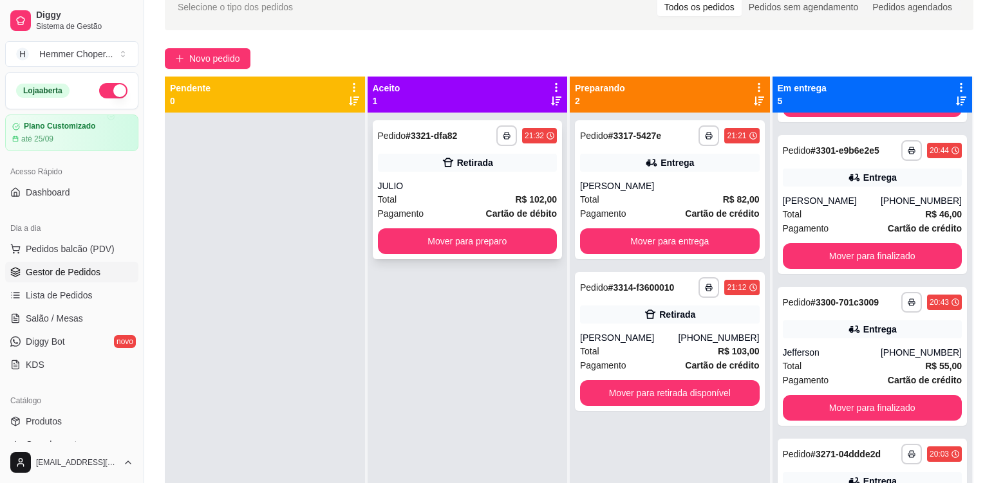
click at [465, 195] on div "Total R$ 102,00" at bounding box center [468, 199] width 180 height 14
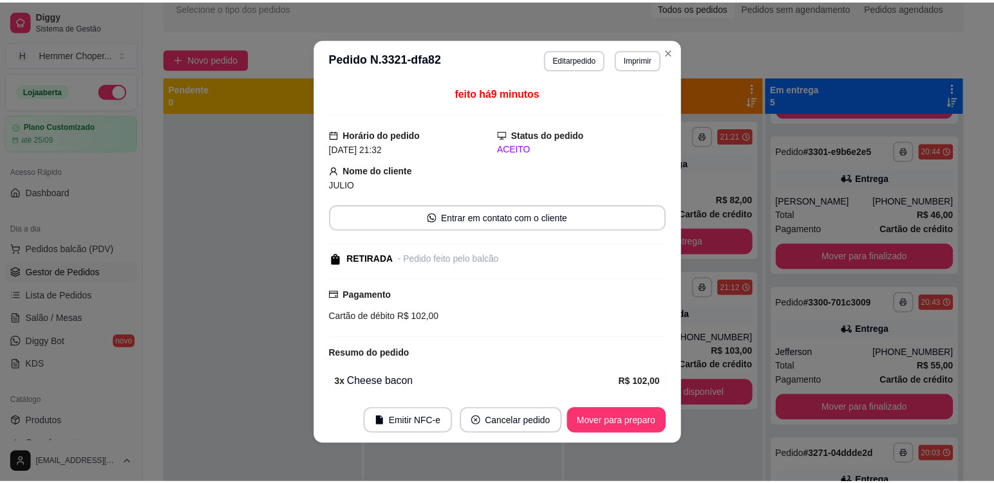
scroll to position [53, 0]
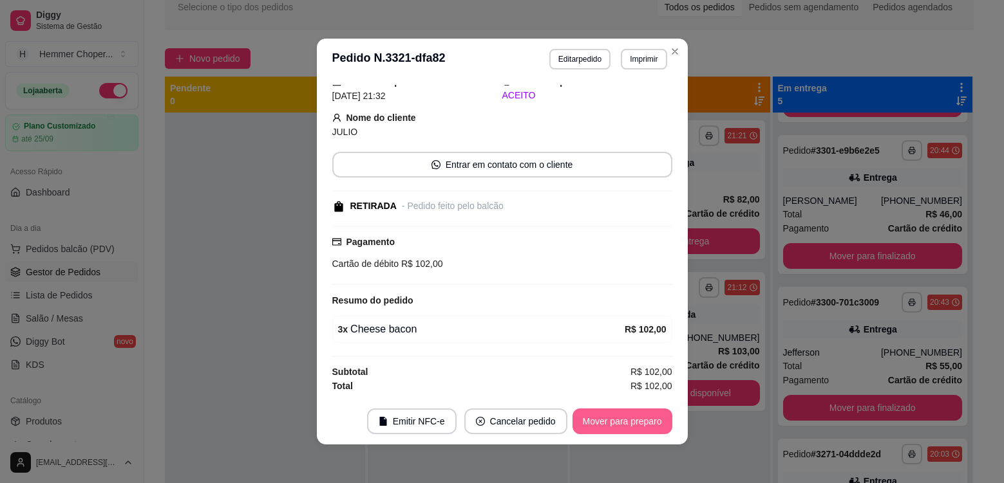
click at [642, 424] on button "Mover para preparo" at bounding box center [622, 422] width 100 height 26
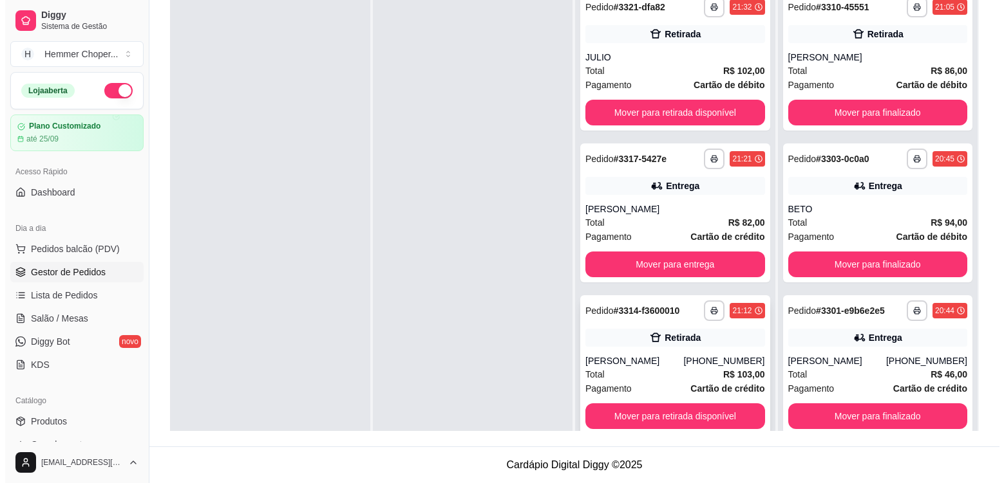
scroll to position [36, 0]
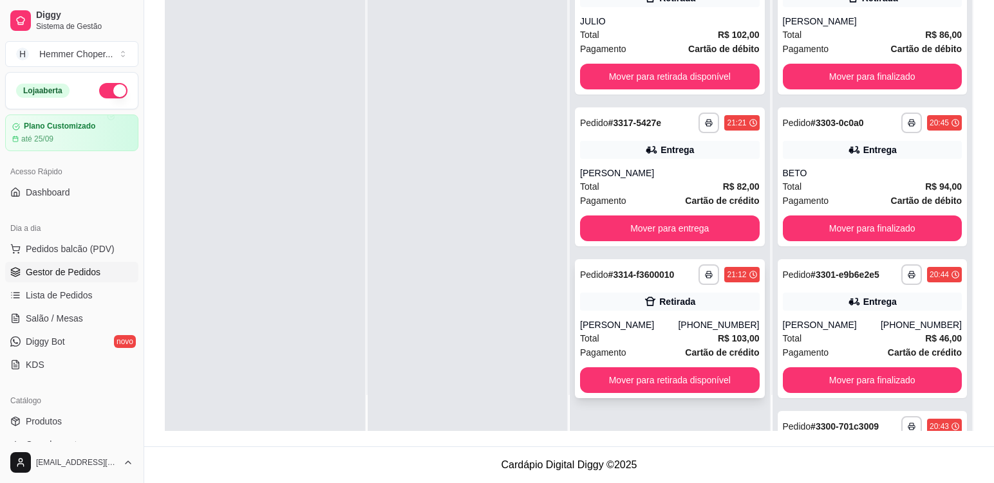
click at [653, 322] on div "[PERSON_NAME]" at bounding box center [629, 325] width 98 height 13
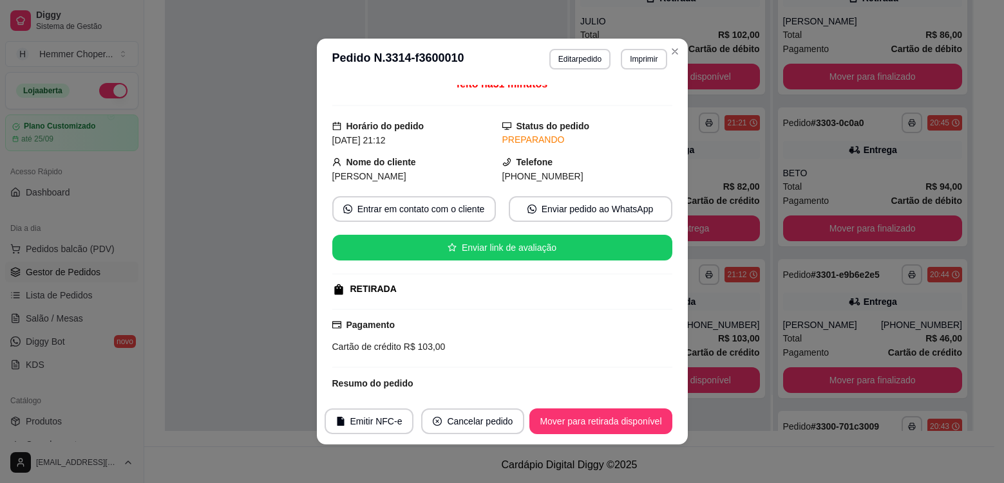
scroll to position [0, 0]
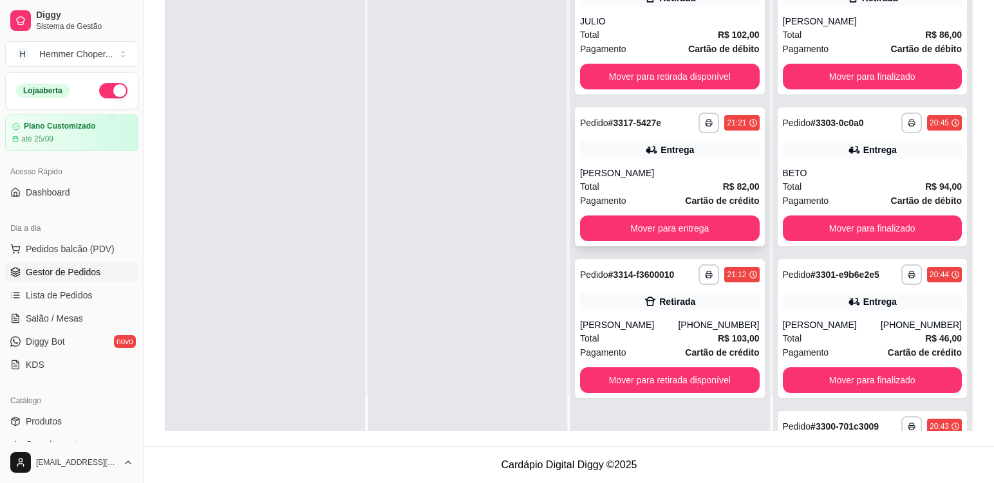
click at [675, 176] on div "[PERSON_NAME]" at bounding box center [670, 173] width 180 height 13
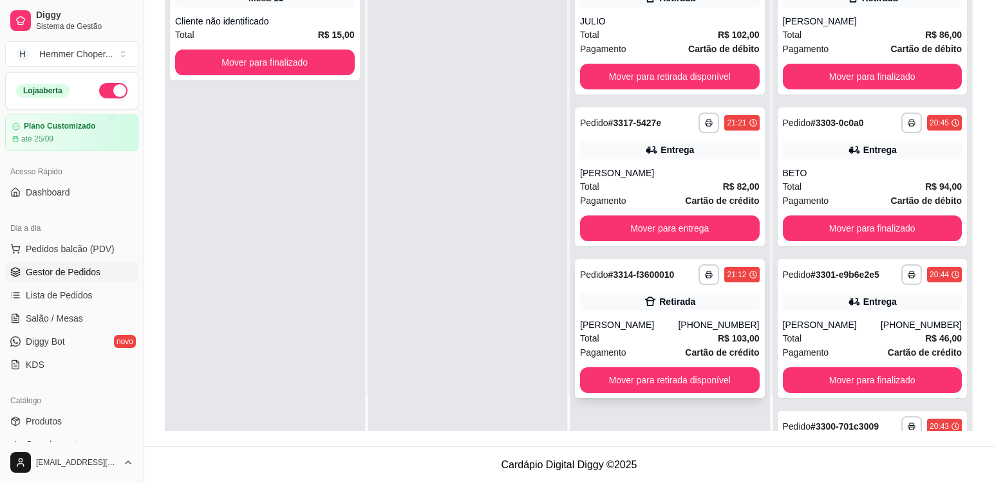
click at [642, 330] on div "[PERSON_NAME]" at bounding box center [629, 325] width 98 height 13
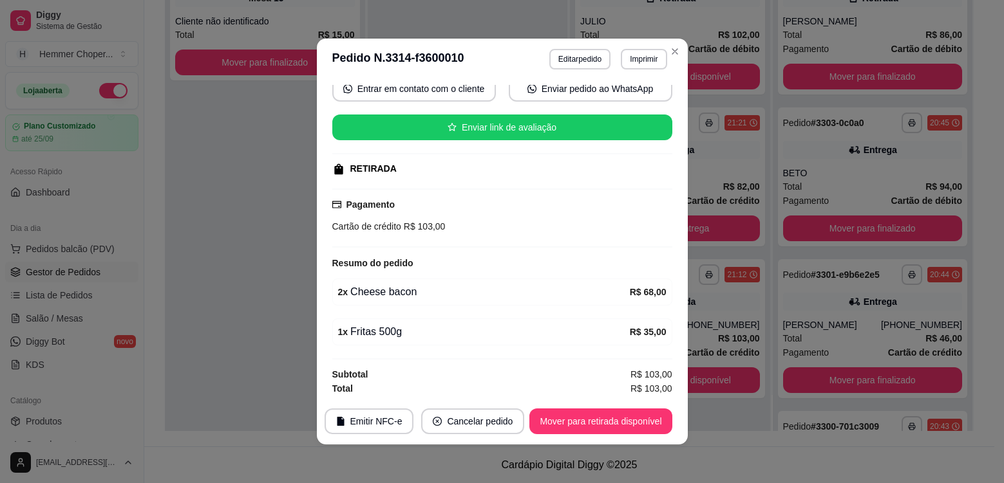
scroll to position [131, 0]
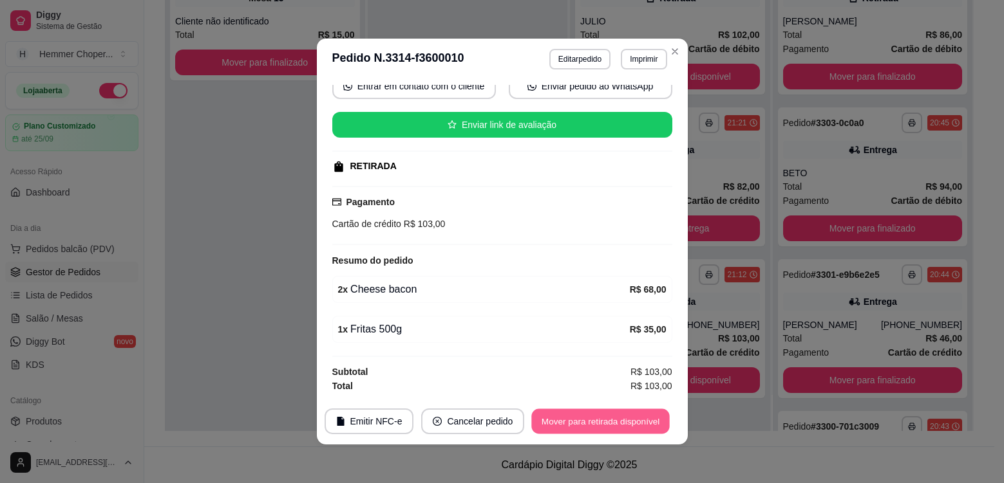
click at [608, 420] on button "Mover para retirada disponível" at bounding box center [601, 421] width 138 height 25
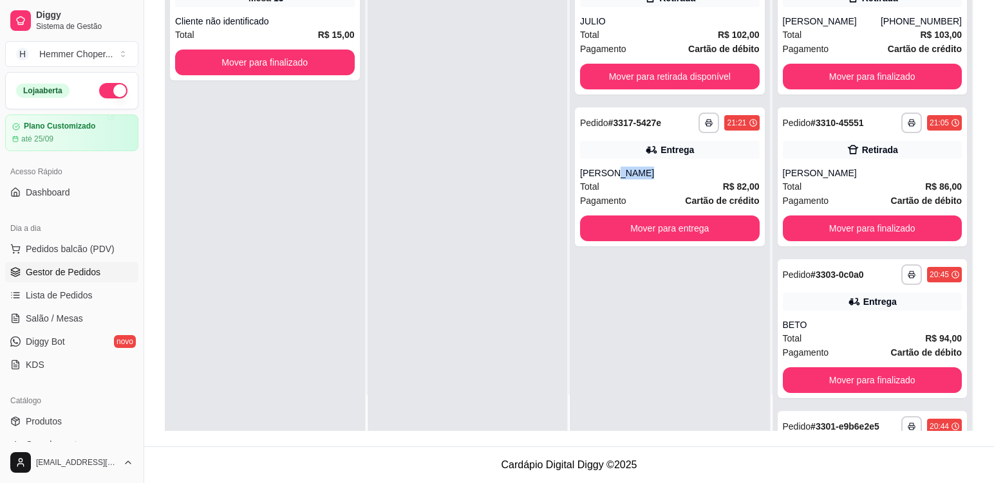
click at [703, 164] on div "**********" at bounding box center [670, 176] width 190 height 139
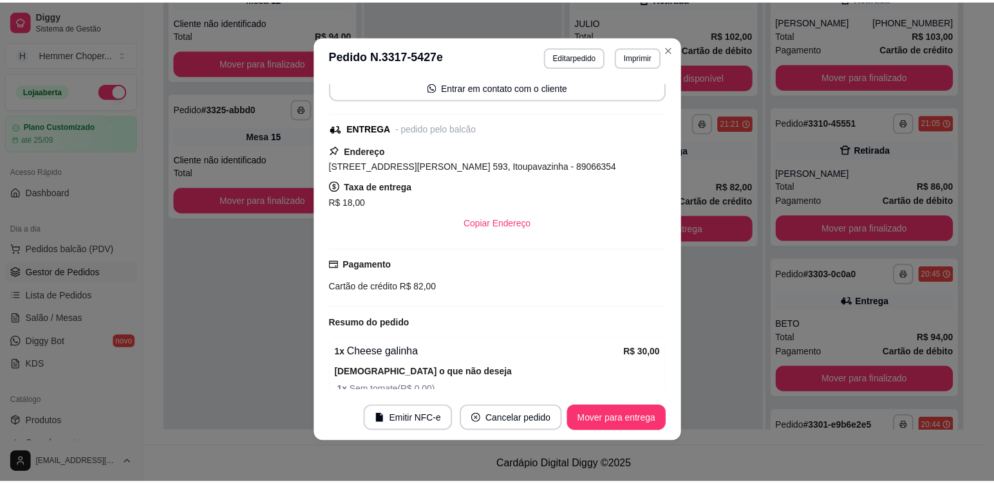
scroll to position [100, 0]
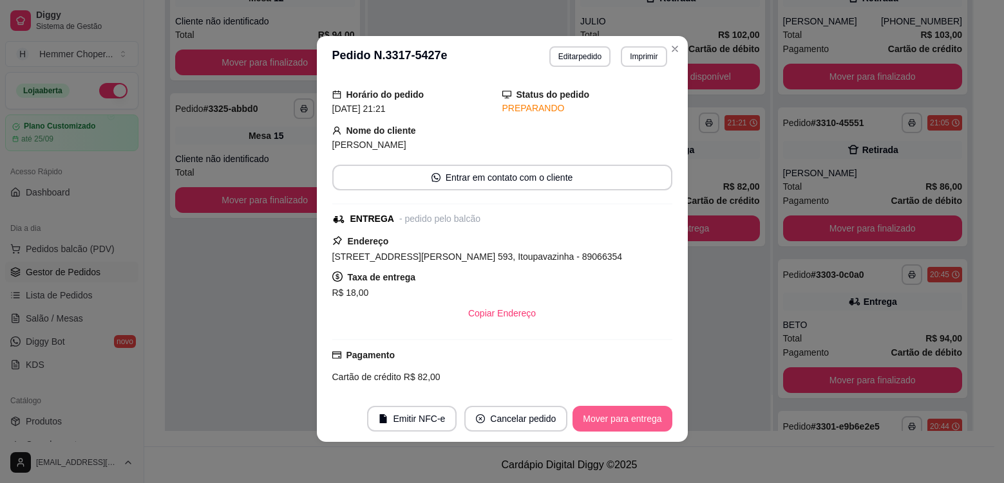
click at [591, 423] on button "Mover para entrega" at bounding box center [621, 419] width 99 height 26
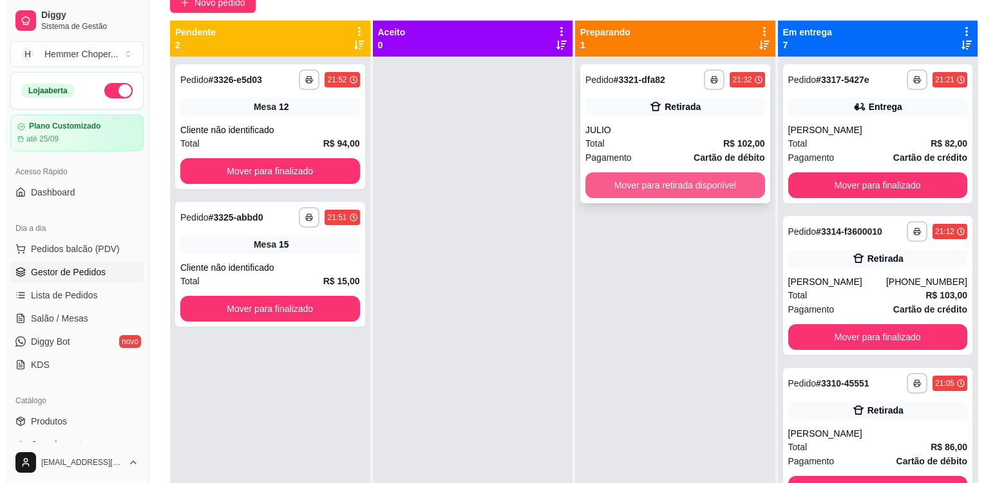
scroll to position [3, 0]
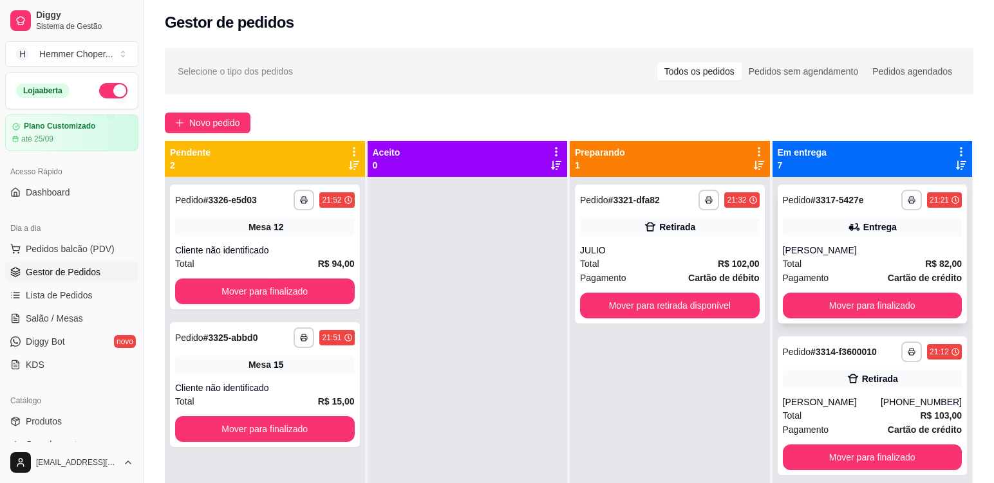
click at [853, 257] on div "Total R$ 82,00" at bounding box center [873, 264] width 180 height 14
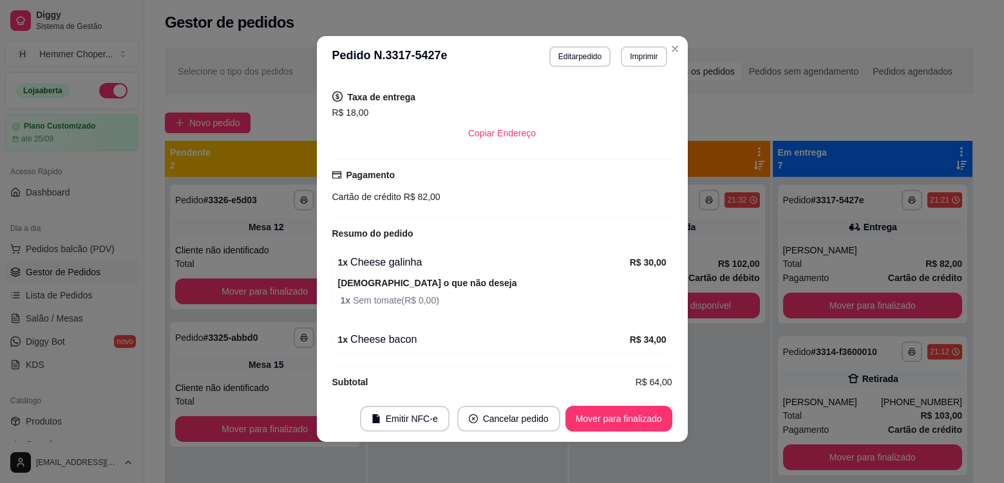
scroll to position [294, 0]
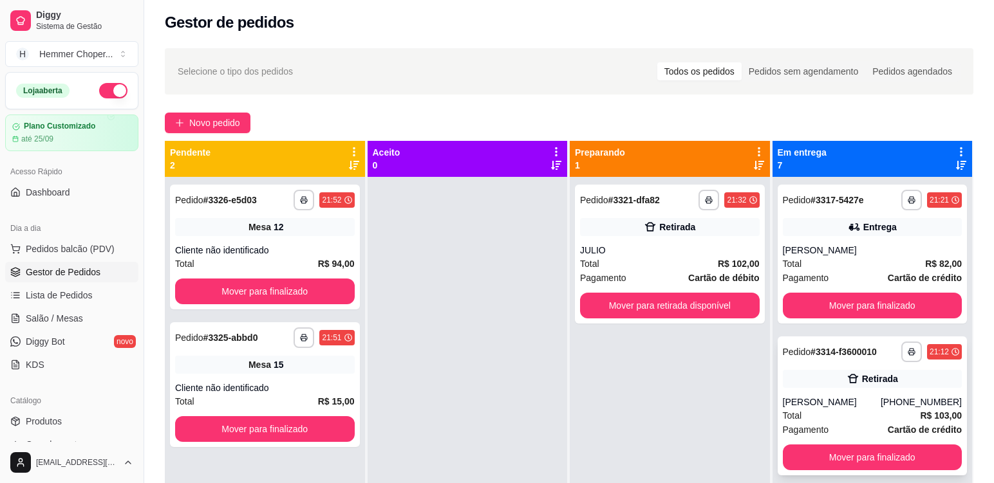
click at [845, 407] on div "[PERSON_NAME]" at bounding box center [832, 402] width 98 height 13
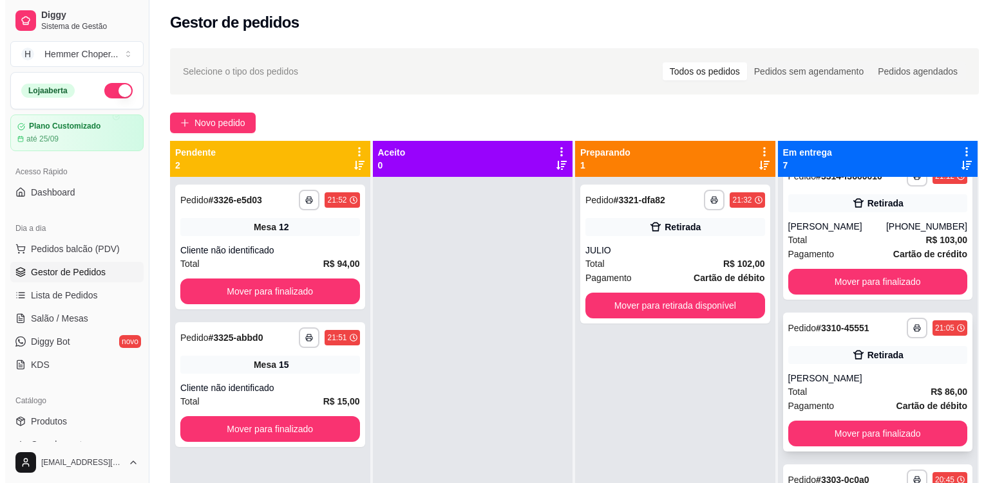
scroll to position [193, 0]
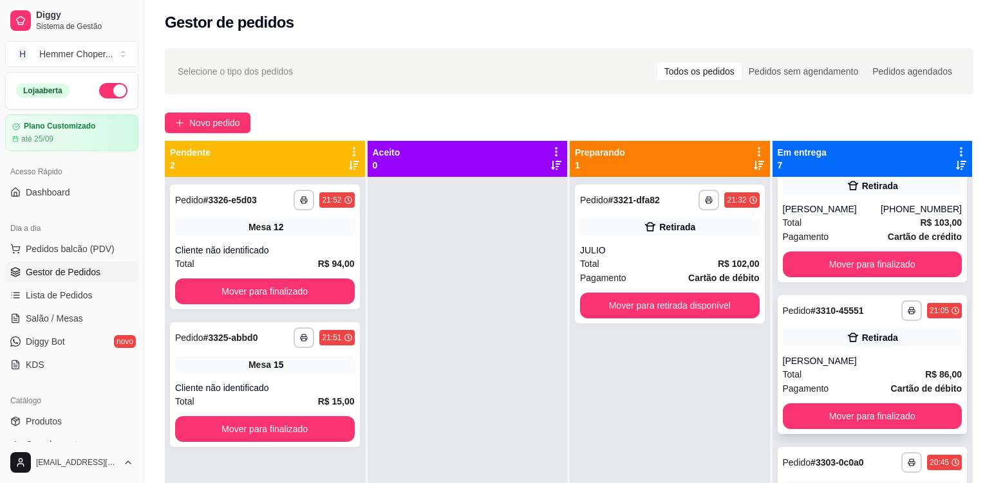
click at [826, 360] on div "[PERSON_NAME]" at bounding box center [873, 361] width 180 height 13
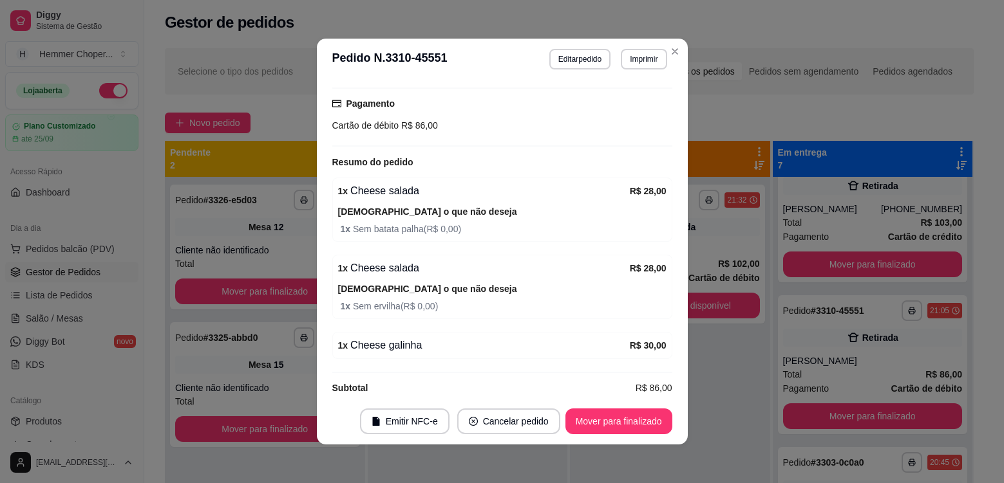
scroll to position [207, 0]
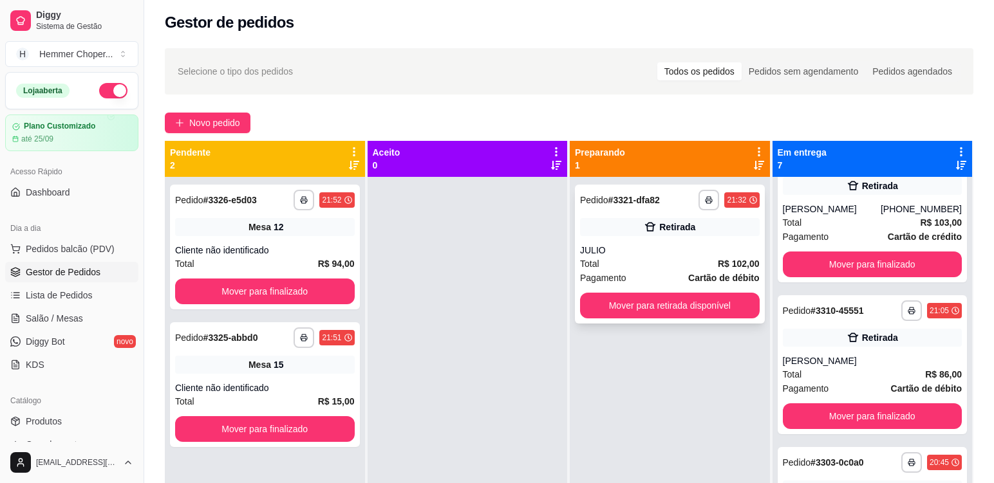
click at [637, 262] on div "Total R$ 102,00" at bounding box center [670, 264] width 180 height 14
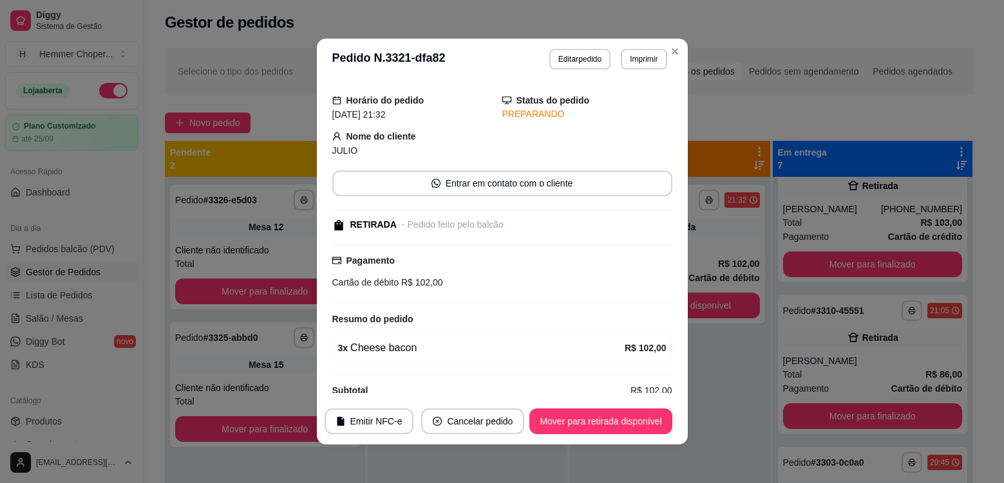
scroll to position [53, 0]
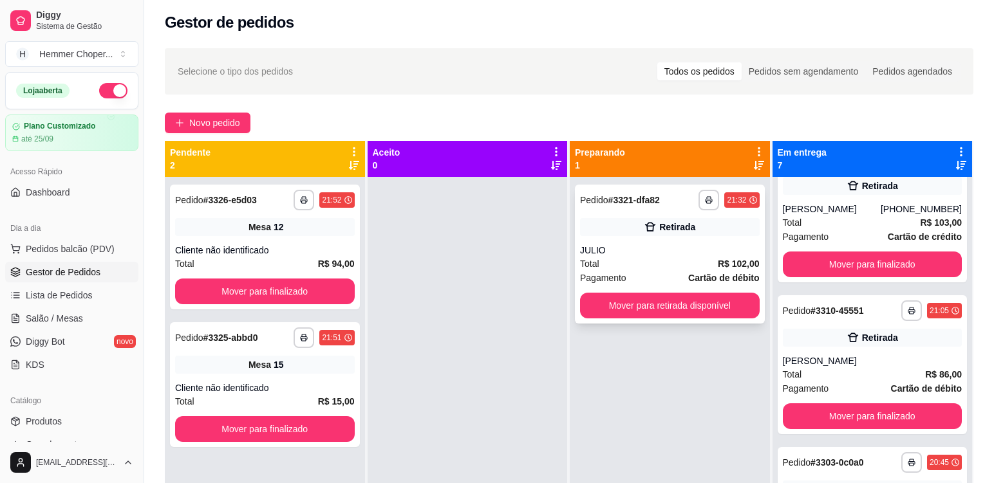
click at [646, 255] on div "JULIO" at bounding box center [670, 250] width 180 height 13
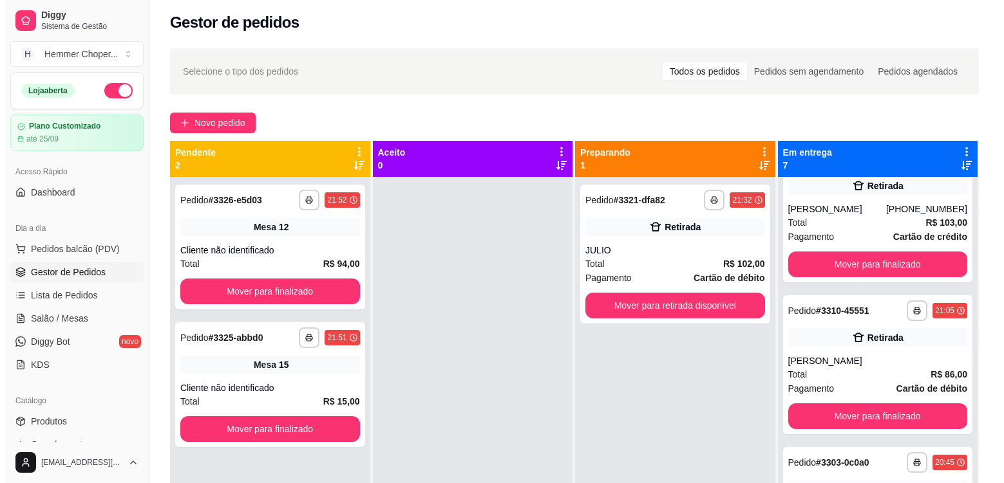
scroll to position [41, 0]
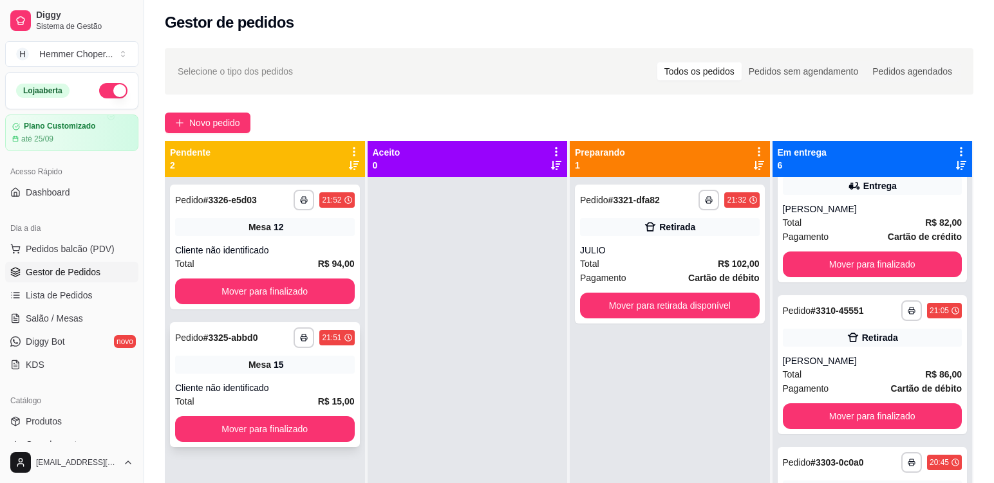
click at [274, 398] on div "Total R$ 15,00" at bounding box center [265, 402] width 180 height 14
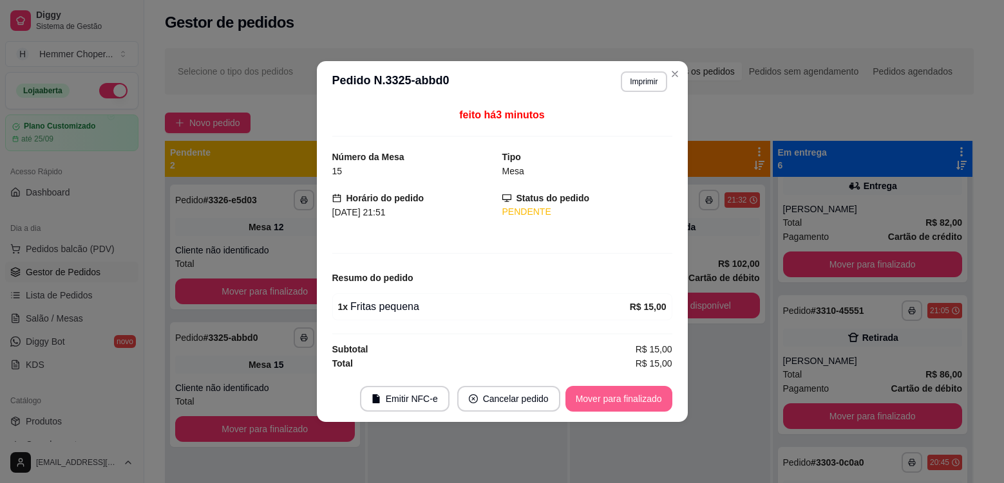
click at [622, 402] on button "Mover para finalizado" at bounding box center [618, 399] width 107 height 26
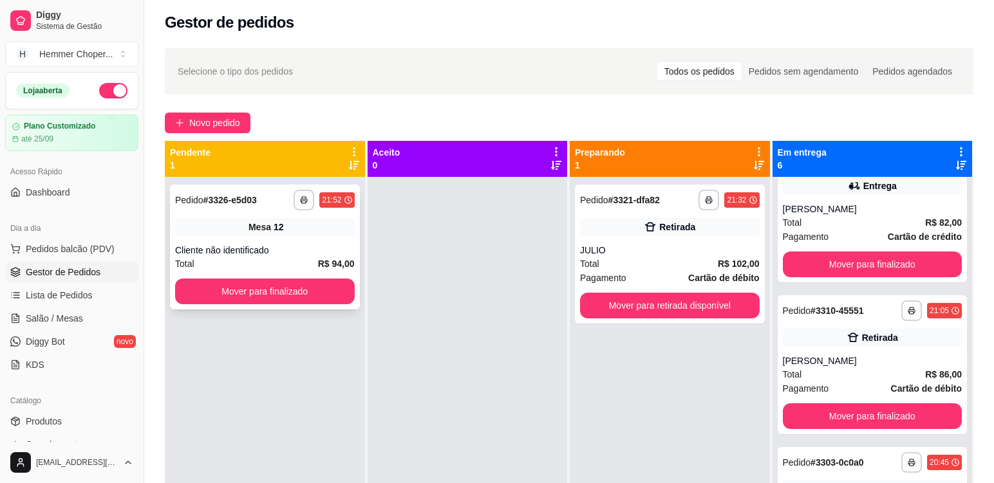
click at [301, 234] on div "Mesa 12" at bounding box center [265, 227] width 180 height 18
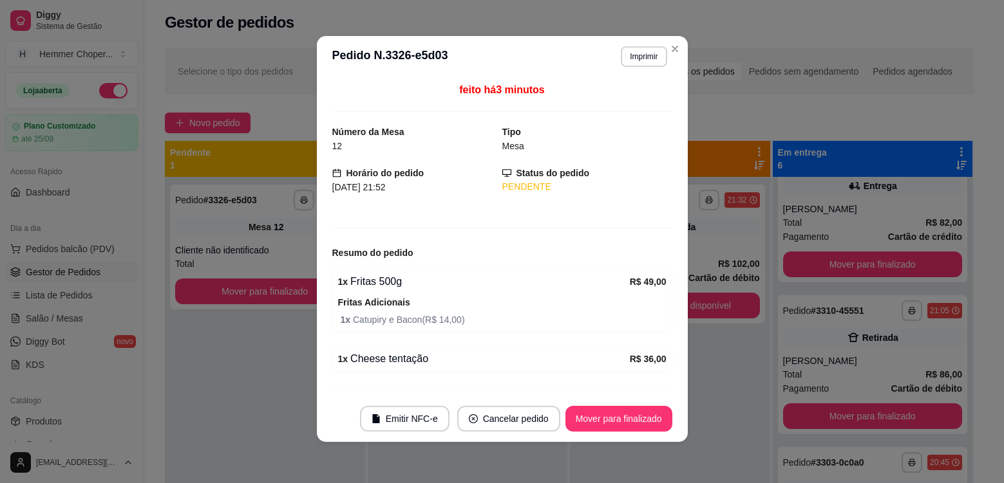
scroll to position [72, 0]
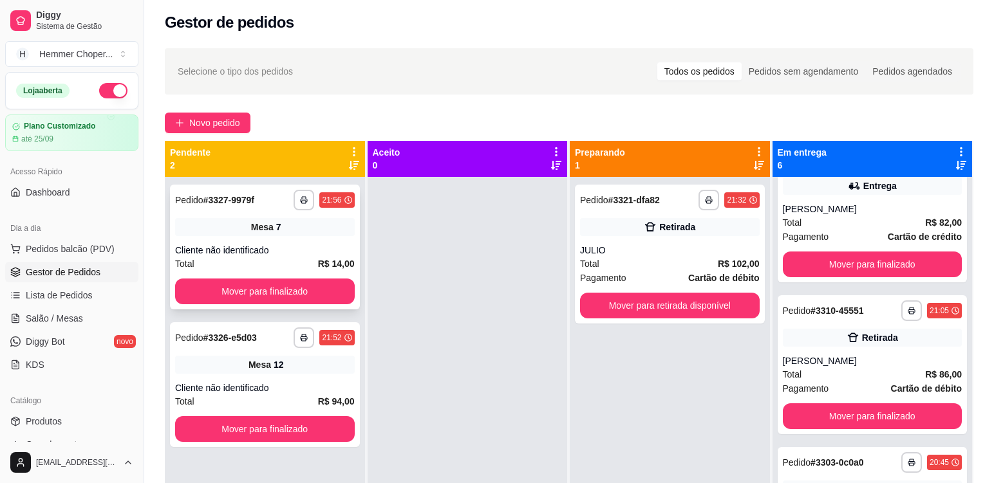
click at [290, 237] on div "**********" at bounding box center [265, 247] width 190 height 125
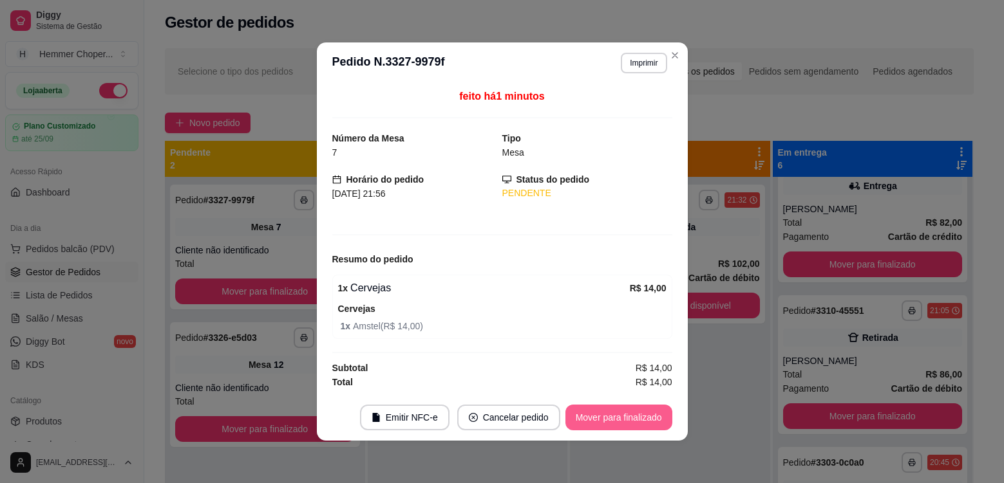
click at [603, 416] on button "Mover para finalizado" at bounding box center [618, 418] width 107 height 26
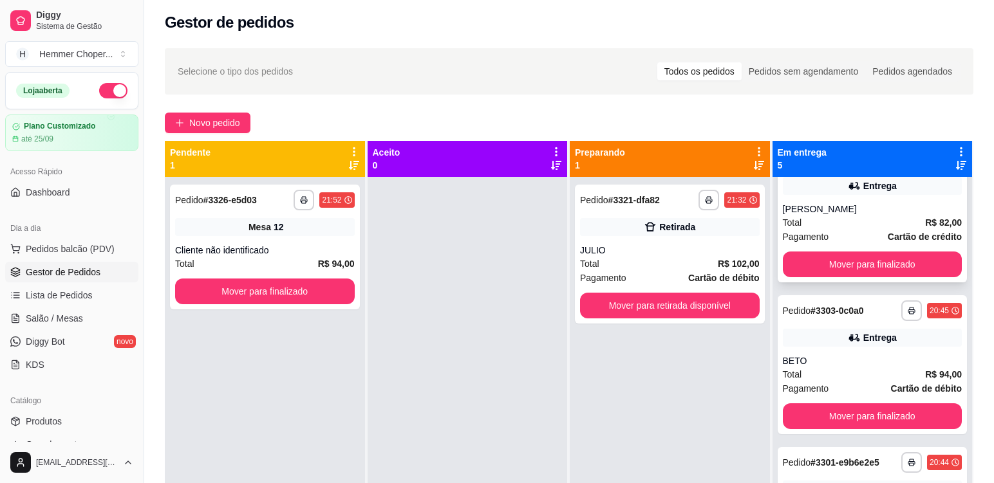
click at [849, 213] on div "[PERSON_NAME]" at bounding box center [873, 209] width 180 height 13
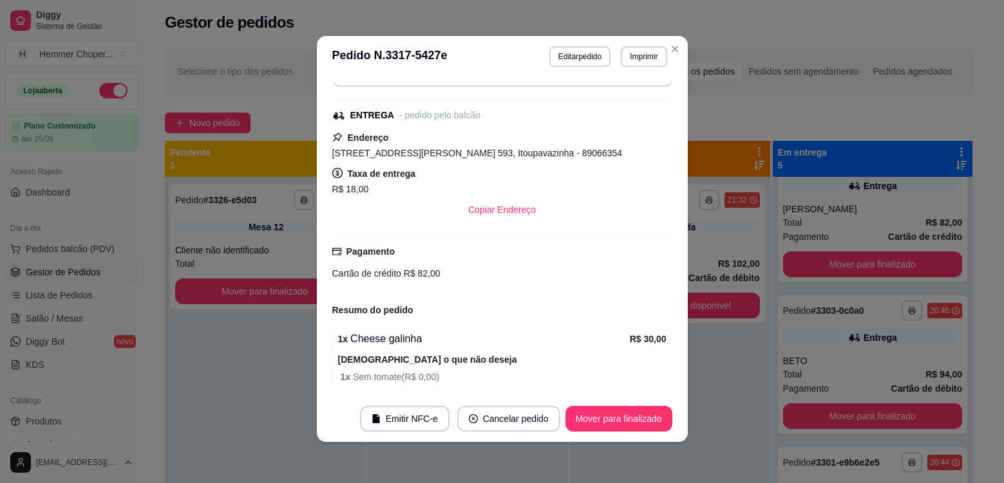
scroll to position [294, 0]
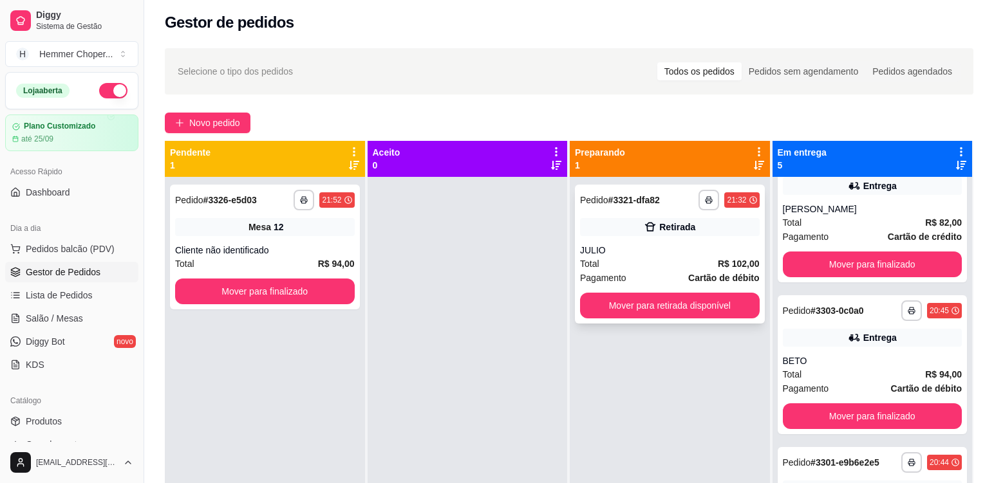
click at [671, 245] on div "JULIO" at bounding box center [670, 250] width 180 height 13
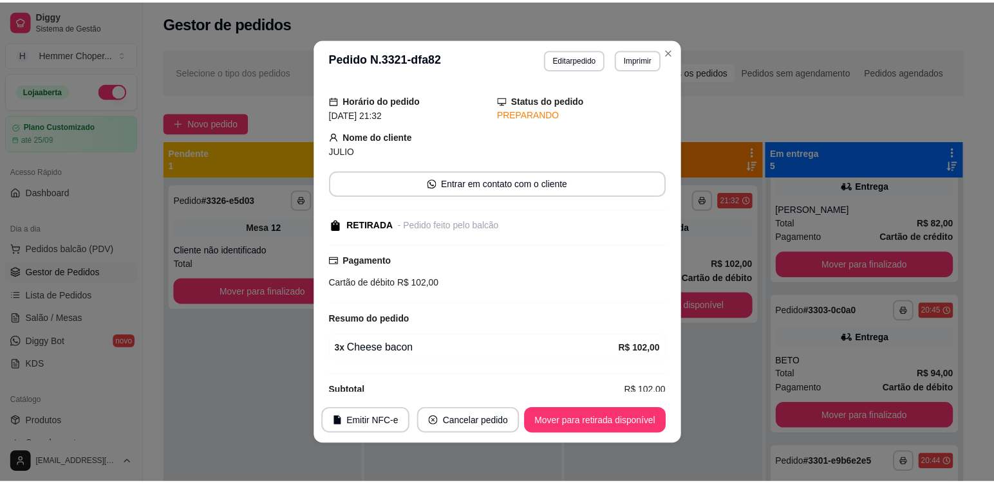
scroll to position [53, 0]
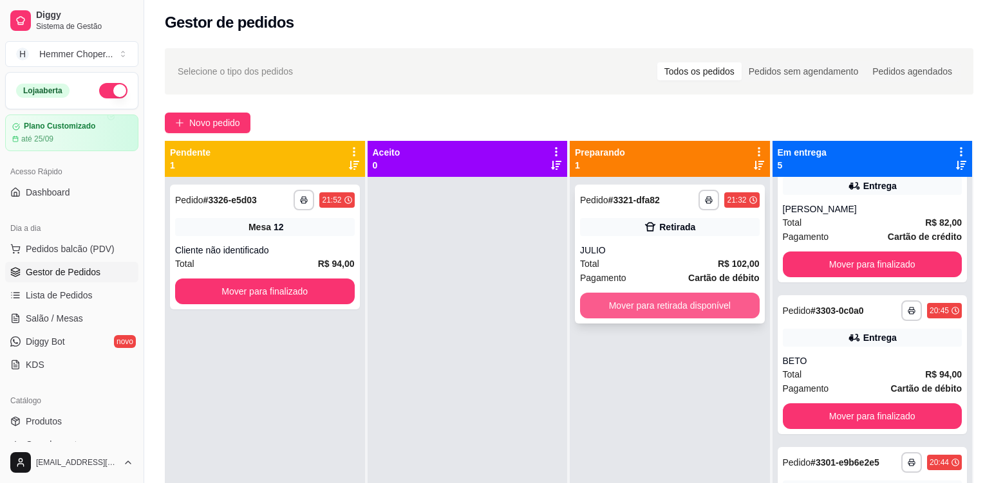
click at [658, 307] on button "Mover para retirada disponível" at bounding box center [670, 306] width 180 height 26
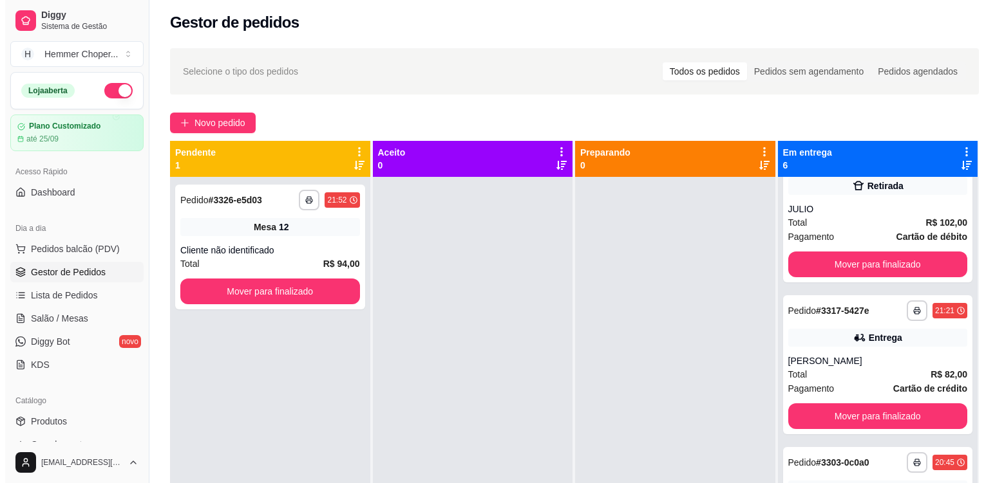
scroll to position [193, 0]
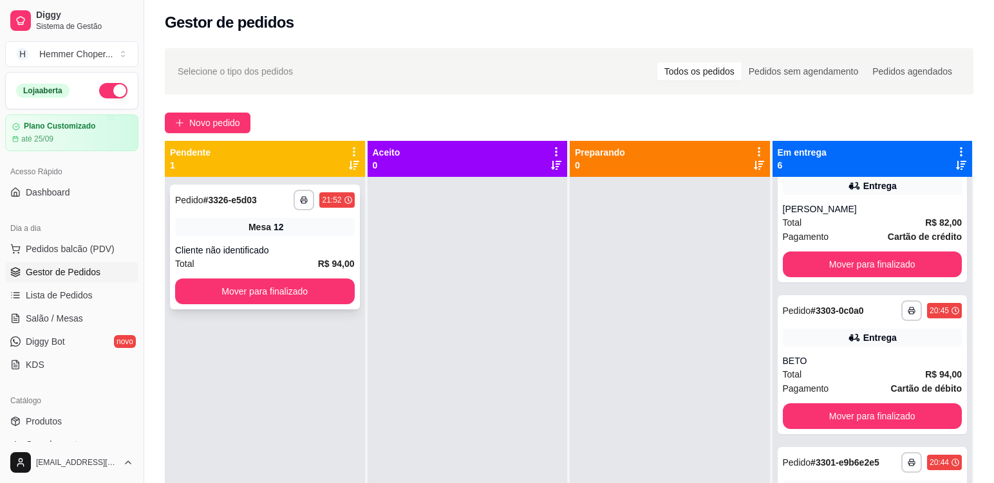
click at [279, 240] on div "**********" at bounding box center [265, 247] width 190 height 125
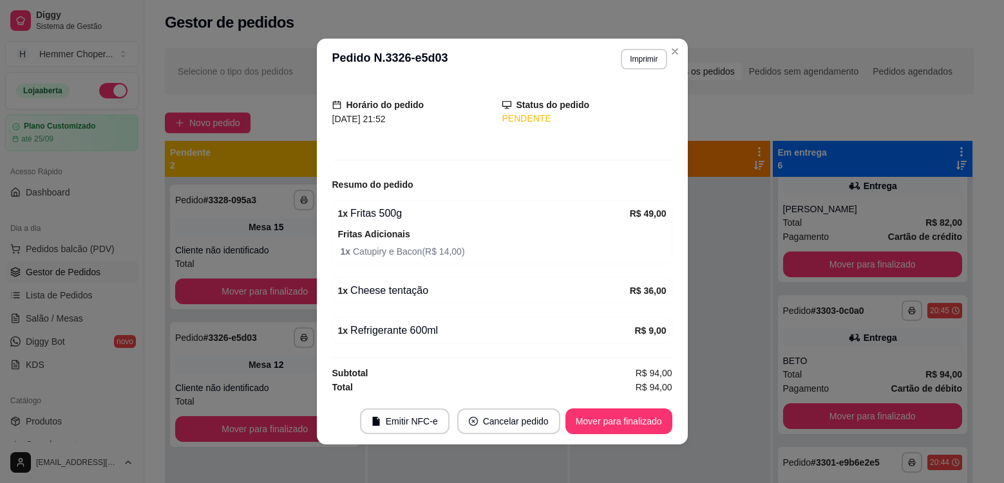
scroll to position [72, 0]
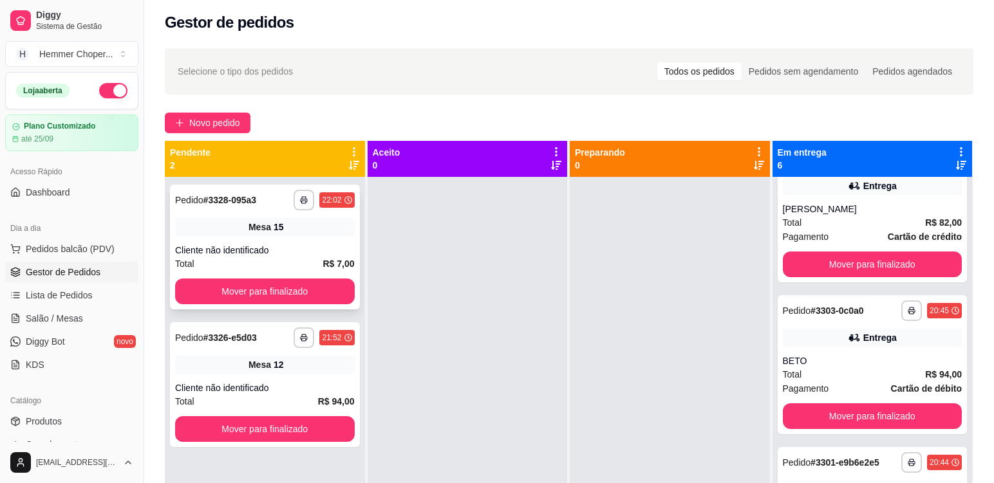
click at [294, 243] on div "**********" at bounding box center [265, 247] width 190 height 125
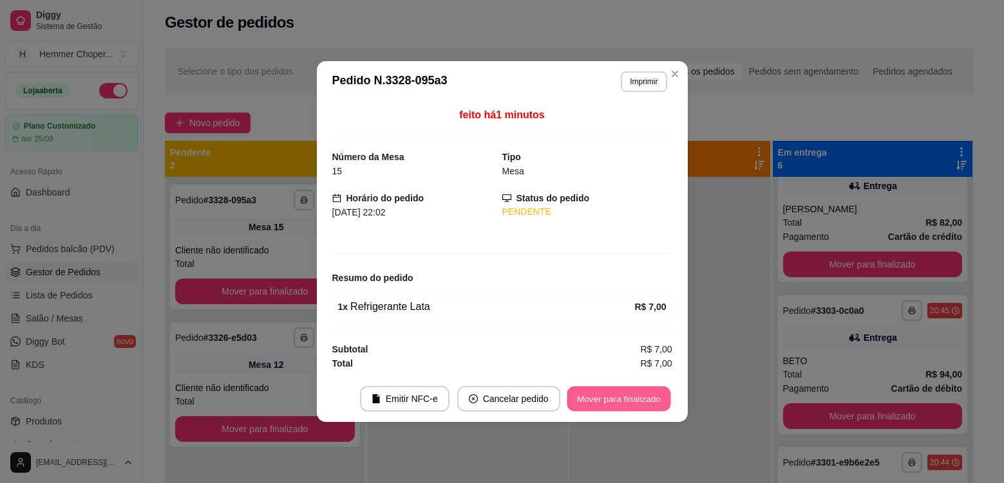
click at [583, 392] on button "Mover para finalizado" at bounding box center [618, 399] width 104 height 25
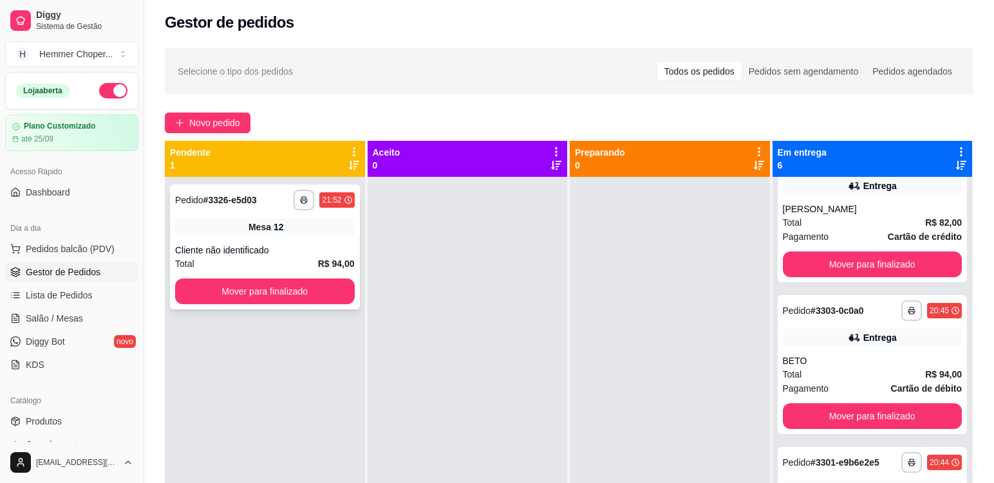
click at [281, 251] on div "Cliente não identificado" at bounding box center [265, 250] width 180 height 13
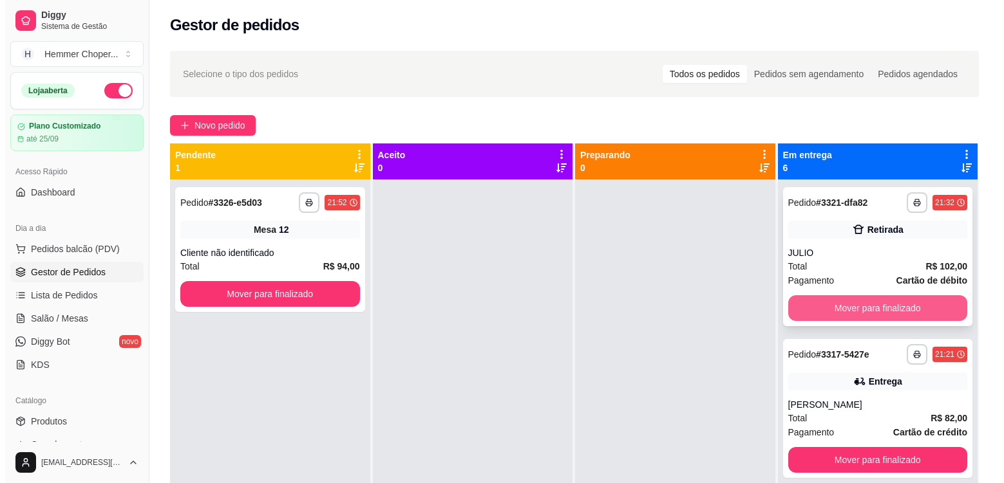
scroll to position [0, 0]
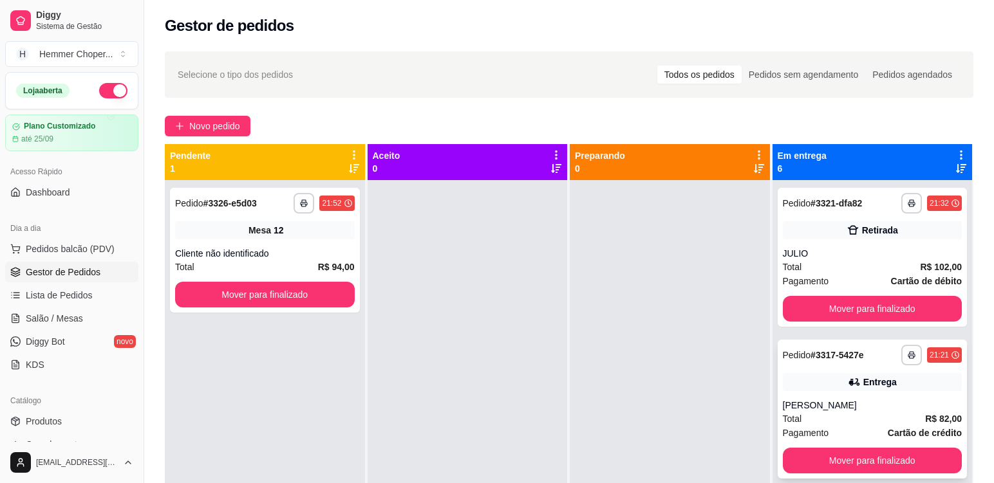
click at [856, 406] on div "[PERSON_NAME]" at bounding box center [873, 405] width 180 height 13
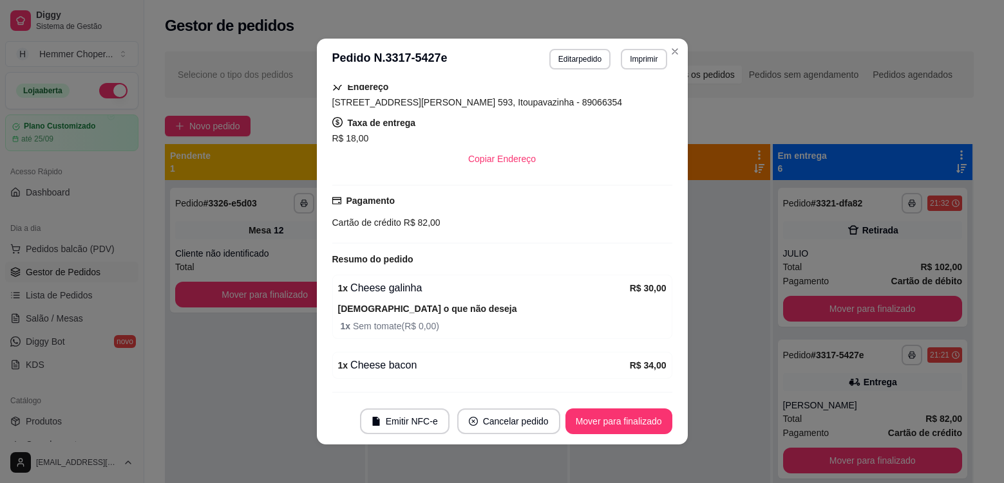
scroll to position [294, 0]
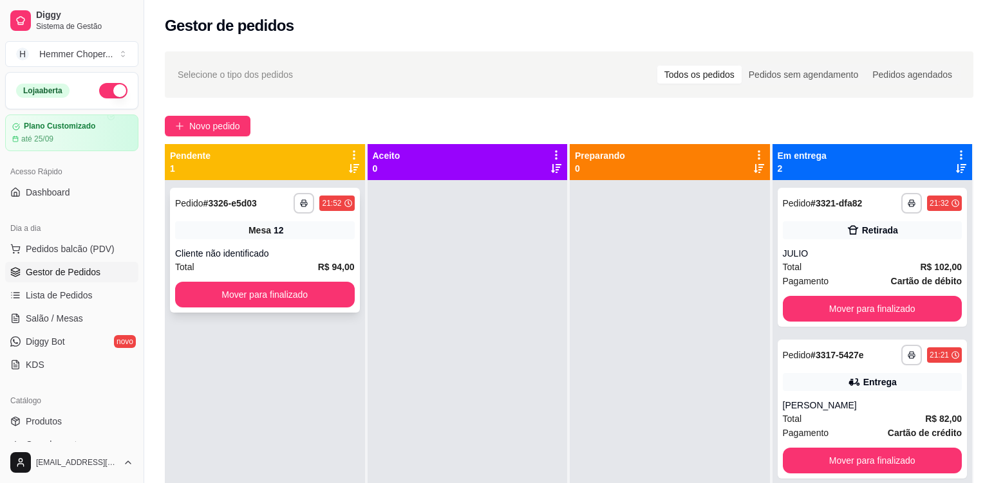
click at [310, 241] on div "**********" at bounding box center [265, 250] width 190 height 125
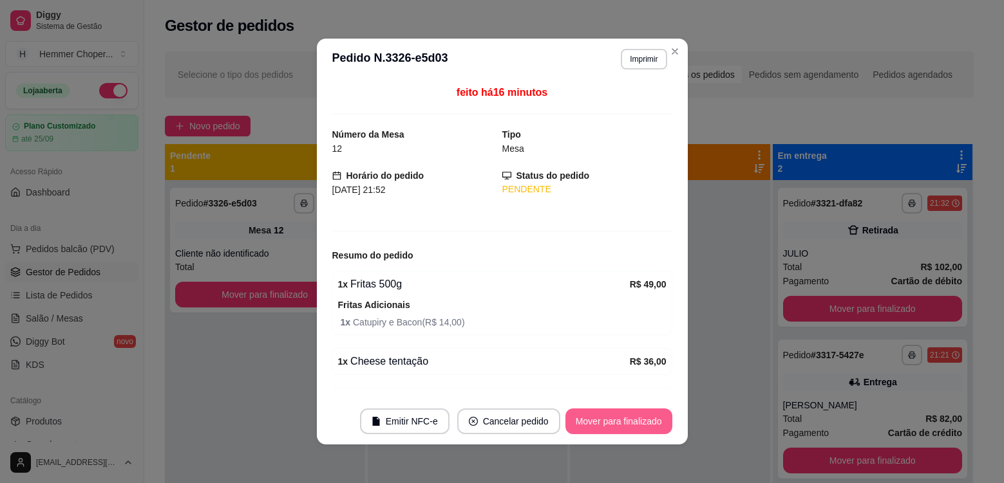
click at [595, 424] on button "Mover para finalizado" at bounding box center [618, 422] width 107 height 26
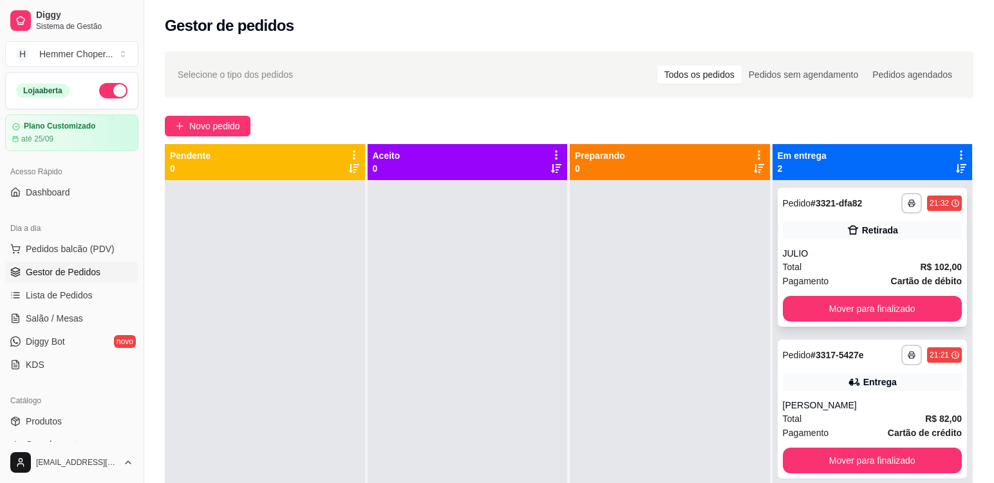
click at [852, 261] on div "Total R$ 102,00" at bounding box center [873, 267] width 180 height 14
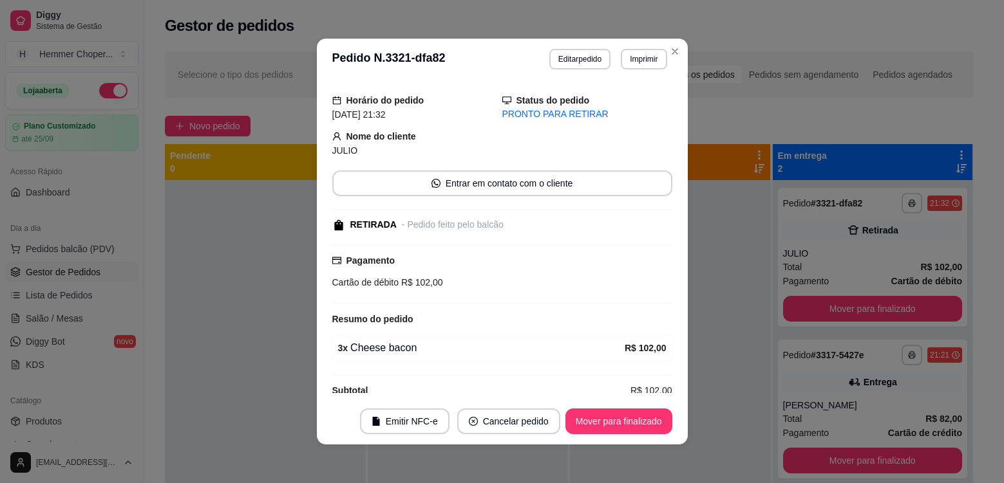
scroll to position [53, 0]
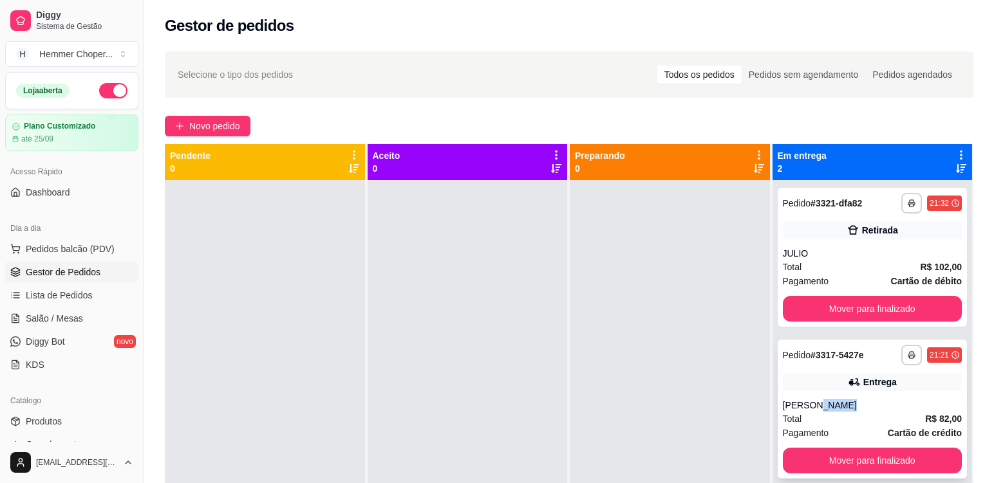
click at [831, 399] on div "[PERSON_NAME]" at bounding box center [873, 405] width 180 height 13
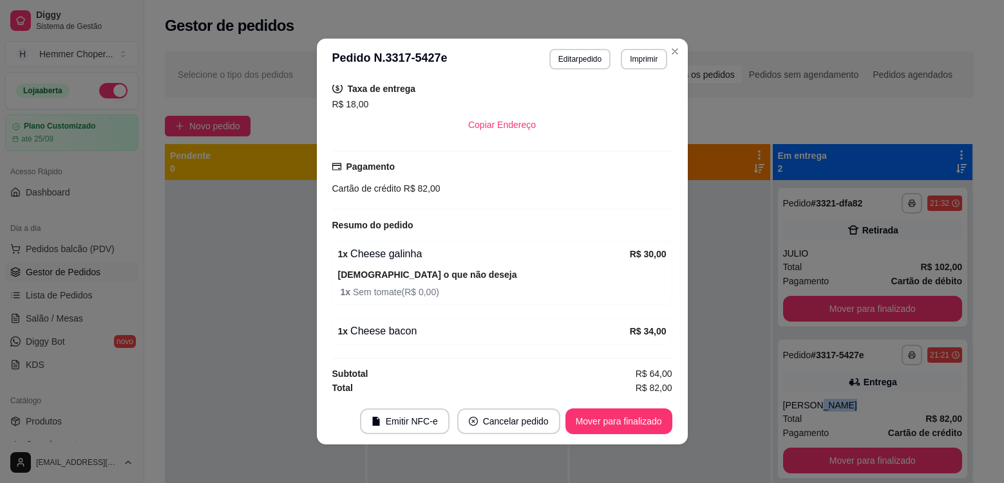
scroll to position [294, 0]
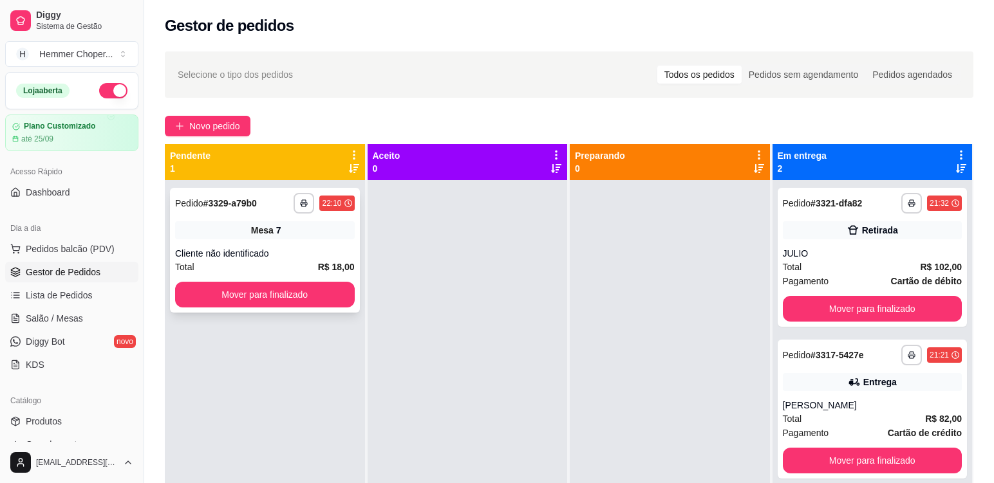
click at [289, 257] on div "Cliente não identificado" at bounding box center [265, 253] width 180 height 13
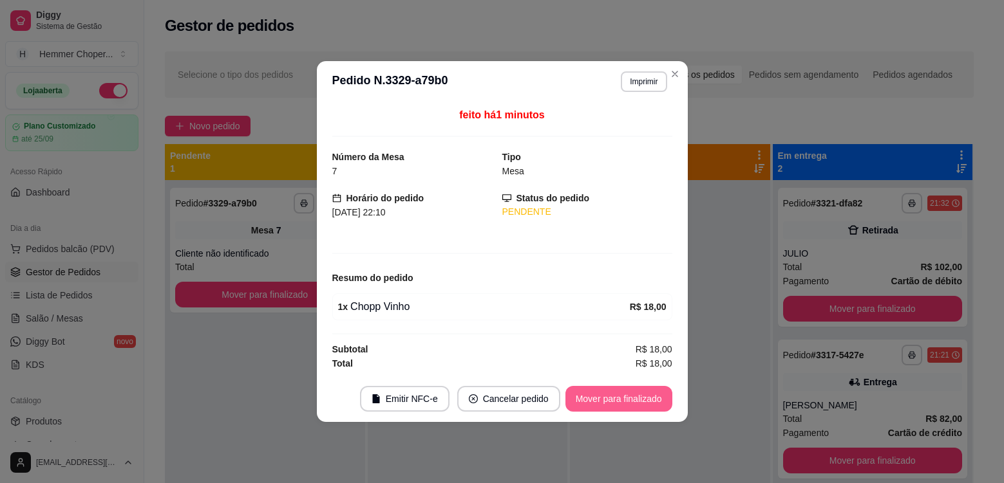
click at [619, 403] on button "Mover para finalizado" at bounding box center [618, 399] width 107 height 26
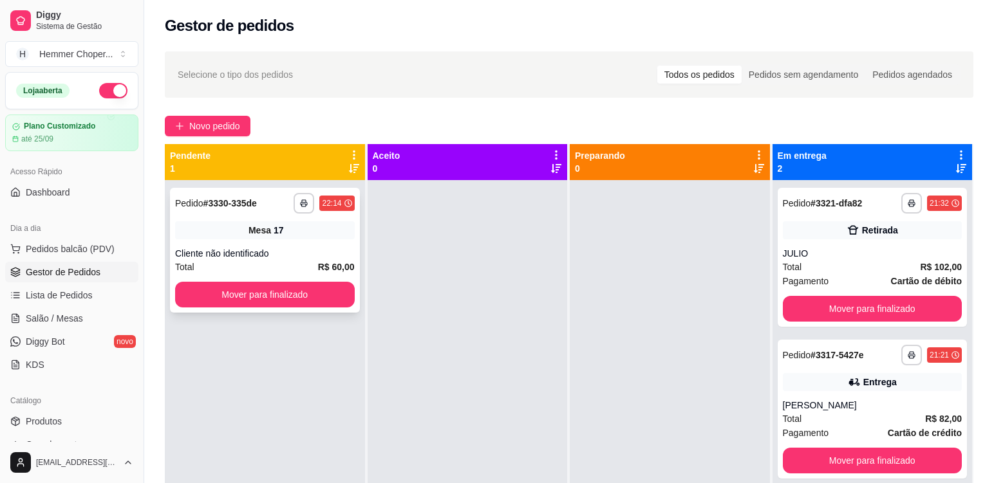
click at [328, 244] on div "**********" at bounding box center [265, 250] width 190 height 125
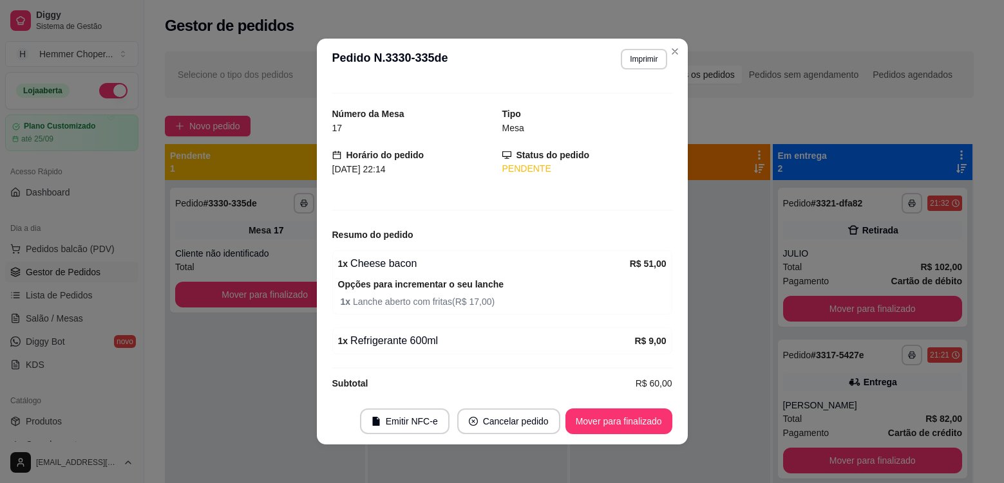
scroll to position [32, 0]
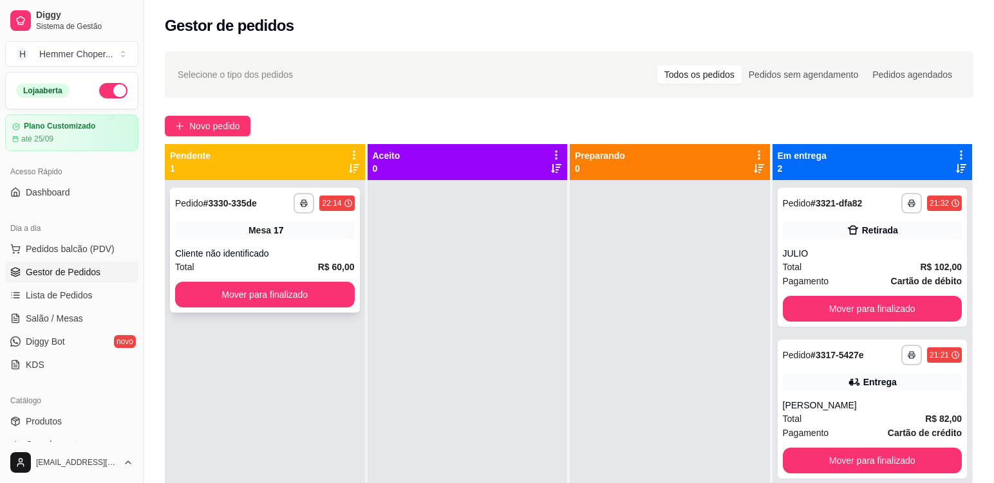
click at [294, 263] on div "Total R$ 60,00" at bounding box center [265, 267] width 180 height 14
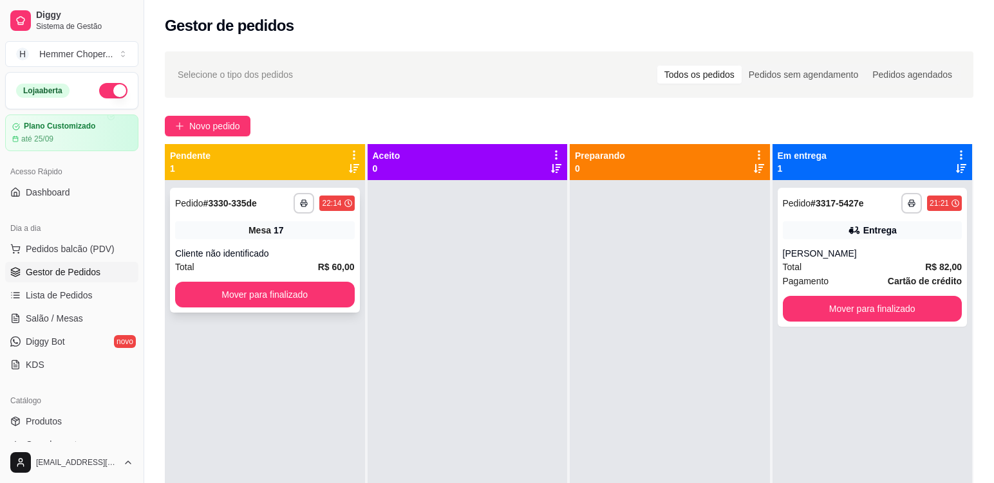
click at [305, 256] on div "Cliente não identificado" at bounding box center [265, 253] width 180 height 13
click at [285, 248] on div "Cliente não identificado" at bounding box center [265, 253] width 180 height 13
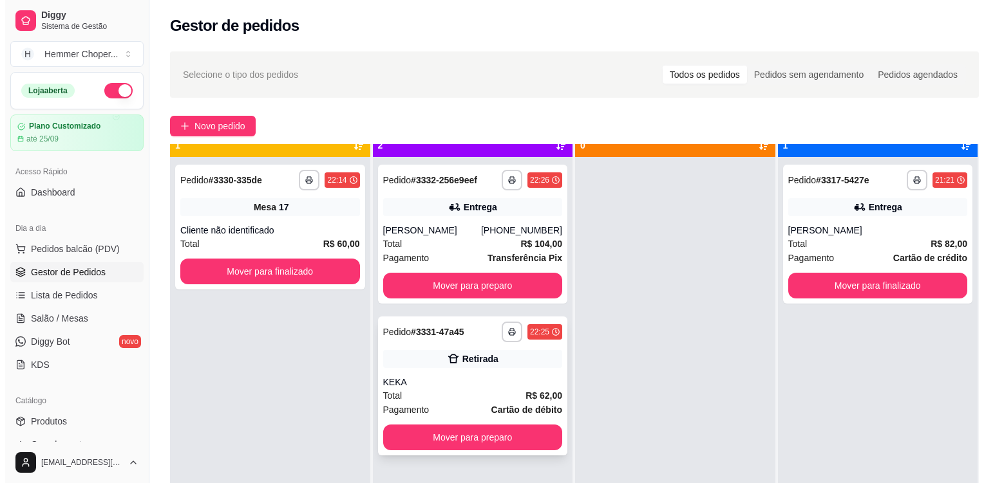
scroll to position [36, 0]
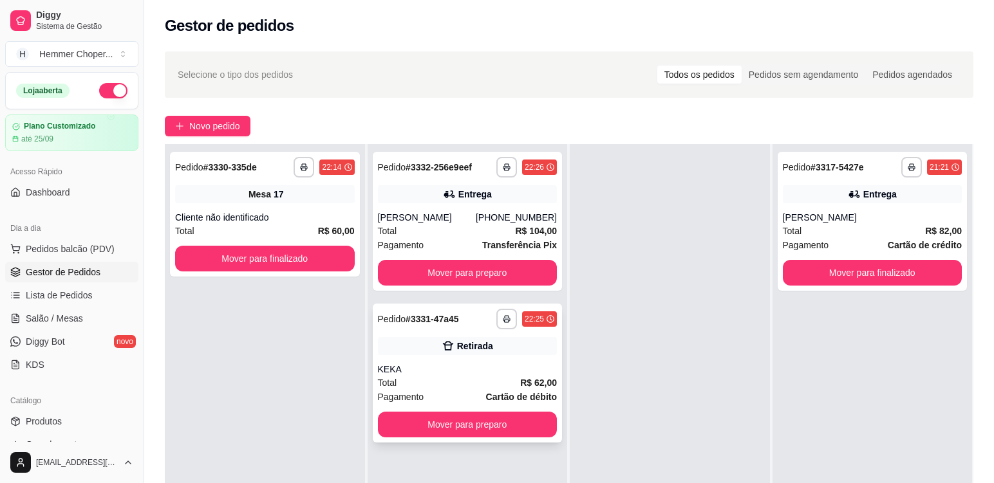
click at [484, 375] on div "KEKA" at bounding box center [468, 369] width 180 height 13
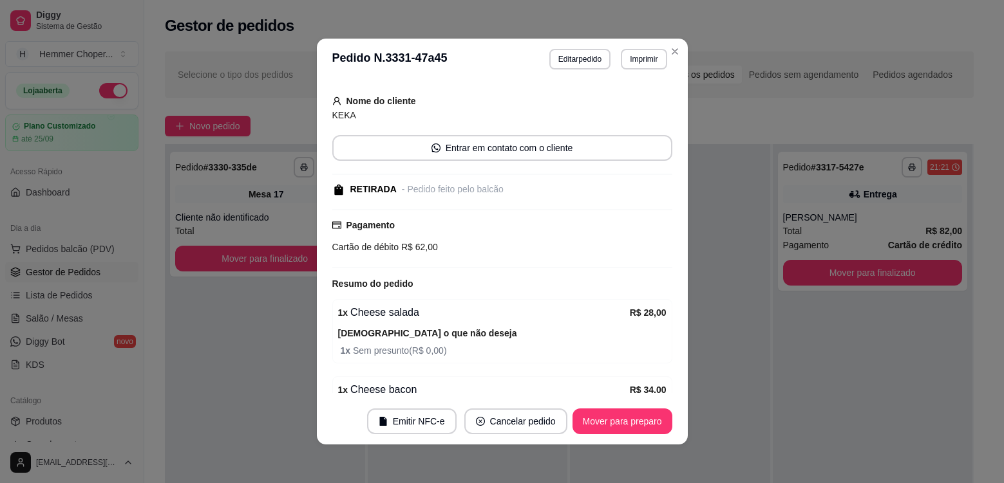
scroll to position [129, 0]
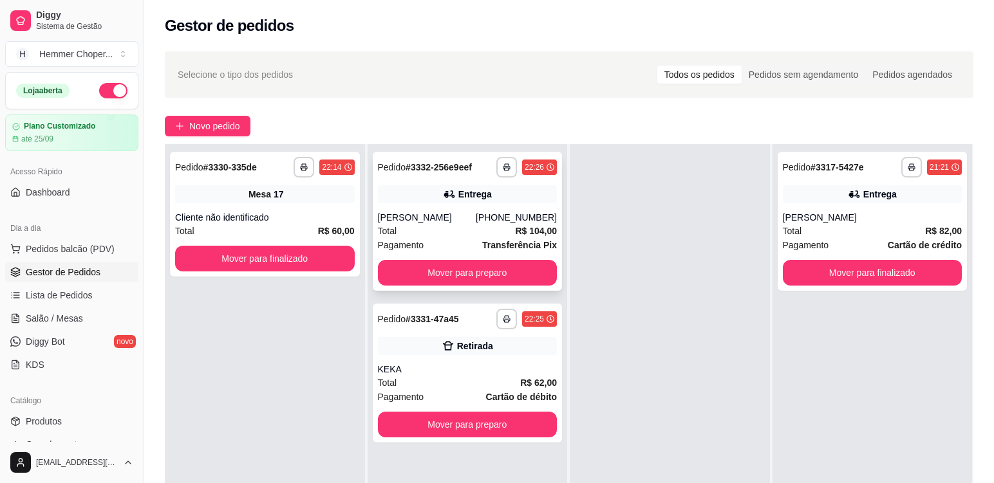
click at [440, 233] on div "Total R$ 104,00" at bounding box center [468, 231] width 180 height 14
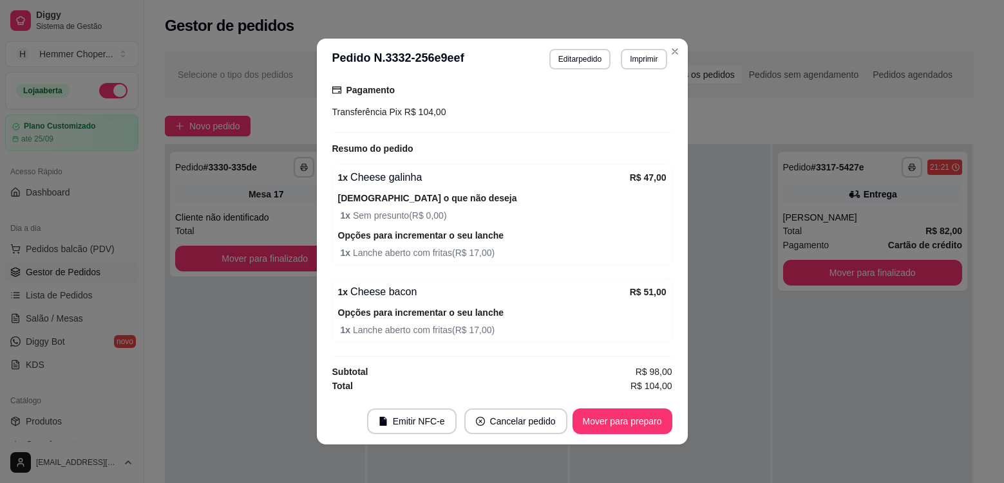
scroll to position [3, 0]
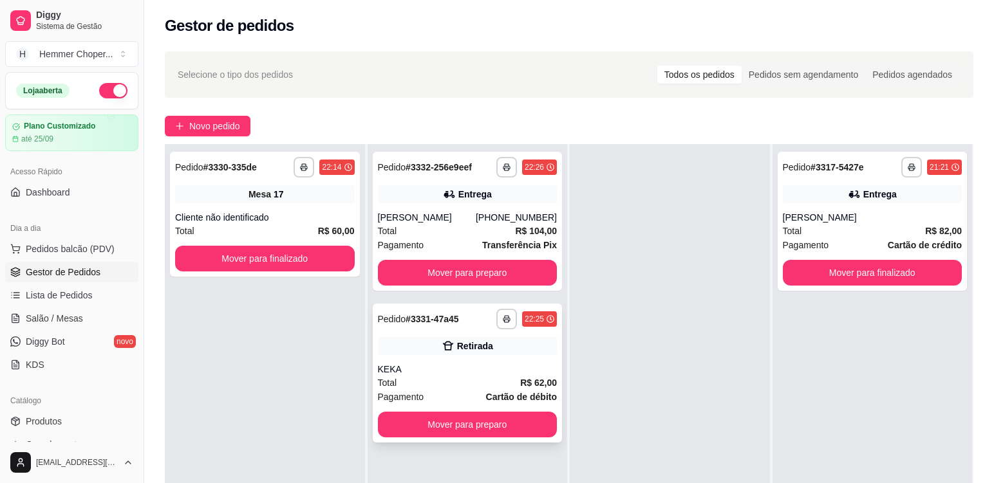
click at [477, 360] on div "**********" at bounding box center [468, 373] width 190 height 139
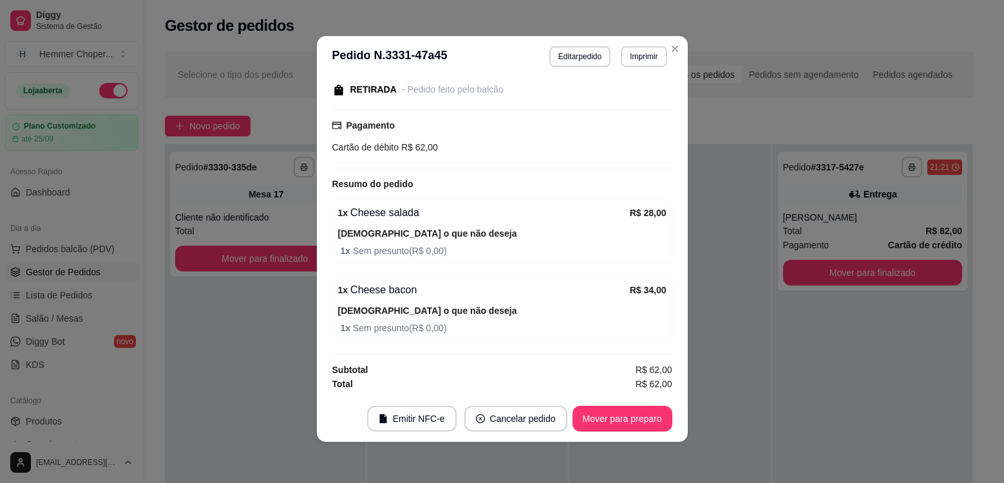
scroll to position [167, 0]
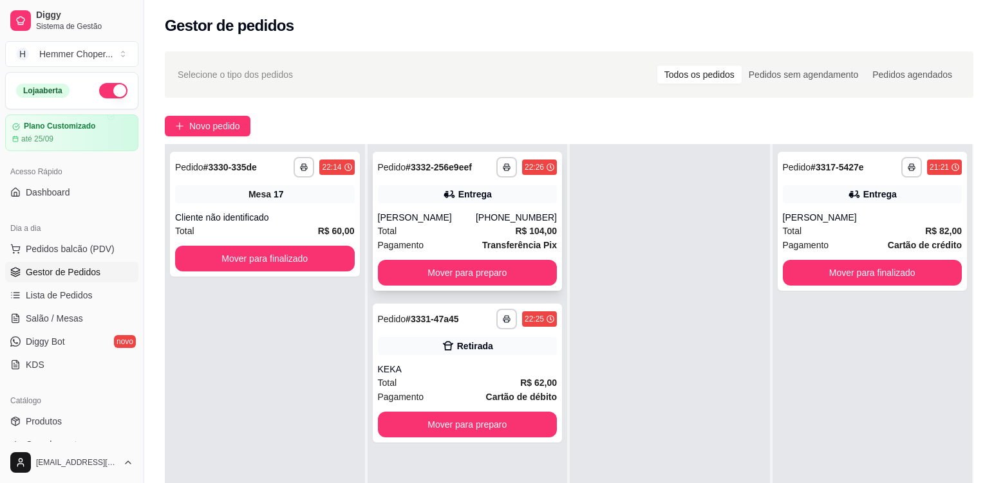
click at [440, 231] on div "Total R$ 104,00" at bounding box center [468, 231] width 180 height 14
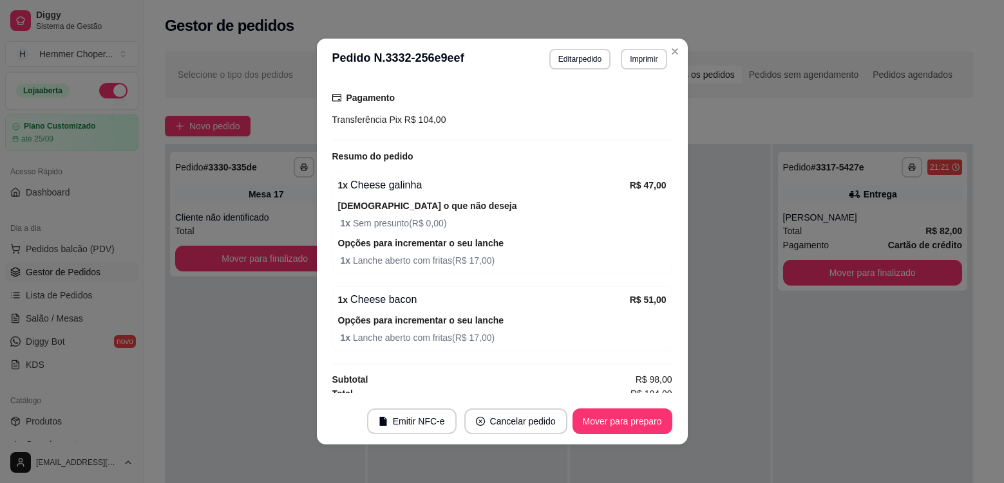
scroll to position [407, 0]
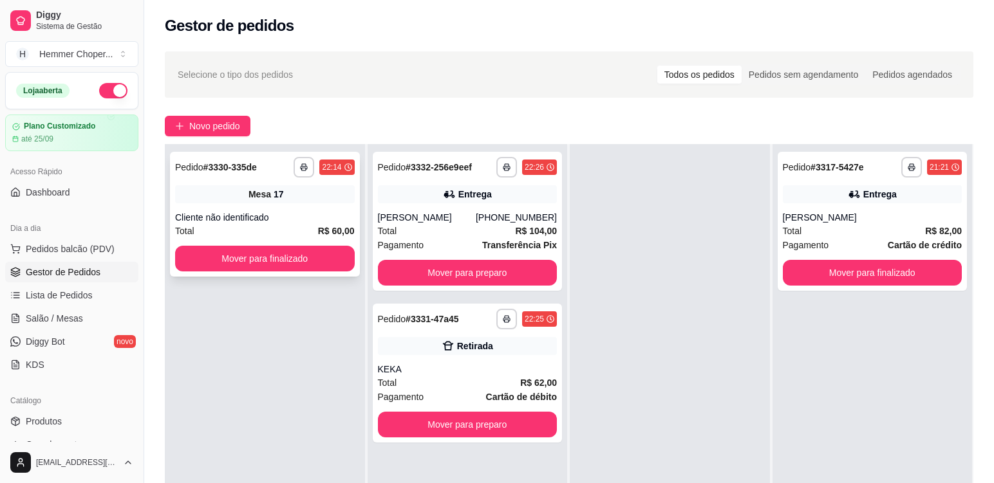
click at [269, 211] on div "Cliente não identificado" at bounding box center [265, 217] width 180 height 13
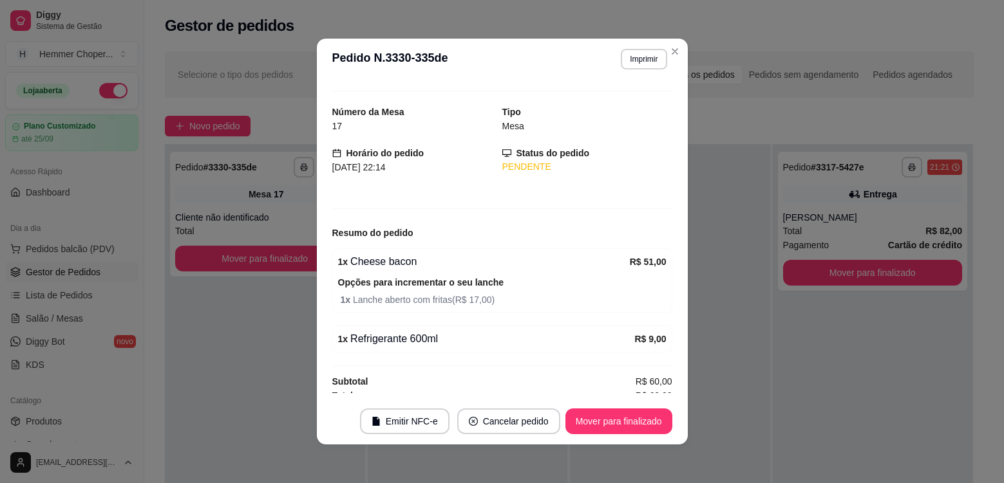
scroll to position [32, 0]
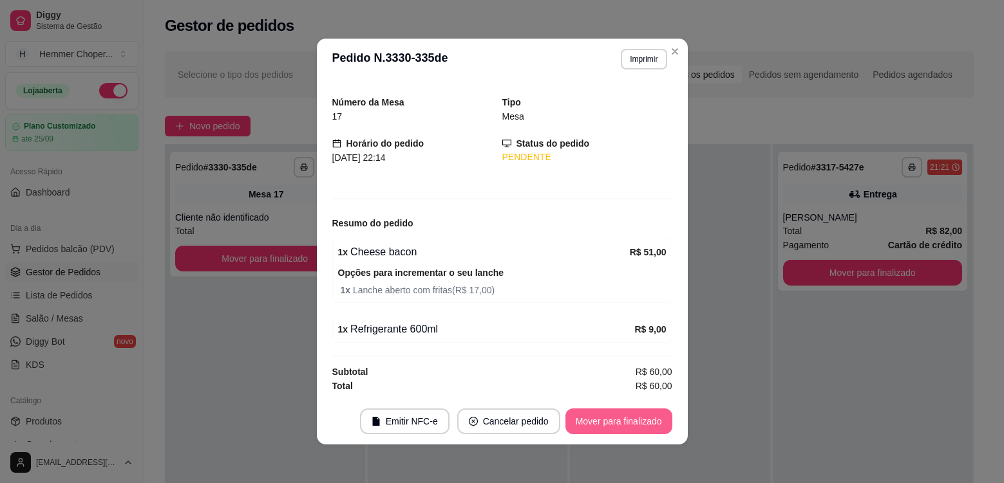
click at [606, 424] on button "Mover para finalizado" at bounding box center [618, 422] width 107 height 26
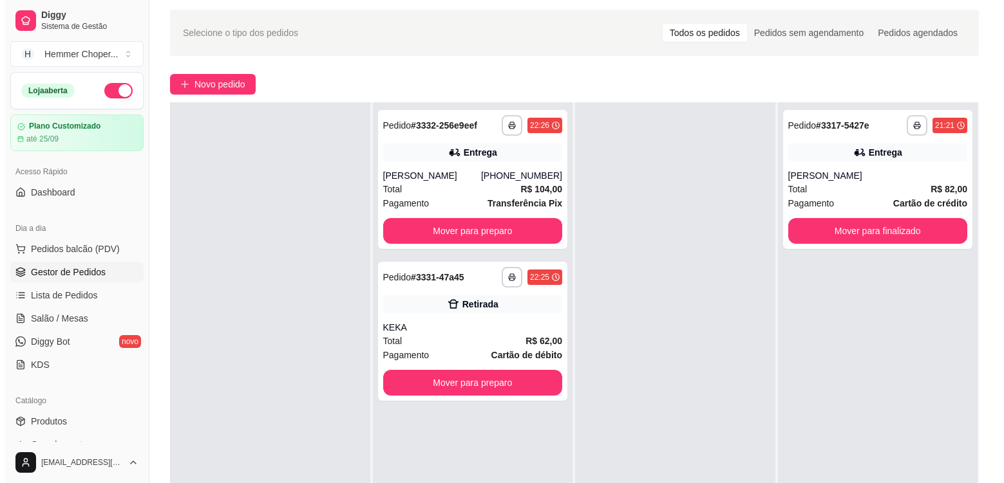
scroll to position [64, 0]
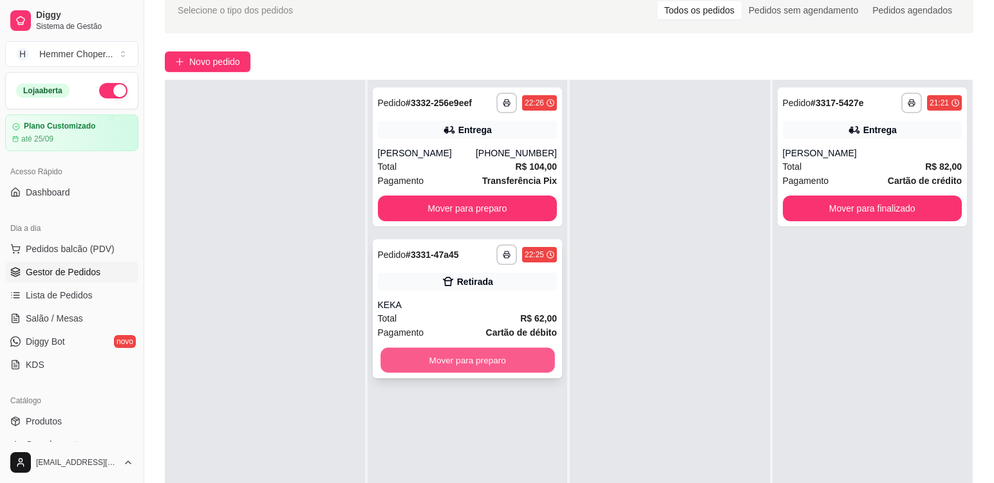
click at [518, 360] on button "Mover para preparo" at bounding box center [467, 360] width 174 height 25
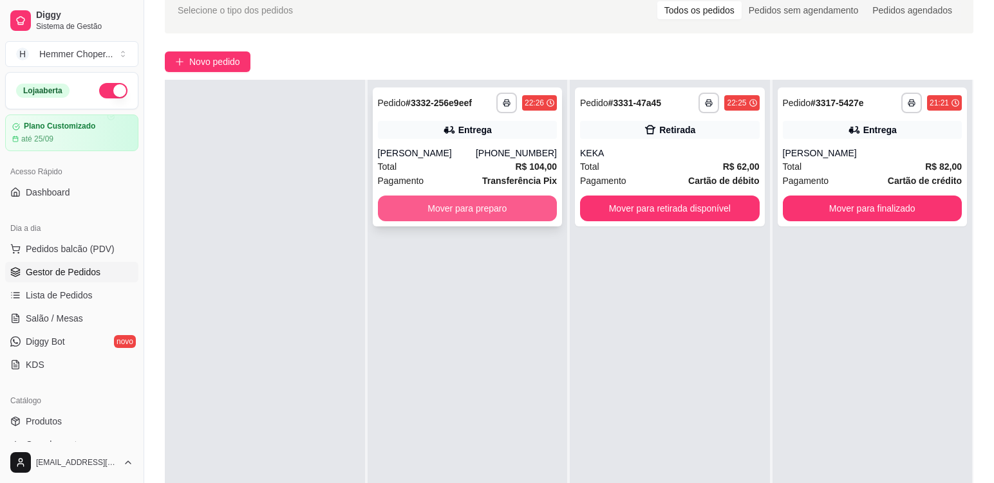
click at [513, 202] on button "Mover para preparo" at bounding box center [468, 209] width 180 height 26
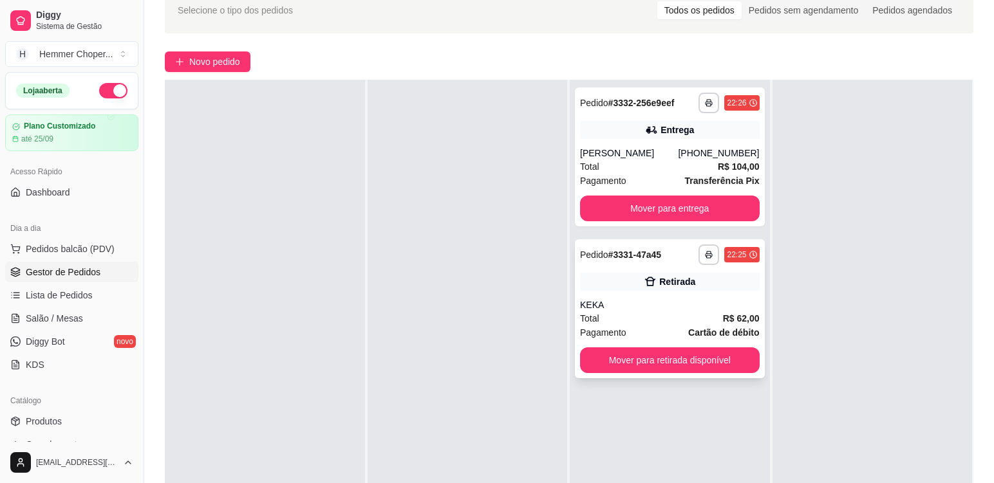
click at [658, 315] on div "Total R$ 62,00" at bounding box center [670, 319] width 180 height 14
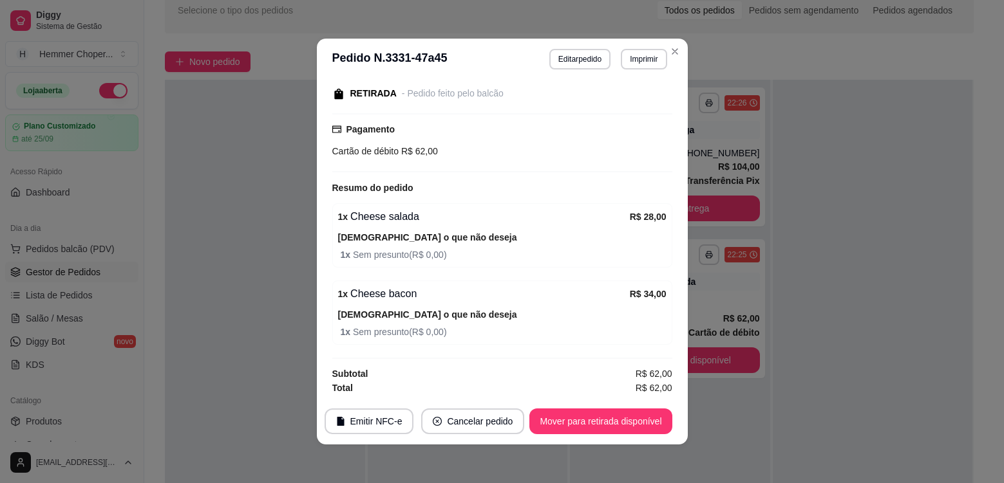
scroll to position [167, 0]
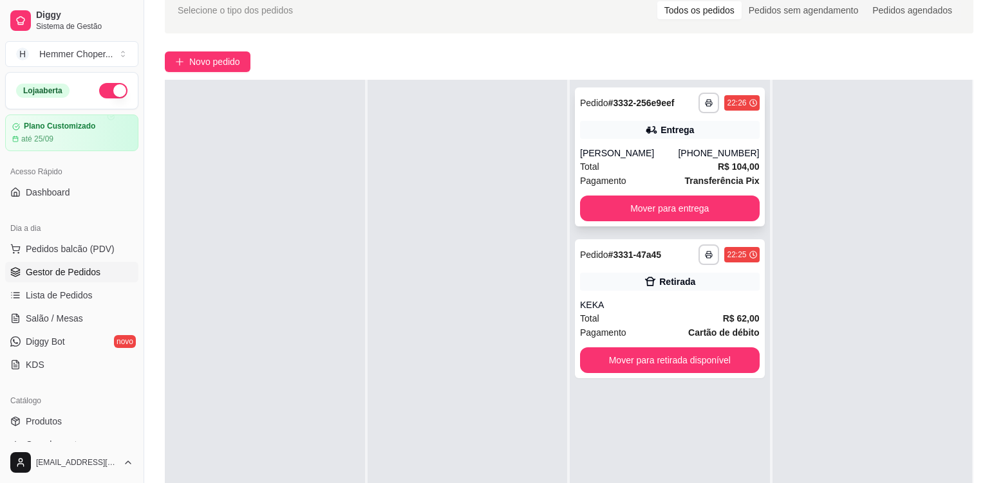
click at [664, 159] on div "[PERSON_NAME]" at bounding box center [629, 153] width 98 height 13
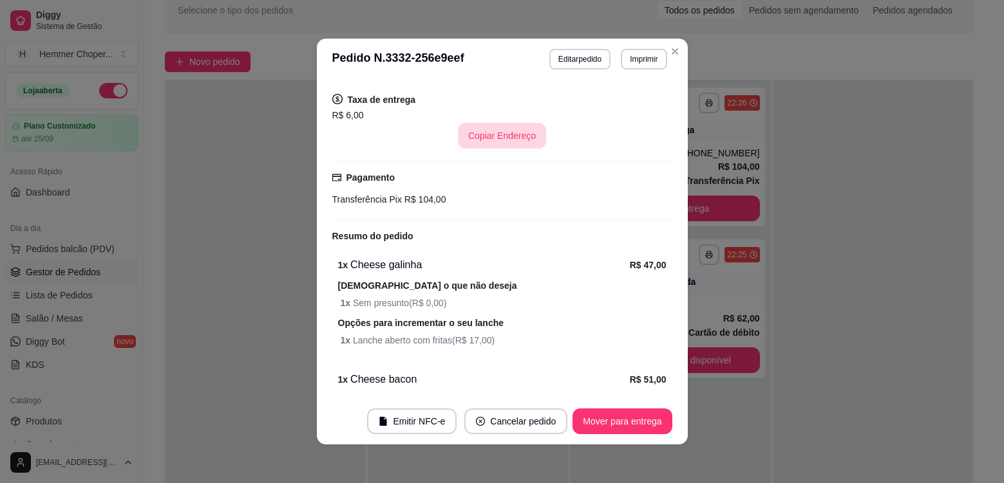
scroll to position [407, 0]
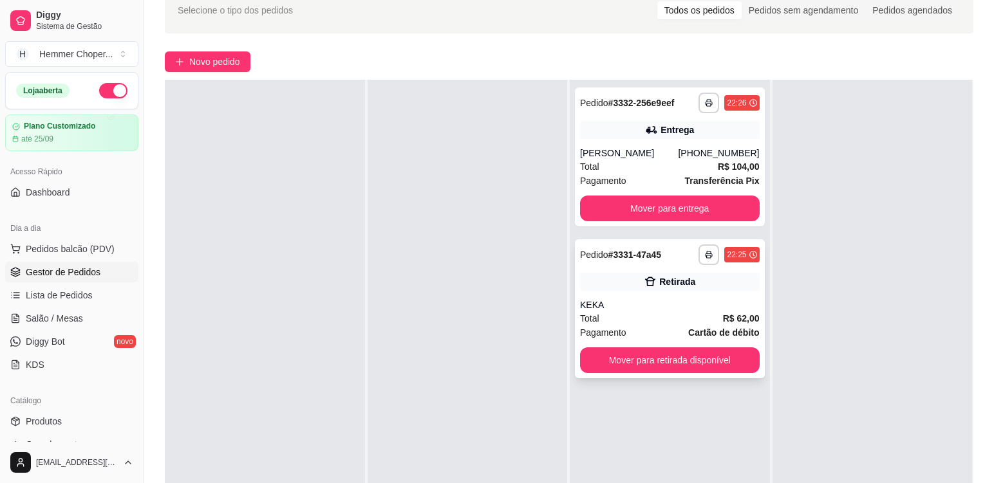
click at [675, 318] on div "Total R$ 62,00" at bounding box center [670, 319] width 180 height 14
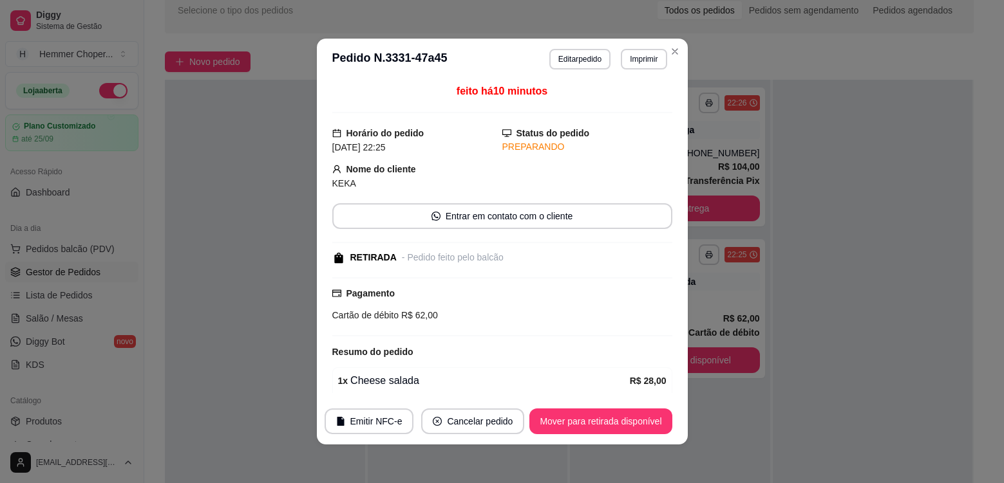
scroll to position [0, 0]
click at [637, 422] on button "Mover para retirada disponível" at bounding box center [601, 421] width 138 height 25
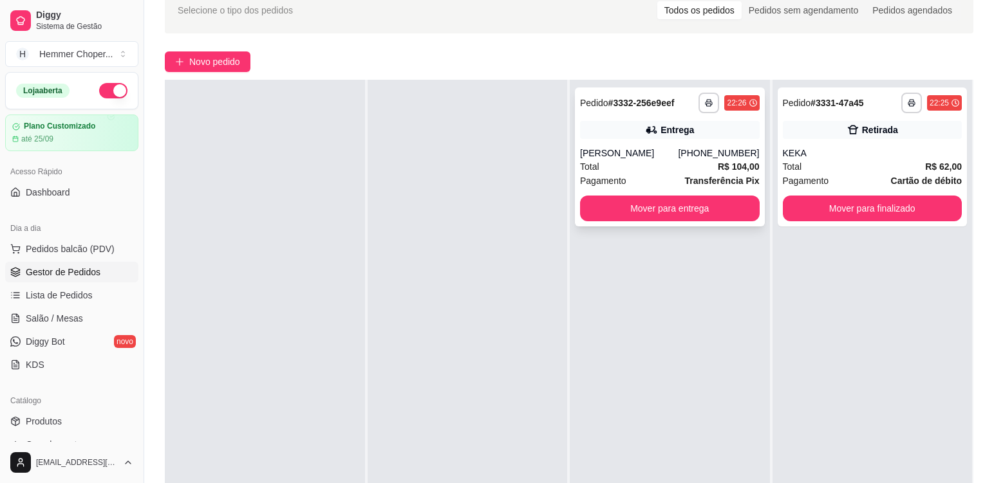
click at [659, 167] on div "Total R$ 104,00" at bounding box center [670, 167] width 180 height 14
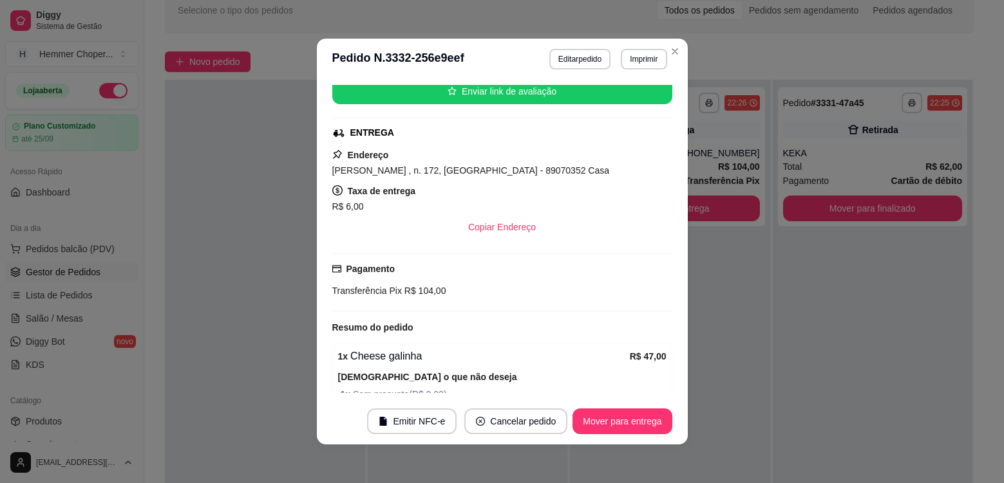
scroll to position [214, 0]
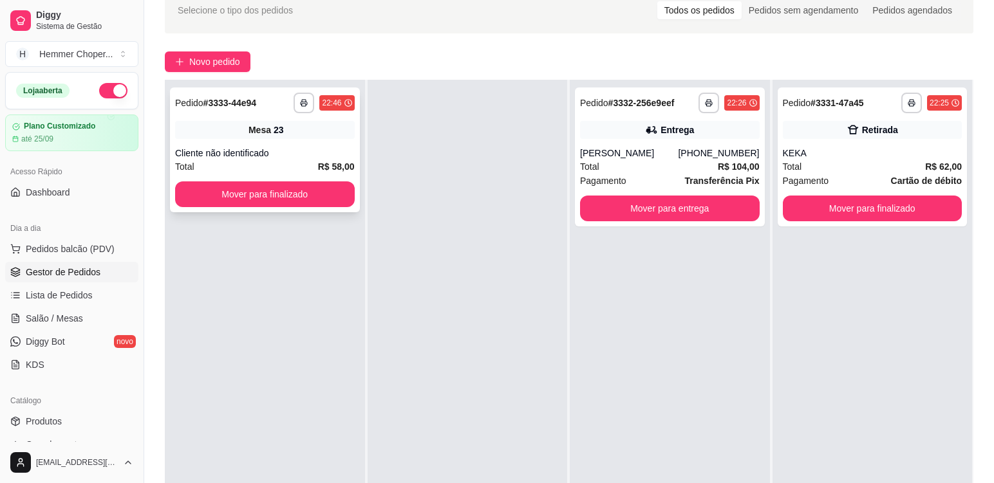
click at [279, 144] on div "**********" at bounding box center [265, 150] width 190 height 125
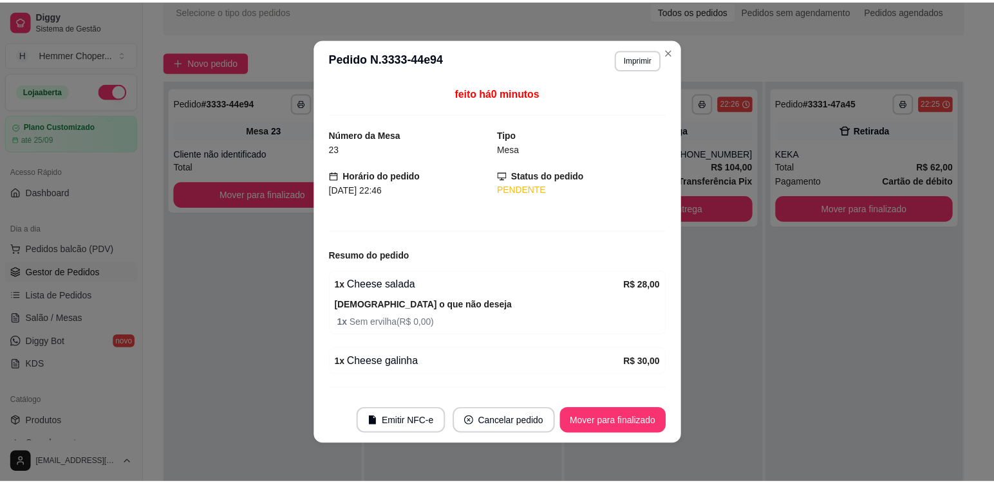
scroll to position [32, 0]
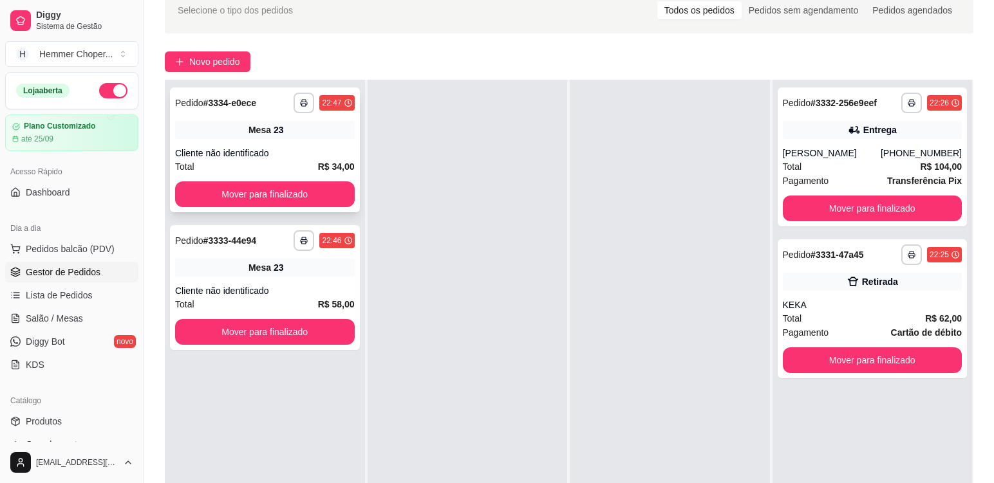
click at [304, 159] on div "Cliente não identificado" at bounding box center [265, 153] width 180 height 13
click at [305, 292] on div "Cliente não identificado" at bounding box center [265, 291] width 180 height 13
click at [310, 268] on div "Mesa 23" at bounding box center [265, 268] width 180 height 18
click at [286, 161] on div "Total R$ 34,00" at bounding box center [265, 167] width 180 height 14
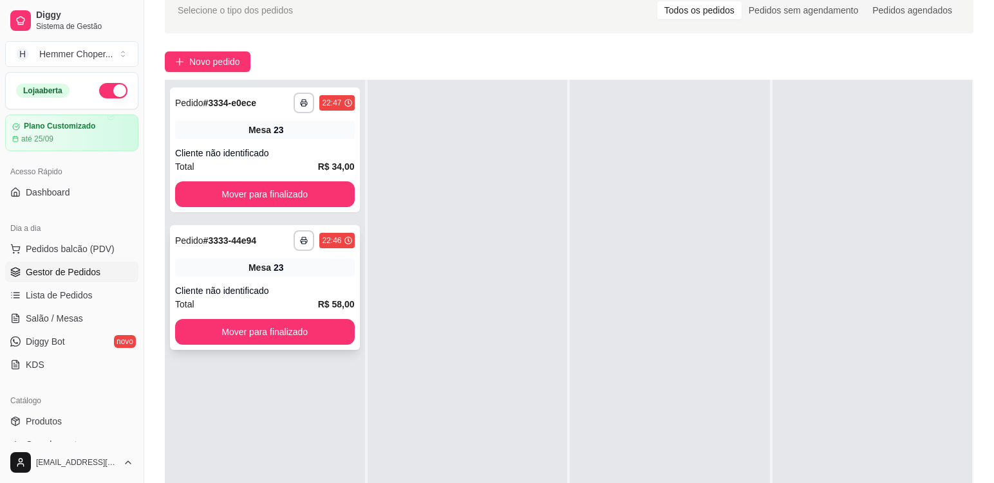
click at [297, 285] on div "Cliente não identificado" at bounding box center [265, 291] width 180 height 13
click at [288, 337] on button "Mover para finalizado" at bounding box center [265, 332] width 180 height 26
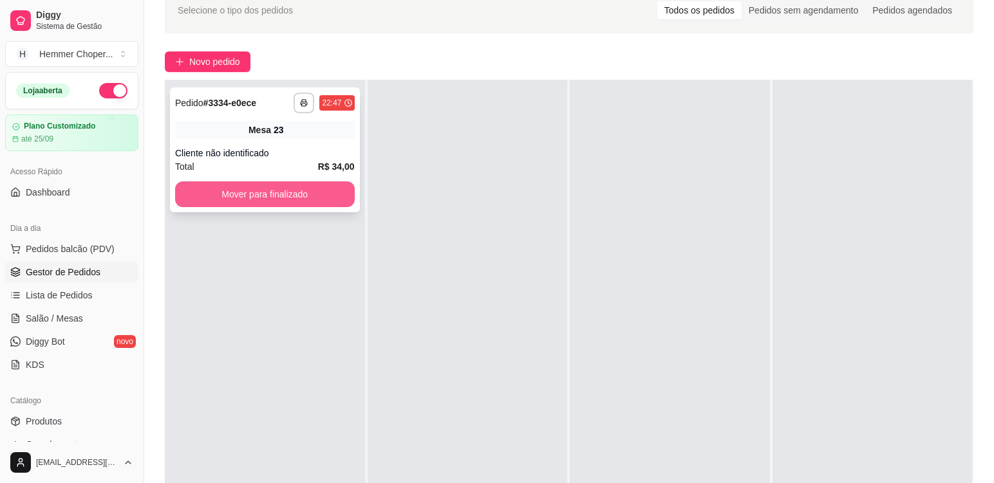
click at [275, 198] on button "Mover para finalizado" at bounding box center [265, 195] width 180 height 26
